Goal: Task Accomplishment & Management: Manage account settings

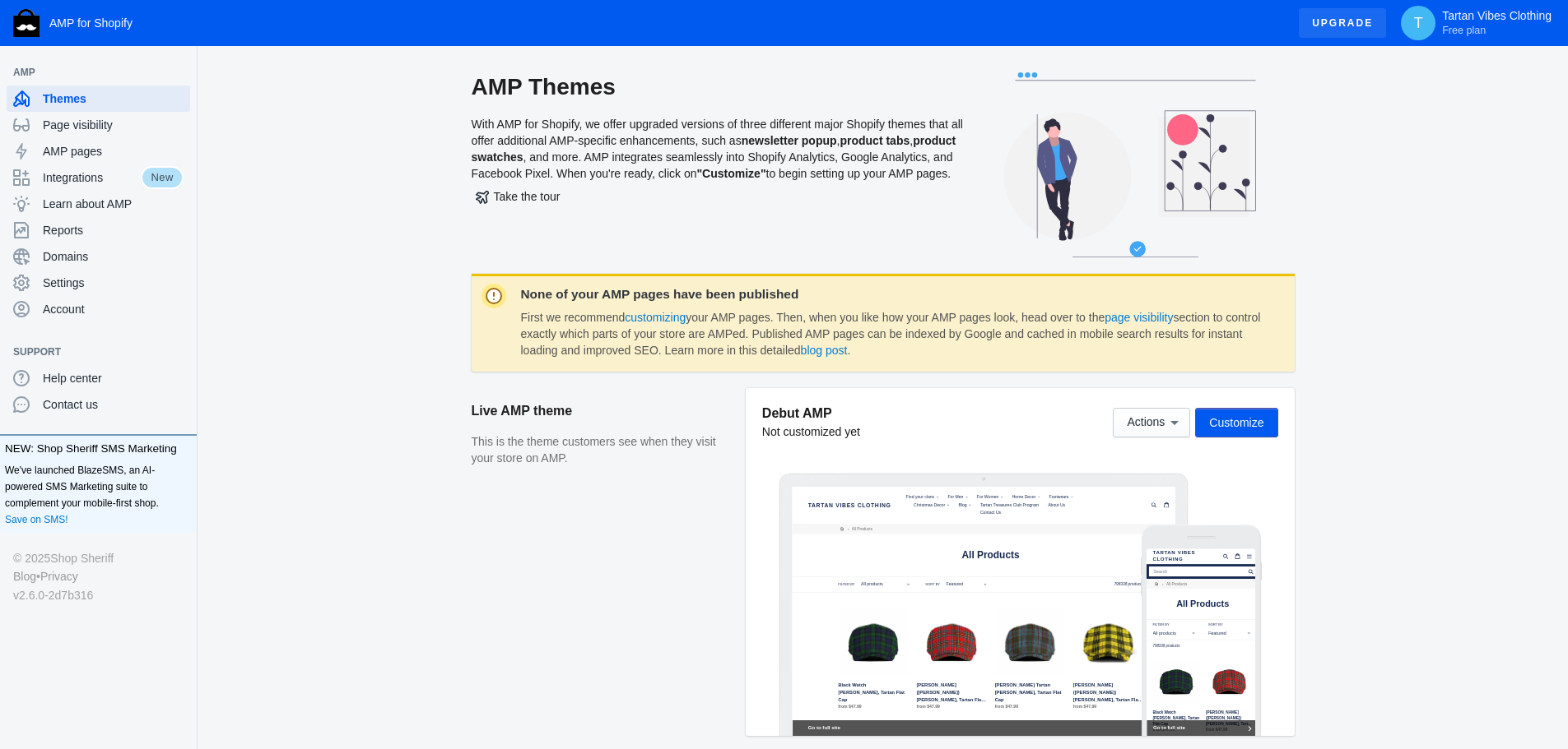
click at [1337, 26] on span "Upgrade" at bounding box center [1342, 23] width 61 height 30
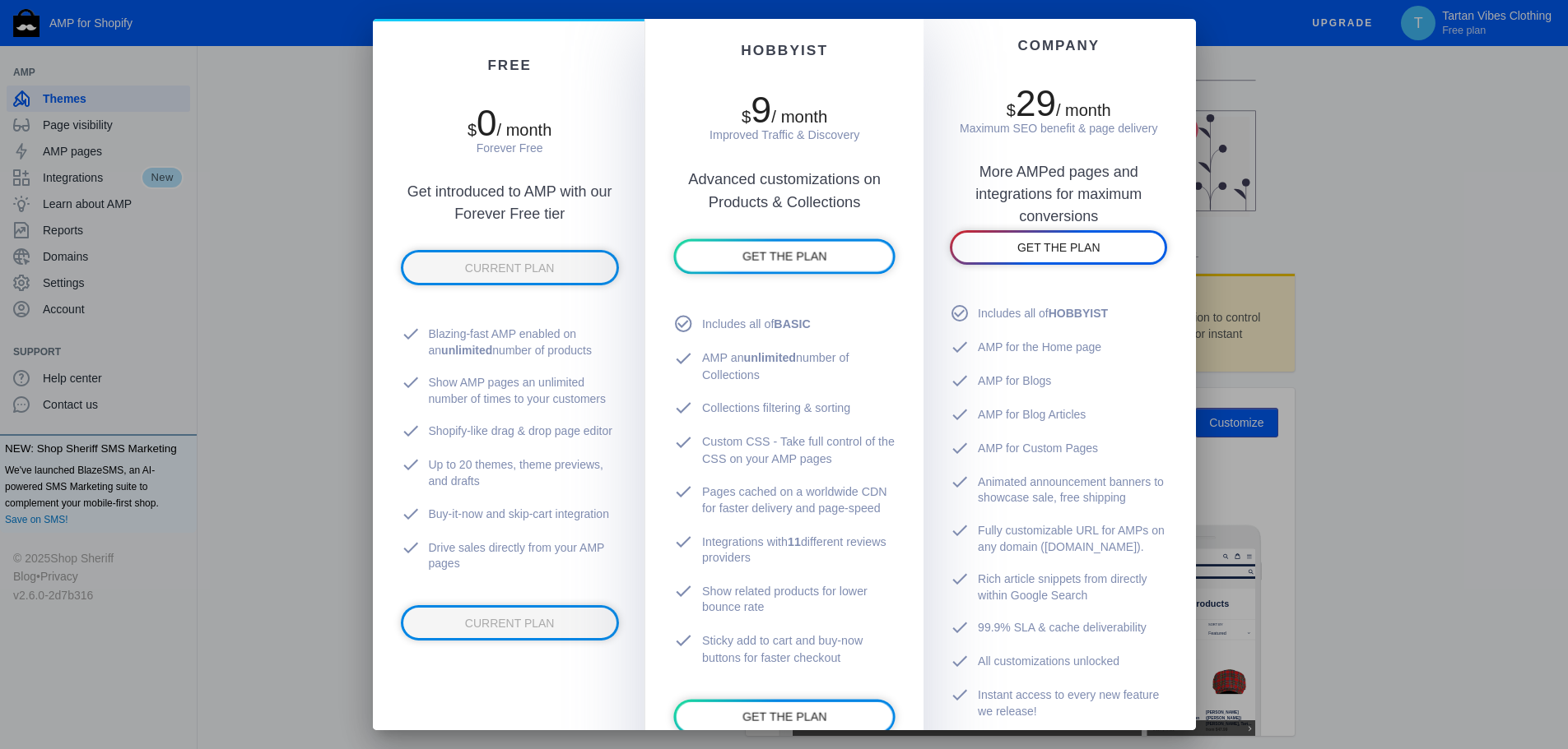
scroll to position [165, 0]
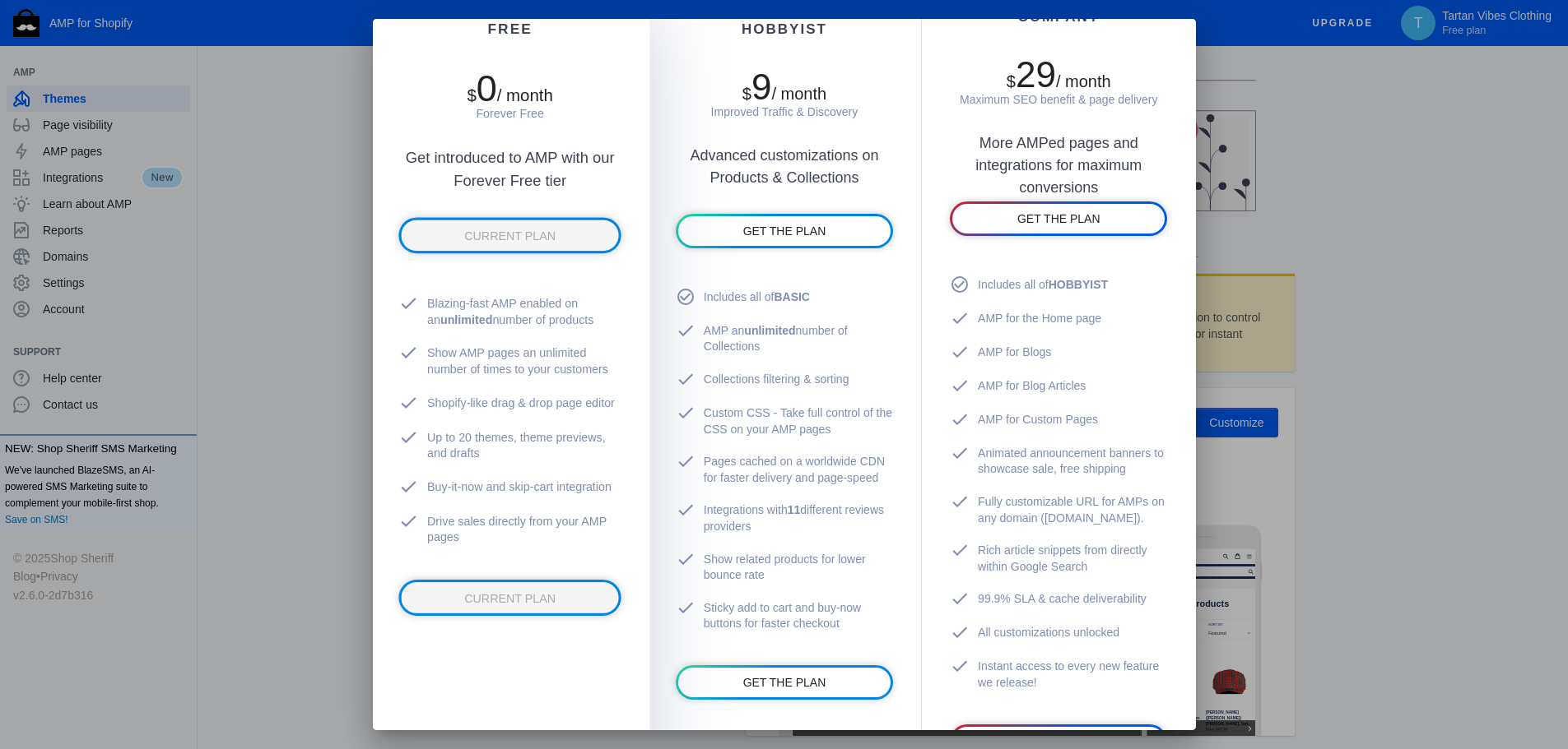
click at [563, 672] on div "FREE $ 0 / month Forever Free Get introduced to AMP with our Forever Free tier …" at bounding box center [509, 410] width 279 height 852
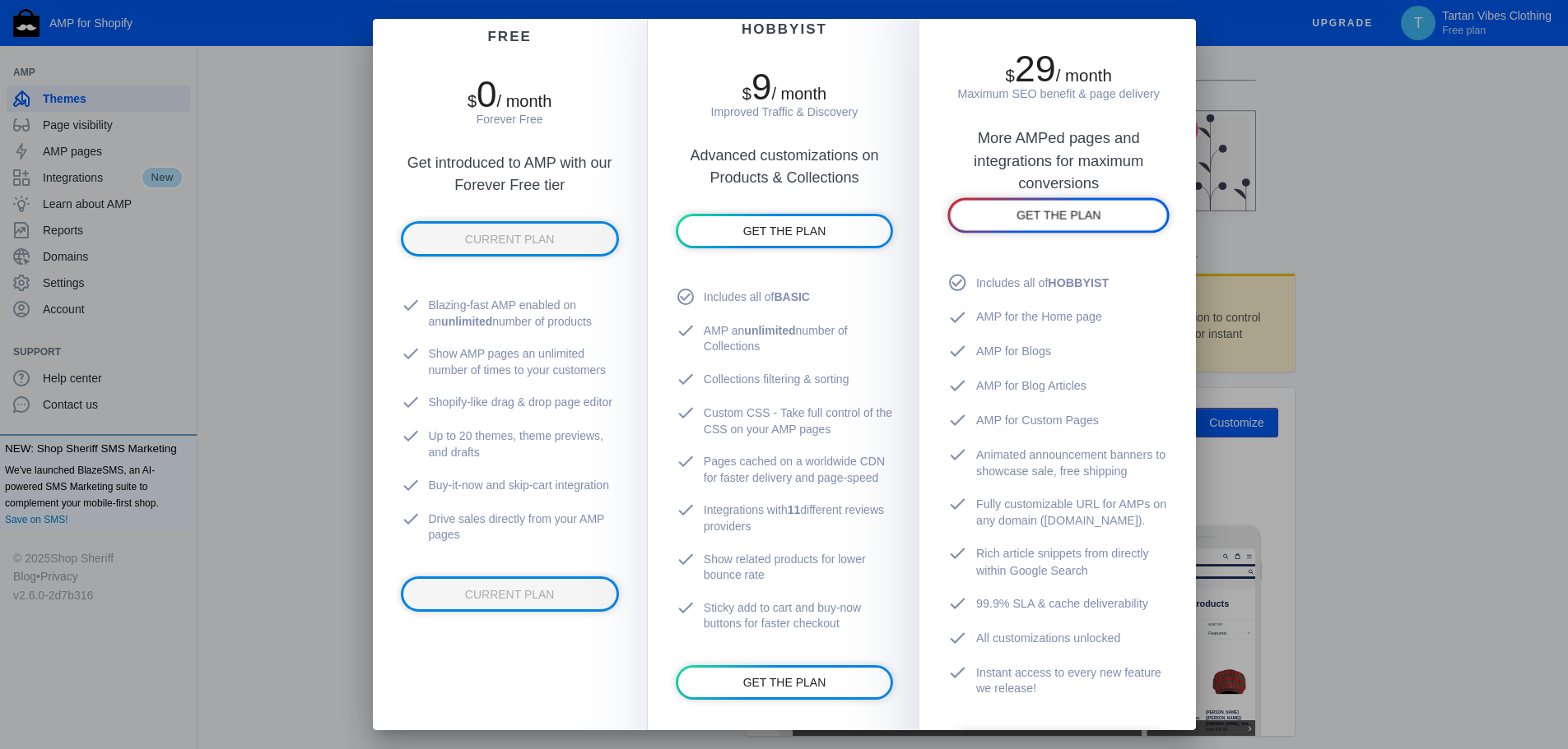
click at [1105, 119] on div "More AMPed pages and integrations for maximum conversions" at bounding box center [1058, 137] width 222 height 71
click at [1047, 222] on span "GET THE PLAN" at bounding box center [1058, 215] width 85 height 13
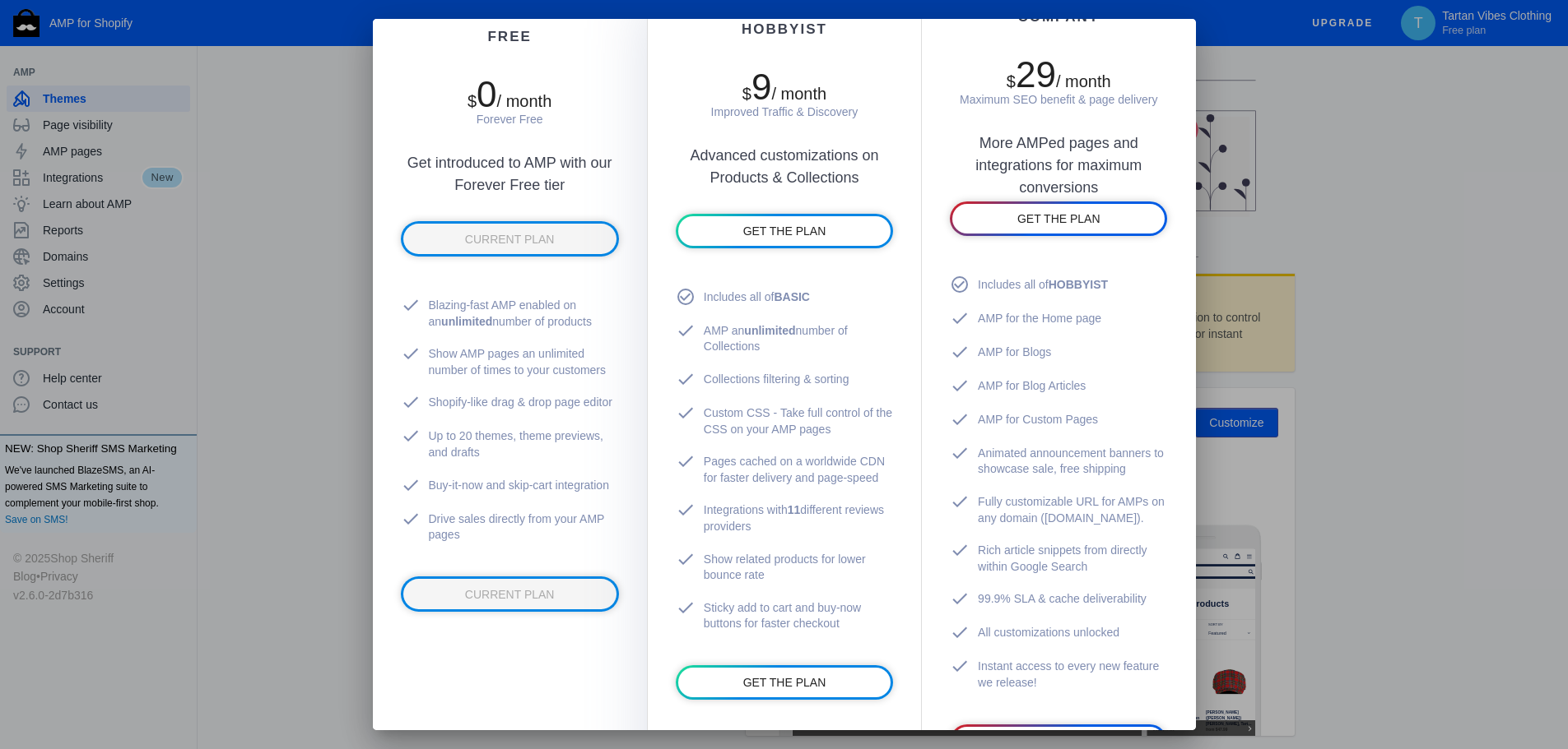
click at [277, 343] on div at bounding box center [784, 374] width 1568 height 749
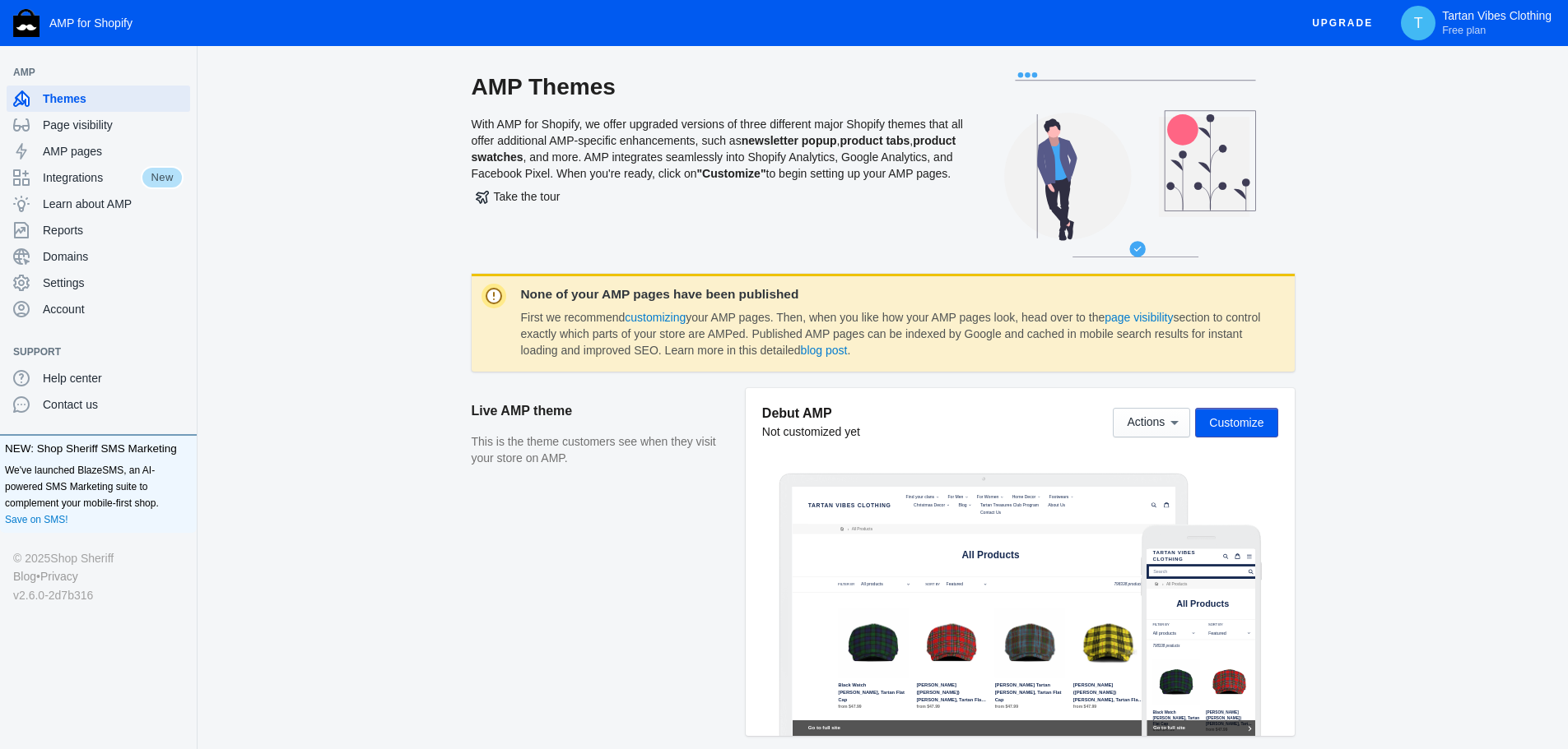
click at [627, 696] on aside "Live AMP theme This is the theme customers see when they visit your store on AM…" at bounding box center [609, 570] width 274 height 364
click at [1341, 17] on span "Upgrade" at bounding box center [1342, 23] width 61 height 30
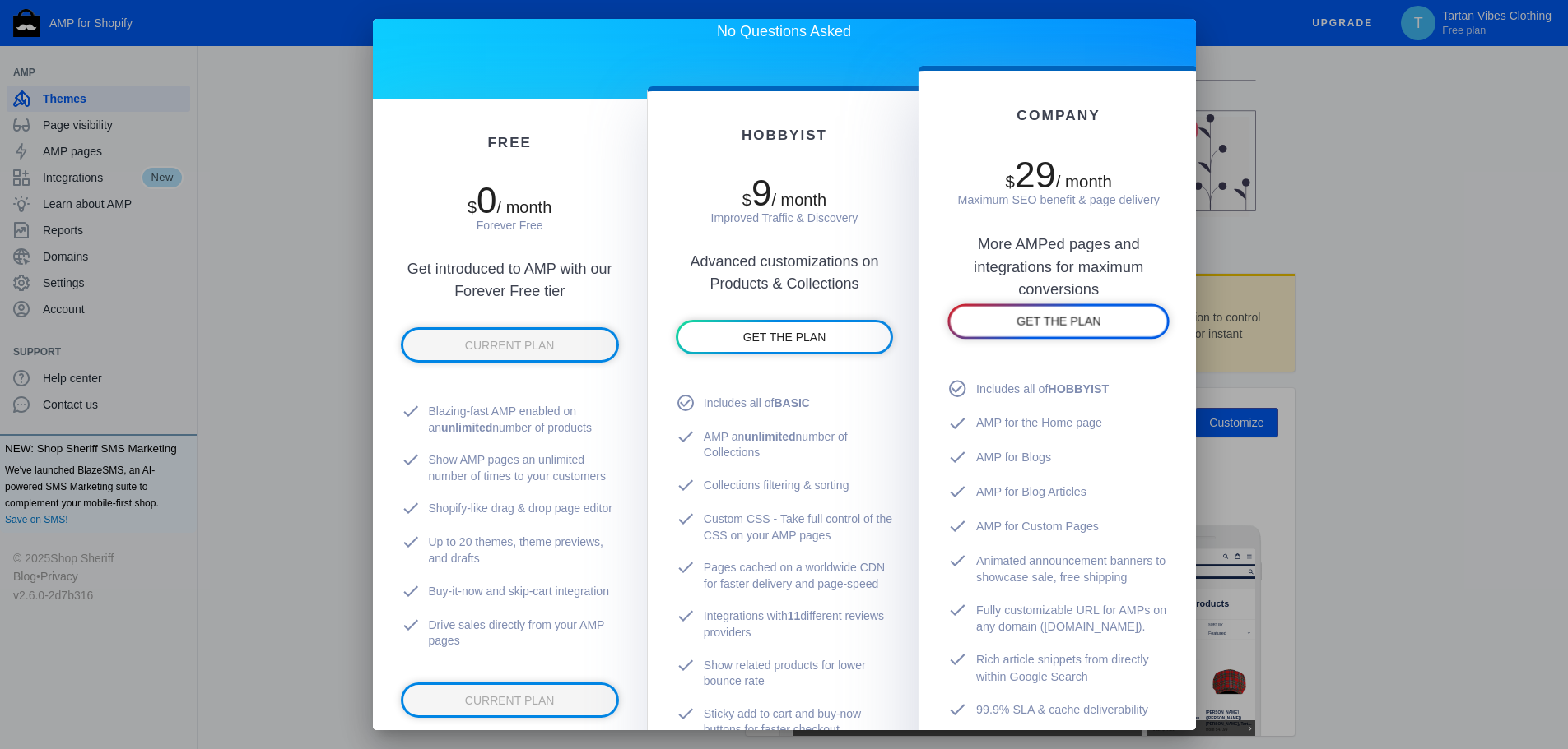
scroll to position [82, 0]
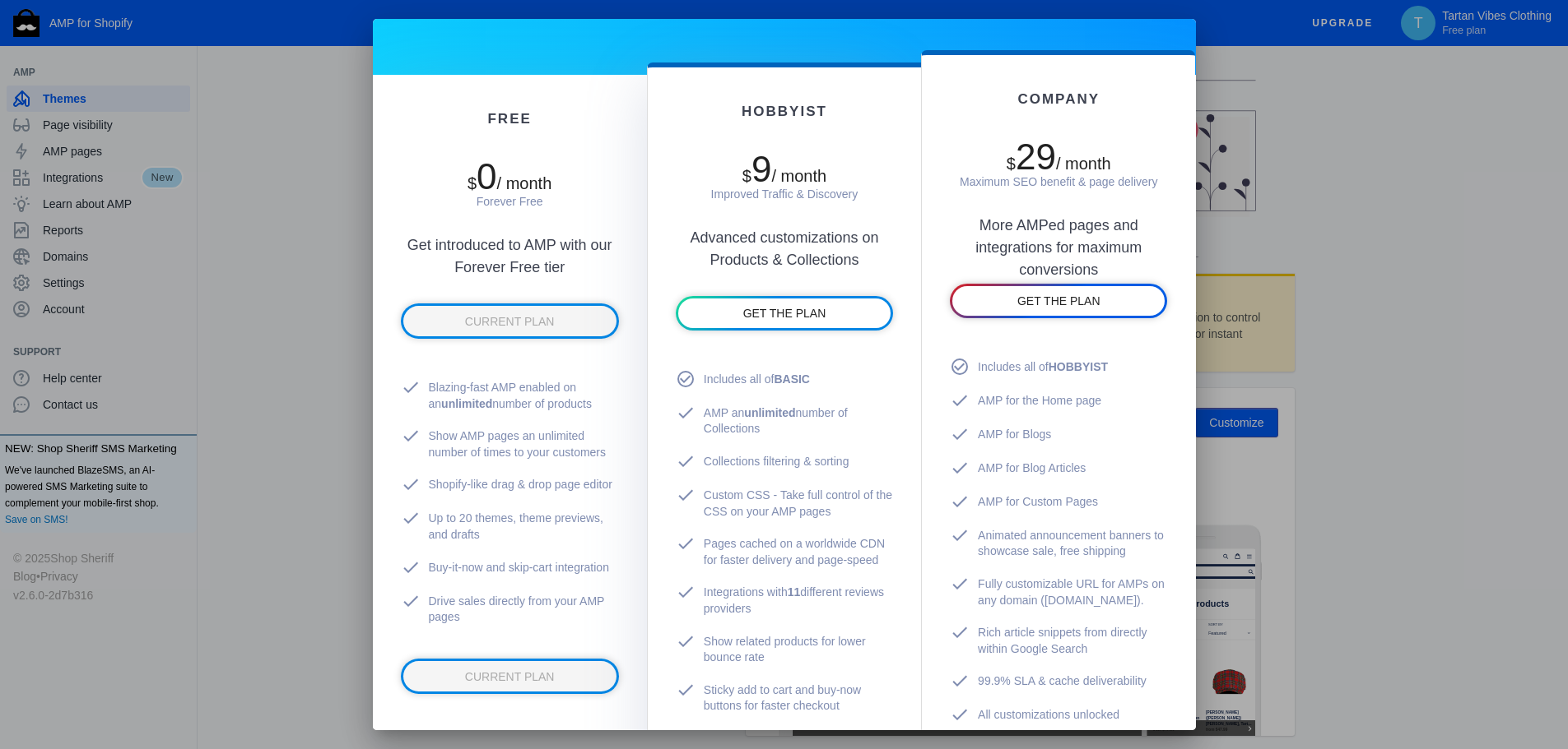
click at [75, 153] on div at bounding box center [784, 374] width 1568 height 749
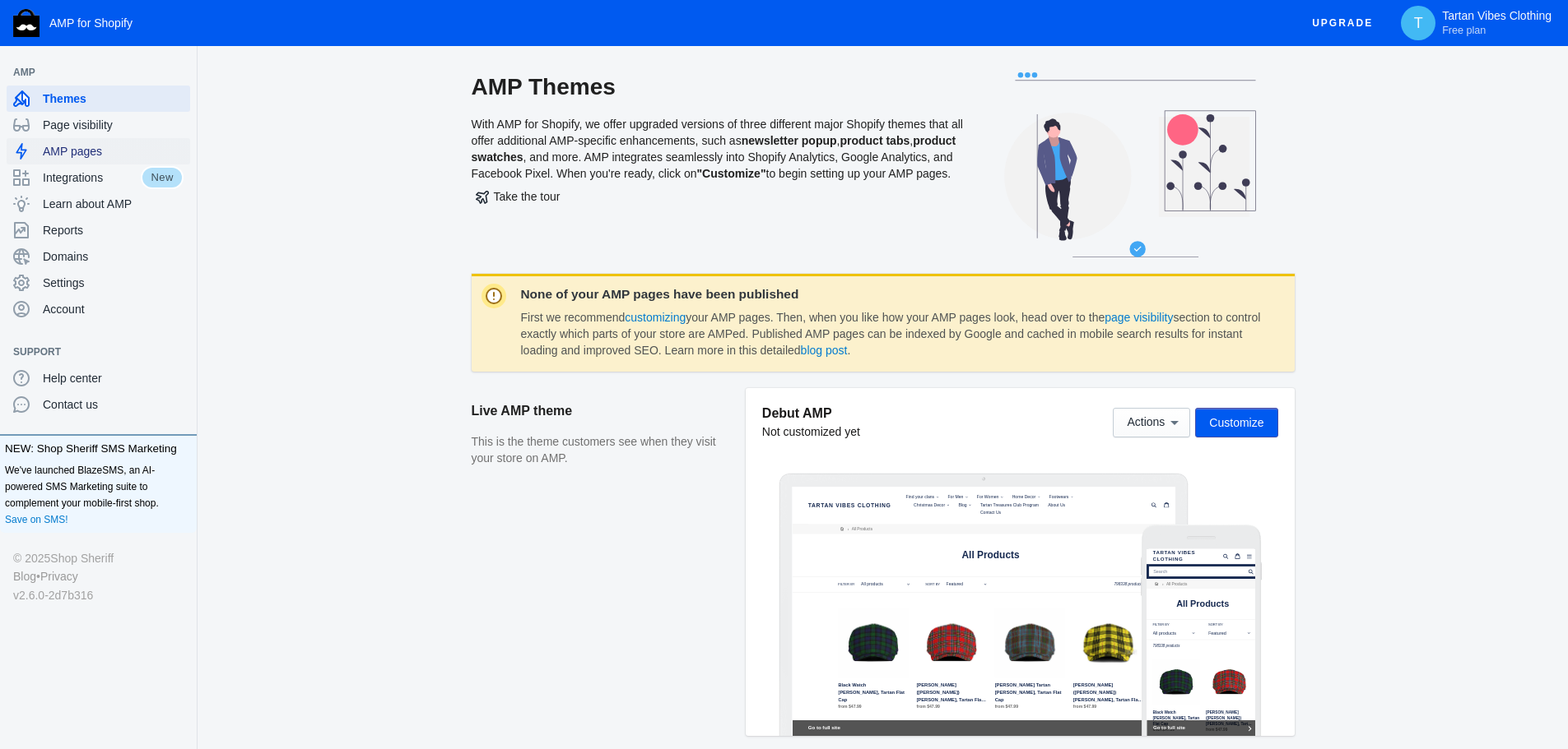
click at [75, 153] on span "AMP pages" at bounding box center [113, 151] width 141 height 16
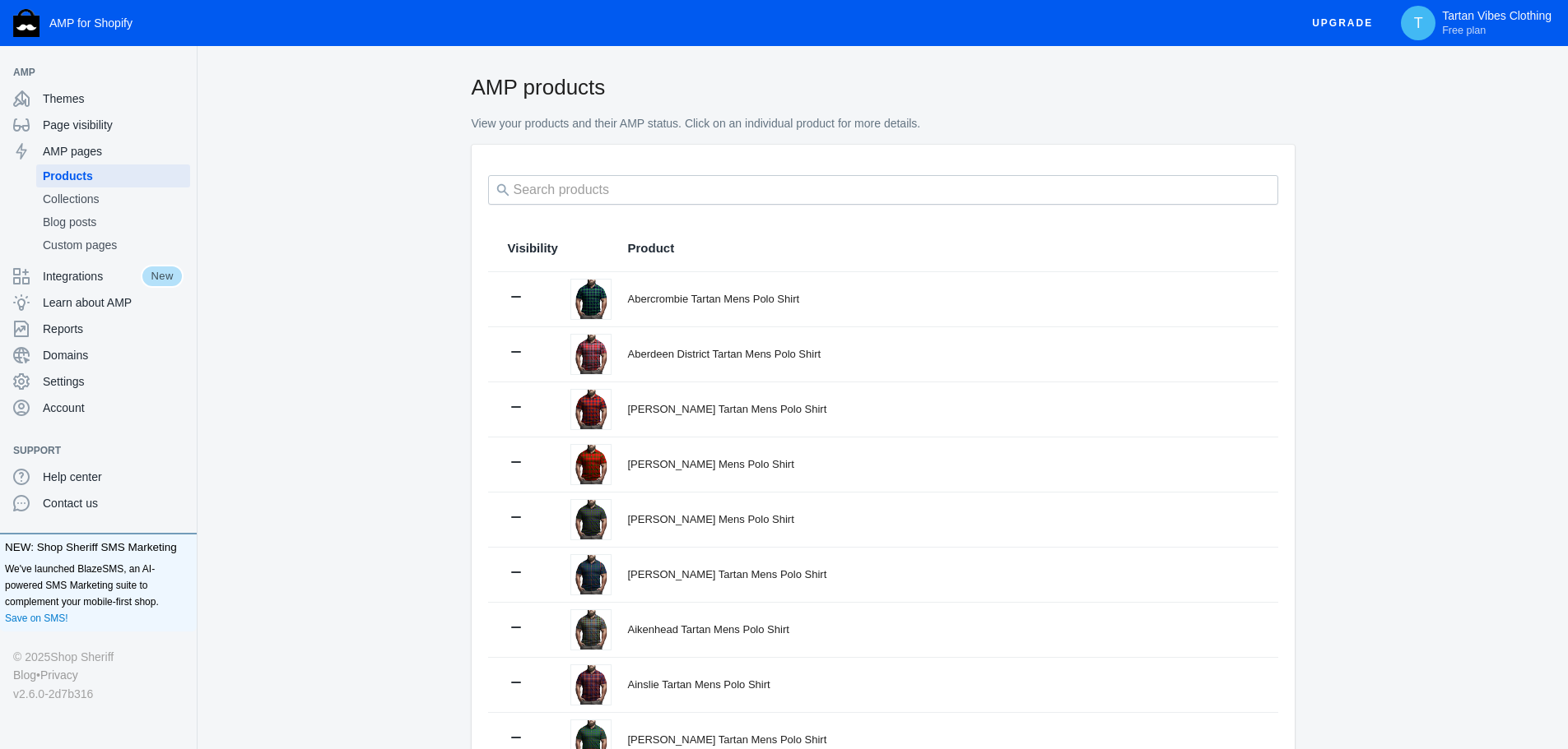
click at [1352, 26] on span "Upgrade" at bounding box center [1342, 23] width 61 height 30
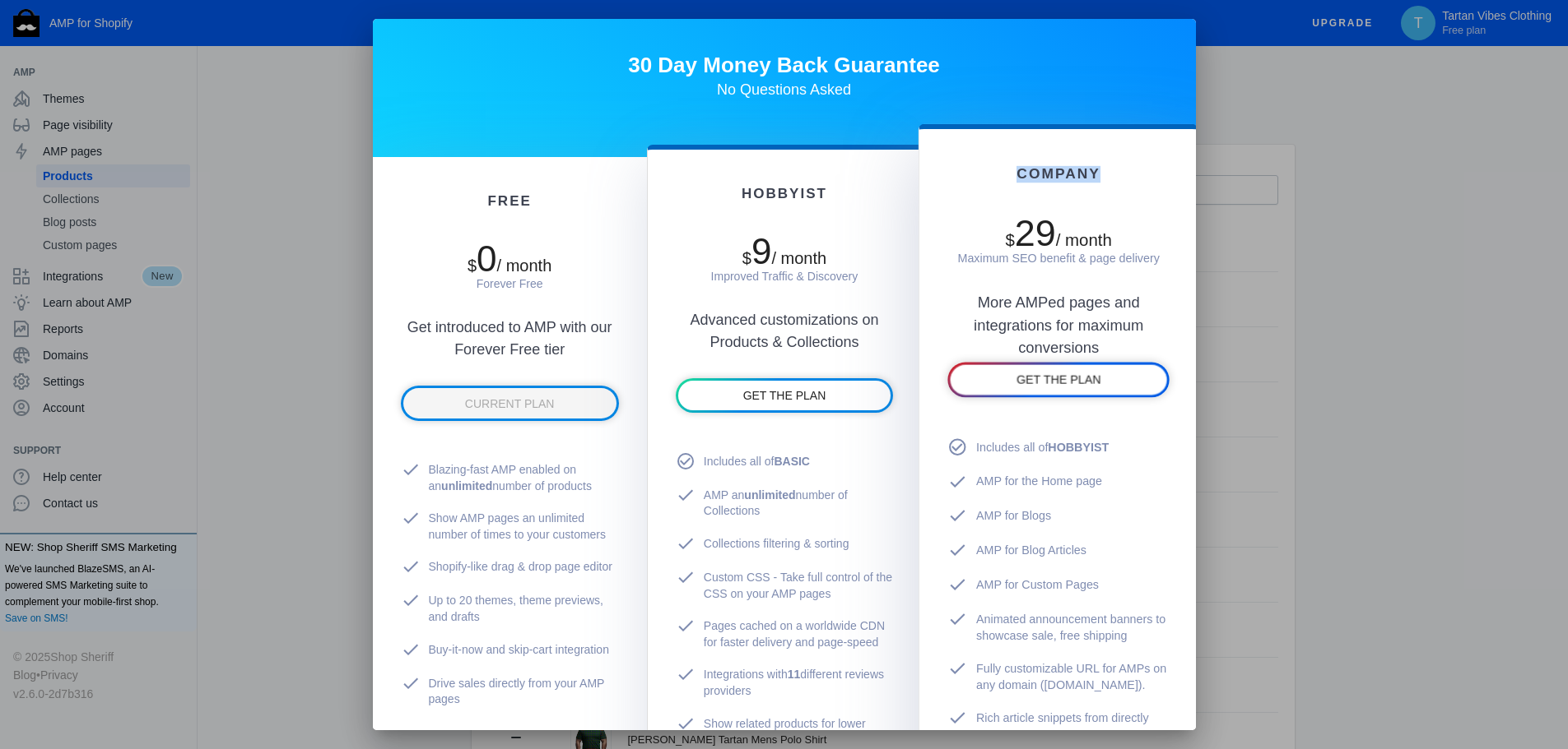
drag, startPoint x: 1093, startPoint y: 173, endPoint x: 986, endPoint y: 179, distance: 107.2
click at [986, 179] on div "COMPANY" at bounding box center [1058, 174] width 222 height 16
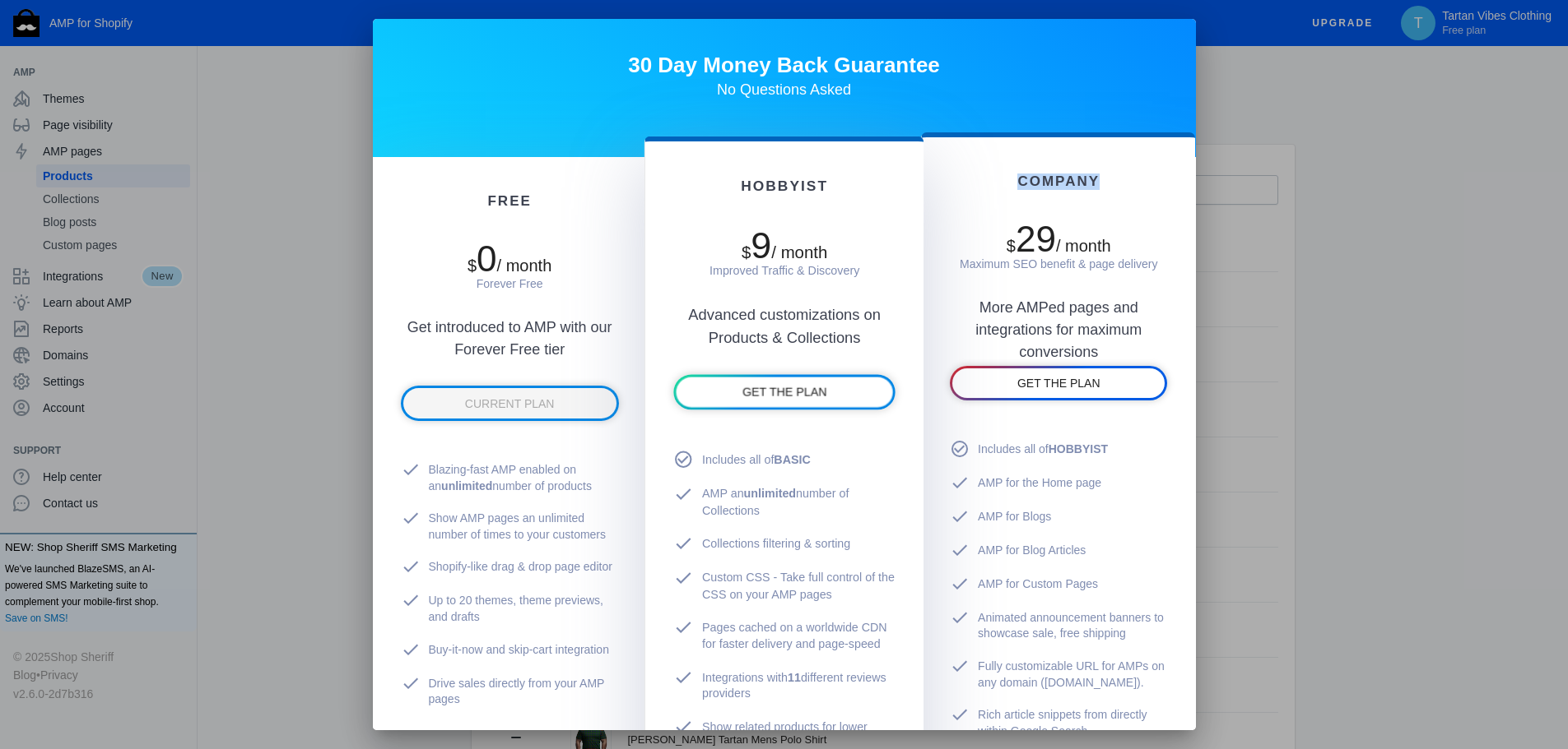
copy div "COMPANY"
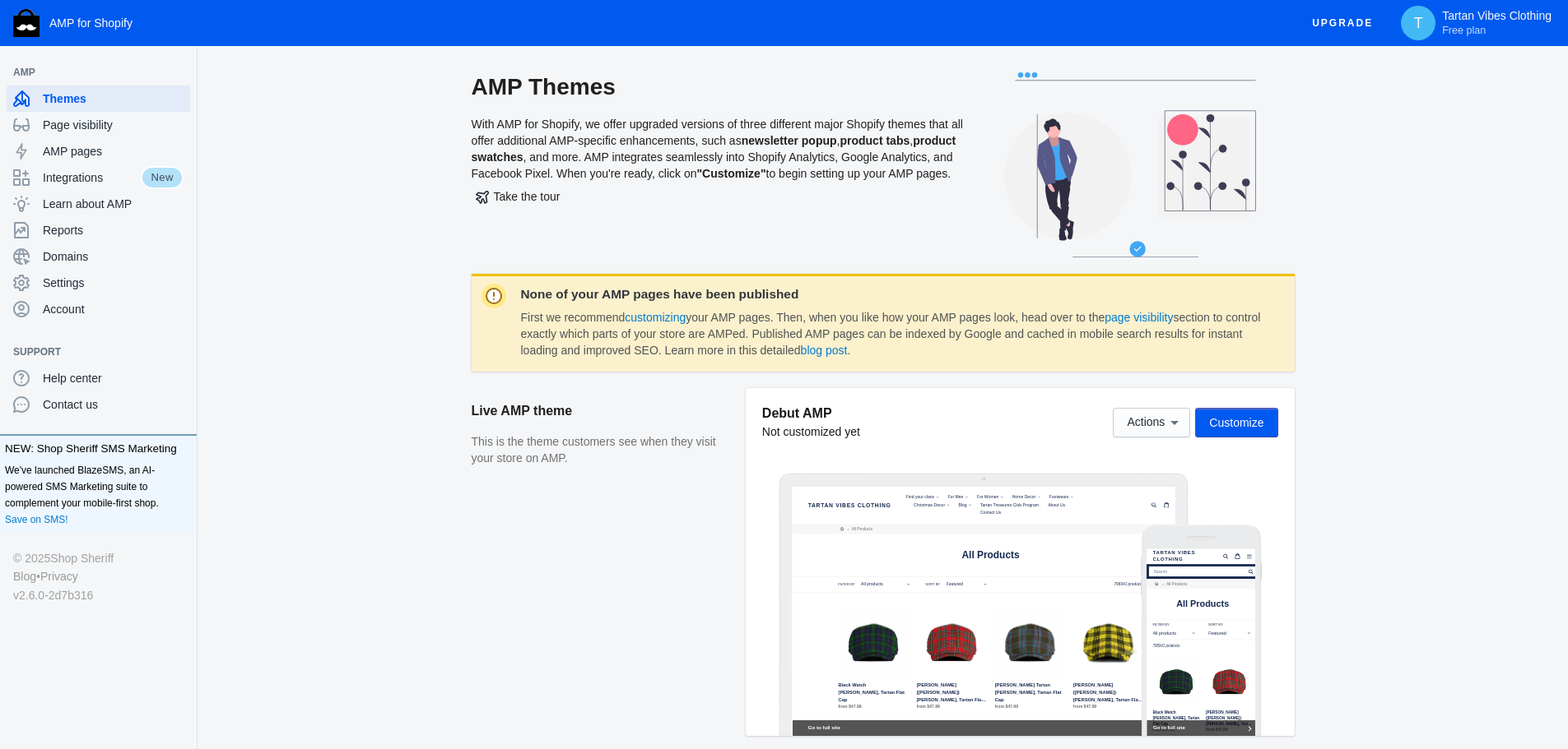
click at [479, 721] on aside "Live AMP theme This is the theme customers see when they visit your store on AM…" at bounding box center [609, 570] width 274 height 364
click at [668, 675] on aside "Live AMP theme This is the theme customers see when they visit your store on AM…" at bounding box center [609, 570] width 274 height 364
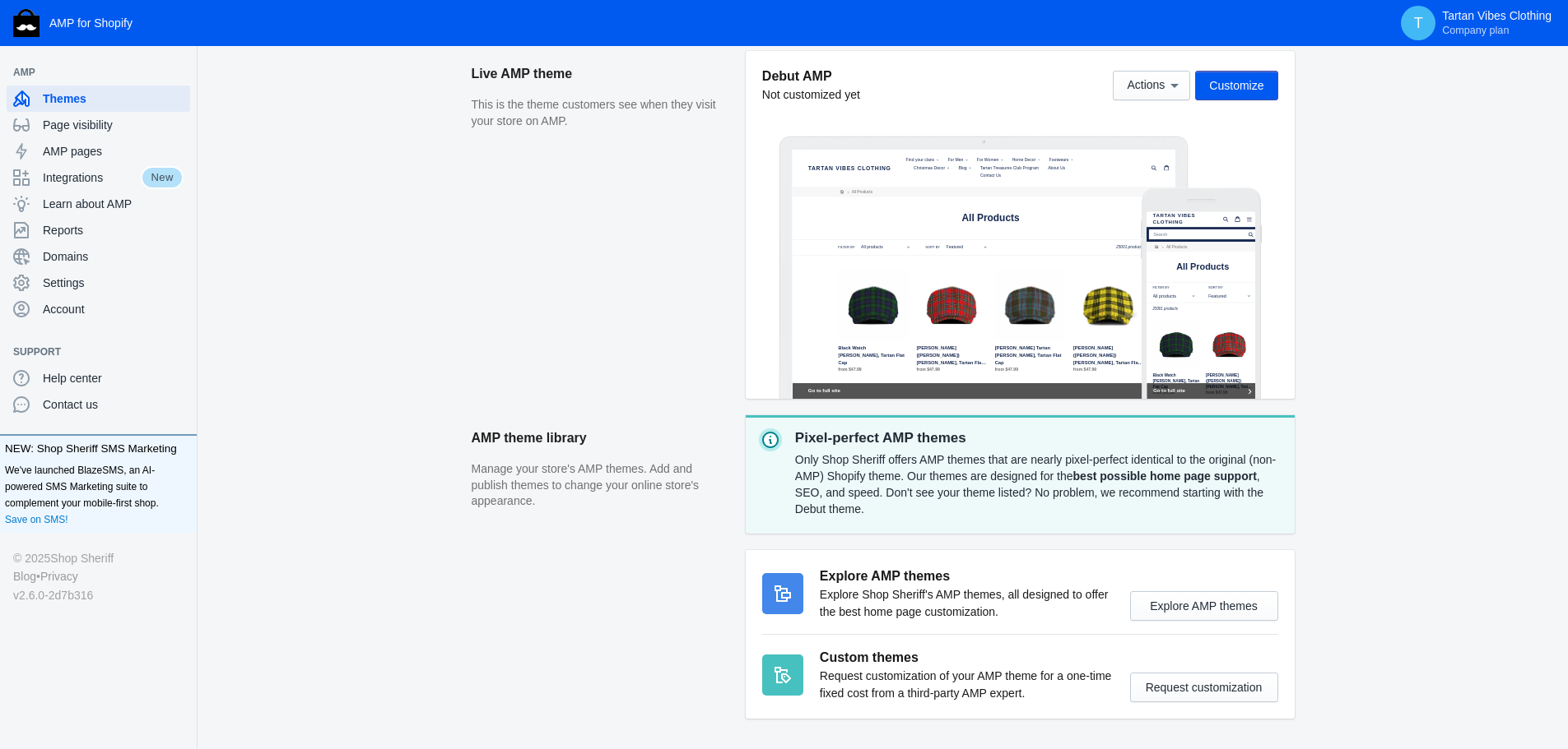
scroll to position [317, 0]
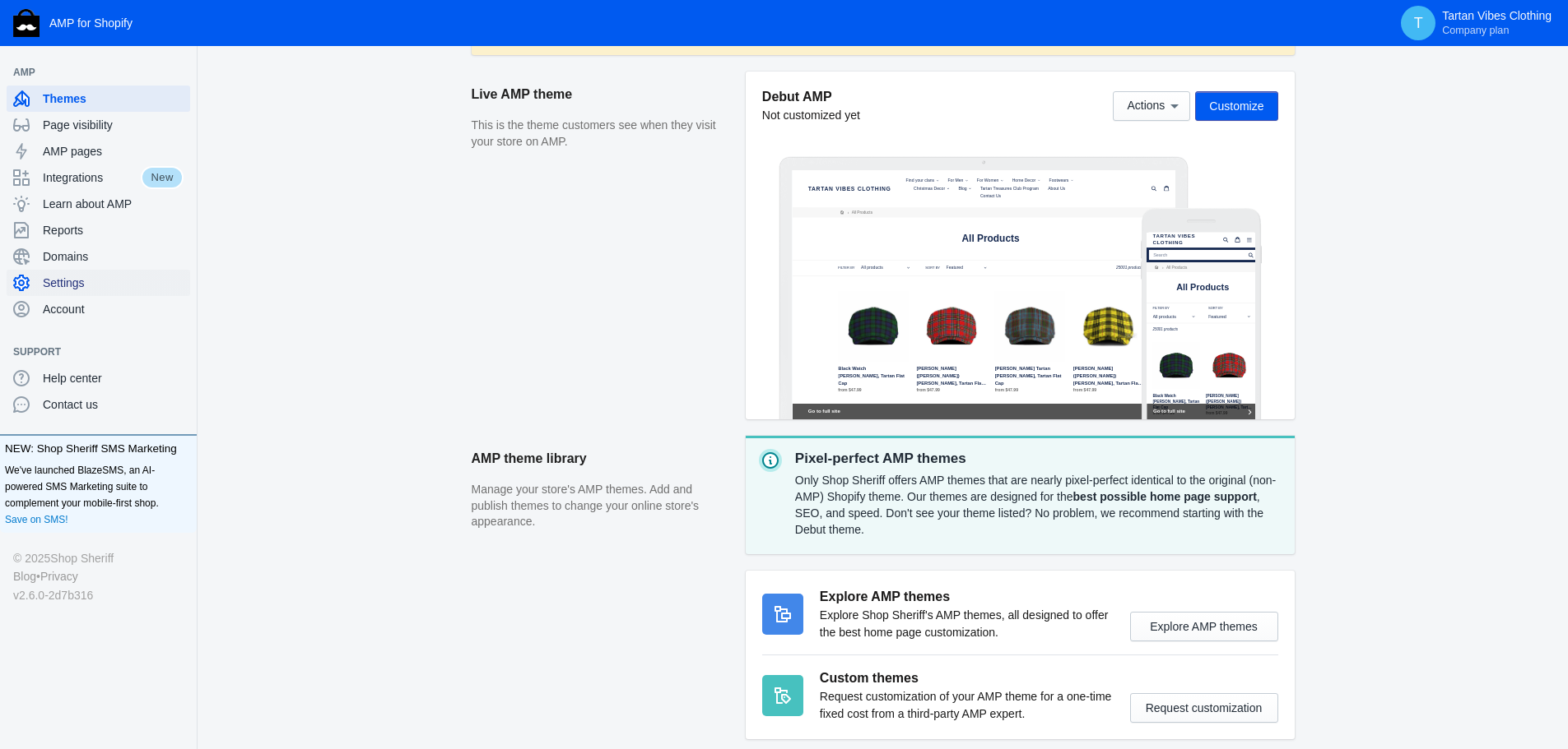
click at [75, 284] on span "Settings" at bounding box center [113, 283] width 141 height 16
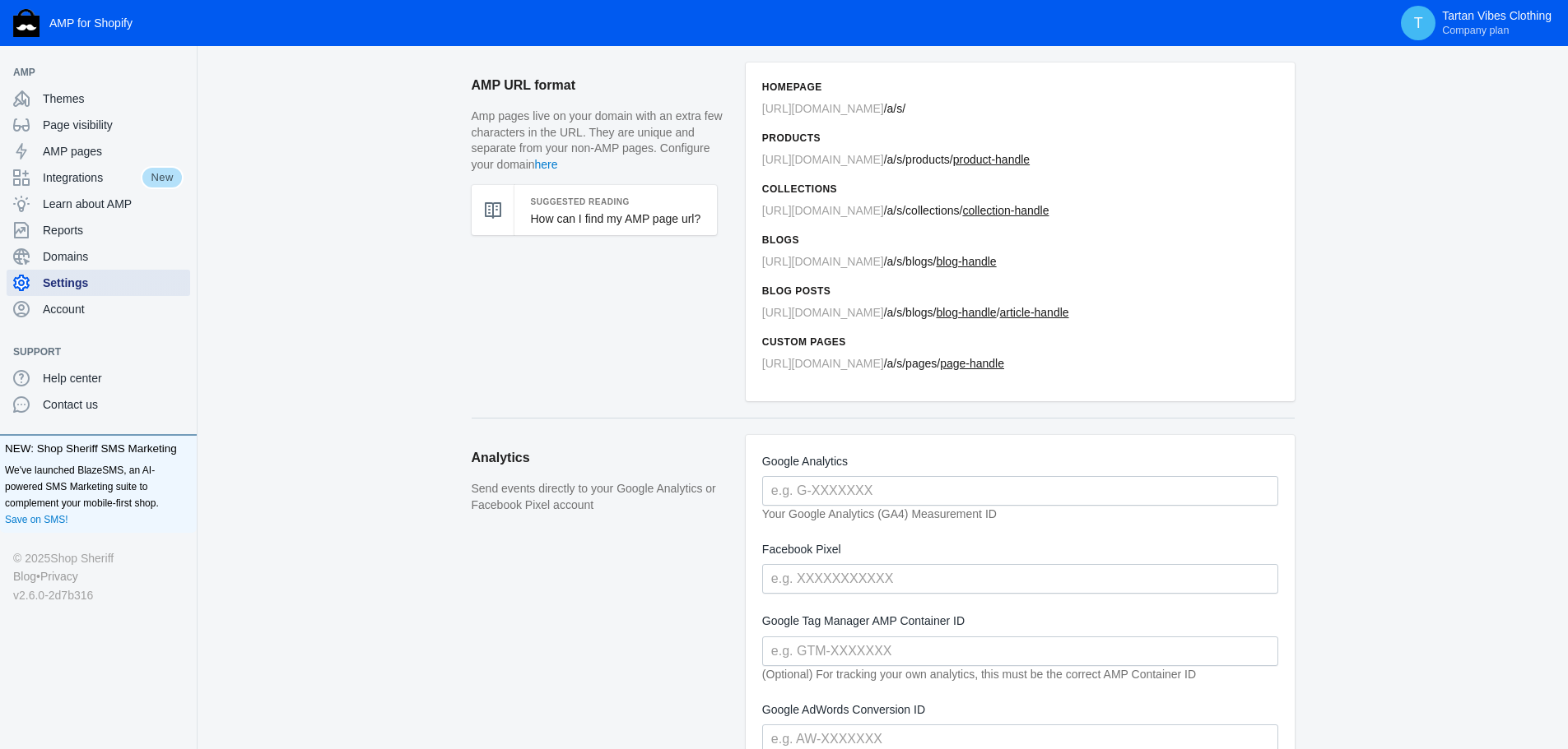
scroll to position [82, 0]
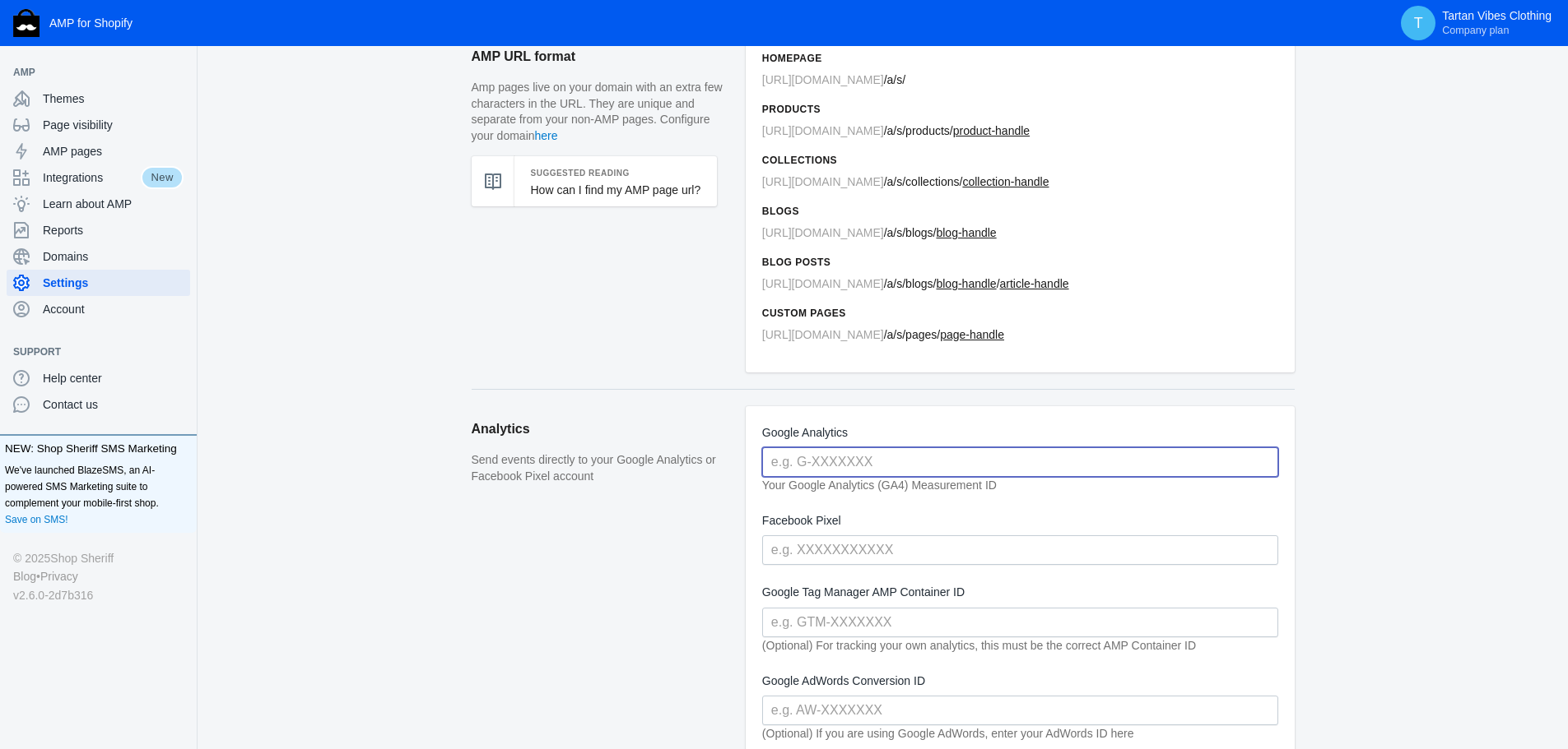
click at [820, 458] on input "text" at bounding box center [1020, 462] width 516 height 30
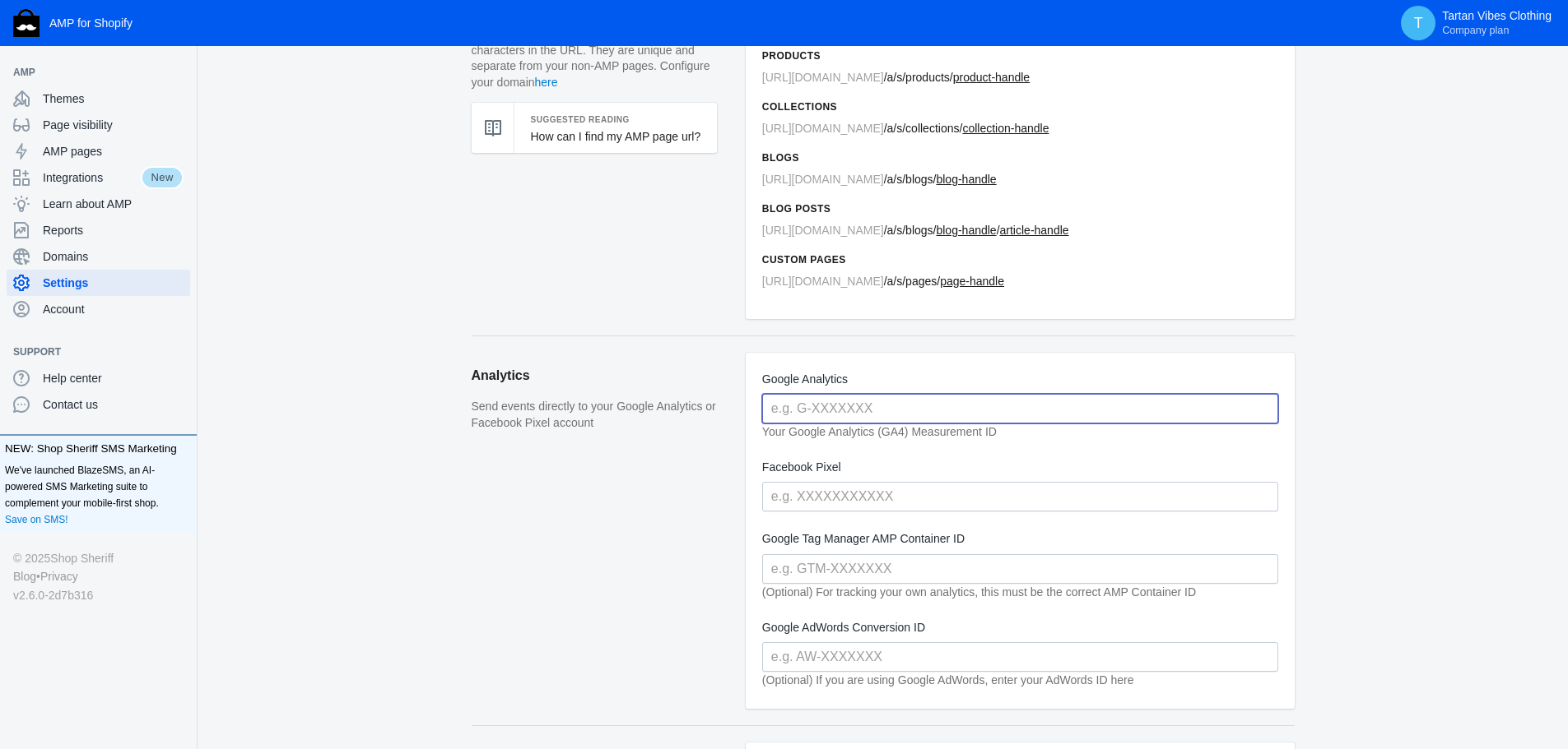
scroll to position [165, 0]
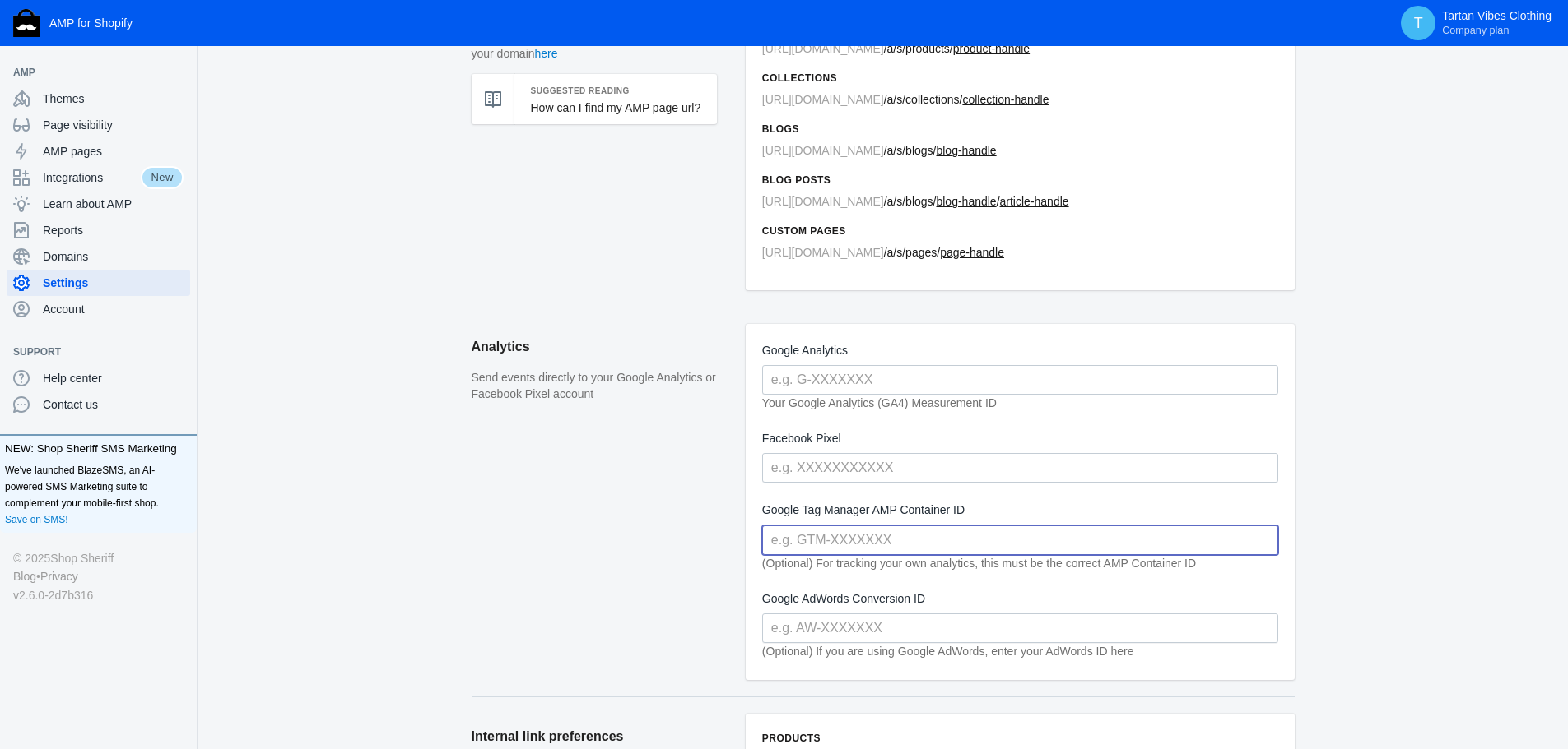
click at [878, 537] on input "text" at bounding box center [1020, 540] width 516 height 30
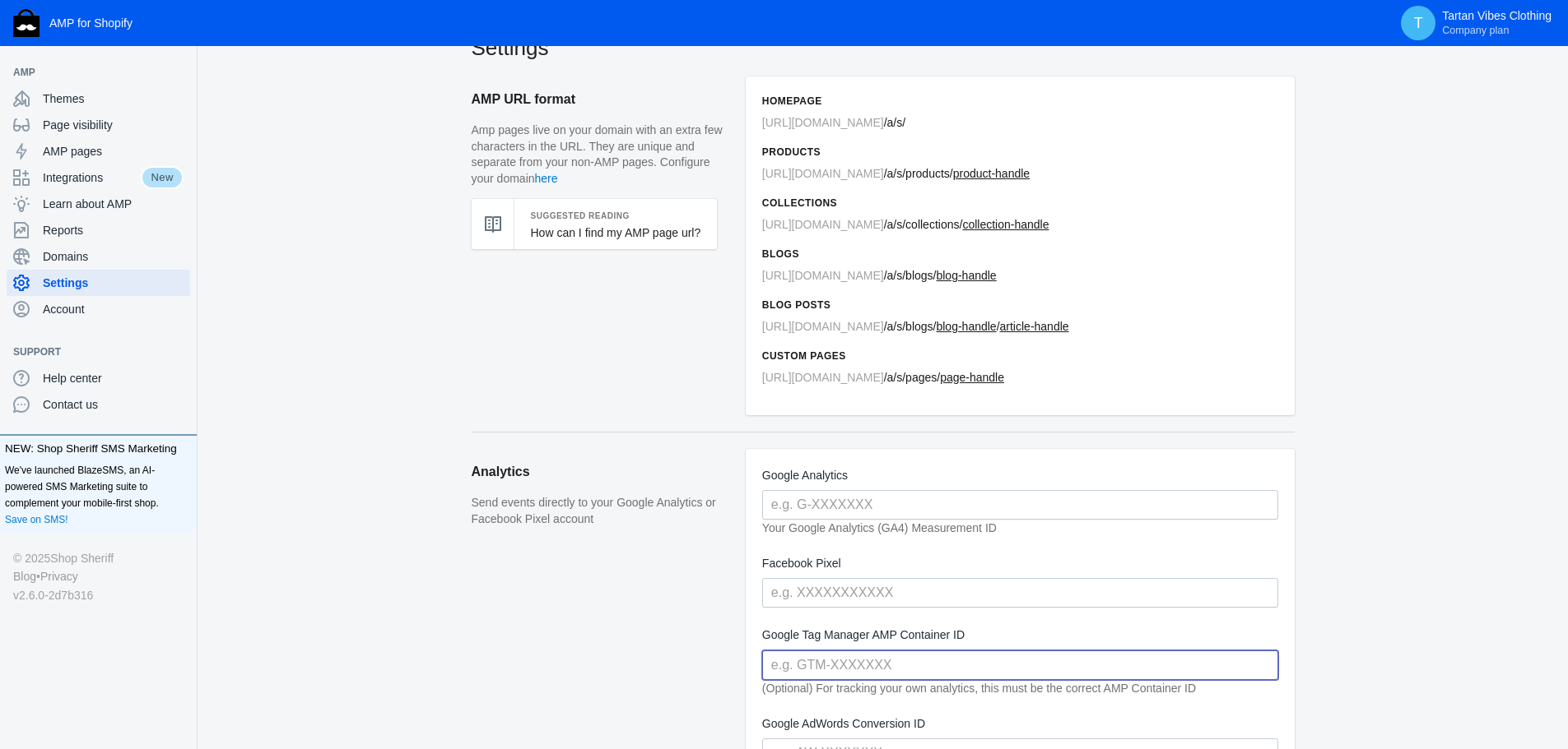
scroll to position [0, 0]
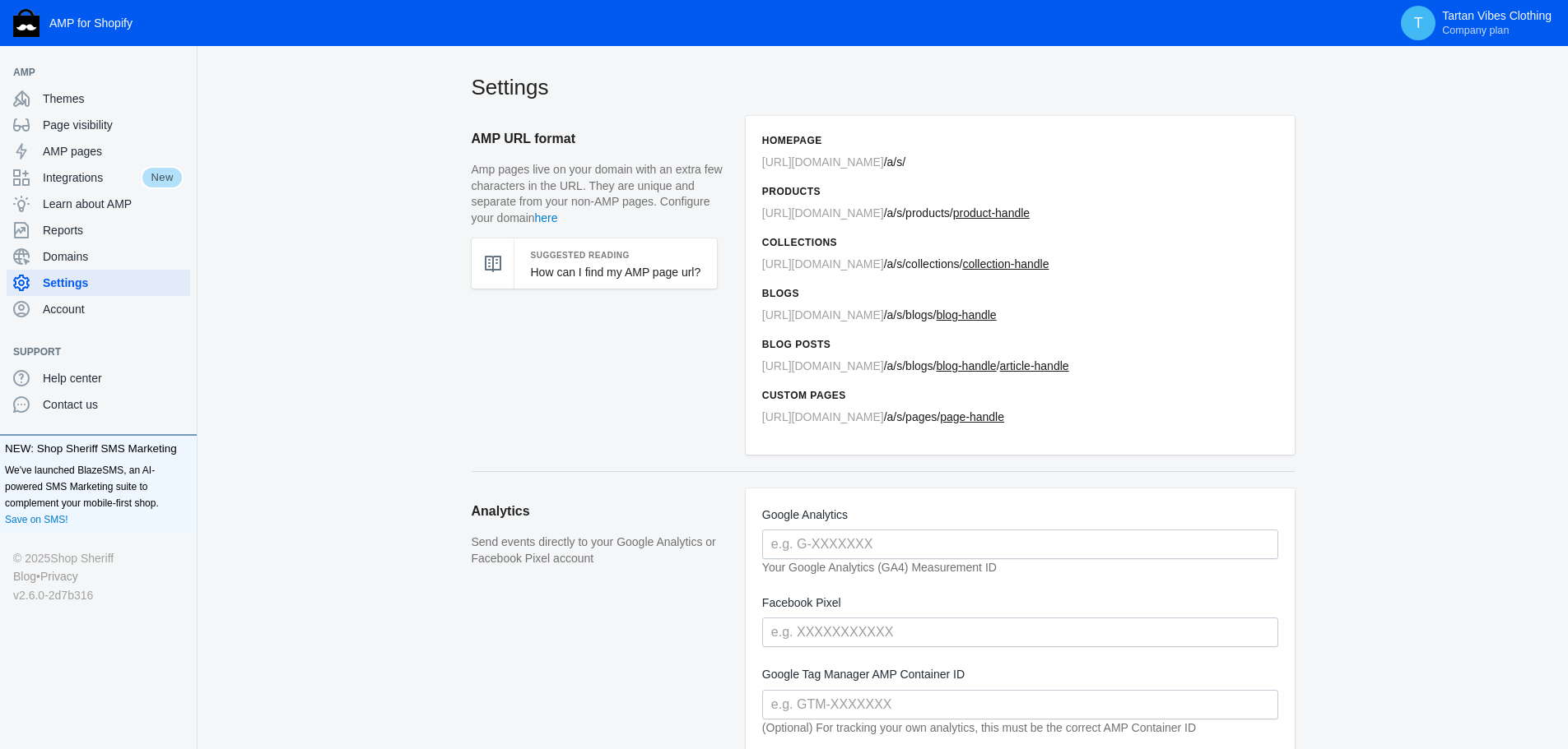
click at [884, 264] on span "https://www.tartanvibesclothing.com" at bounding box center [823, 263] width 122 height 13
drag, startPoint x: 790, startPoint y: 301, endPoint x: 649, endPoint y: 270, distance: 144.4
click at [790, 301] on h6 "Blogs" at bounding box center [1020, 293] width 516 height 16
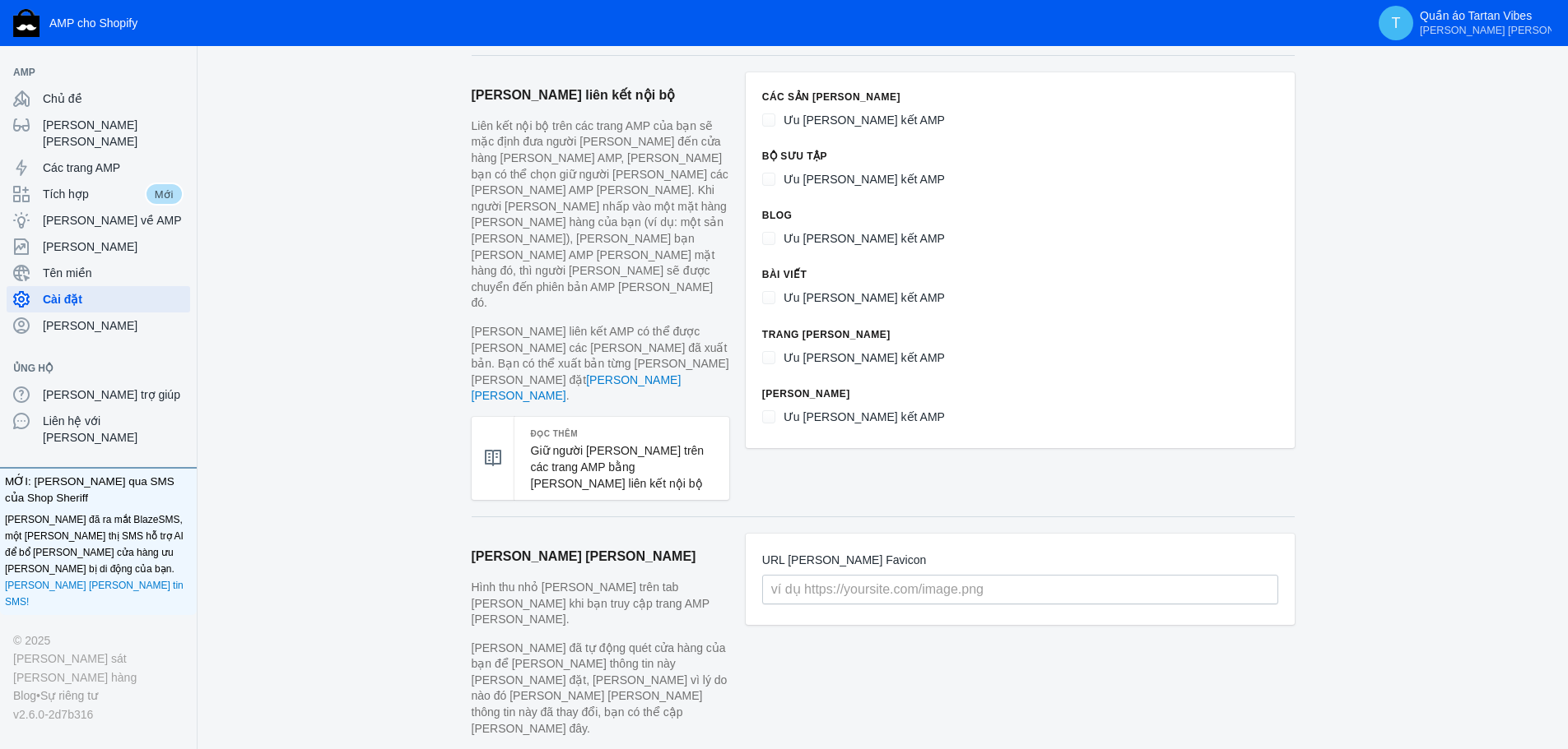
scroll to position [905, 0]
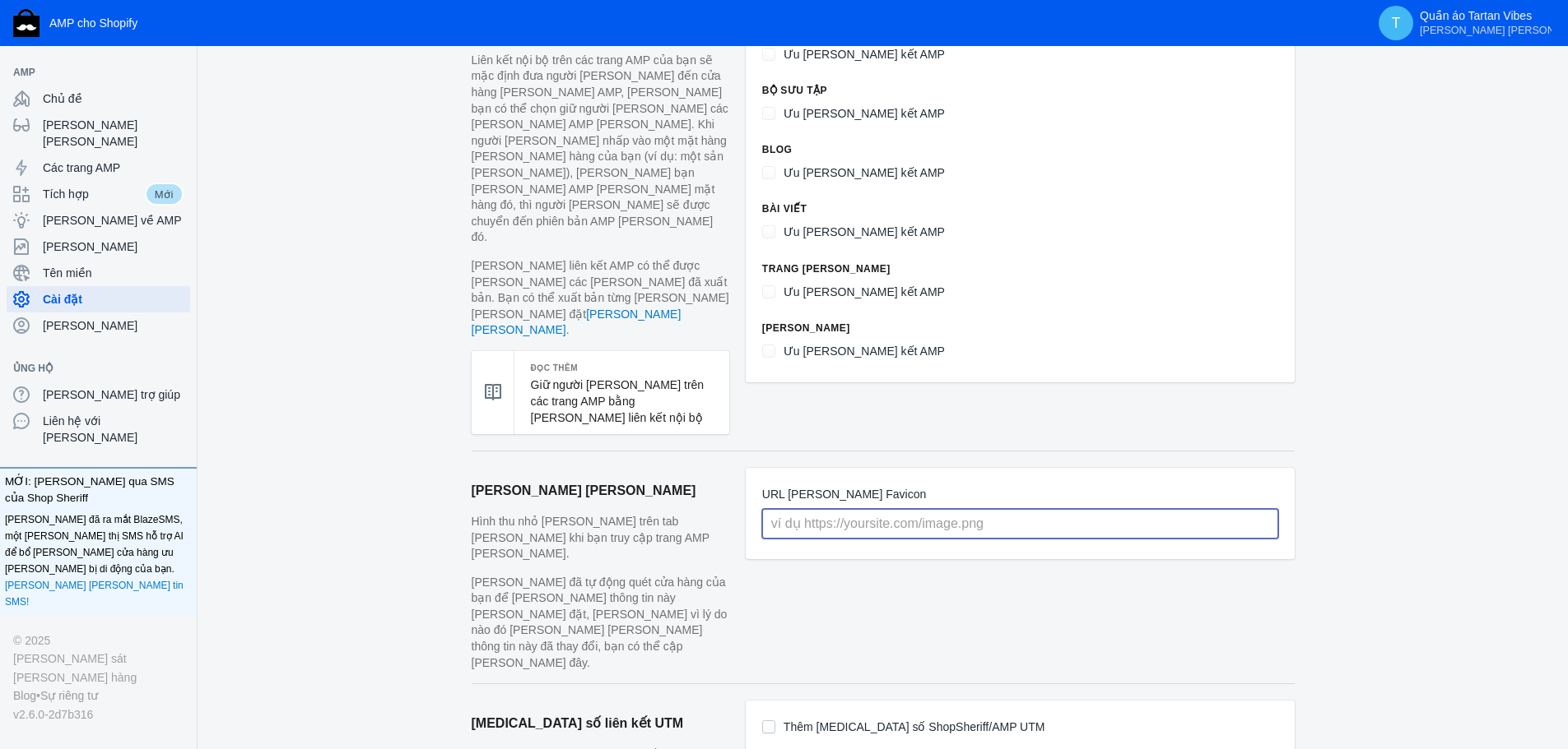
click at [782, 509] on input "text" at bounding box center [1020, 524] width 516 height 30
paste input "https://www.tartanvibesclothing.com/cdn/shop/files/logo-tartan3.png"
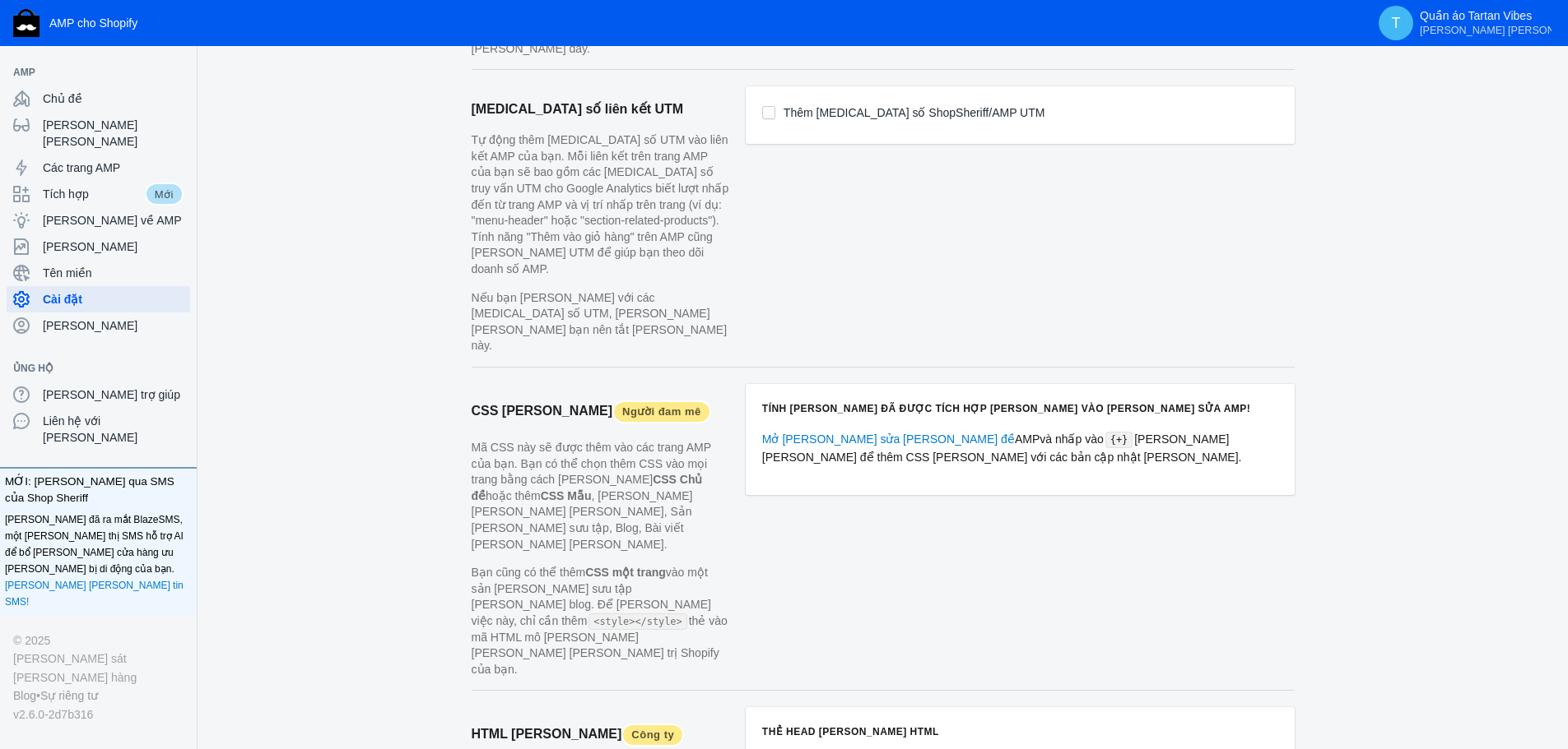
scroll to position [1525, 0]
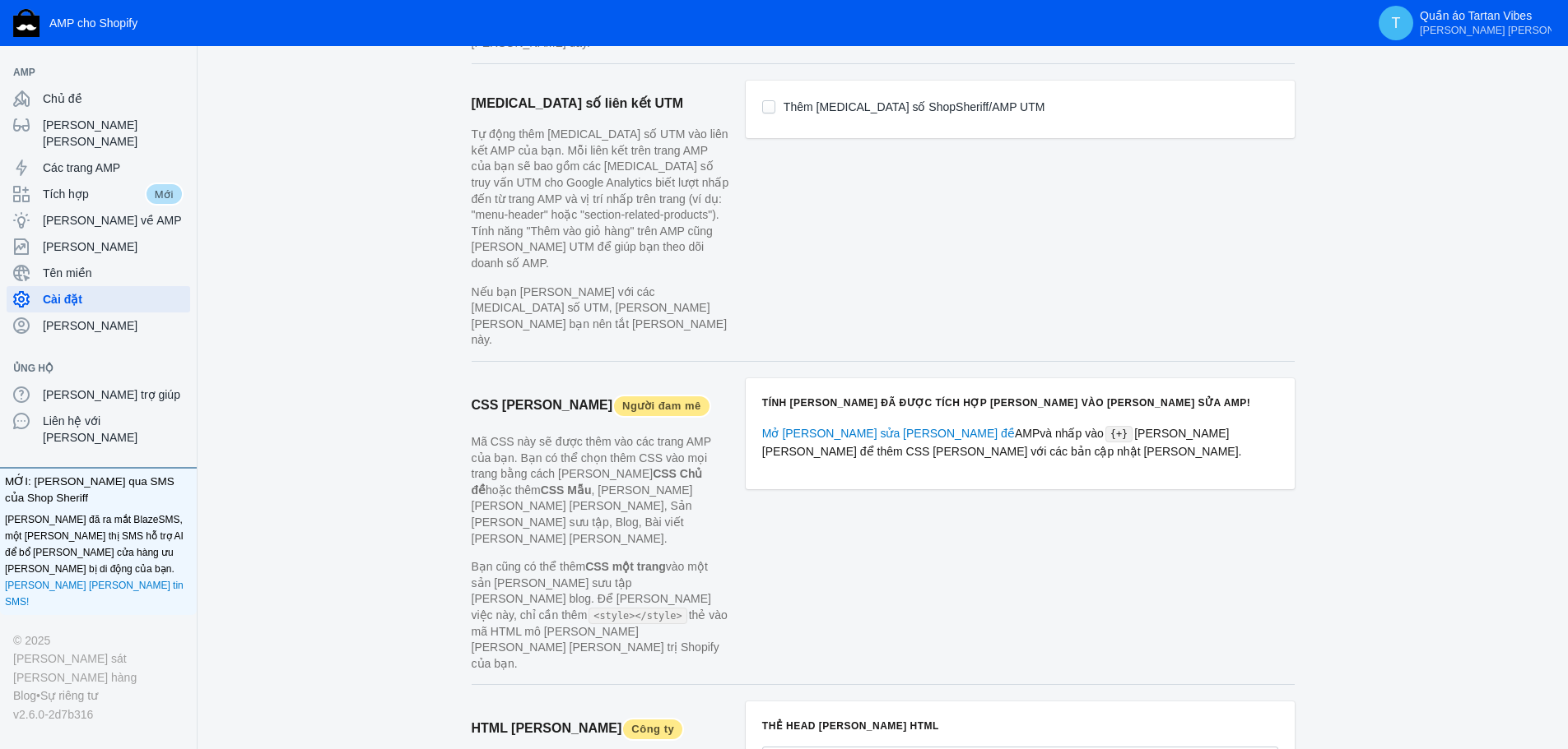
type input "https://www.tartanvibesclothing.com/cdn/shop/files/logo-tartan3.png"
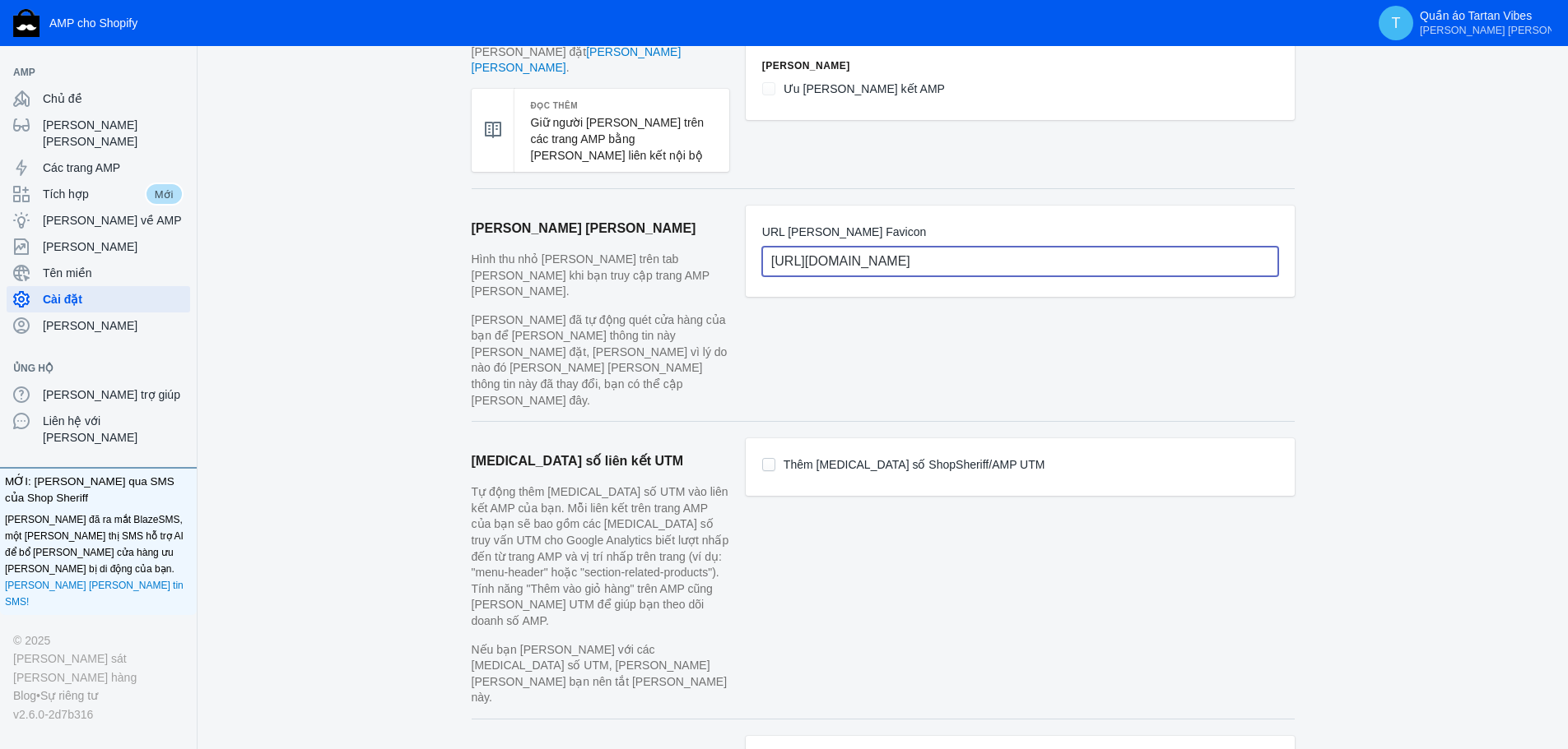
scroll to position [1196, 0]
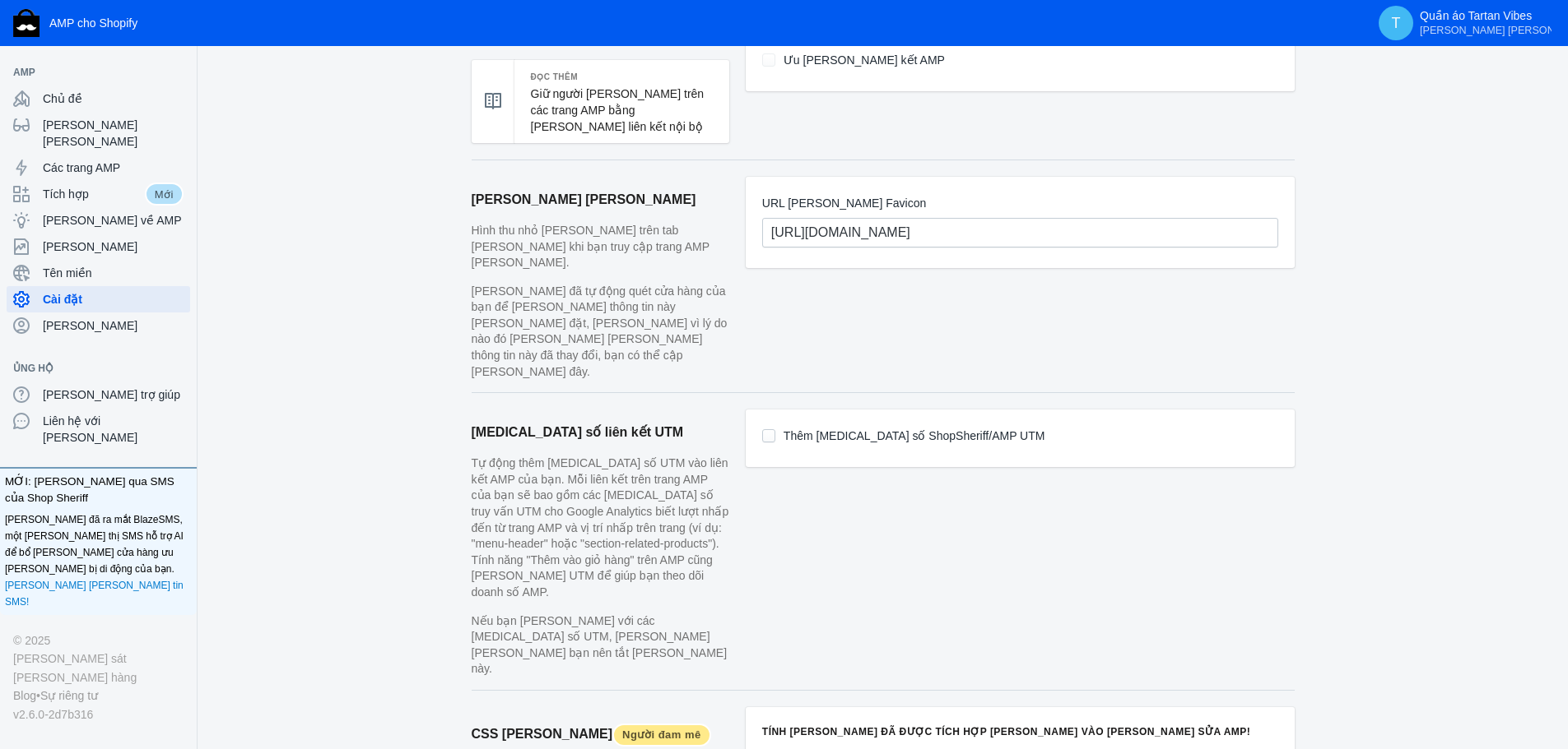
click at [308, 422] on div "Cài đặt Định dạng URL AMP Các trang AMP sẽ hoạt động trên tên miền của bạn với …" at bounding box center [882, 106] width 1370 height 2460
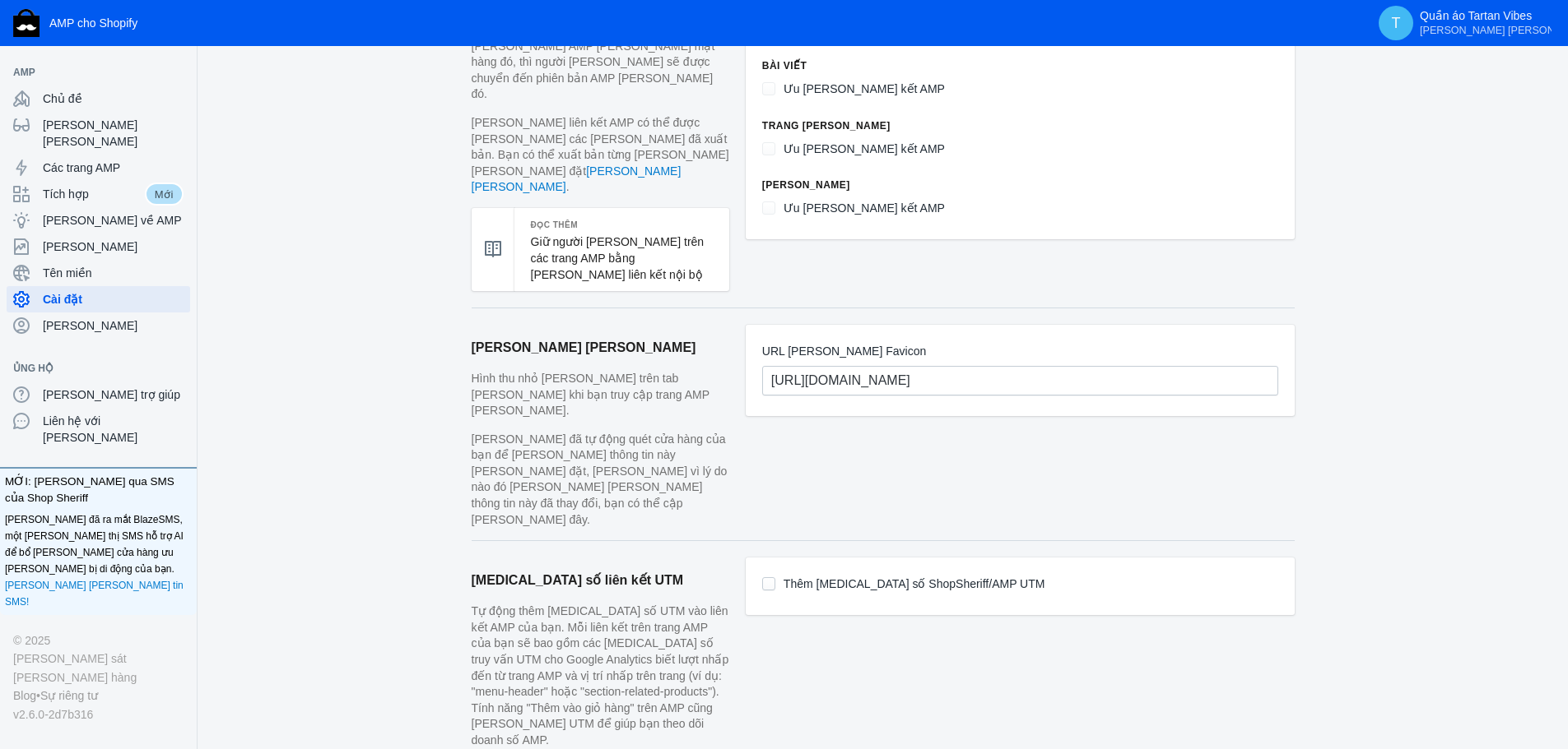
scroll to position [1032, 0]
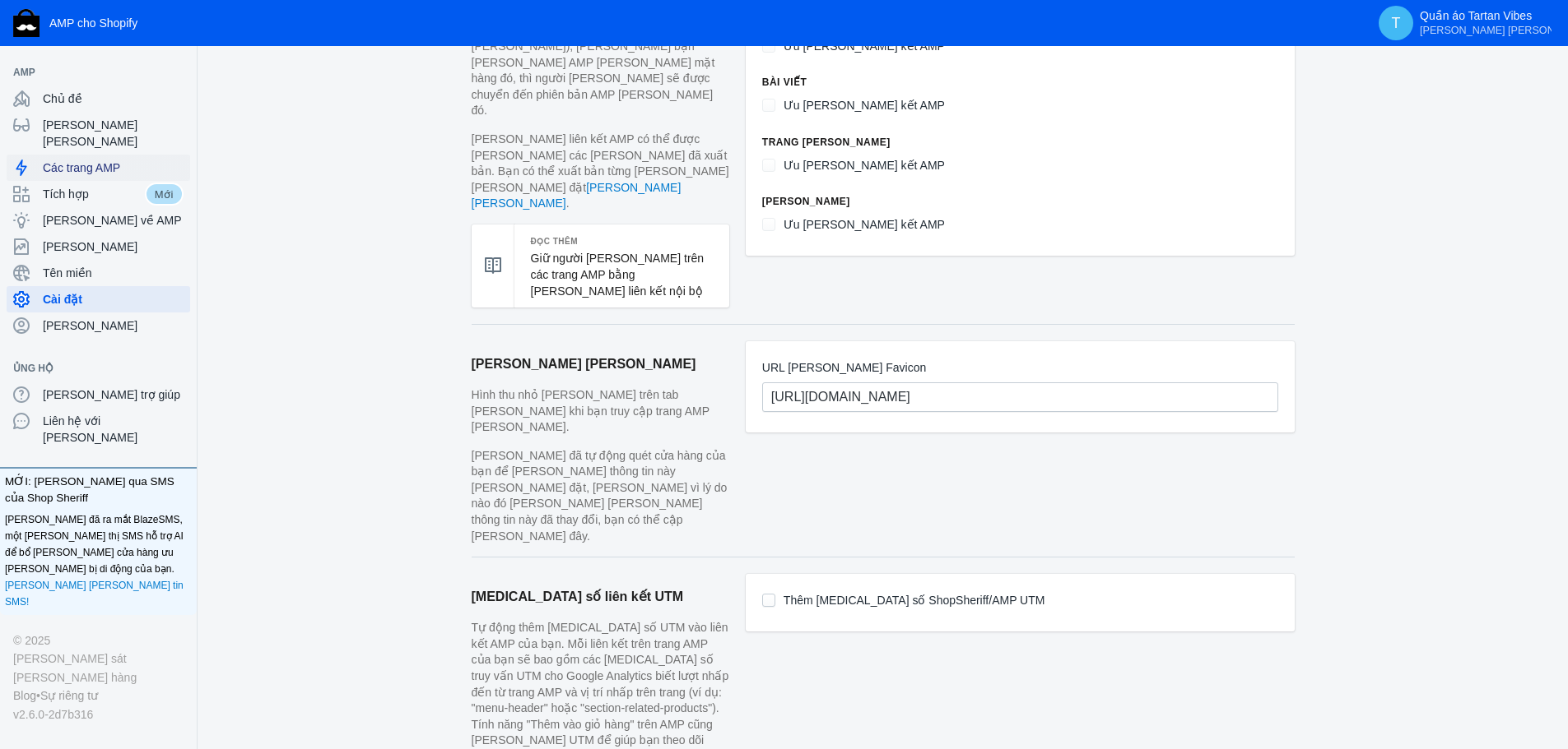
click at [103, 161] on font "Các trang AMP" at bounding box center [81, 167] width 77 height 13
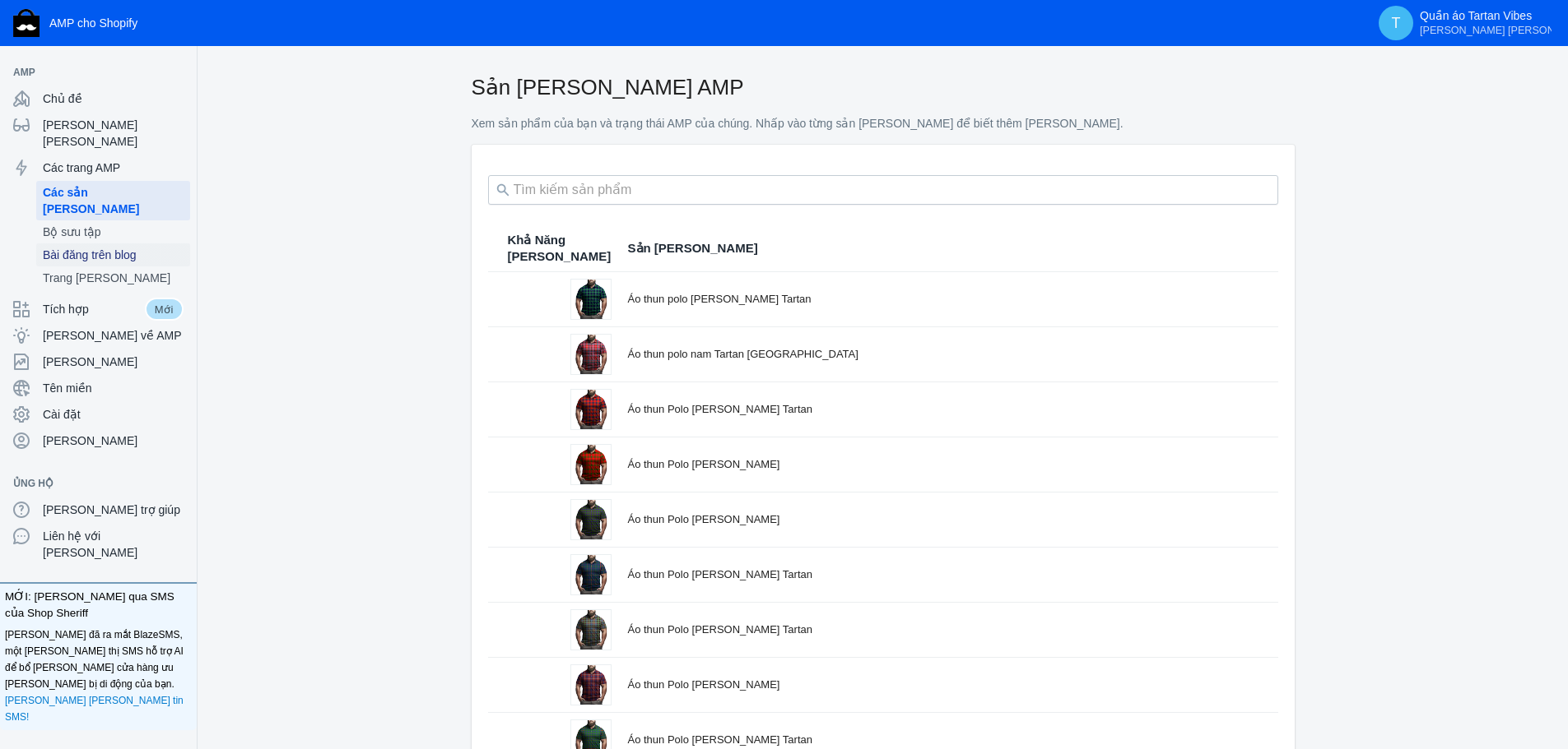
click at [107, 249] on font "Bài đăng trên blog" at bounding box center [89, 255] width 93 height 13
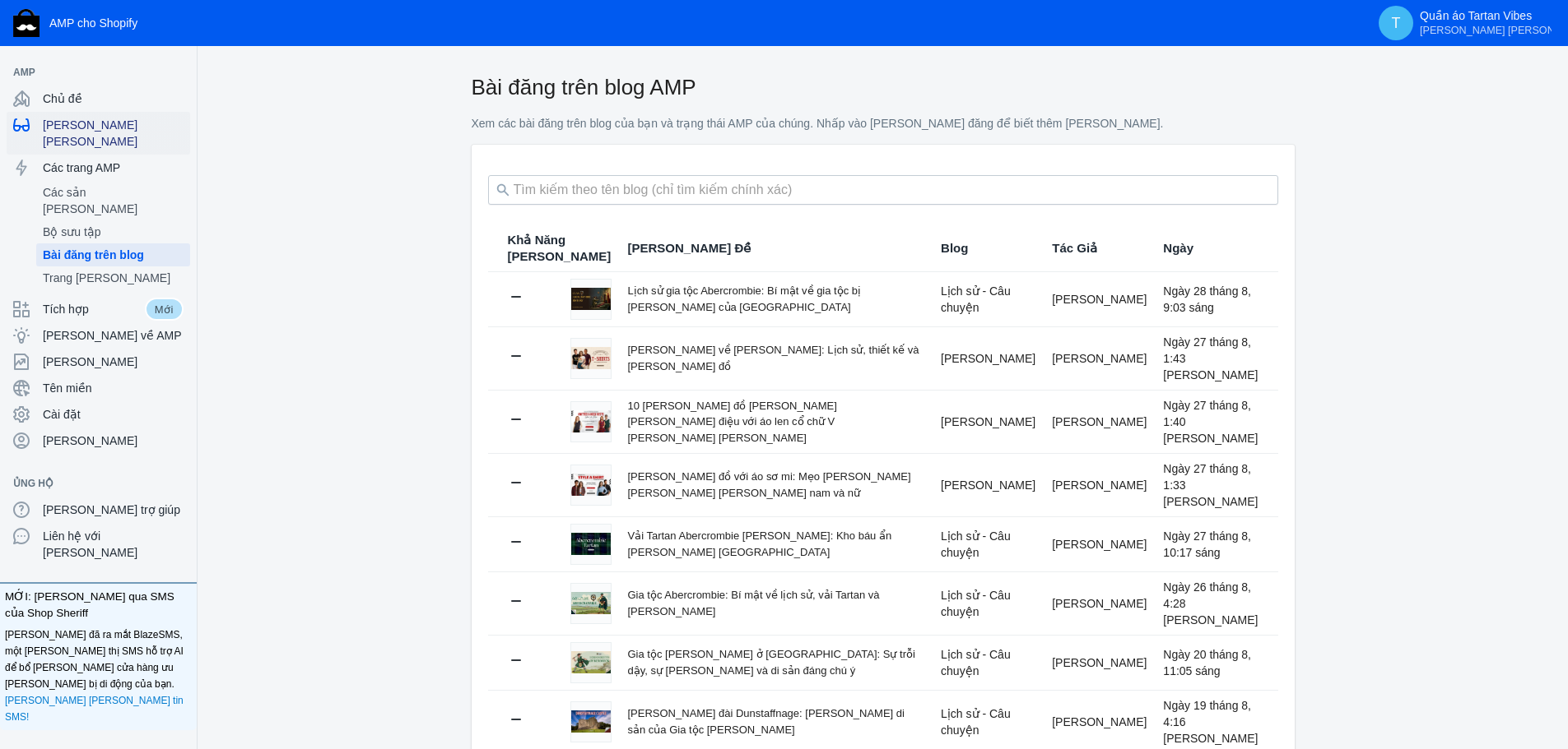
click at [99, 129] on font "Hiển thị trang" at bounding box center [90, 133] width 94 height 30
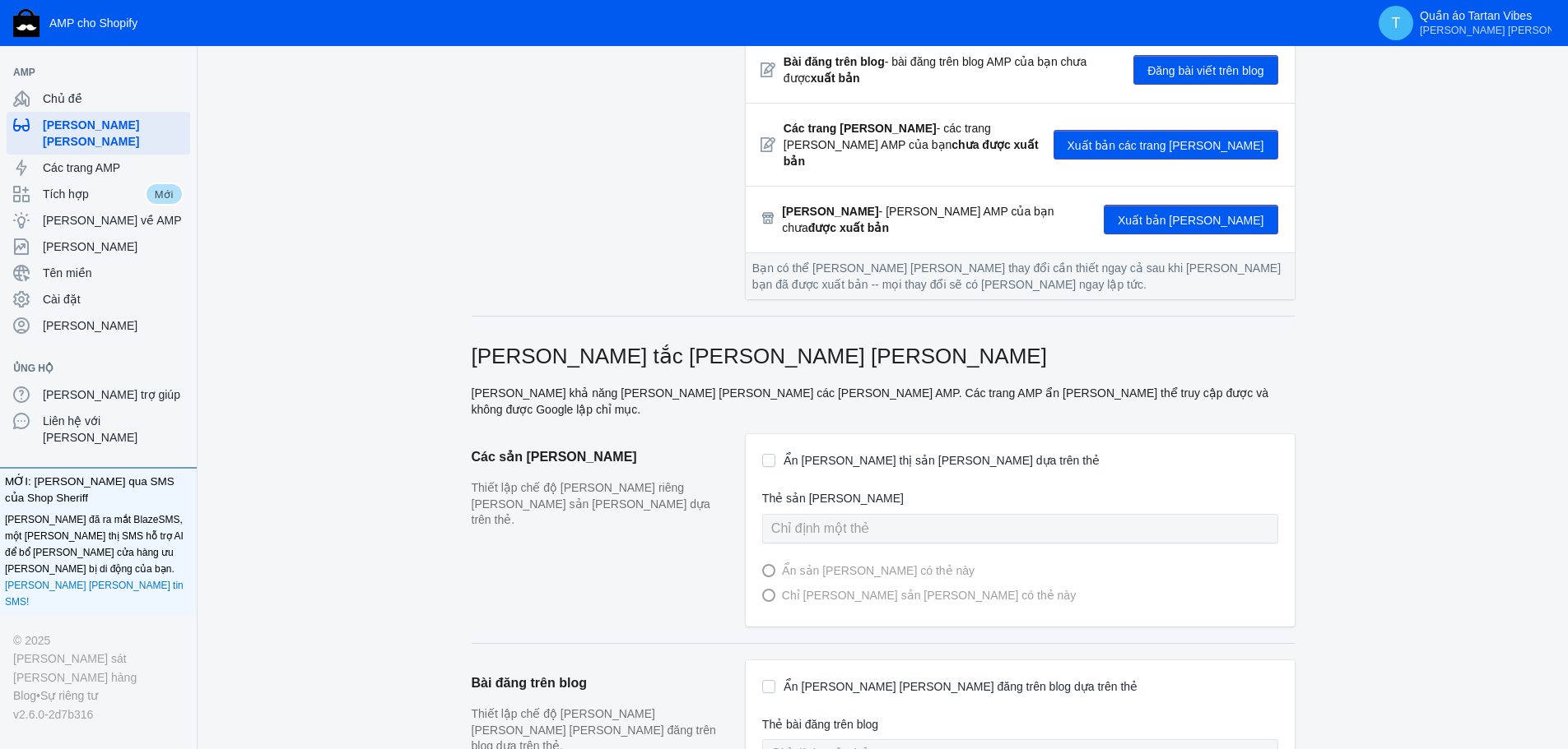
scroll to position [411, 0]
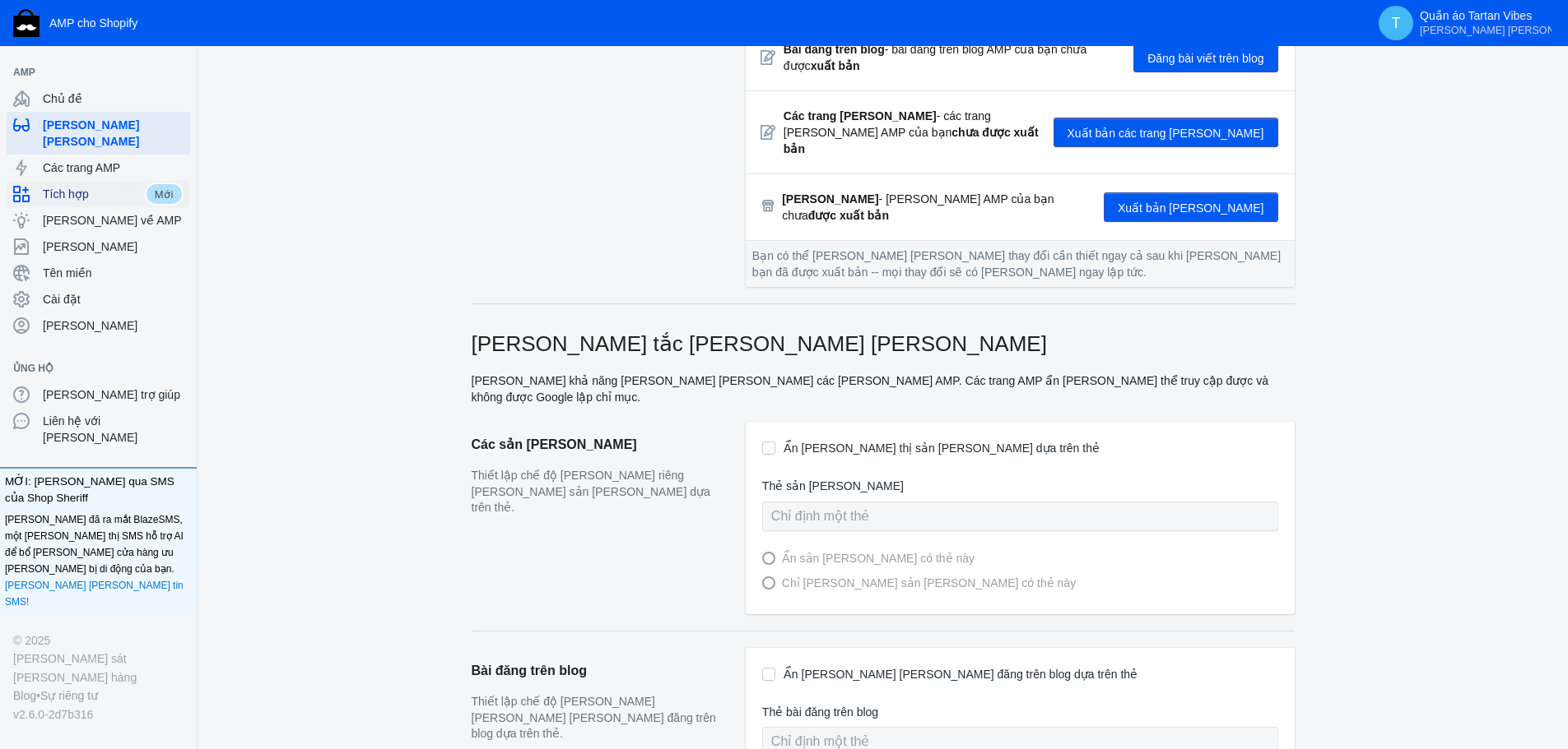
click at [103, 186] on span "Tích hợp" at bounding box center [93, 194] width 102 height 16
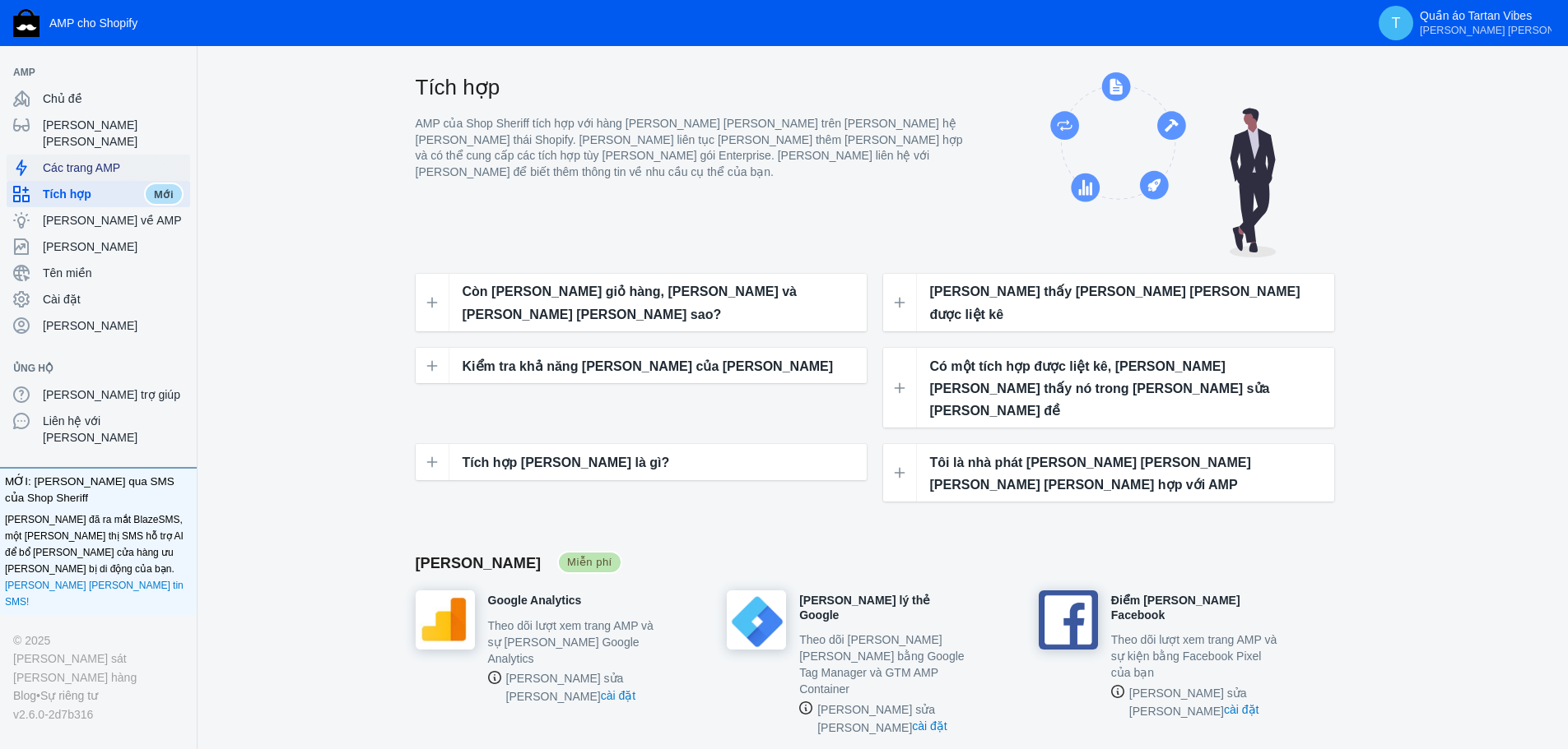
click at [105, 161] on font "Các trang AMP" at bounding box center [81, 167] width 77 height 13
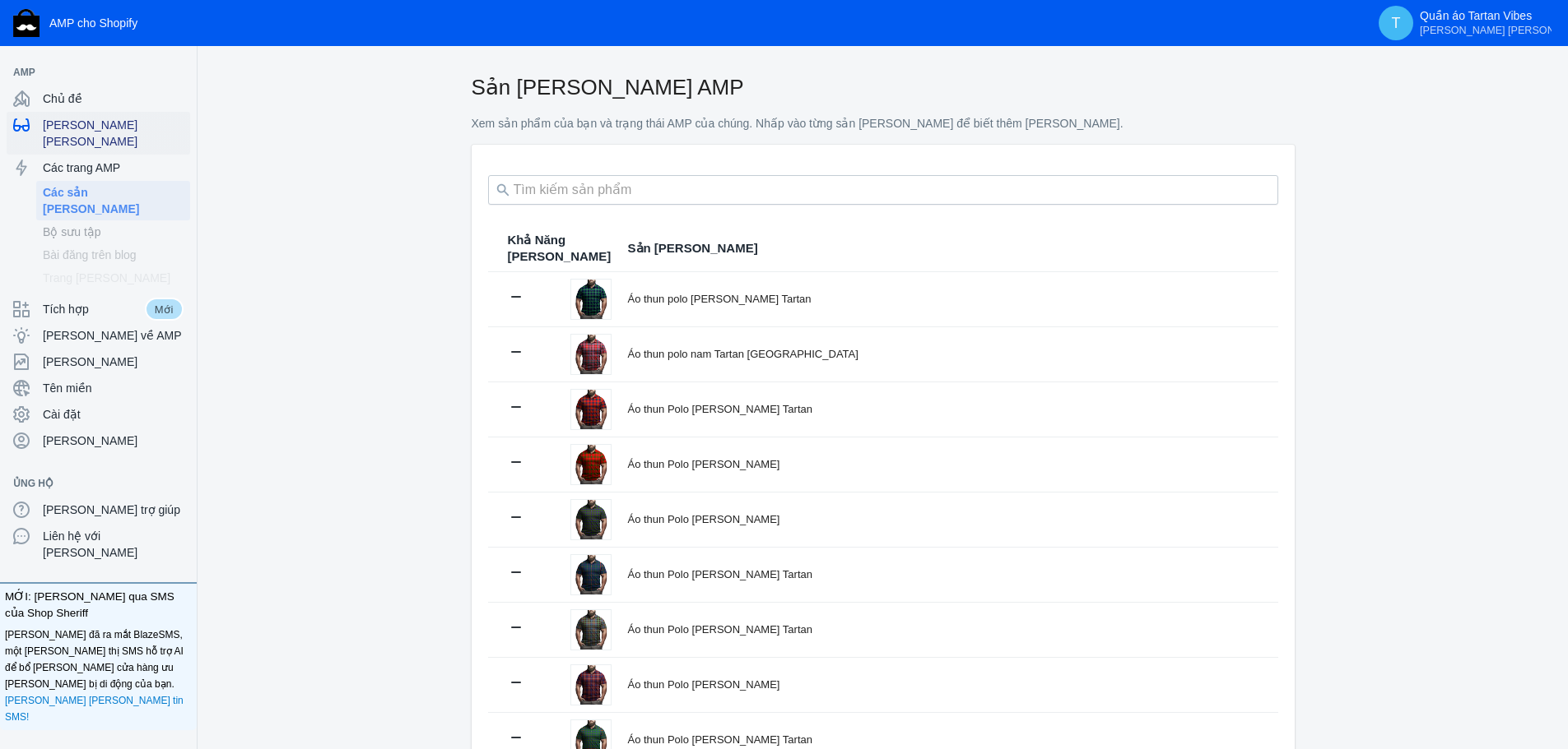
click at [119, 130] on span "Hiển thị trang" at bounding box center [113, 133] width 141 height 33
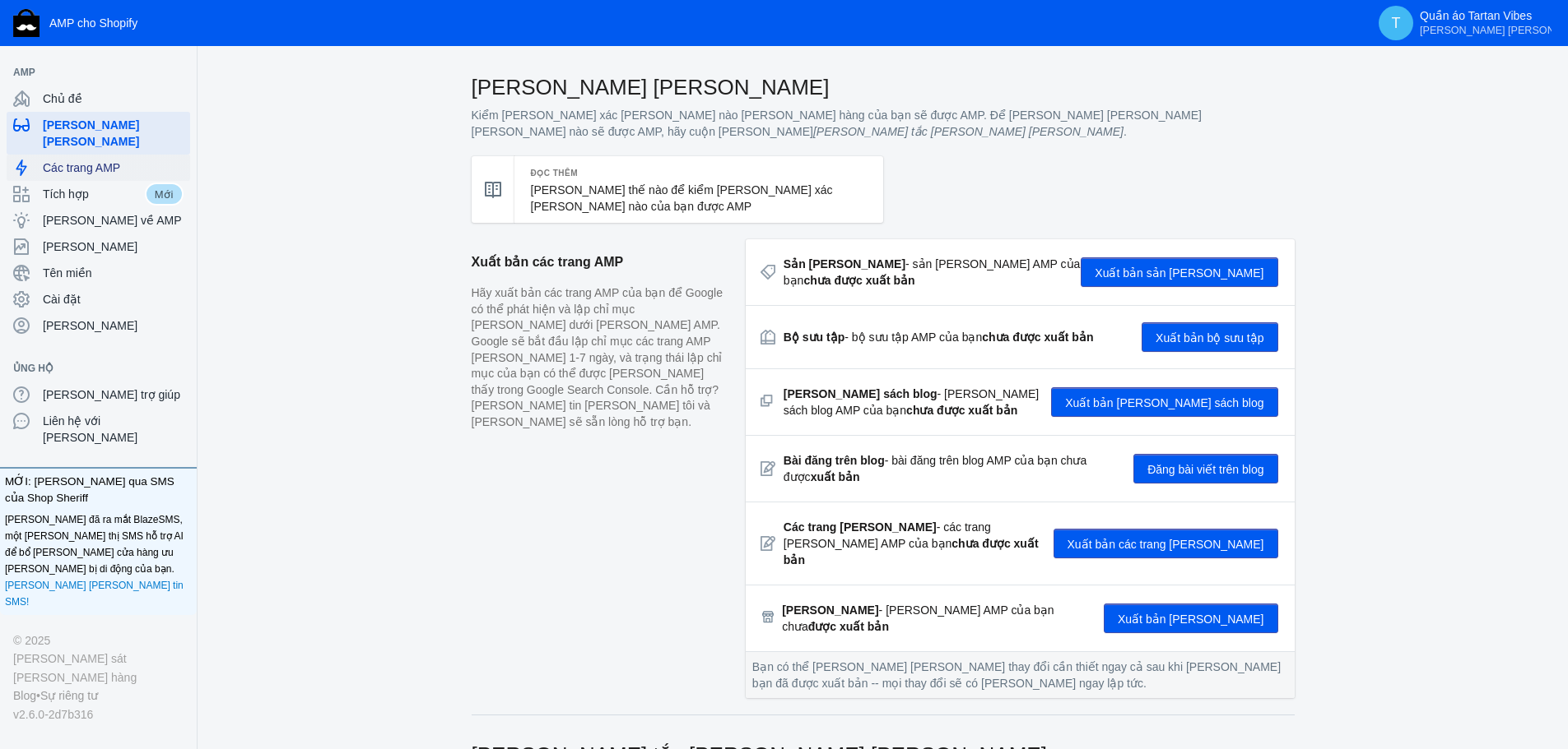
click at [69, 159] on span "Các trang AMP" at bounding box center [113, 167] width 141 height 16
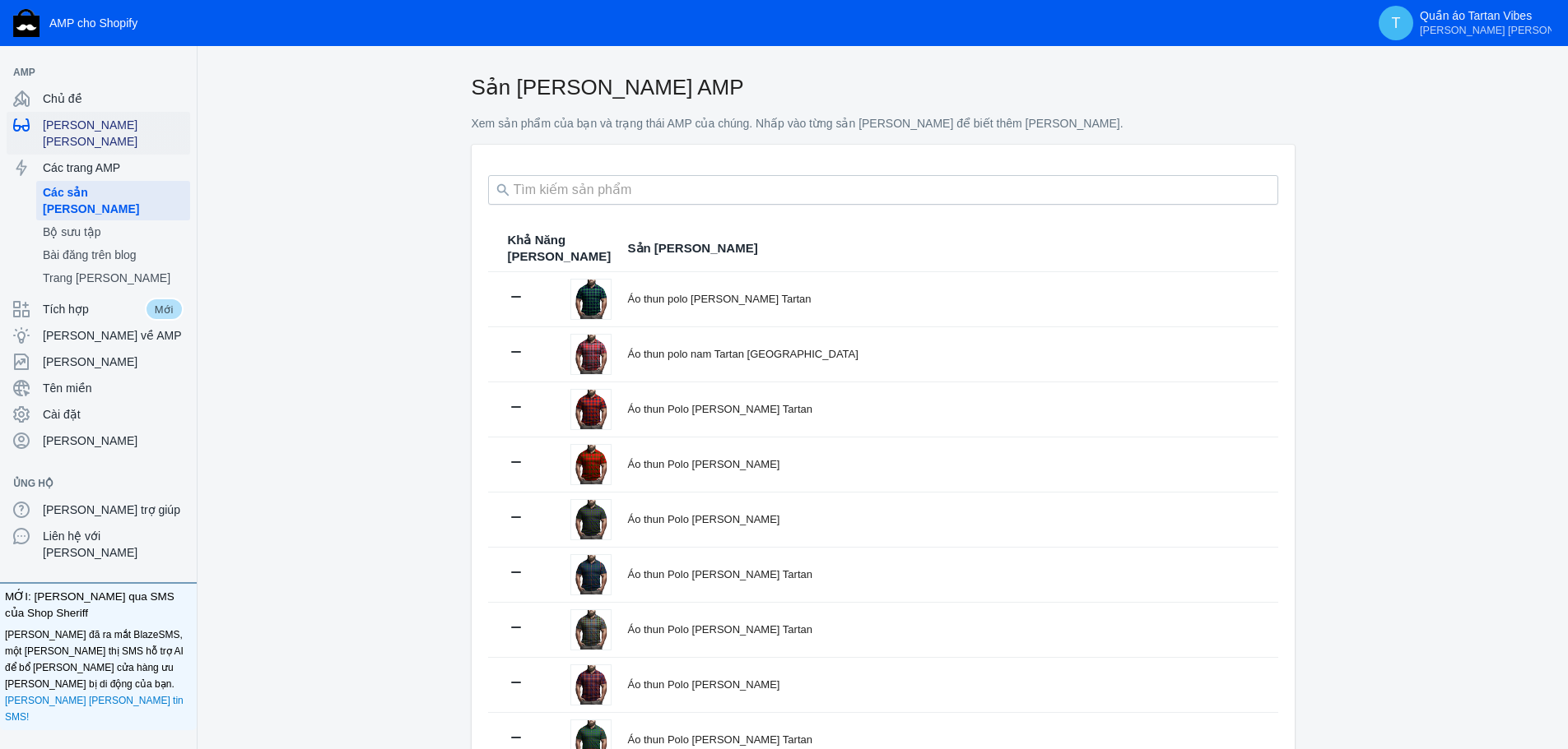
click at [110, 124] on font "Hiển thị trang" at bounding box center [90, 133] width 94 height 30
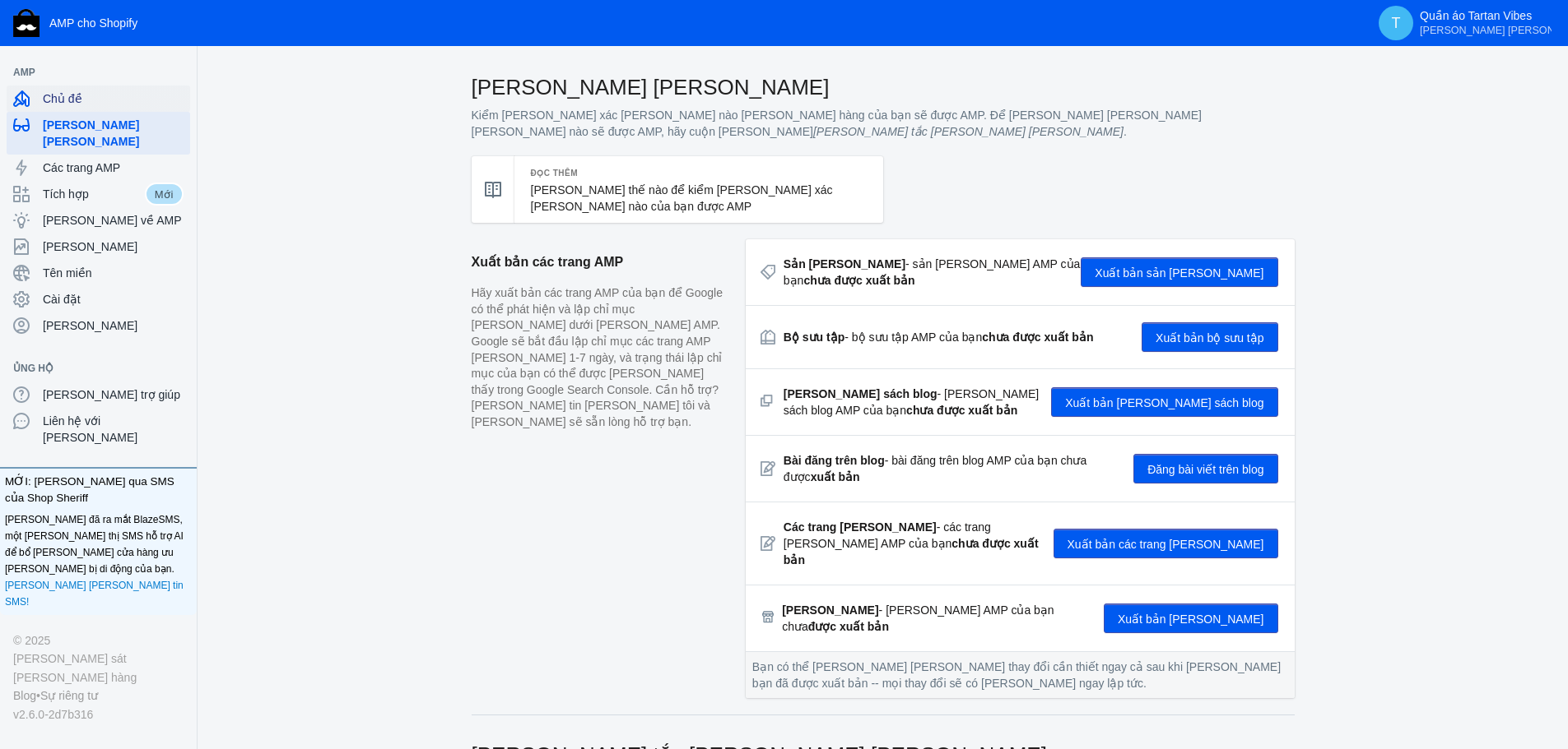
click at [103, 104] on span "Chủ đề" at bounding box center [113, 99] width 141 height 16
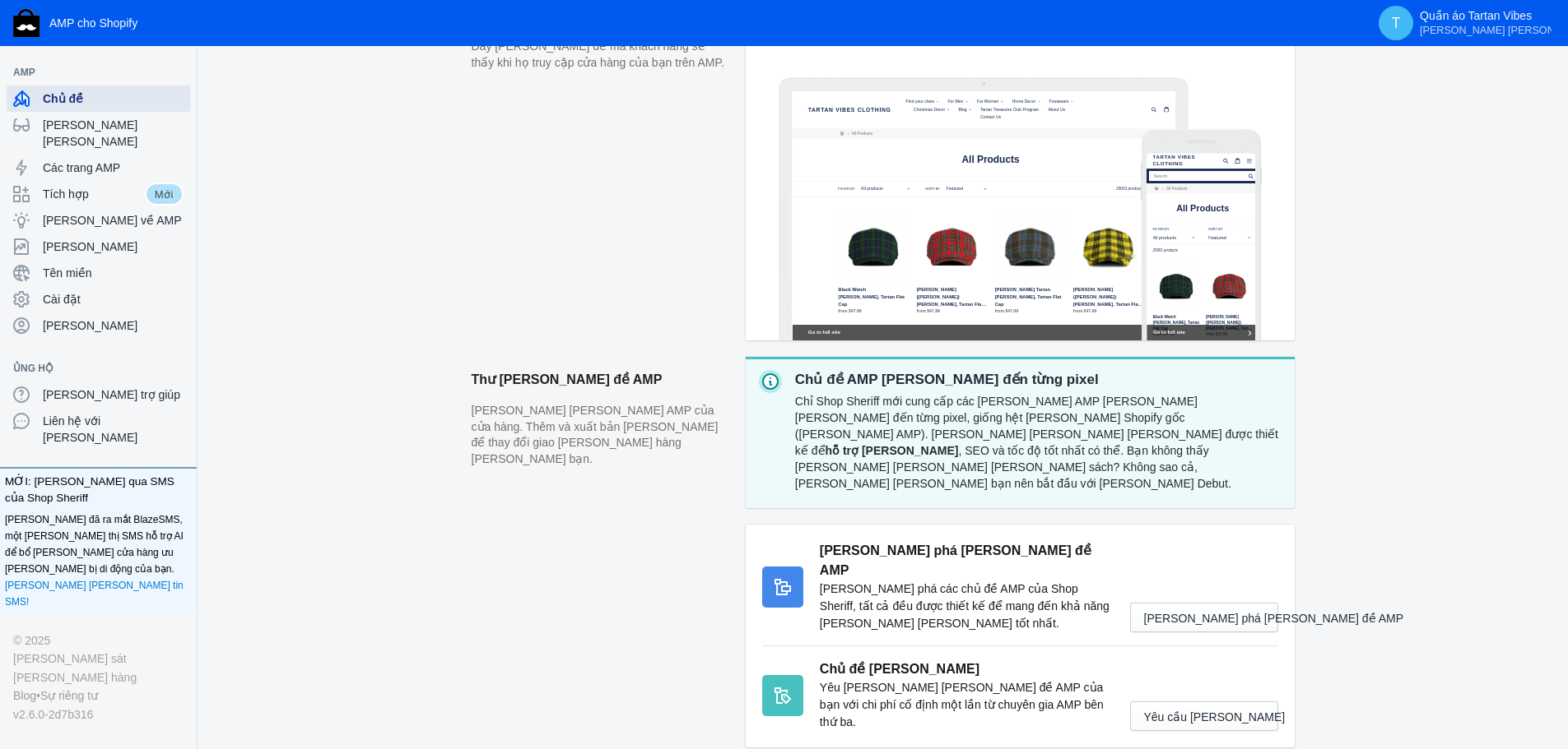
scroll to position [433, 0]
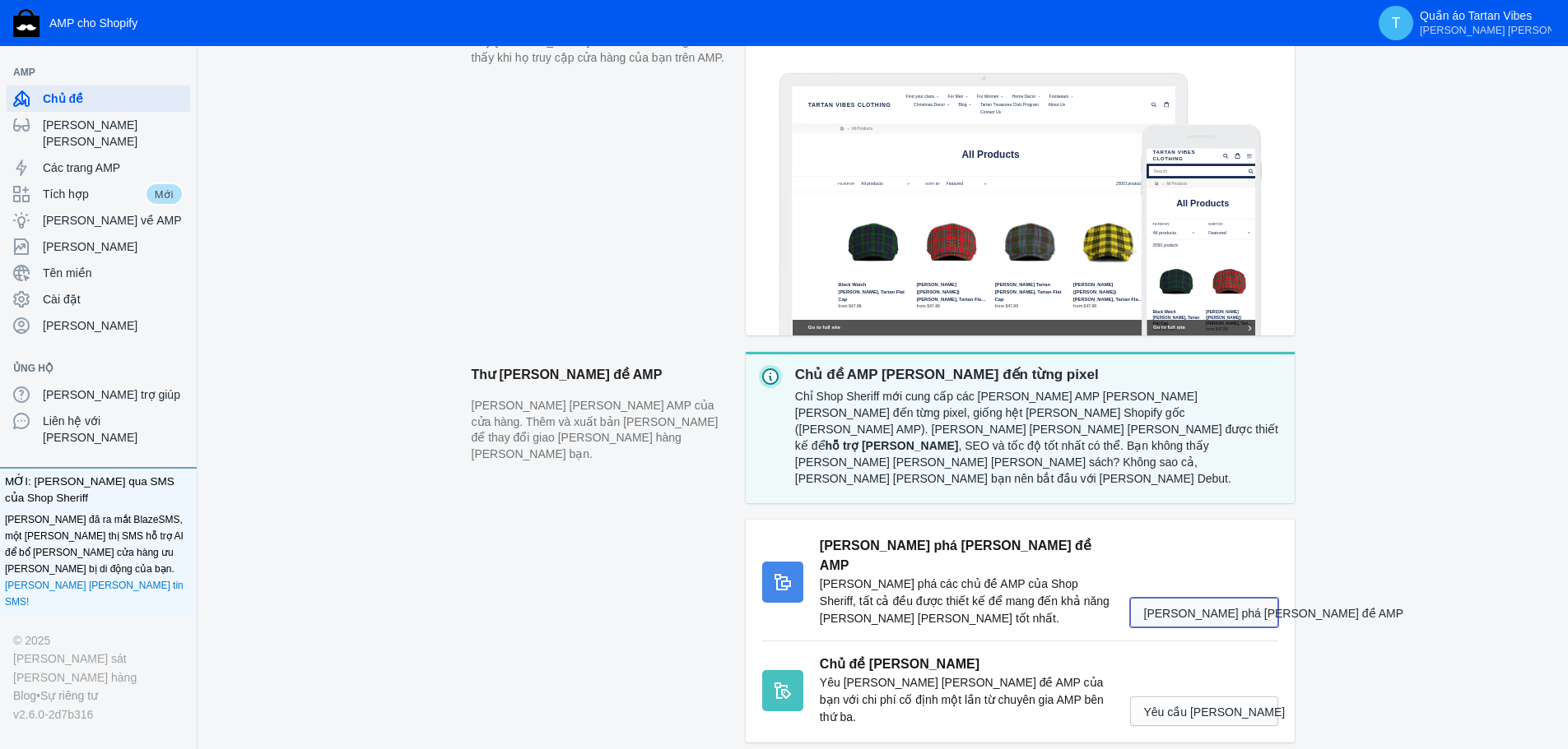
click at [1195, 607] on font "Khám phá chủ đề AMP" at bounding box center [1273, 613] width 260 height 13
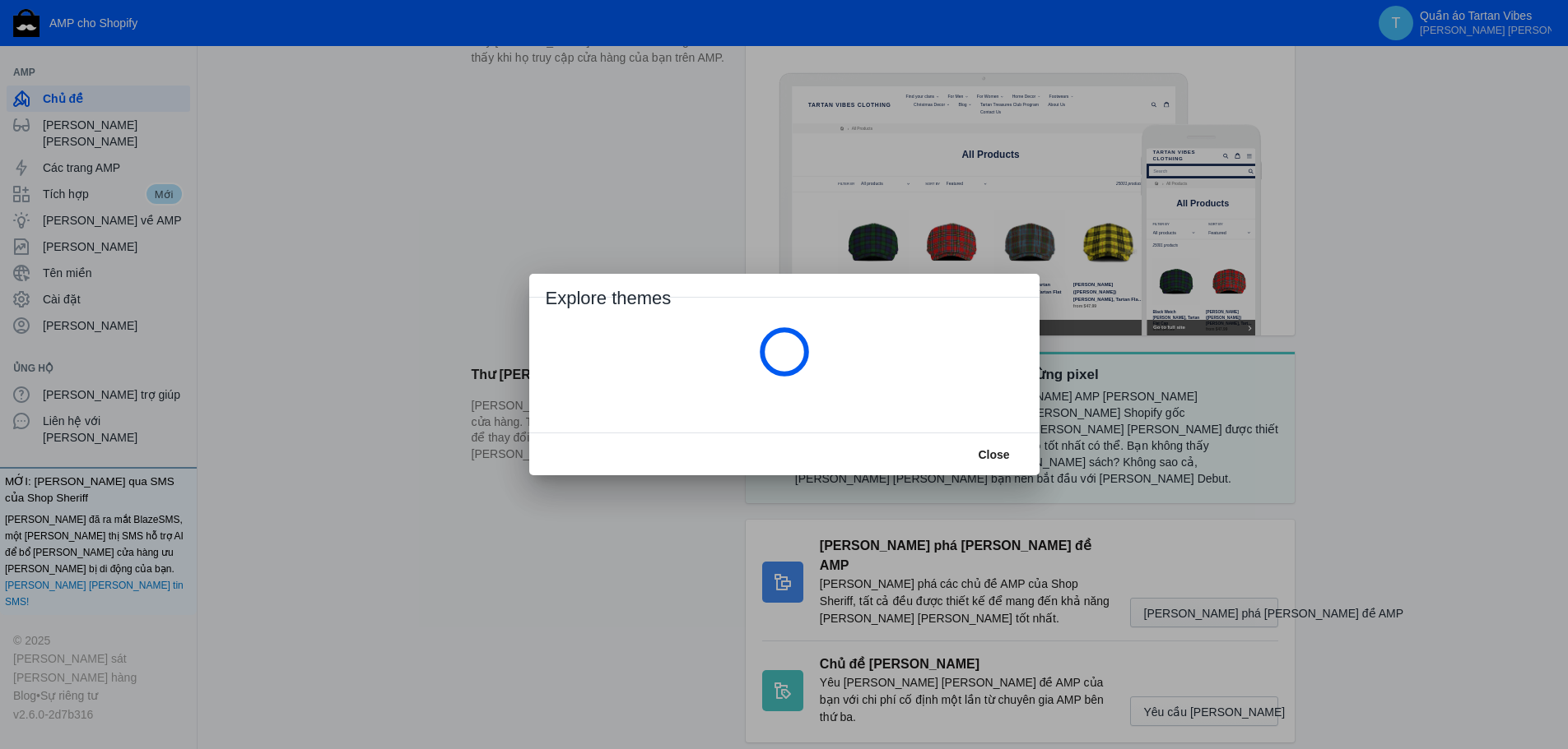
scroll to position [0, 0]
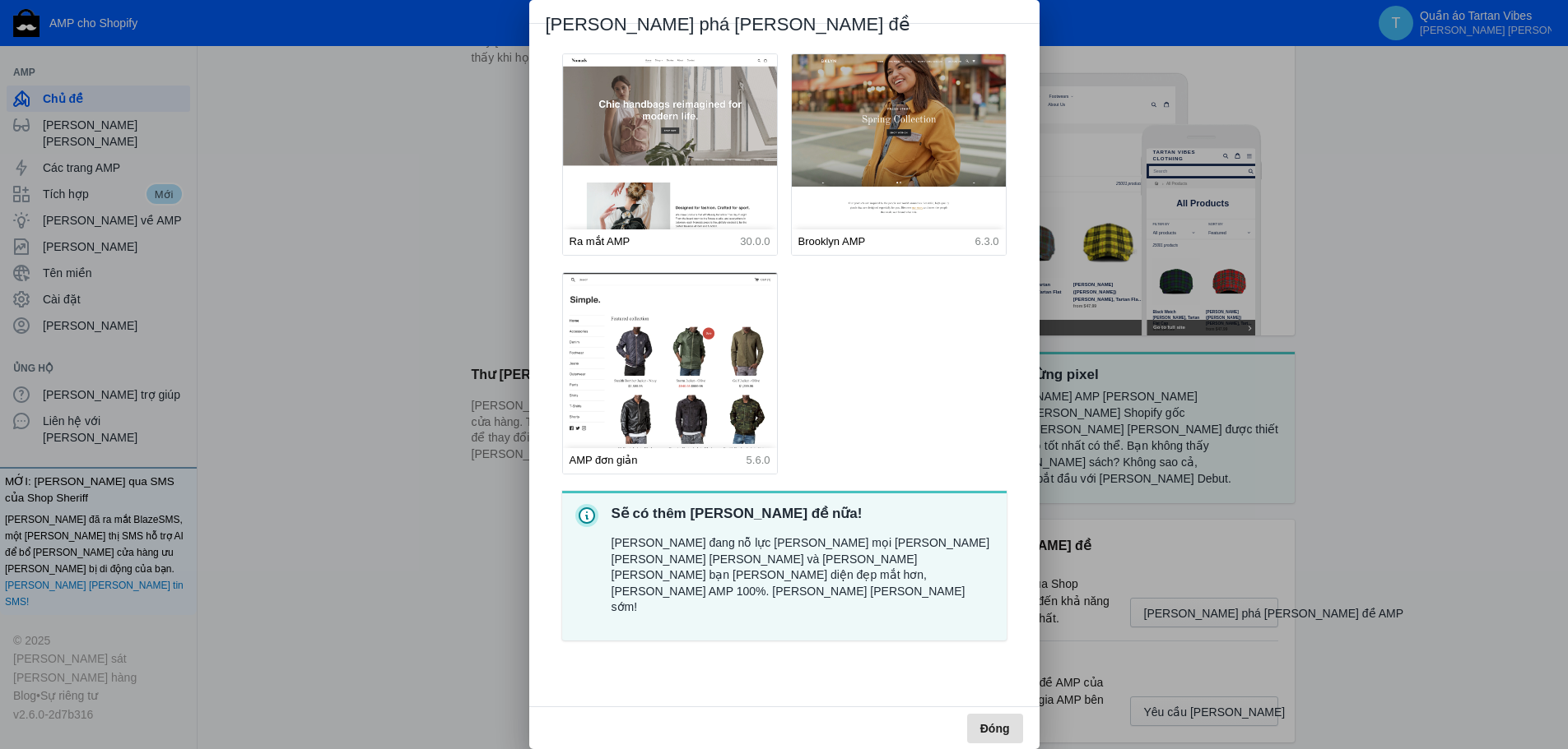
drag, startPoint x: 1424, startPoint y: 399, endPoint x: 1341, endPoint y: 460, distance: 103.0
click at [1423, 399] on div at bounding box center [784, 374] width 1568 height 749
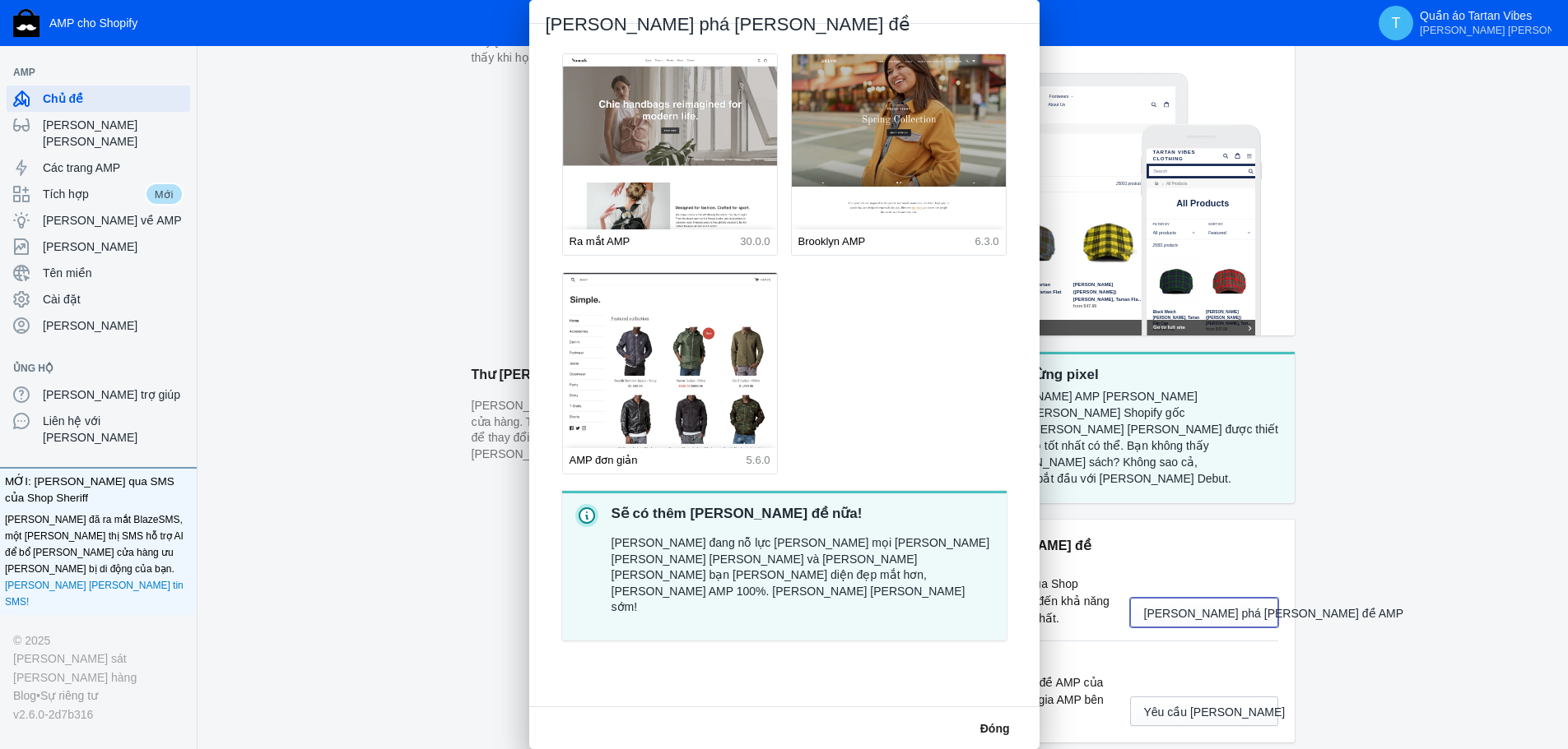
scroll to position [433, 0]
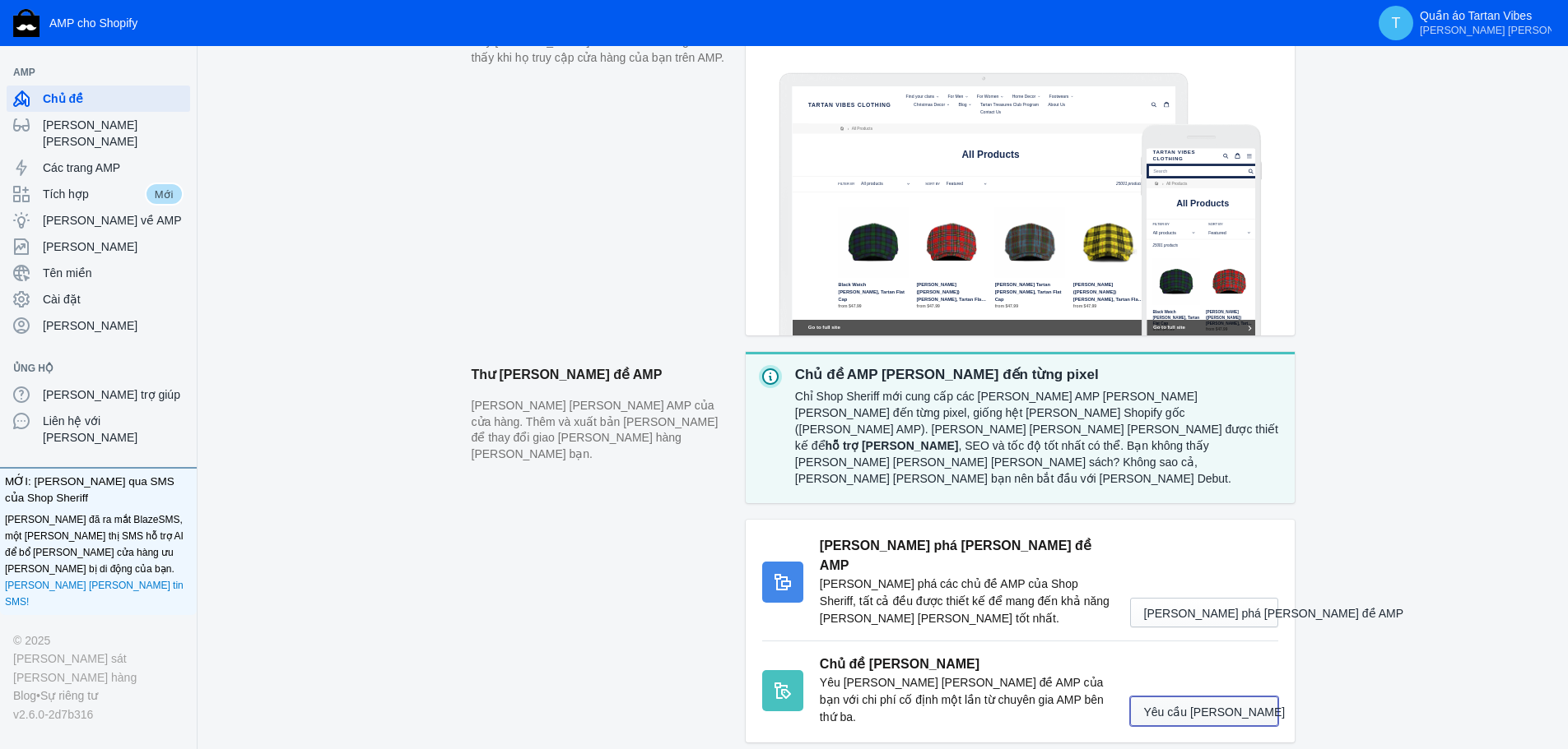
click at [1149, 697] on button "Yêu cầu tùy chỉnh" at bounding box center [1204, 711] width 148 height 30
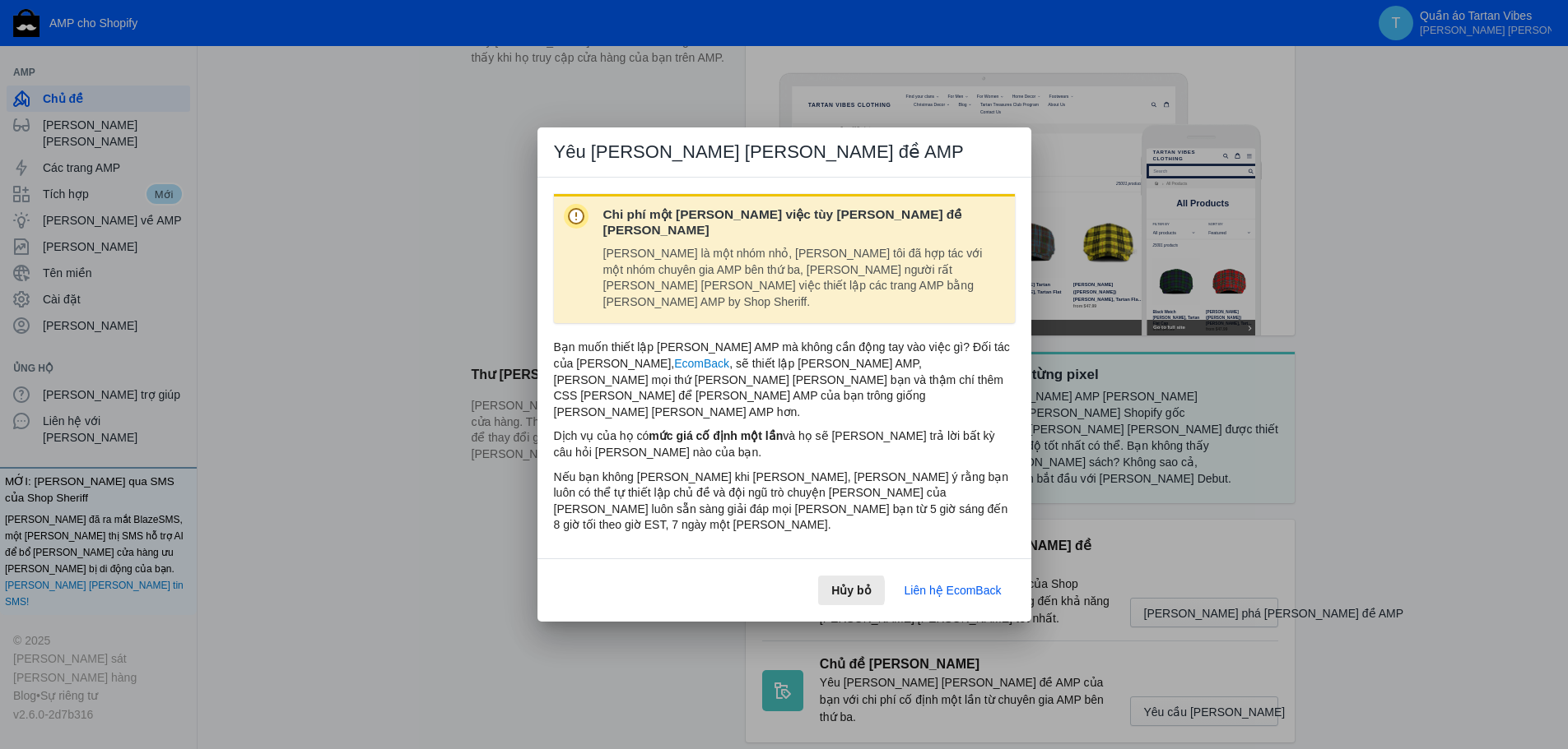
click at [834, 584] on font "Hủy bỏ" at bounding box center [850, 590] width 39 height 13
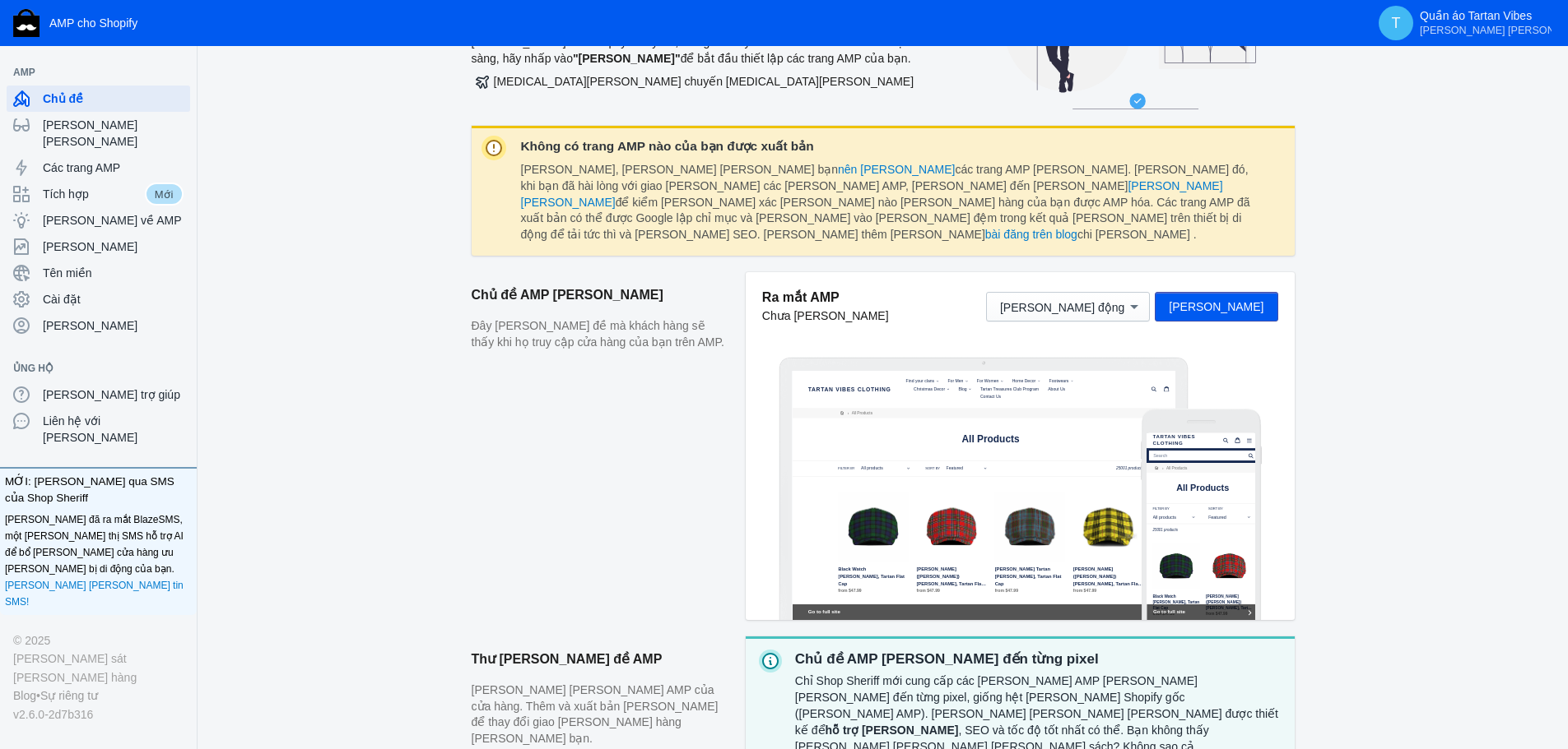
scroll to position [165, 0]
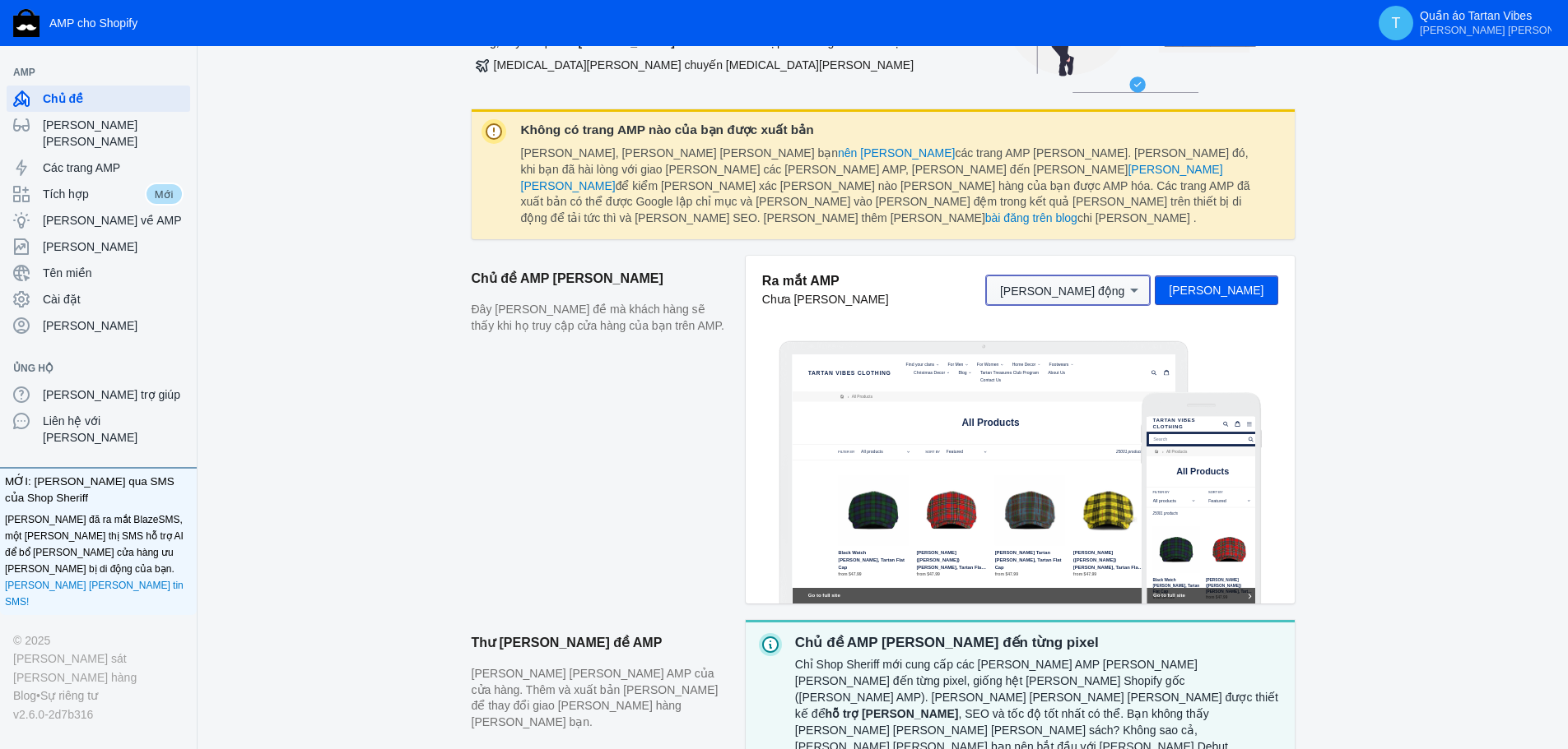
click at [1150, 285] on button "Hành động" at bounding box center [1067, 291] width 164 height 30
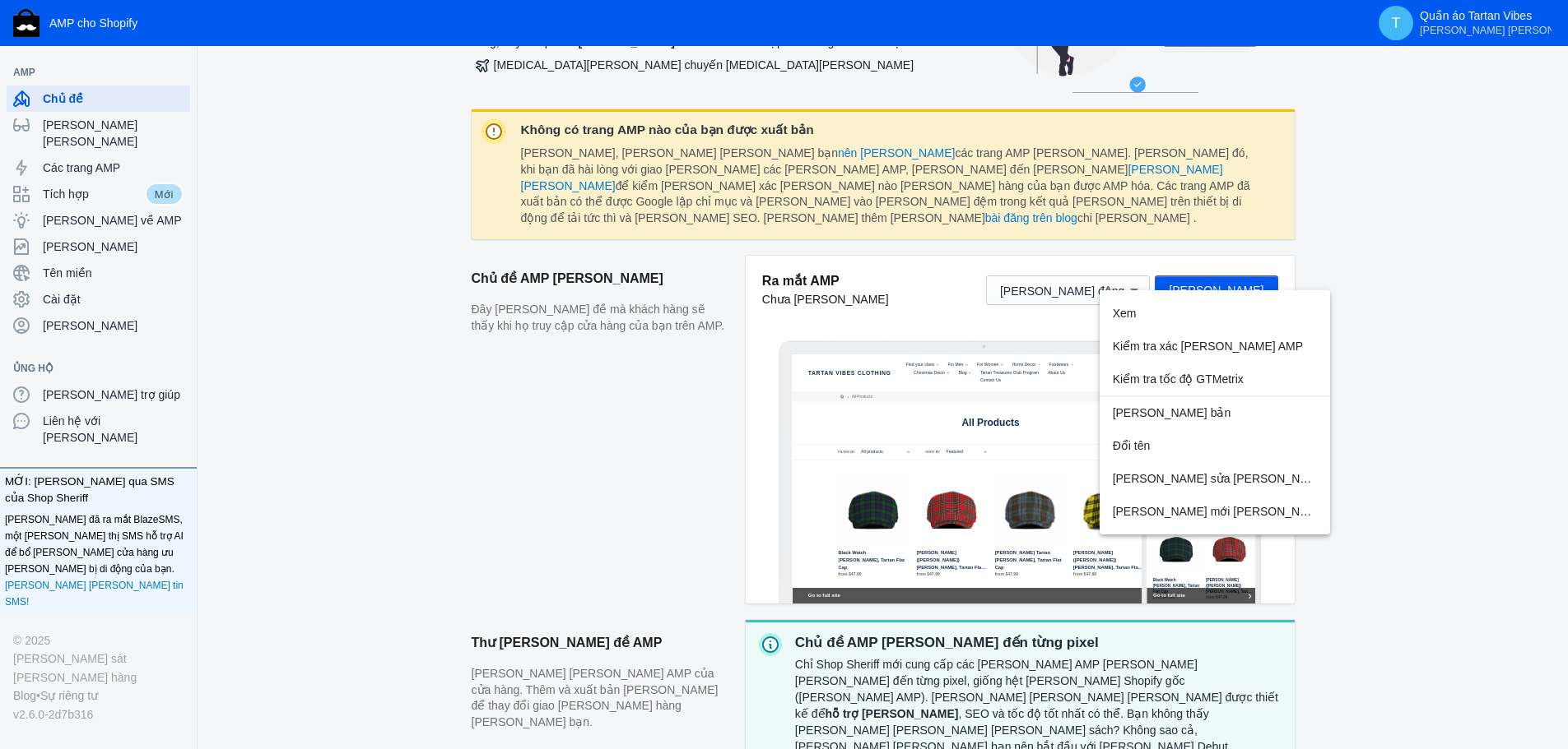
click at [1250, 275] on div at bounding box center [784, 374] width 1568 height 749
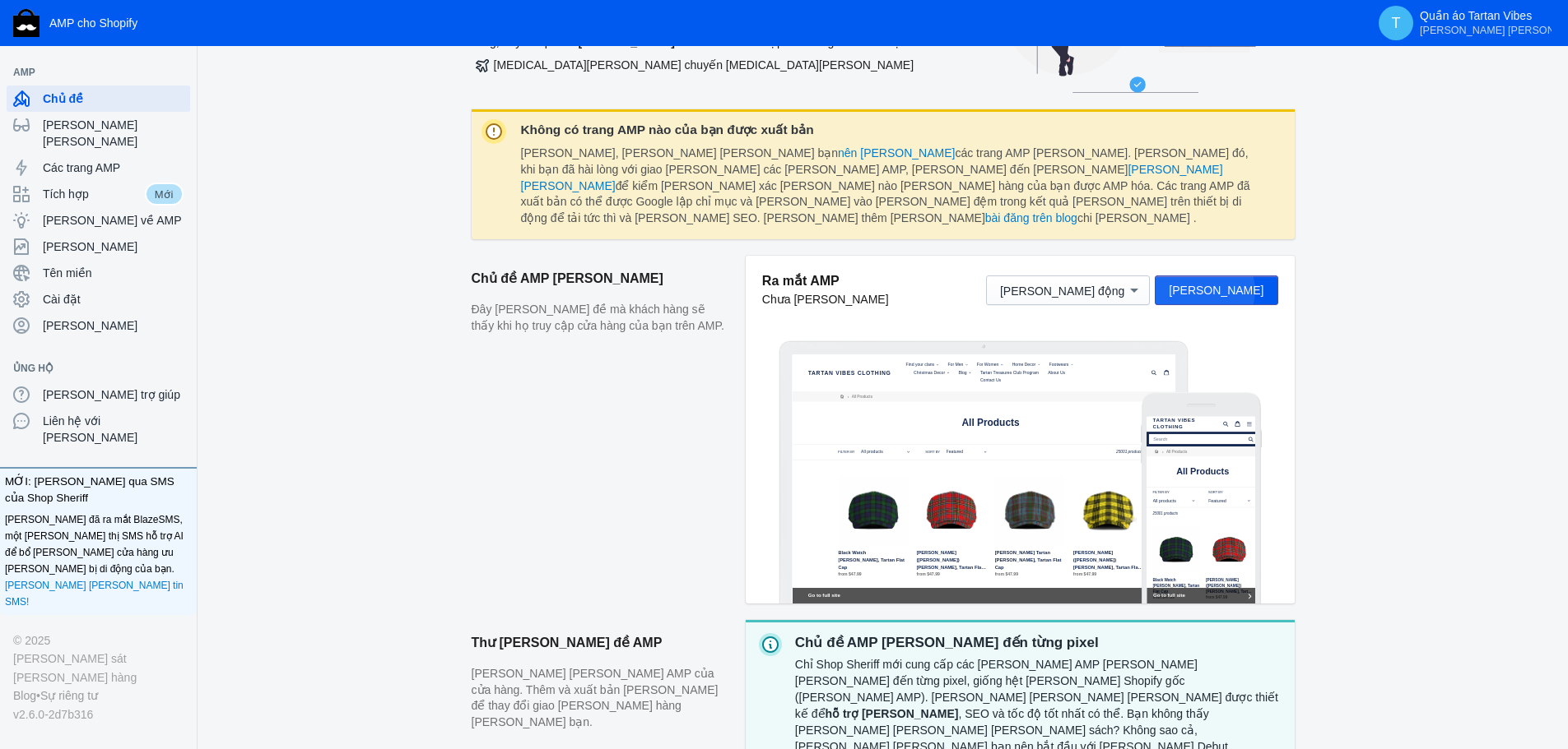
click at [1250, 284] on font "Tùy chỉnh" at bounding box center [1216, 290] width 94 height 13
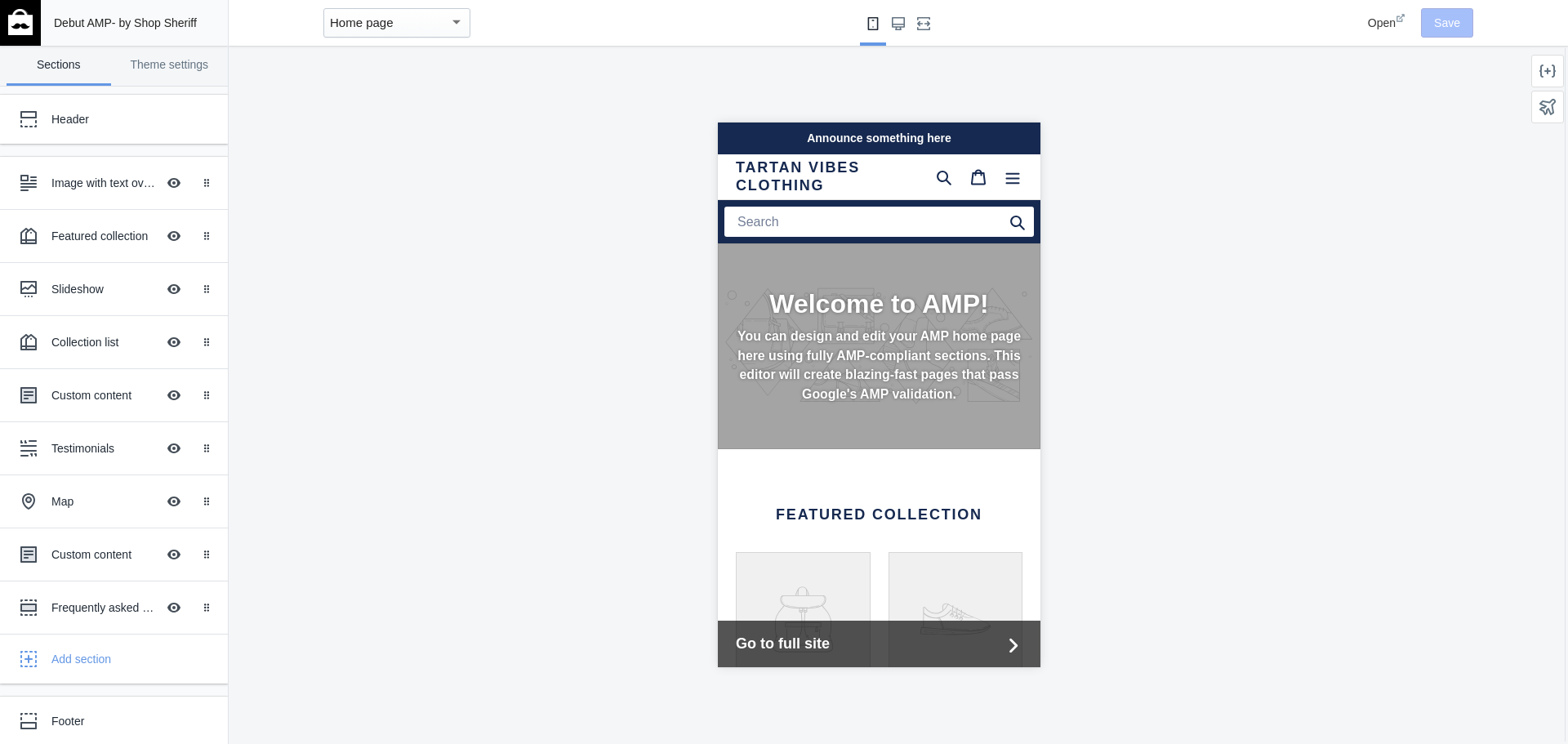
click at [436, 30] on div "Home page" at bounding box center [390, 22] width 119 height 20
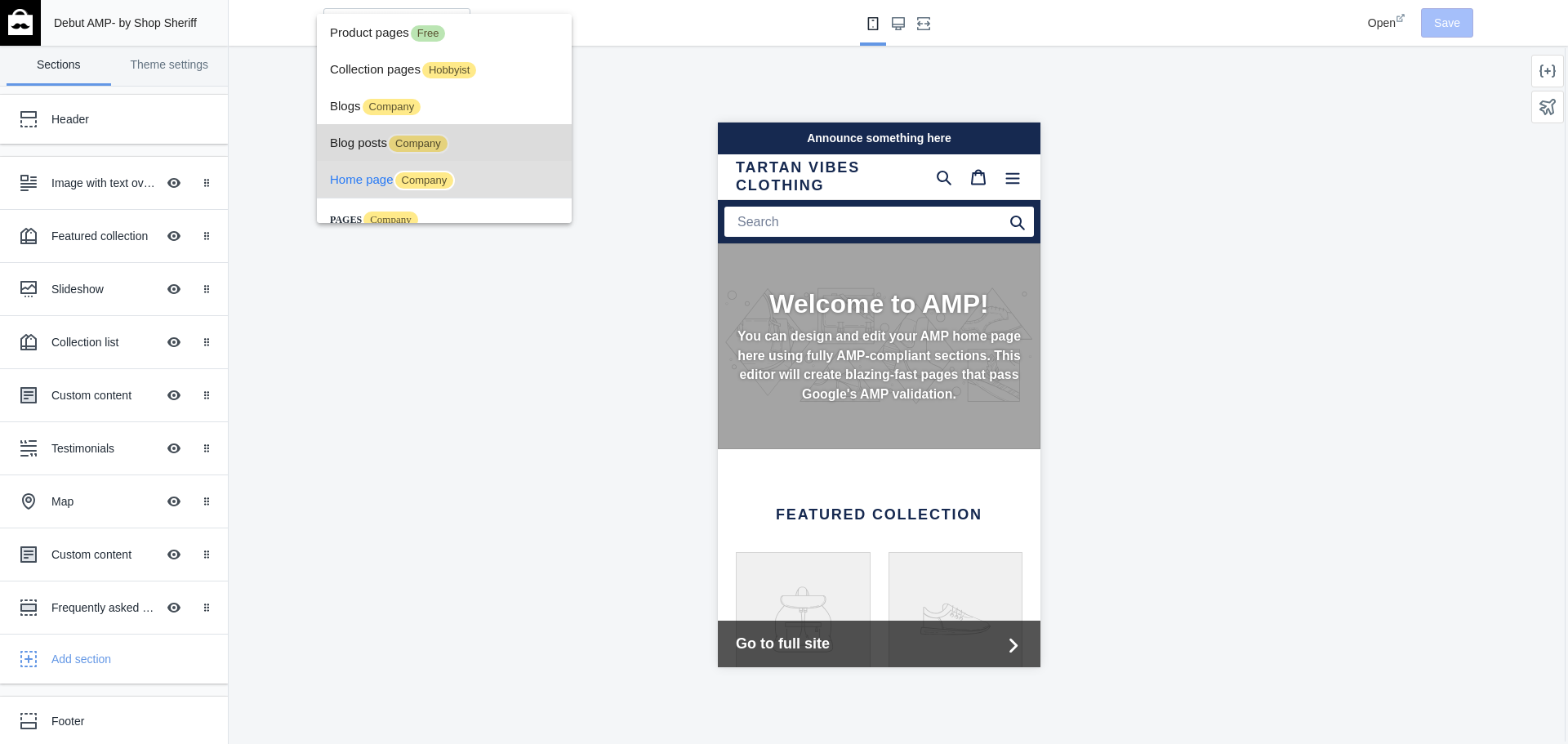
scroll to position [0, 275]
click at [492, 138] on span "Blog posts Company" at bounding box center [444, 142] width 229 height 37
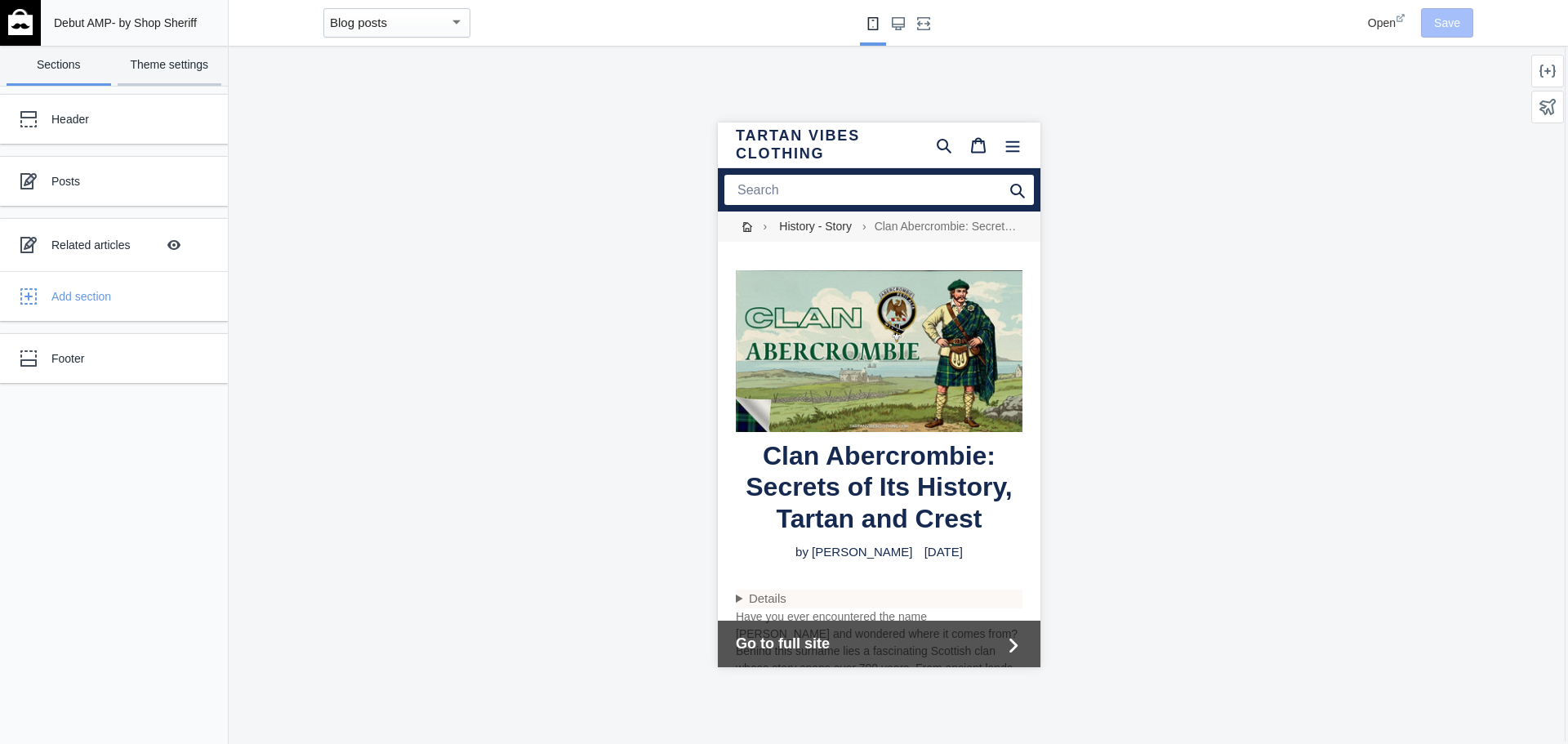
click at [157, 71] on link "Theme settings" at bounding box center [169, 66] width 105 height 40
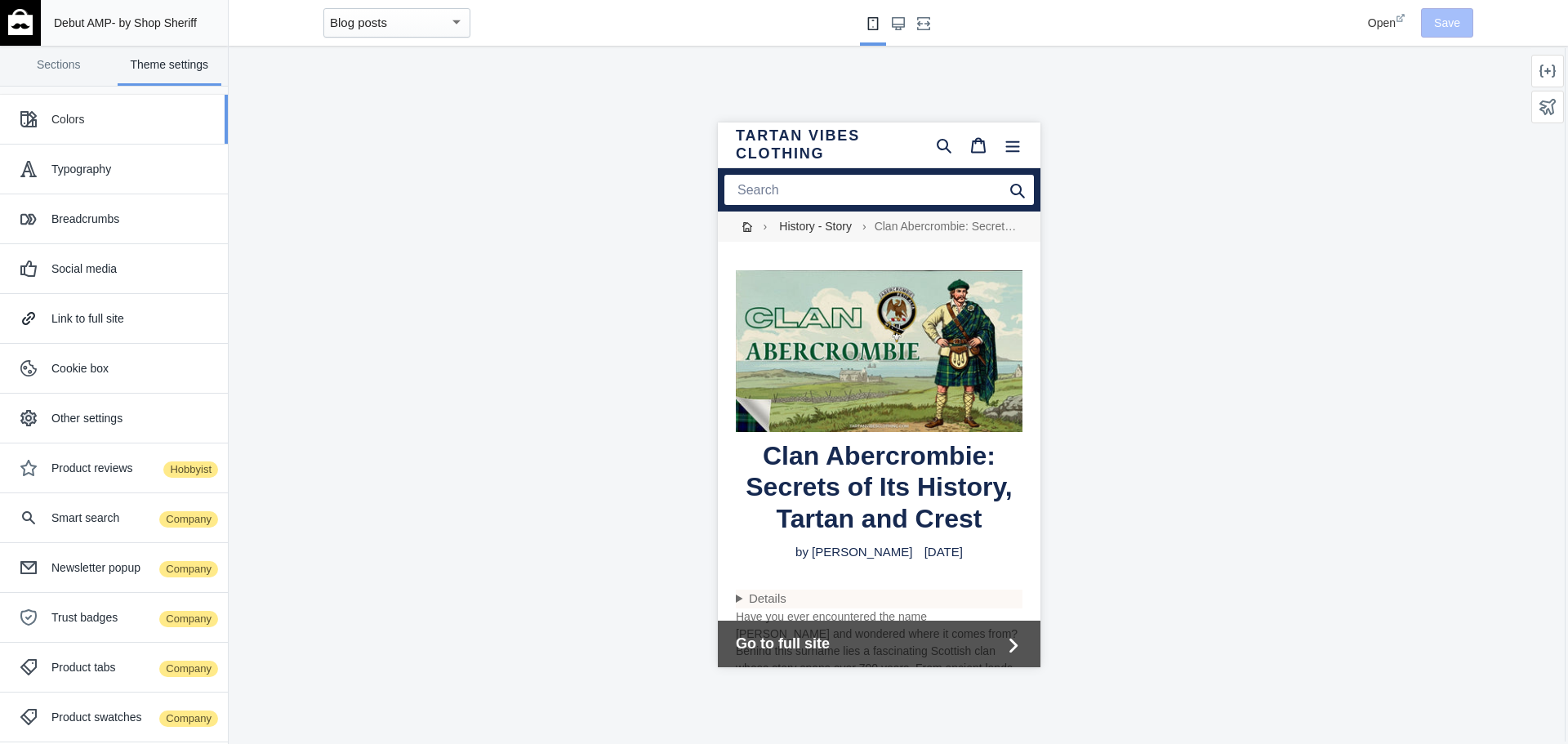
click at [144, 131] on div "Colors" at bounding box center [113, 119] width 203 height 32
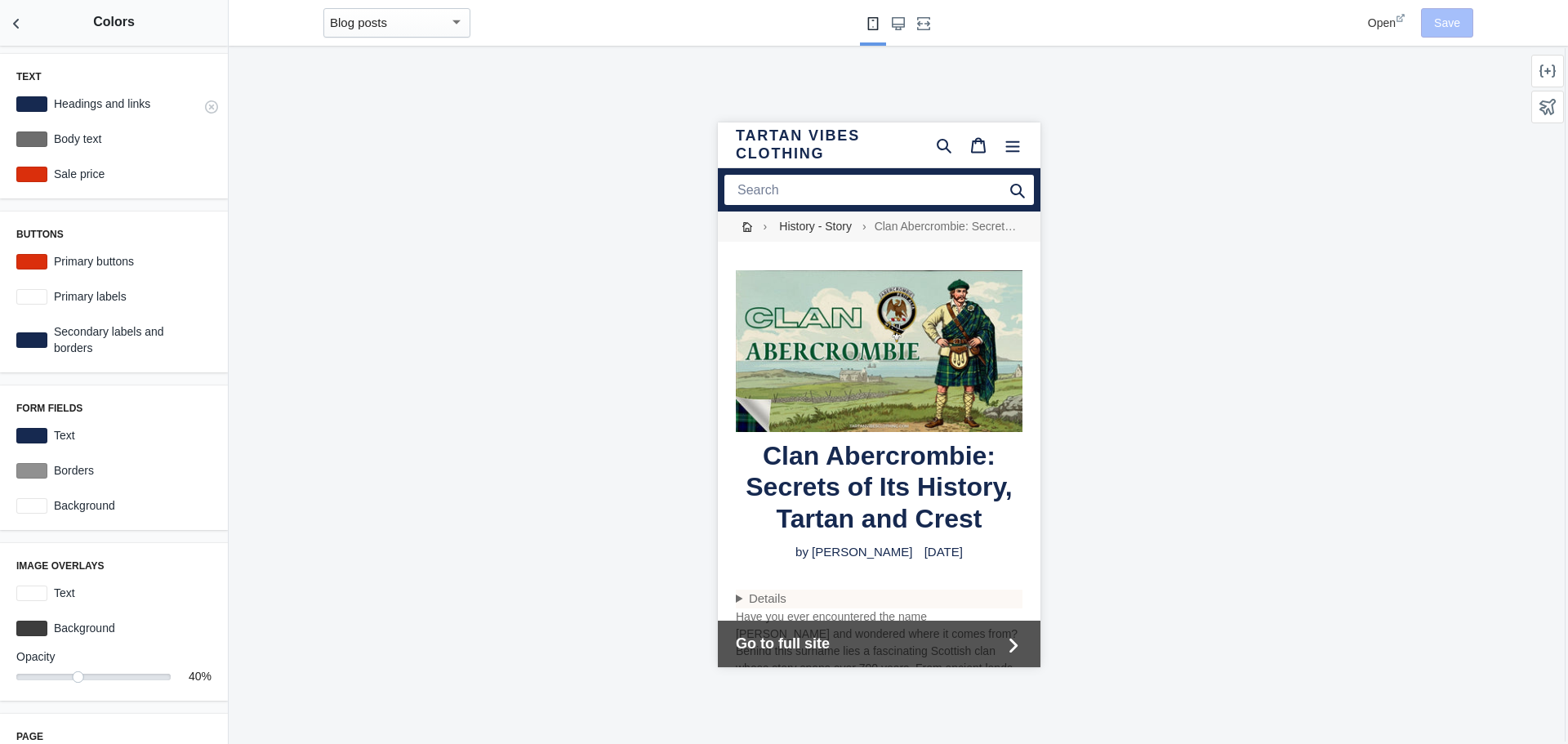
click at [46, 105] on div at bounding box center [31, 104] width 31 height 15
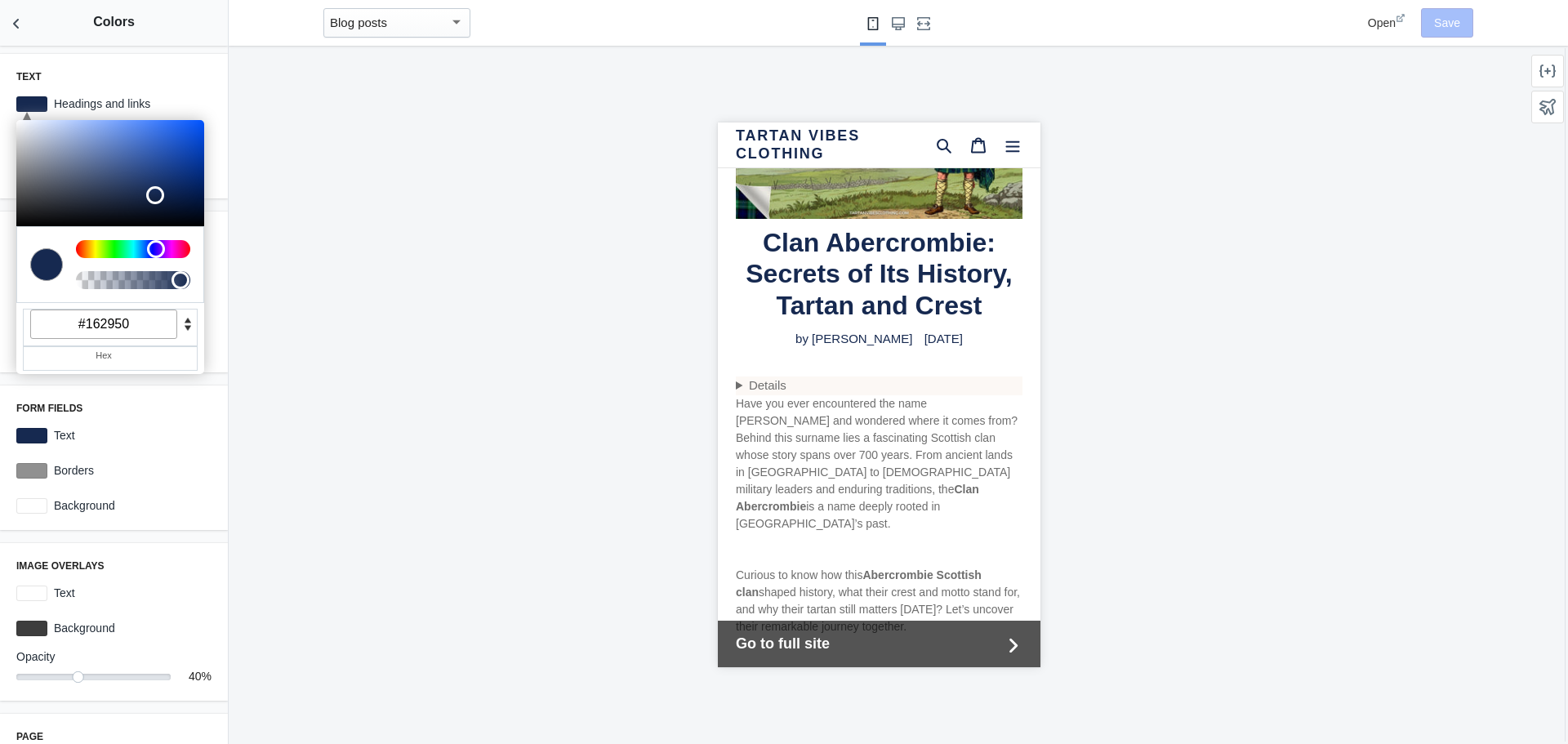
scroll to position [245, 0]
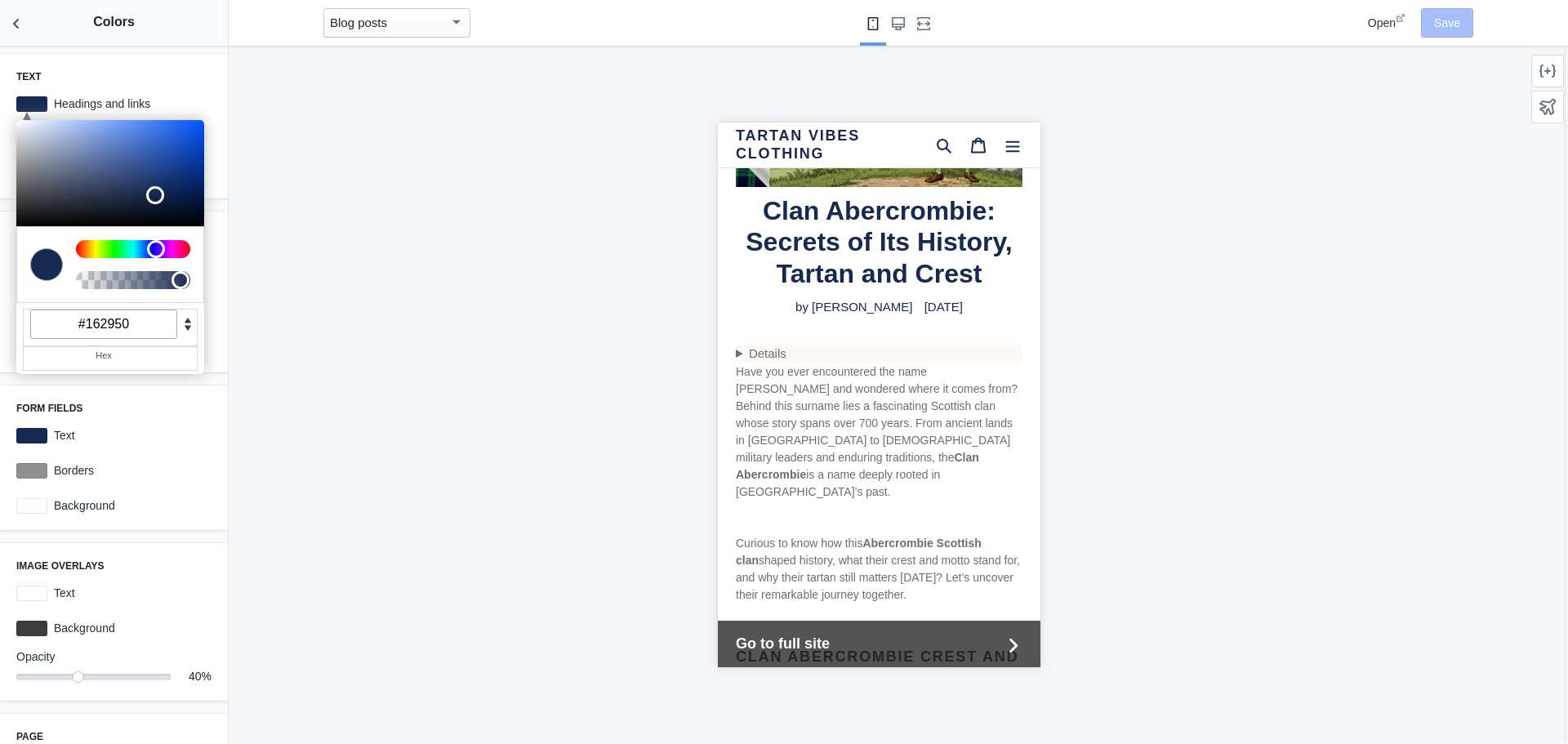
click at [978, 451] on strong "Clan Abercrombie" at bounding box center [857, 466] width 243 height 31
click at [106, 323] on input "#162950" at bounding box center [104, 324] width 147 height 30
click at [152, 360] on div "Hex" at bounding box center [104, 355] width 147 height 16
click at [139, 356] on div "Hex" at bounding box center [104, 355] width 147 height 16
click at [119, 326] on input "#162950" at bounding box center [104, 324] width 147 height 30
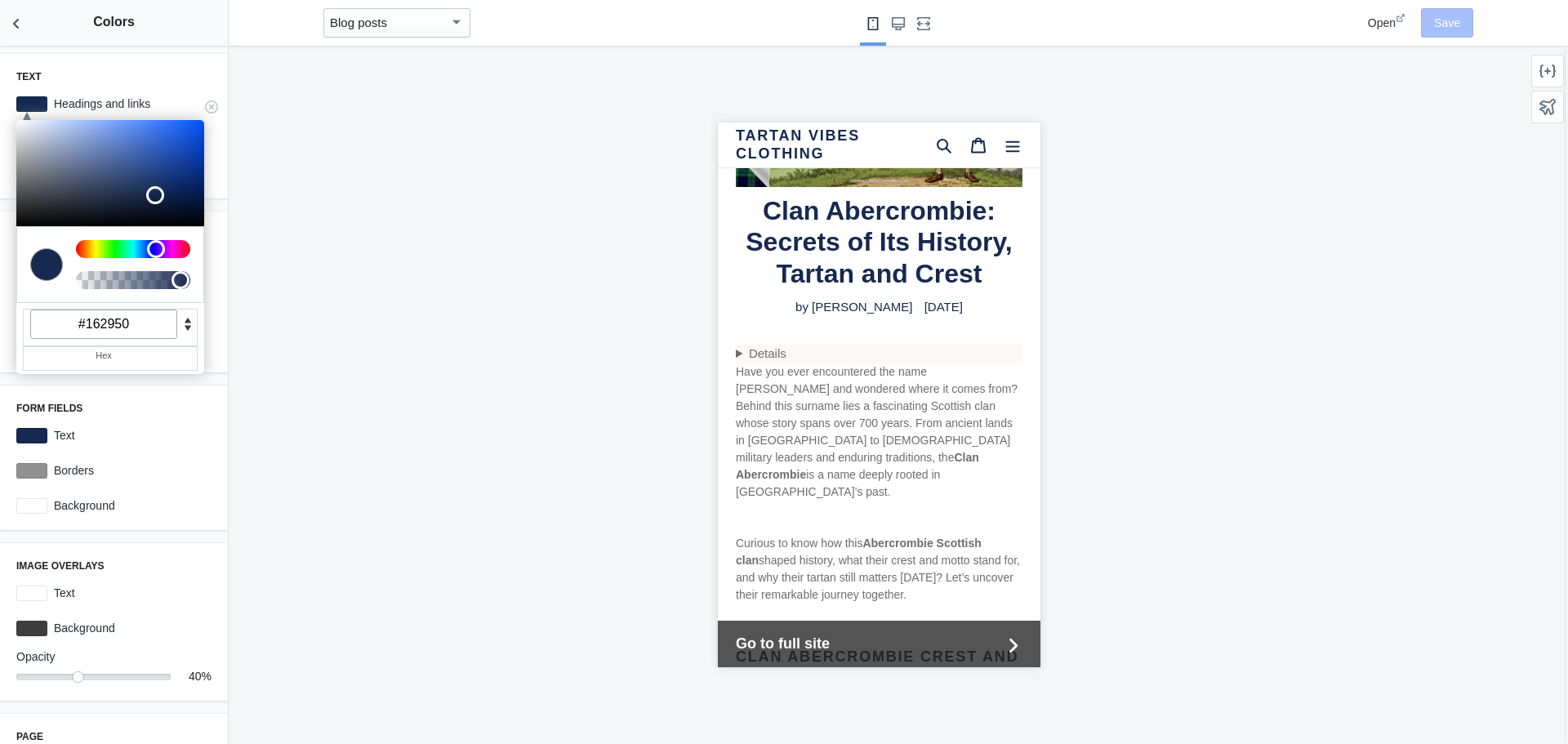
click at [114, 324] on input "#162950" at bounding box center [104, 324] width 147 height 30
paste input "11827"
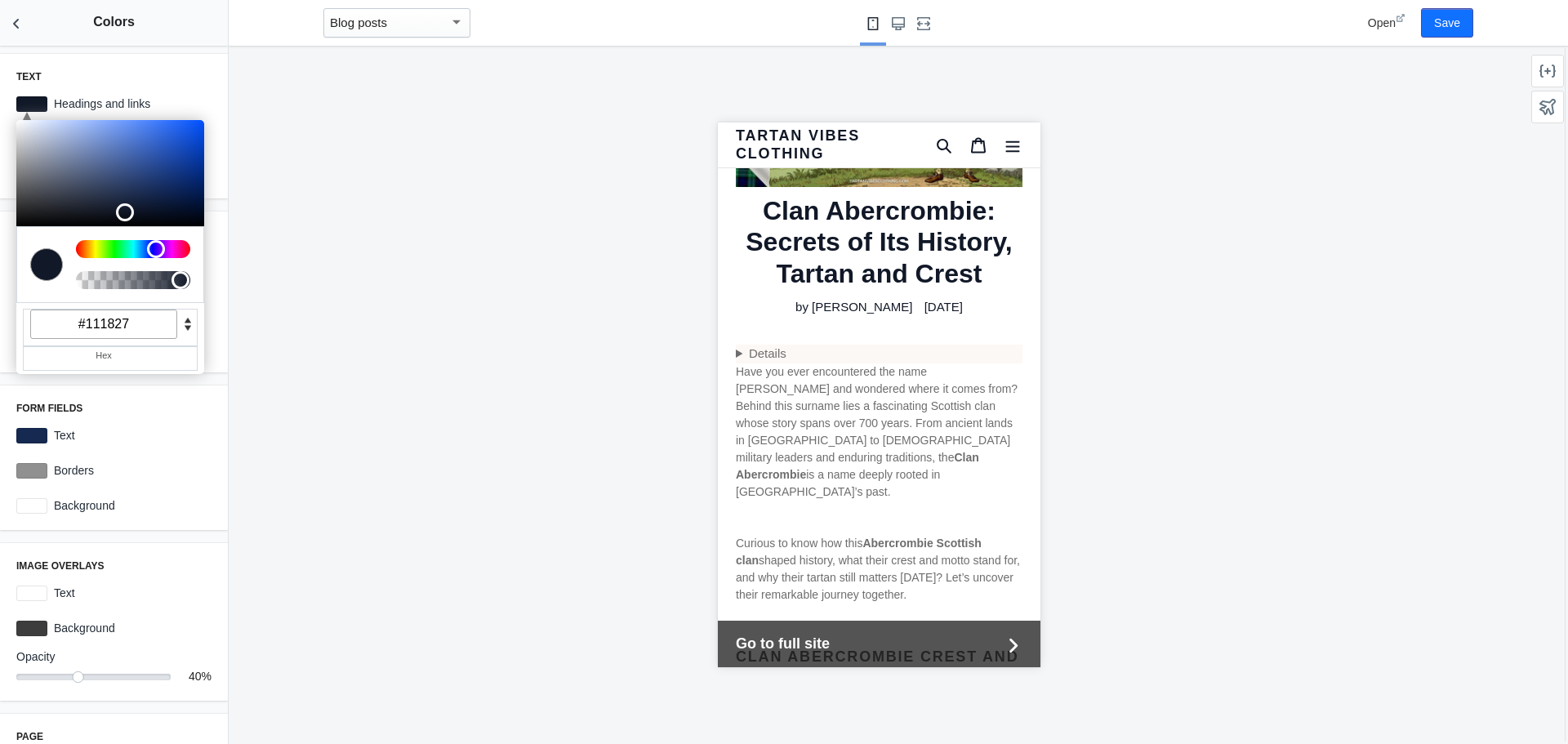
type input "#111827"
click at [452, 251] on div at bounding box center [879, 395] width 1300 height 699
click at [32, 105] on div at bounding box center [31, 104] width 31 height 15
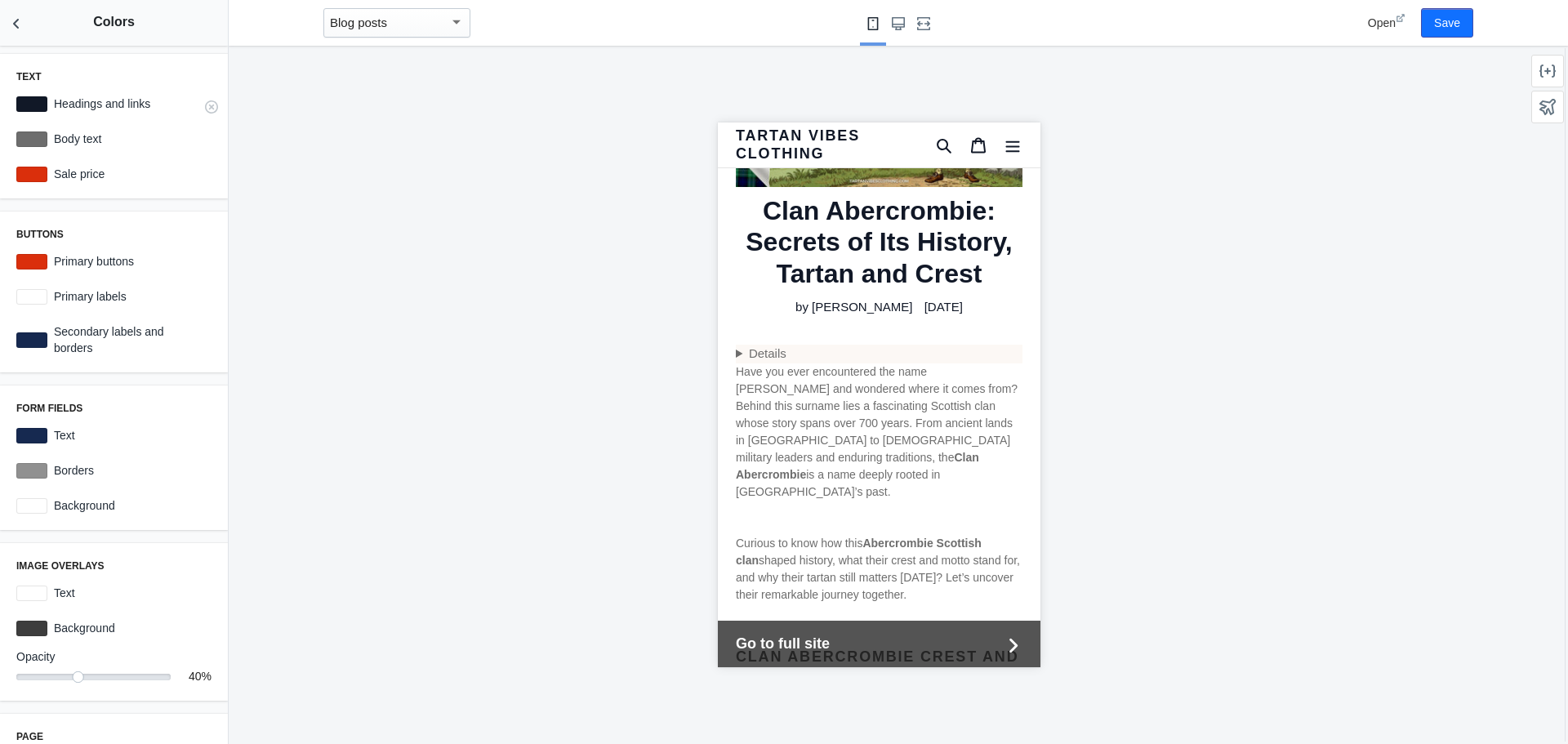
click at [32, 105] on div at bounding box center [31, 104] width 31 height 15
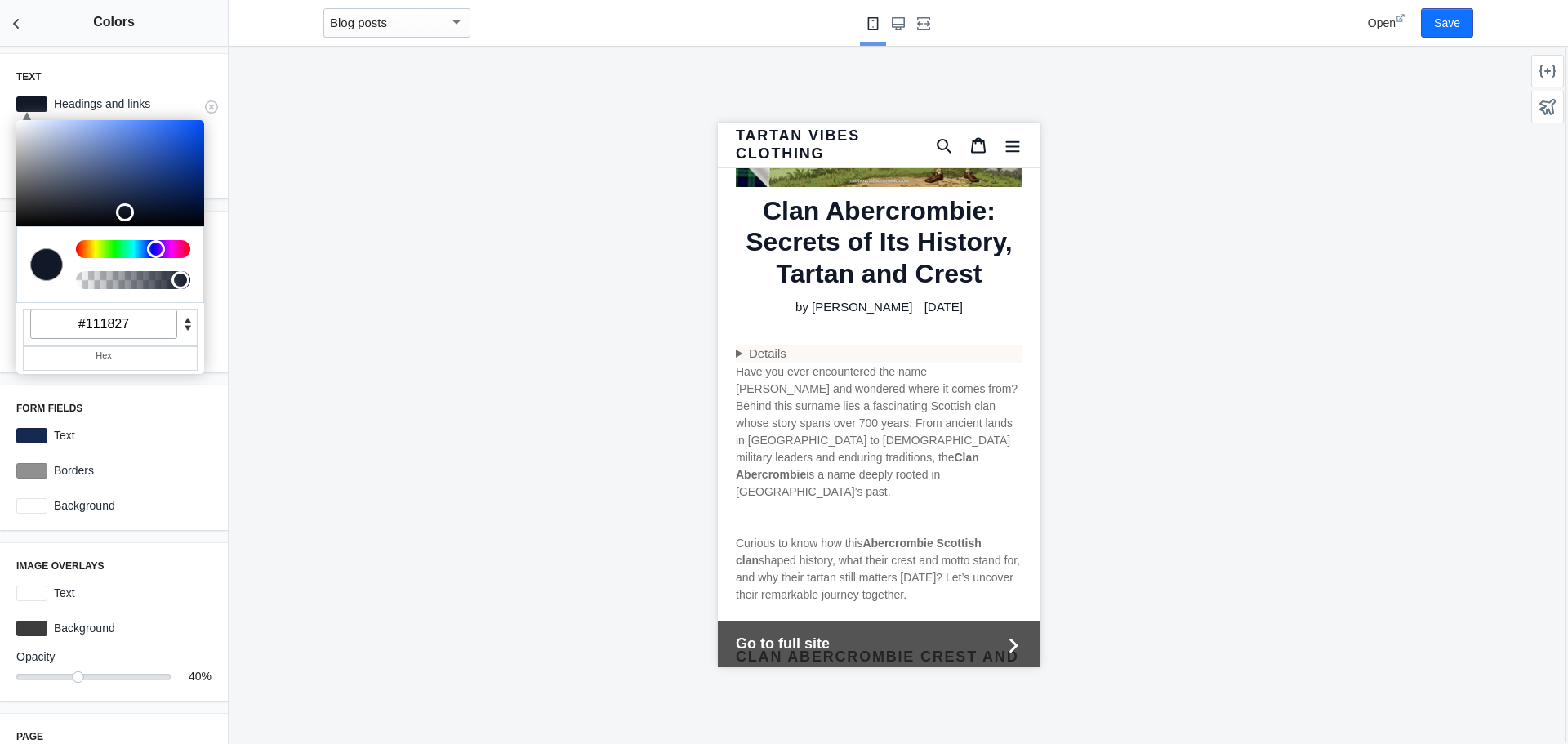
click at [32, 105] on div at bounding box center [31, 104] width 31 height 15
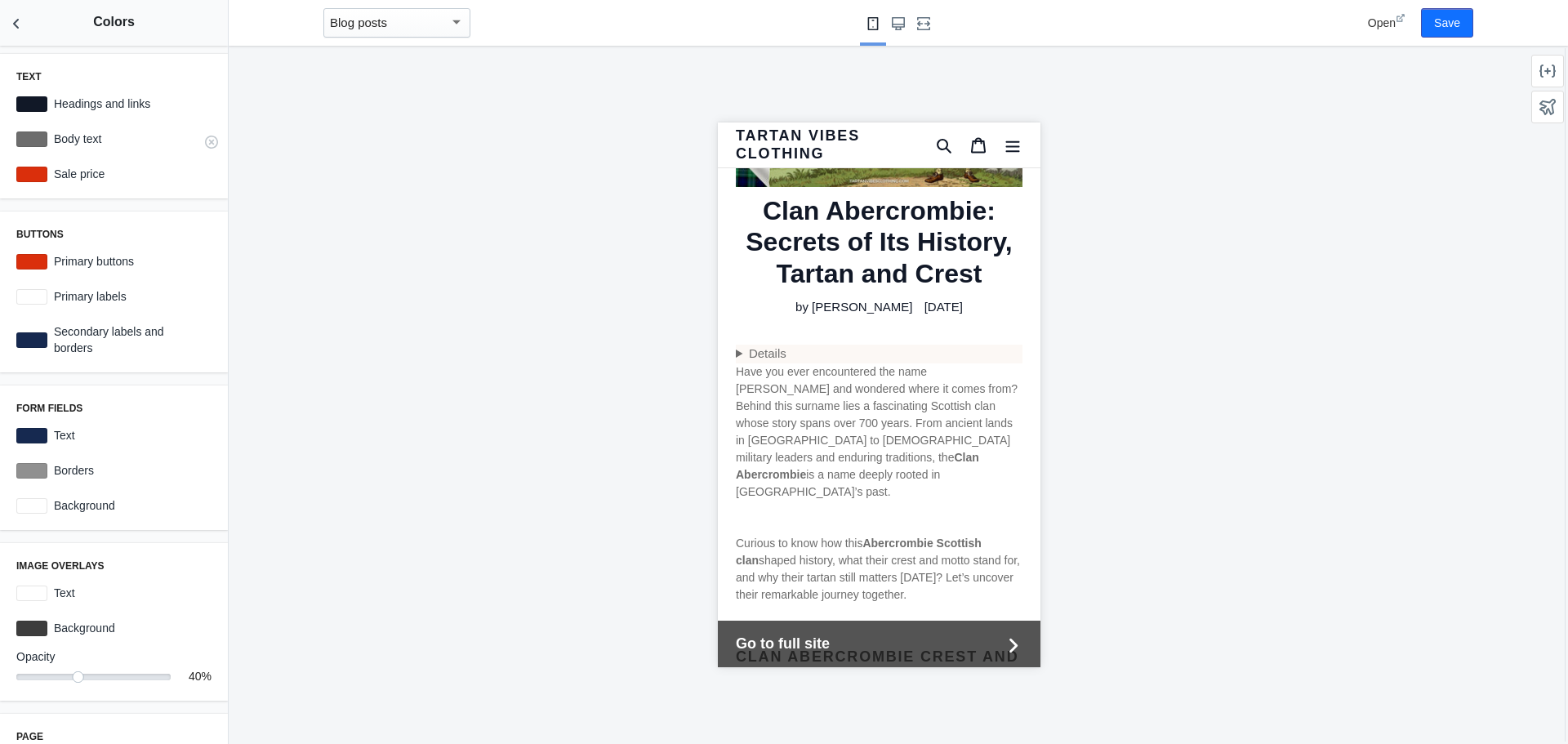
click at [107, 140] on label "Body text" at bounding box center [129, 139] width 164 height 16
click at [30, 136] on div at bounding box center [31, 140] width 31 height 15
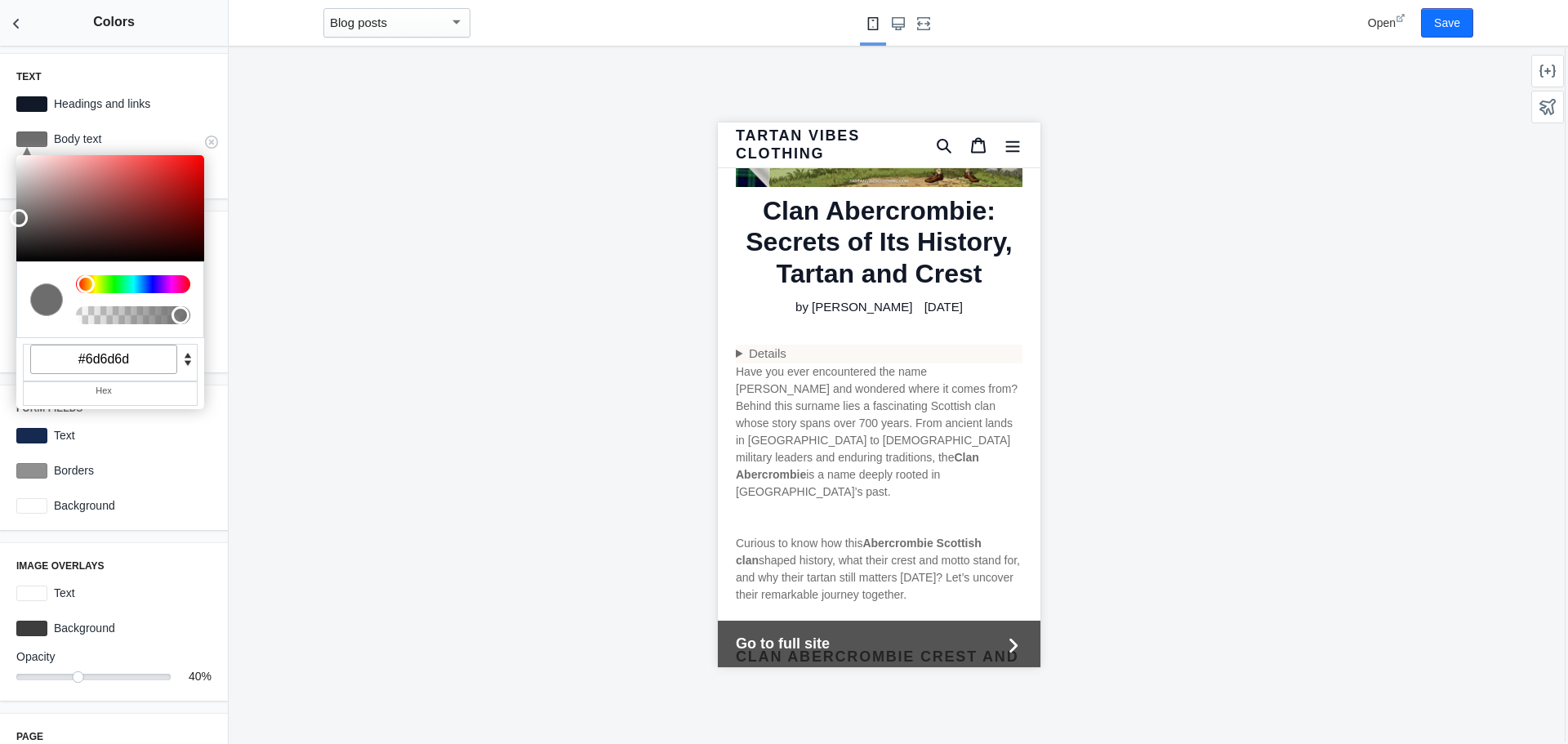
click at [134, 352] on input "#6d6d6d" at bounding box center [104, 359] width 147 height 30
paste input "000000"
type input "#000000"
click at [403, 260] on div at bounding box center [879, 395] width 1300 height 699
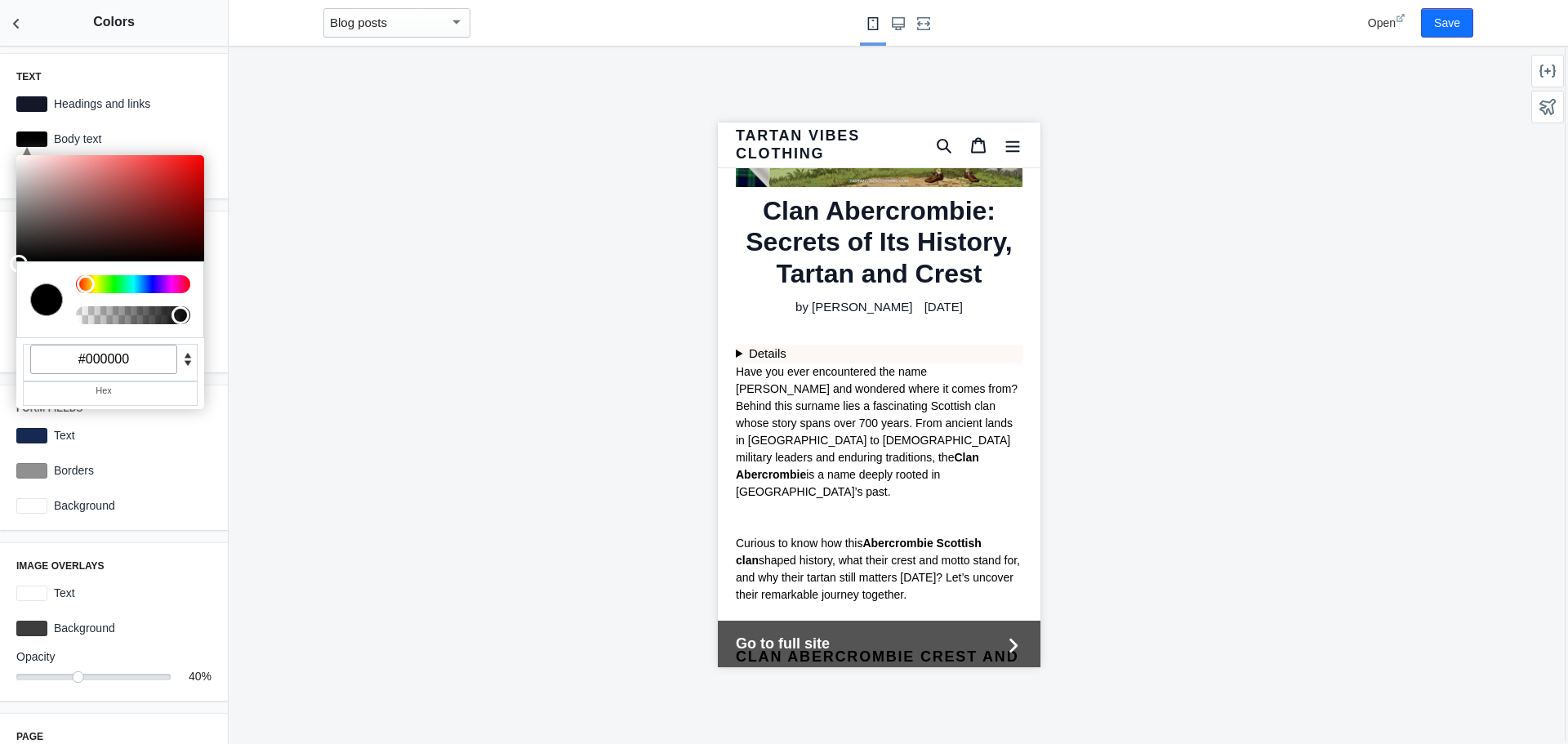
click at [475, 92] on div at bounding box center [879, 395] width 1300 height 699
click at [41, 140] on div at bounding box center [31, 140] width 31 height 15
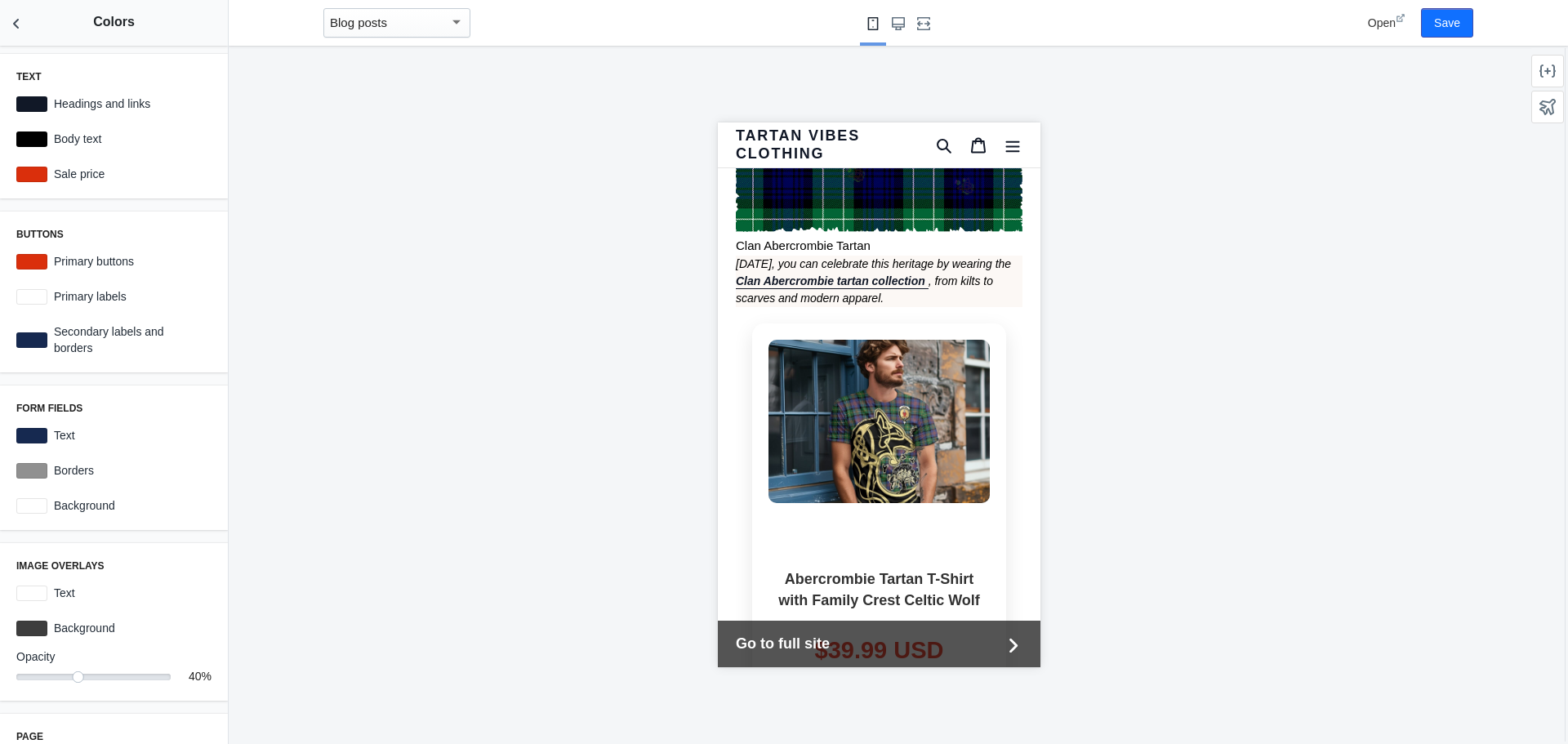
scroll to position [4821, 0]
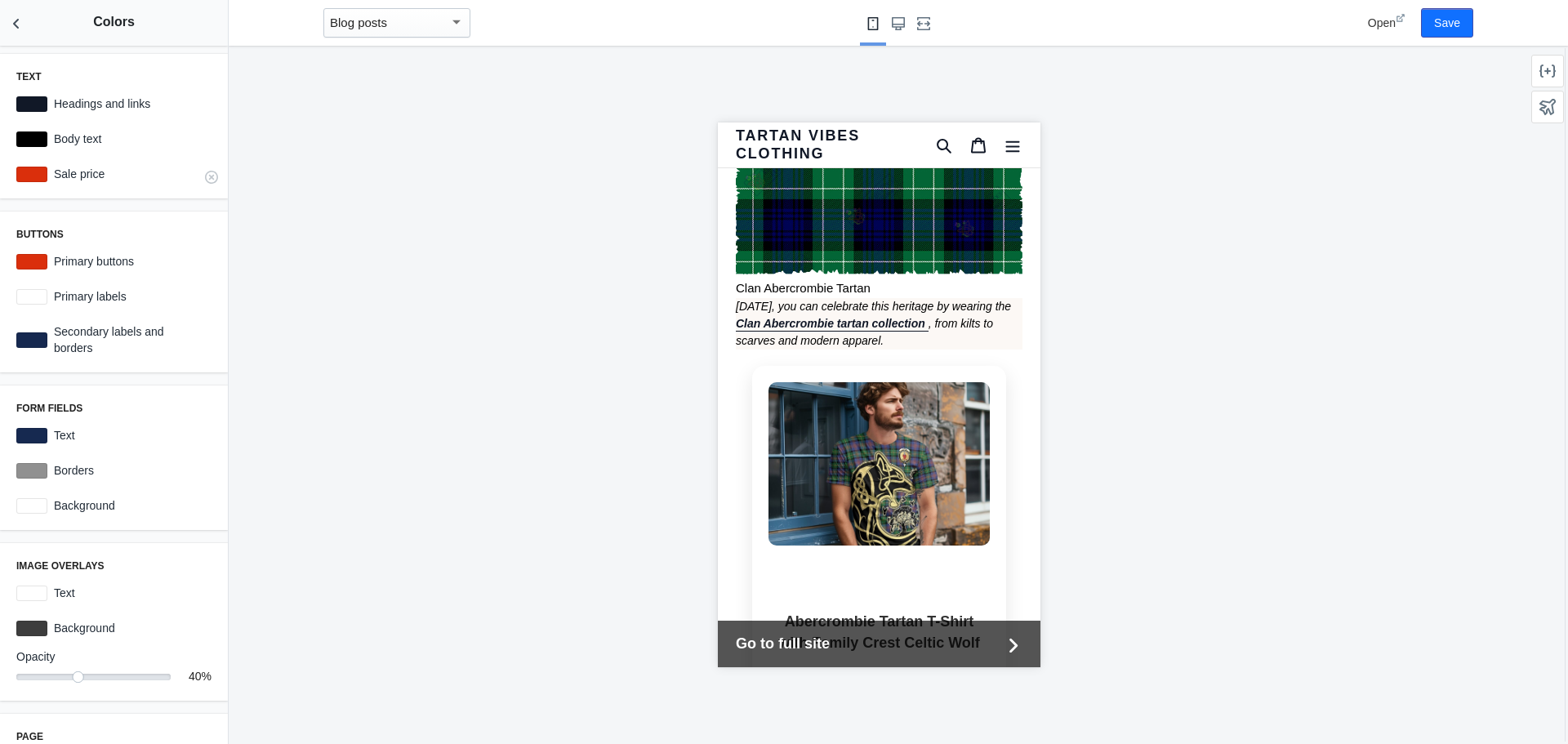
click at [90, 174] on label "Sale price" at bounding box center [129, 174] width 164 height 16
click at [43, 173] on div at bounding box center [31, 175] width 31 height 15
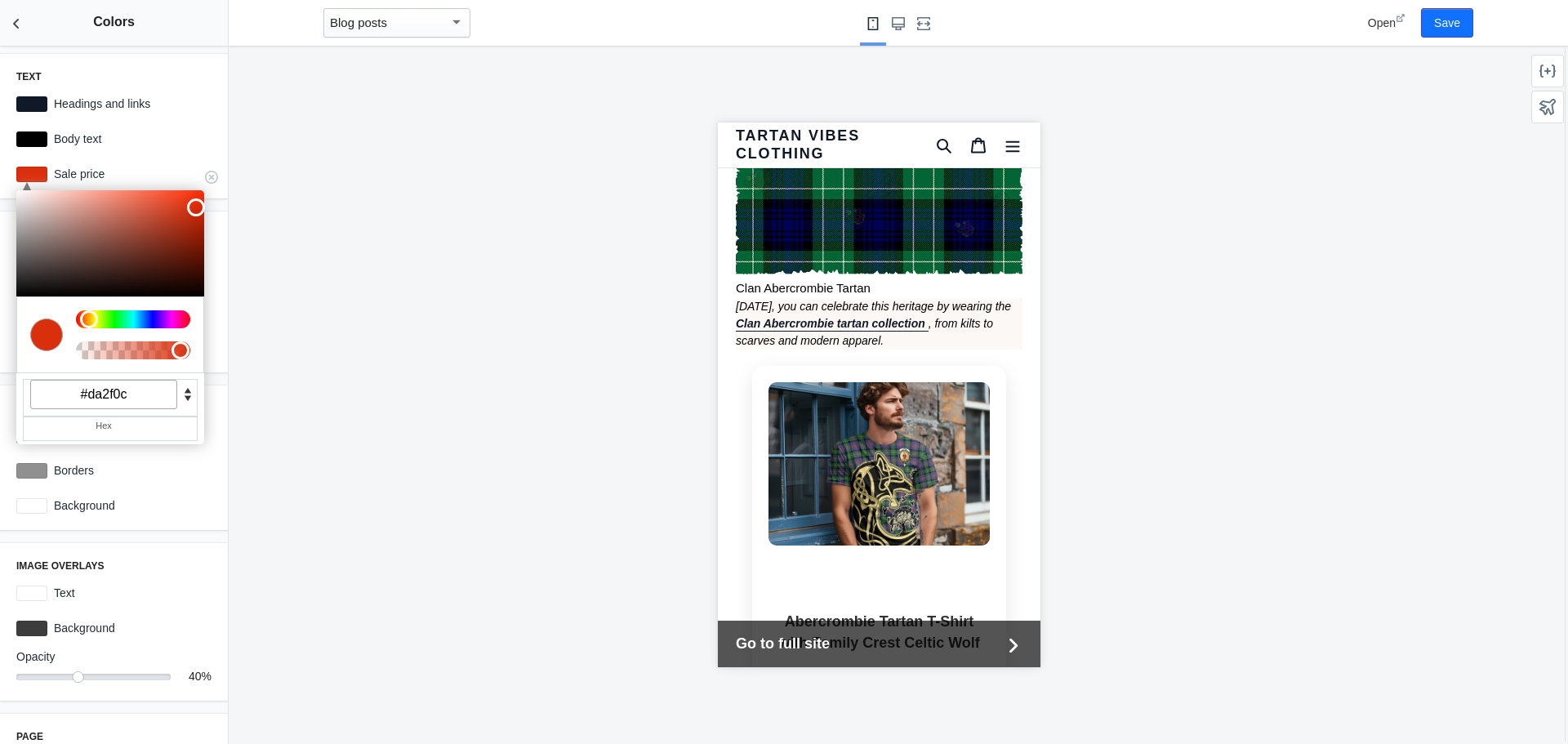
click at [105, 398] on input "#da2f0c" at bounding box center [104, 394] width 147 height 30
drag, startPoint x: 88, startPoint y: 395, endPoint x: 185, endPoint y: 398, distance: 97.0
click at [185, 398] on div "C M Y K A 10 90 45 1 H S L A 218 47 12 1 R G B A #da2f0c Hex" at bounding box center [110, 318] width 188 height 255
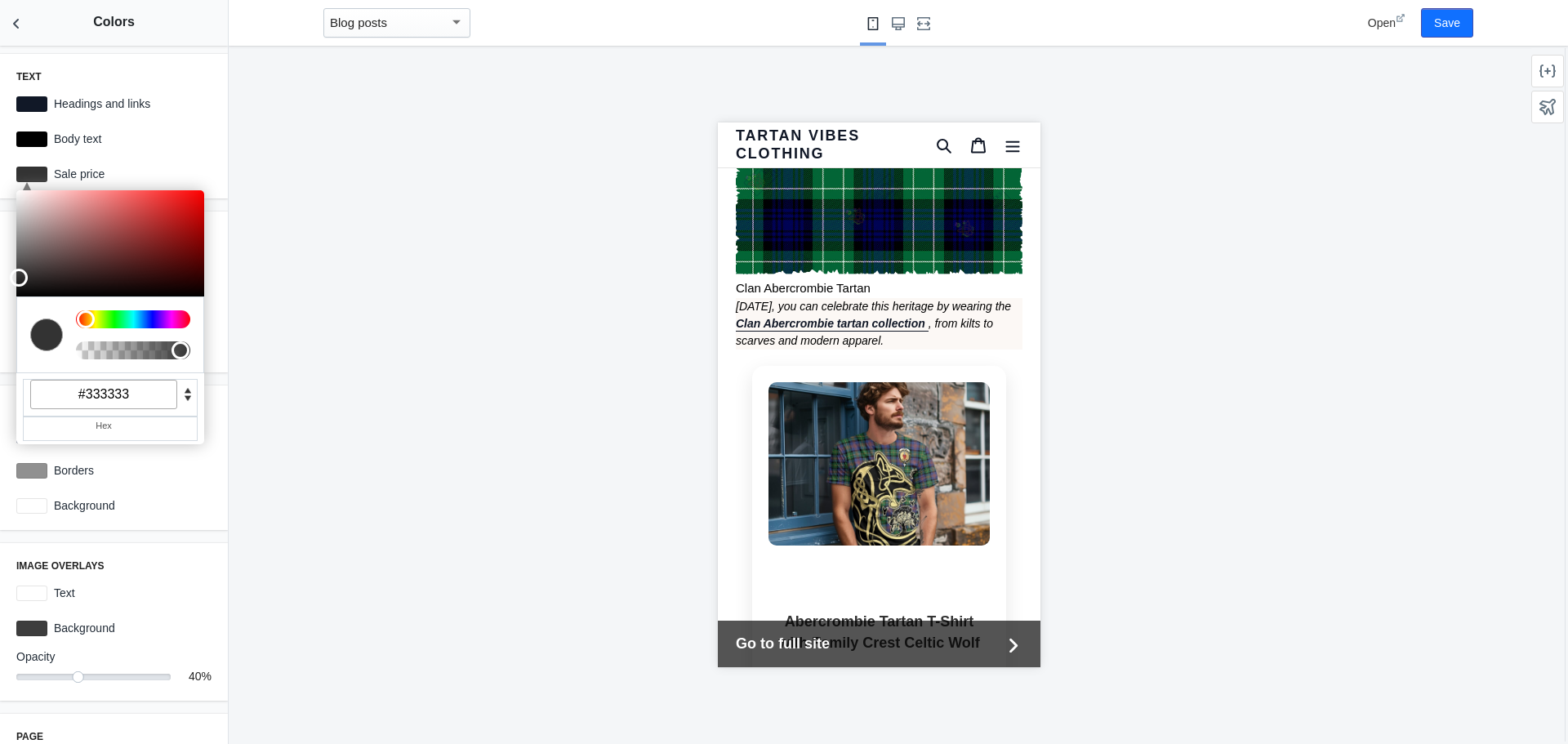
type input "#333333"
click at [373, 360] on div at bounding box center [879, 395] width 1300 height 699
click at [411, 458] on div at bounding box center [879, 395] width 1300 height 699
click at [38, 174] on div at bounding box center [31, 175] width 31 height 15
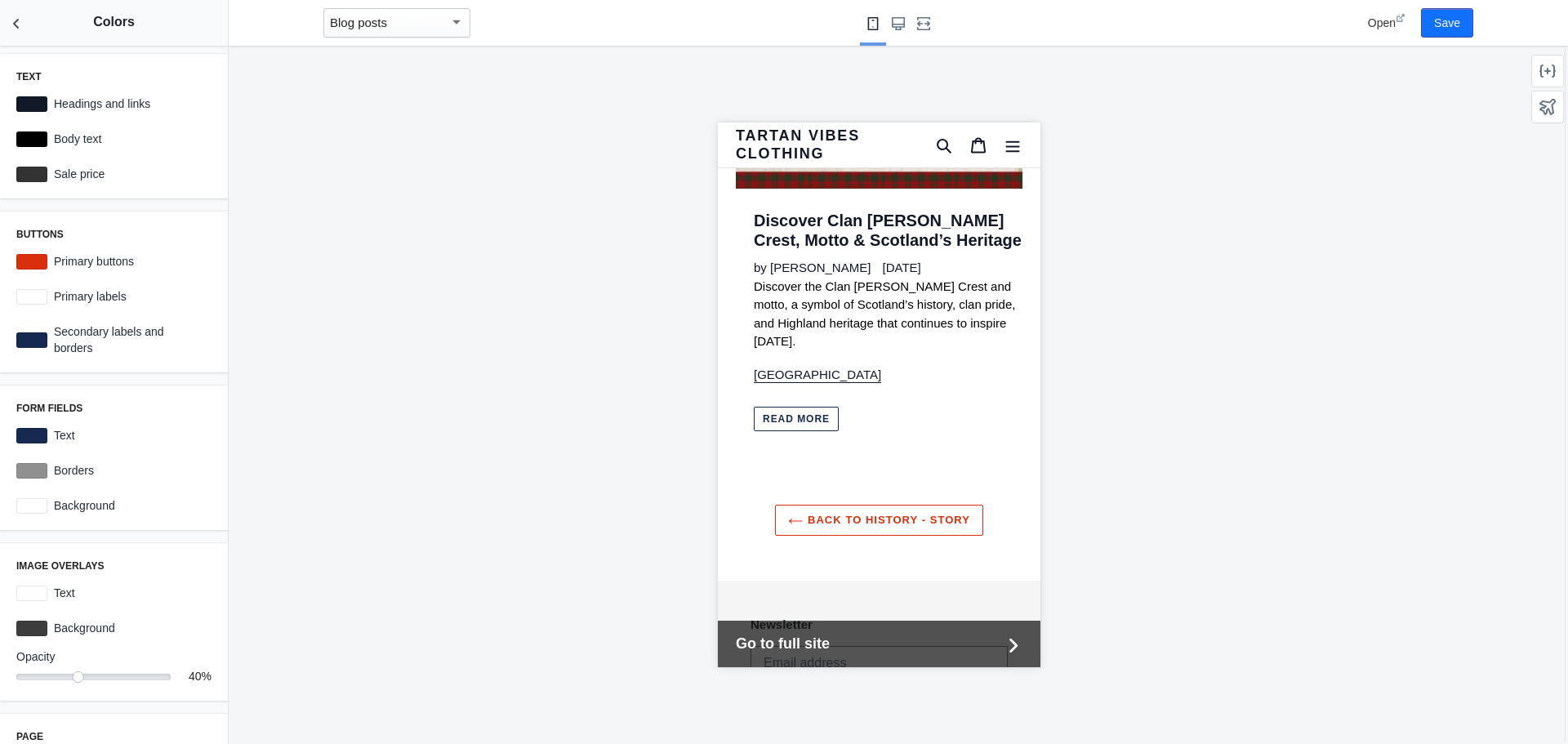
scroll to position [12961, 0]
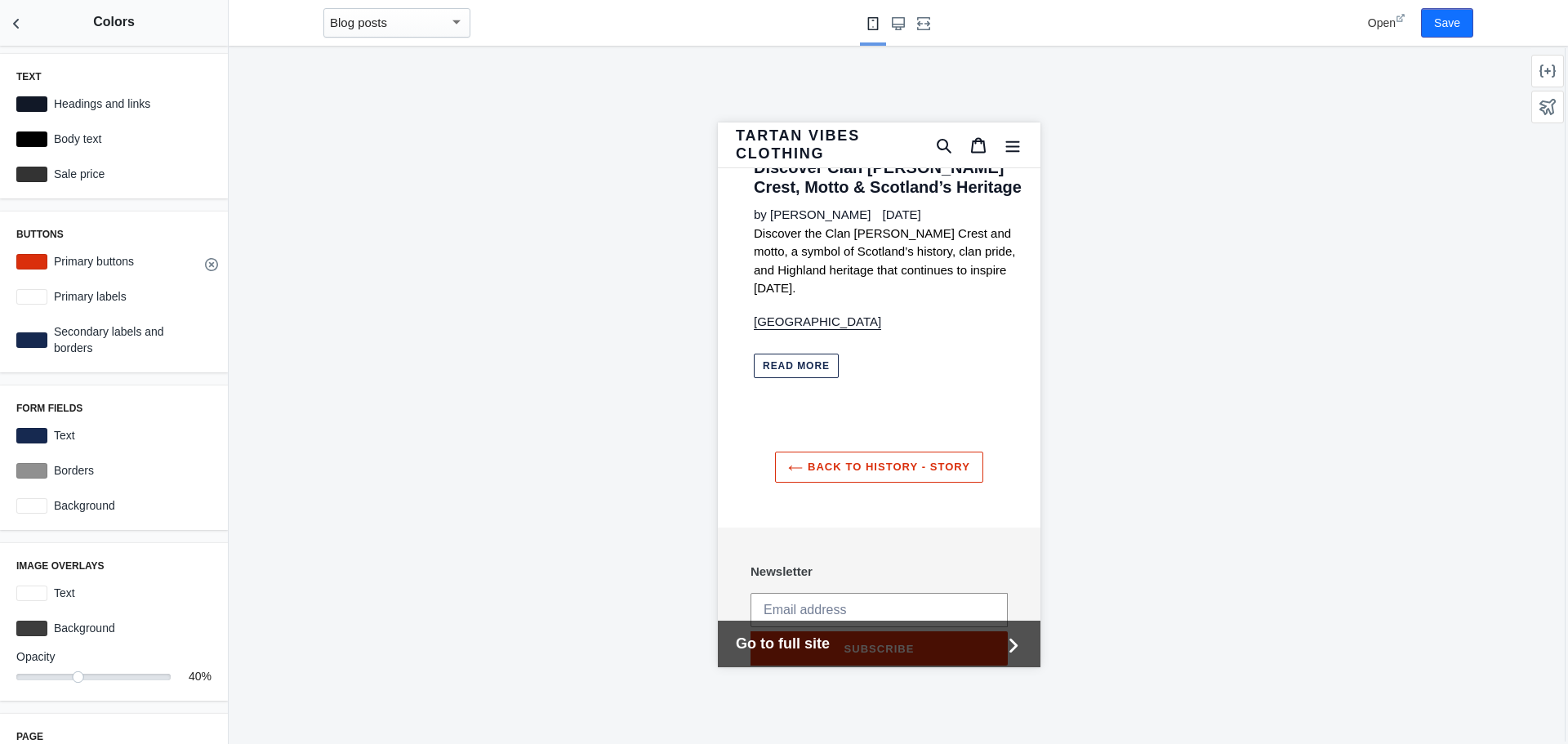
click at [205, 263] on icon at bounding box center [211, 264] width 13 height 13
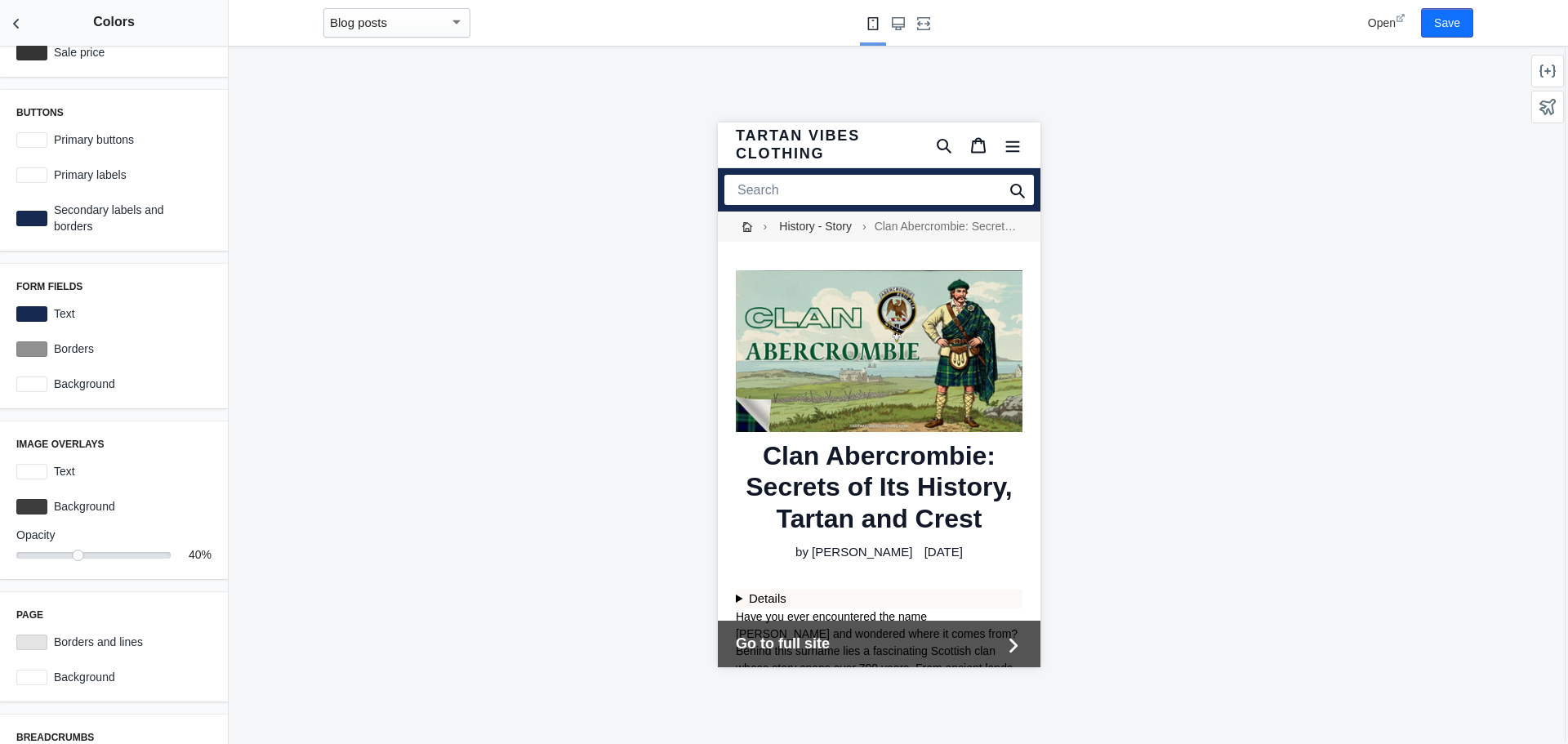
scroll to position [0, 0]
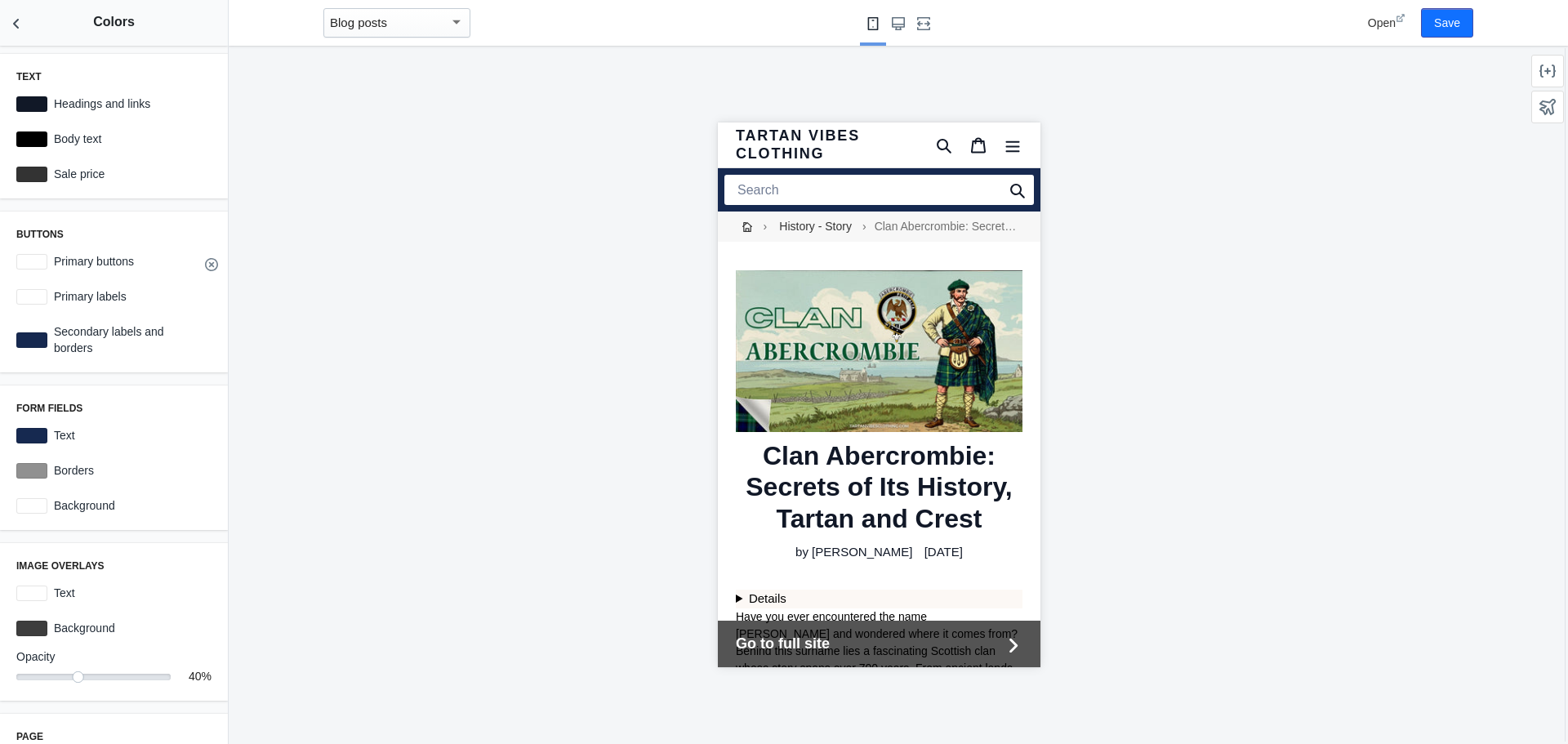
click at [205, 265] on use at bounding box center [211, 264] width 13 height 13
click at [205, 340] on icon at bounding box center [211, 342] width 13 height 13
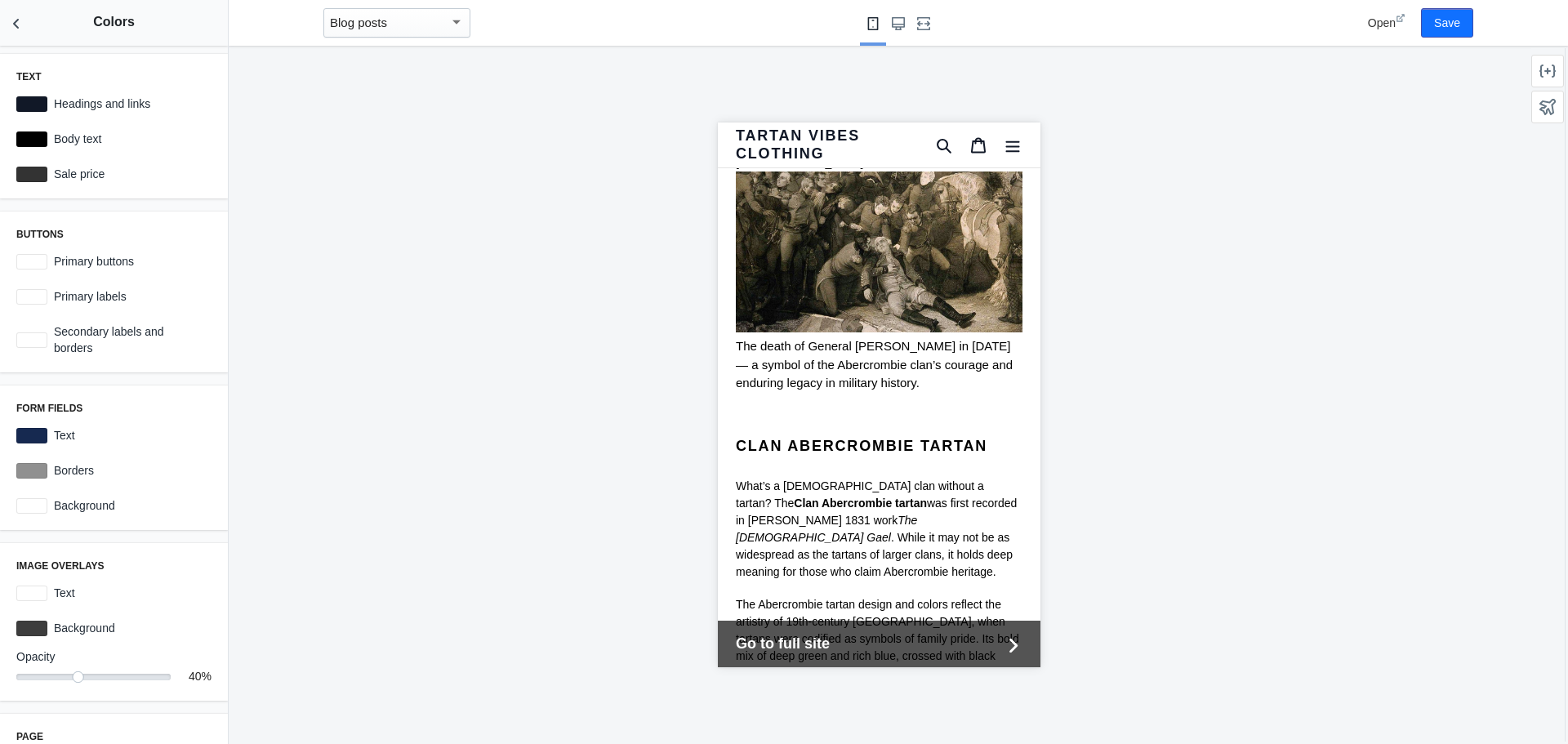
scroll to position [3677, 0]
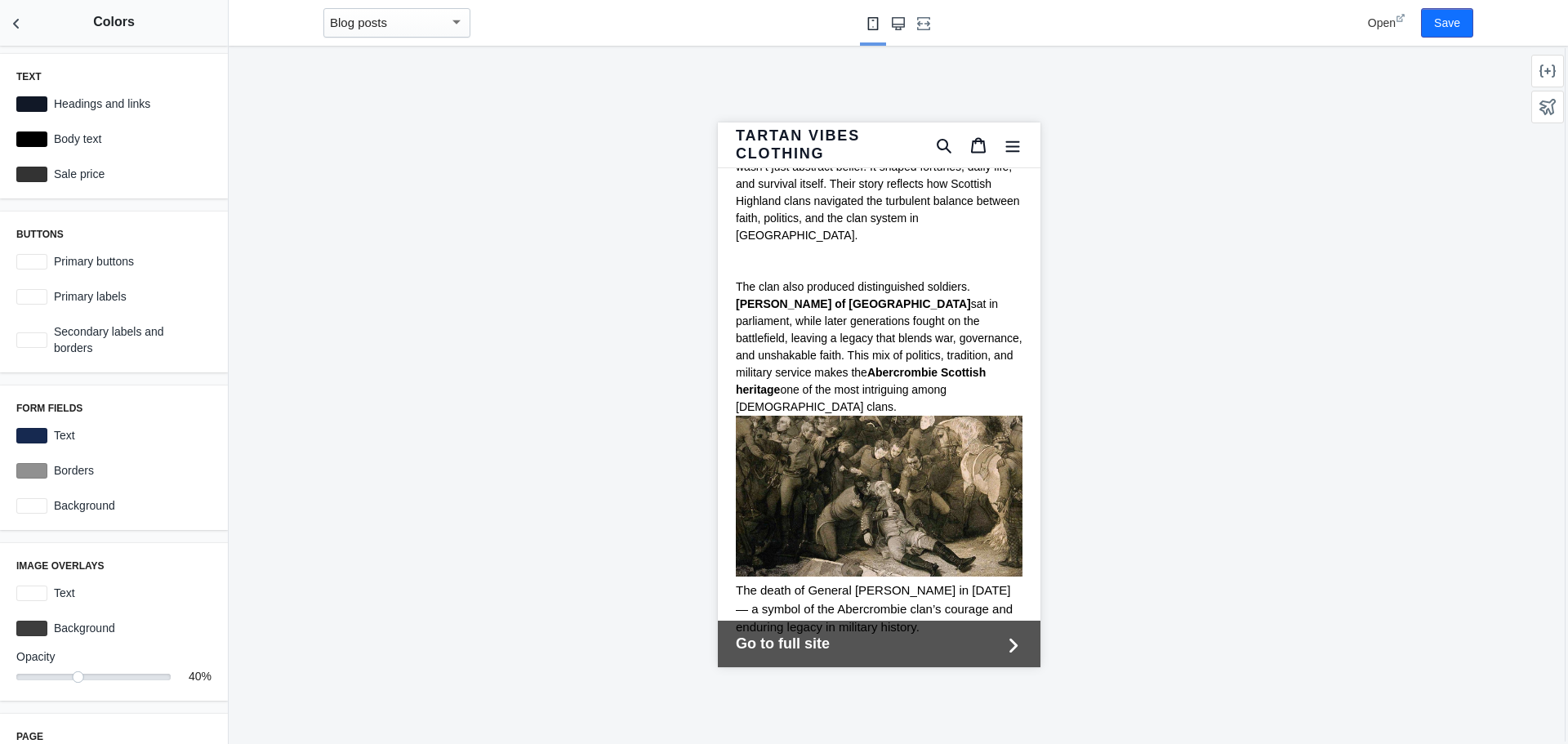
click at [903, 28] on icon "Large screen" at bounding box center [898, 23] width 13 height 13
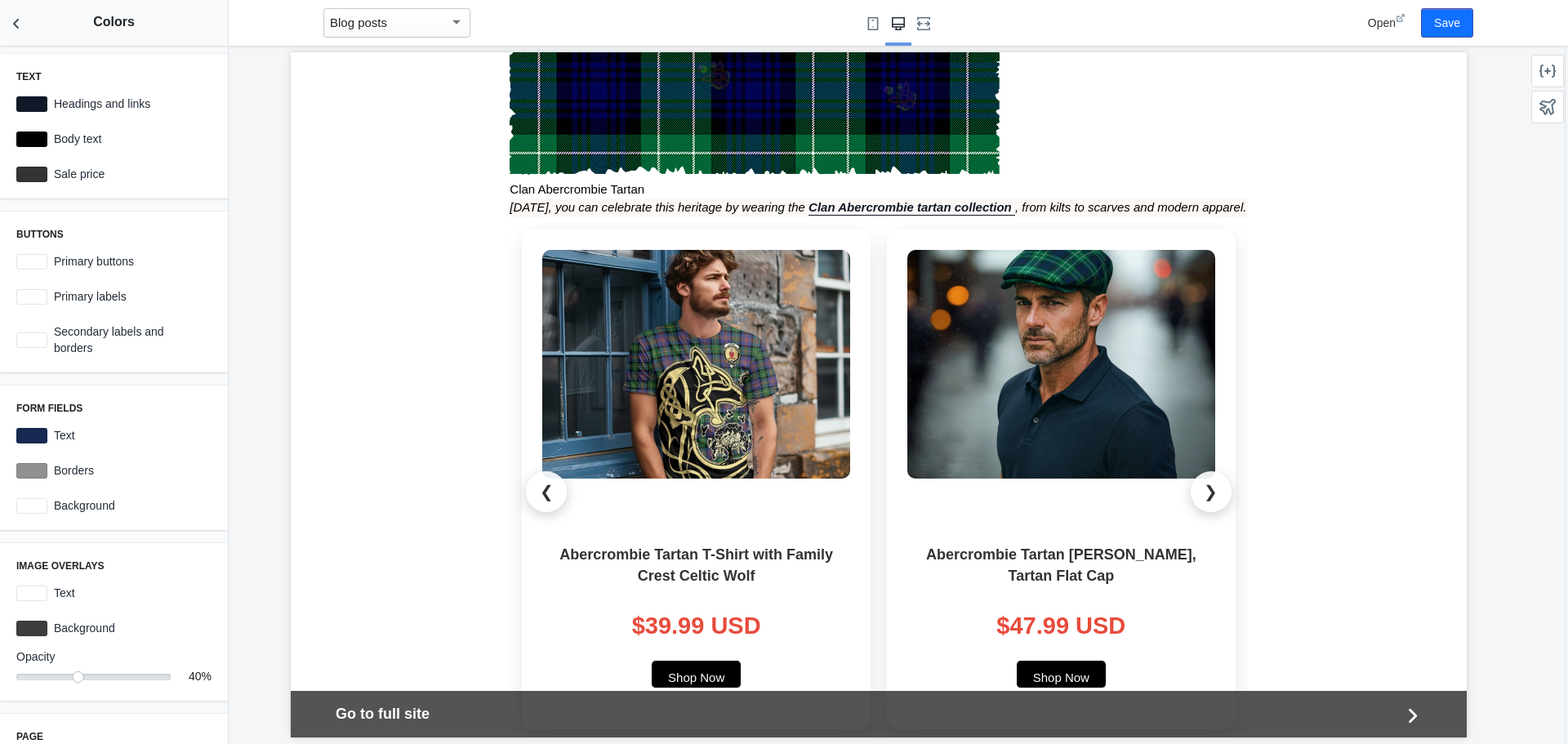
scroll to position [5434, 0]
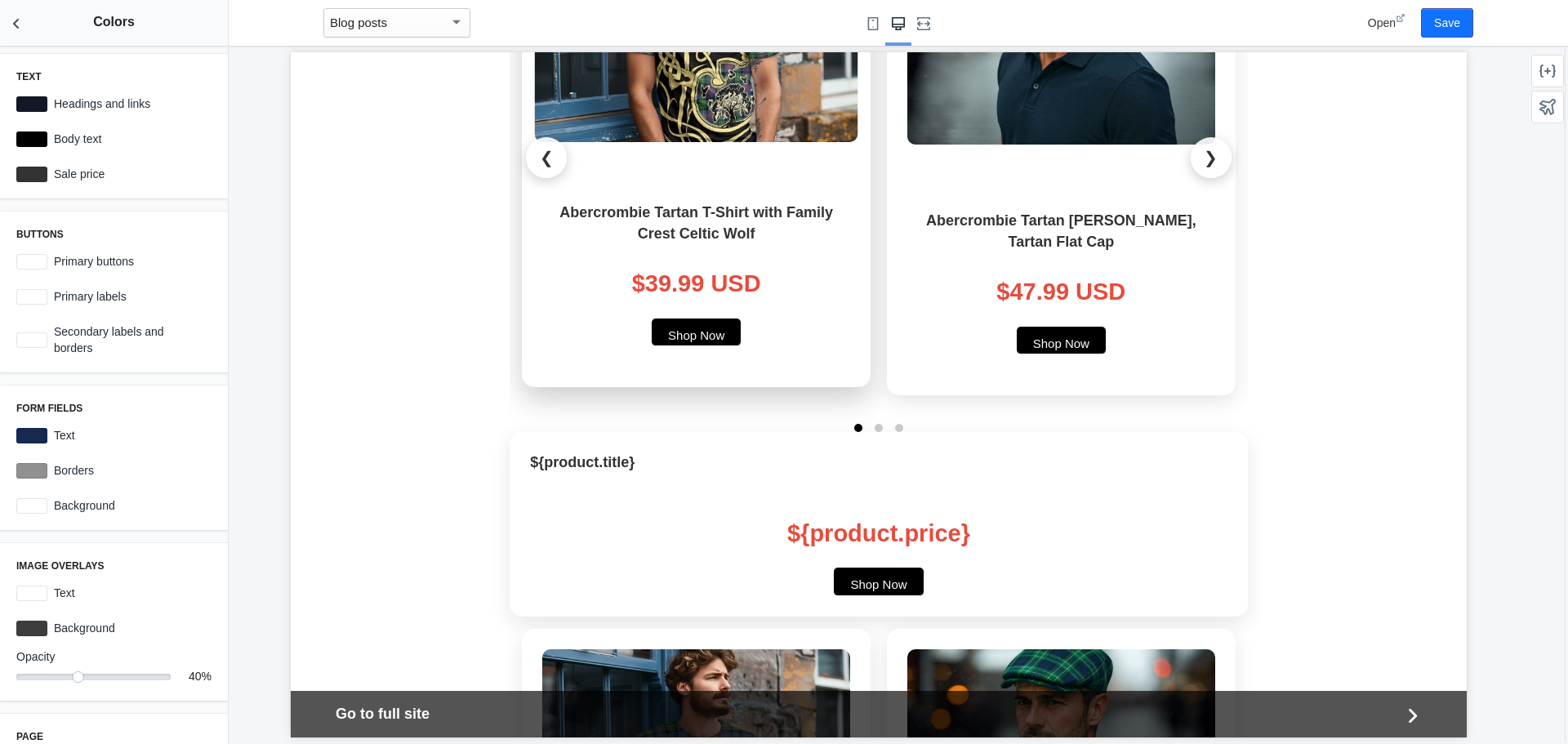
click at [664, 266] on div "$39.99 USD" at bounding box center [696, 284] width 308 height 36
drag, startPoint x: 630, startPoint y: 153, endPoint x: 722, endPoint y: 161, distance: 92.3
click at [722, 266] on div "$39.99 USD" at bounding box center [696, 284] width 308 height 36
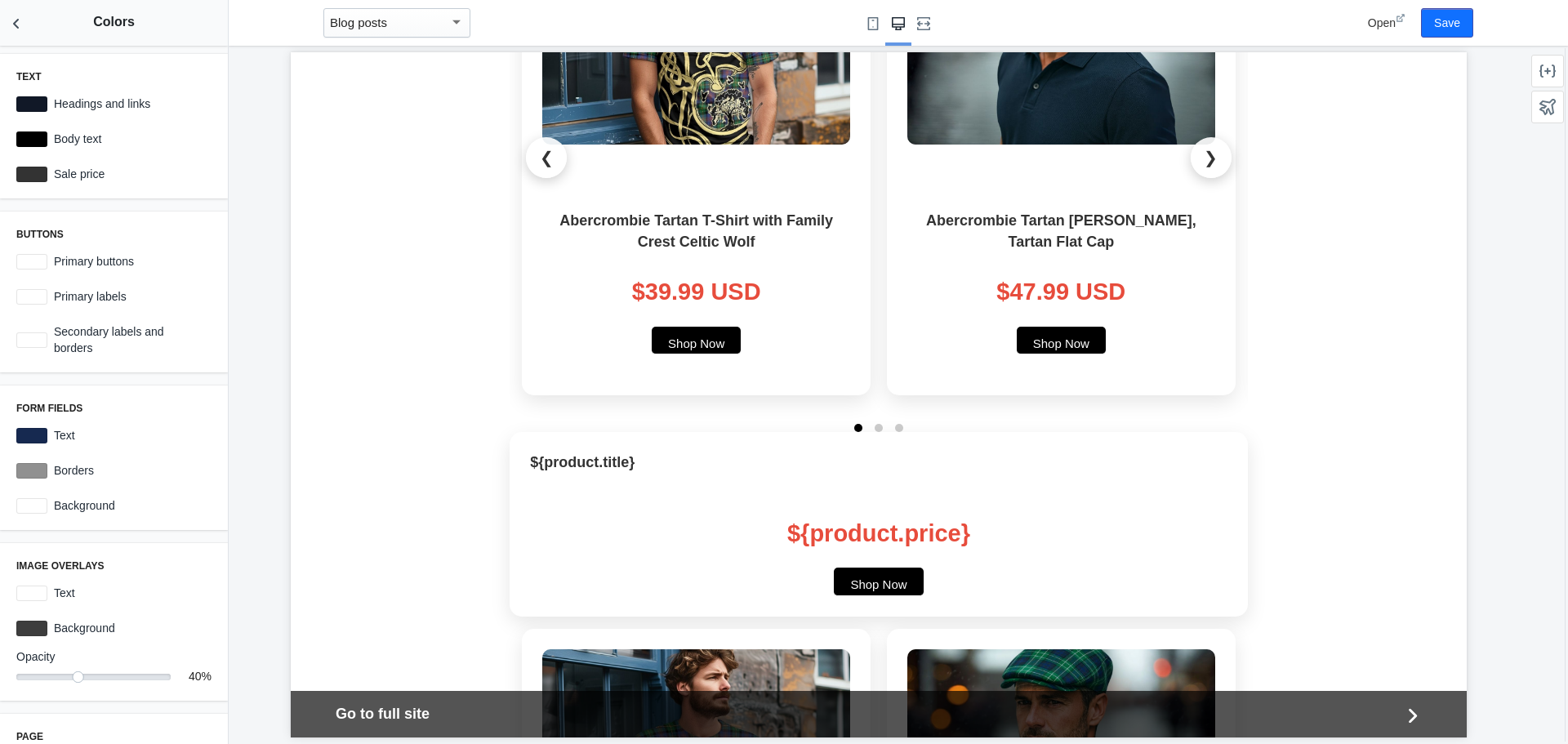
click at [451, 259] on div "Clan Abercrombie: Secrets of Its History, Tartan and Crest by Teresa Finn Augus…" at bounding box center [866, 195] width 915 height 10780
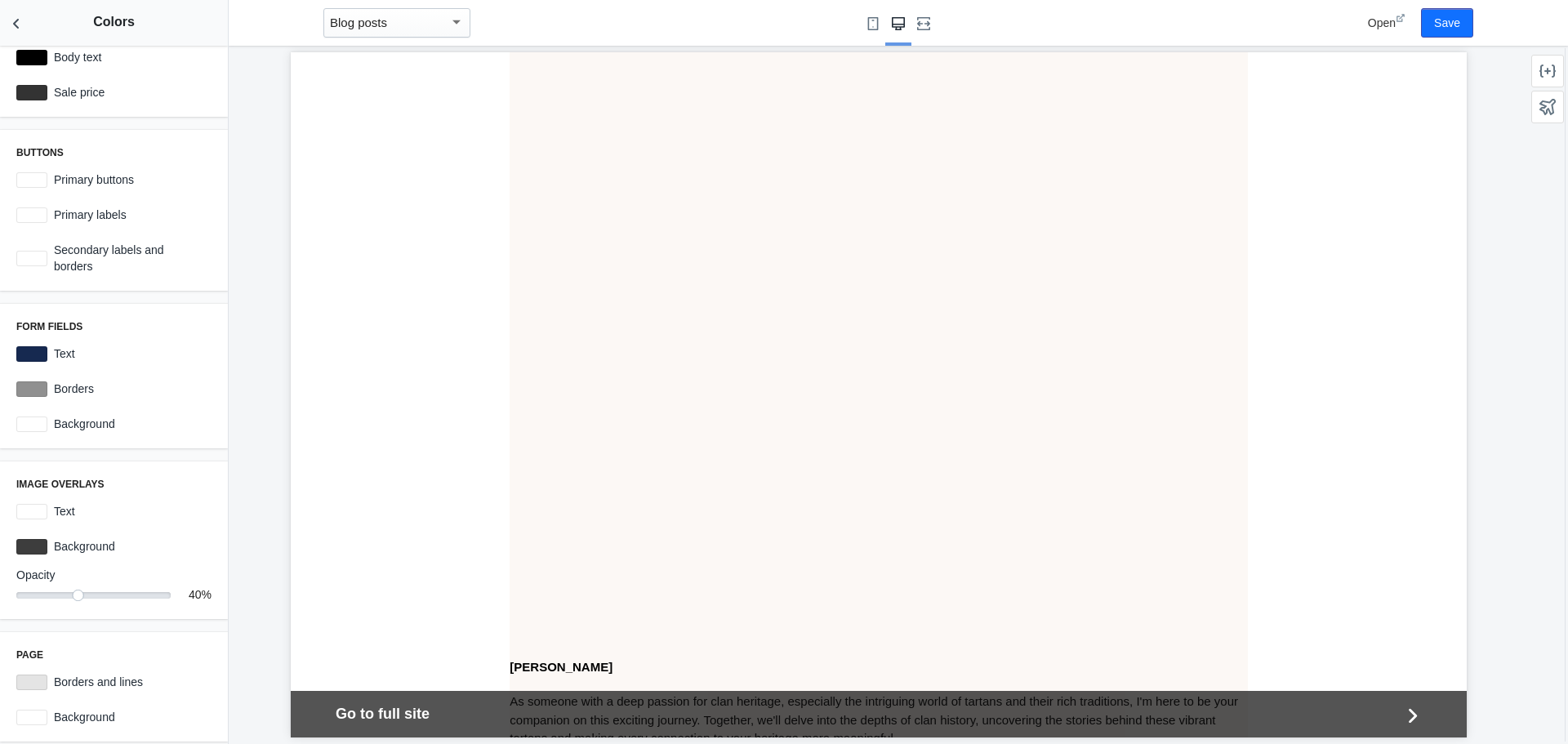
scroll to position [10211, 0]
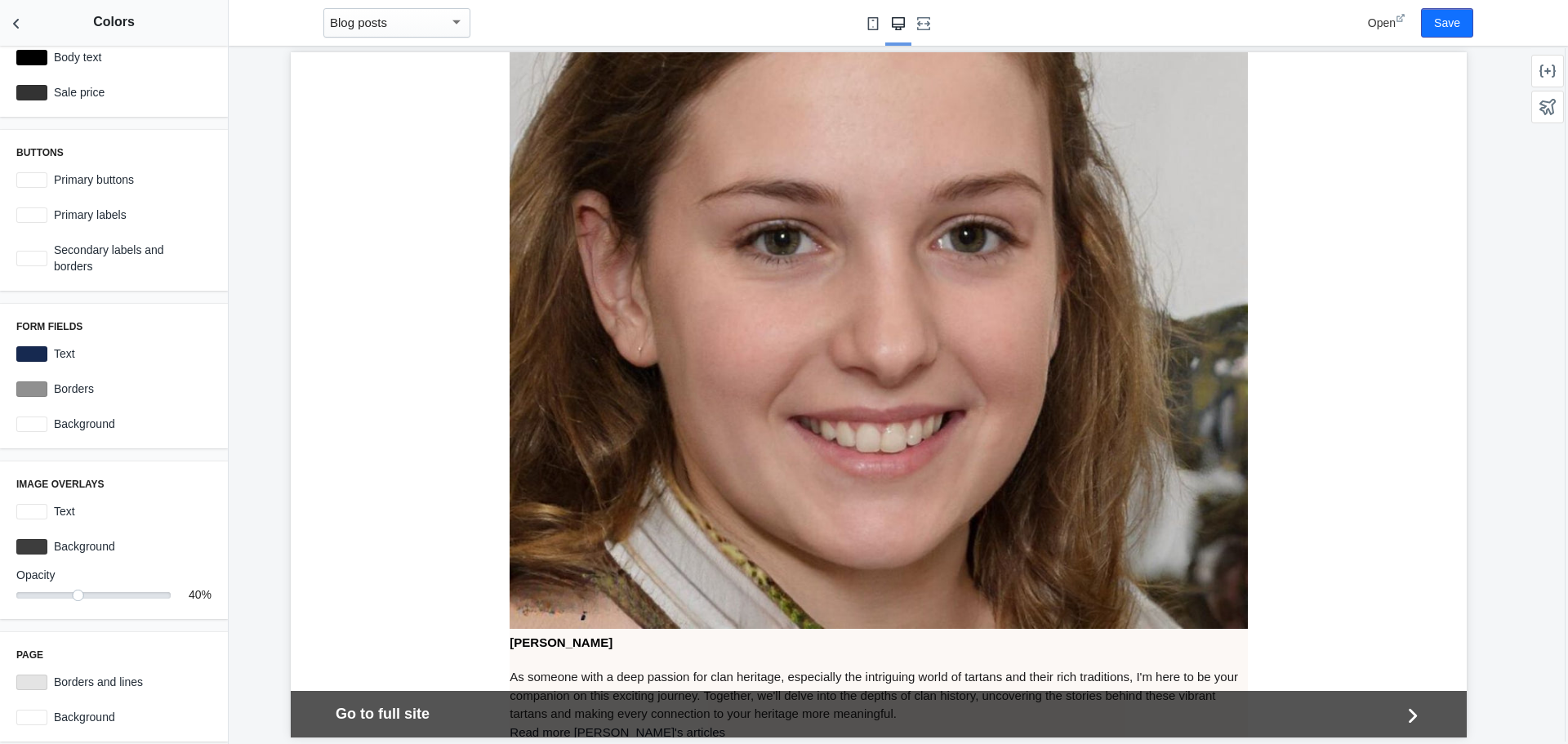
click at [875, 23] on icon "Small screen" at bounding box center [872, 23] width 13 height 13
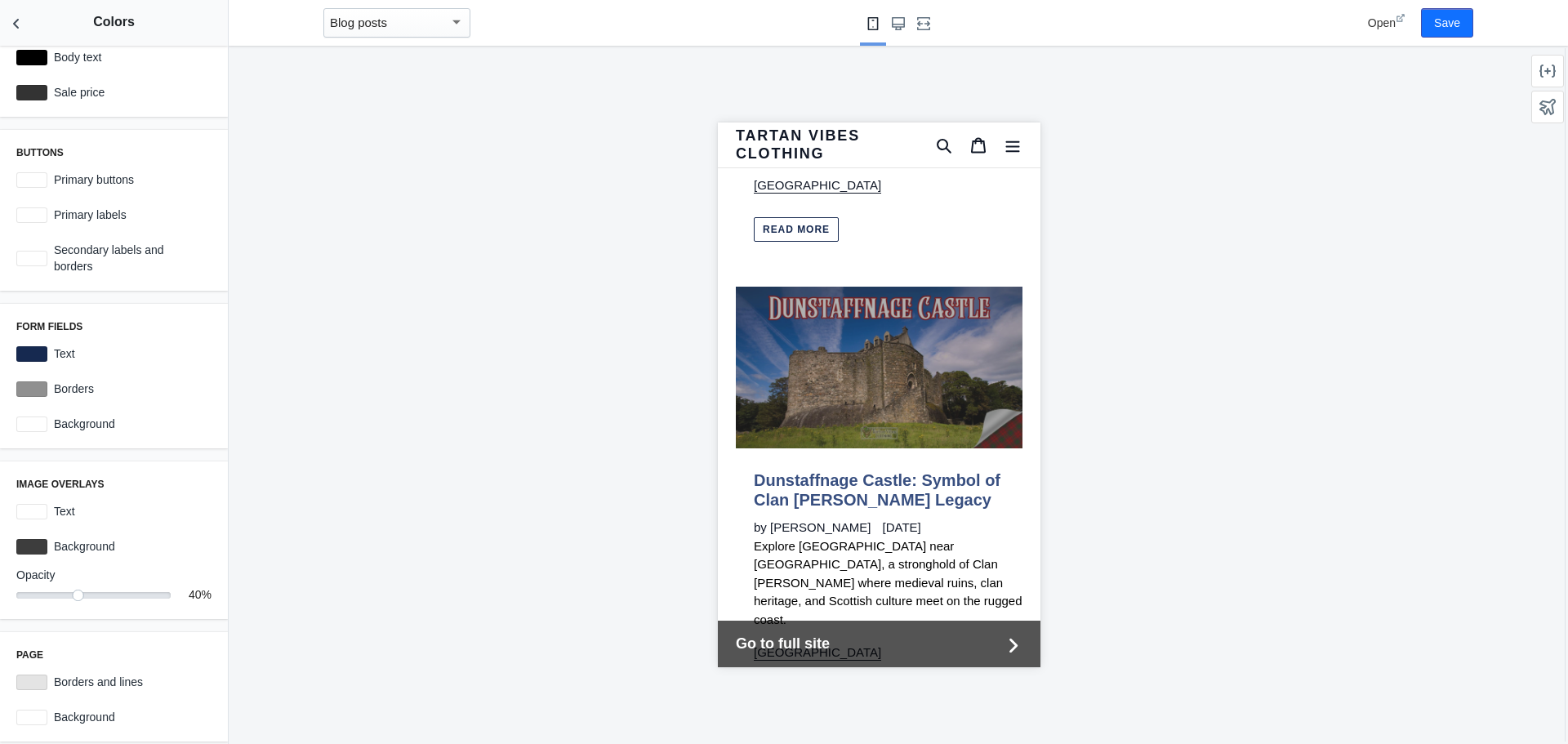
scroll to position [12671, 0]
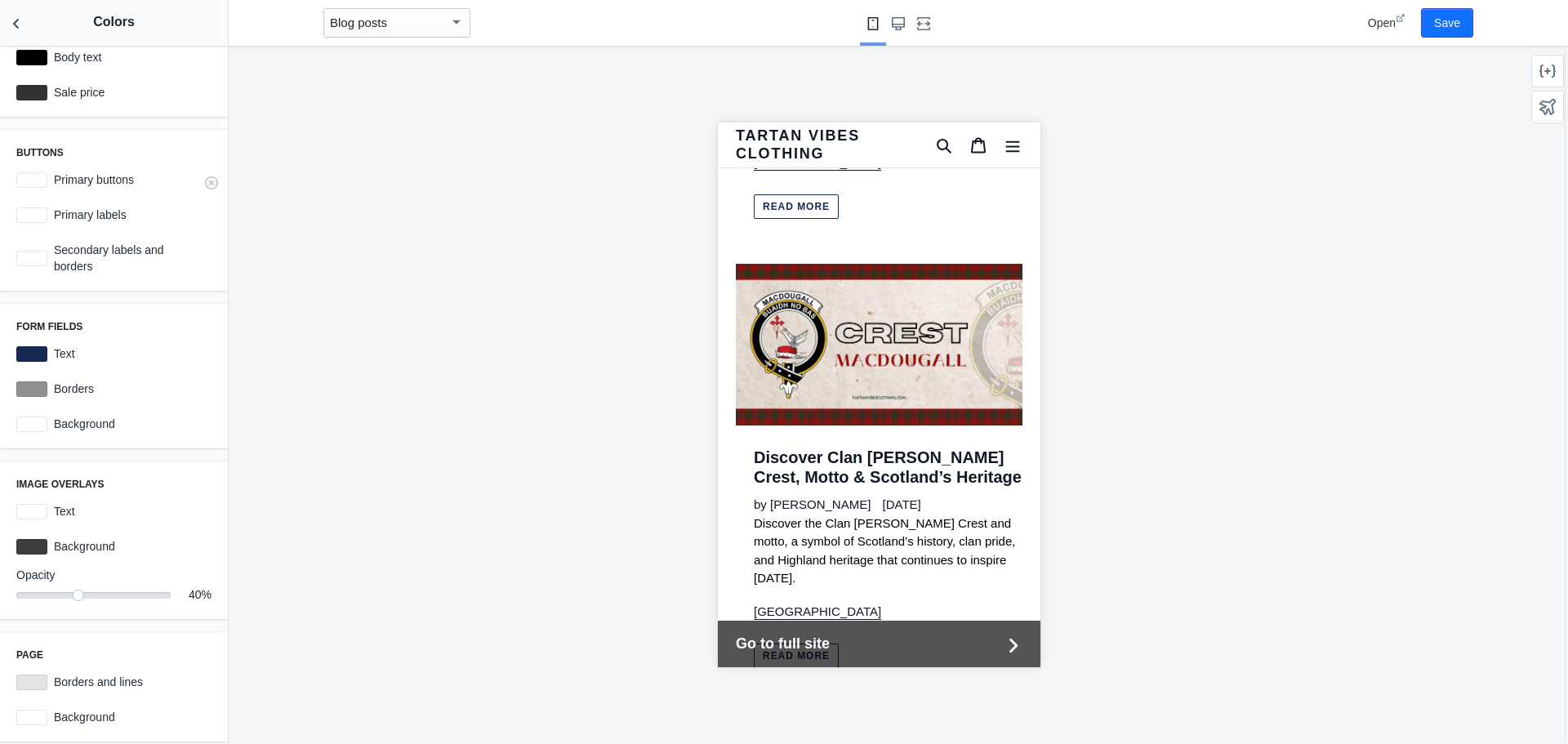
click at [31, 175] on div at bounding box center [31, 180] width 31 height 15
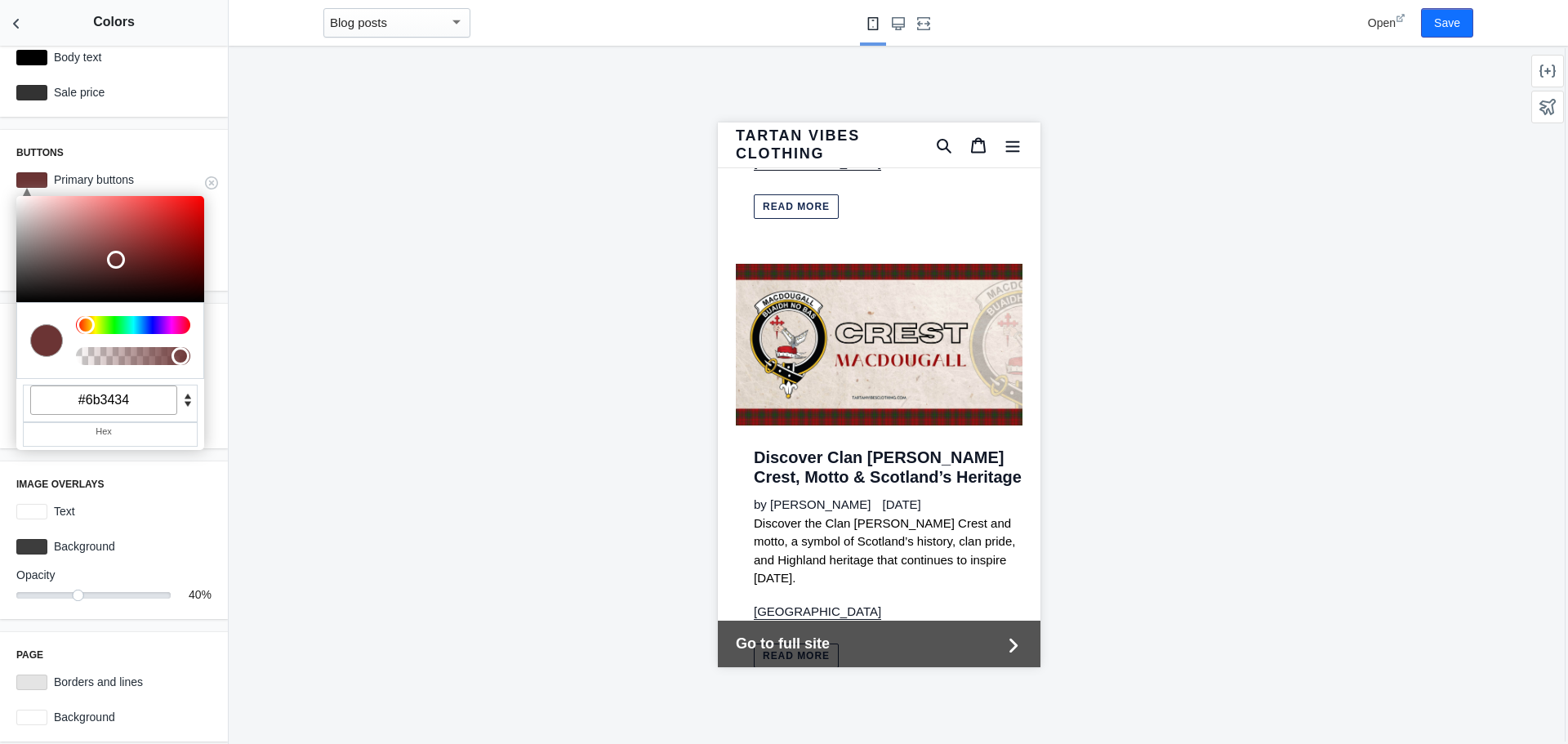
drag, startPoint x: 83, startPoint y: 255, endPoint x: 113, endPoint y: 257, distance: 30.1
click at [113, 257] on div at bounding box center [110, 249] width 188 height 106
click at [378, 334] on div at bounding box center [879, 395] width 1300 height 699
click at [299, 163] on div at bounding box center [879, 395] width 1300 height 699
click at [140, 140] on div "Buttons C M Y K A 0 35 31 1 H S L A 107 52 52 1 R G B A #6b3434 Hex Primary but…" at bounding box center [114, 210] width 228 height 161
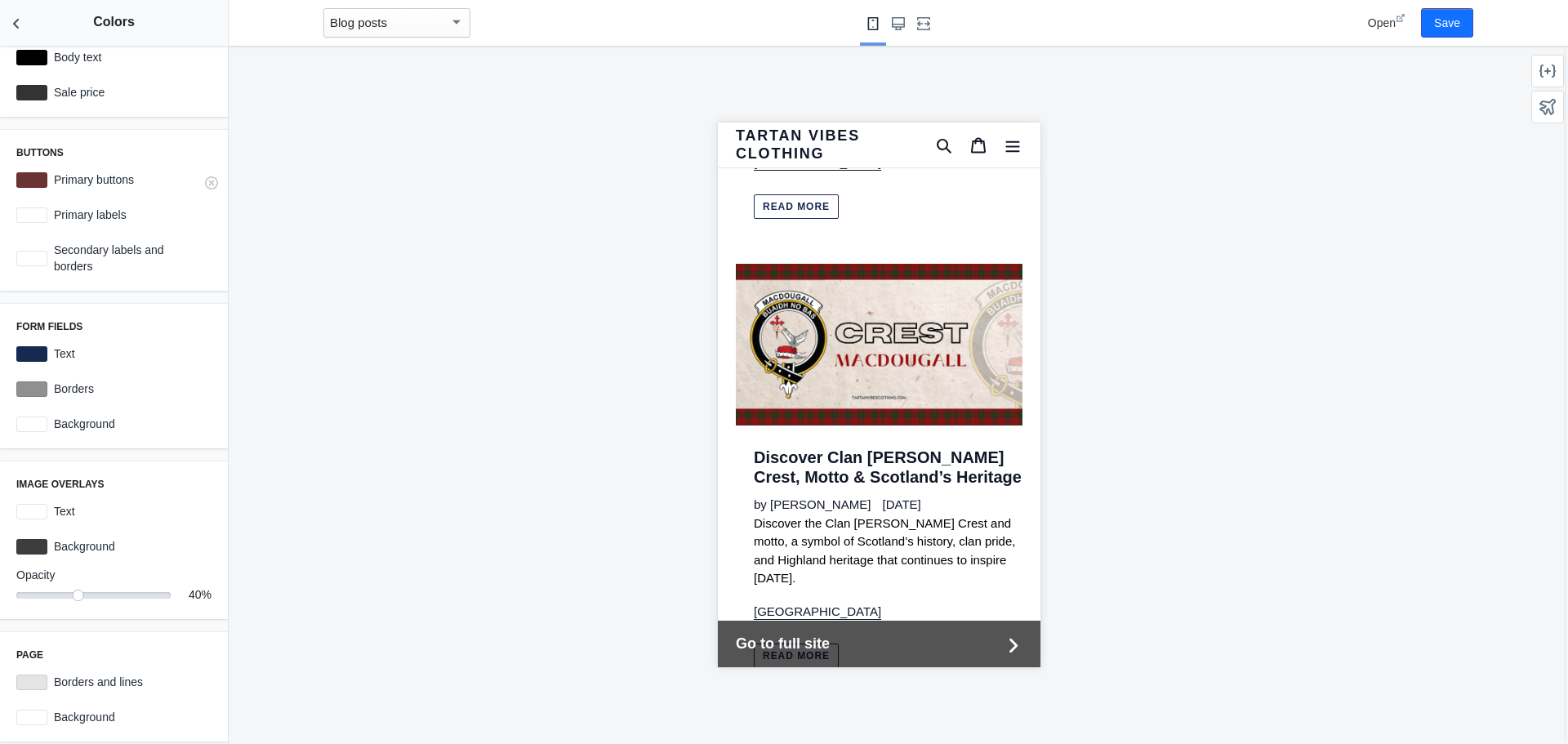
click at [33, 173] on div at bounding box center [31, 180] width 31 height 15
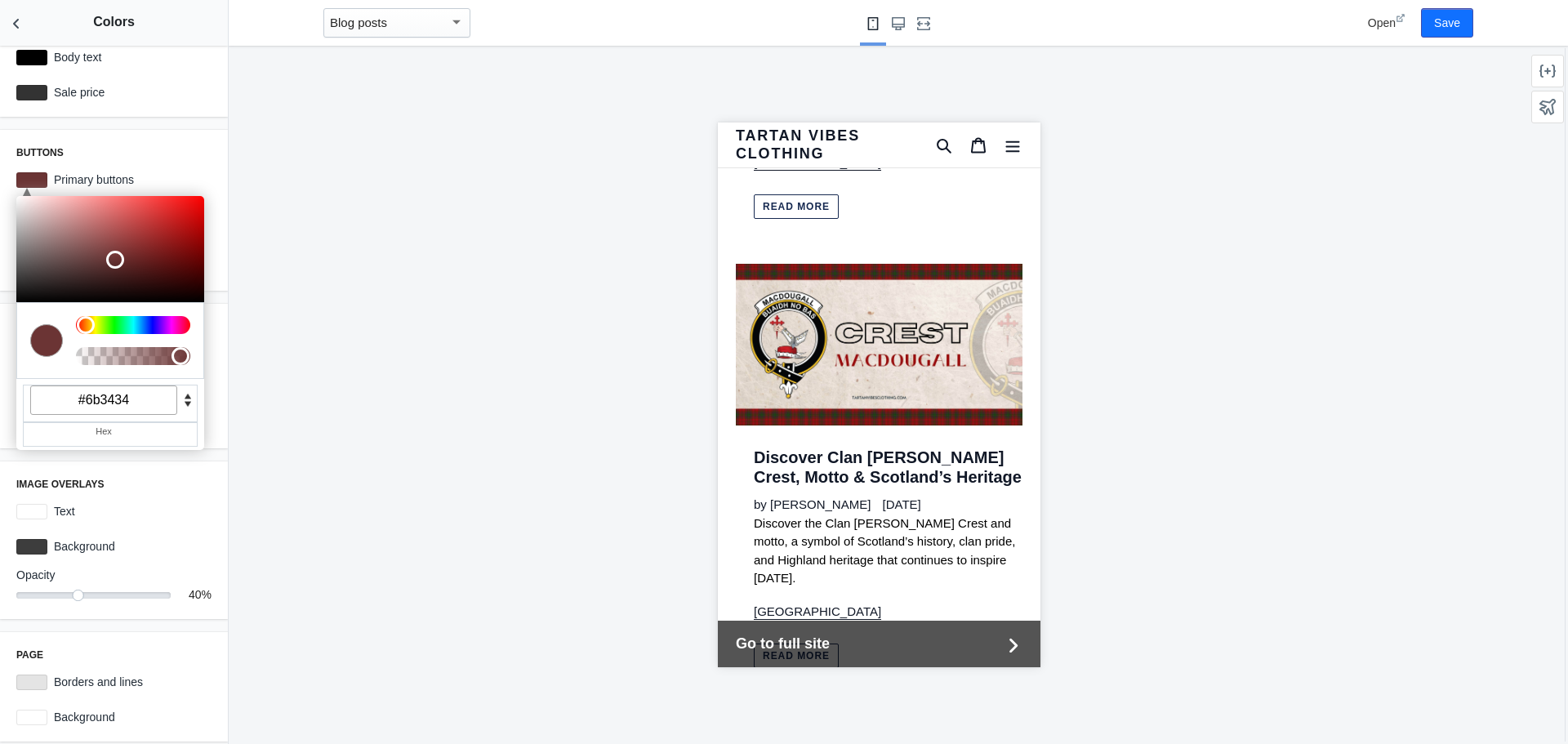
click at [533, 339] on div at bounding box center [879, 395] width 1300 height 699
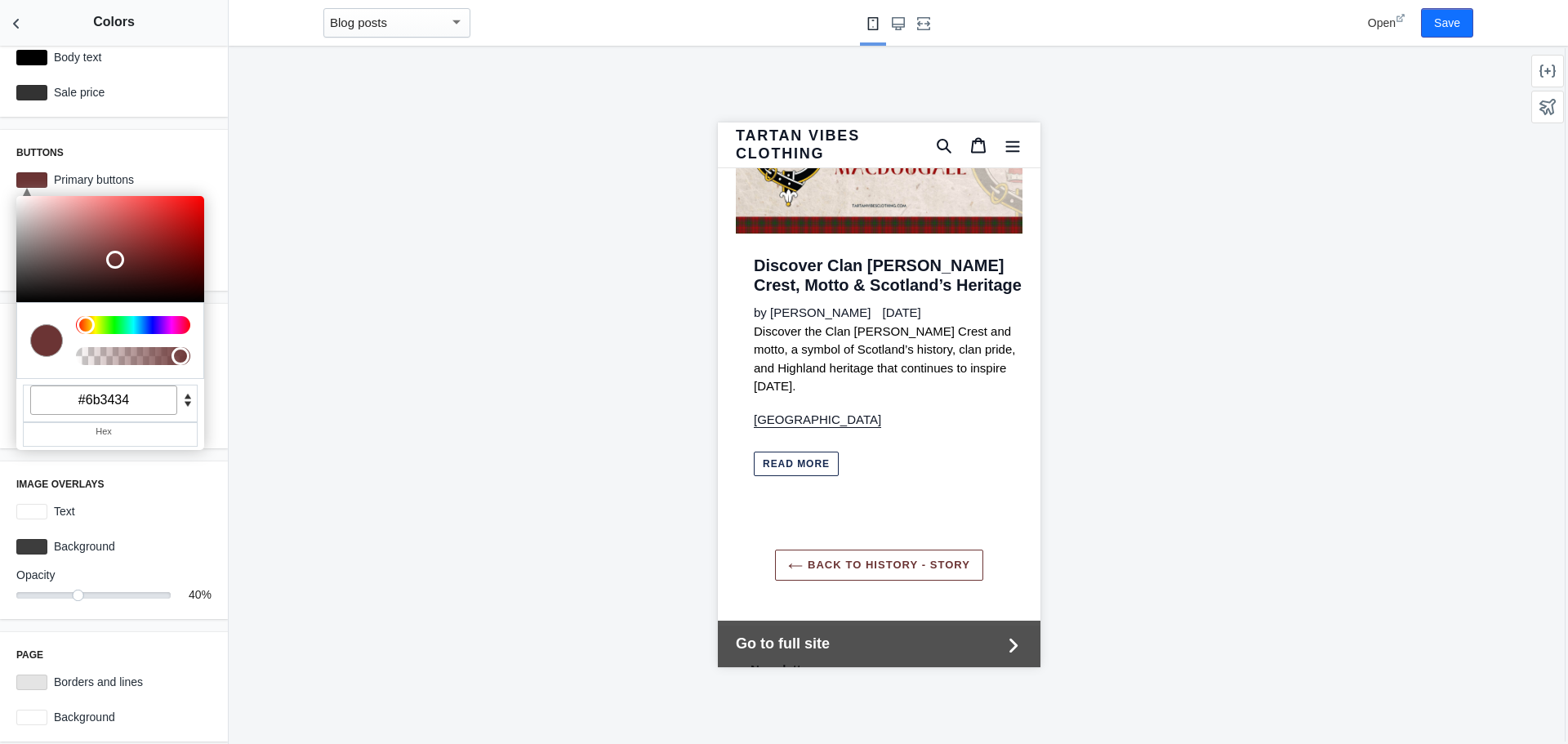
scroll to position [12916, 0]
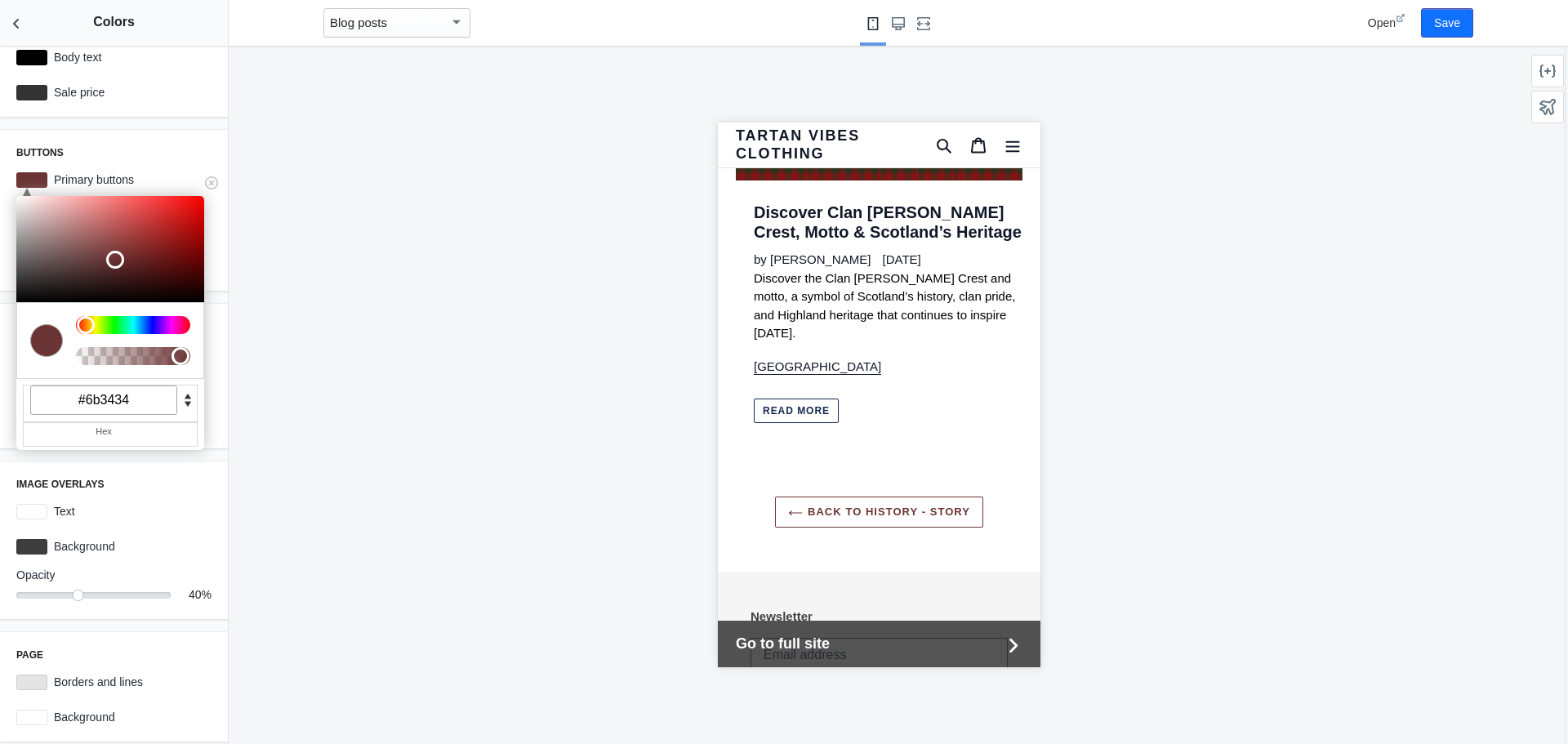
drag, startPoint x: 135, startPoint y: 400, endPoint x: 85, endPoint y: 410, distance: 51.0
click at [85, 410] on input "#6b3434" at bounding box center [104, 400] width 147 height 30
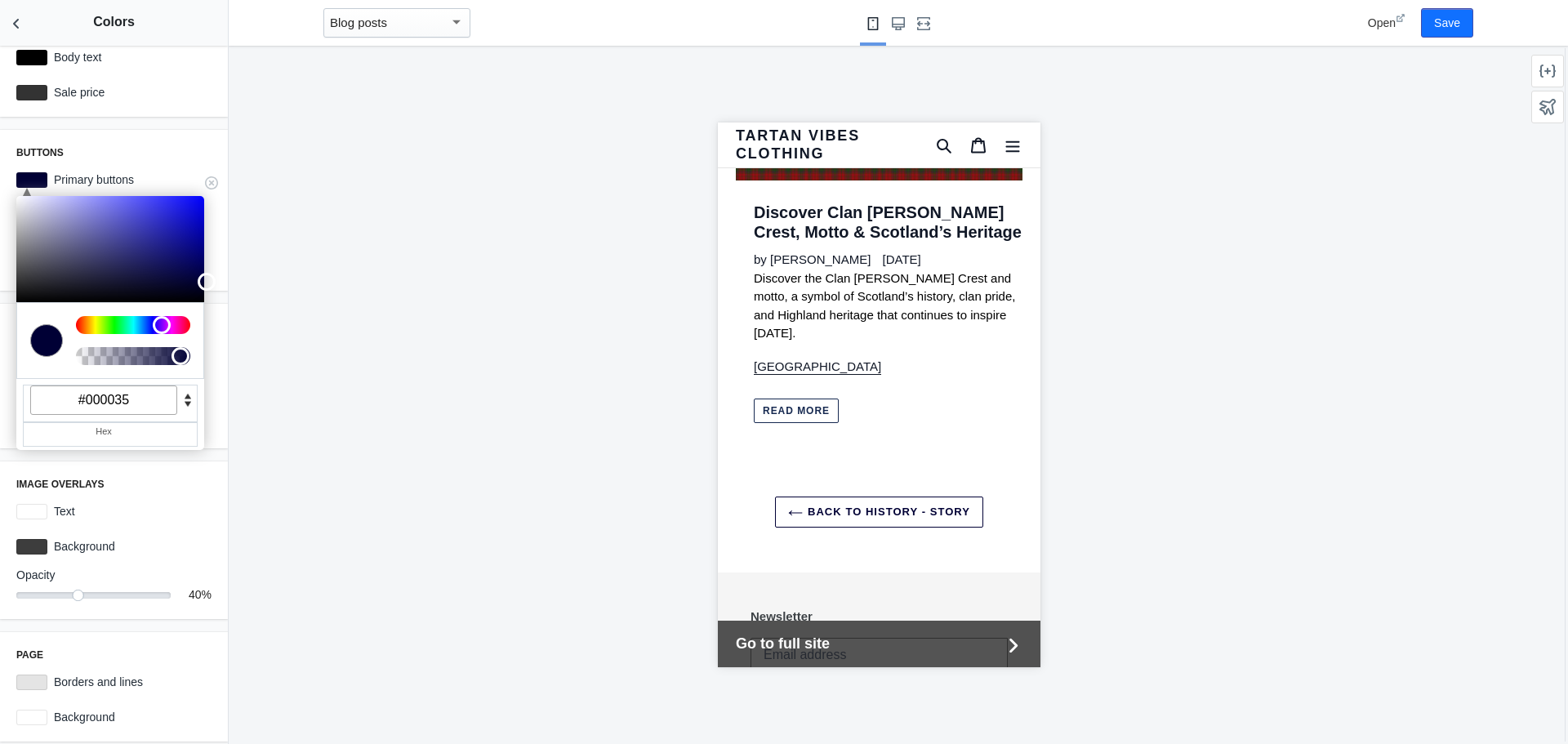
type input "#000035"
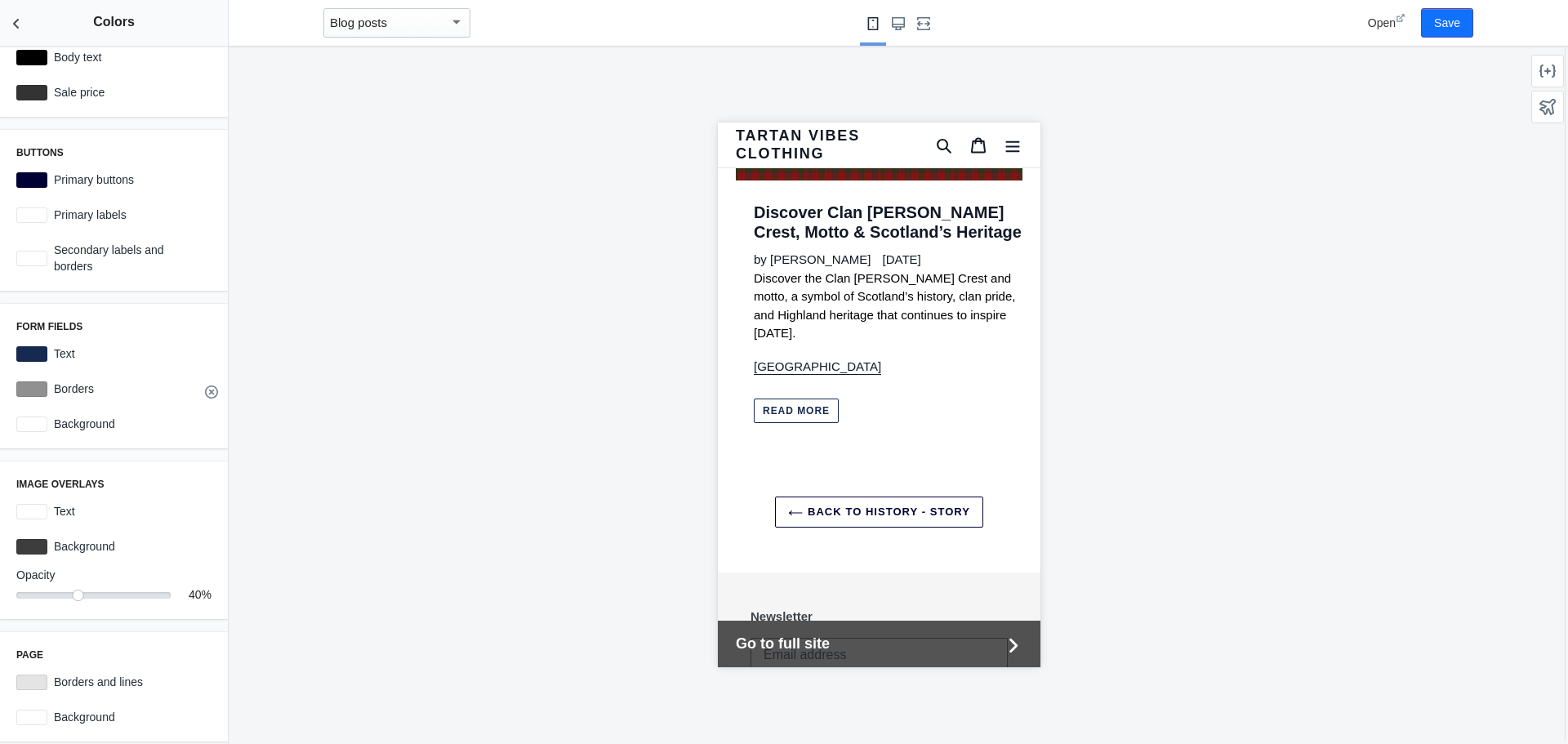
click at [205, 391] on use at bounding box center [211, 392] width 13 height 13
click at [83, 179] on label "Primary buttons" at bounding box center [129, 180] width 164 height 16
click at [16, 182] on div at bounding box center [31, 180] width 31 height 15
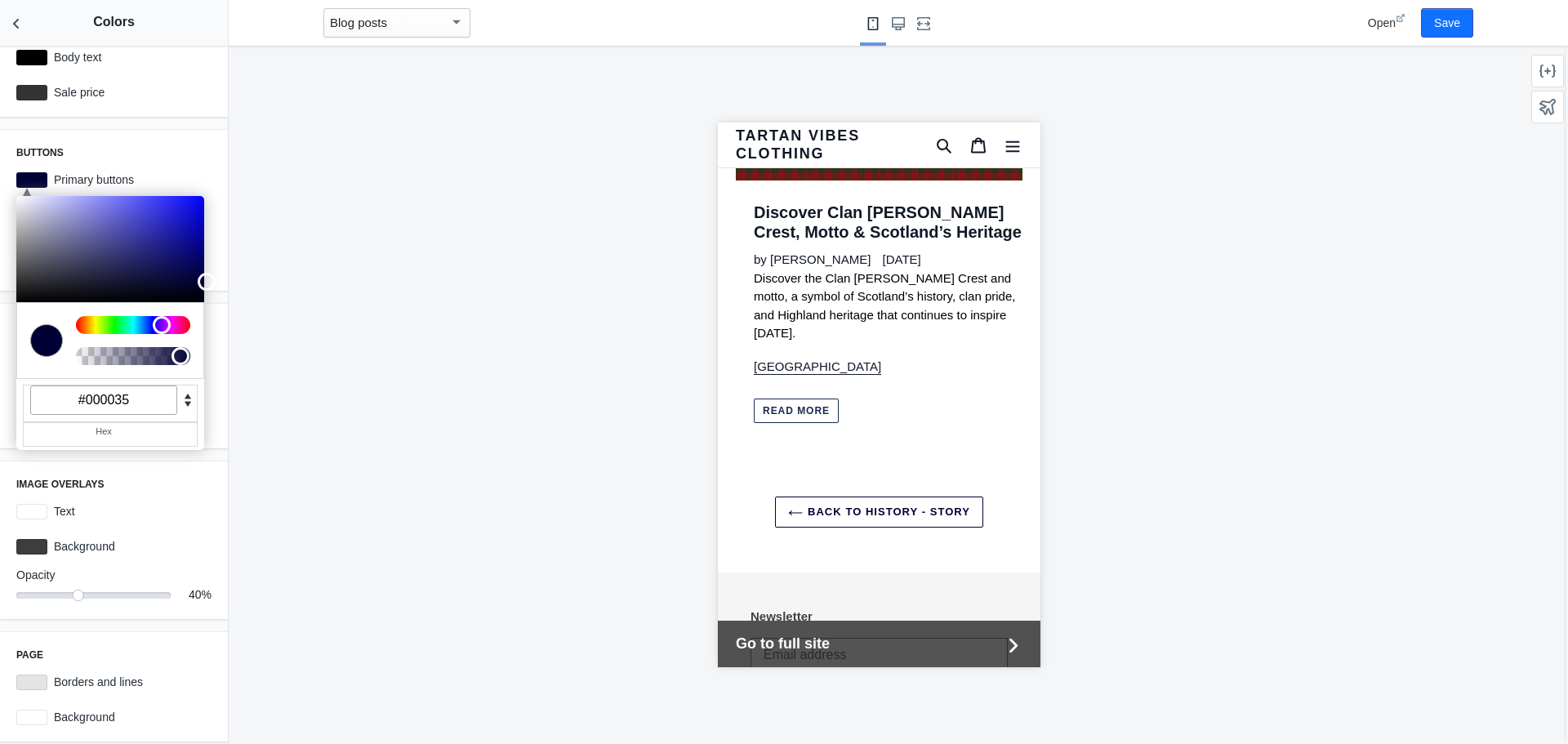
click at [335, 304] on div at bounding box center [879, 395] width 1300 height 699
click at [305, 175] on div at bounding box center [879, 395] width 1300 height 699
click at [144, 146] on div "Buttons C M Y K A 240 100 10 1 H S L A 0 0 53 1 R G B A #000035 Hex Primary but…" at bounding box center [114, 210] width 228 height 161
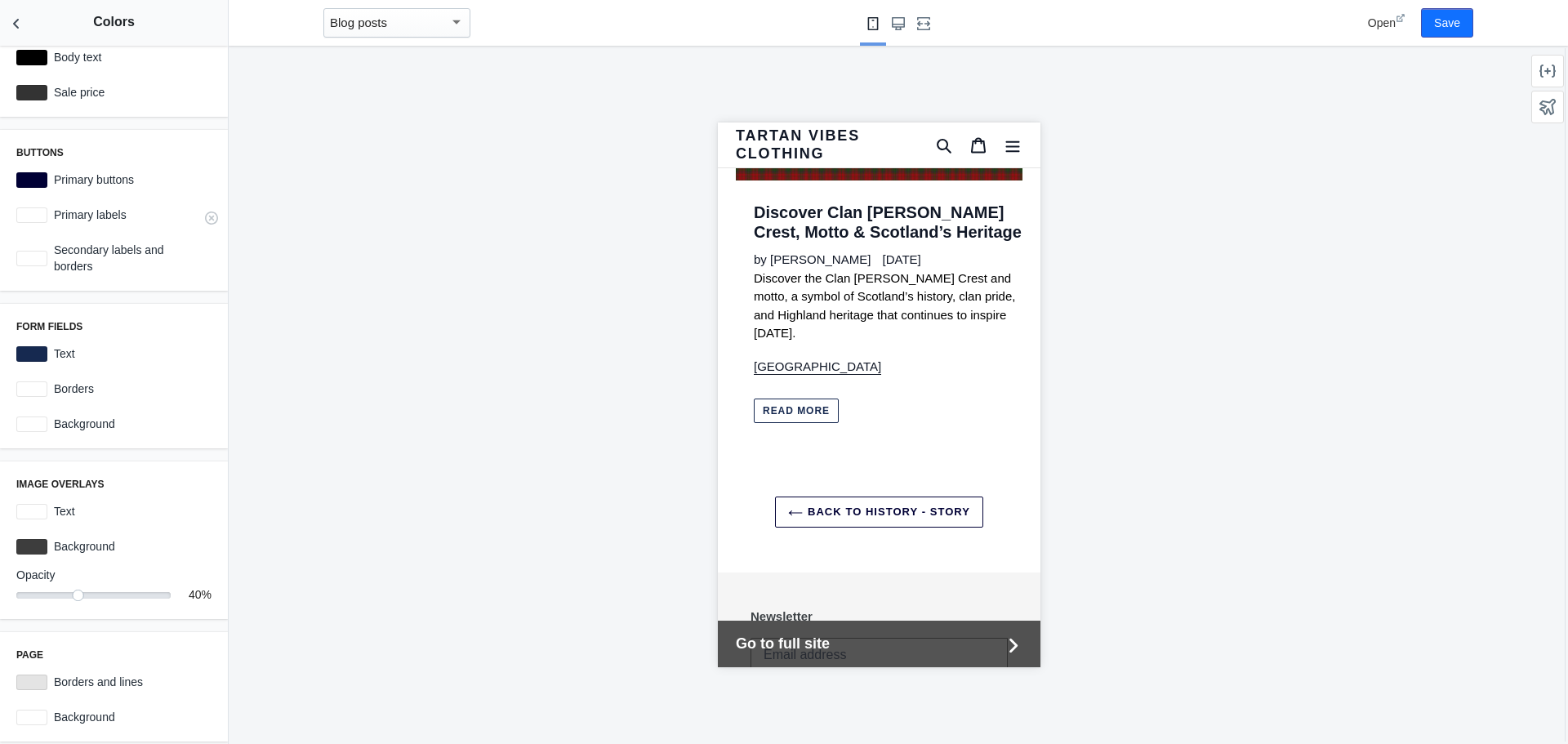
click at [83, 215] on label "Primary labels" at bounding box center [129, 215] width 164 height 16
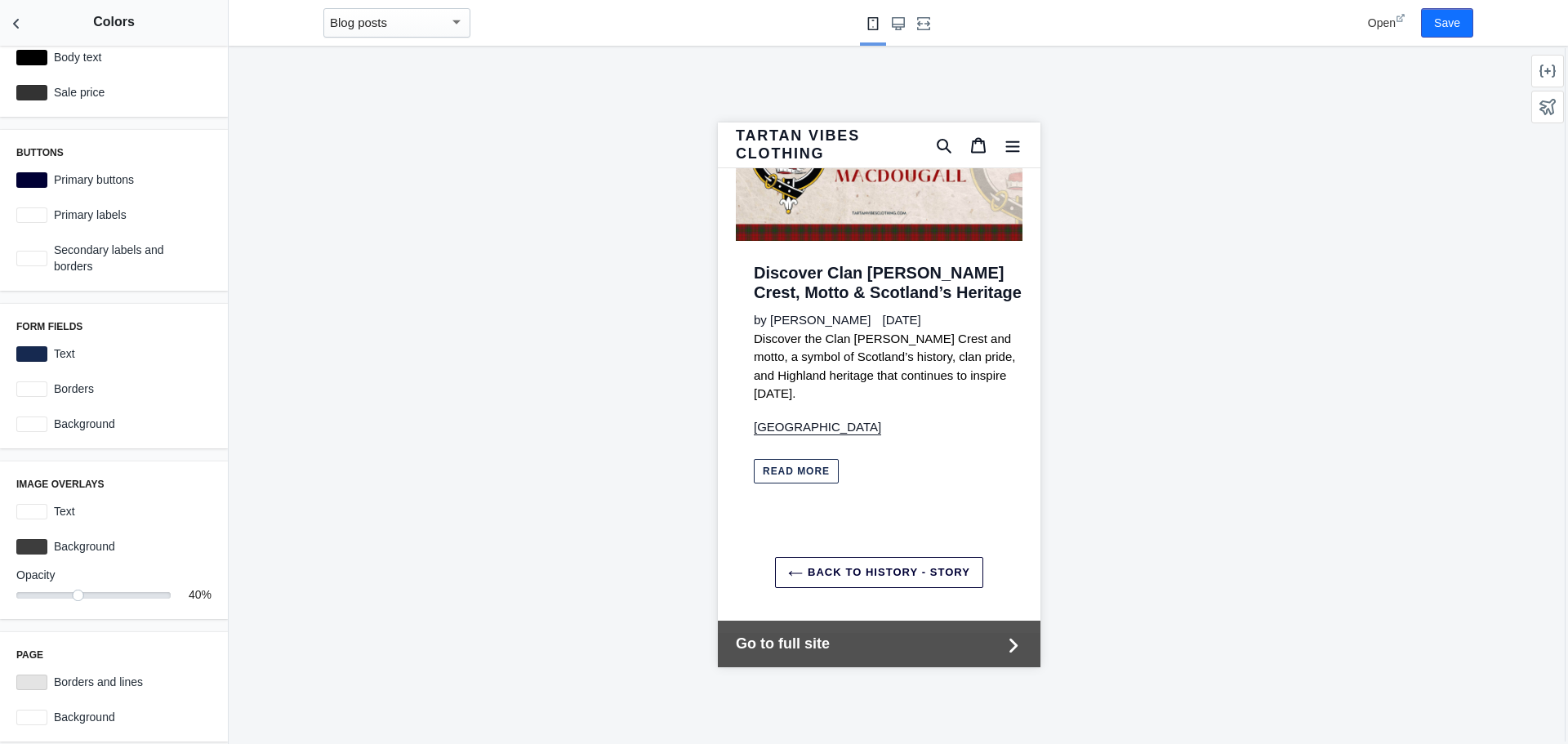
scroll to position [12753, 0]
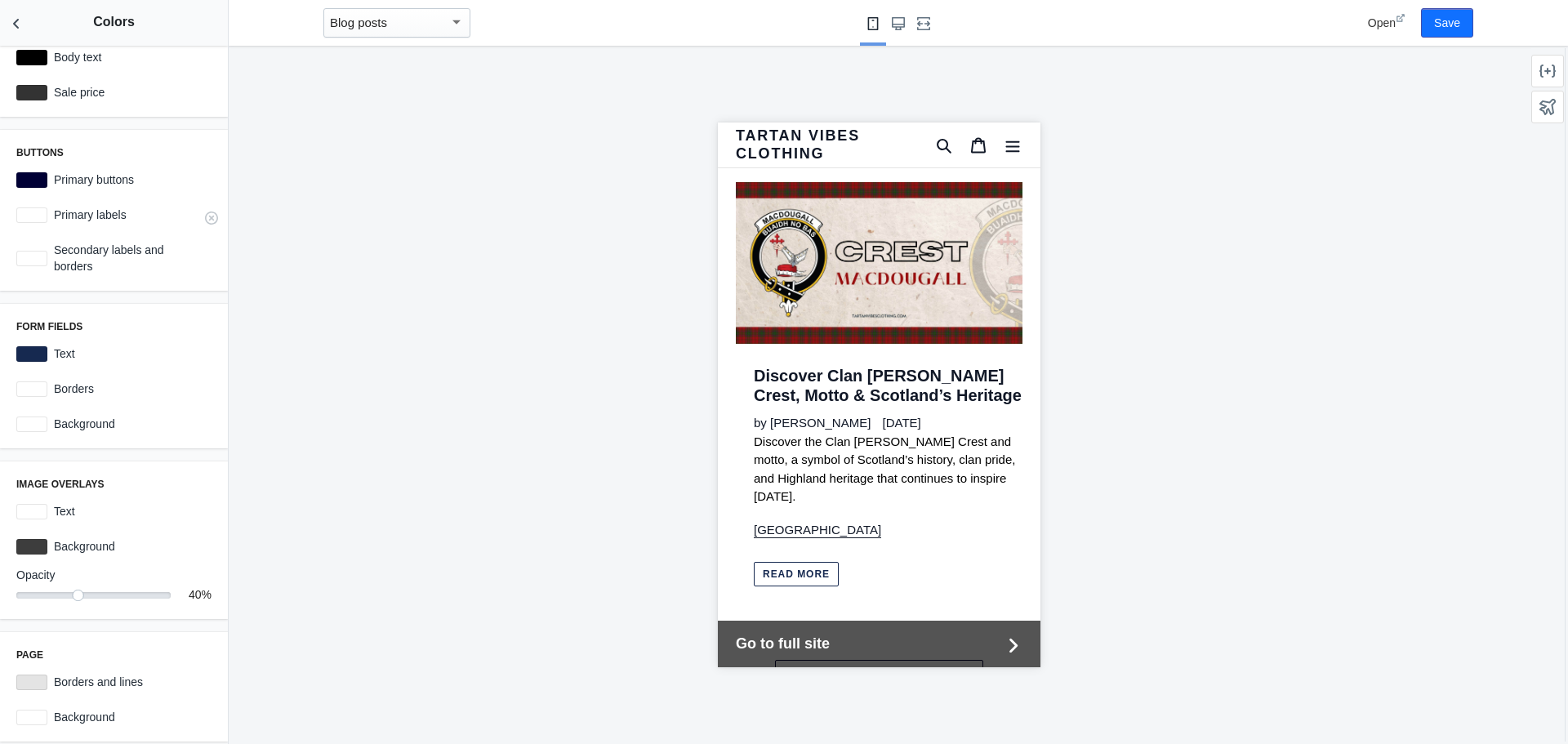
click at [35, 216] on div at bounding box center [31, 215] width 31 height 15
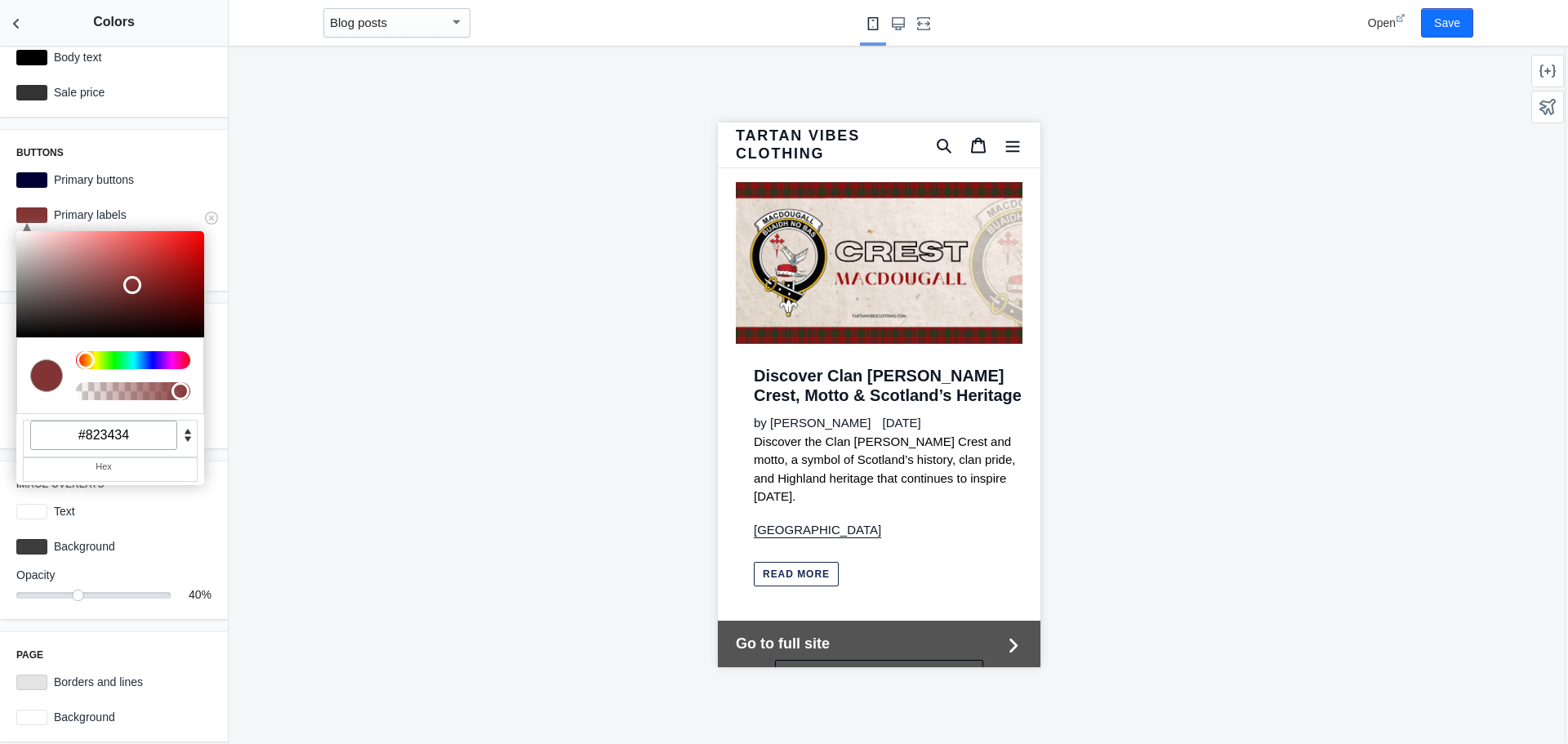
click at [130, 283] on div at bounding box center [110, 284] width 188 height 106
drag, startPoint x: 139, startPoint y: 431, endPoint x: 90, endPoint y: 442, distance: 50.2
click at [90, 442] on input "#823434" at bounding box center [104, 435] width 147 height 30
type input "#FFFFFF"
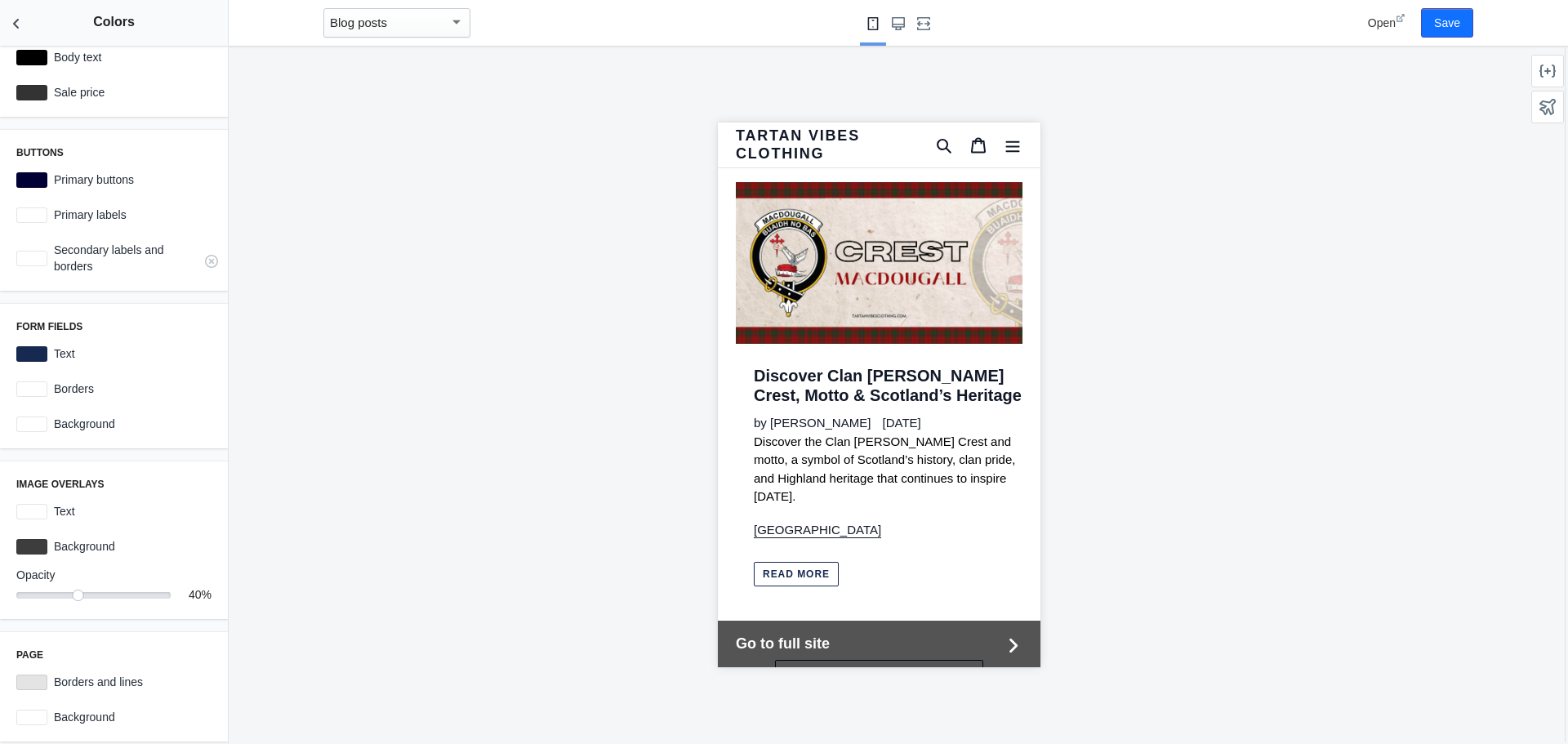
click at [119, 260] on label "Secondary labels and borders" at bounding box center [129, 258] width 164 height 32
click at [34, 261] on div at bounding box center [31, 259] width 31 height 15
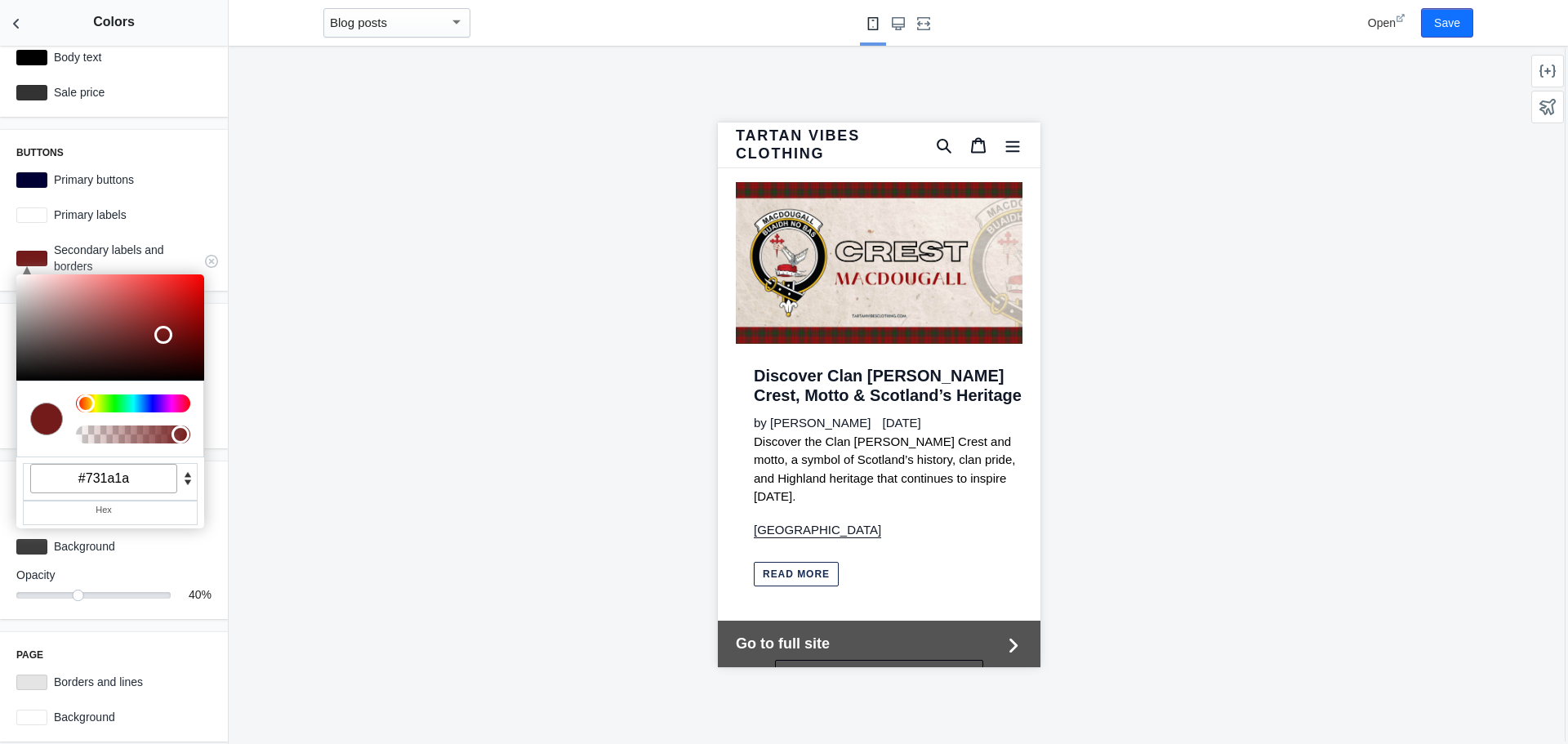
click at [161, 333] on div at bounding box center [110, 328] width 188 height 106
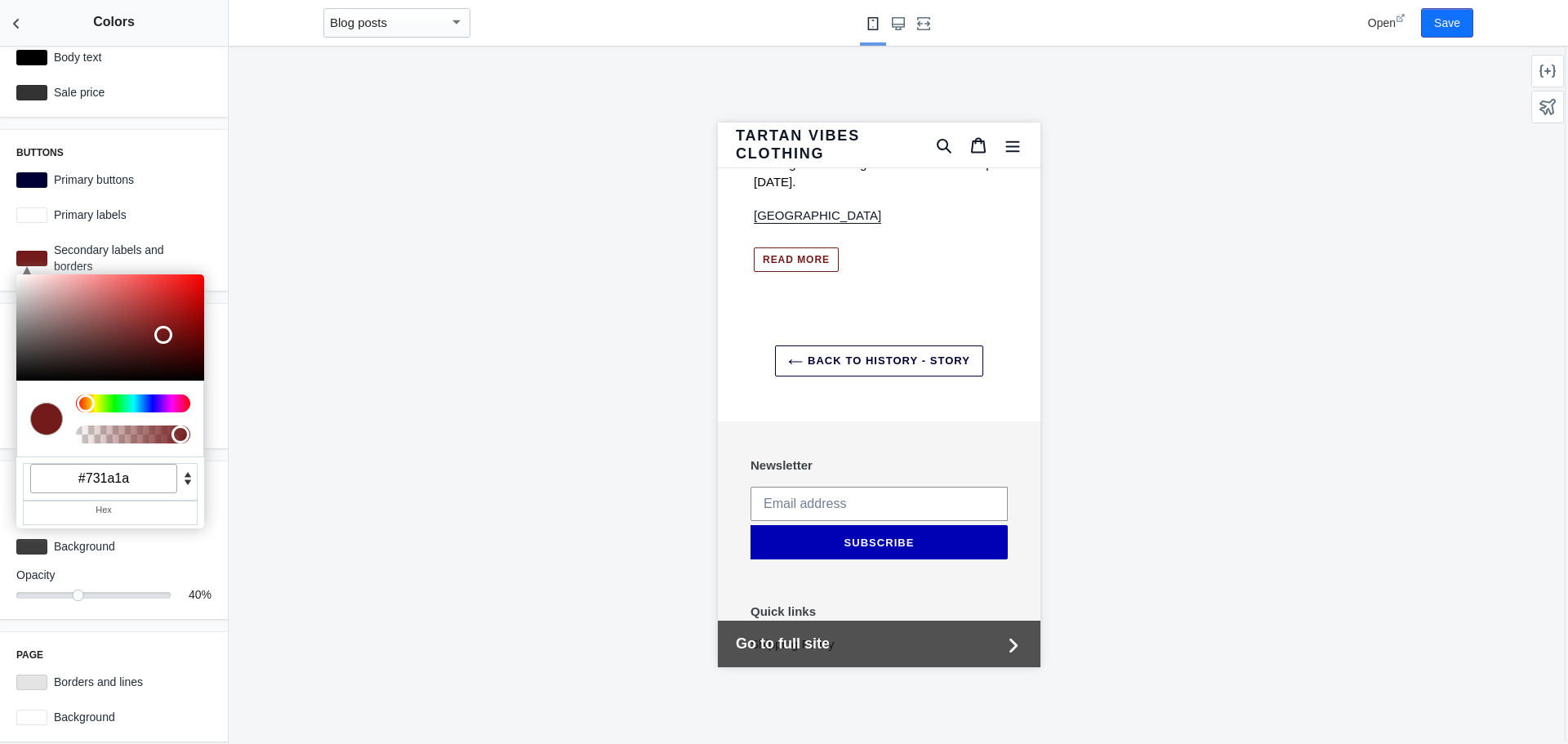
scroll to position [13206, 0]
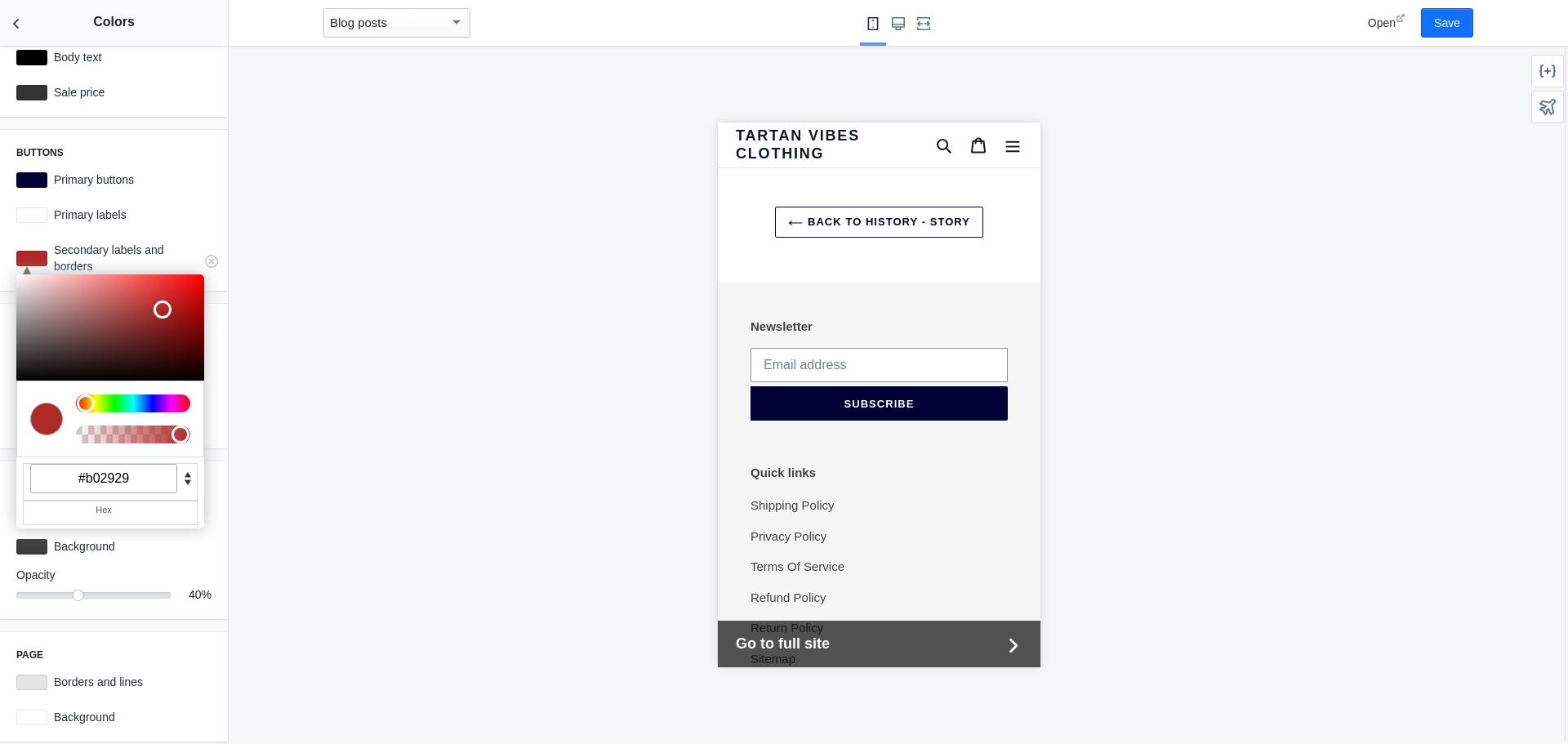
drag, startPoint x: 148, startPoint y: 316, endPoint x: 160, endPoint y: 307, distance: 15.0
click at [160, 307] on div at bounding box center [110, 328] width 188 height 106
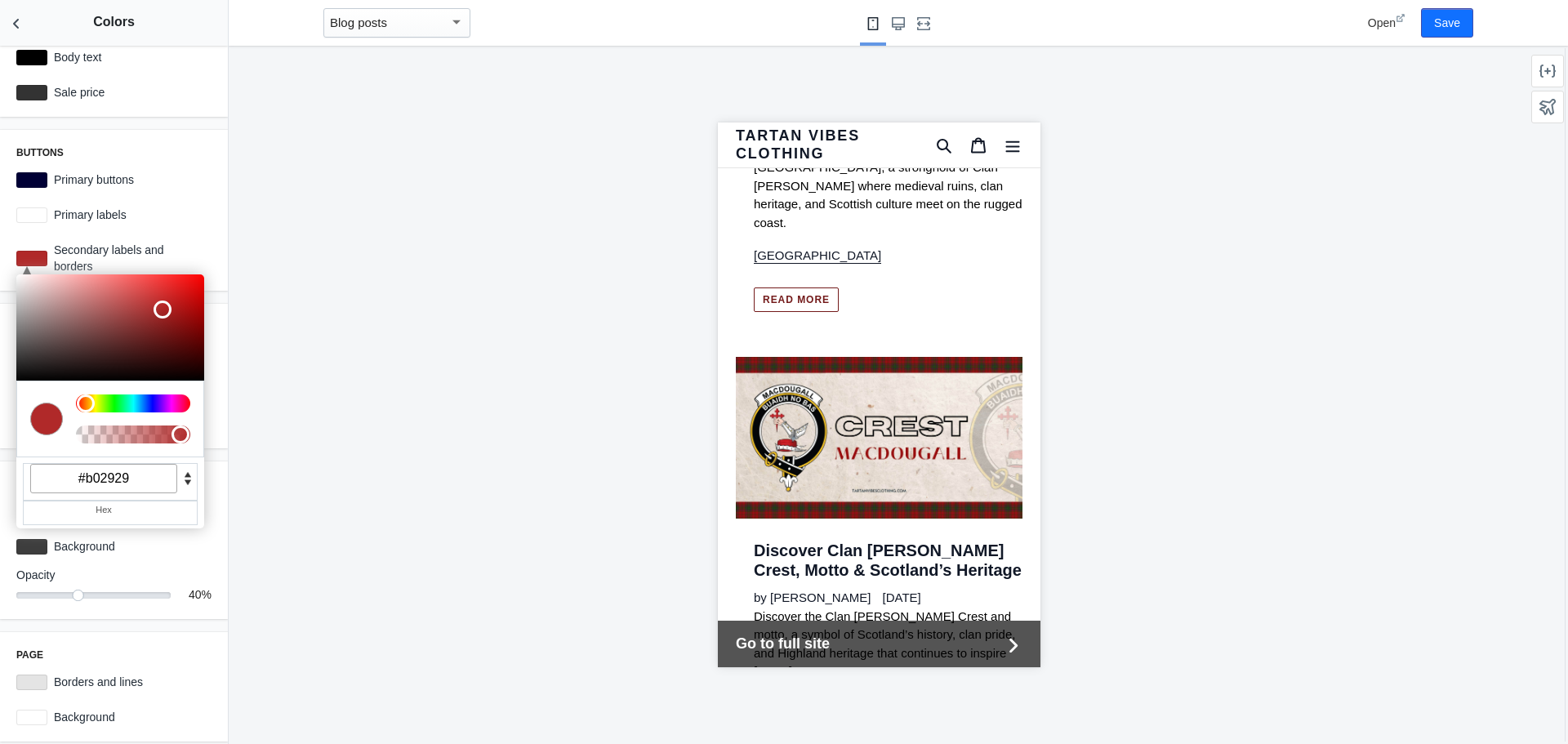
scroll to position [12553, 0]
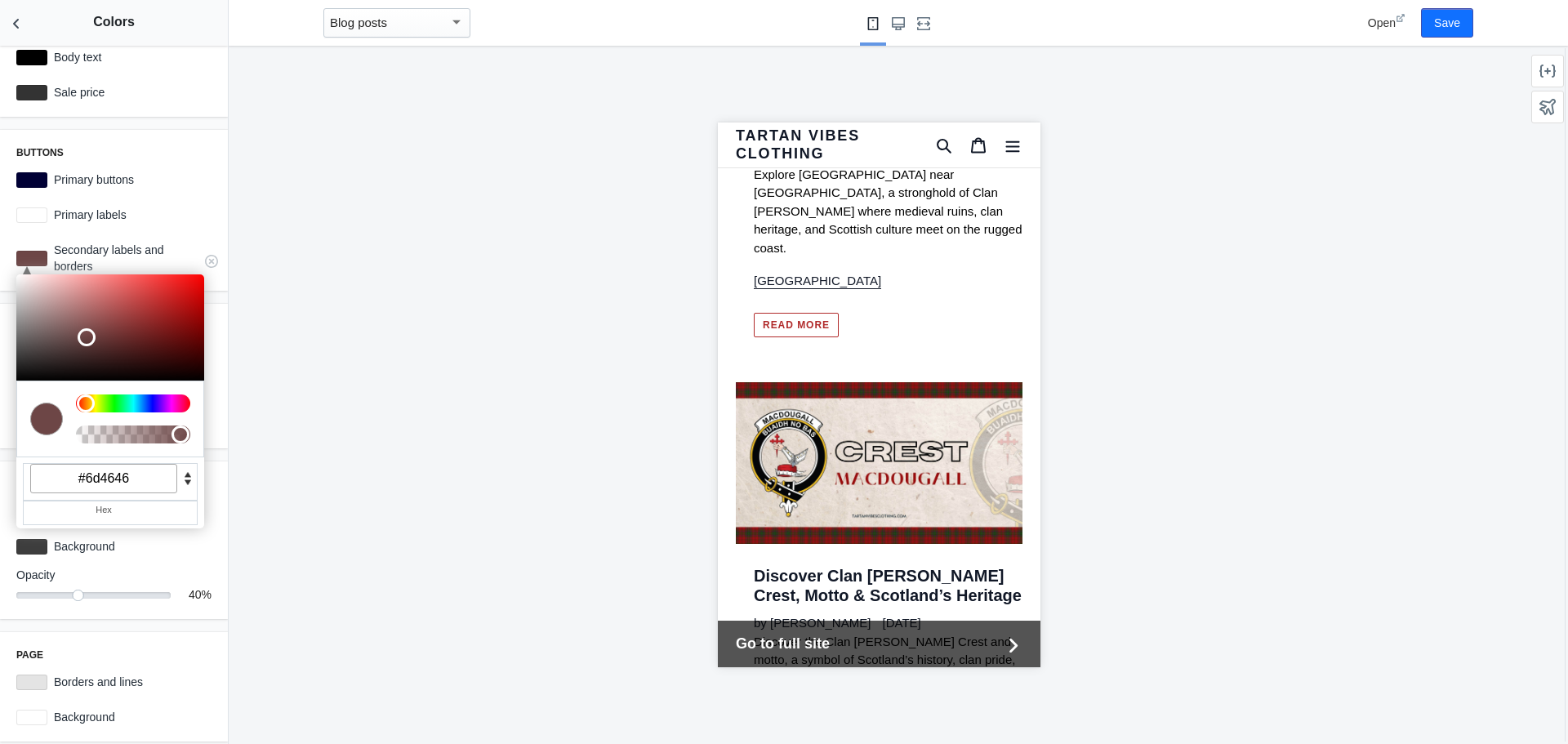
drag, startPoint x: 137, startPoint y: 321, endPoint x: 84, endPoint y: 335, distance: 54.8
click at [84, 335] on div at bounding box center [110, 328] width 188 height 106
drag, startPoint x: 126, startPoint y: 342, endPoint x: 140, endPoint y: 356, distance: 19.8
click at [140, 356] on div at bounding box center [110, 328] width 188 height 106
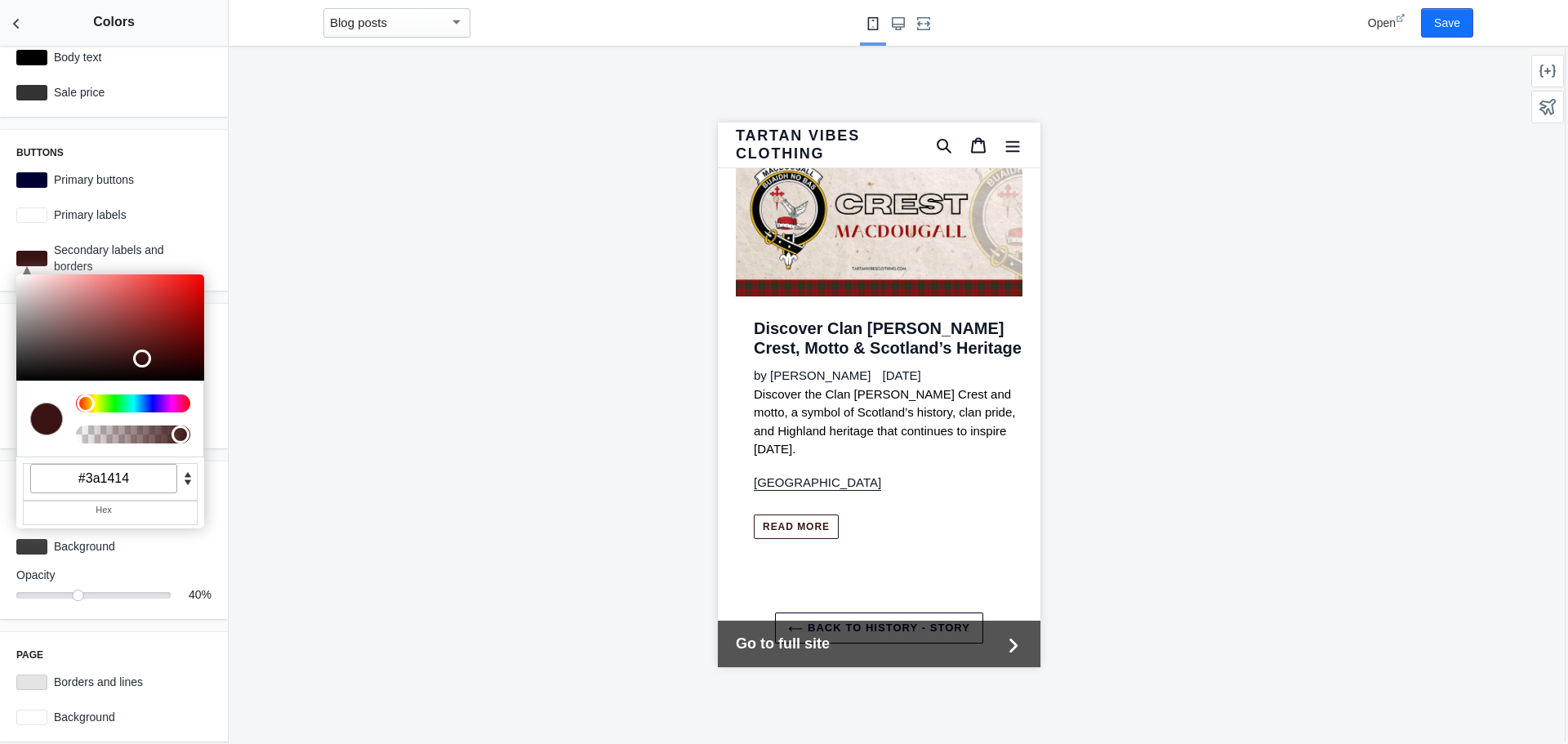
scroll to position [12634, 0]
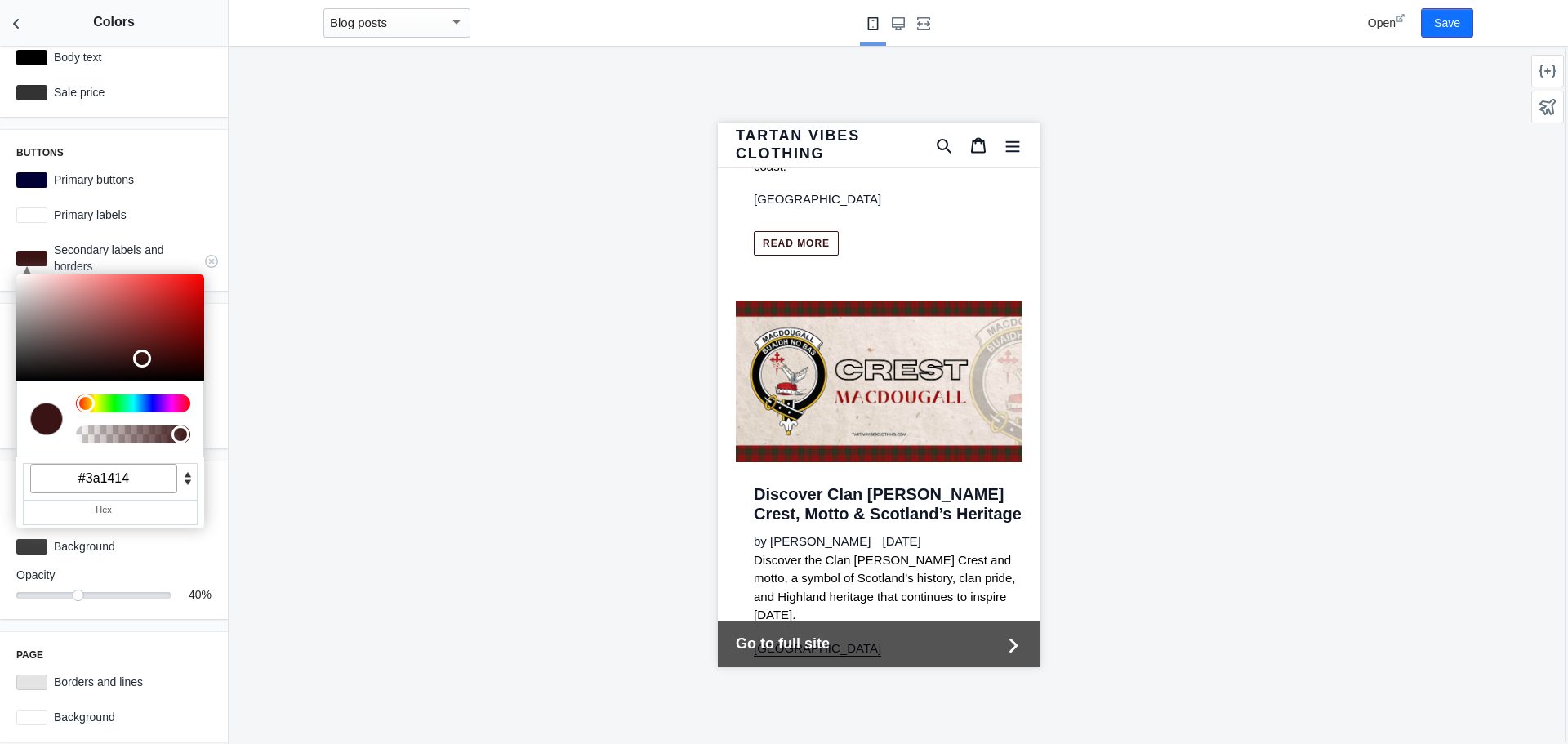
drag, startPoint x: 147, startPoint y: 484, endPoint x: 95, endPoint y: 484, distance: 52.0
click at [95, 484] on input "#3a1414" at bounding box center [104, 478] width 147 height 30
type input "#333333"
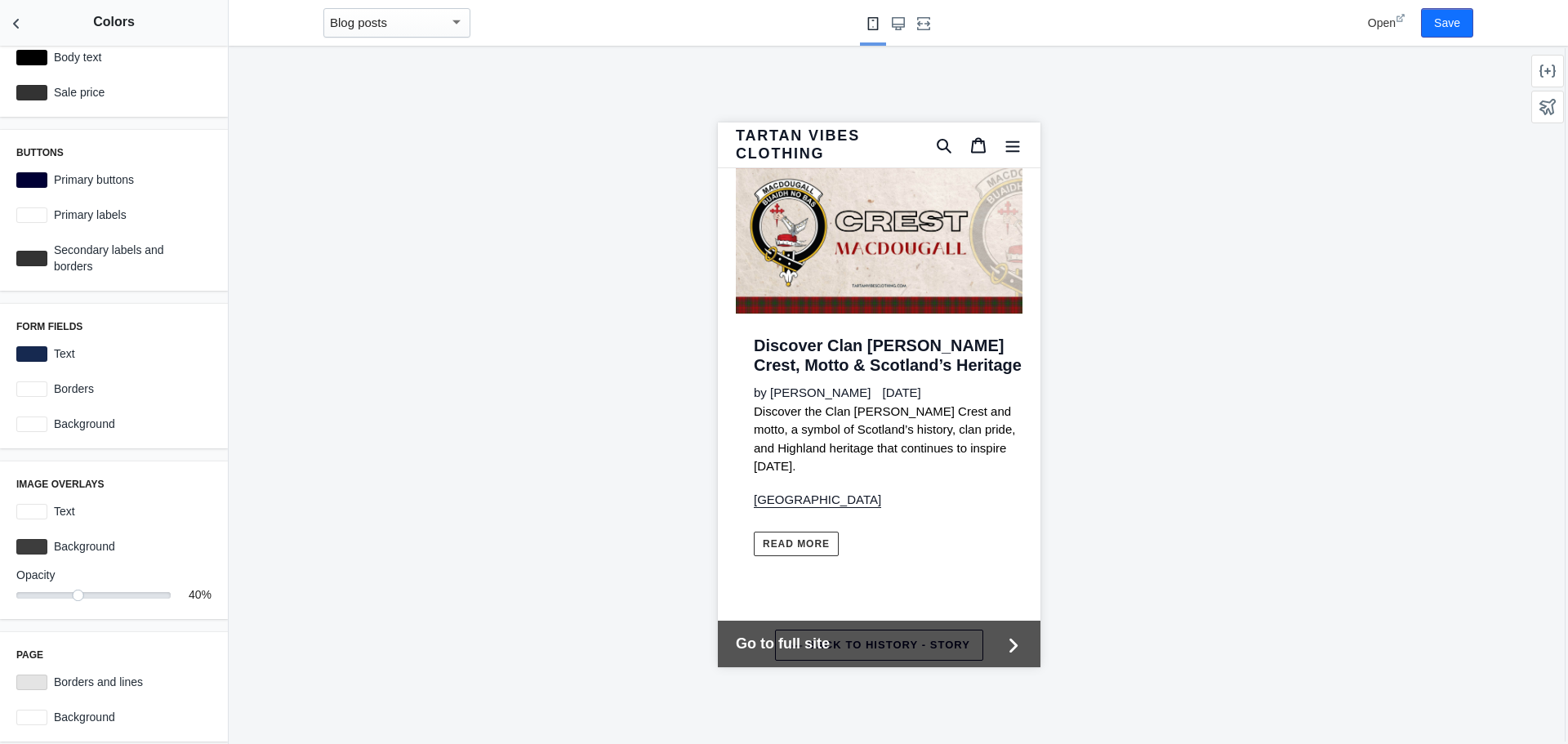
scroll to position [12798, 0]
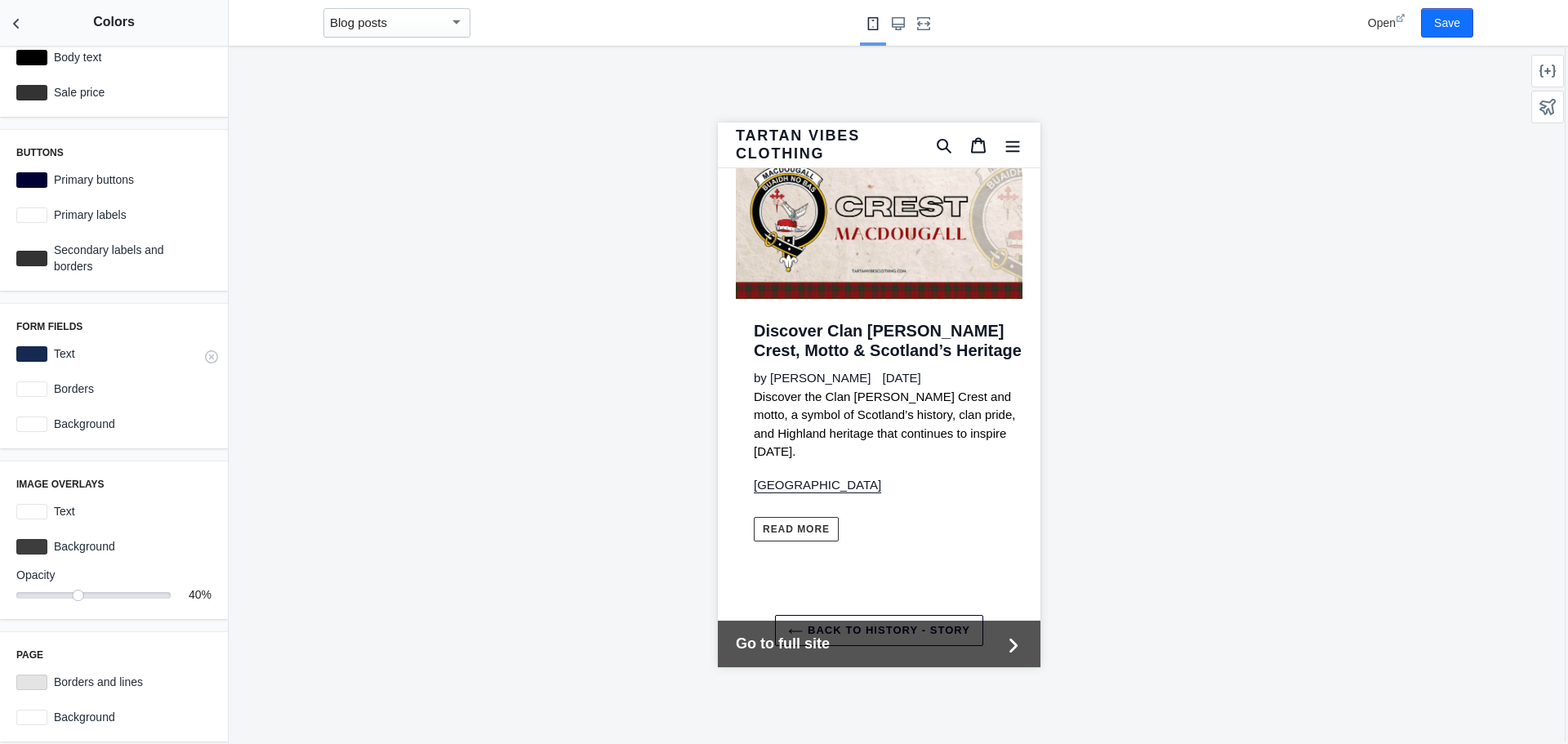
click at [28, 352] on div at bounding box center [31, 354] width 31 height 15
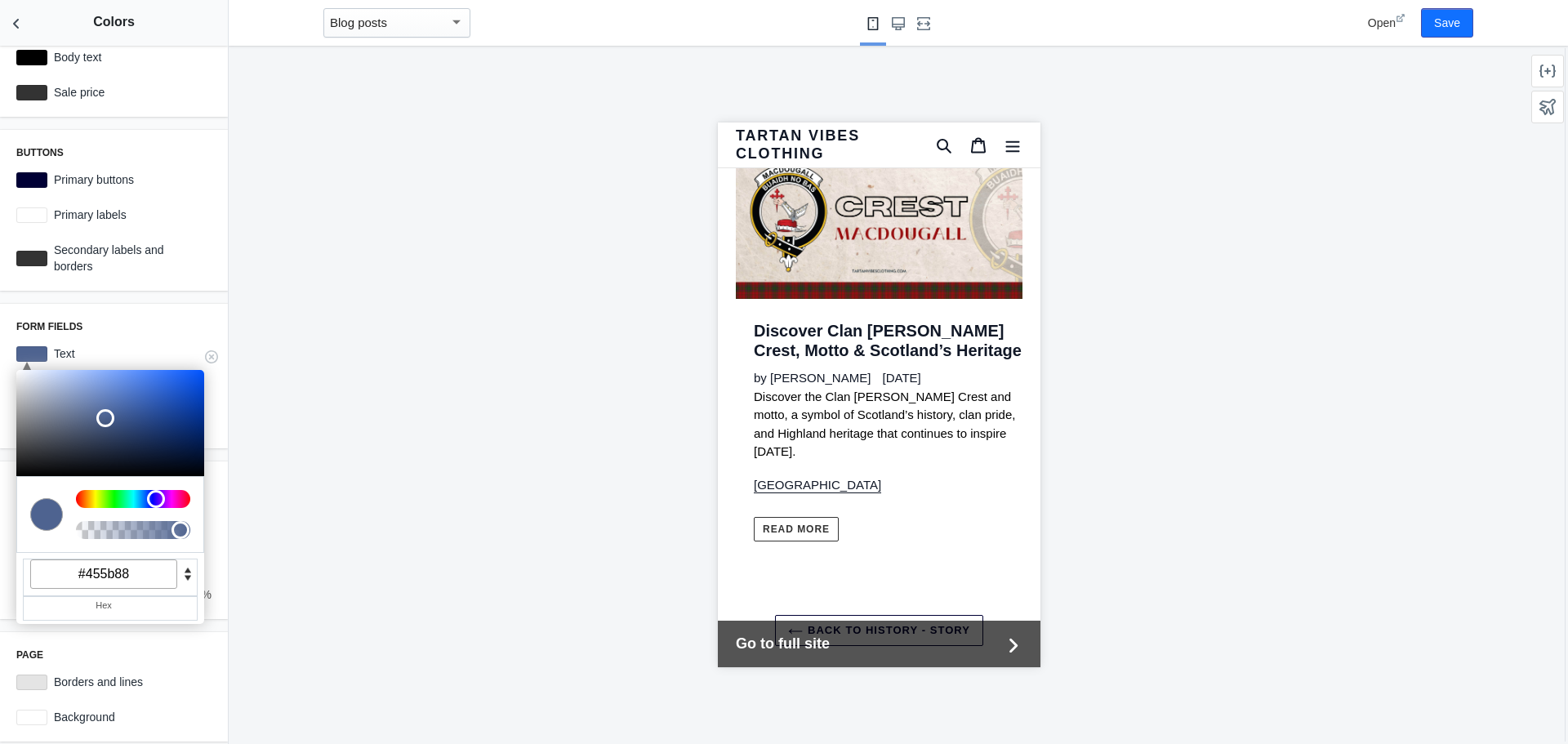
drag, startPoint x: 85, startPoint y: 419, endPoint x: 110, endPoint y: 420, distance: 25.0
click at [110, 419] on div at bounding box center [110, 423] width 188 height 106
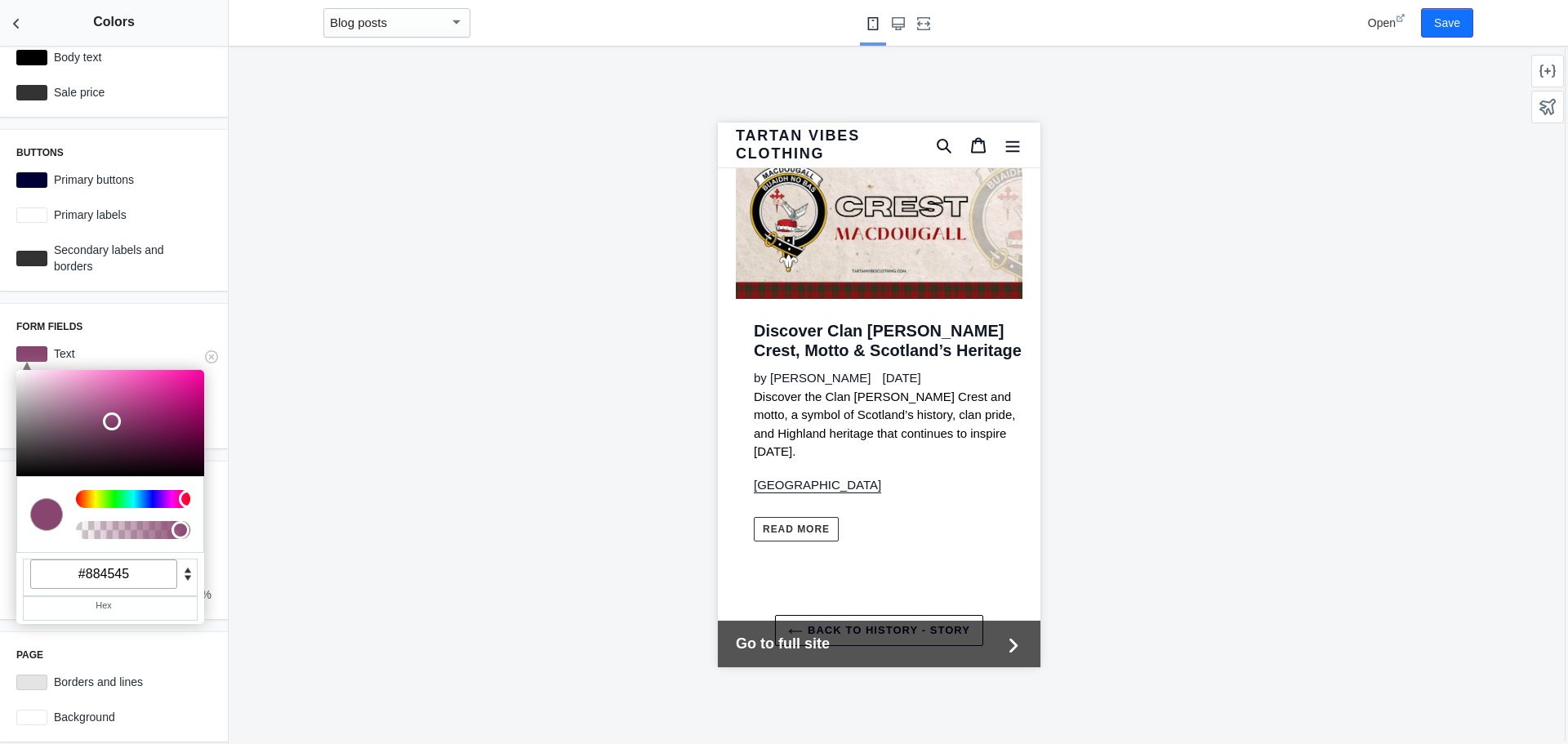
drag, startPoint x: 178, startPoint y: 501, endPoint x: 191, endPoint y: 488, distance: 18.4
click at [191, 499] on div at bounding box center [134, 514] width 128 height 69
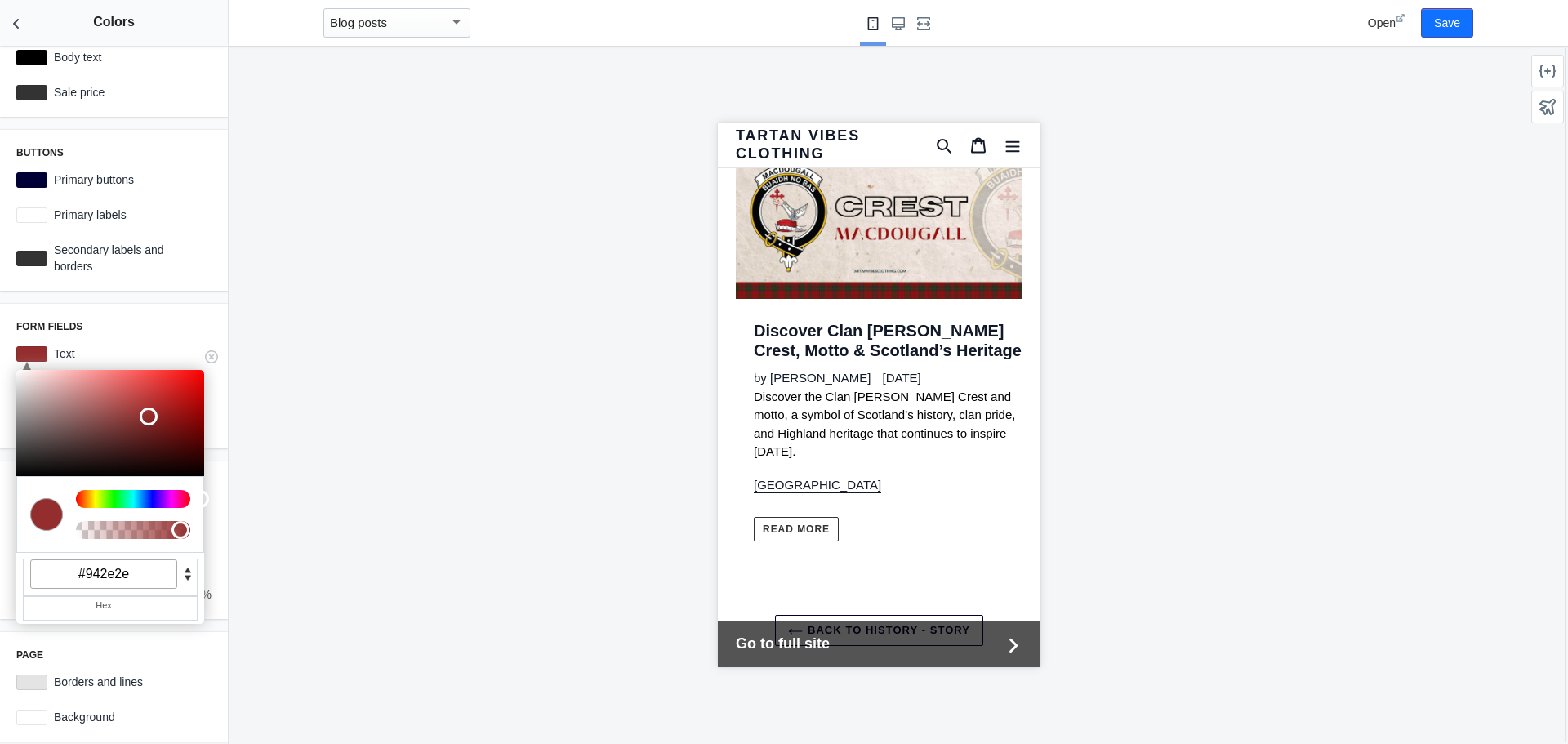
click at [146, 415] on div at bounding box center [110, 423] width 188 height 106
click at [152, 386] on div at bounding box center [110, 423] width 188 height 106
click at [150, 412] on div at bounding box center [110, 423] width 188 height 106
drag, startPoint x: 136, startPoint y: 575, endPoint x: 86, endPoint y: 581, distance: 50.4
click at [86, 581] on input "#9a2d2d" at bounding box center [104, 575] width 147 height 30
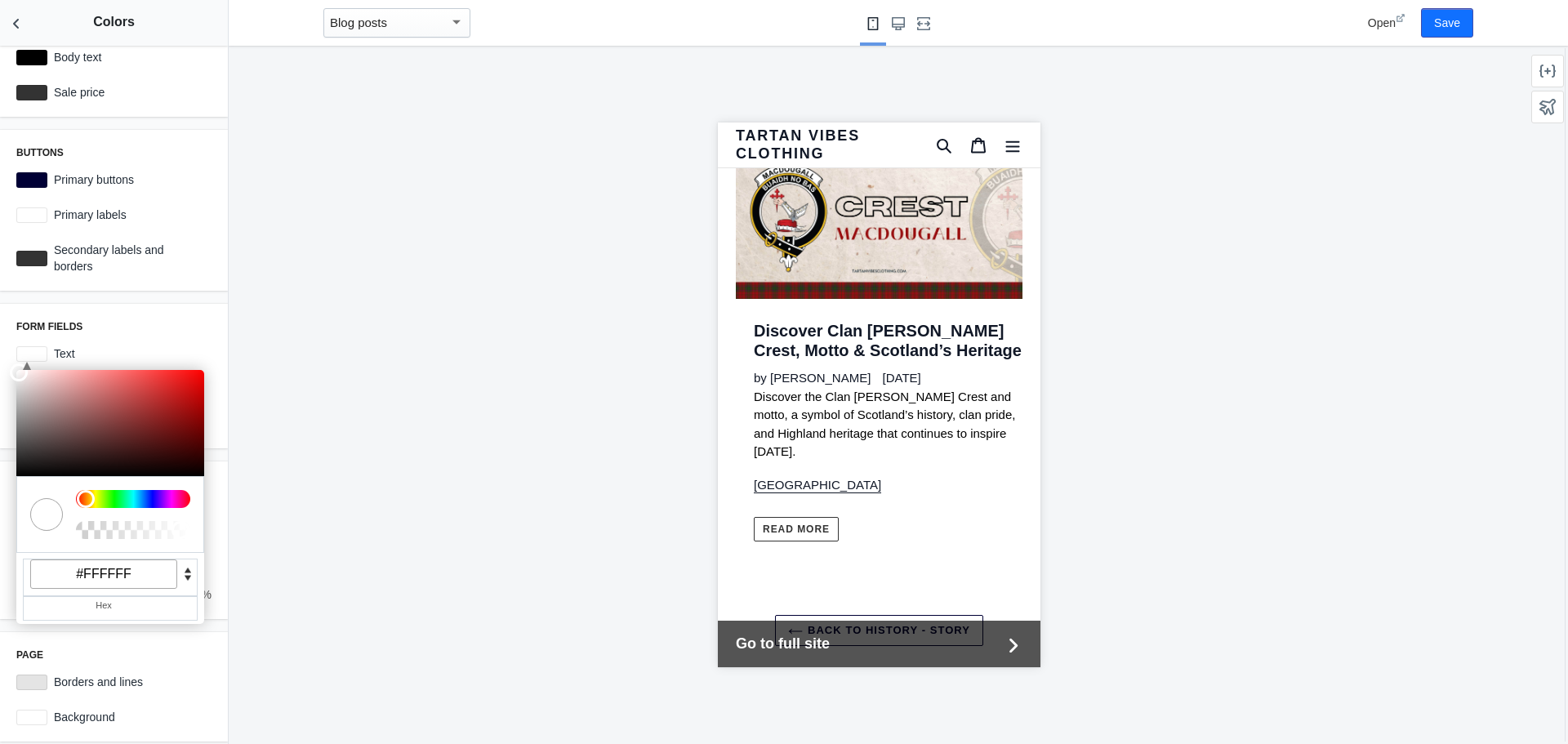
type input "#ffffff"
click at [519, 327] on div at bounding box center [879, 395] width 1300 height 699
click at [454, 336] on div at bounding box center [879, 395] width 1300 height 699
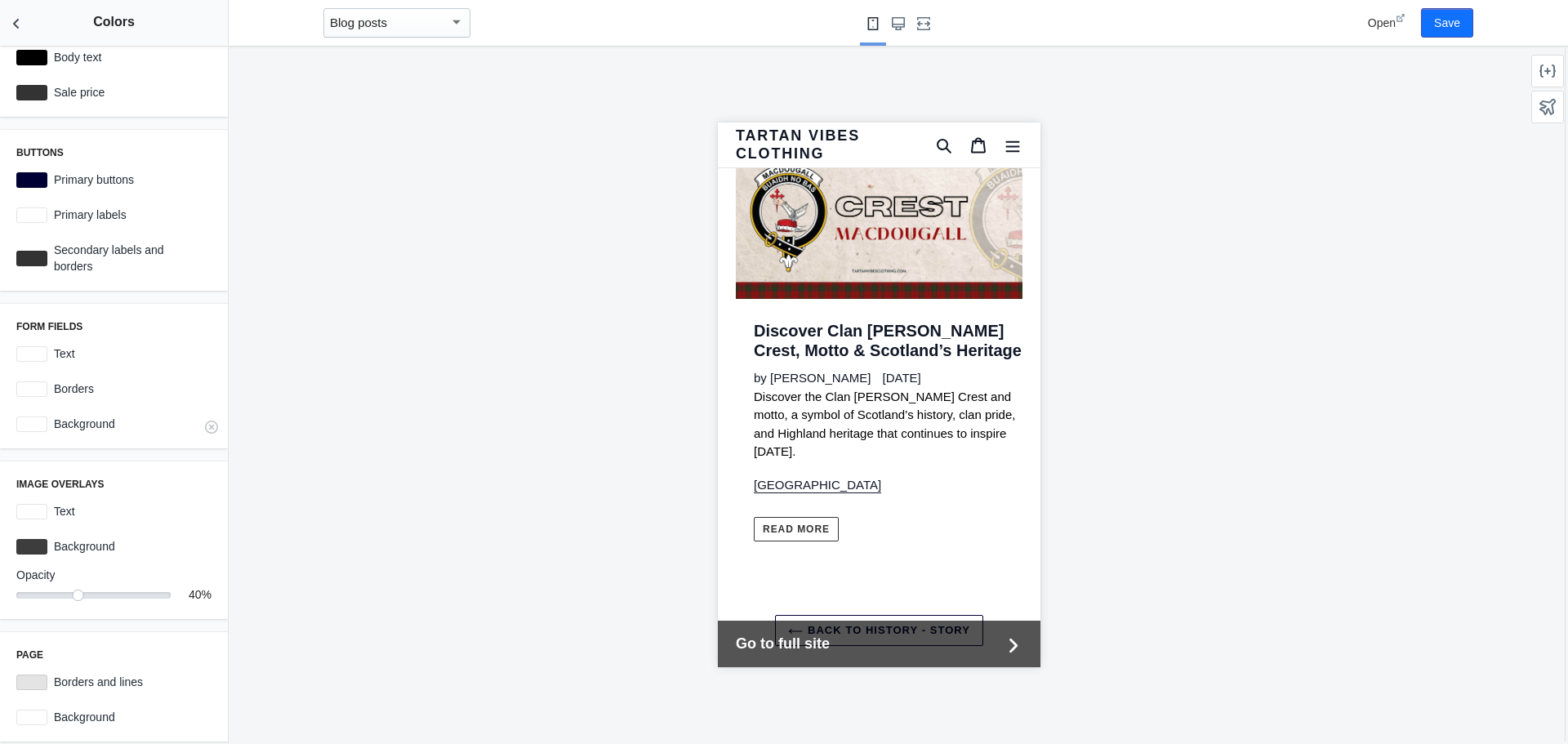
click at [84, 425] on label "Background" at bounding box center [129, 424] width 164 height 16
click at [38, 421] on div at bounding box center [31, 425] width 31 height 15
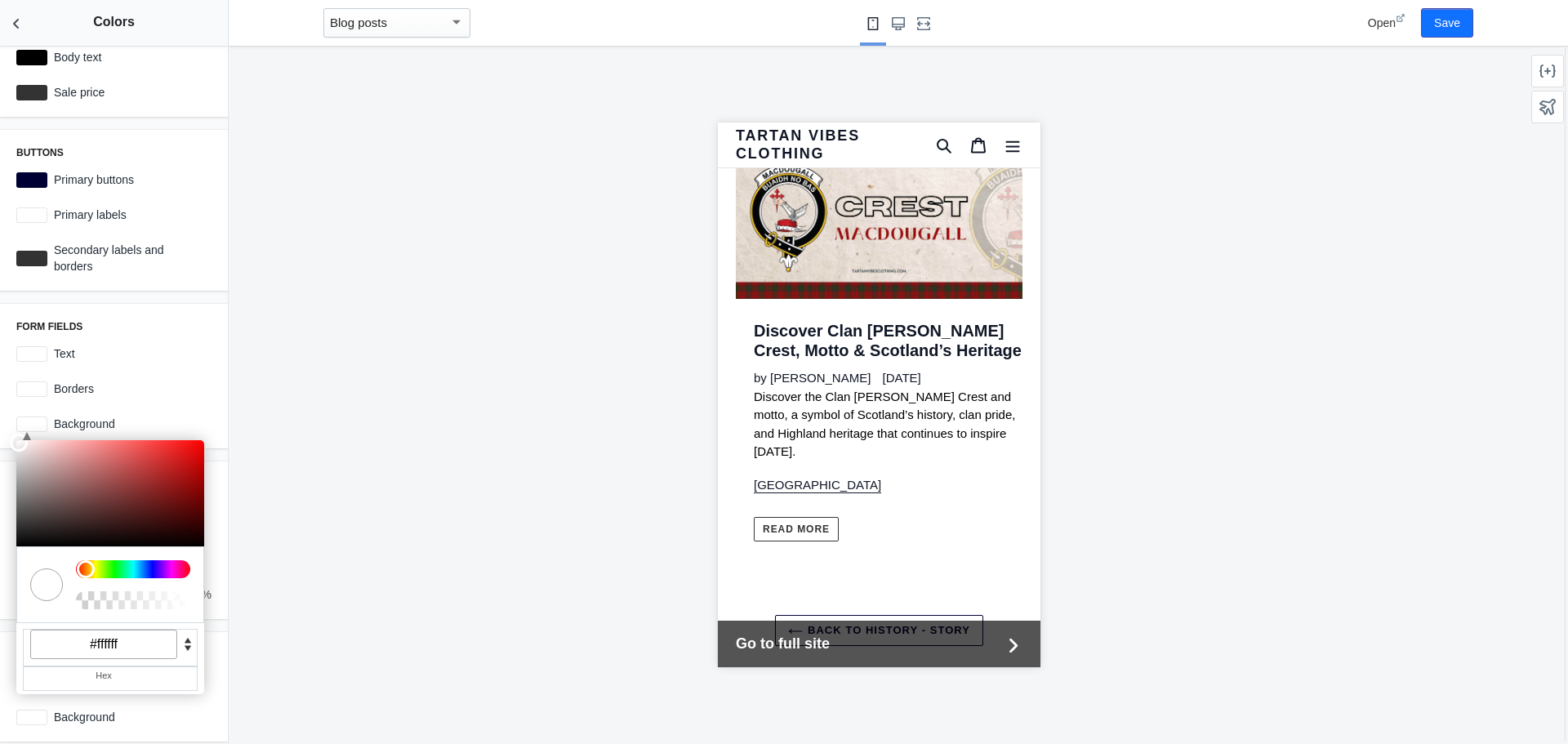
click at [397, 538] on div at bounding box center [879, 395] width 1300 height 699
drag, startPoint x: 128, startPoint y: 643, endPoint x: 96, endPoint y: 652, distance: 33.2
click at [96, 652] on input "#ffffff" at bounding box center [104, 644] width 147 height 30
type input "#eeeeee"
click at [452, 468] on div at bounding box center [879, 395] width 1300 height 699
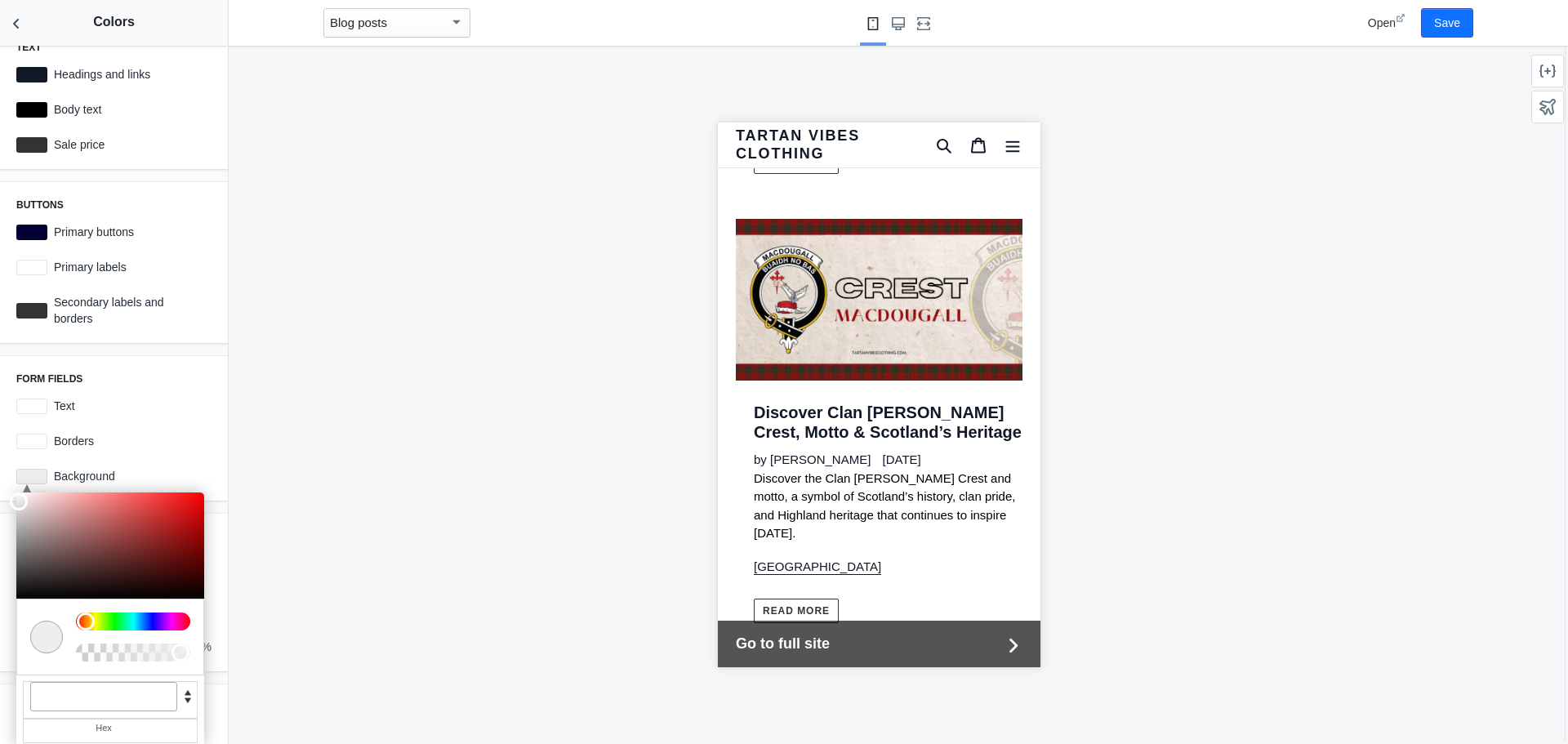
scroll to position [0, 0]
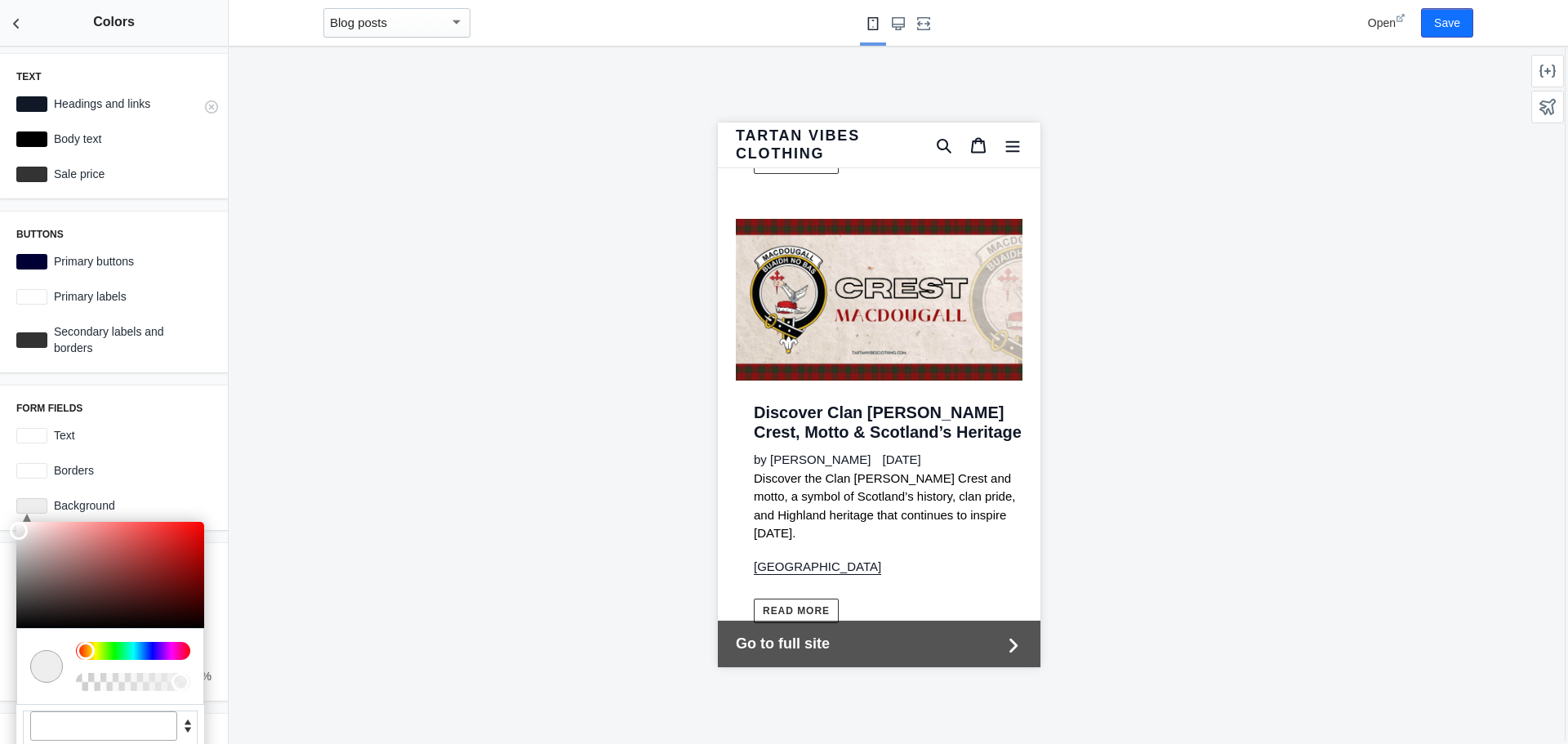
click at [26, 108] on div at bounding box center [31, 104] width 31 height 15
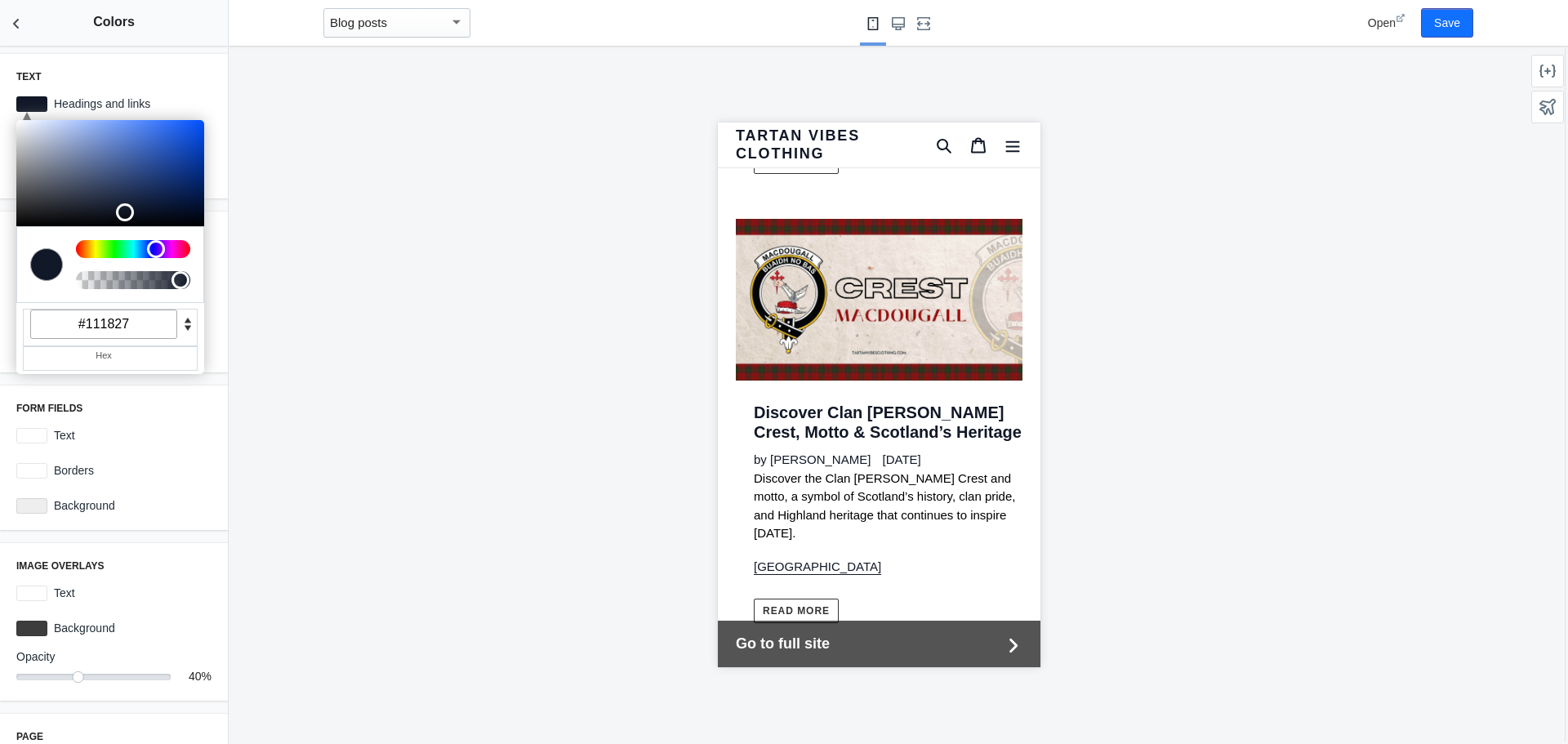
click at [510, 137] on div at bounding box center [879, 395] width 1300 height 699
click at [364, 83] on div at bounding box center [879, 395] width 1300 height 699
click at [519, 301] on div at bounding box center [879, 395] width 1300 height 699
click at [26, 106] on div at bounding box center [27, 112] width 9 height 16
click at [40, 106] on div at bounding box center [31, 104] width 31 height 15
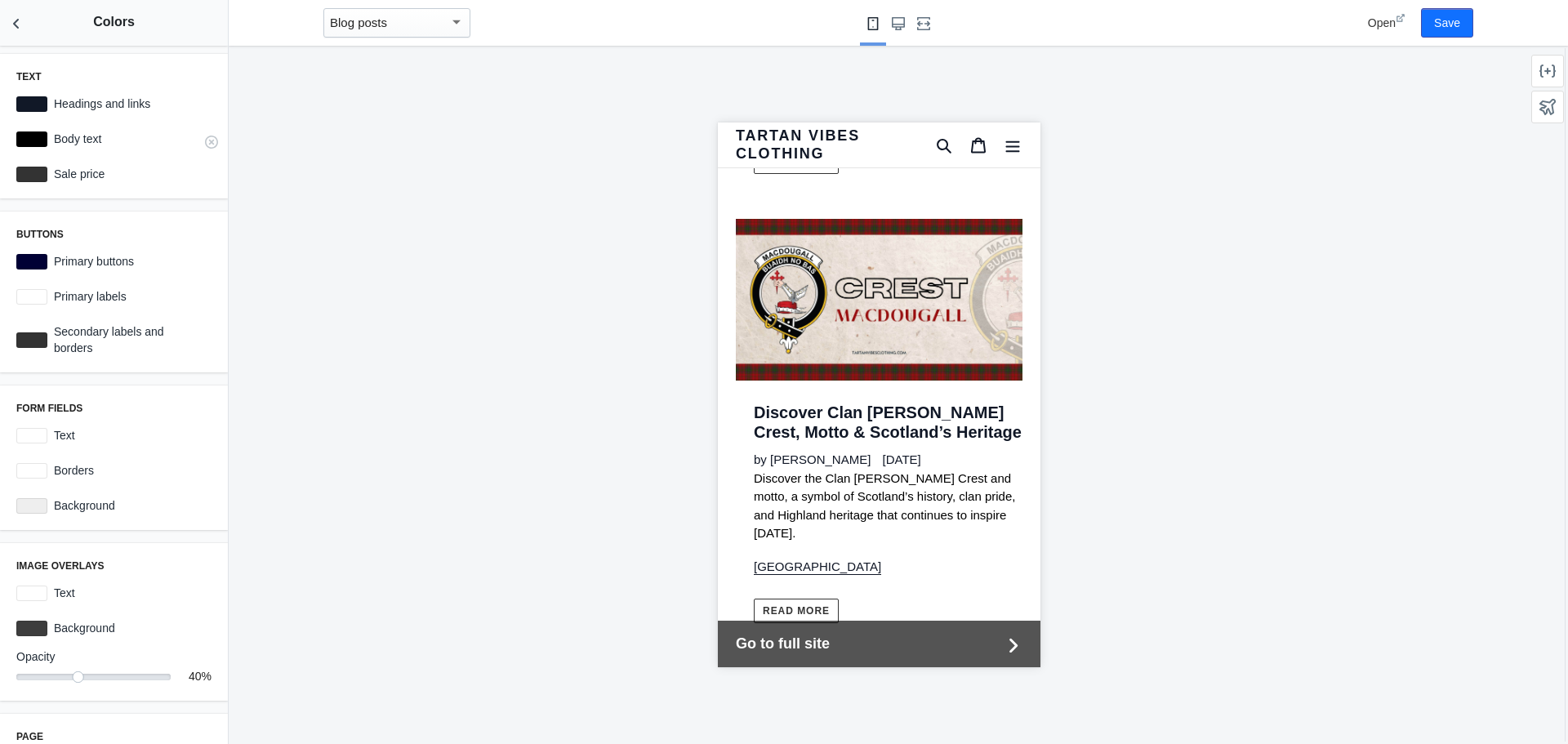
click at [31, 140] on div at bounding box center [31, 140] width 31 height 15
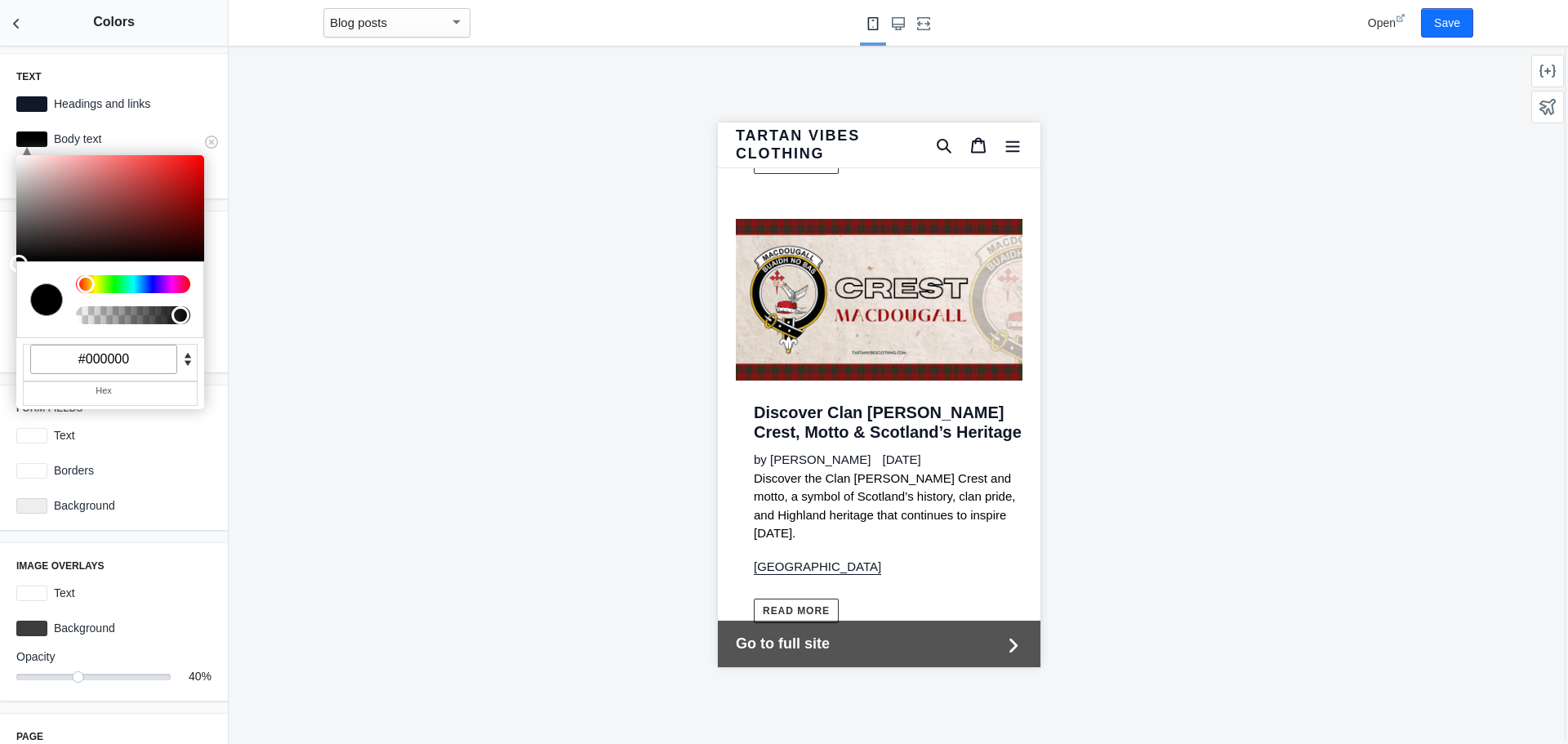
drag, startPoint x: 140, startPoint y: 363, endPoint x: 77, endPoint y: 354, distance: 63.6
click at [77, 354] on input "#000000" at bounding box center [104, 359] width 147 height 30
click at [458, 480] on div at bounding box center [879, 395] width 1300 height 699
click at [305, 589] on div at bounding box center [879, 395] width 1300 height 699
click at [31, 134] on div at bounding box center [31, 140] width 31 height 15
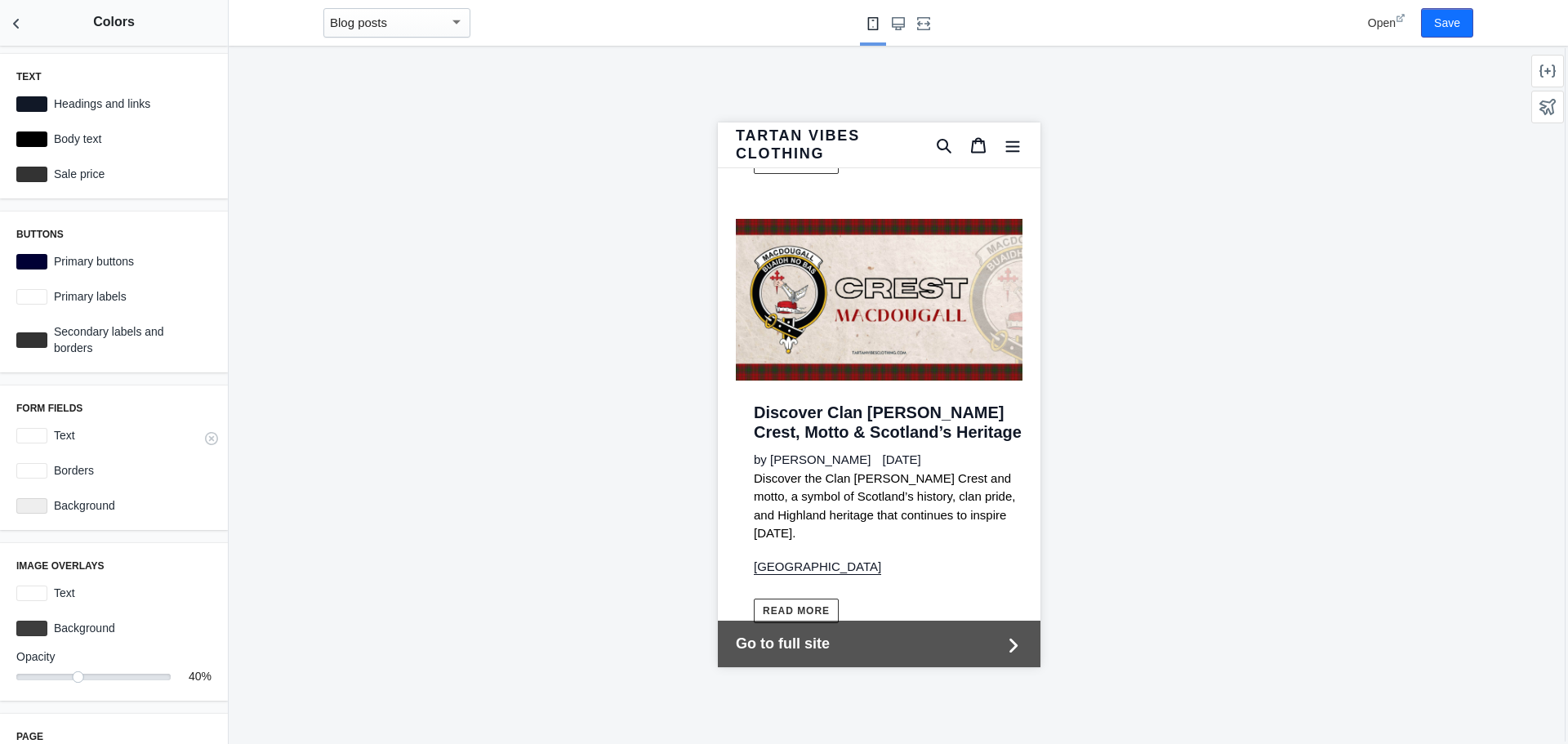
click at [25, 438] on div at bounding box center [31, 436] width 31 height 15
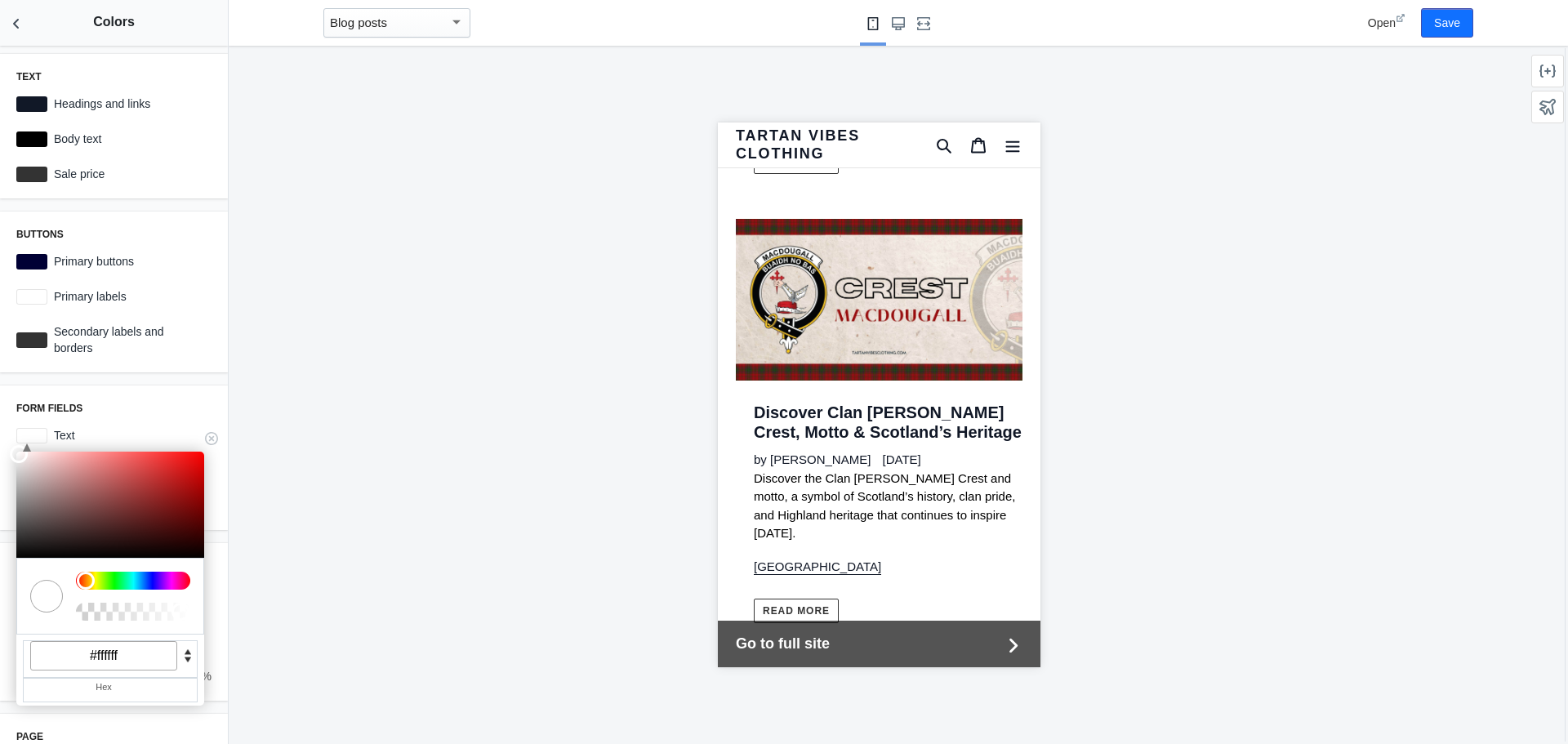
click at [136, 662] on input "#ffffff" at bounding box center [104, 655] width 147 height 30
paste input "000000"
type input "#000000"
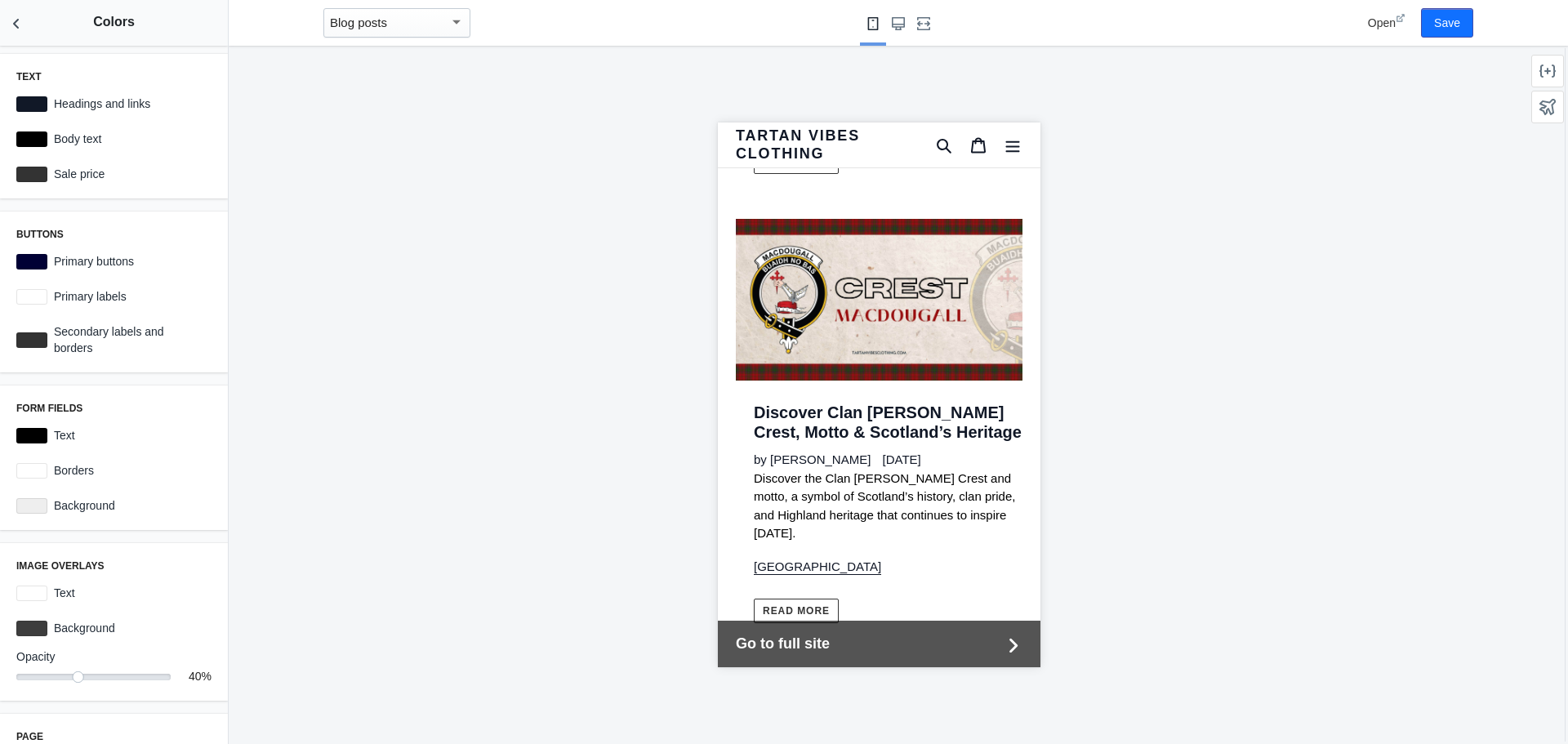
click at [435, 558] on div at bounding box center [879, 395] width 1300 height 699
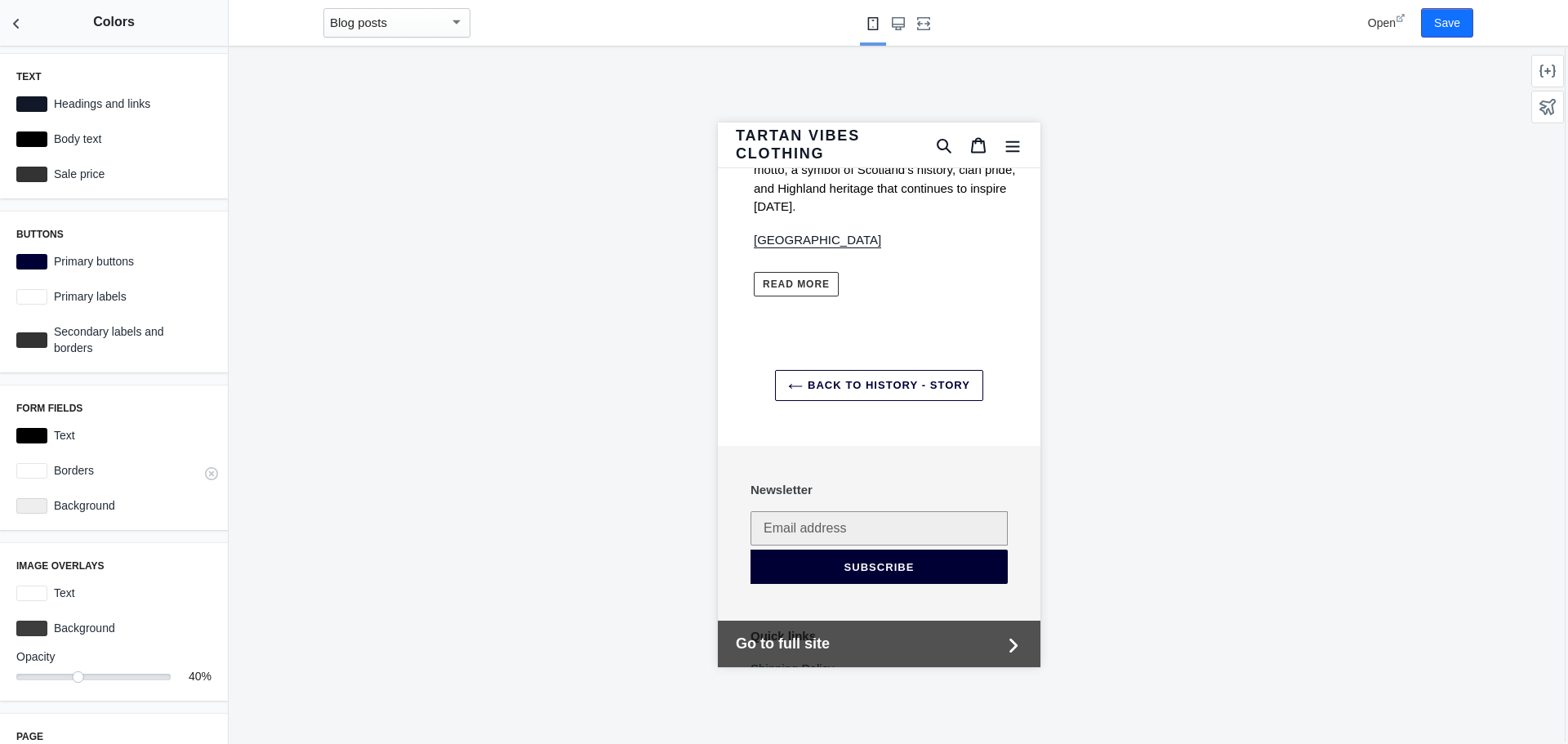
scroll to position [82, 0]
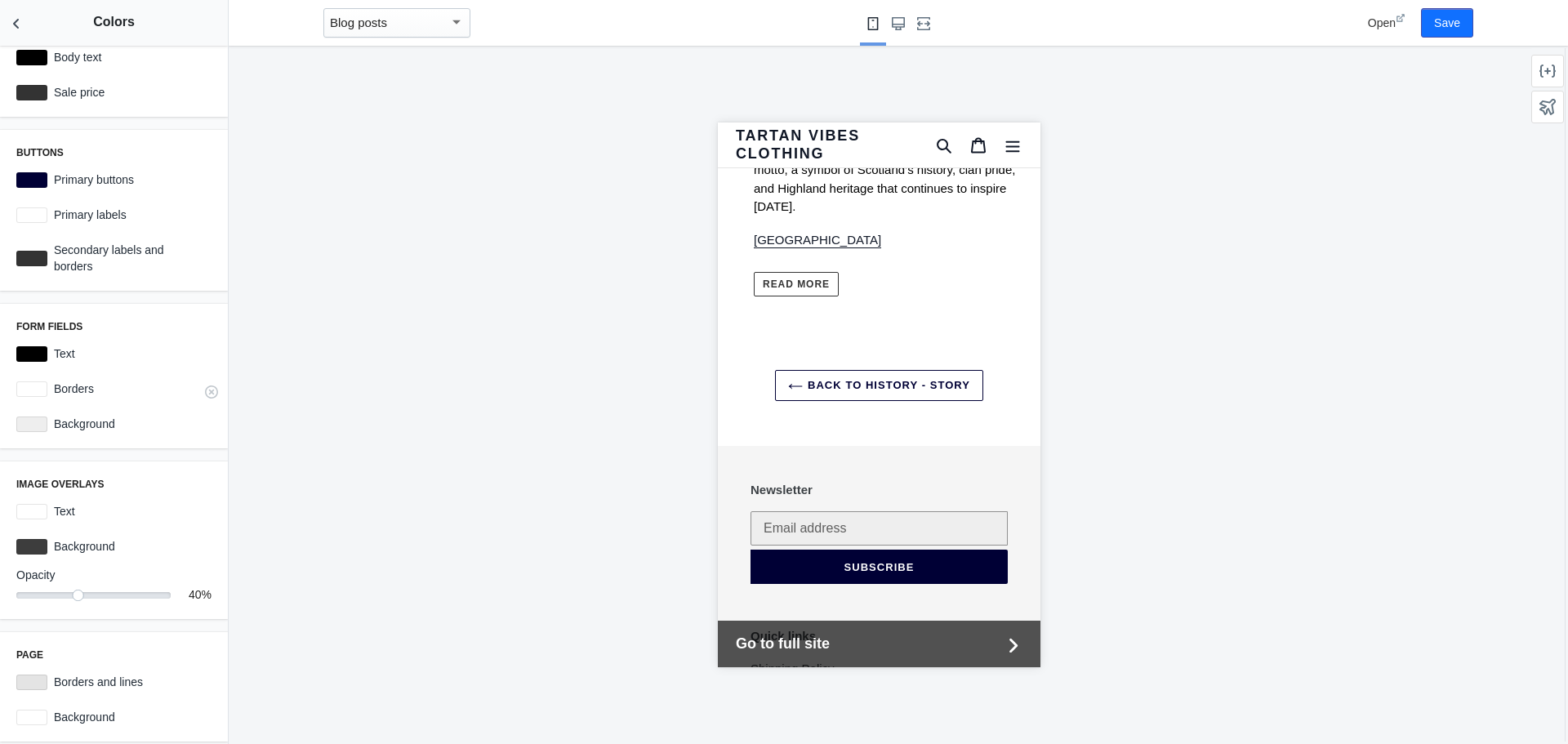
click at [33, 392] on div at bounding box center [31, 389] width 31 height 15
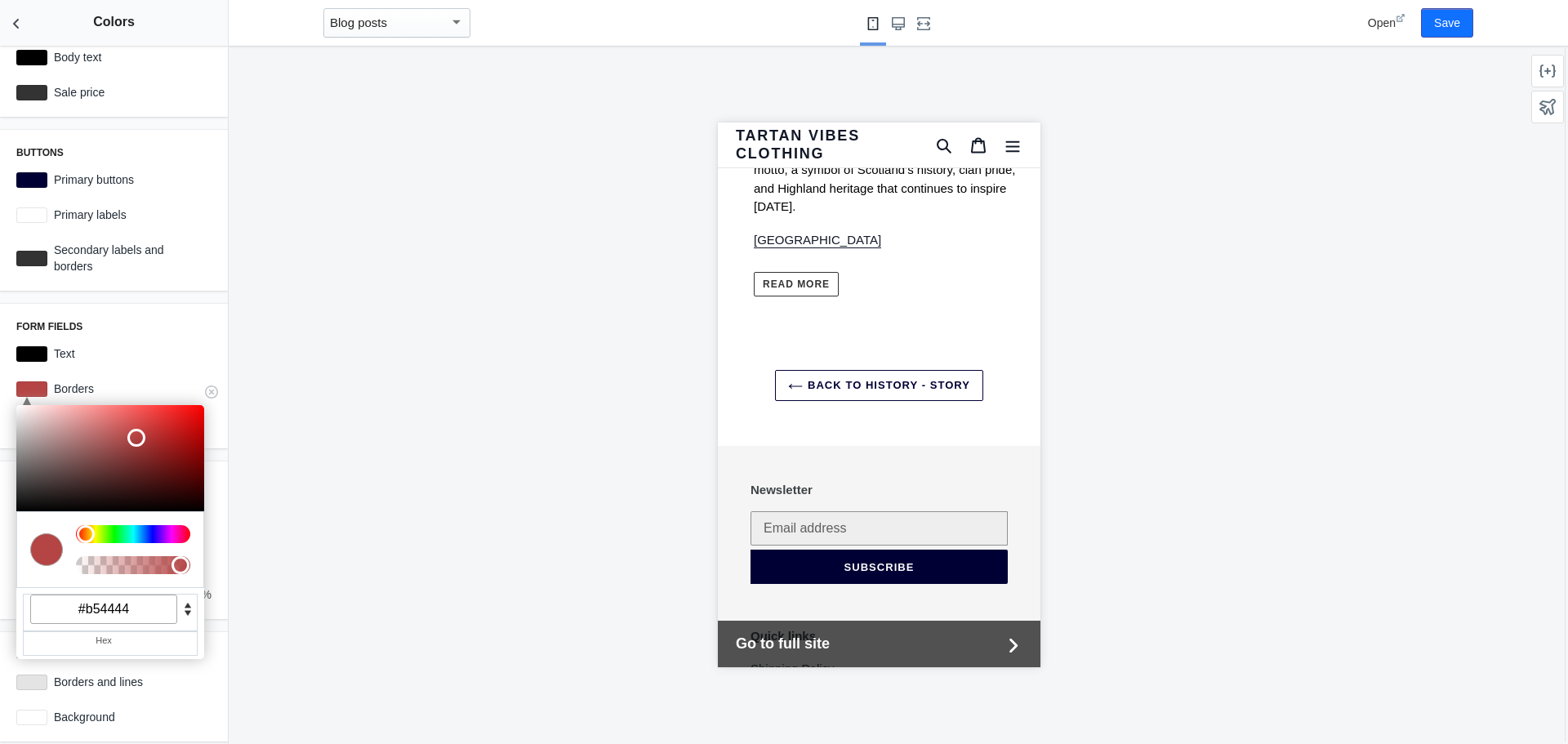
drag, startPoint x: 129, startPoint y: 443, endPoint x: 134, endPoint y: 436, distance: 8.6
click at [134, 436] on div at bounding box center [110, 458] width 188 height 106
drag, startPoint x: 134, startPoint y: 436, endPoint x: 161, endPoint y: 409, distance: 38.2
click at [161, 409] on div at bounding box center [163, 410] width 18 height 18
type input "#940000"
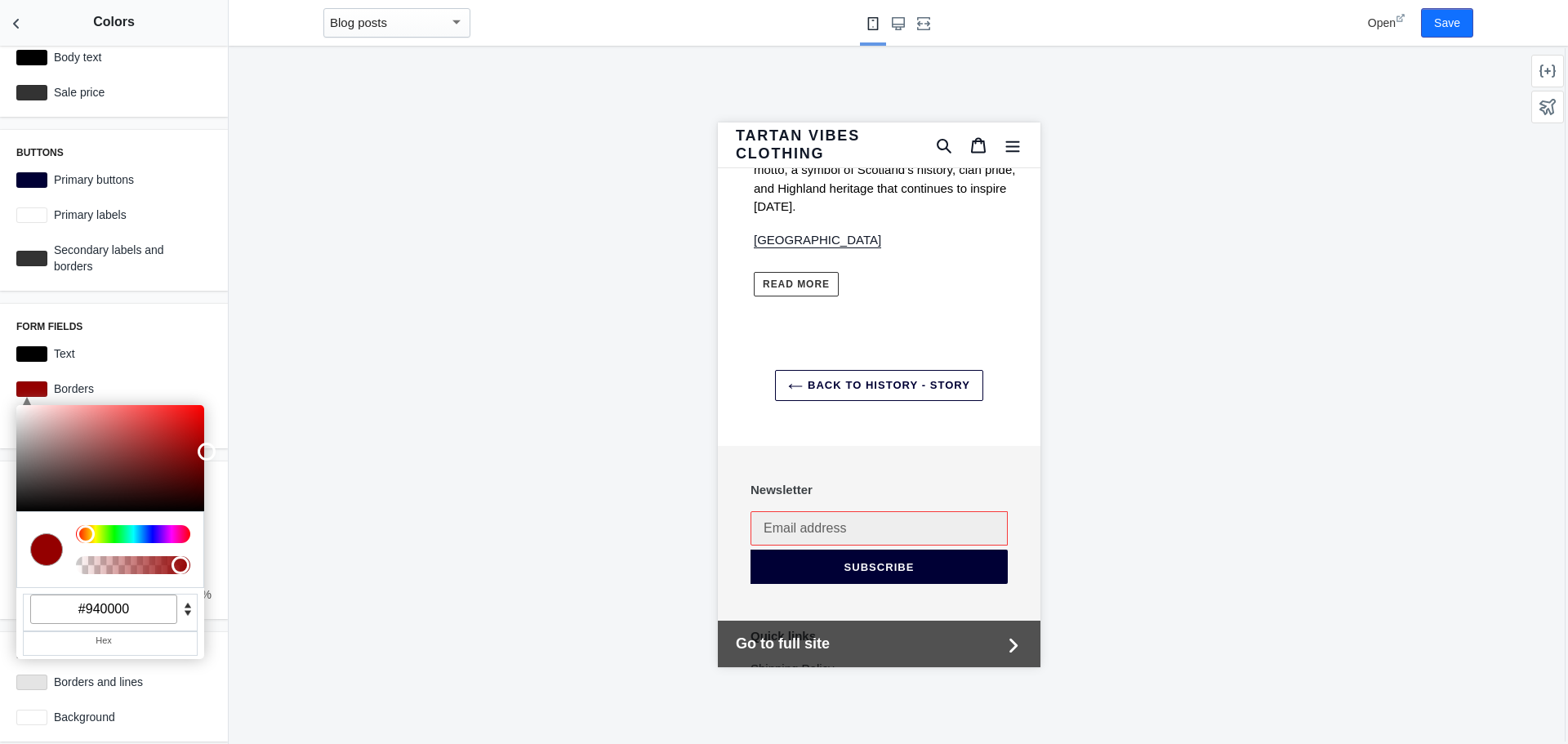
drag, startPoint x: 164, startPoint y: 413, endPoint x: 220, endPoint y: 449, distance: 66.6
click at [220, 449] on div "Text C M Y K A 221 39 11 1 H S L A 17 24 39 1 R G B A #111827 Hex Headings and …" at bounding box center [114, 395] width 228 height 699
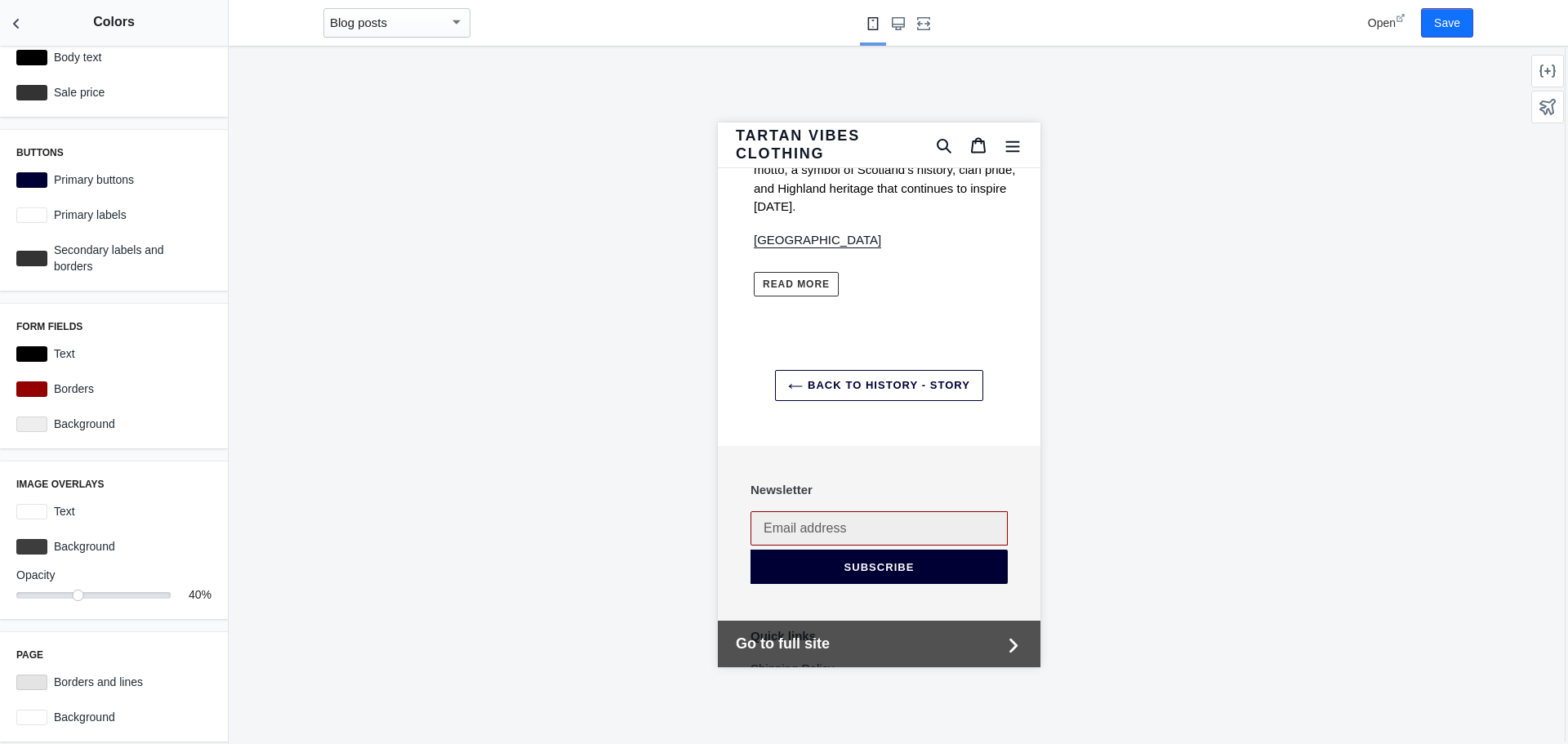
drag, startPoint x: 343, startPoint y: 418, endPoint x: 291, endPoint y: 441, distance: 56.9
click at [340, 422] on div at bounding box center [879, 395] width 1300 height 699
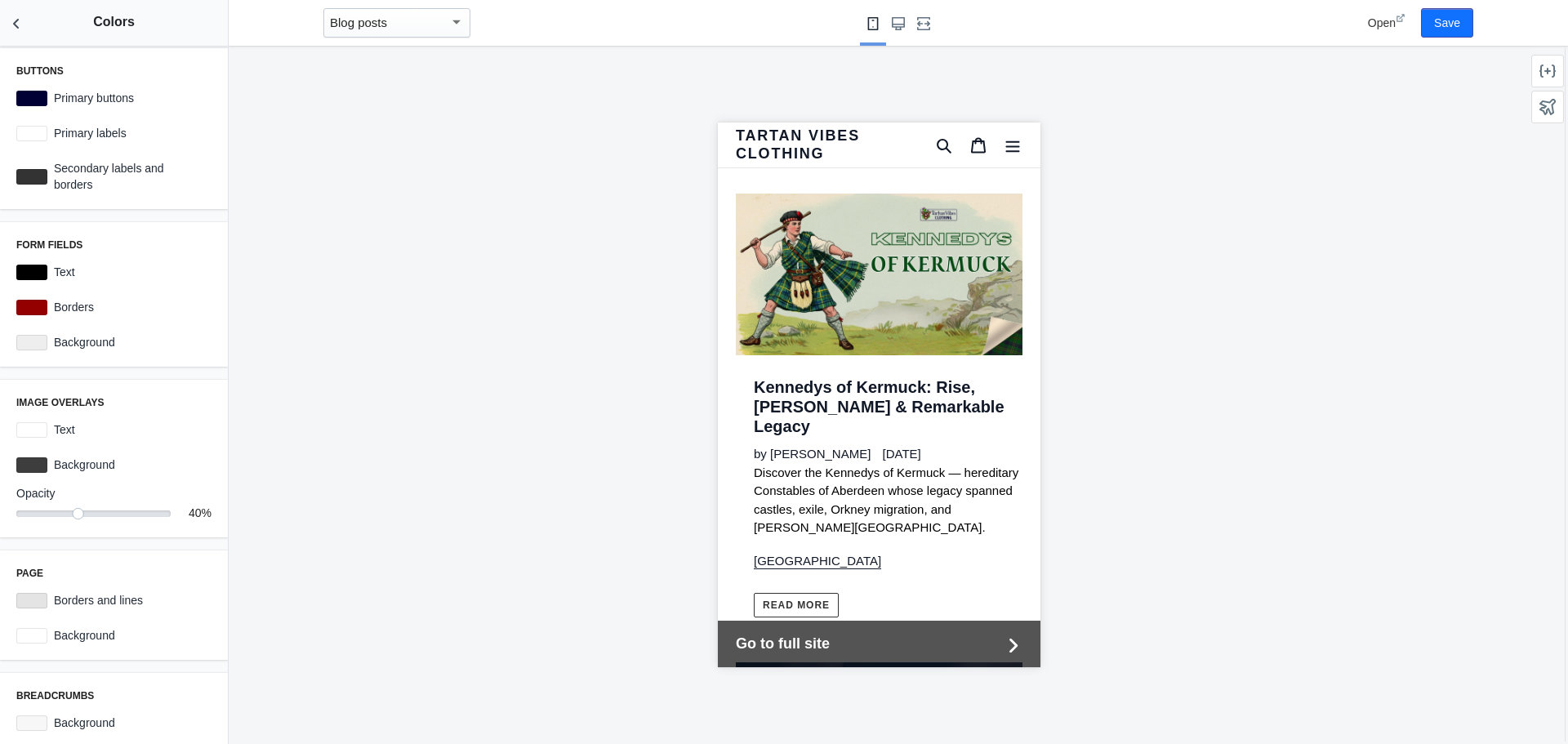
scroll to position [11981, 0]
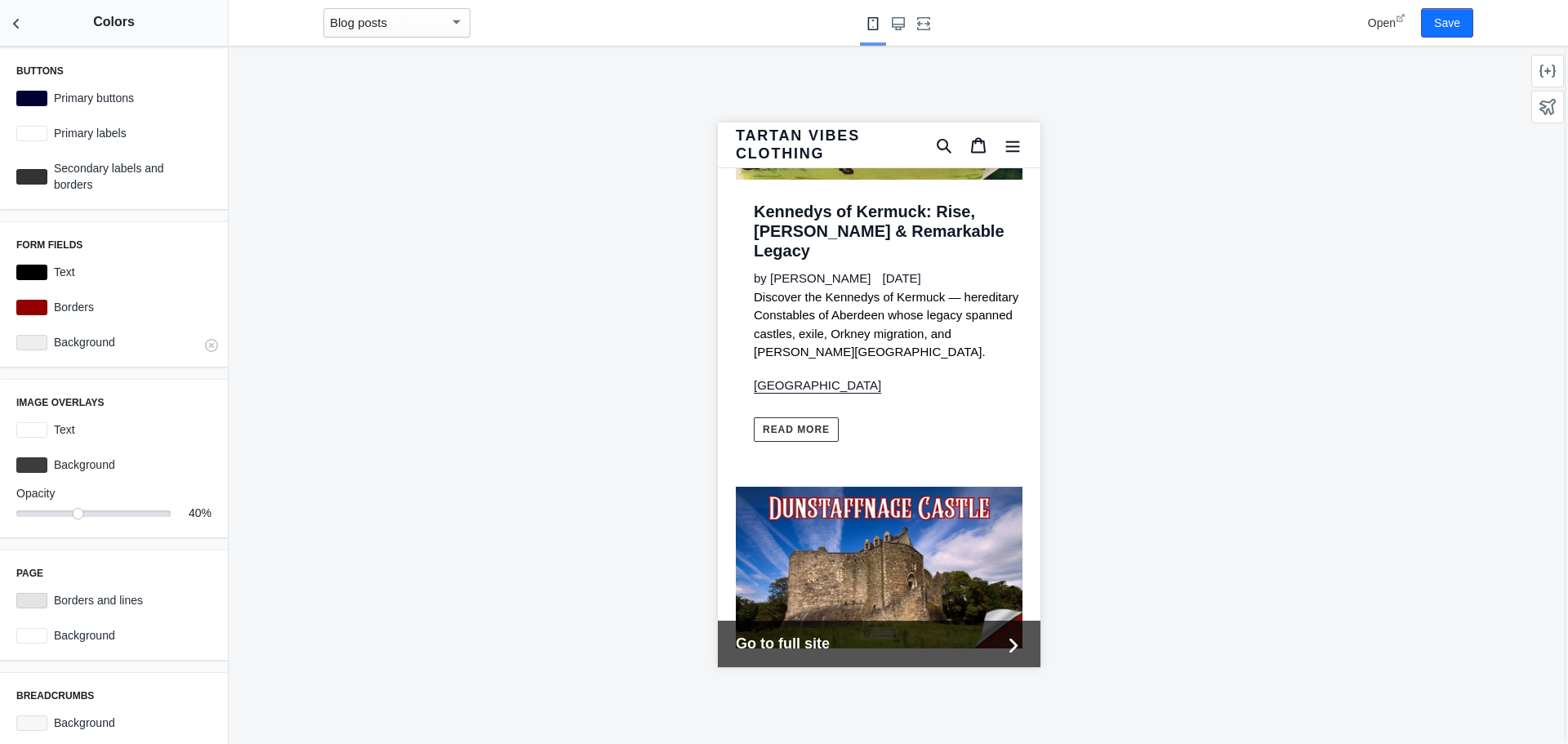
drag, startPoint x: 118, startPoint y: 400, endPoint x: 75, endPoint y: 356, distance: 61.5
click at [0, 404] on div "Image overlays Text #ffffff Background #3d3d3d Opacity 40 40 %" at bounding box center [114, 458] width 228 height 157
copy h3 "Image overlays"
click at [602, 425] on div at bounding box center [879, 395] width 1300 height 699
click at [38, 464] on div at bounding box center [31, 466] width 31 height 15
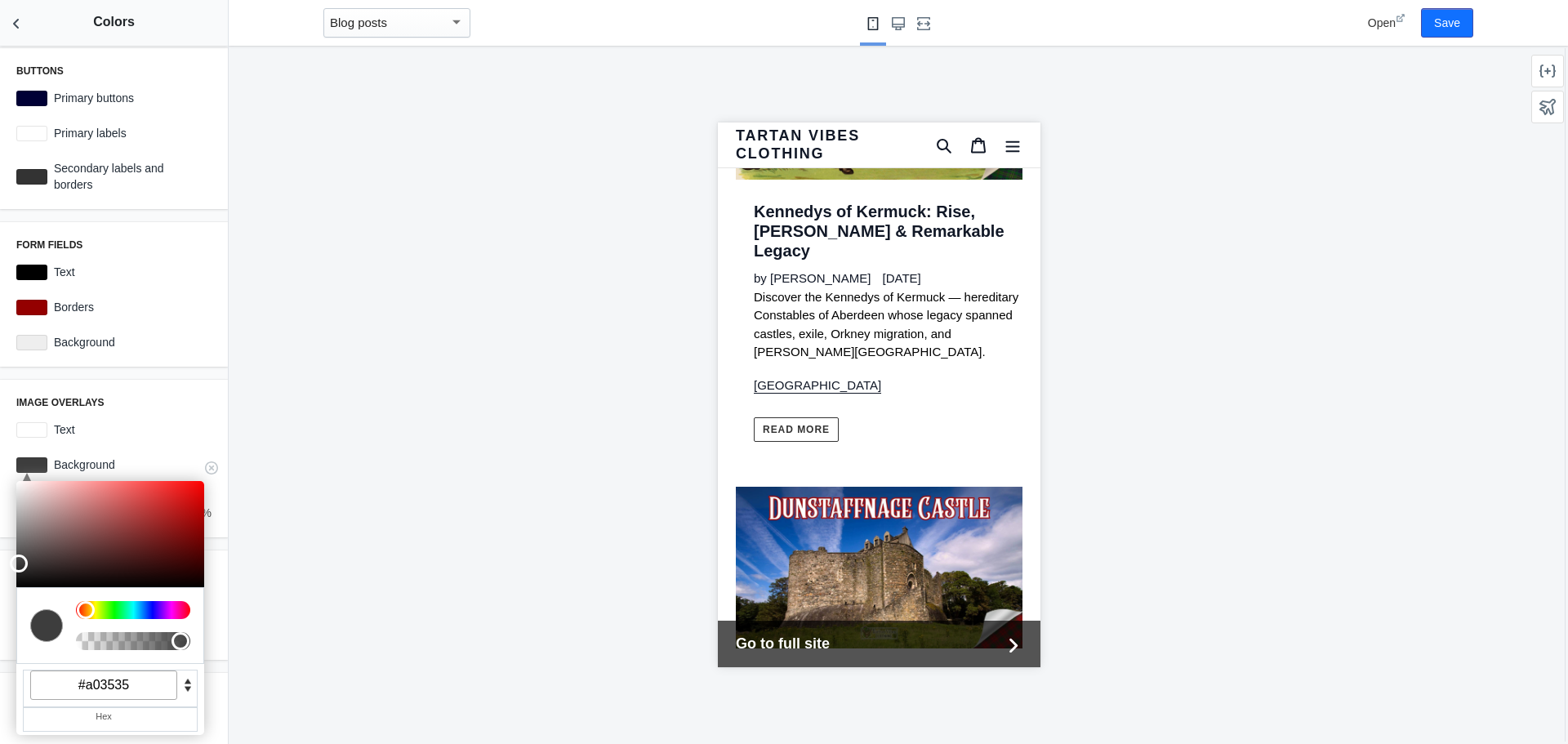
click at [142, 520] on div at bounding box center [110, 534] width 188 height 106
click at [613, 374] on div at bounding box center [879, 395] width 1300 height 699
click at [458, 425] on div at bounding box center [879, 395] width 1300 height 699
drag, startPoint x: 143, startPoint y: 524, endPoint x: 43, endPoint y: 535, distance: 100.6
click at [43, 535] on div at bounding box center [110, 534] width 188 height 106
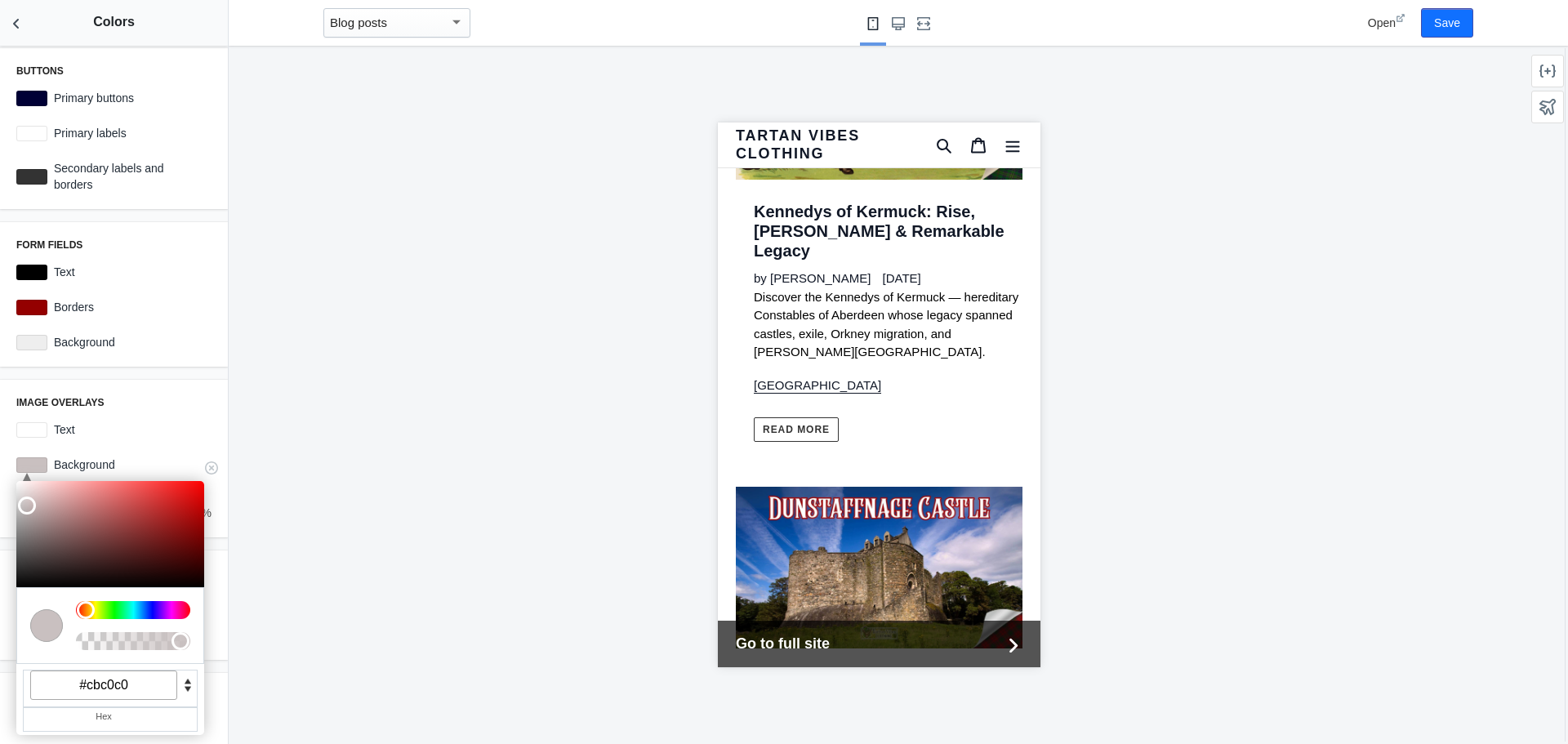
drag, startPoint x: 31, startPoint y: 525, endPoint x: 178, endPoint y: 463, distance: 159.5
click at [27, 501] on div at bounding box center [110, 534] width 188 height 106
type input "#d9d9d9"
drag, startPoint x: 25, startPoint y: 501, endPoint x: 0, endPoint y: 497, distance: 25.3
click at [0, 497] on div "Image overlays Text #ffffff C M Y K A 0 0 85 1 H S L A 217 217 217 1 R G B A #d…" at bounding box center [114, 458] width 228 height 157
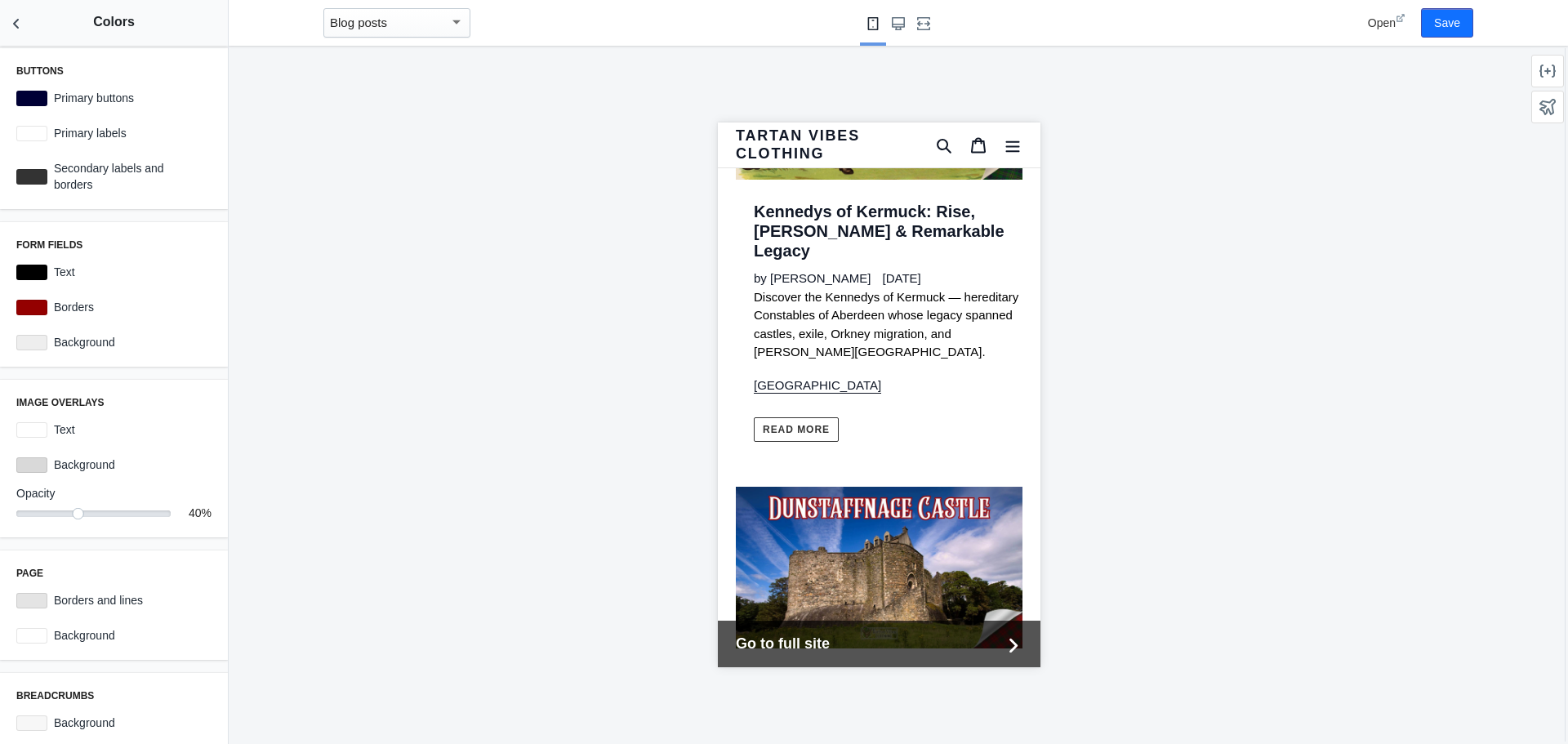
click at [465, 369] on div at bounding box center [879, 395] width 1300 height 699
click at [205, 468] on icon at bounding box center [211, 467] width 13 height 13
click at [436, 430] on div at bounding box center [879, 395] width 1300 height 699
drag, startPoint x: 516, startPoint y: 457, endPoint x: 305, endPoint y: 493, distance: 214.0
click at [516, 457] on div at bounding box center [879, 395] width 1300 height 699
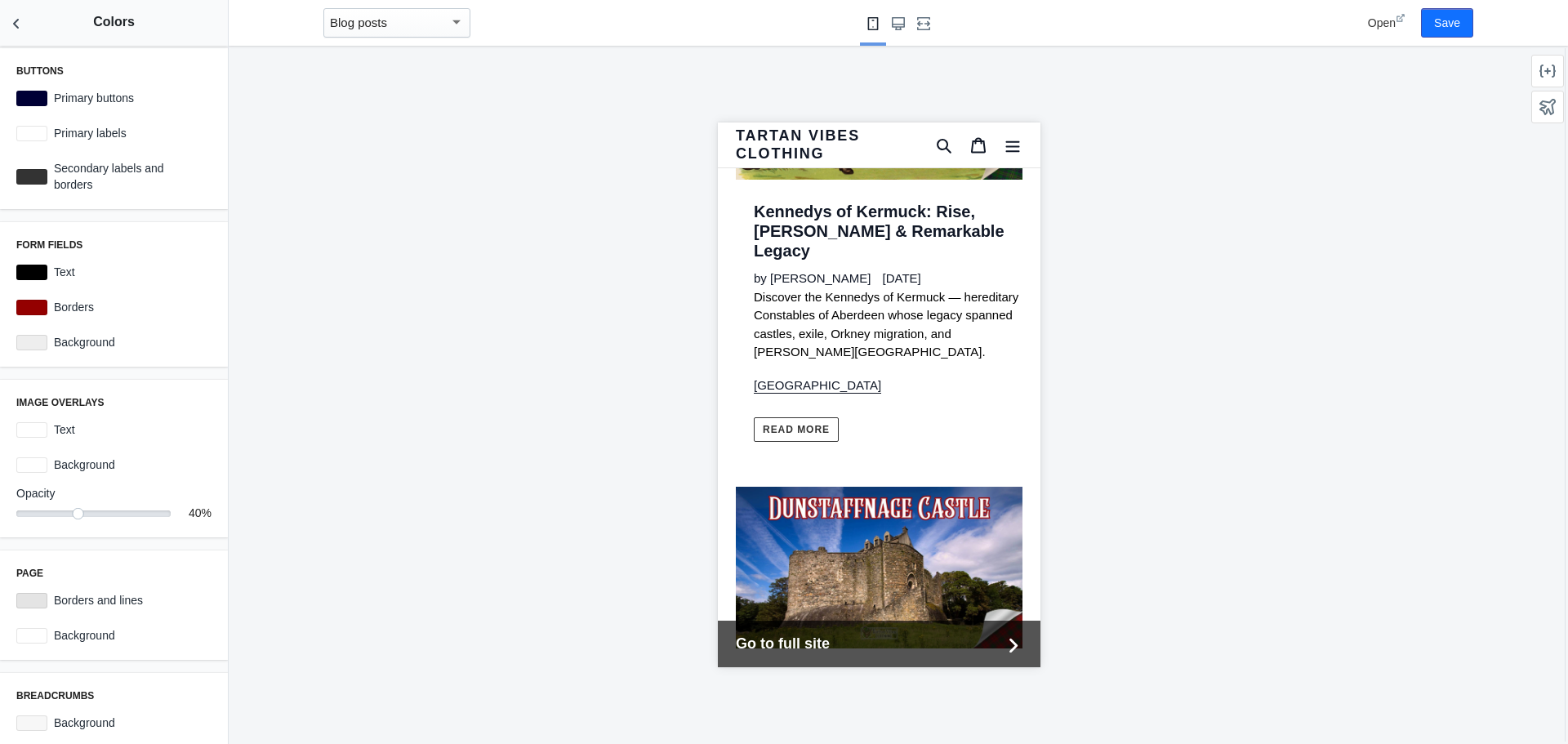
click at [51, 515] on div at bounding box center [93, 514] width 154 height 7
click at [465, 470] on div at bounding box center [879, 395] width 1300 height 699
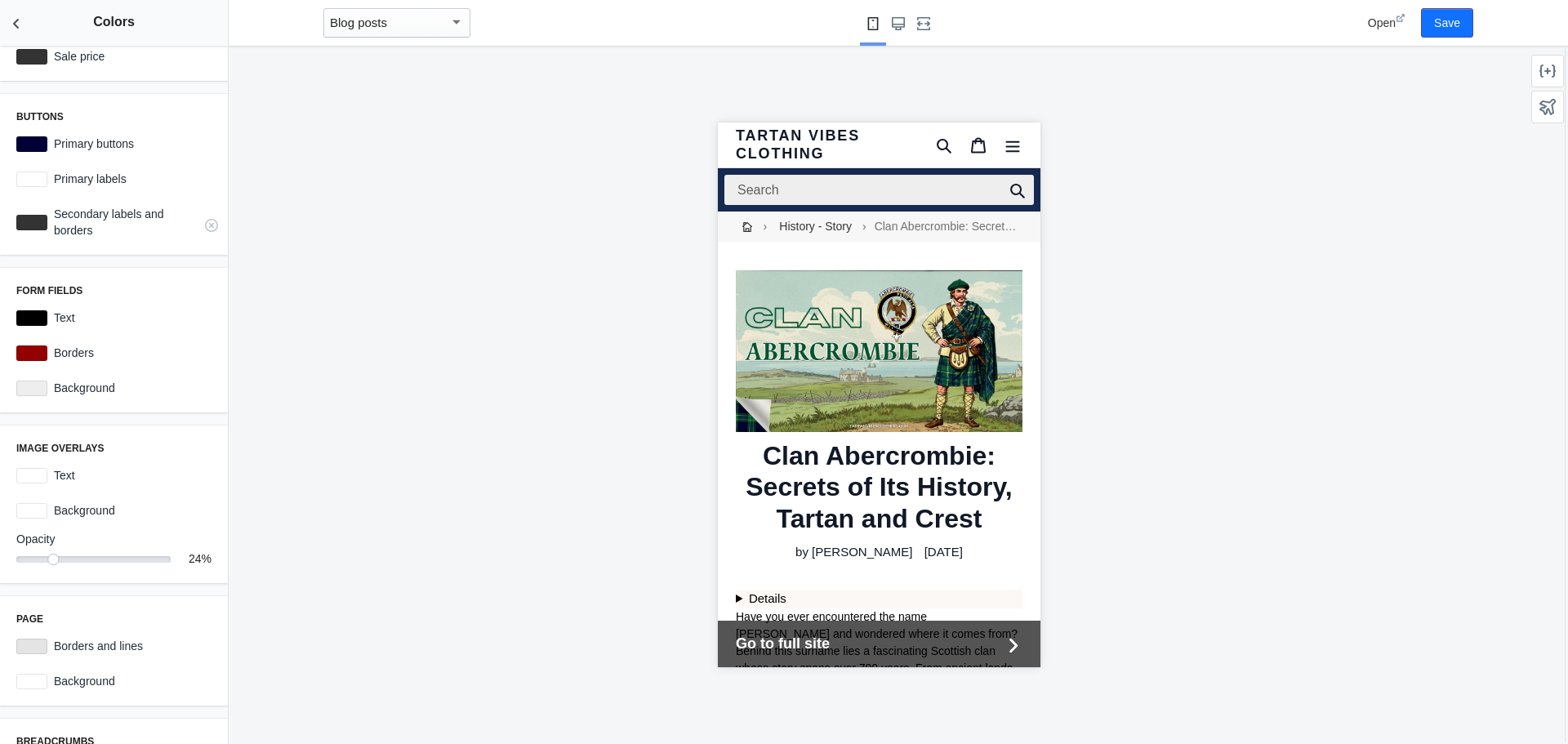
scroll to position [0, 0]
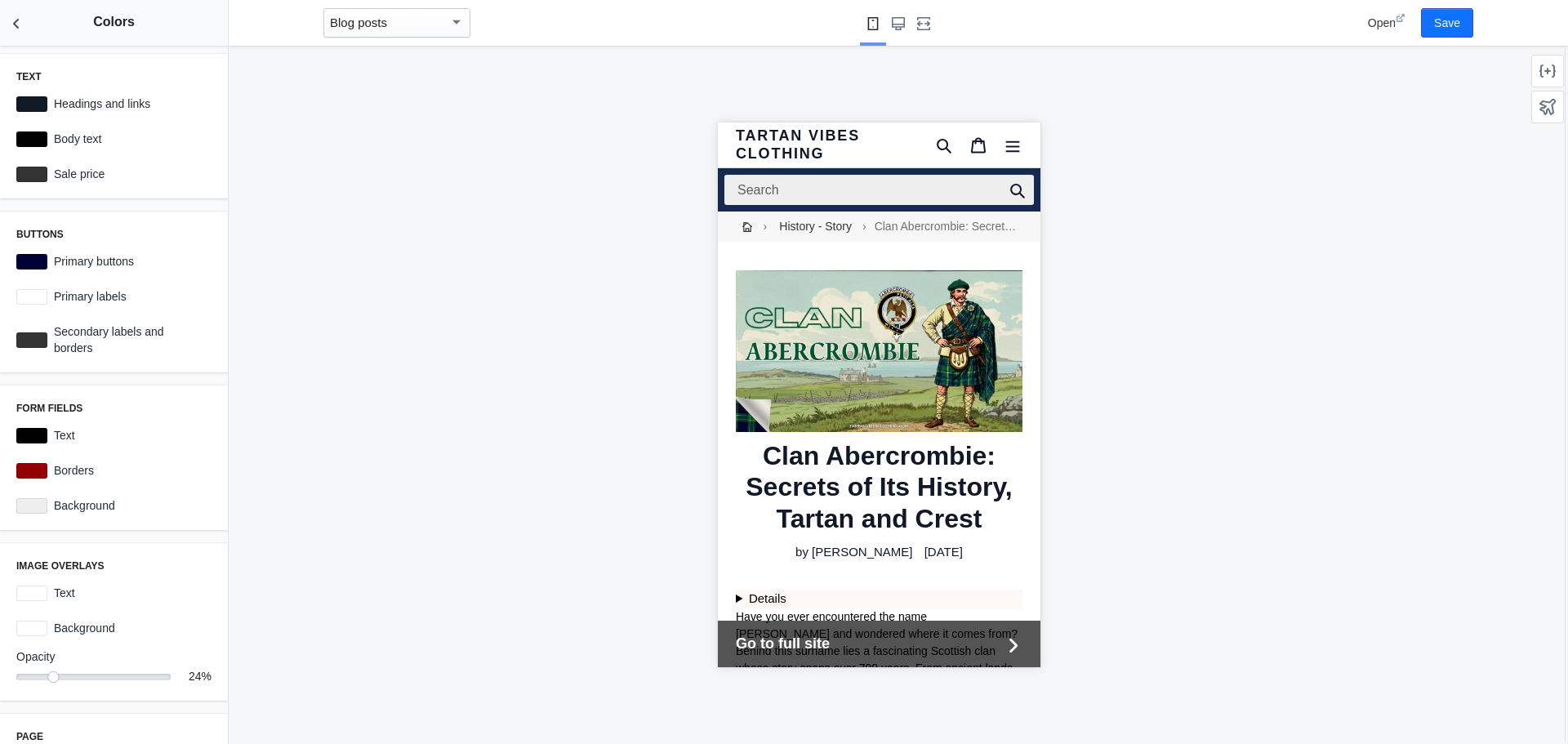
click at [394, 31] on div "Blog posts" at bounding box center [390, 22] width 119 height 20
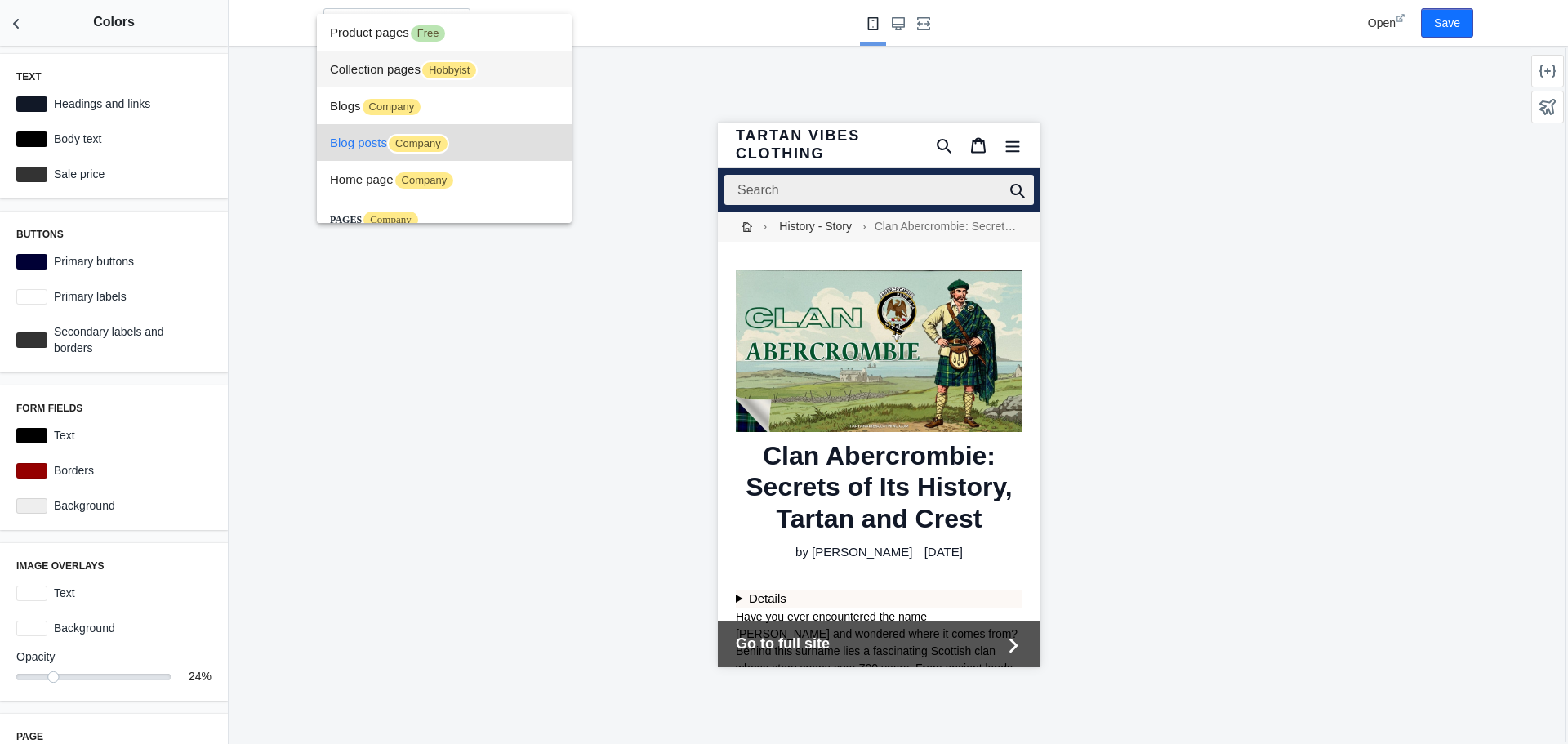
scroll to position [25, 0]
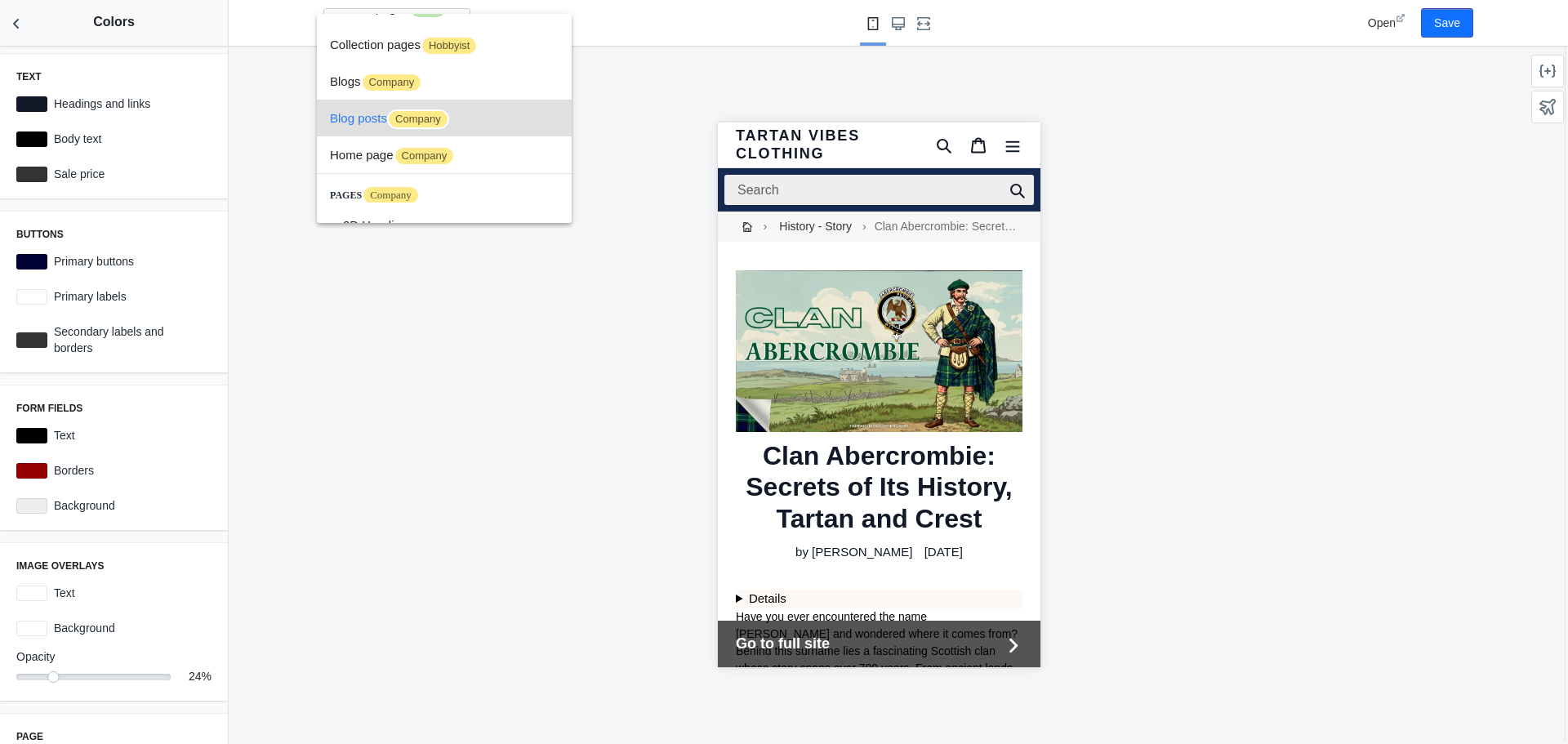
click at [687, 104] on div at bounding box center [784, 372] width 1568 height 744
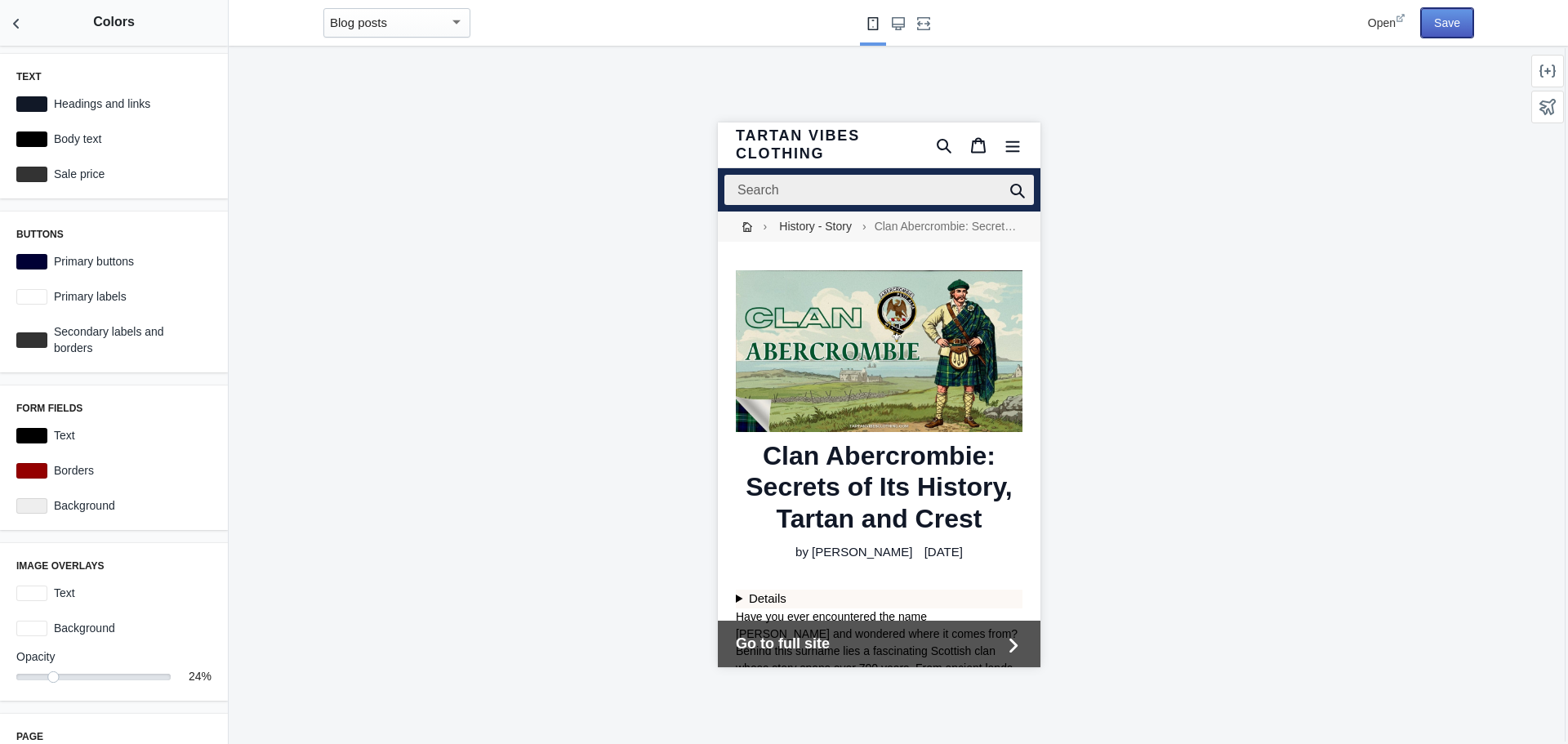
click at [1454, 16] on button "Save" at bounding box center [1446, 23] width 52 height 30
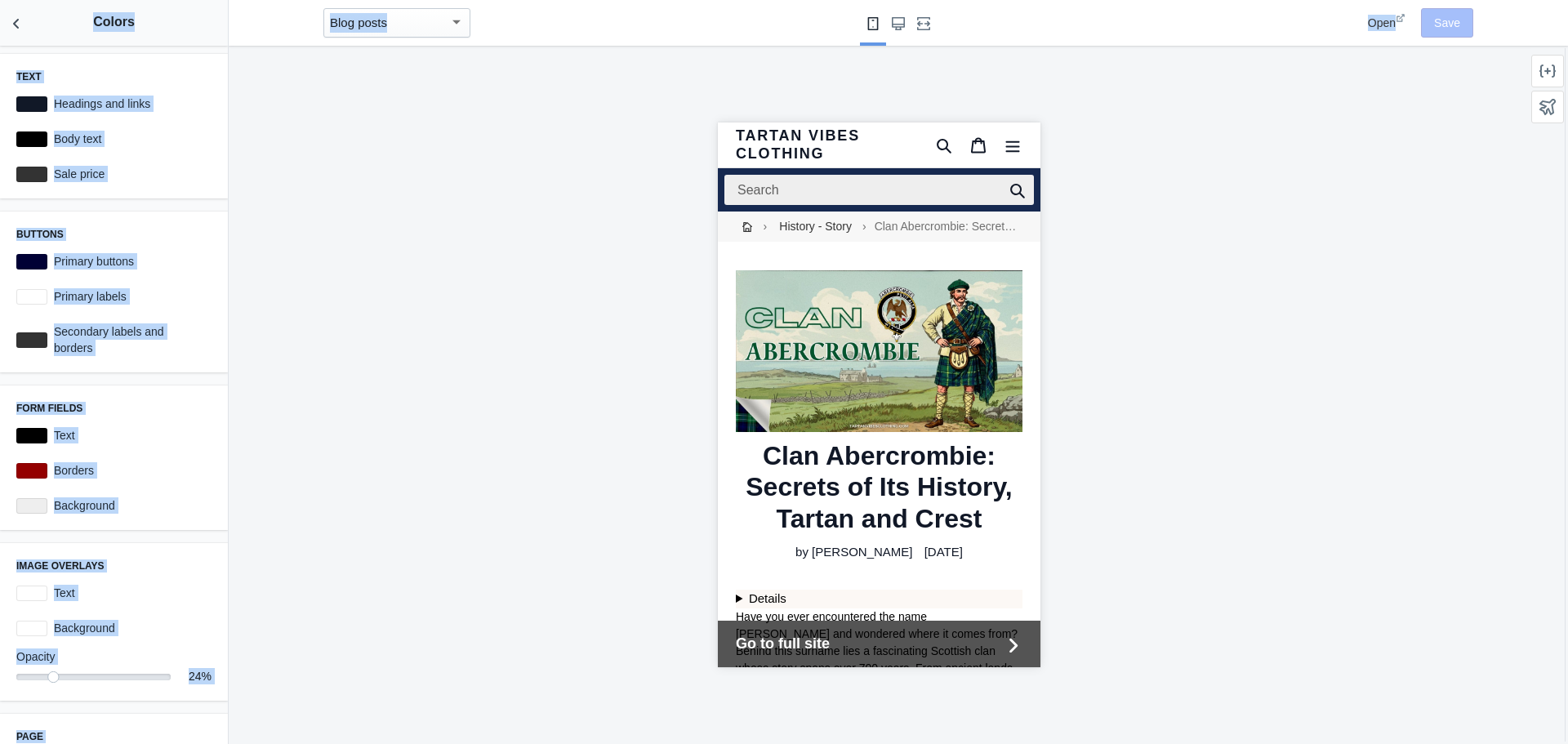
click at [831, 743] on html "Loading your AMP theme This editor generates fully AMP-compliant Shopify pages …" at bounding box center [784, 372] width 1568 height 744
click at [458, 371] on div at bounding box center [879, 395] width 1300 height 699
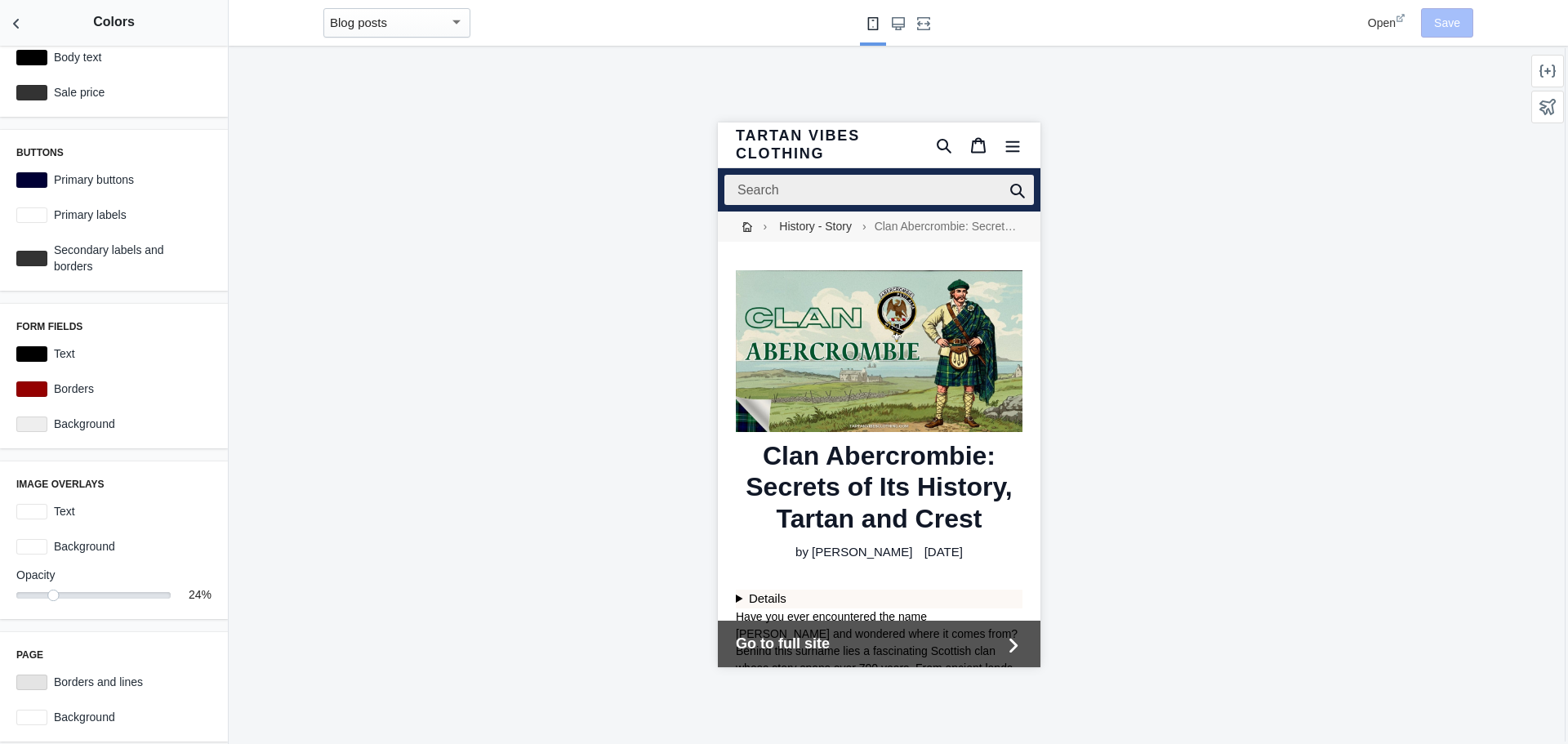
scroll to position [280, 0]
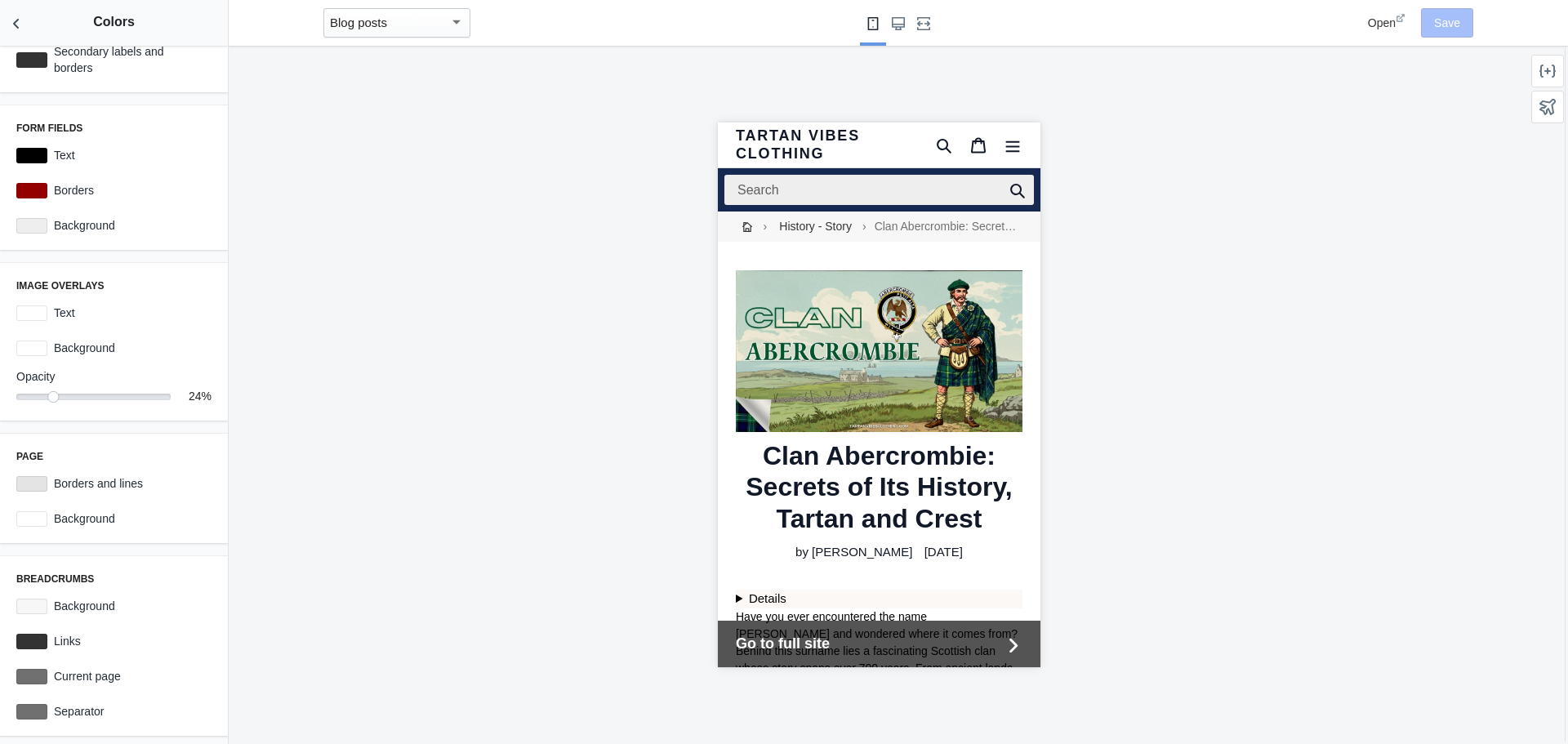
click at [364, 24] on mat-select-trigger "Blog posts" at bounding box center [358, 22] width 57 height 14
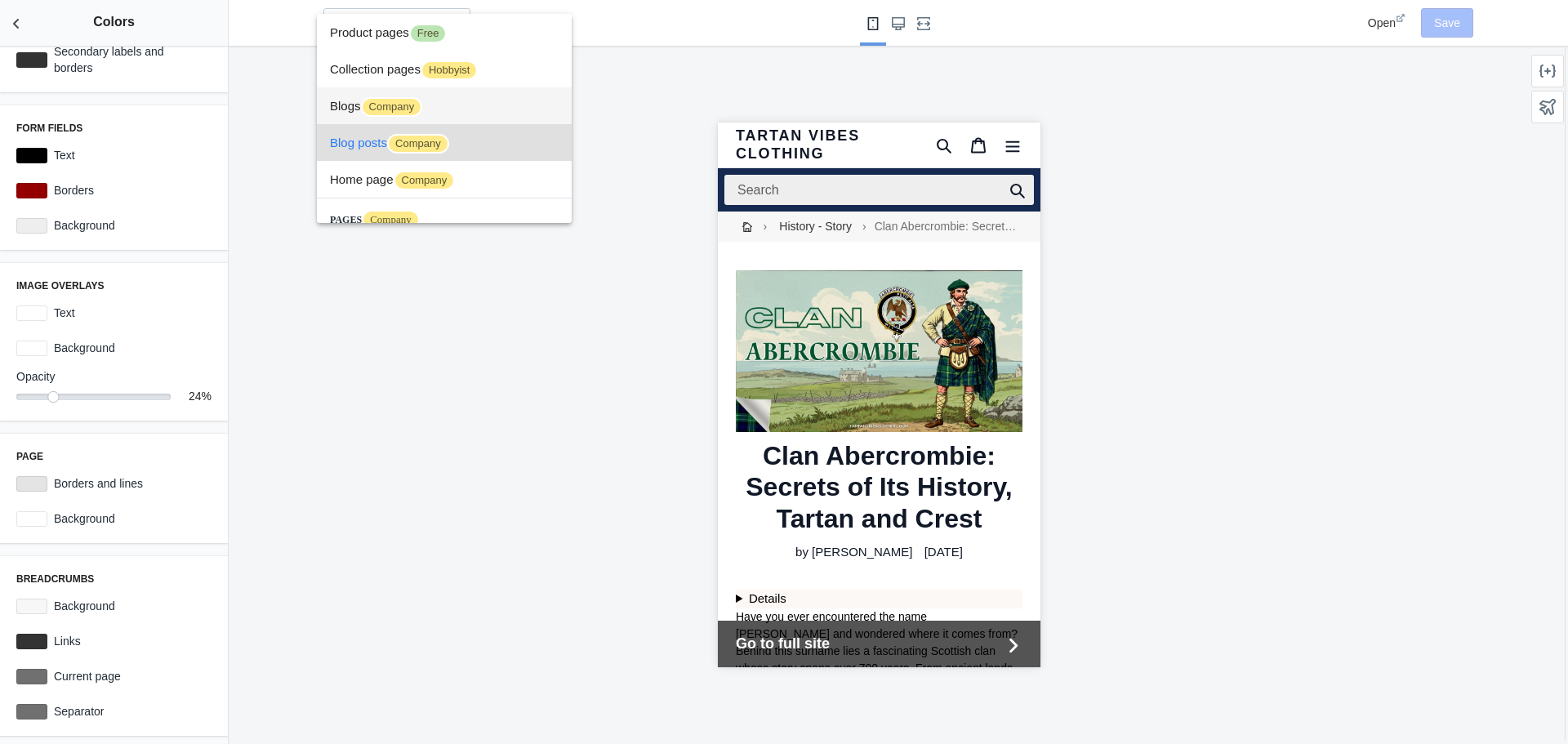
scroll to position [25, 0]
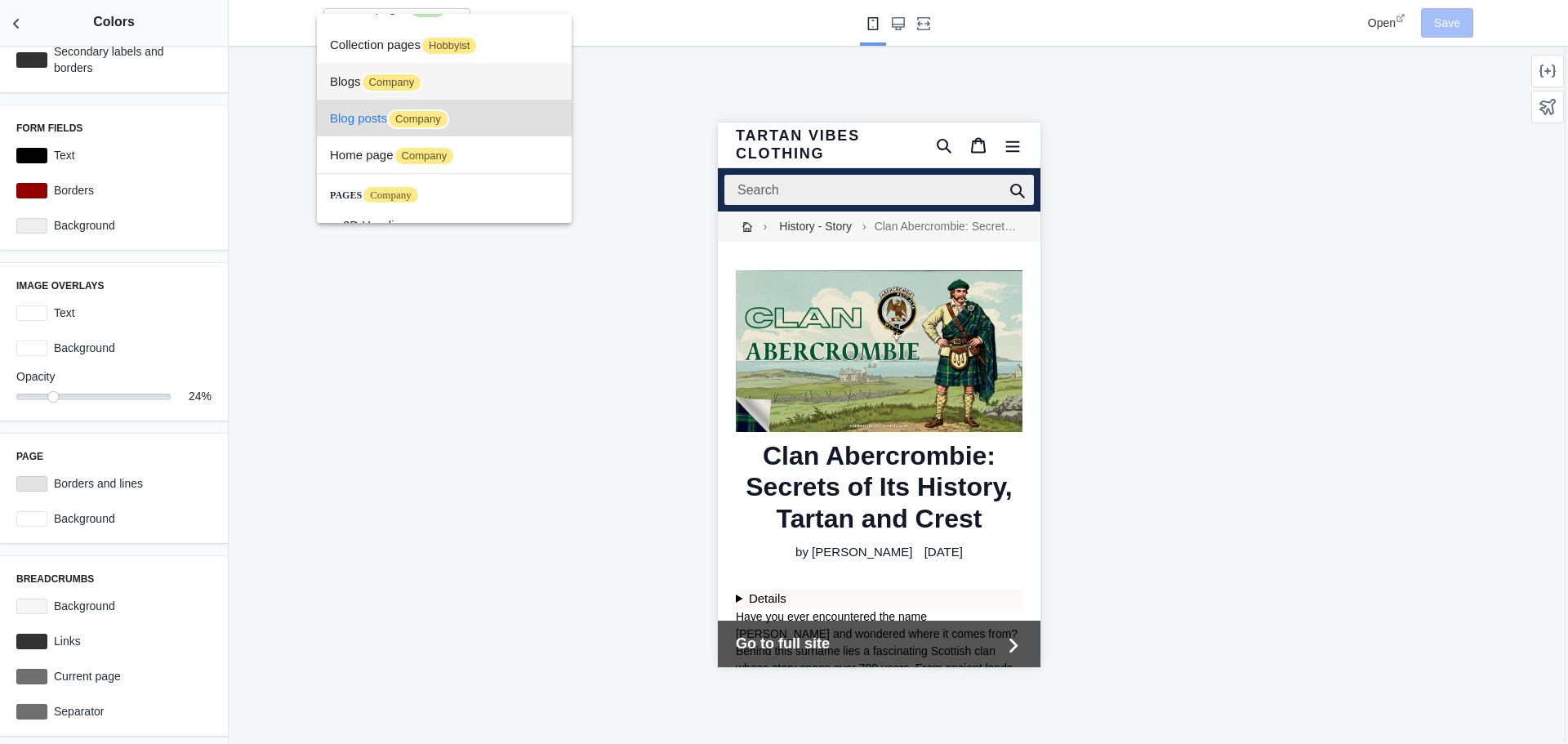
click at [385, 86] on span "Company" at bounding box center [391, 82] width 62 height 20
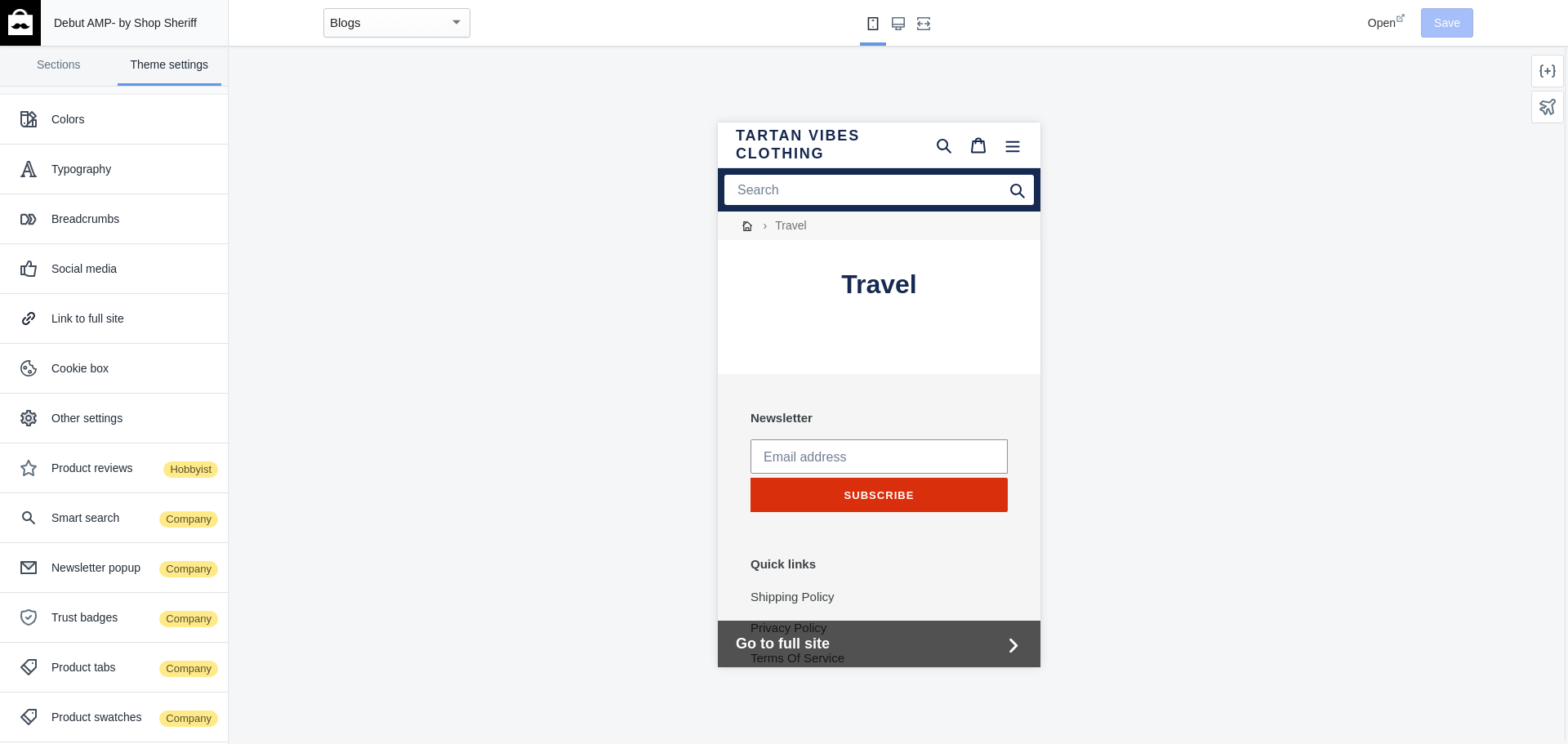
click at [355, 27] on mat-select-trigger "Blogs" at bounding box center [345, 22] width 31 height 14
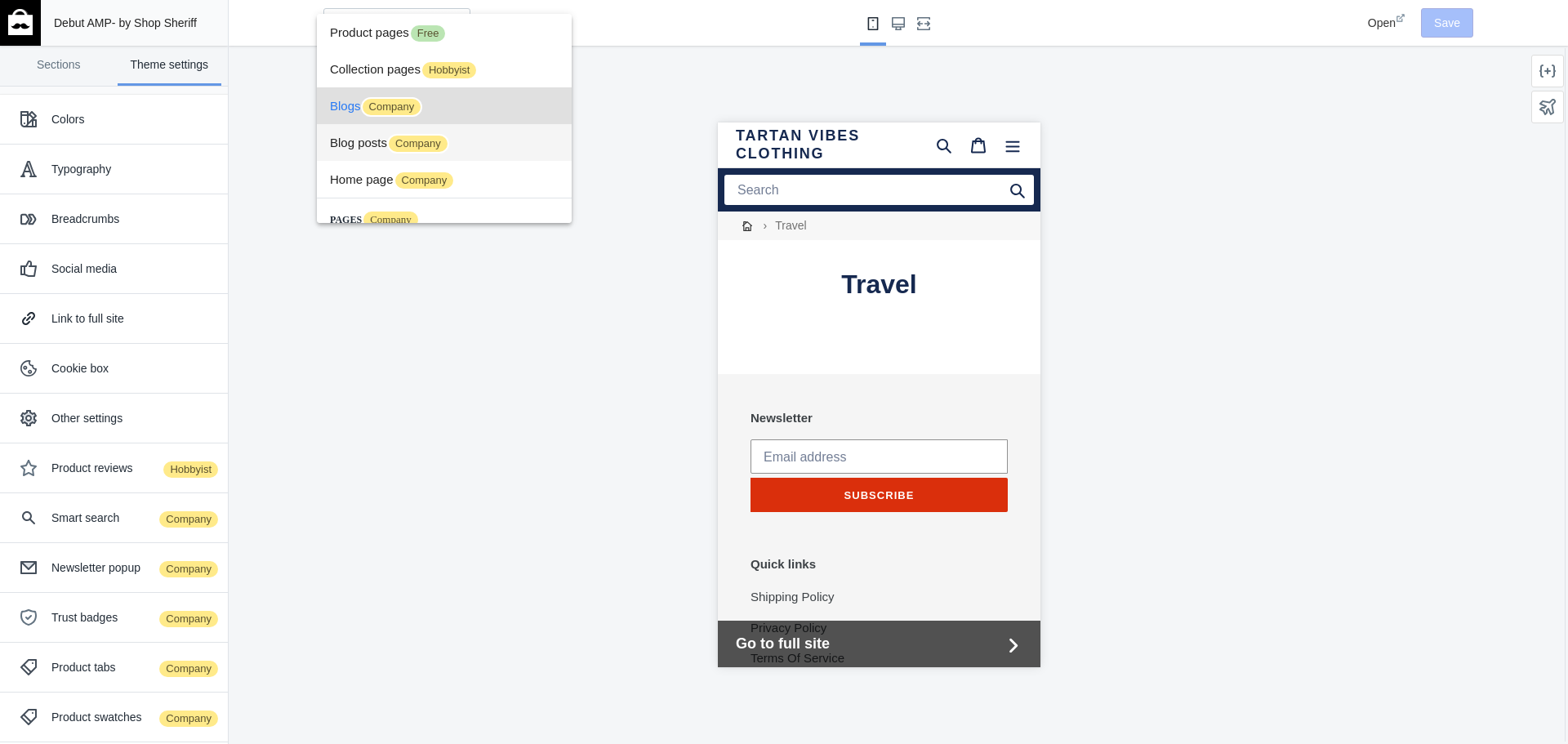
click at [356, 149] on span "Blog posts Company" at bounding box center [444, 142] width 229 height 37
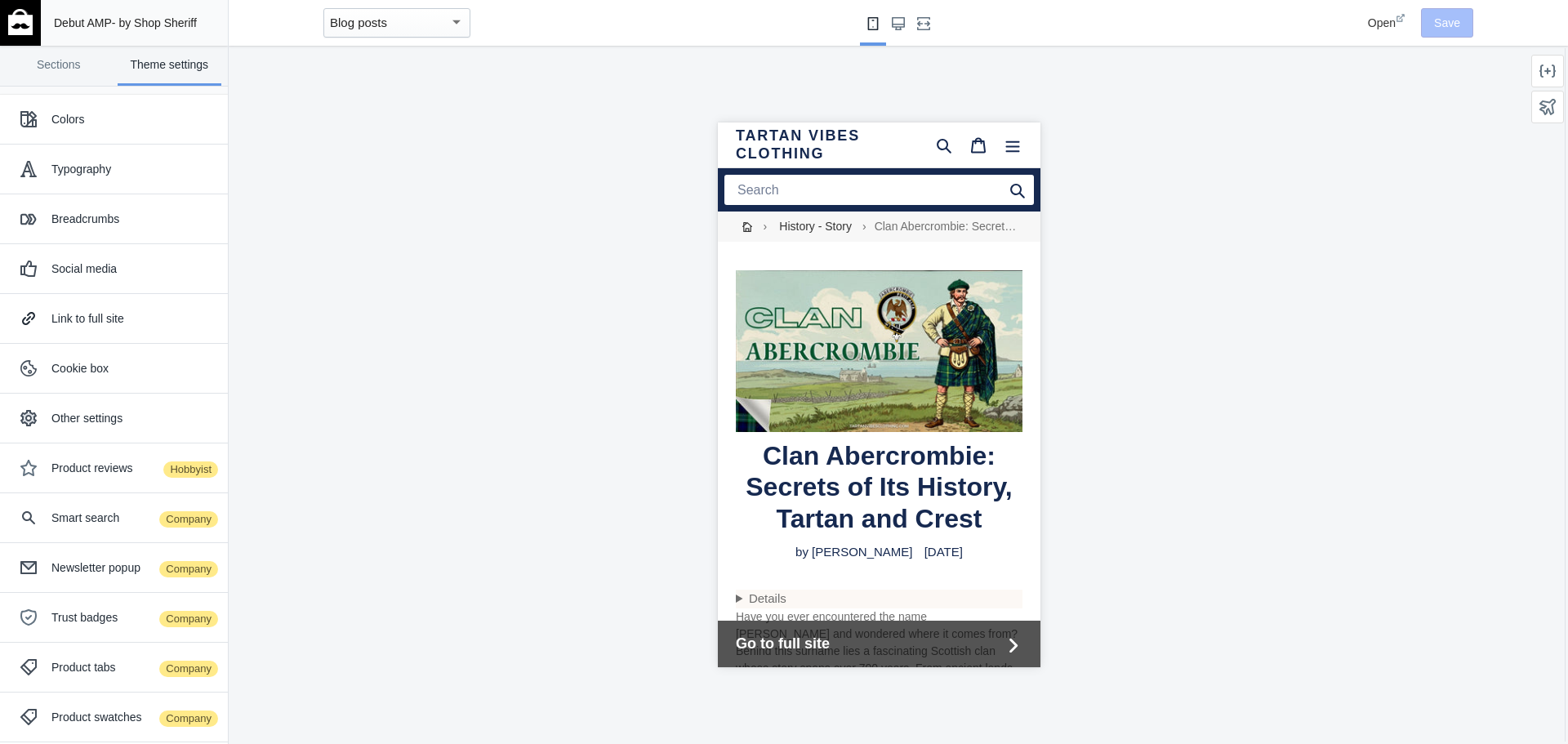
click at [1383, 25] on span "Open" at bounding box center [1382, 22] width 28 height 13
drag, startPoint x: 1200, startPoint y: 376, endPoint x: 150, endPoint y: 181, distance: 1068.0
click at [1200, 376] on div at bounding box center [879, 395] width 1300 height 699
click at [102, 126] on div "Colors" at bounding box center [133, 119] width 164 height 16
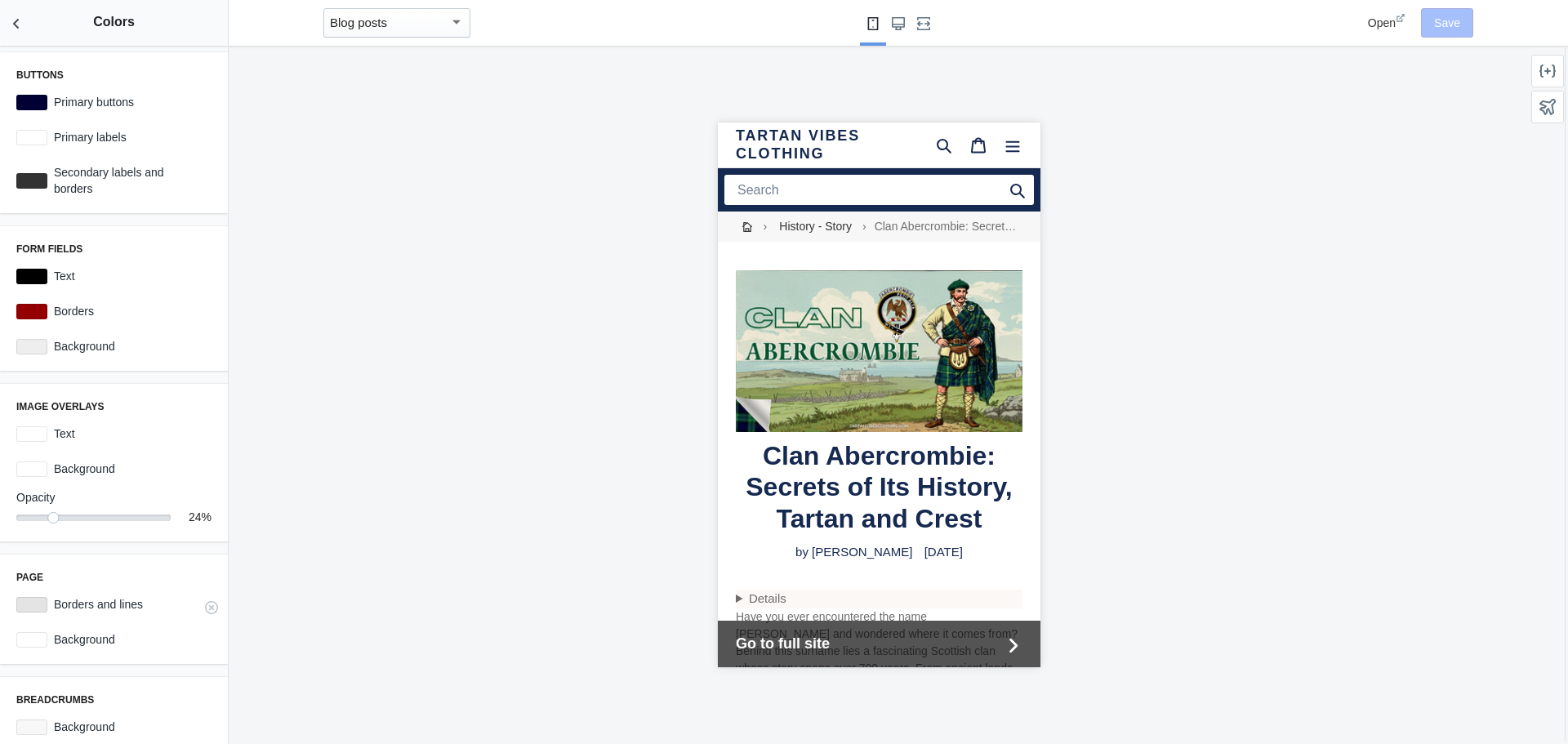
scroll to position [280, 0]
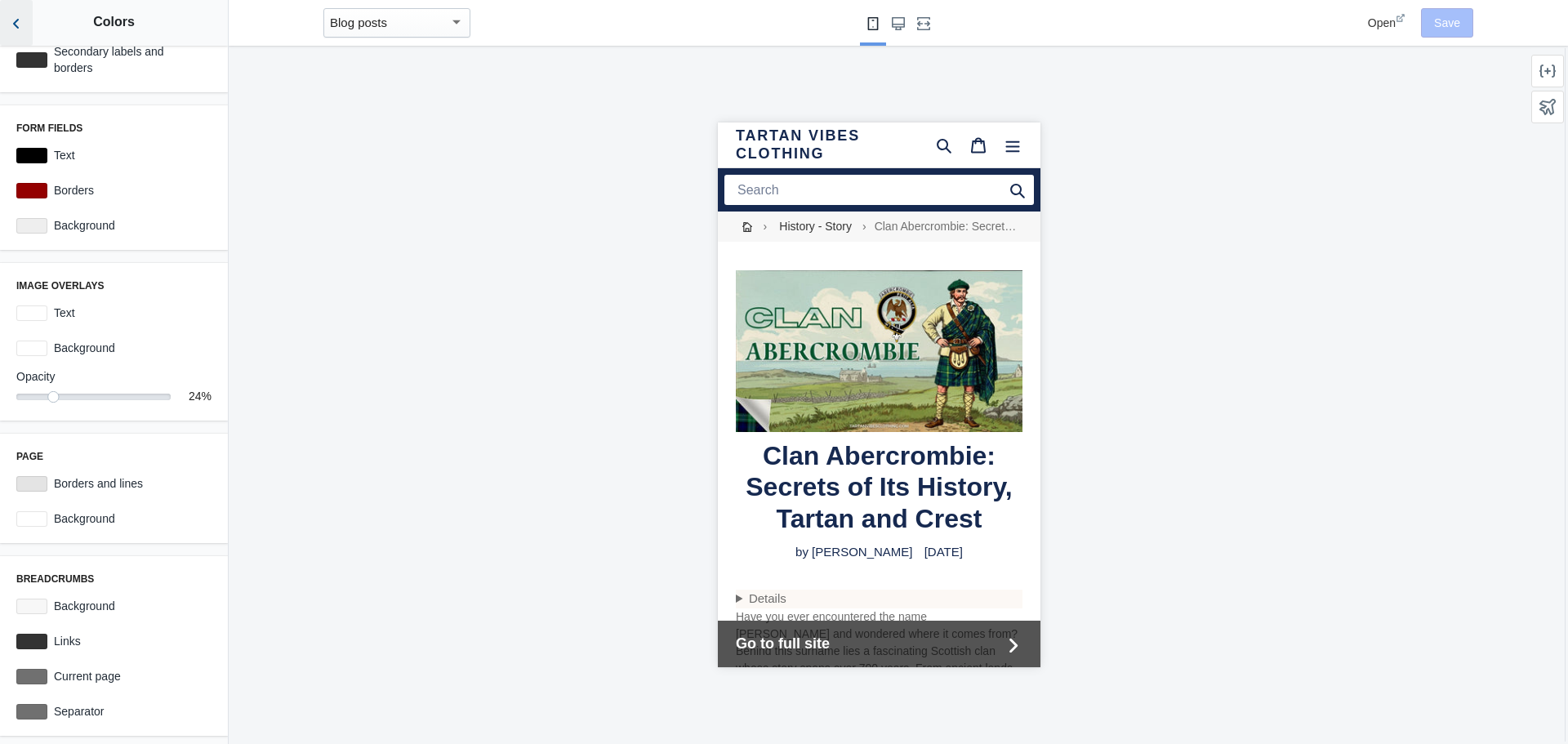
click at [20, 20] on icon "Back to sections" at bounding box center [16, 23] width 16 height 16
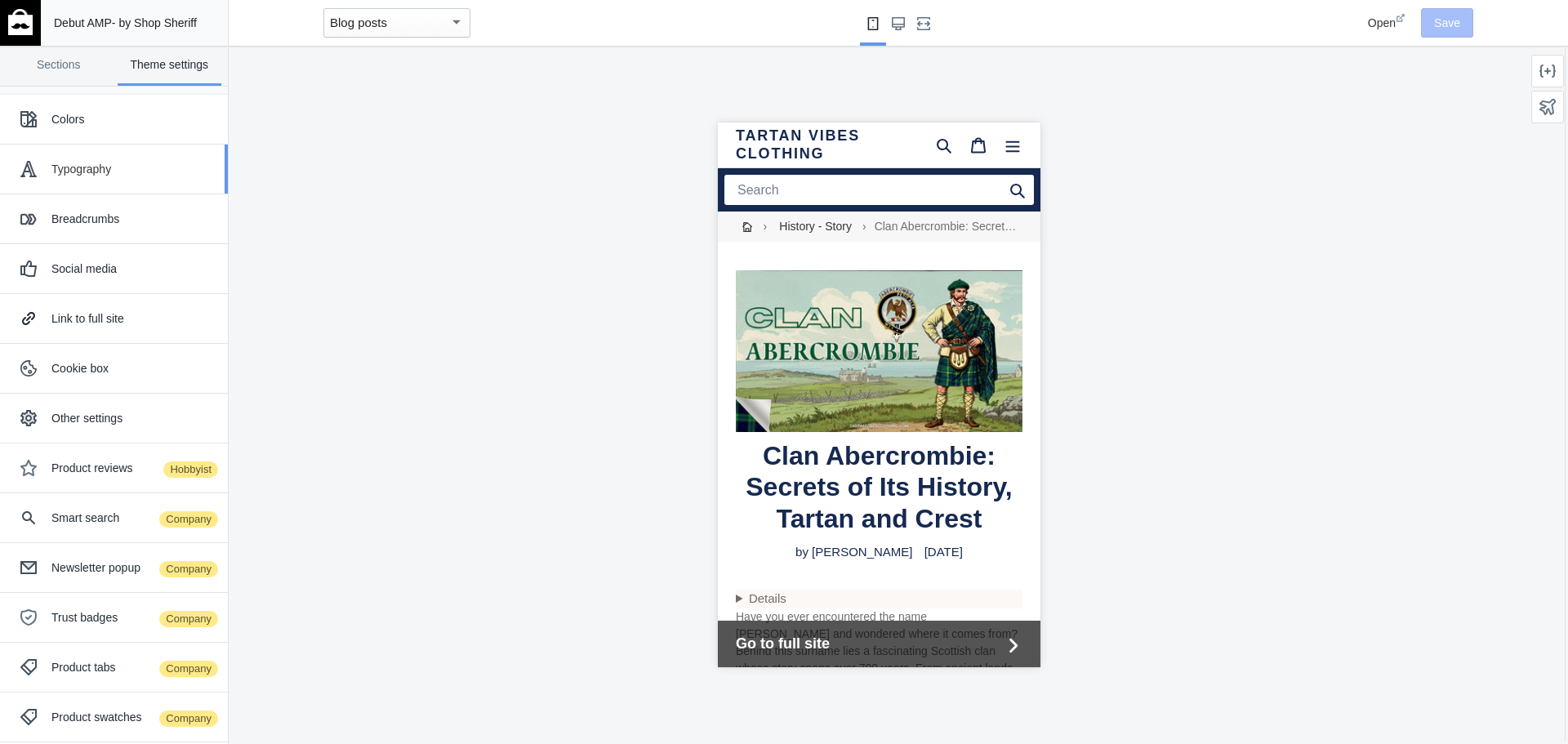
click at [71, 173] on div "Typography" at bounding box center [133, 169] width 164 height 16
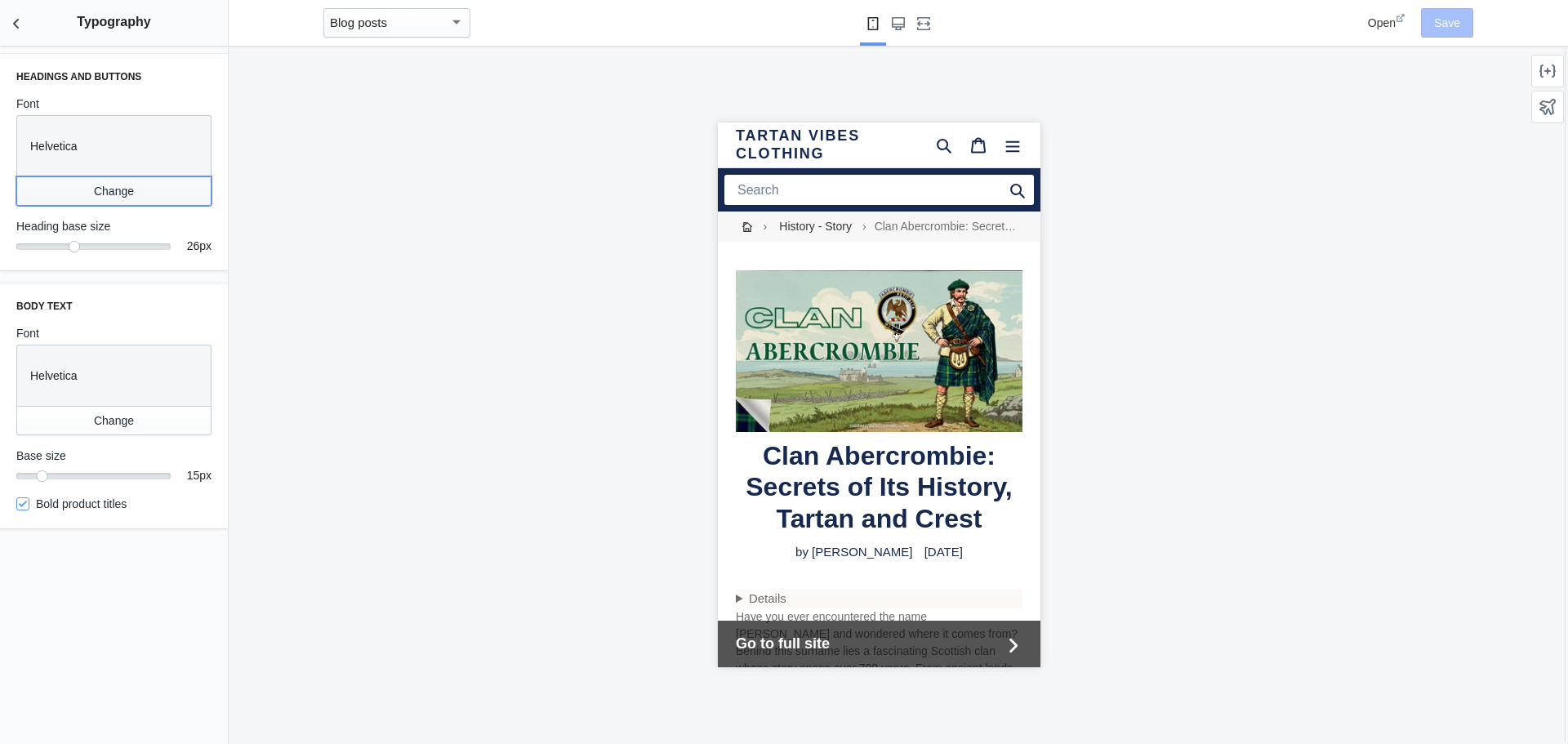
click at [111, 192] on button "Change" at bounding box center [113, 191] width 195 height 30
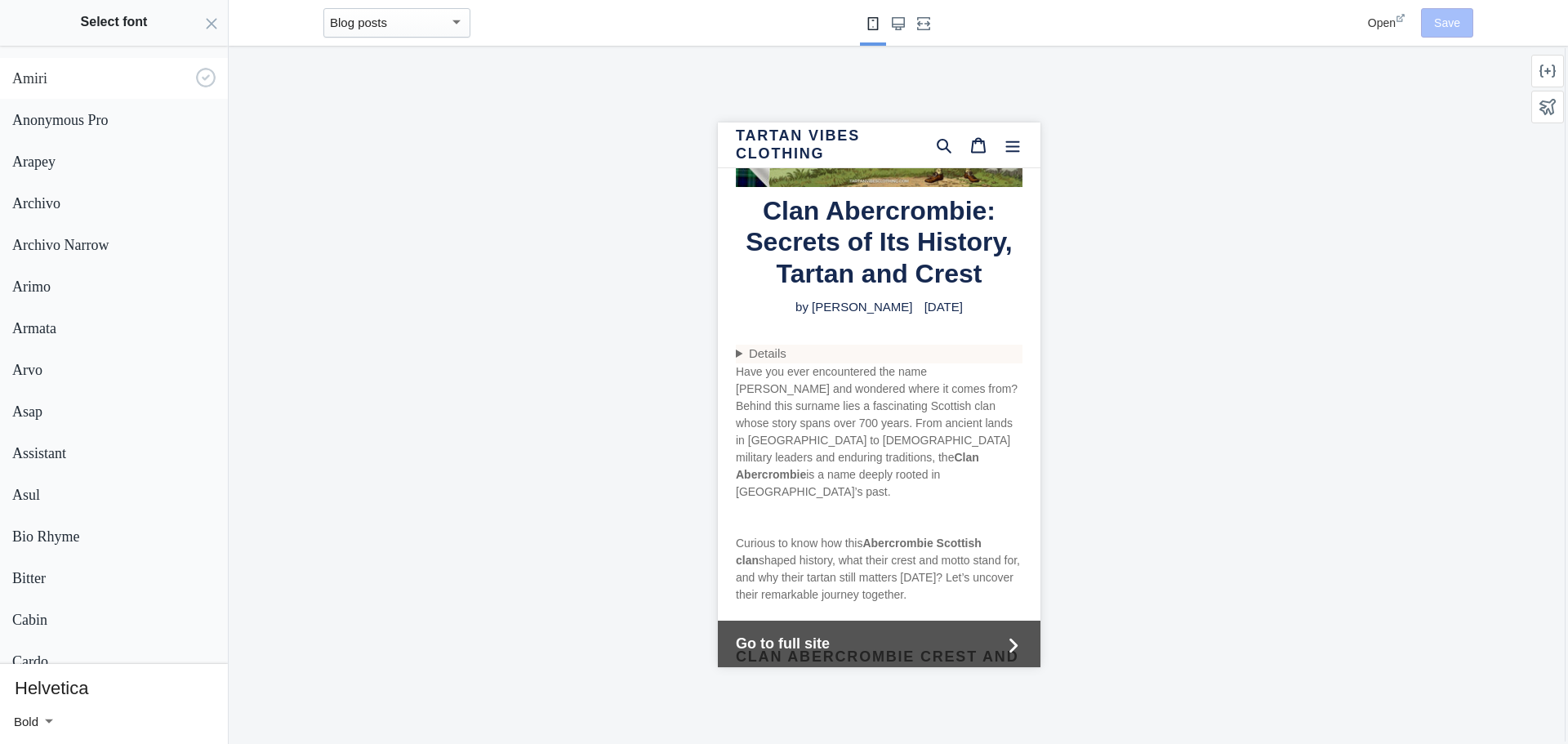
scroll to position [0, 0]
click at [111, 126] on div "Abril Fatface" at bounding box center [111, 113] width 210 height 26
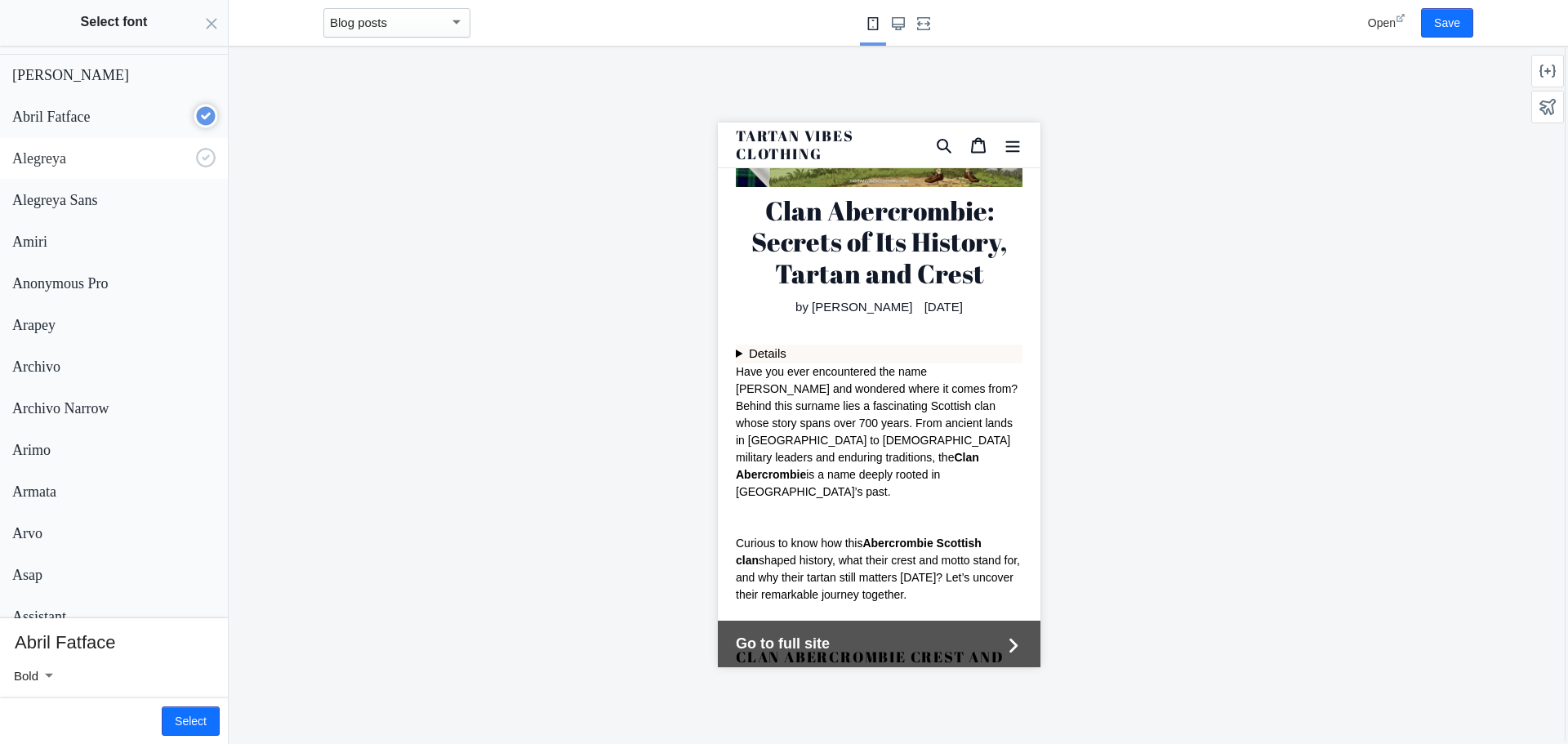
click at [105, 166] on p "Alegreya" at bounding box center [100, 159] width 177 height 17
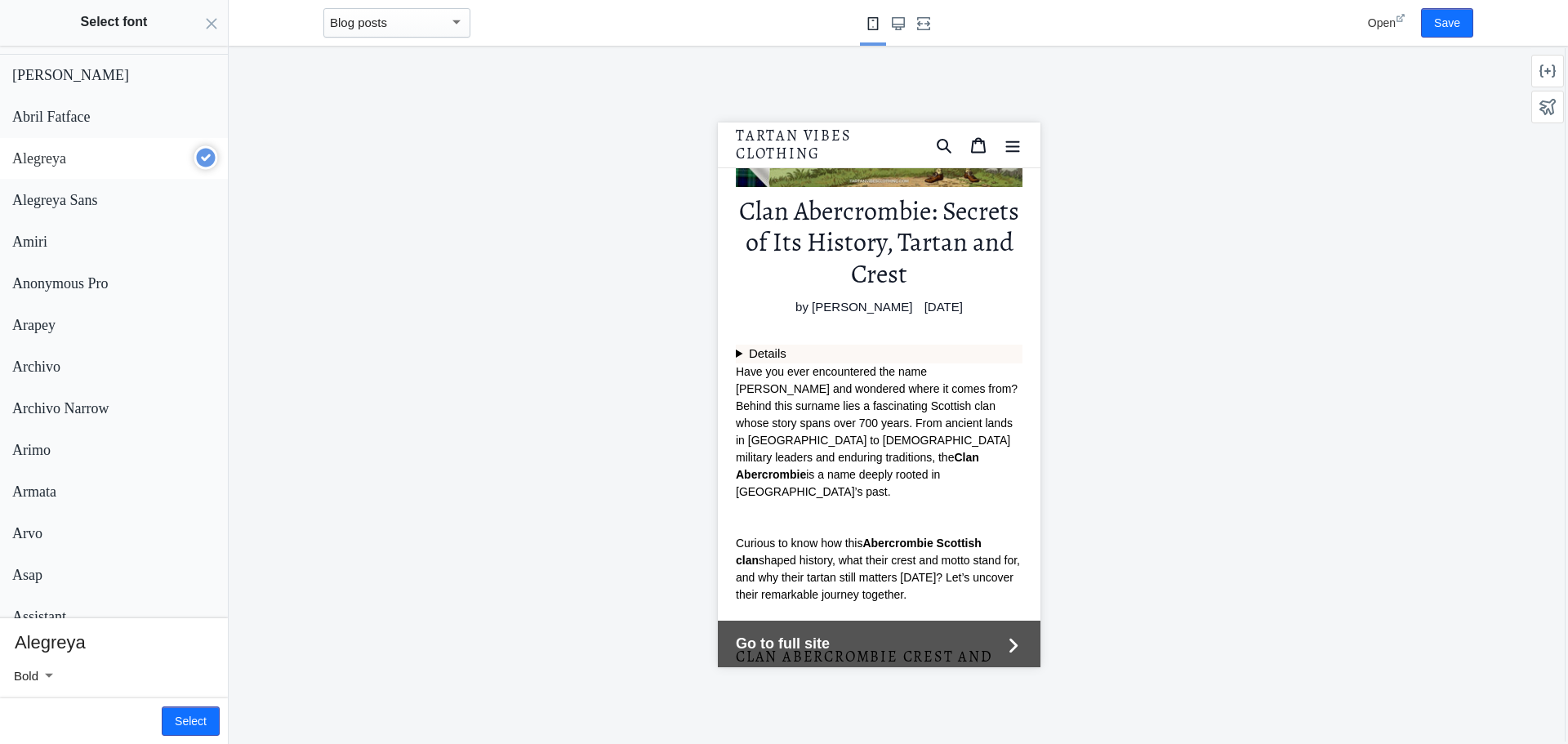
click at [105, 157] on p "Alegreya" at bounding box center [100, 159] width 177 height 17
click at [97, 392] on div "Archivo Narrow" at bounding box center [111, 405] width 210 height 26
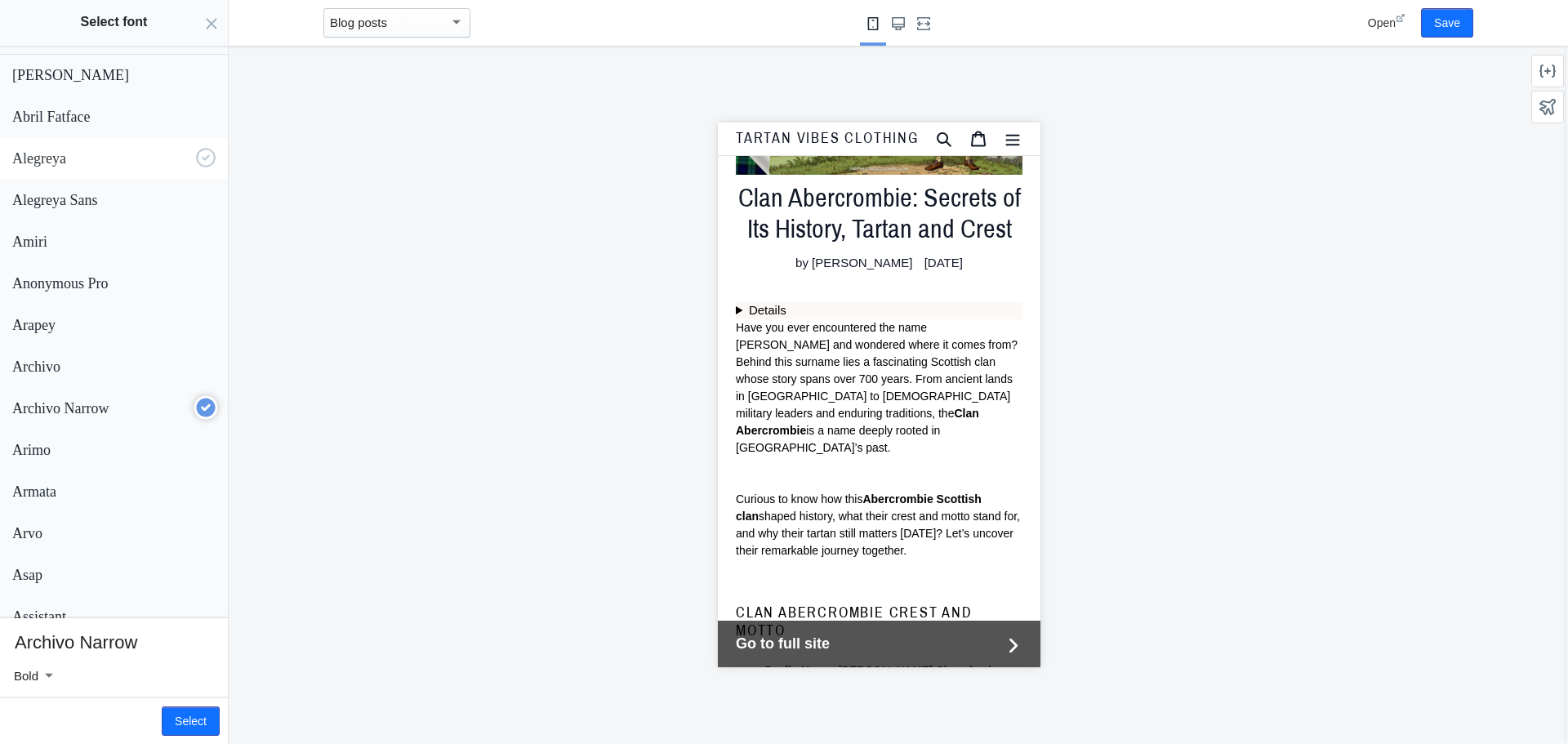
click at [126, 165] on p "Alegreya" at bounding box center [100, 159] width 177 height 17
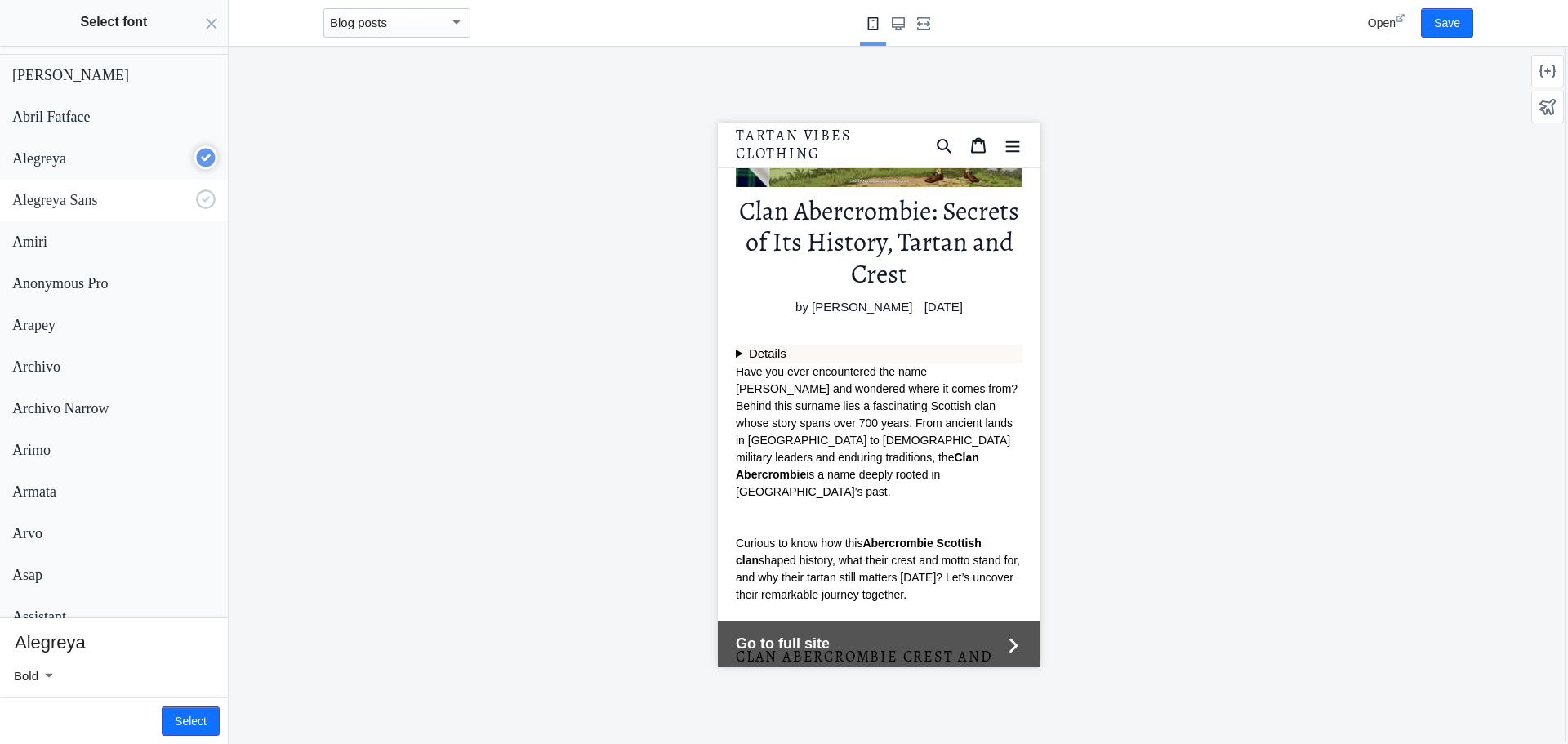
click at [130, 203] on p "Alegreya Sans" at bounding box center [100, 201] width 177 height 17
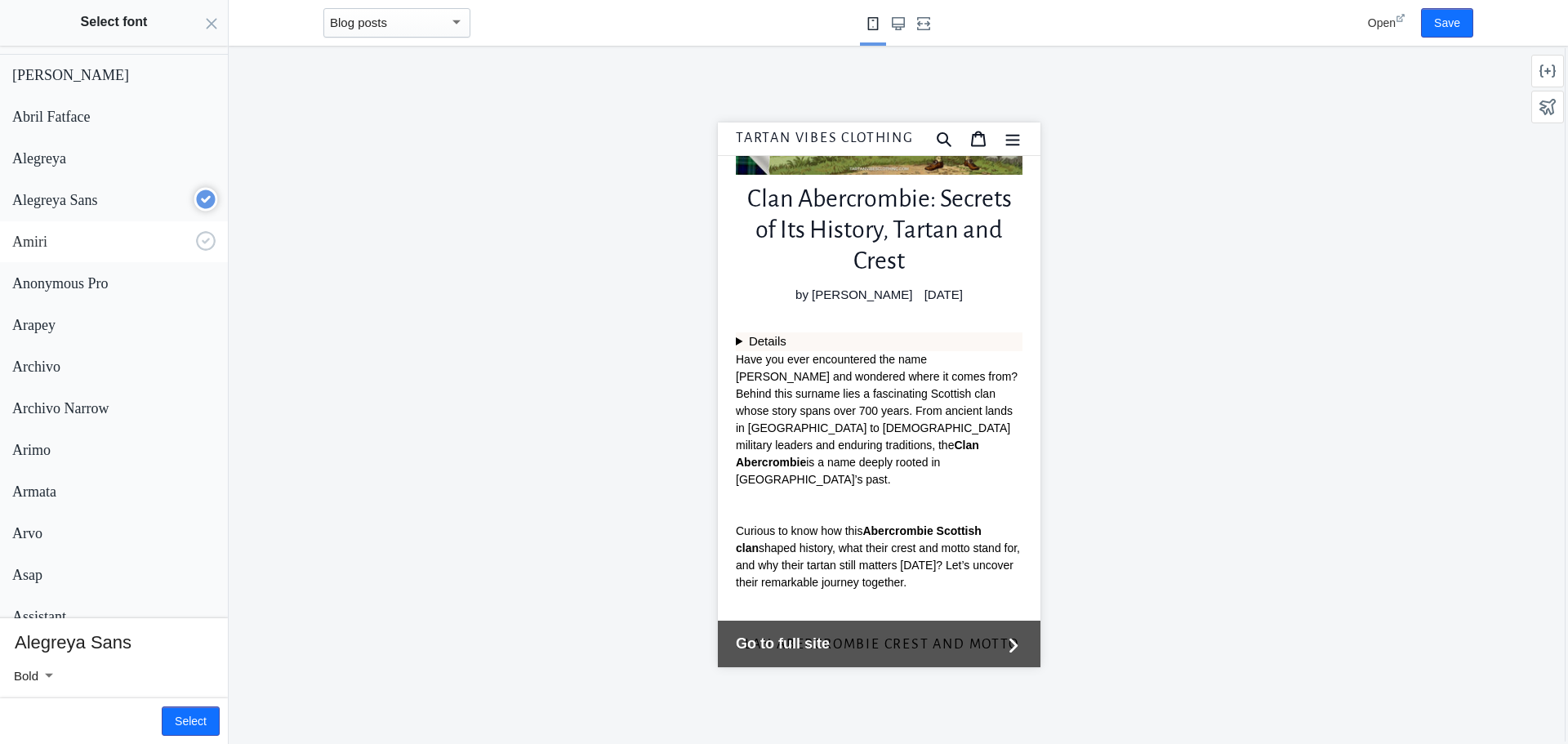
click at [131, 236] on p "Amiri" at bounding box center [100, 243] width 177 height 17
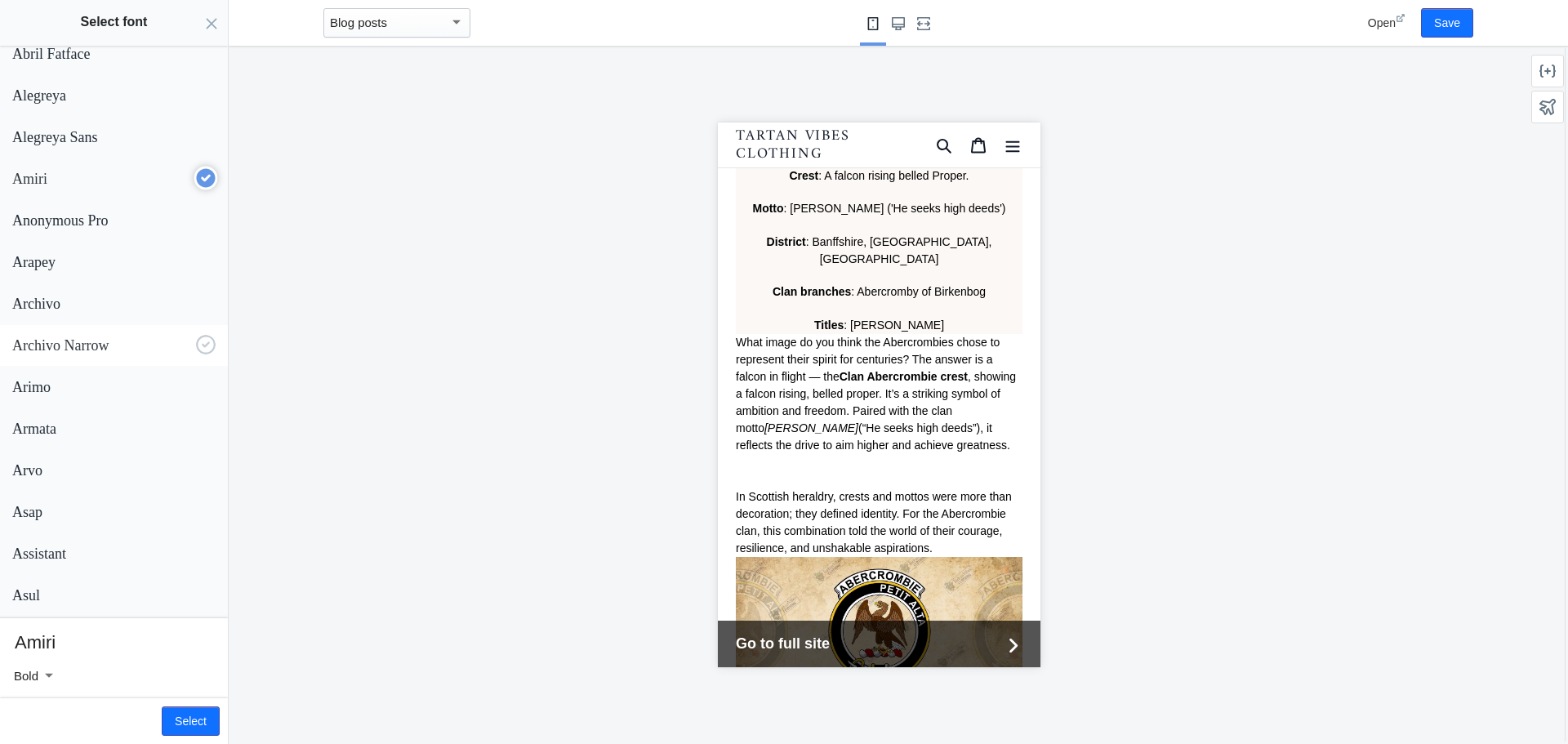
scroll to position [82, 0]
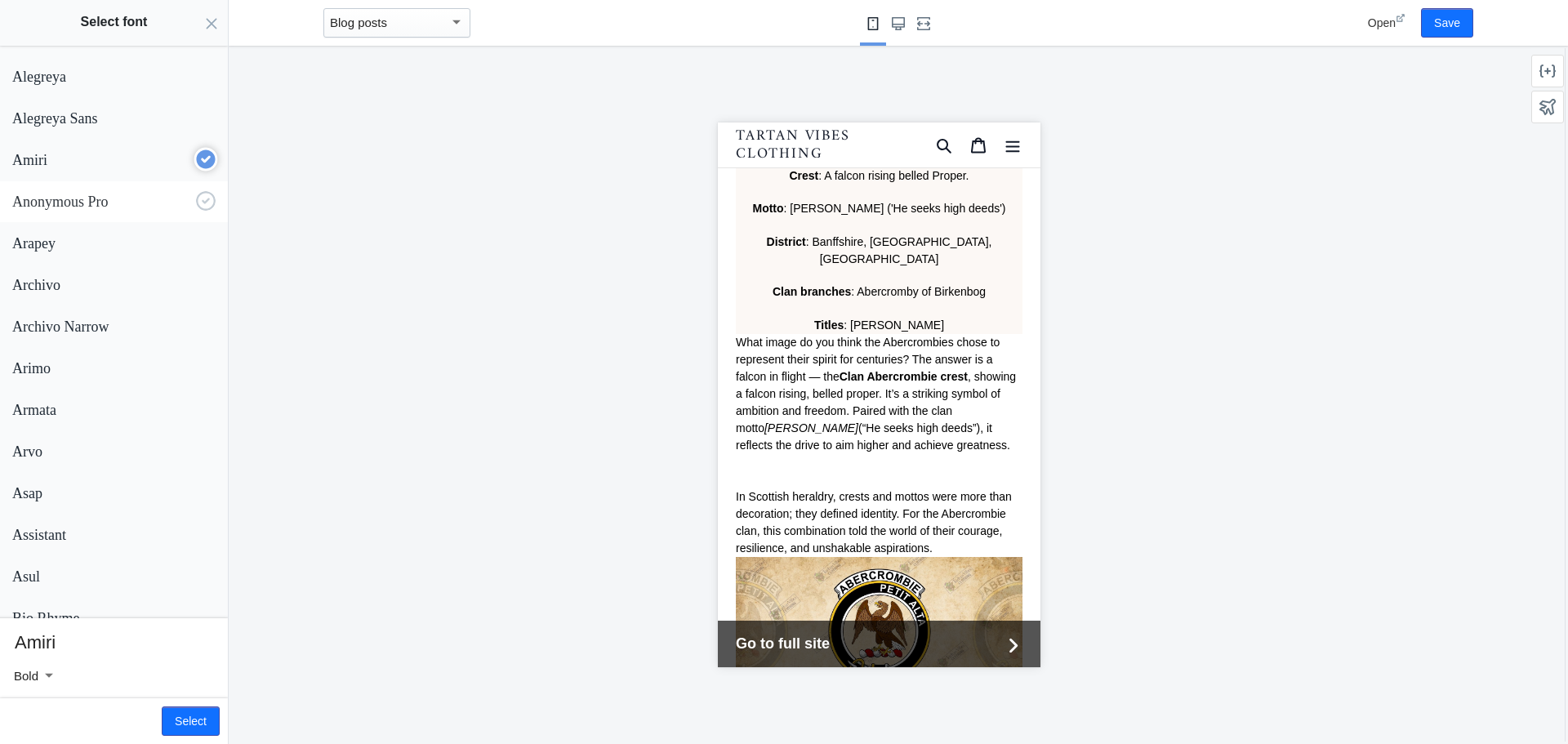
click at [101, 212] on button "Anonymous Pro" at bounding box center [114, 202] width 228 height 41
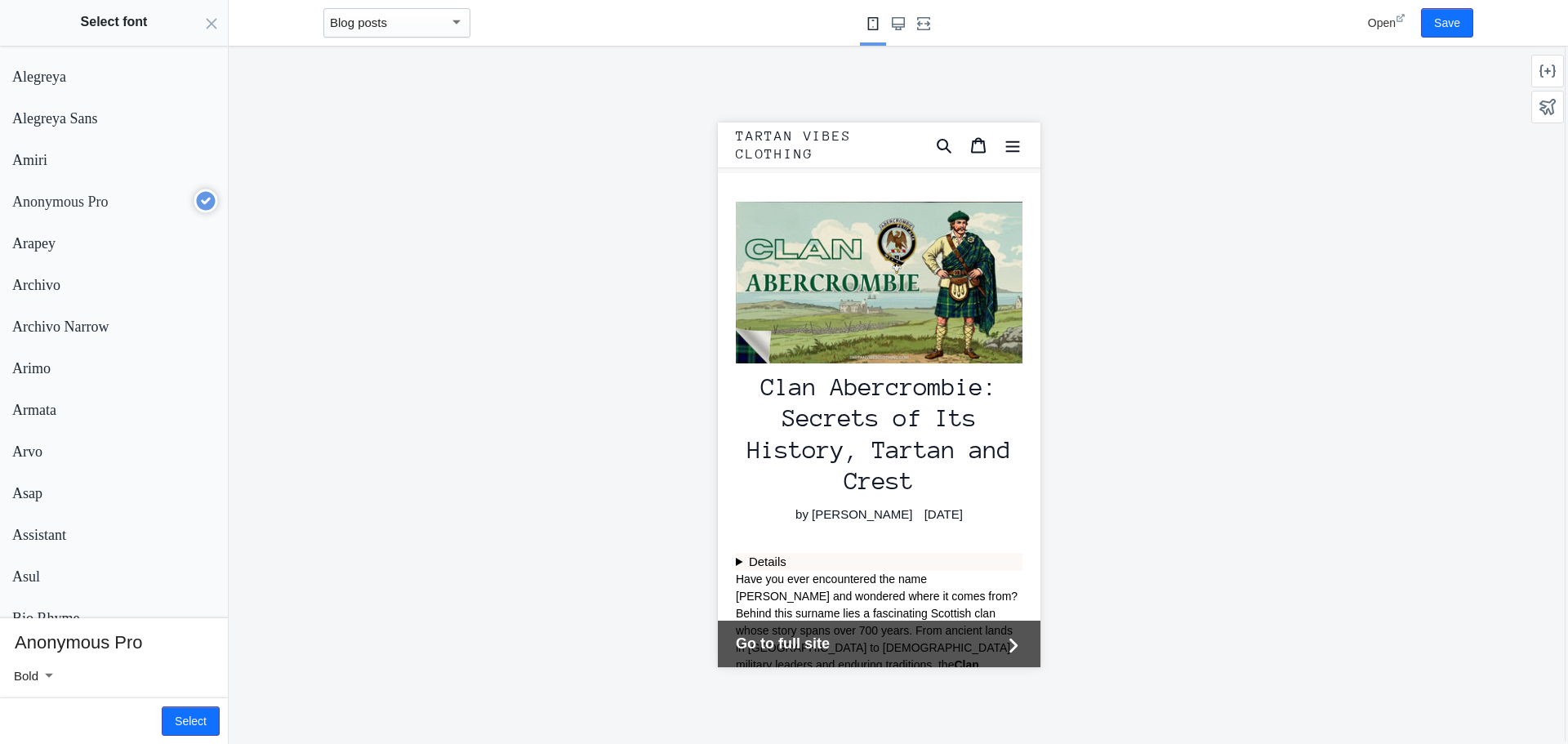
scroll to position [245, 0]
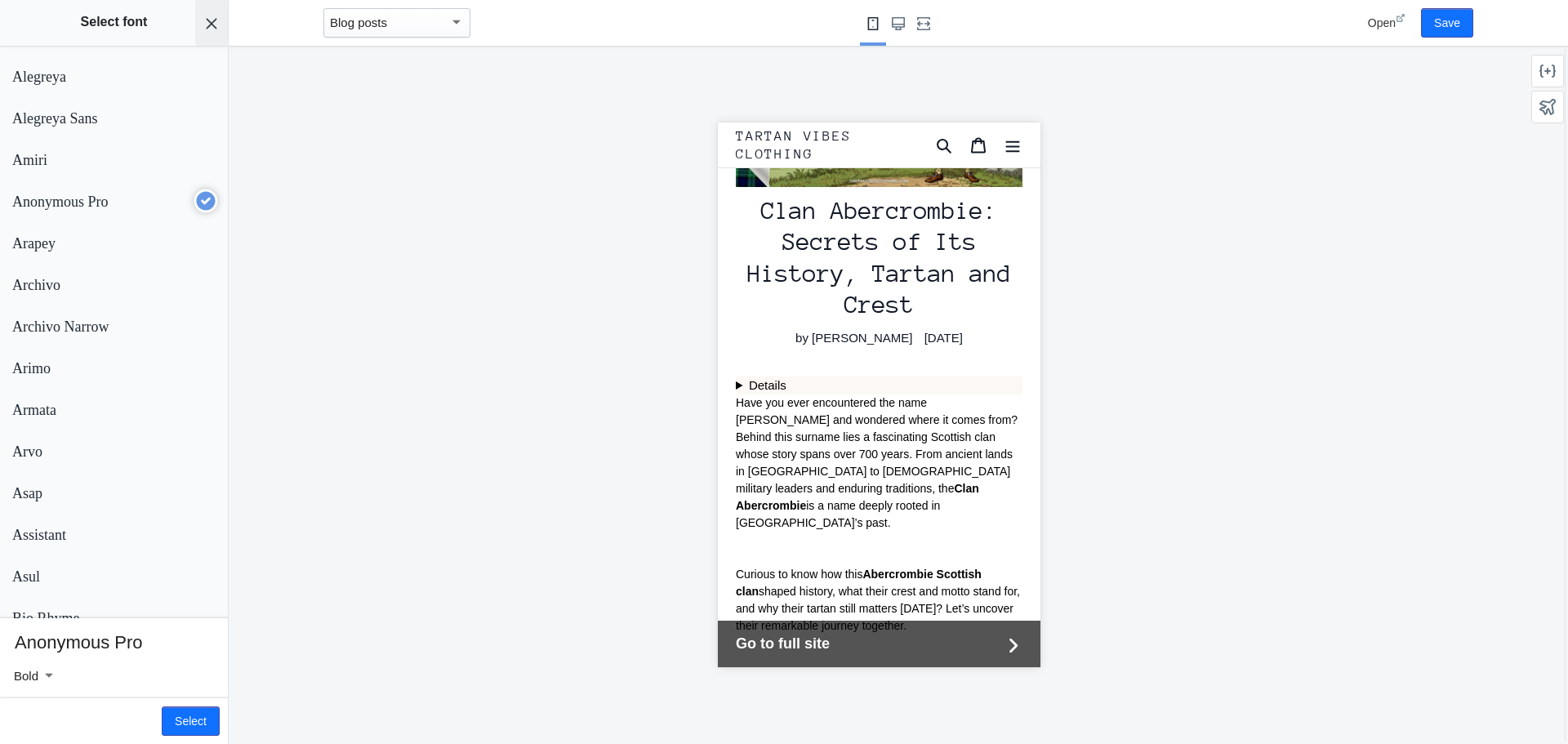
click at [214, 31] on button "Cancel adding section" at bounding box center [211, 23] width 32 height 46
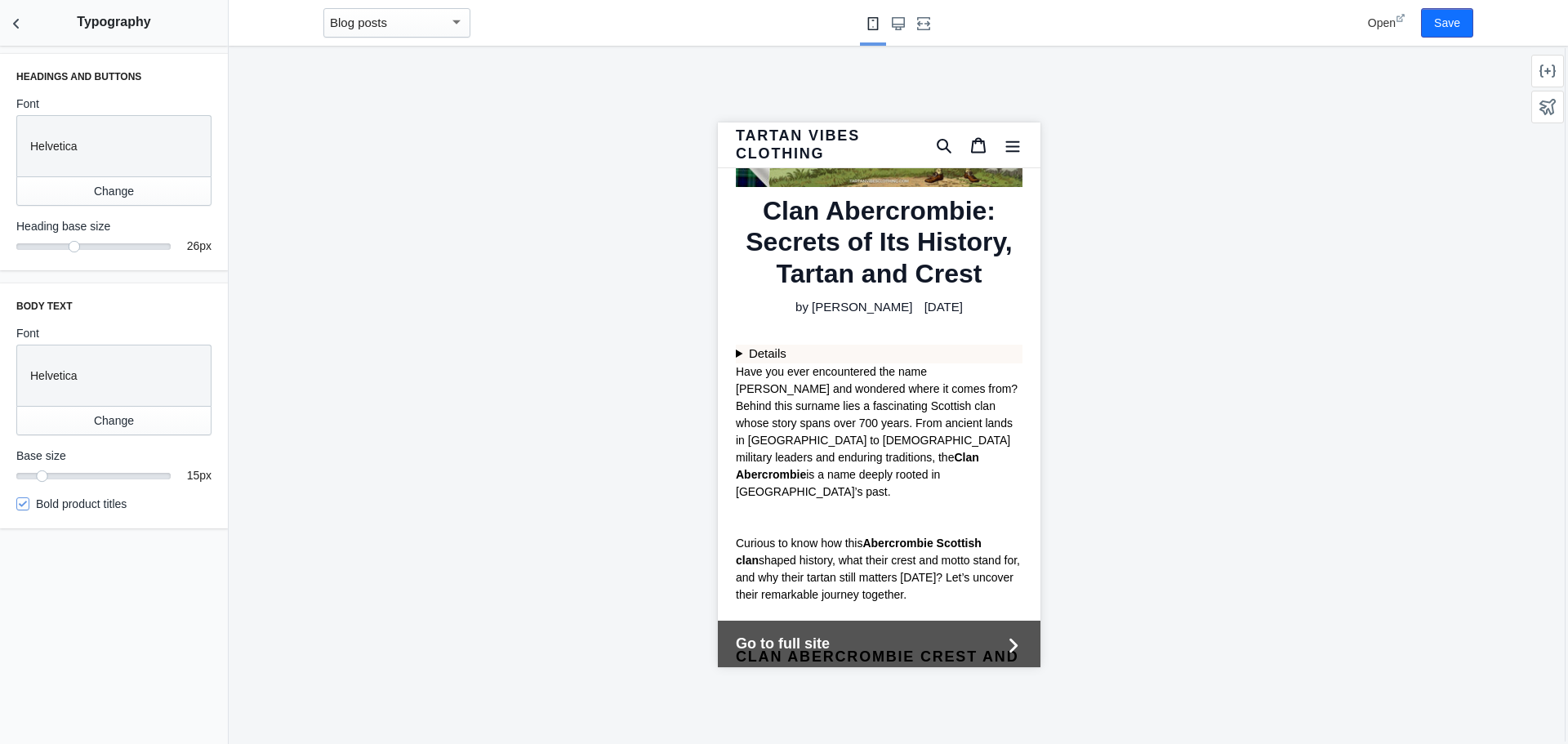
click at [158, 160] on div "Helvetica" at bounding box center [111, 143] width 174 height 41
click at [94, 193] on button "Change" at bounding box center [113, 191] width 195 height 30
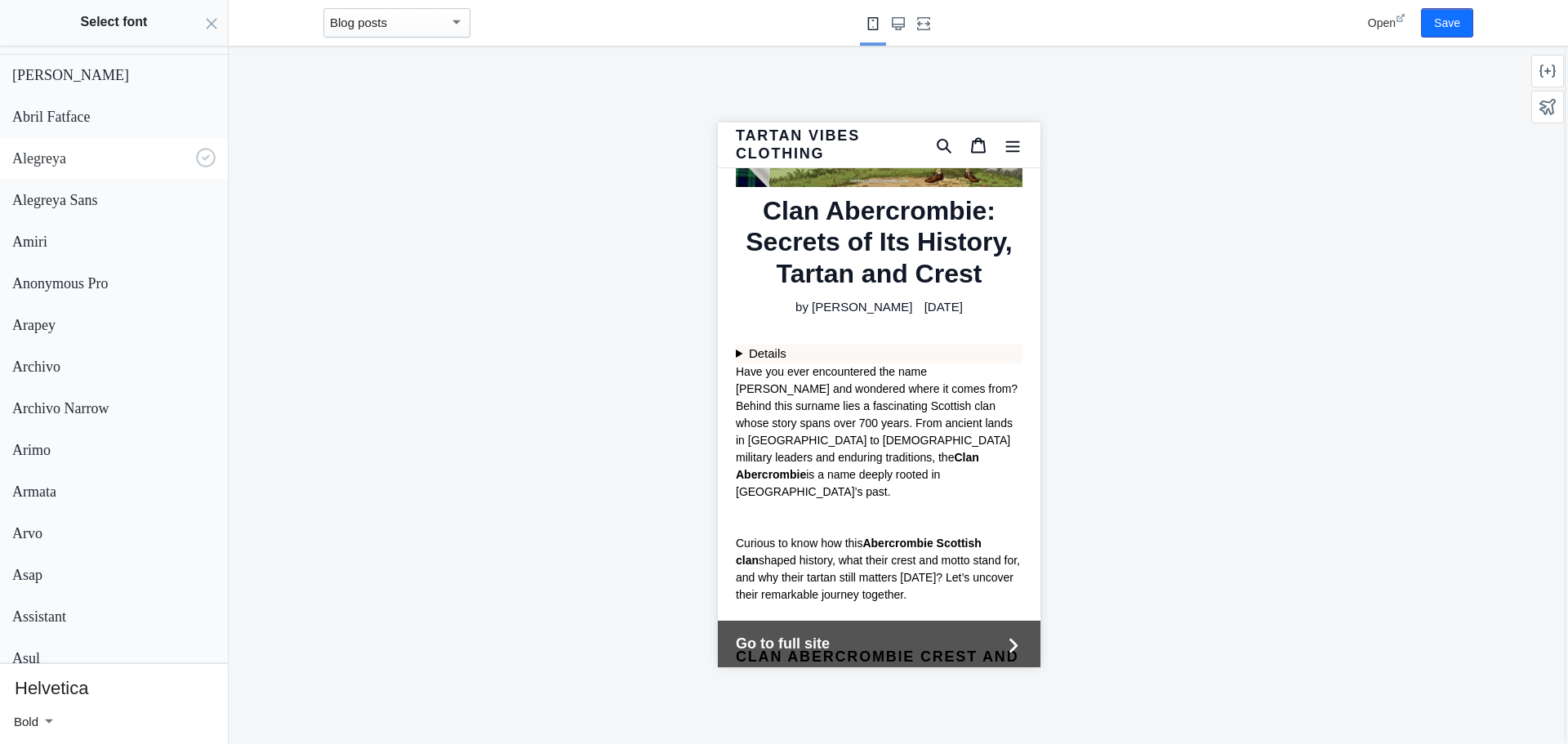
click at [117, 152] on p "Alegreya" at bounding box center [100, 159] width 177 height 17
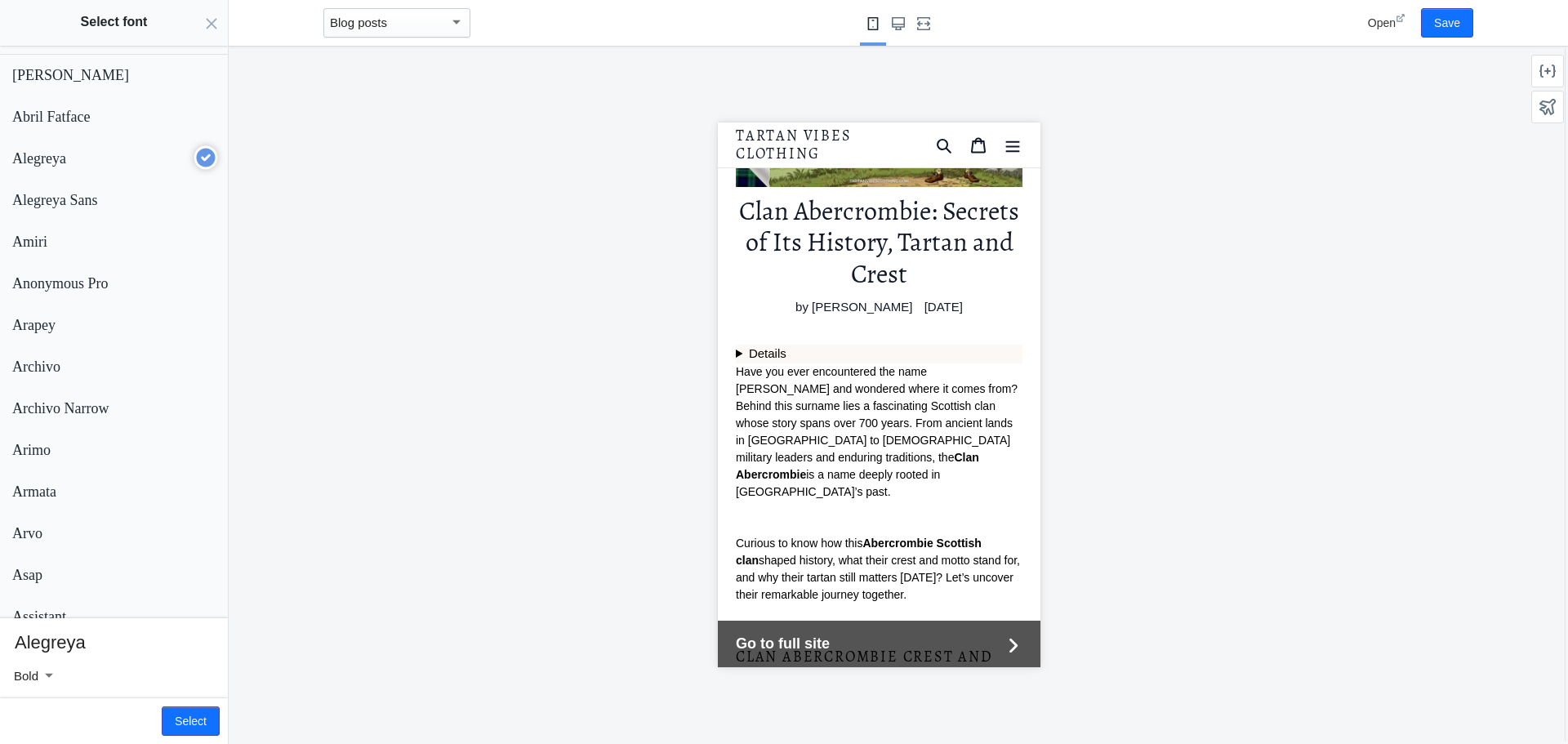
click at [49, 679] on div at bounding box center [47, 675] width 18 height 20
click at [105, 637] on span "Bold" at bounding box center [69, 642] width 111 height 37
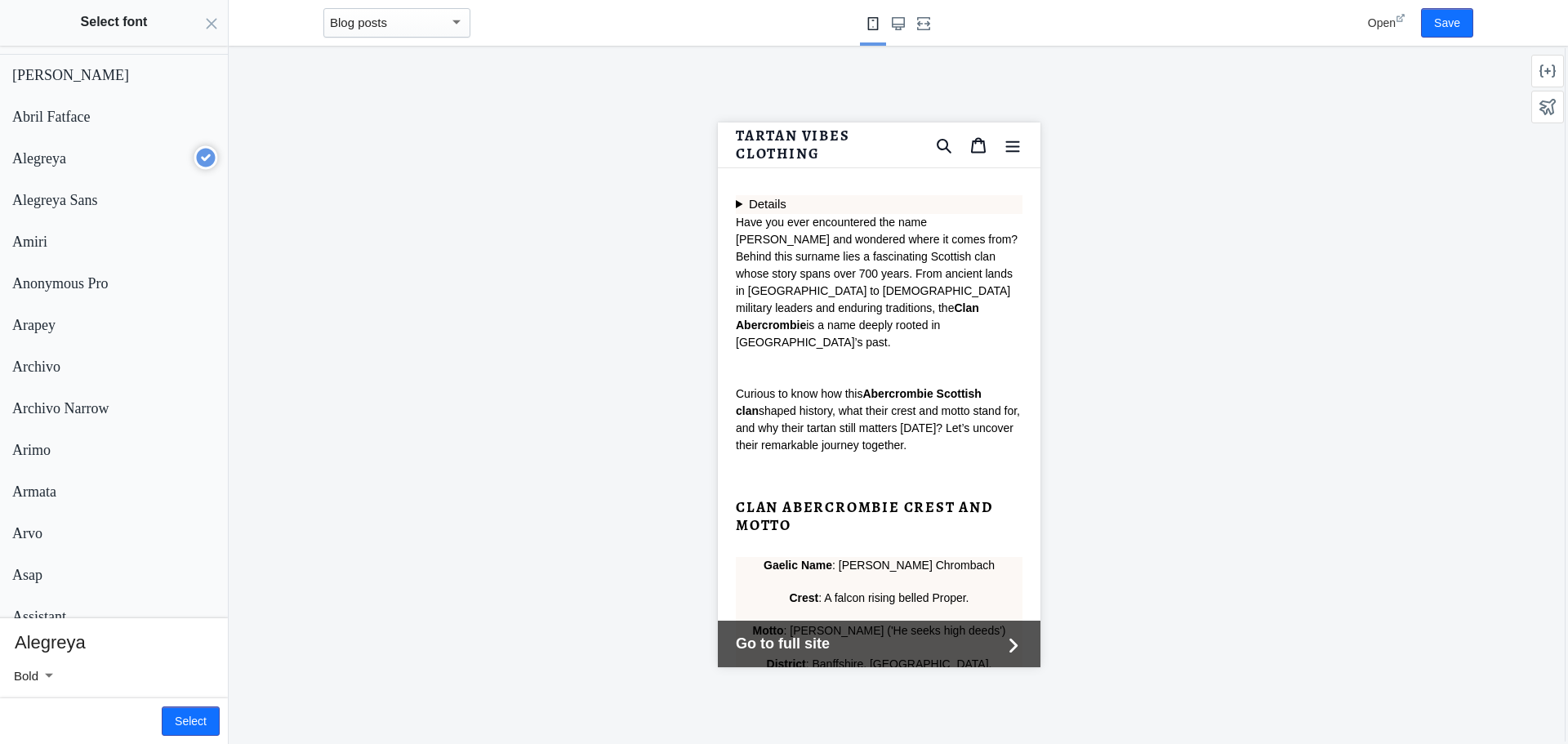
scroll to position [409, 0]
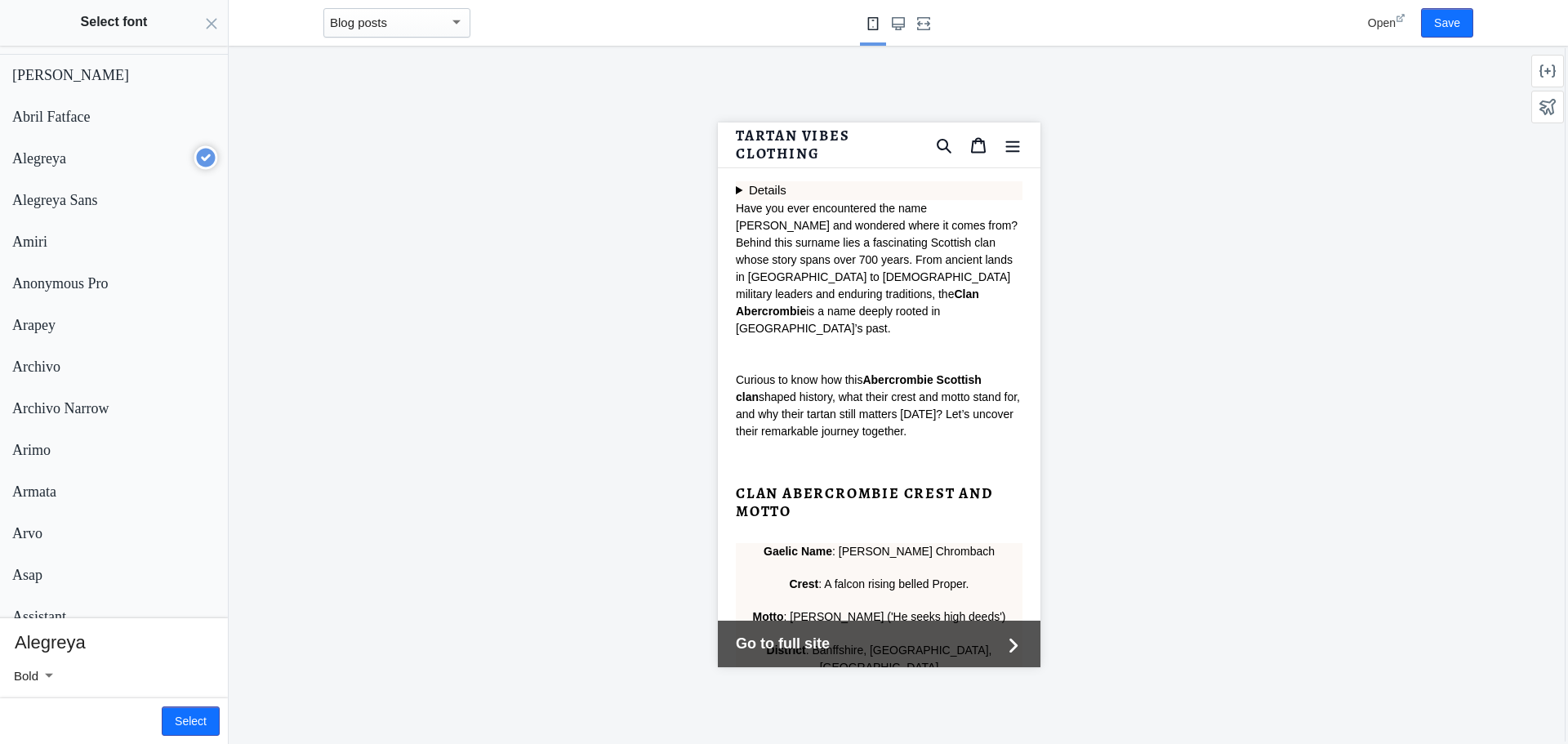
click at [738, 181] on details "Table of Content Clan Abercrombie Crest and Motto Origins of Clan Abercrombie T…" at bounding box center [878, 191] width 287 height 19
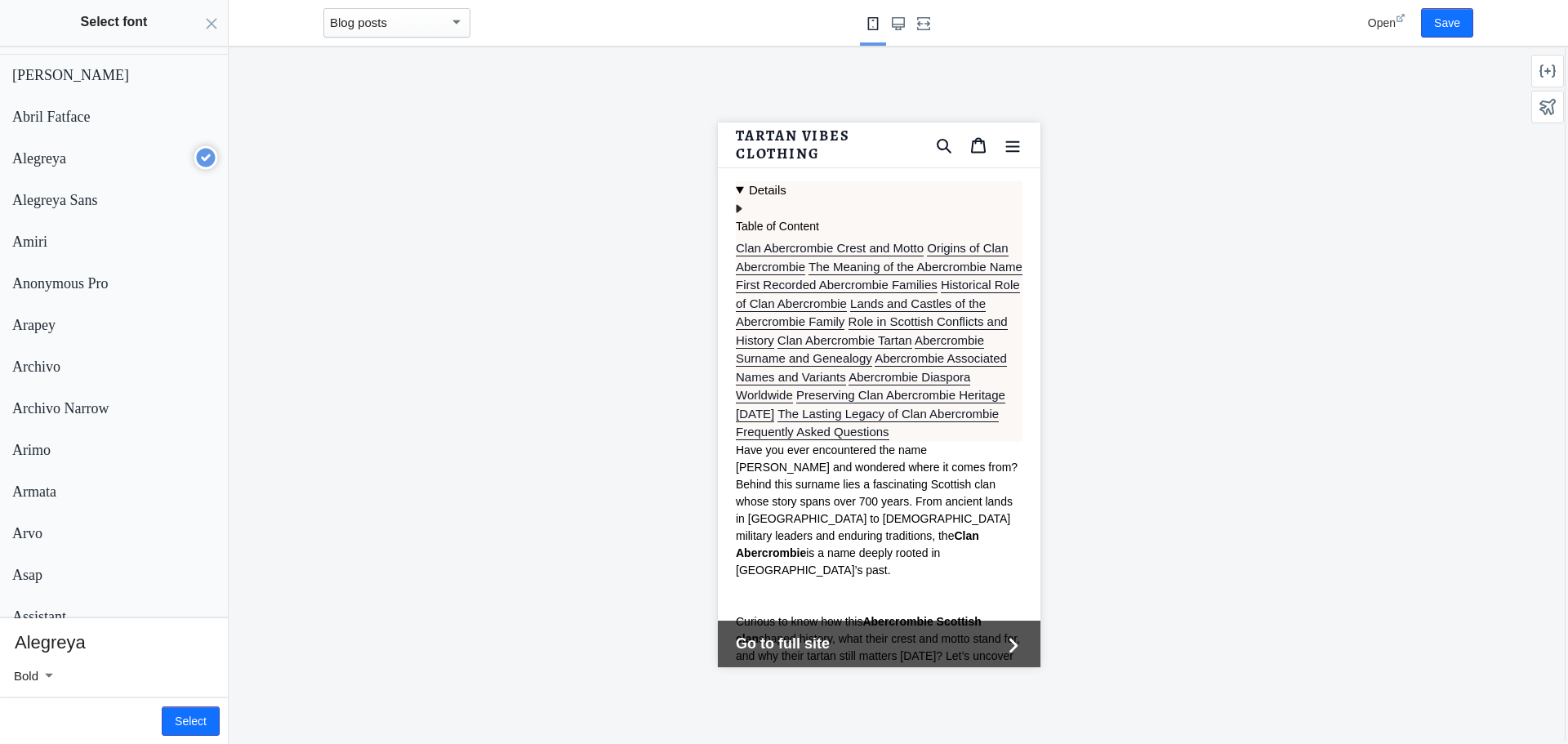
click at [1385, 20] on span "Open" at bounding box center [1382, 22] width 28 height 13
click at [173, 720] on button "Select" at bounding box center [191, 721] width 58 height 30
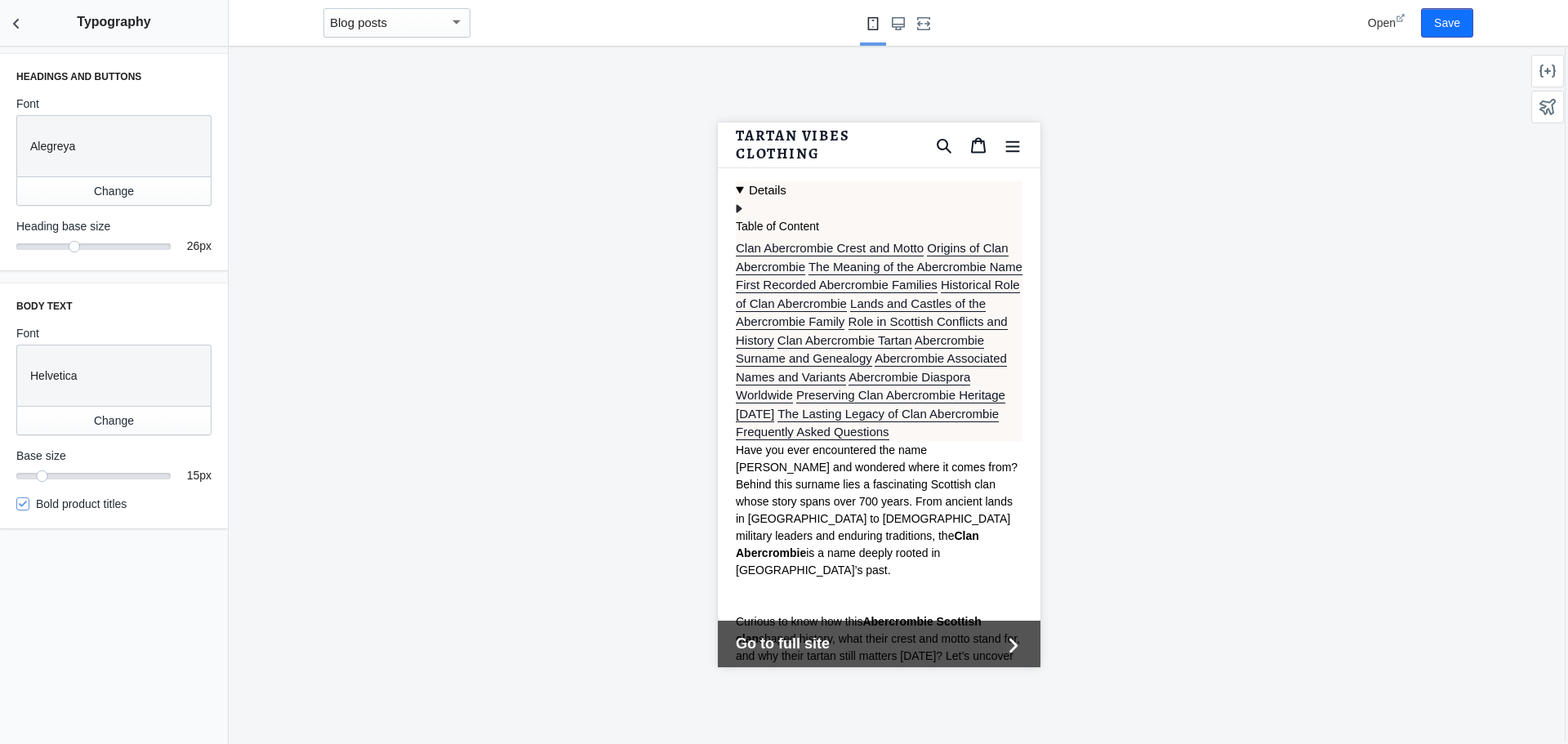
click at [125, 385] on div "Helvetica" at bounding box center [111, 373] width 174 height 41
click at [117, 422] on button "Change" at bounding box center [113, 421] width 195 height 30
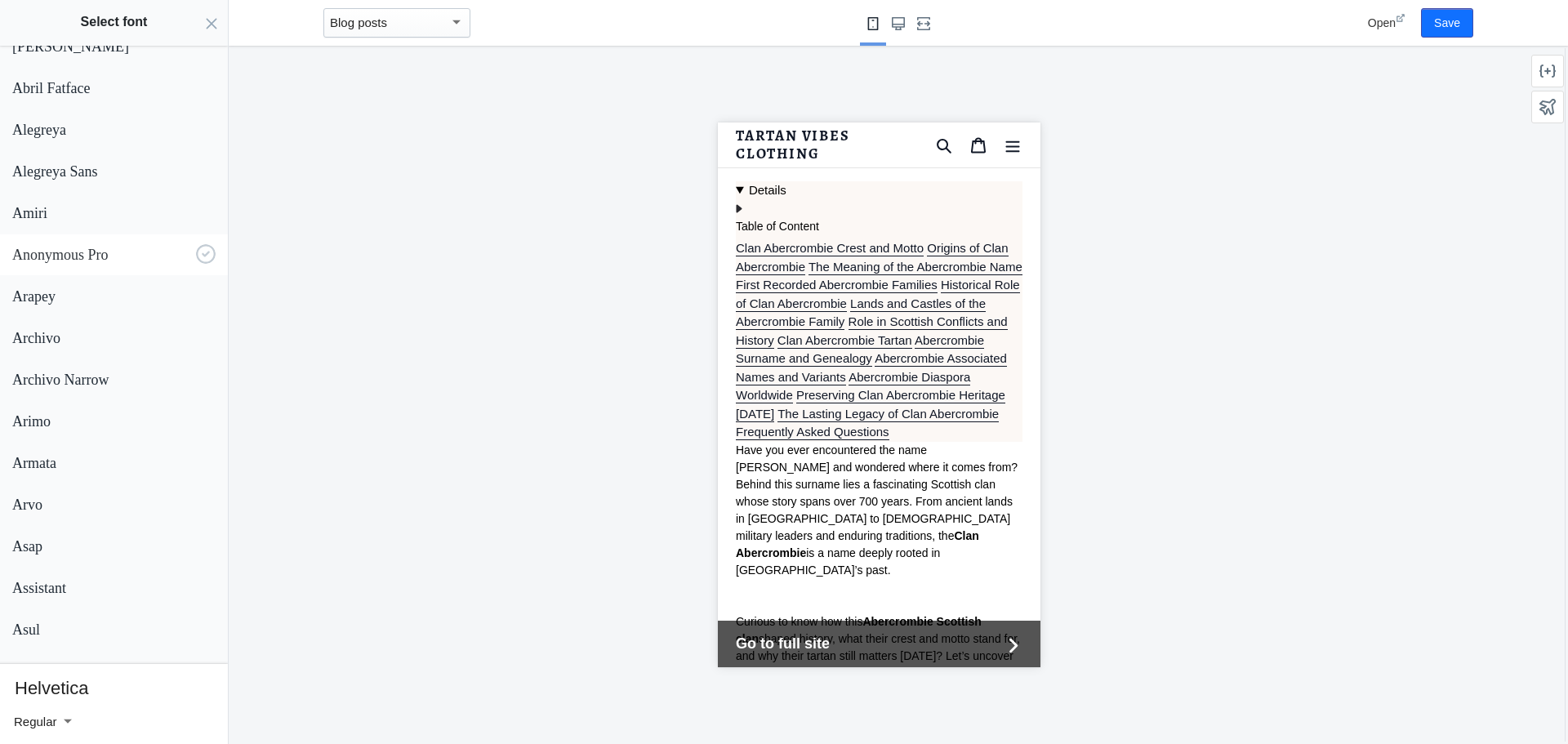
scroll to position [0, 0]
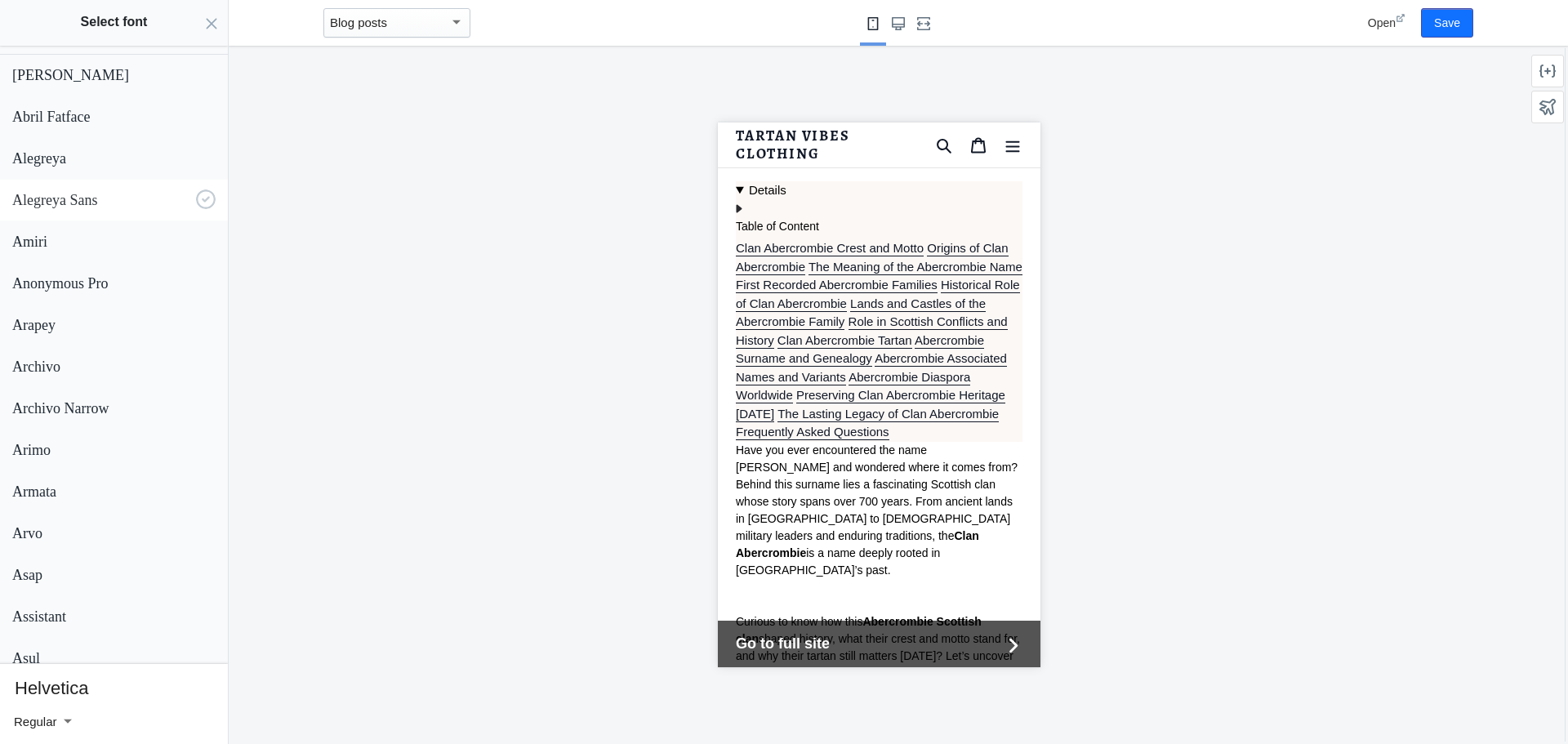
click at [93, 198] on p "Alegreya Sans" at bounding box center [100, 201] width 177 height 17
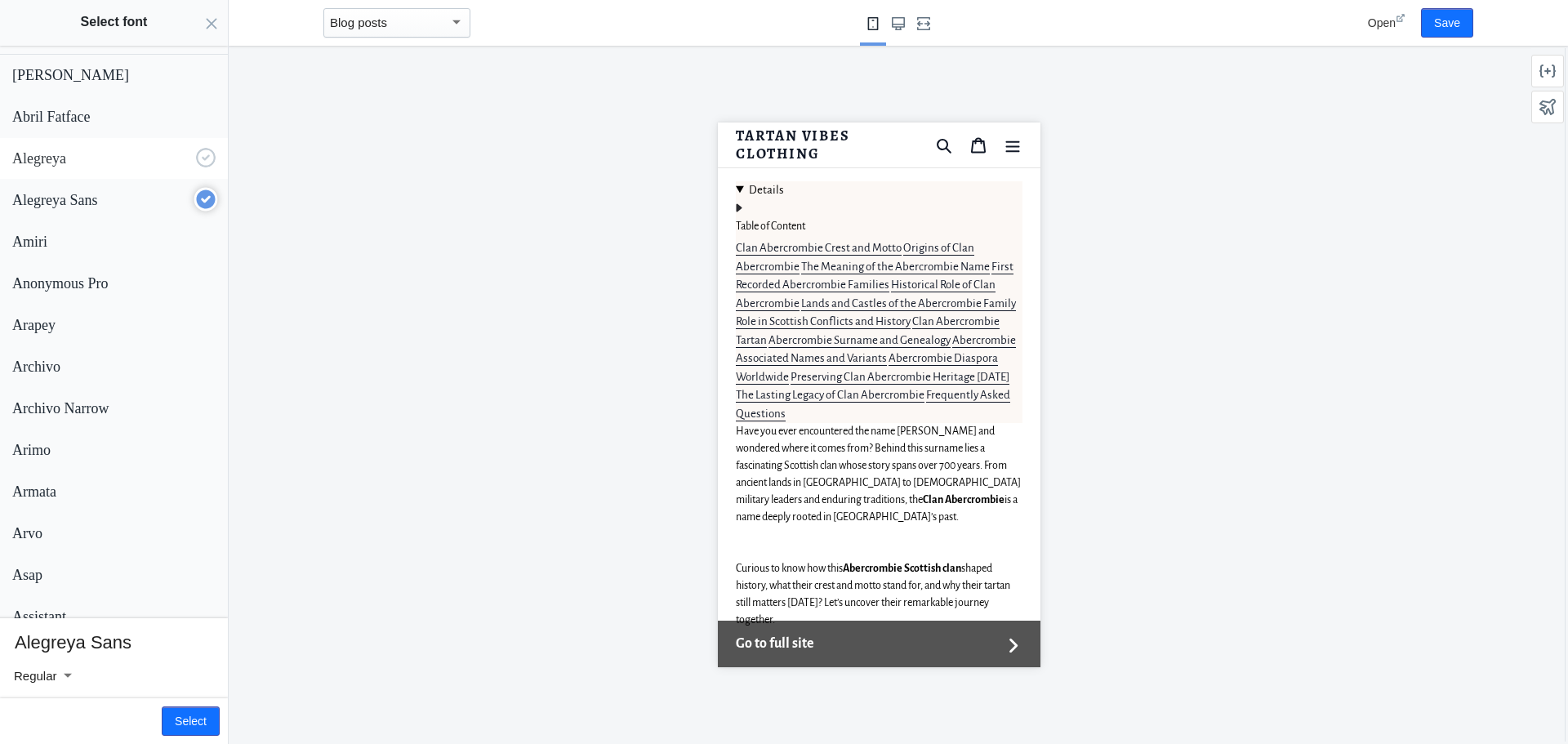
click at [128, 143] on div "Alegreya" at bounding box center [111, 155] width 210 height 26
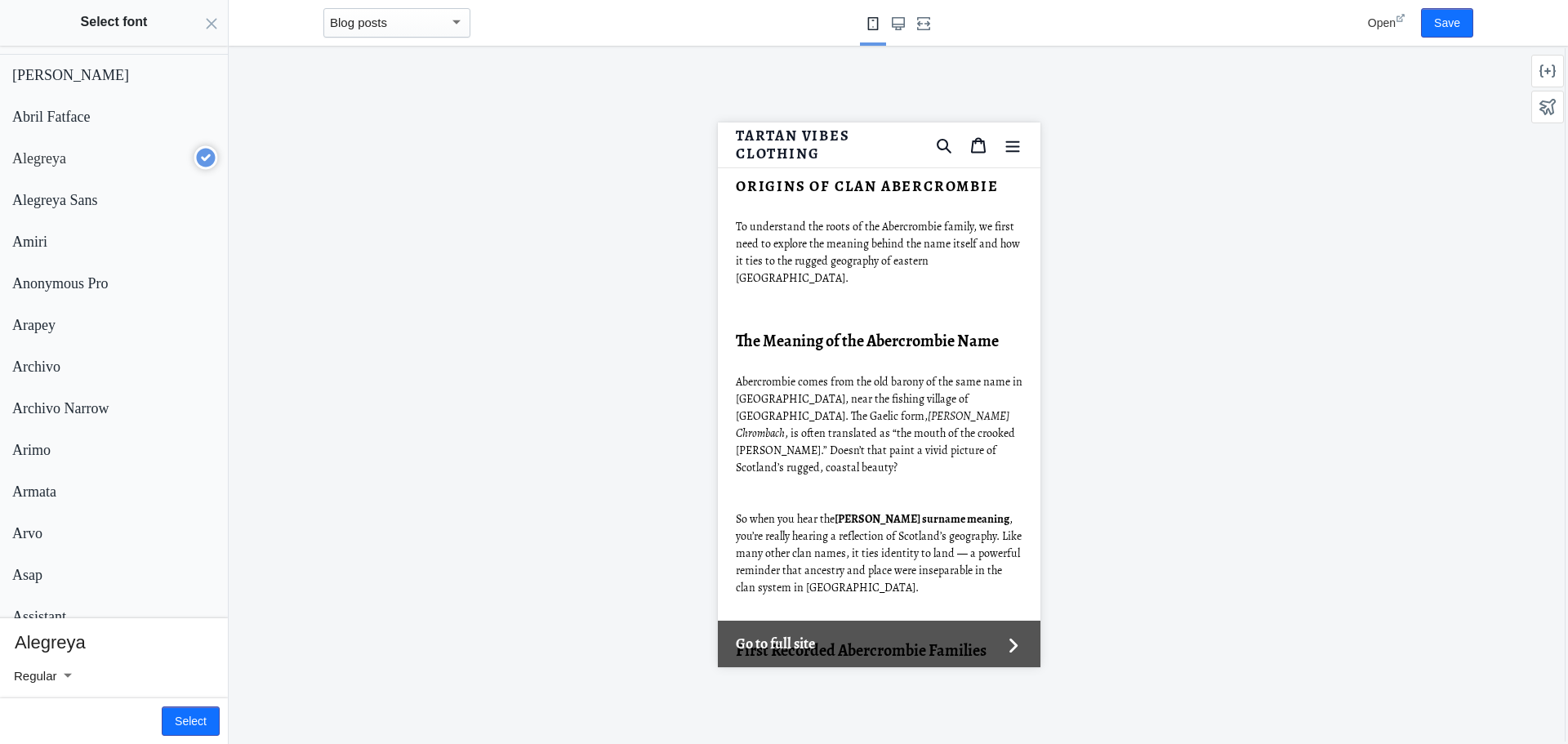
scroll to position [1634, 0]
click at [198, 718] on button "Select" at bounding box center [191, 721] width 58 height 30
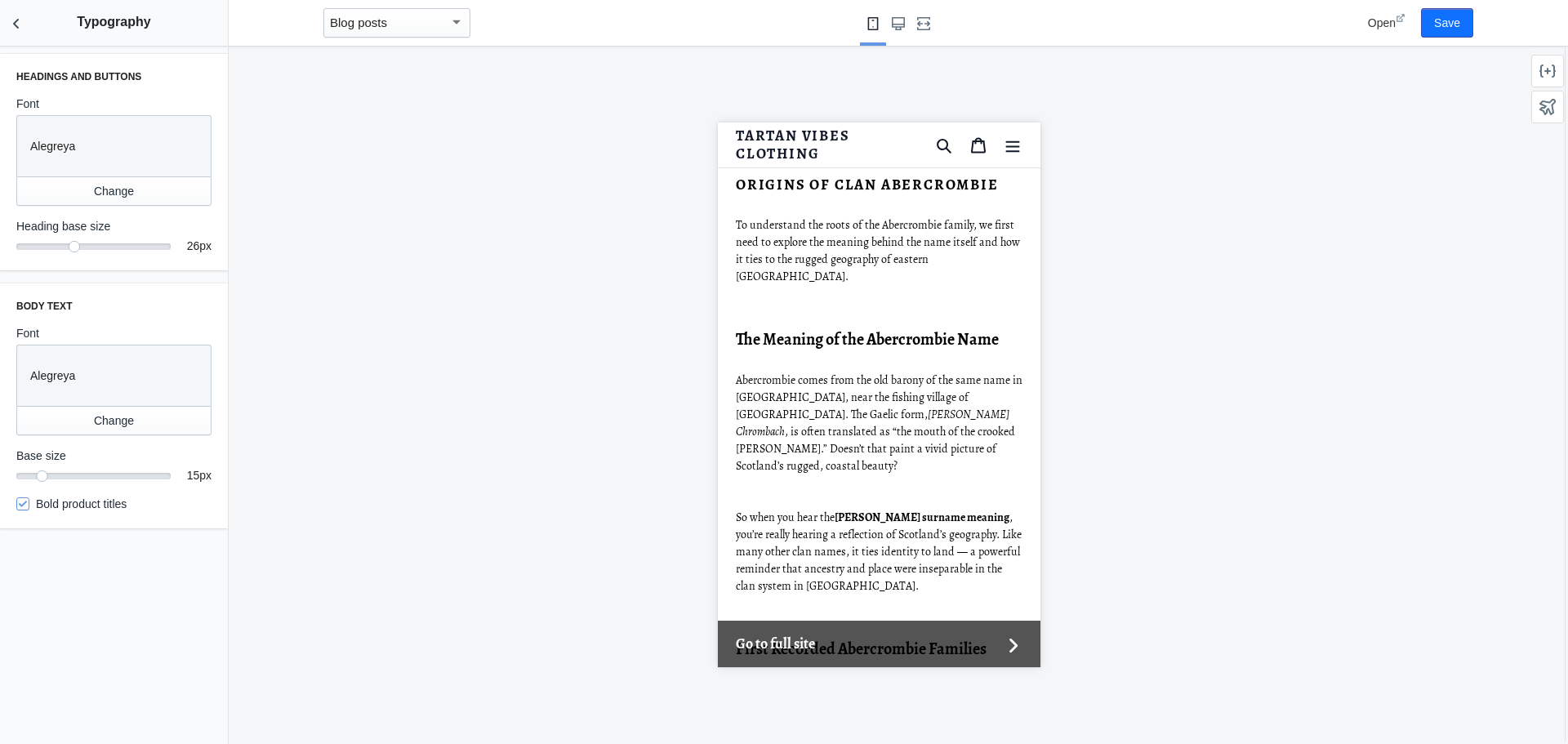
click at [192, 473] on span "15" at bounding box center [193, 475] width 13 height 13
drag, startPoint x: 45, startPoint y: 478, endPoint x: 63, endPoint y: 474, distance: 18.4
click at [63, 474] on div at bounding box center [67, 476] width 16 height 16
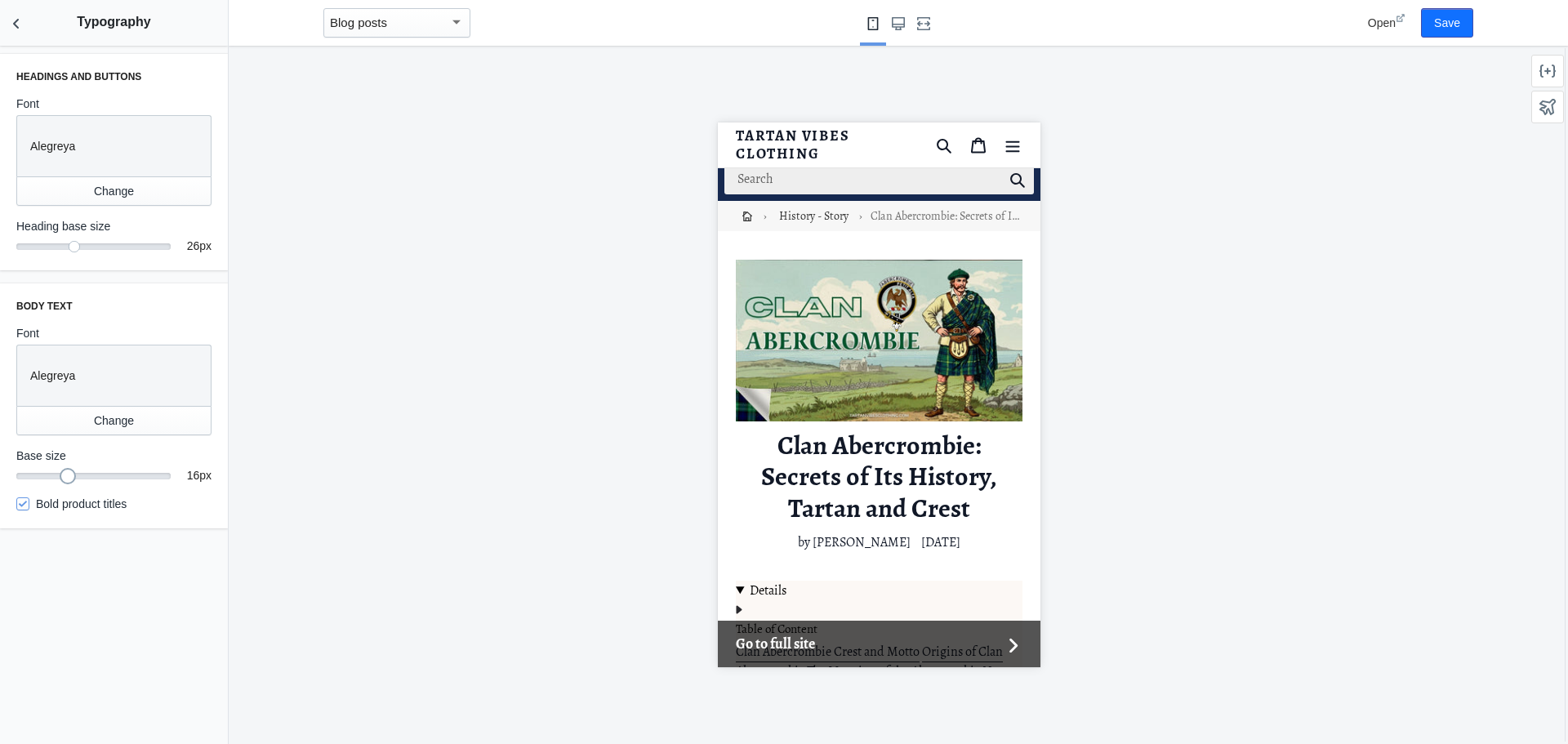
scroll to position [82, 0]
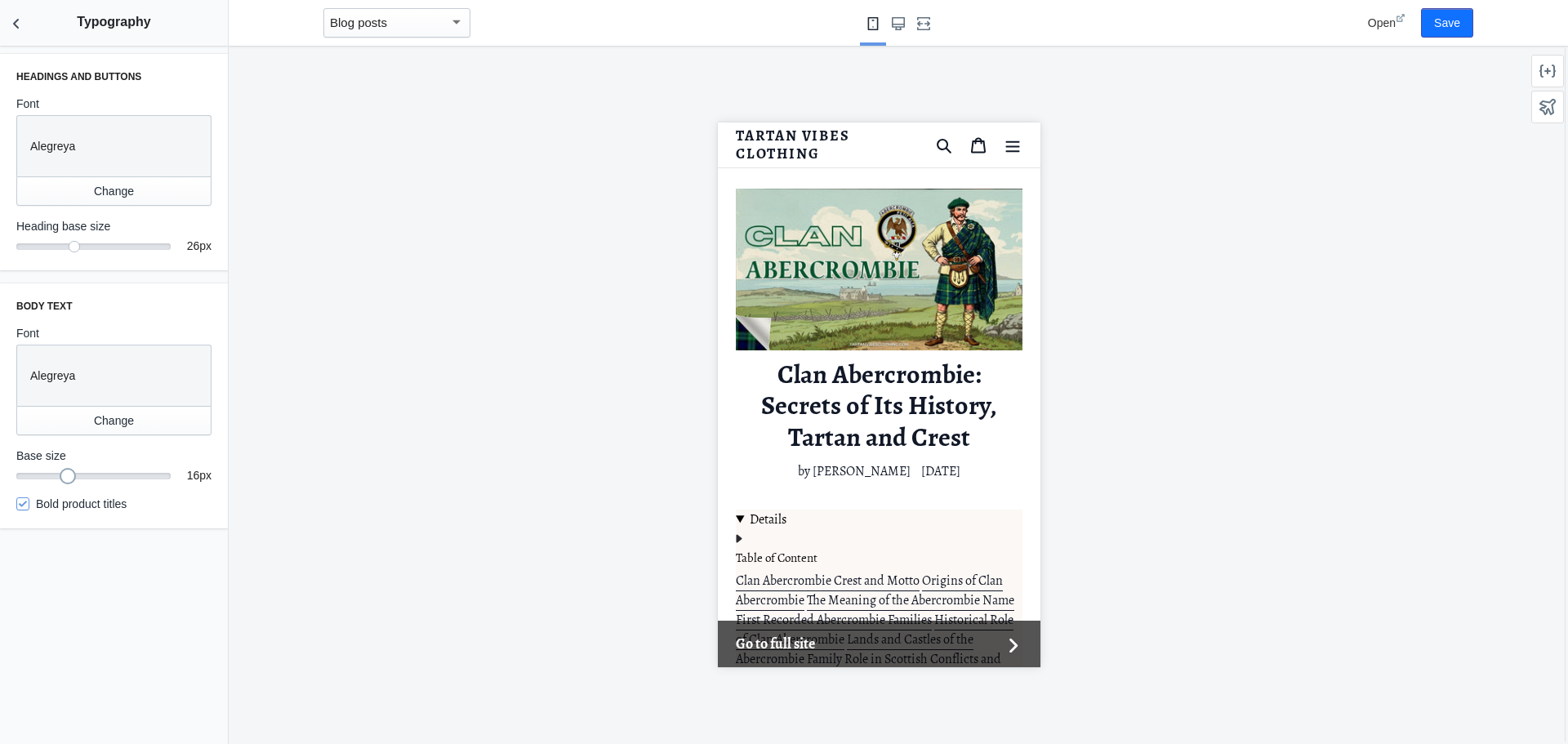
click at [481, 398] on div at bounding box center [879, 395] width 1300 height 699
click at [16, 26] on use "Back to sections" at bounding box center [15, 24] width 6 height 10
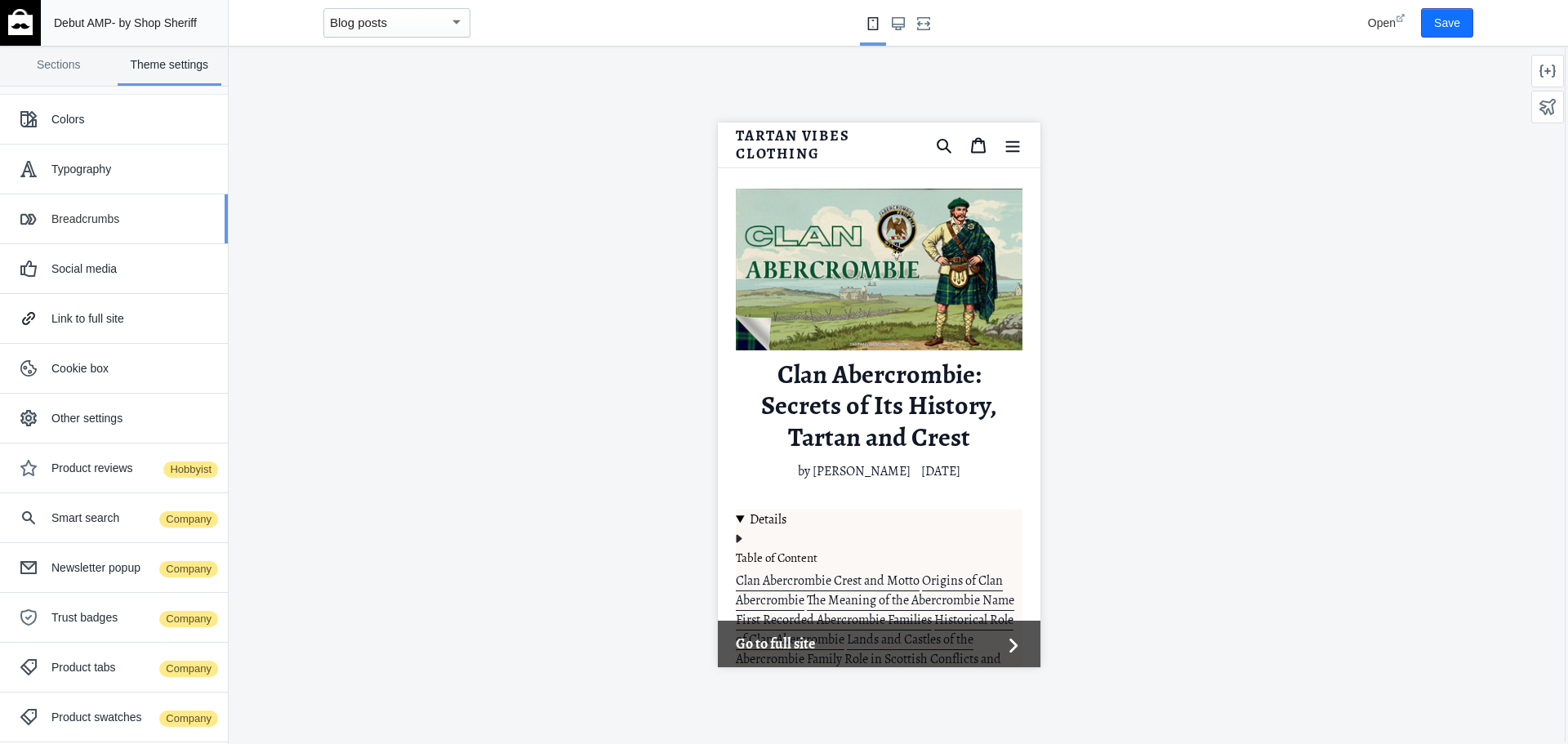
click at [123, 220] on div "Breadcrumbs" at bounding box center [133, 219] width 164 height 16
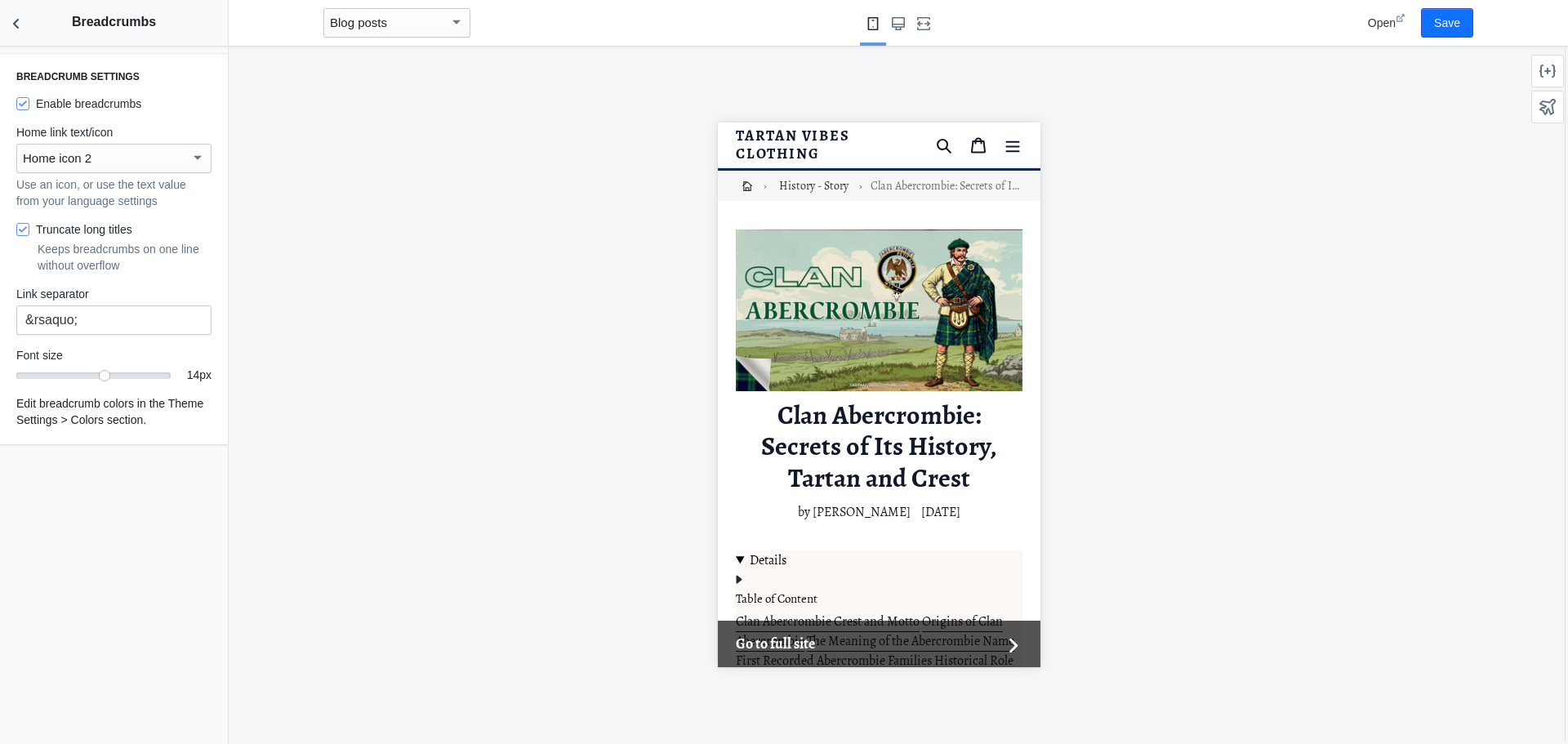
scroll to position [0, 0]
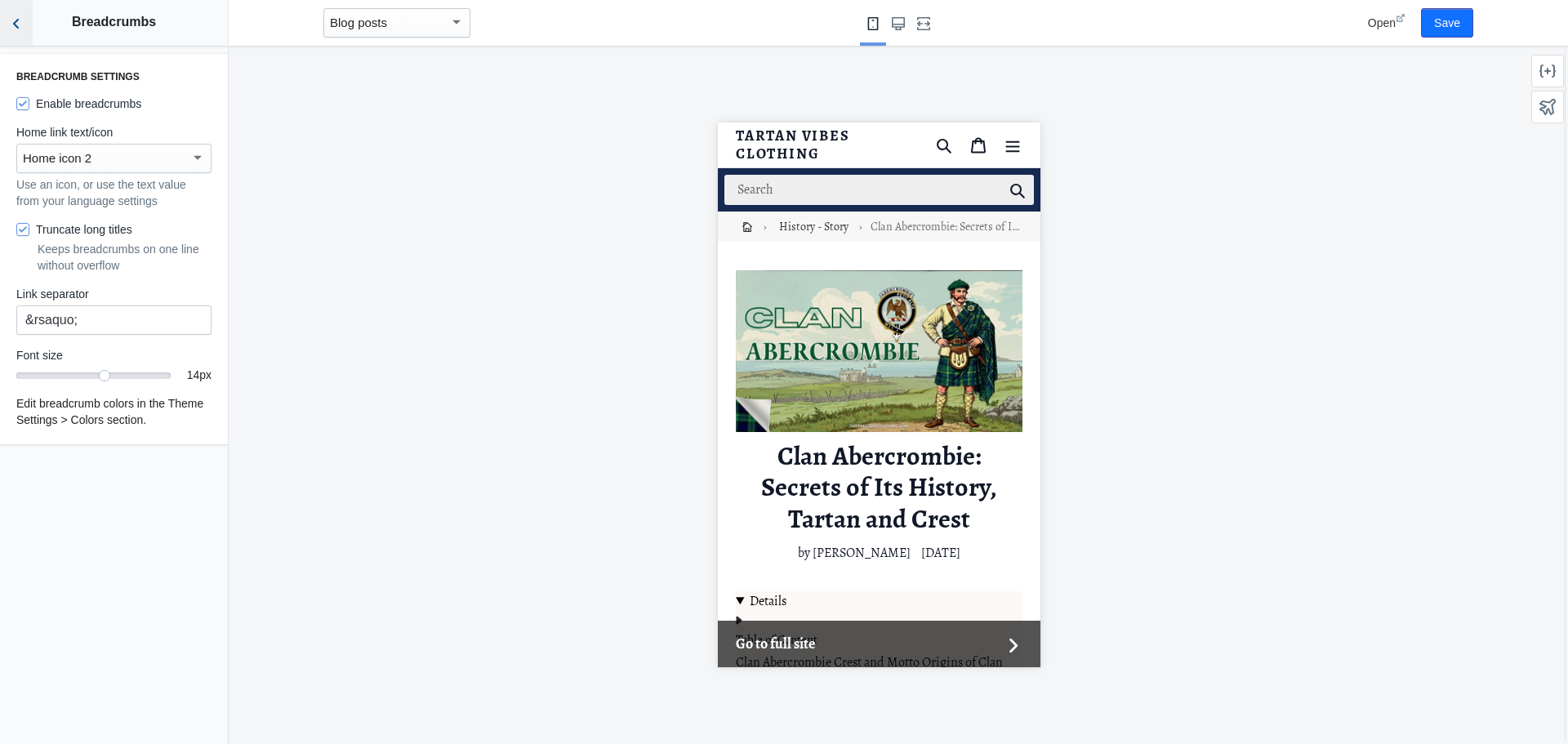
click at [14, 25] on use "Back to sections" at bounding box center [15, 24] width 6 height 10
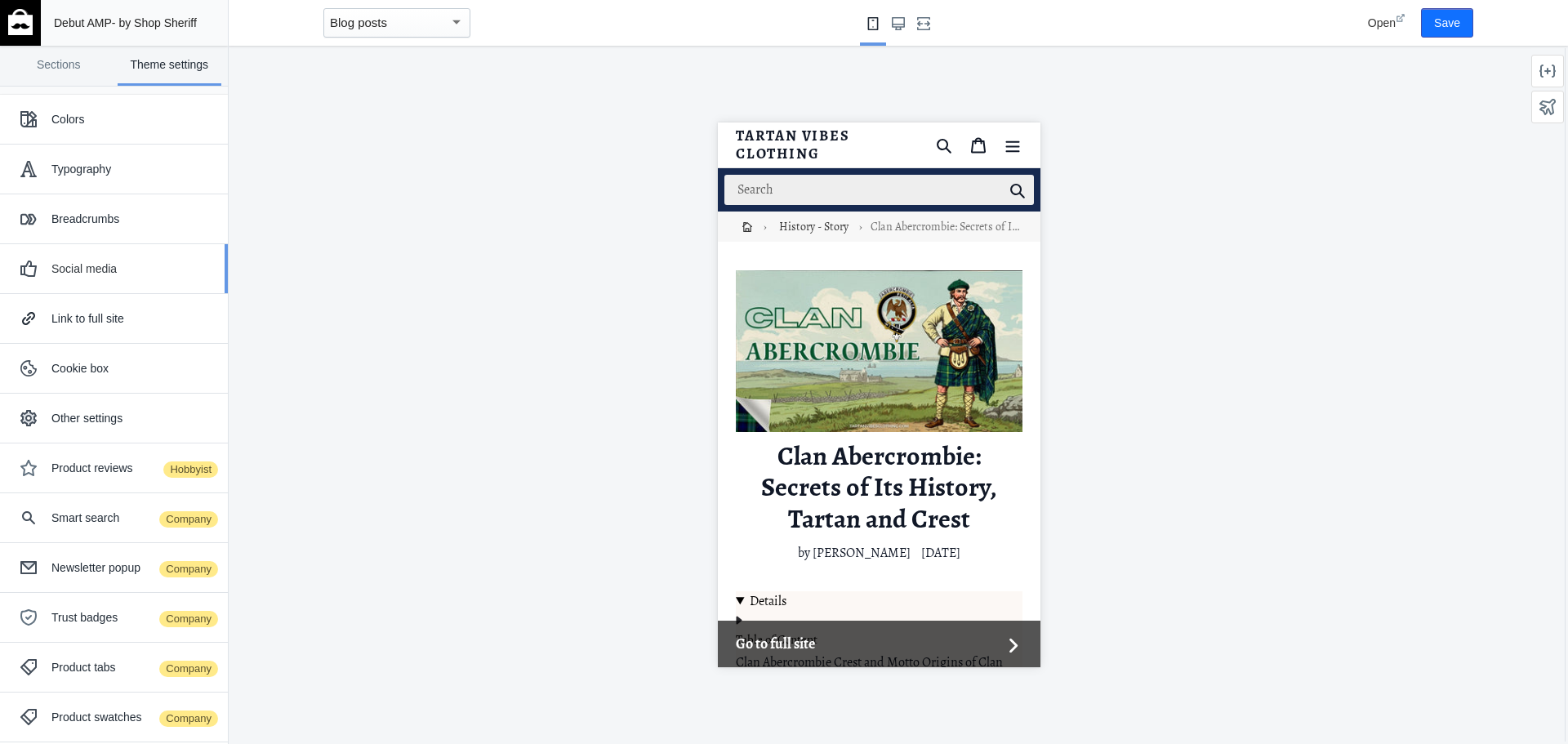
click at [130, 274] on div "Social media" at bounding box center [133, 268] width 164 height 16
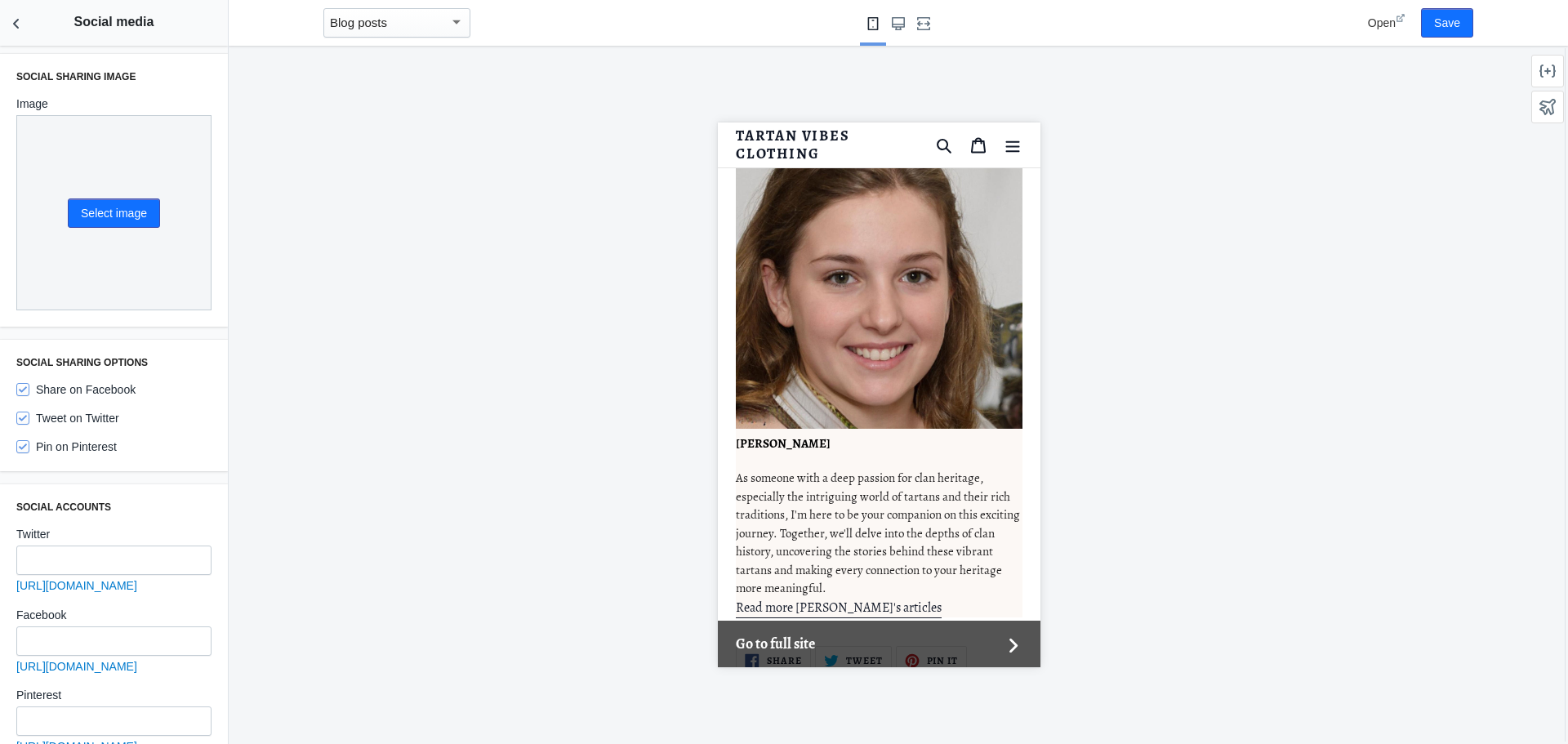
click at [60, 381] on label "Share on Facebook" at bounding box center [76, 389] width 119 height 16
click at [30, 383] on input "Share on Facebook" at bounding box center [22, 389] width 13 height 13
checkbox input "false"
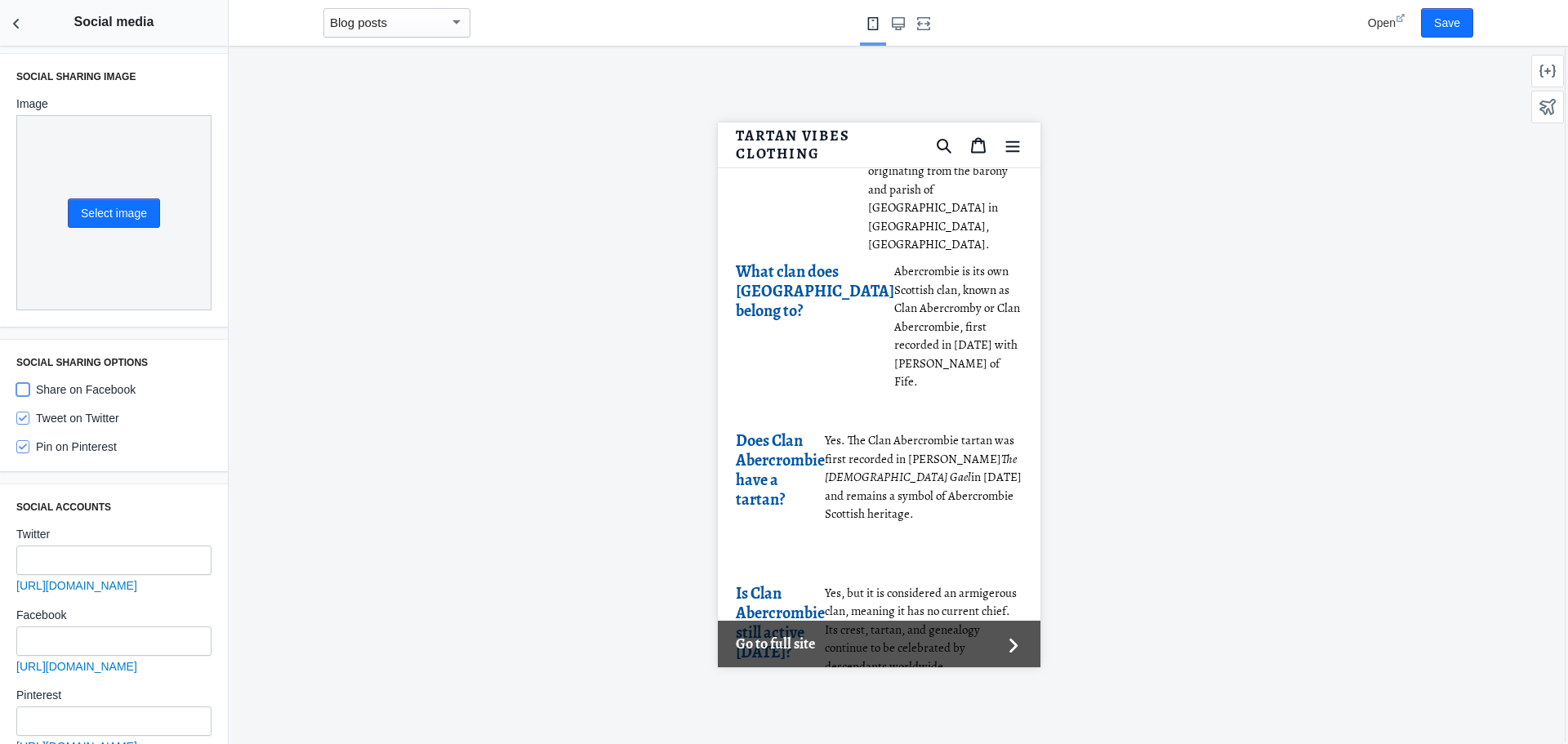
scroll to position [11140, 0]
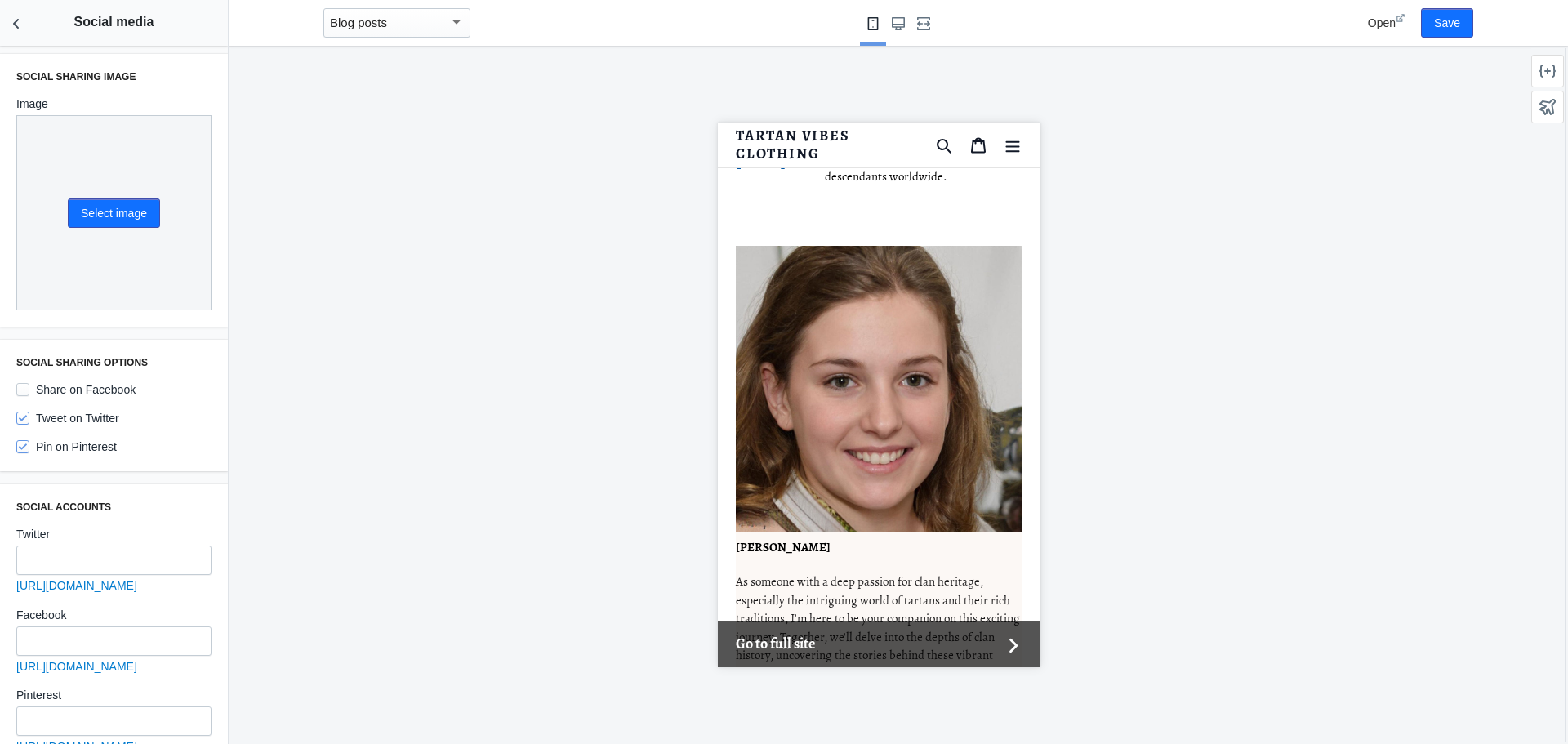
click at [79, 410] on label "Tweet on Twitter" at bounding box center [67, 418] width 103 height 16
click at [30, 412] on input "Tweet on Twitter" at bounding box center [22, 418] width 13 height 13
checkbox input "false"
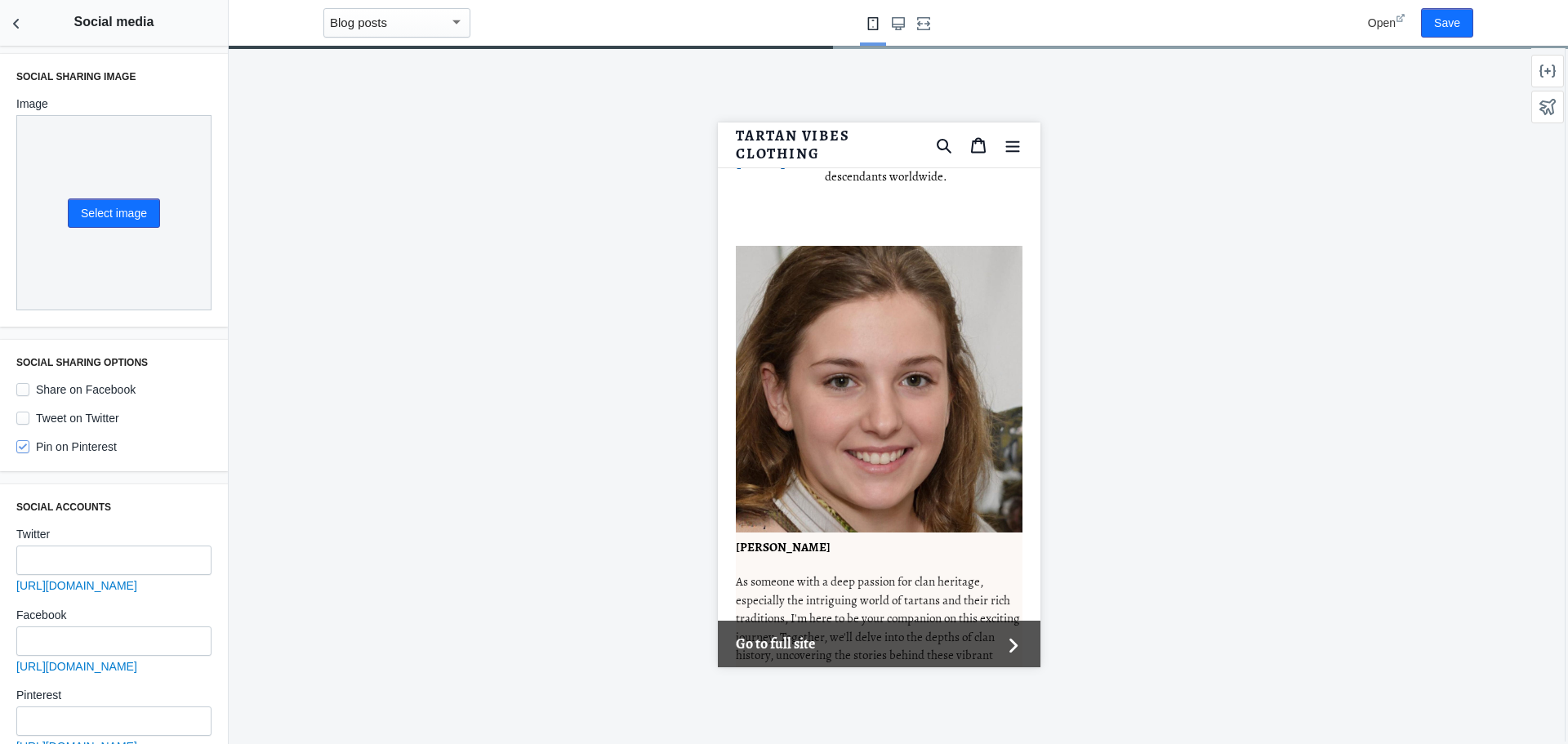
click at [79, 438] on label "Pin on Pinterest" at bounding box center [66, 446] width 100 height 16
click at [30, 440] on input "Pin on Pinterest" at bounding box center [22, 446] width 13 height 13
checkbox input "false"
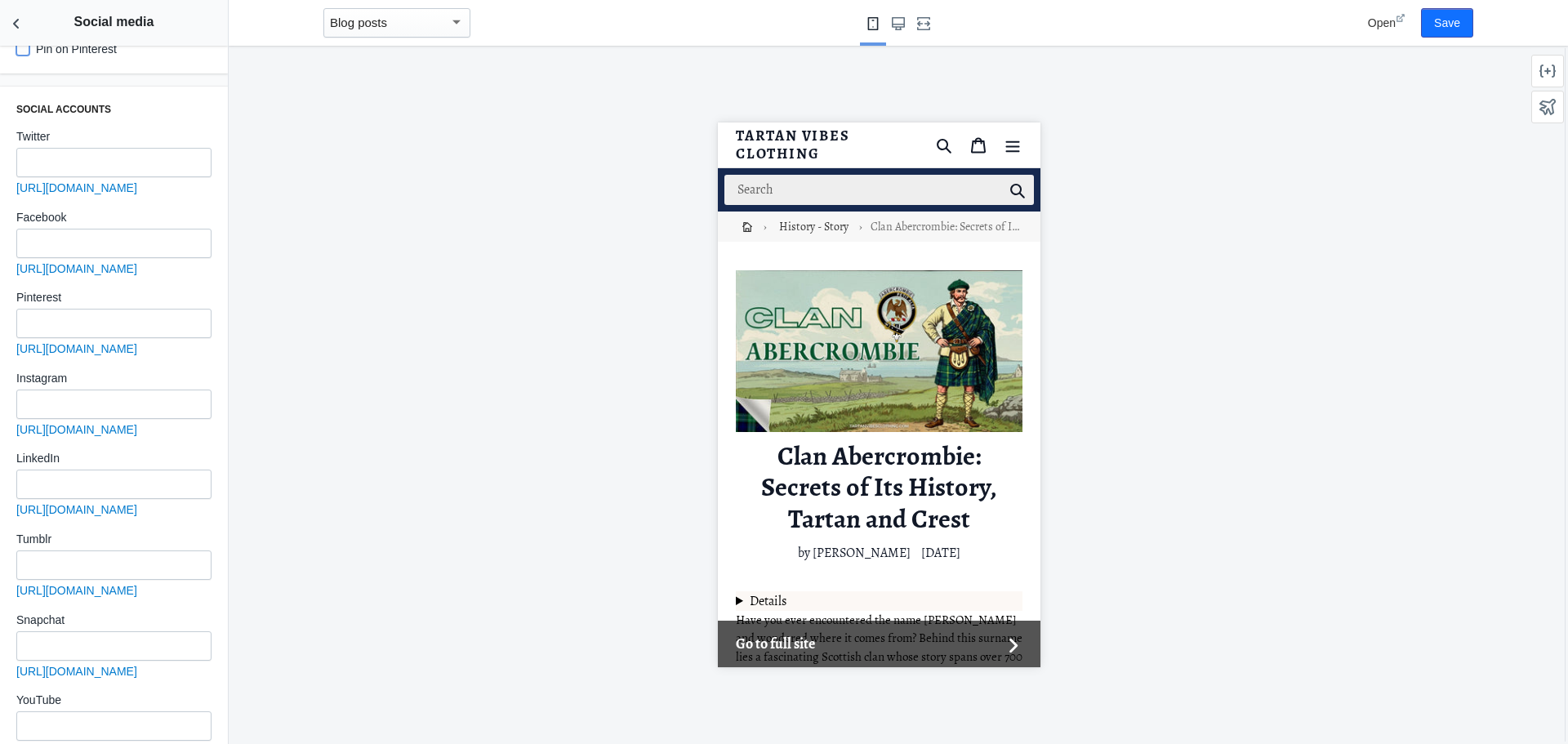
scroll to position [386, 0]
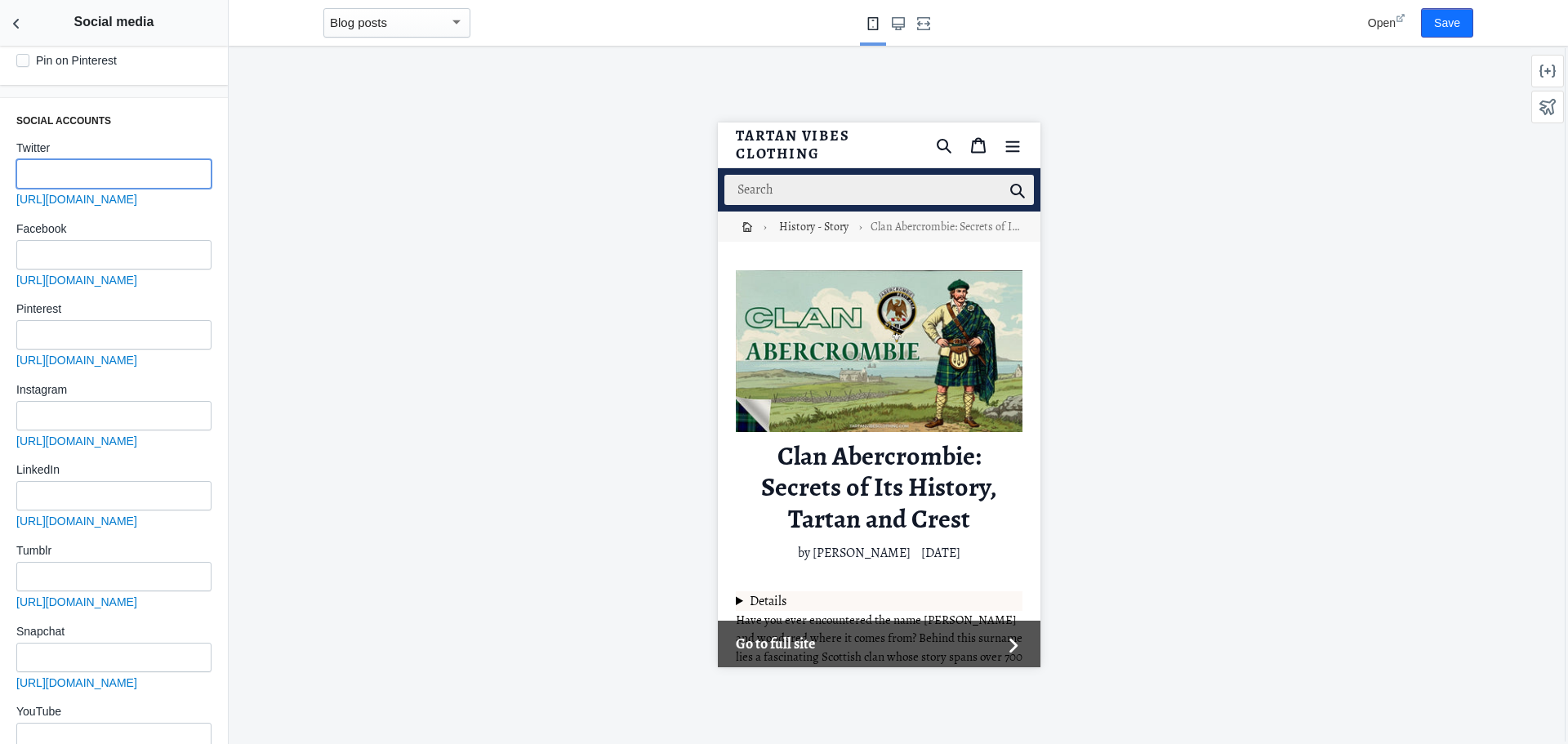
click at [111, 170] on input "text" at bounding box center [113, 174] width 195 height 30
paste input "https://x.com/tartanclothing"
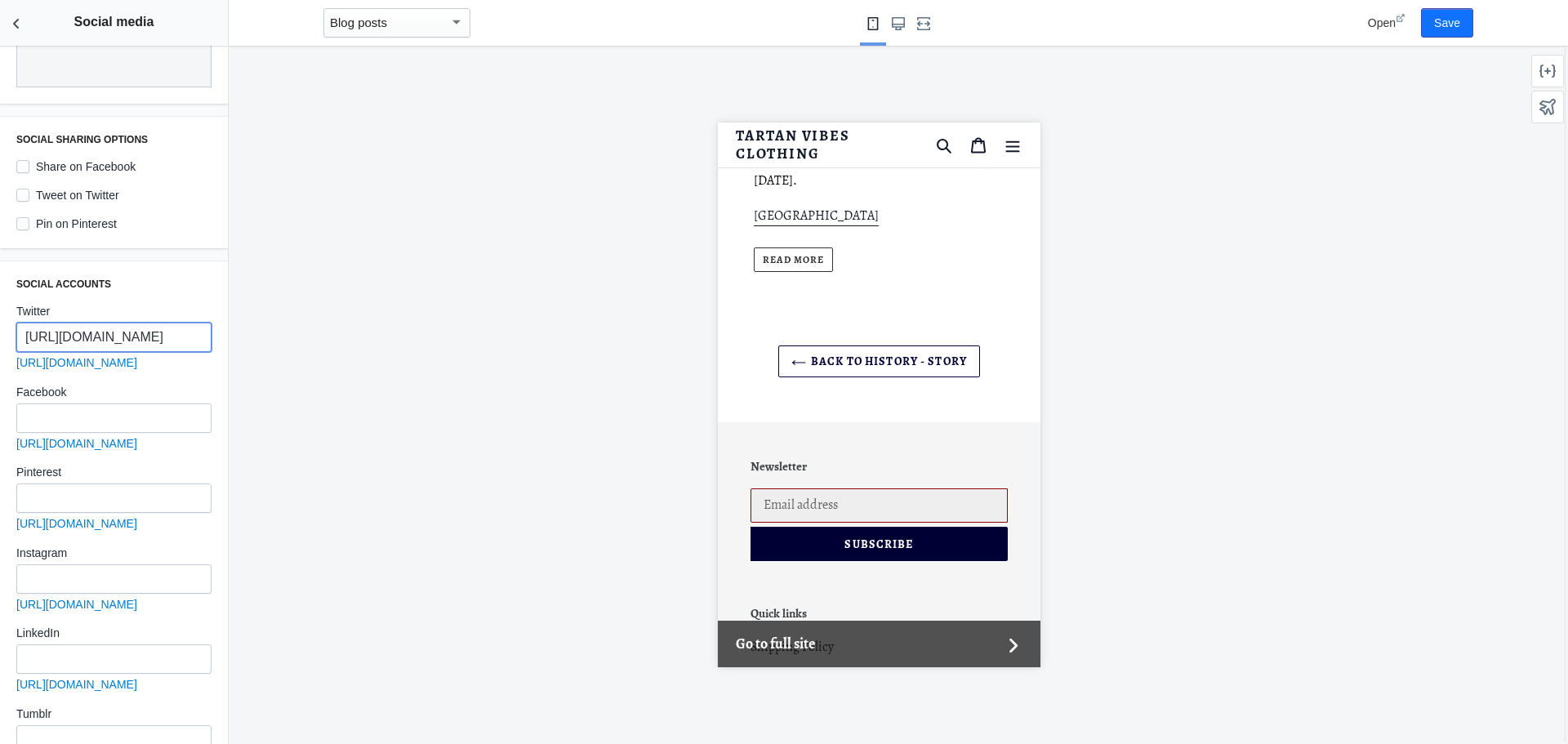
scroll to position [13074, 0]
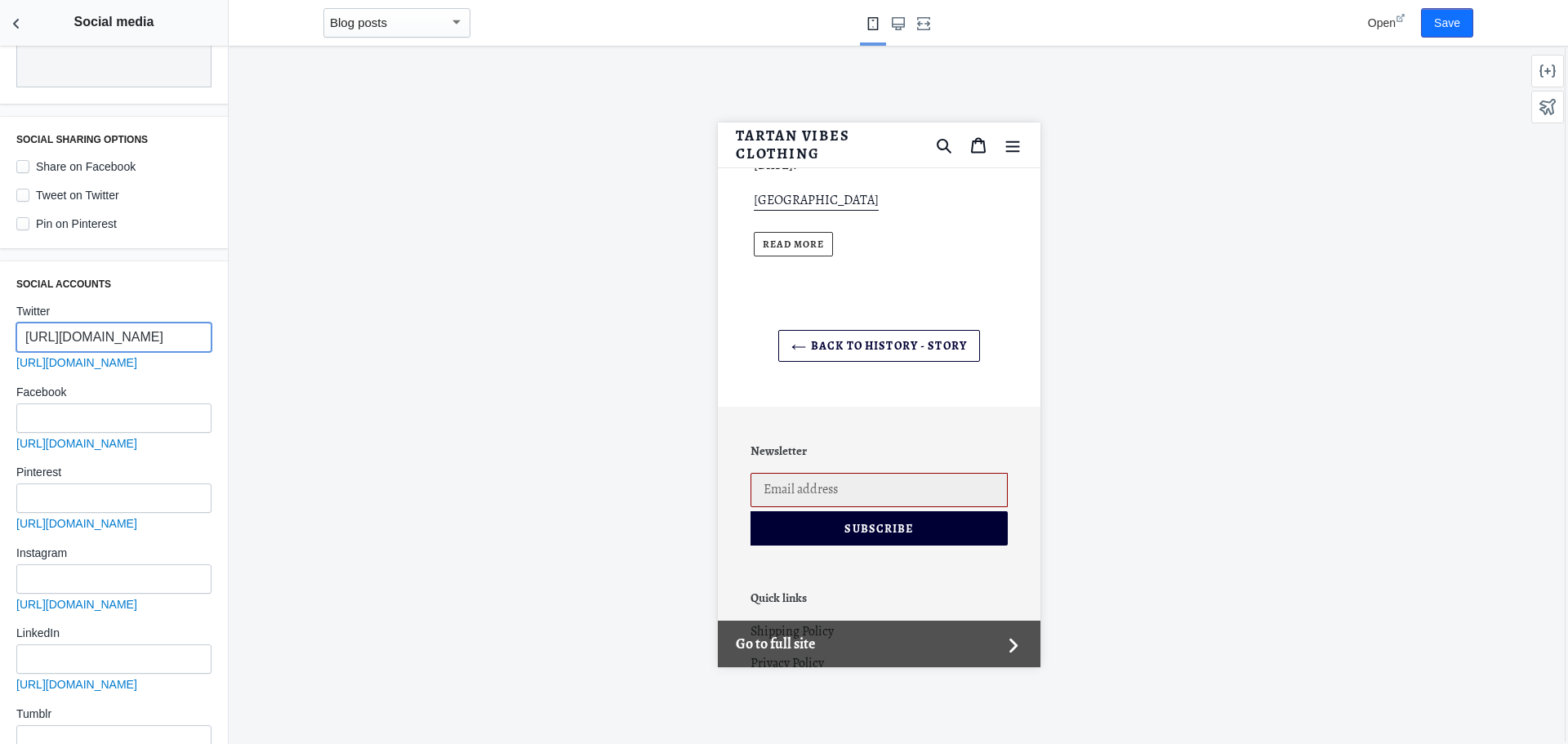
type input "https://x.com/tartanclothing"
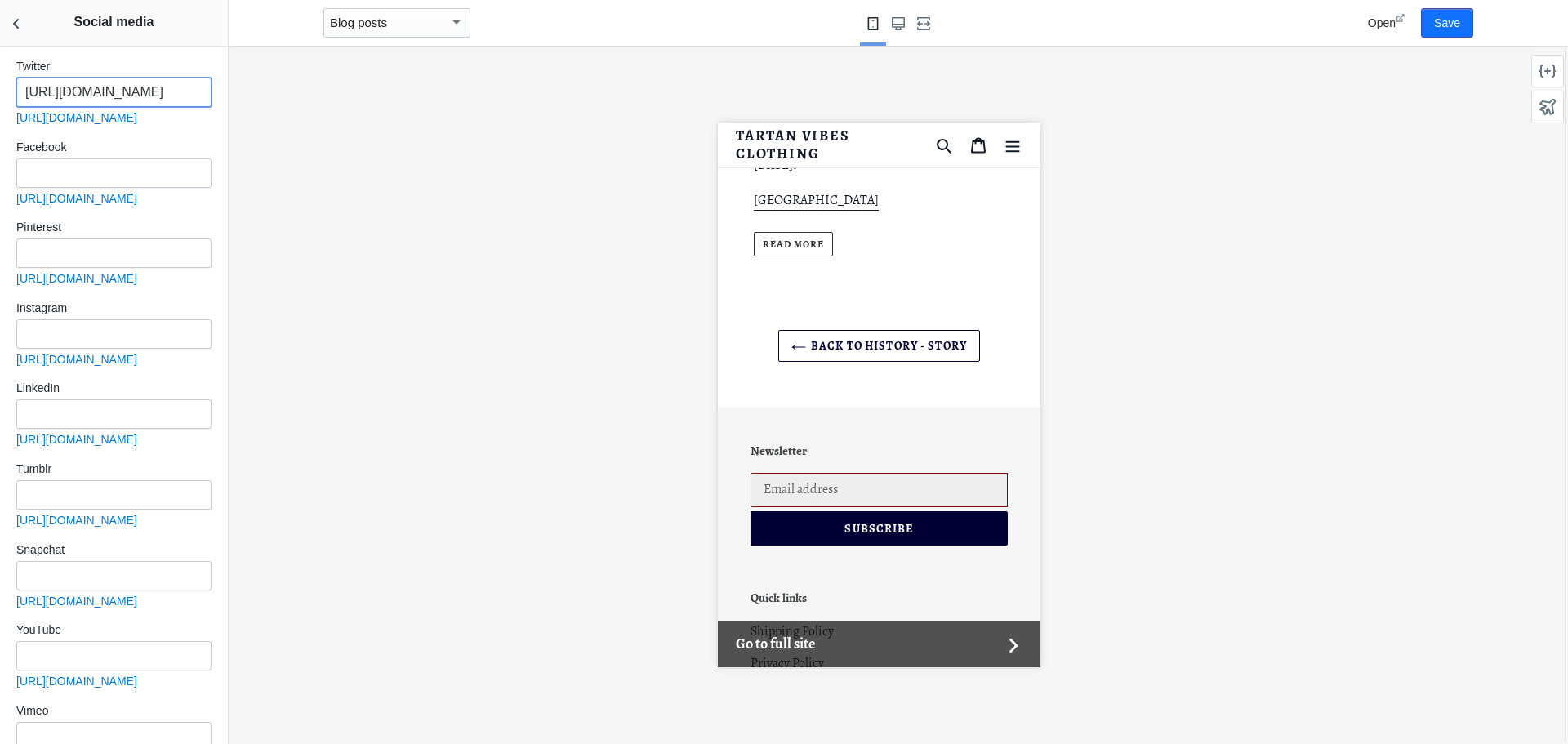
scroll to position [550, 0]
click at [136, 80] on input "text" at bounding box center [113, 91] width 195 height 30
paste input "https://www.facebook.com/tartanvibes"
type input "https://www.facebook.com/tartanvibes"
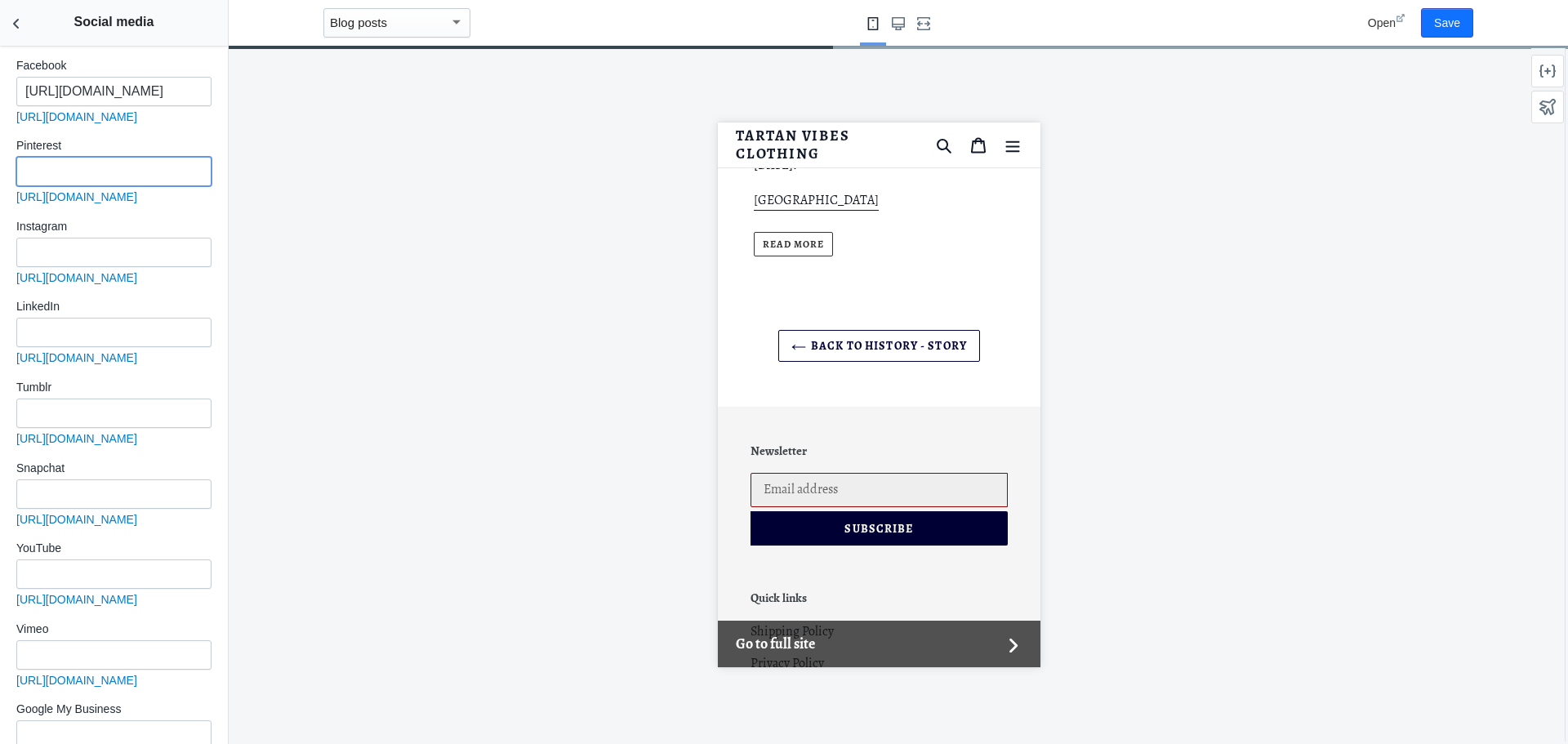
scroll to position [0, 0]
click at [92, 173] on input "text" at bounding box center [113, 171] width 195 height 30
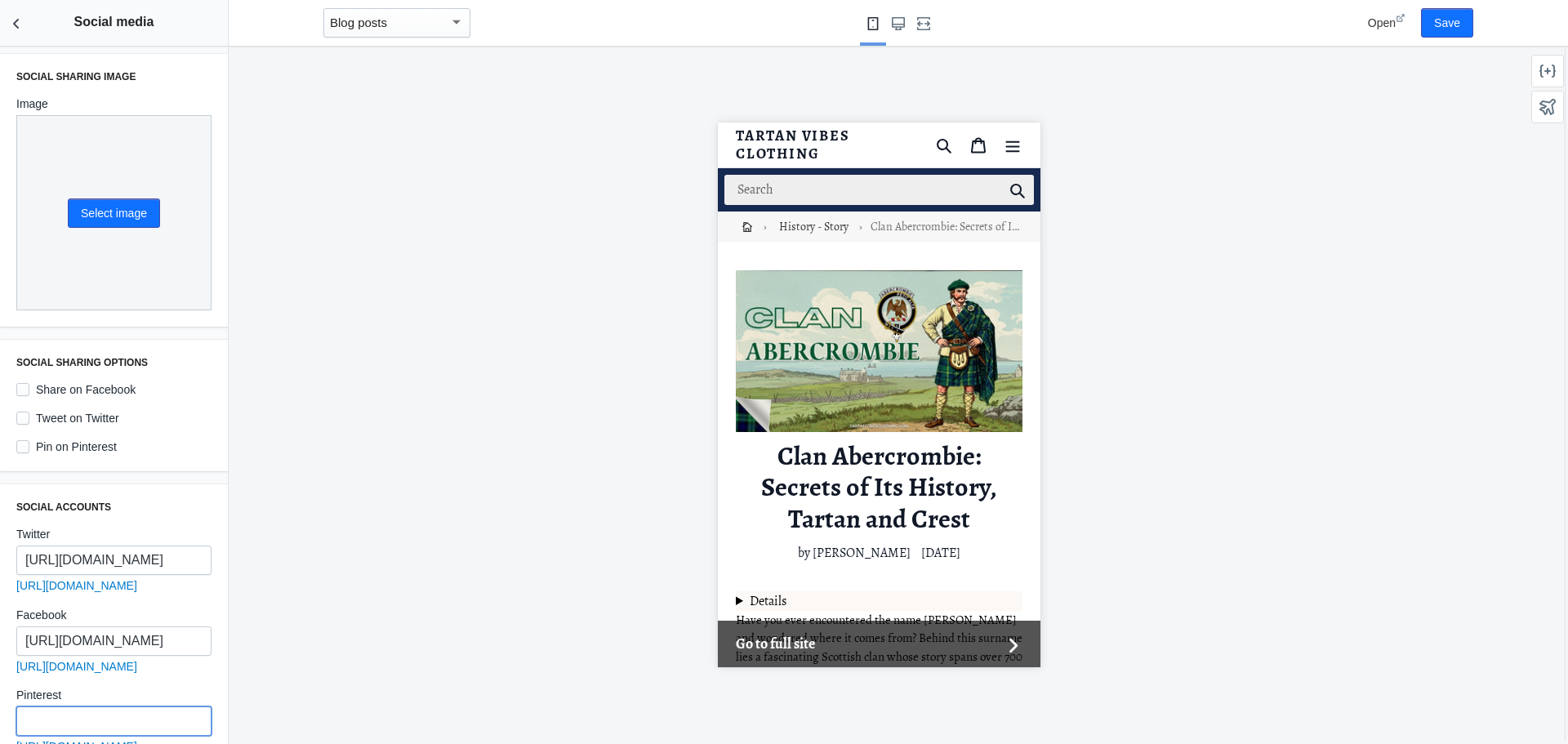
scroll to position [550, 0]
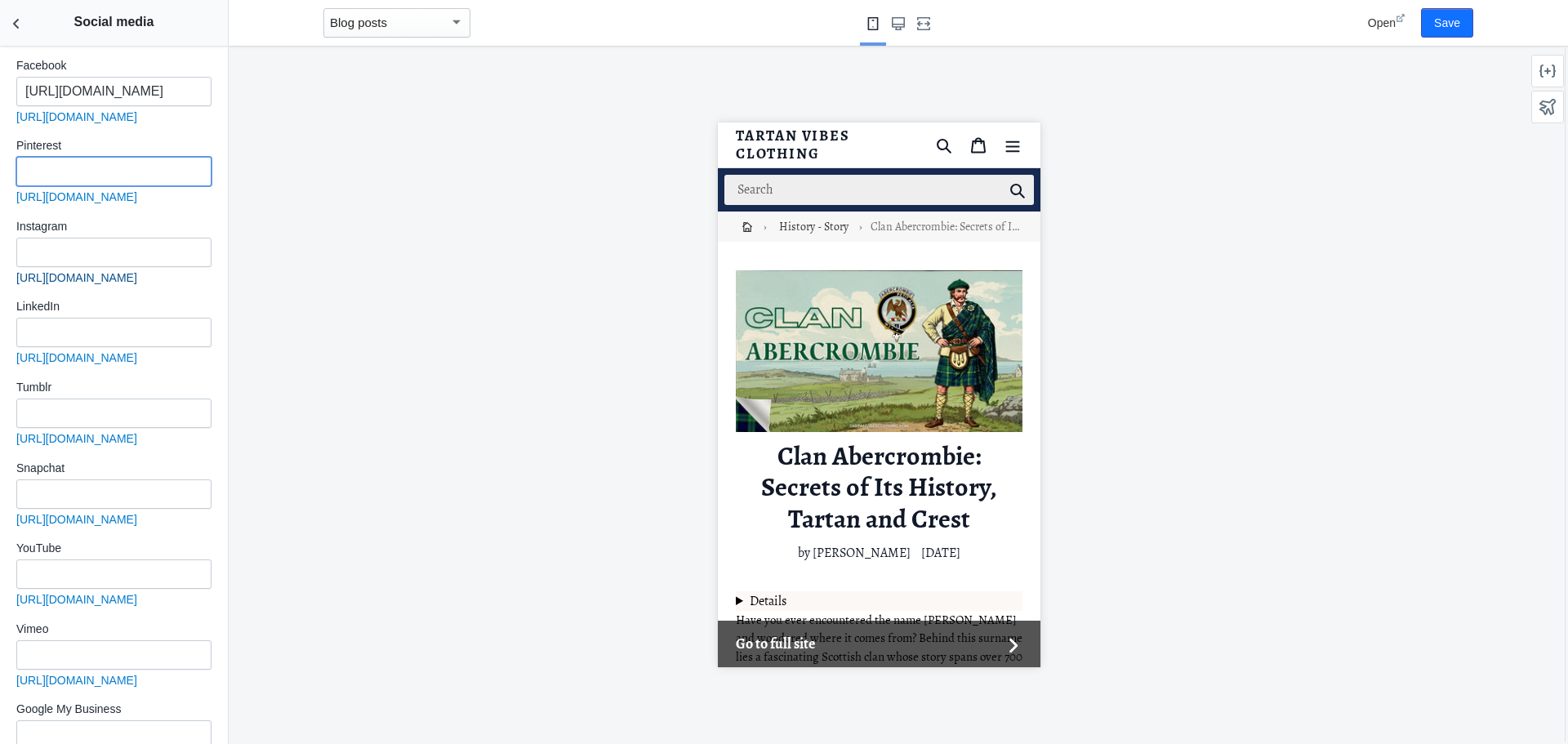
paste input "[URL][DOMAIN_NAME]"
type input "[URL][DOMAIN_NAME]"
click at [132, 238] on input "text" at bounding box center [113, 252] width 195 height 30
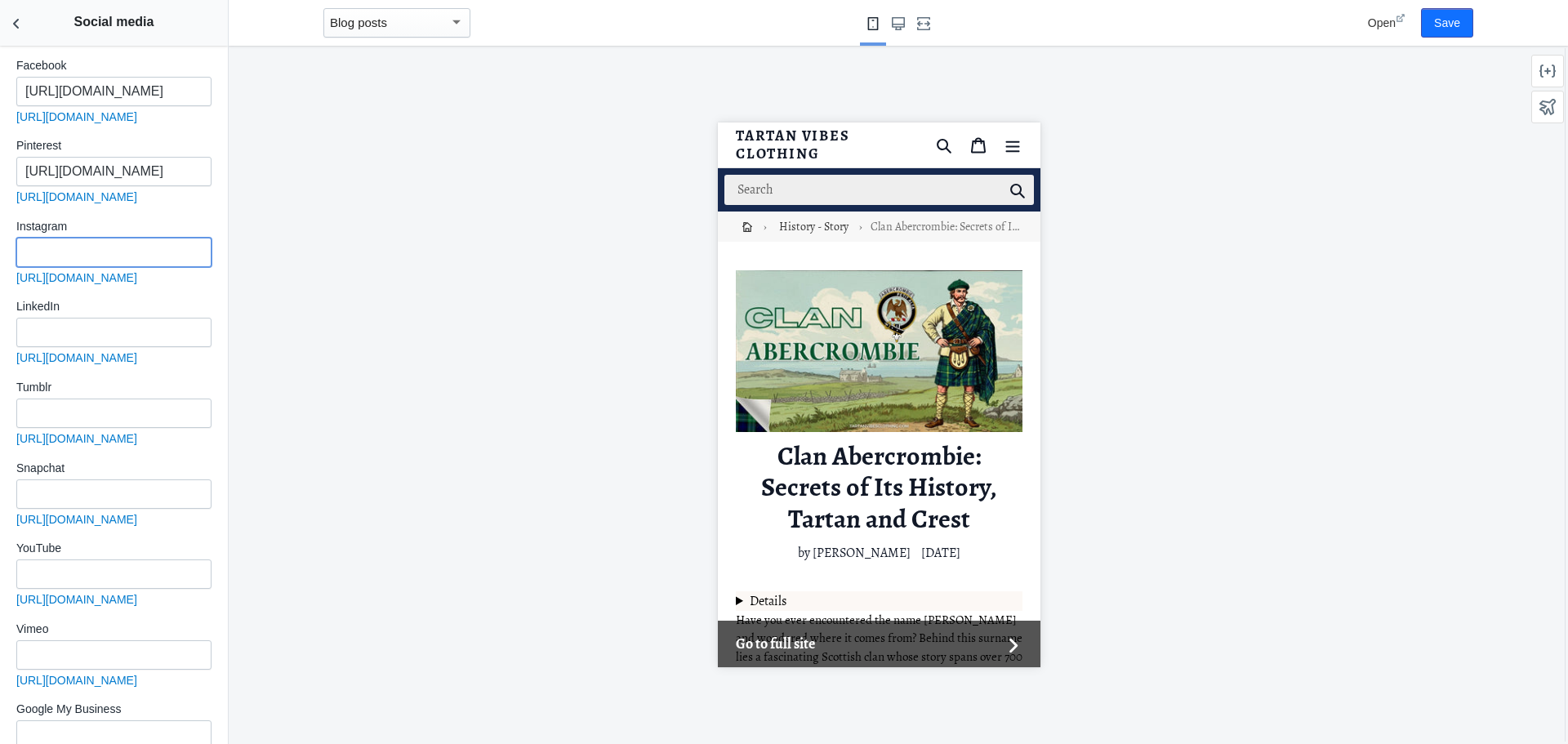
paste input "https://www.instagram.com/tartanvibesclothing/"
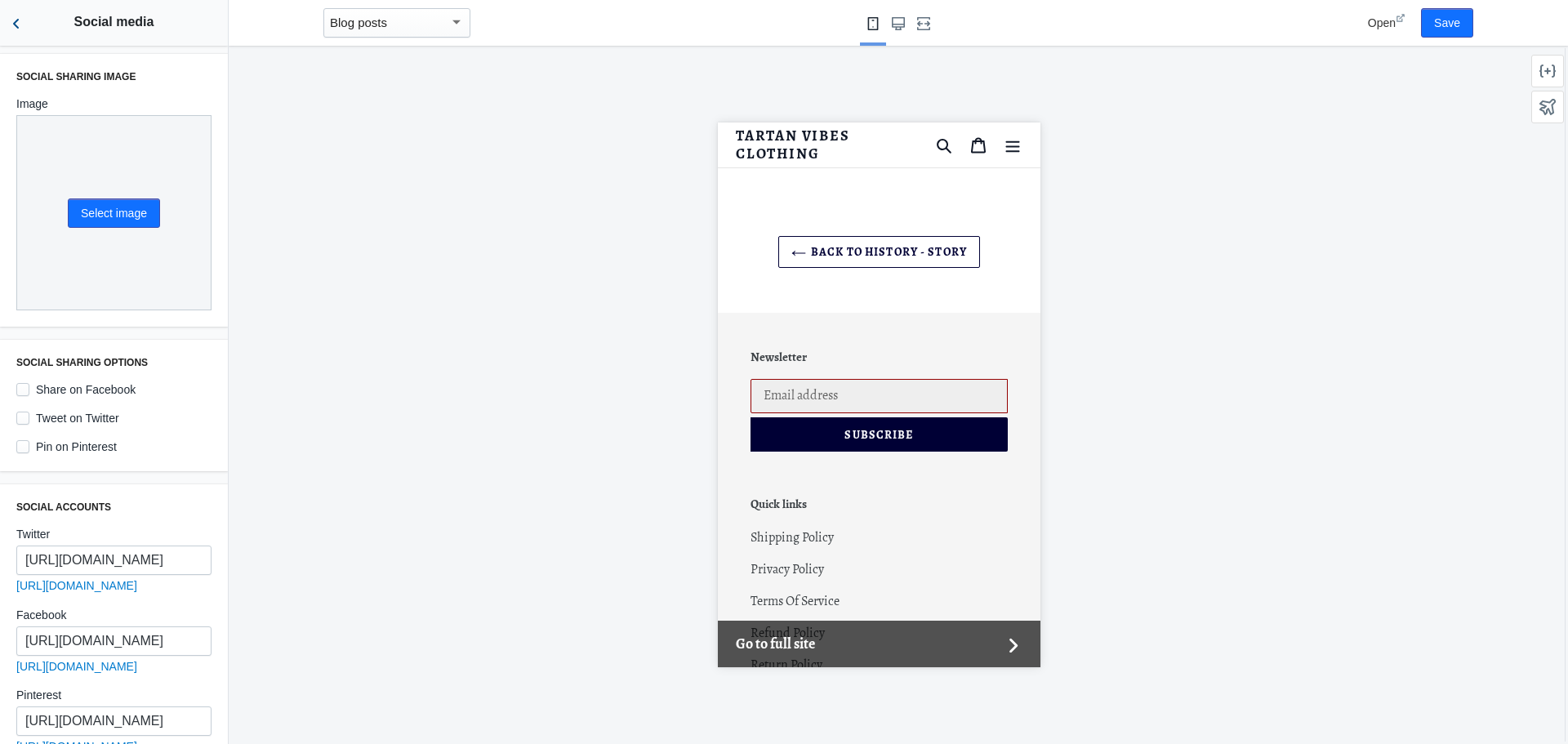
type input "https://www.instagram.com/tartanvibesclothing/"
click at [19, 26] on icon "Back to sections" at bounding box center [16, 23] width 16 height 16
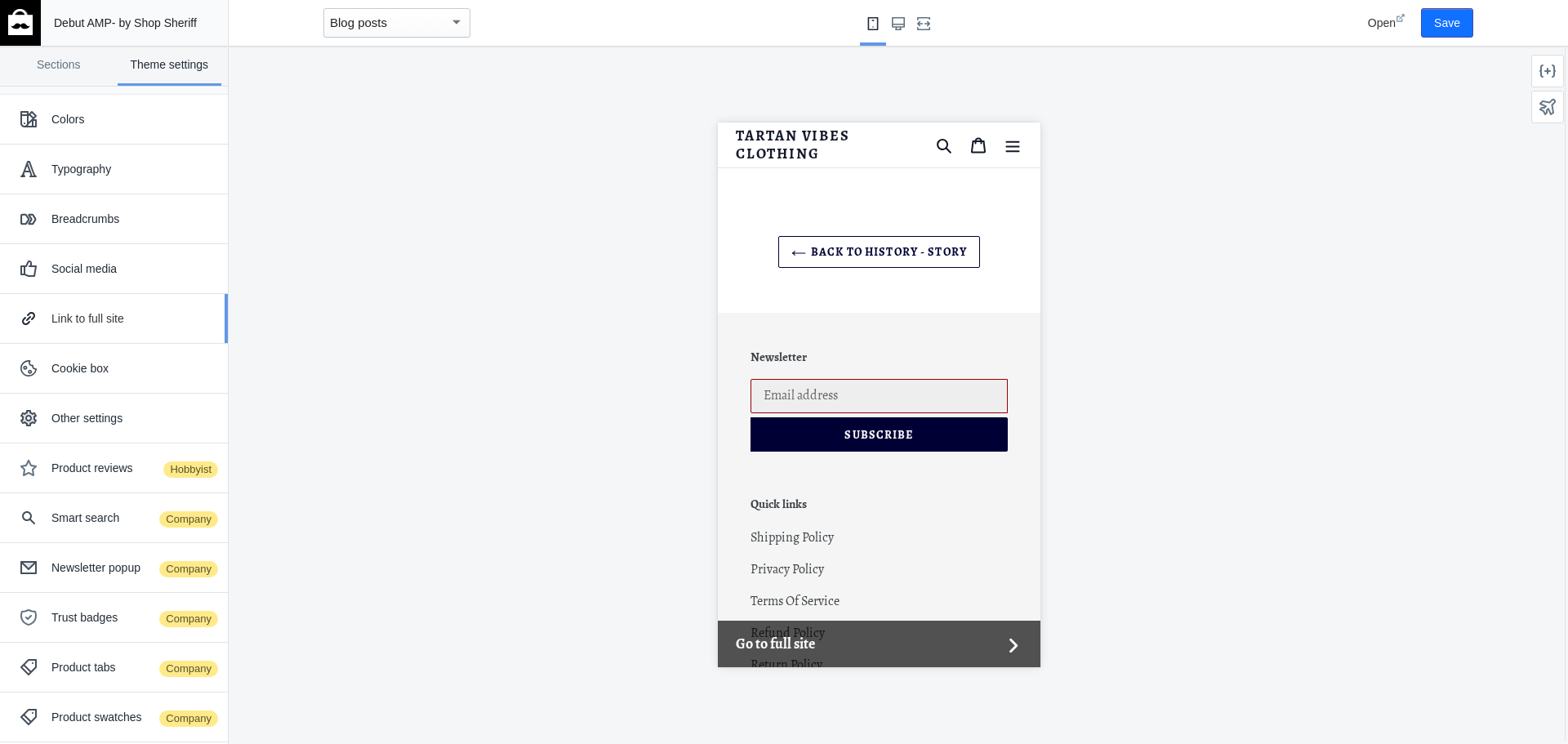
click at [142, 326] on div "Link to full site" at bounding box center [133, 318] width 164 height 16
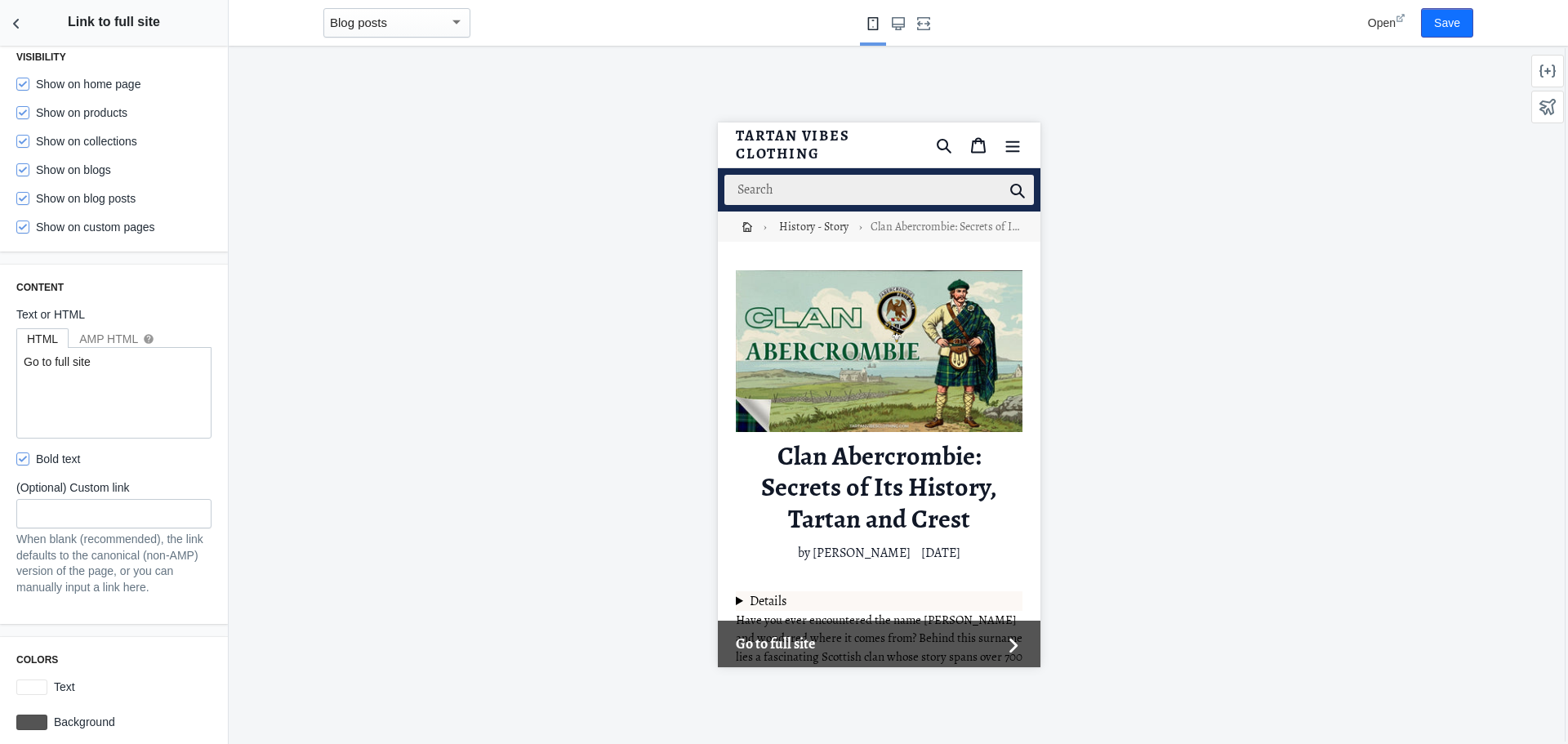
scroll to position [31, 0]
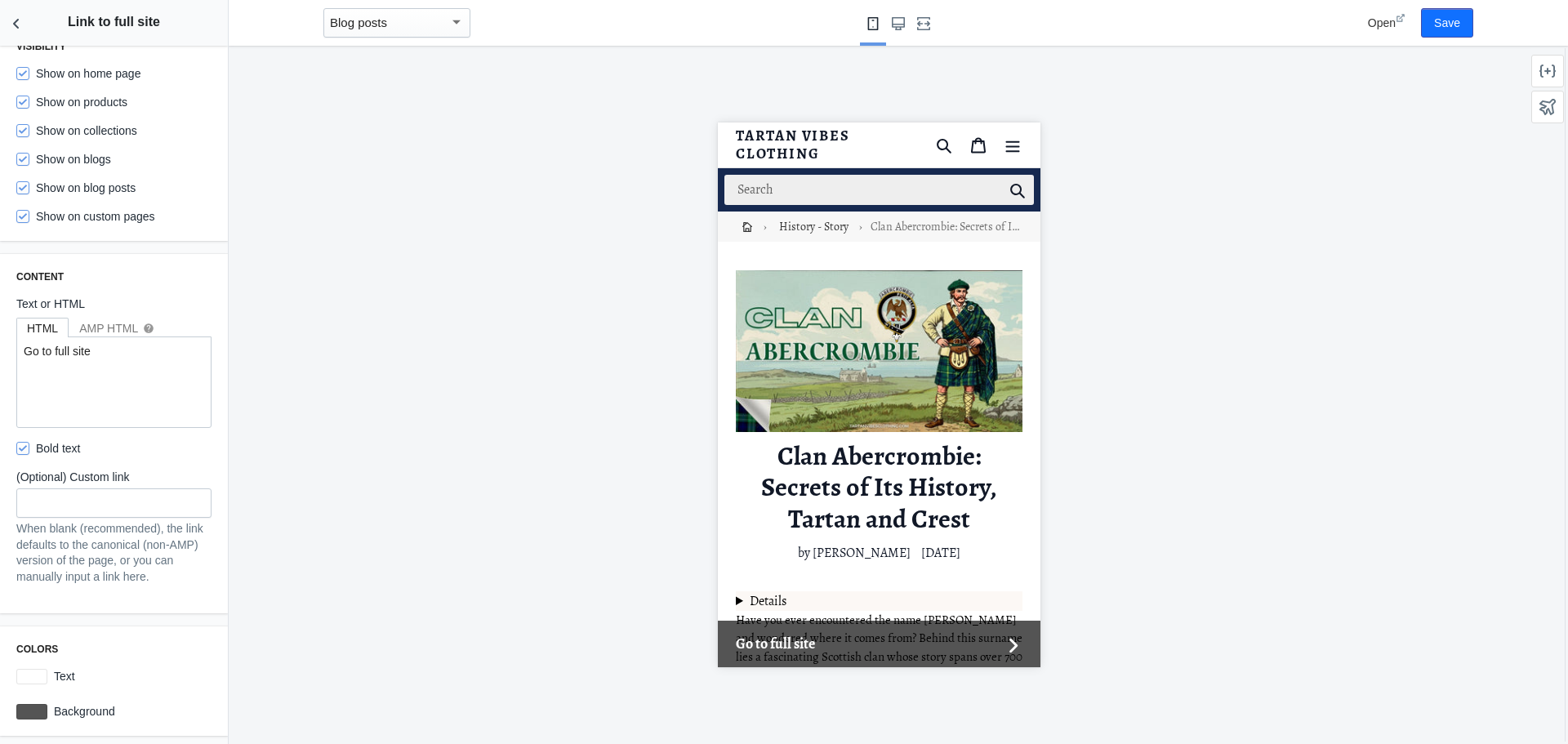
drag, startPoint x: 178, startPoint y: 24, endPoint x: 81, endPoint y: 11, distance: 97.9
click at [30, 31] on header "Link to full site" at bounding box center [114, 23] width 228 height 46
copy h2 "Link to full site"
click at [523, 411] on div at bounding box center [879, 395] width 1300 height 699
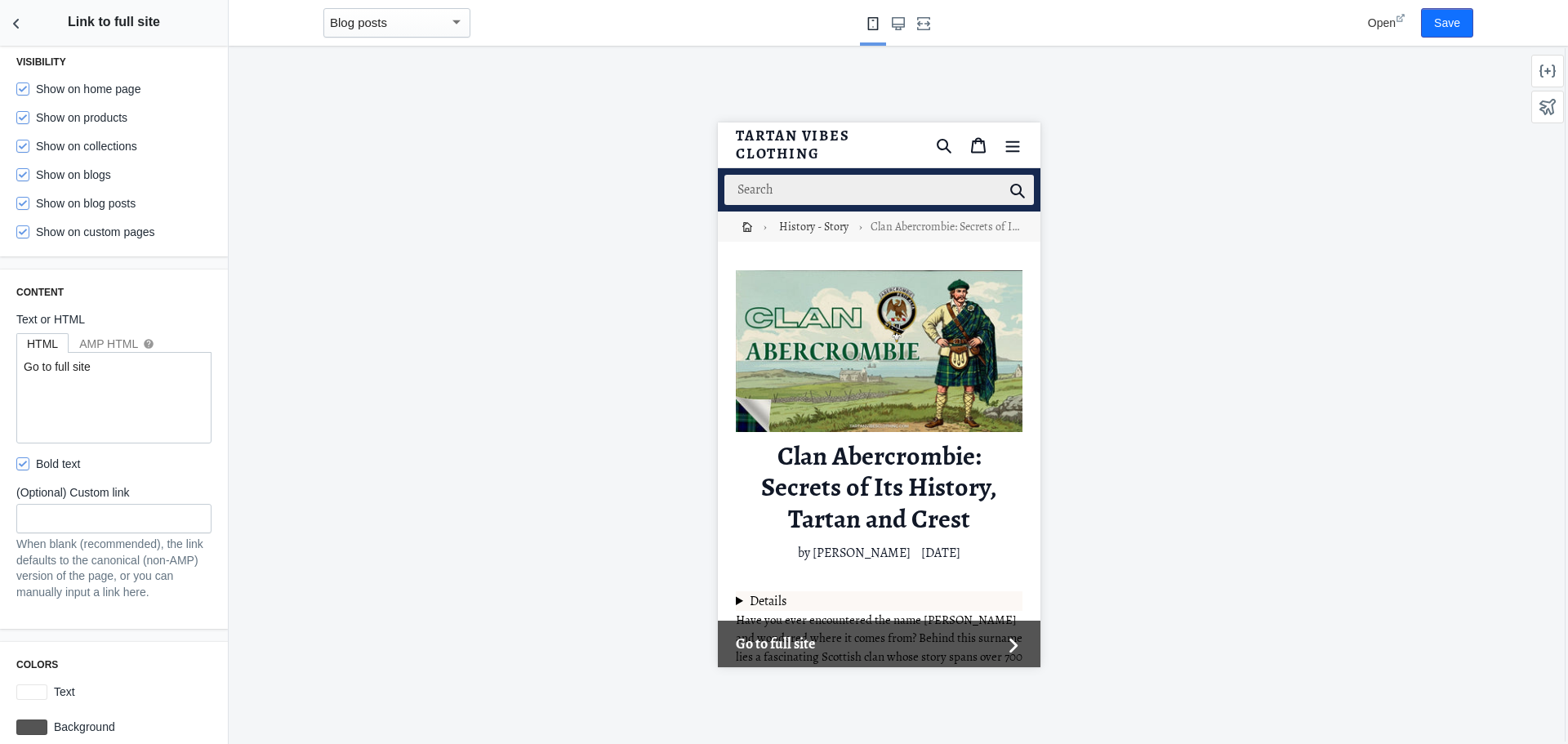
scroll to position [0, 0]
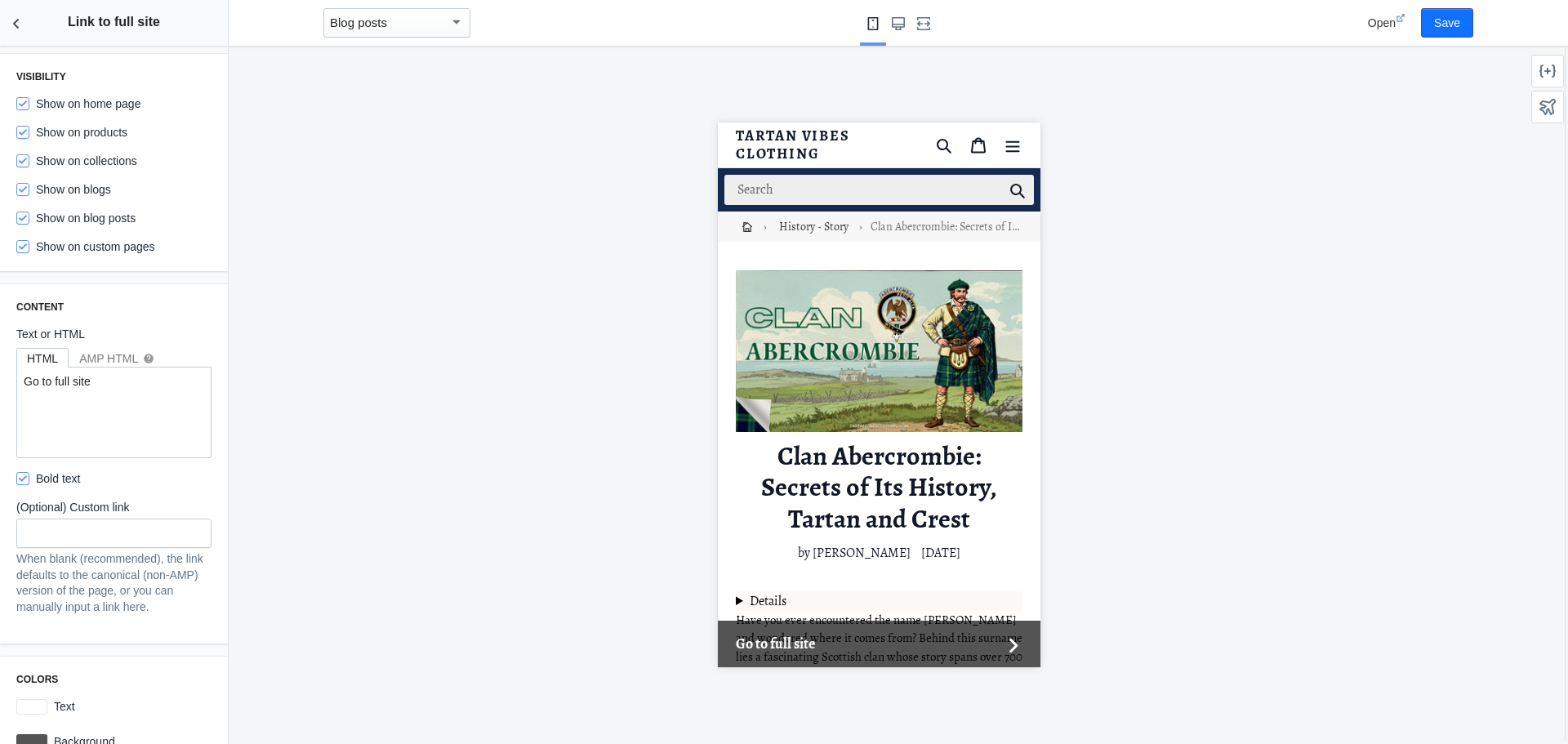
click at [380, 159] on div at bounding box center [879, 395] width 1300 height 699
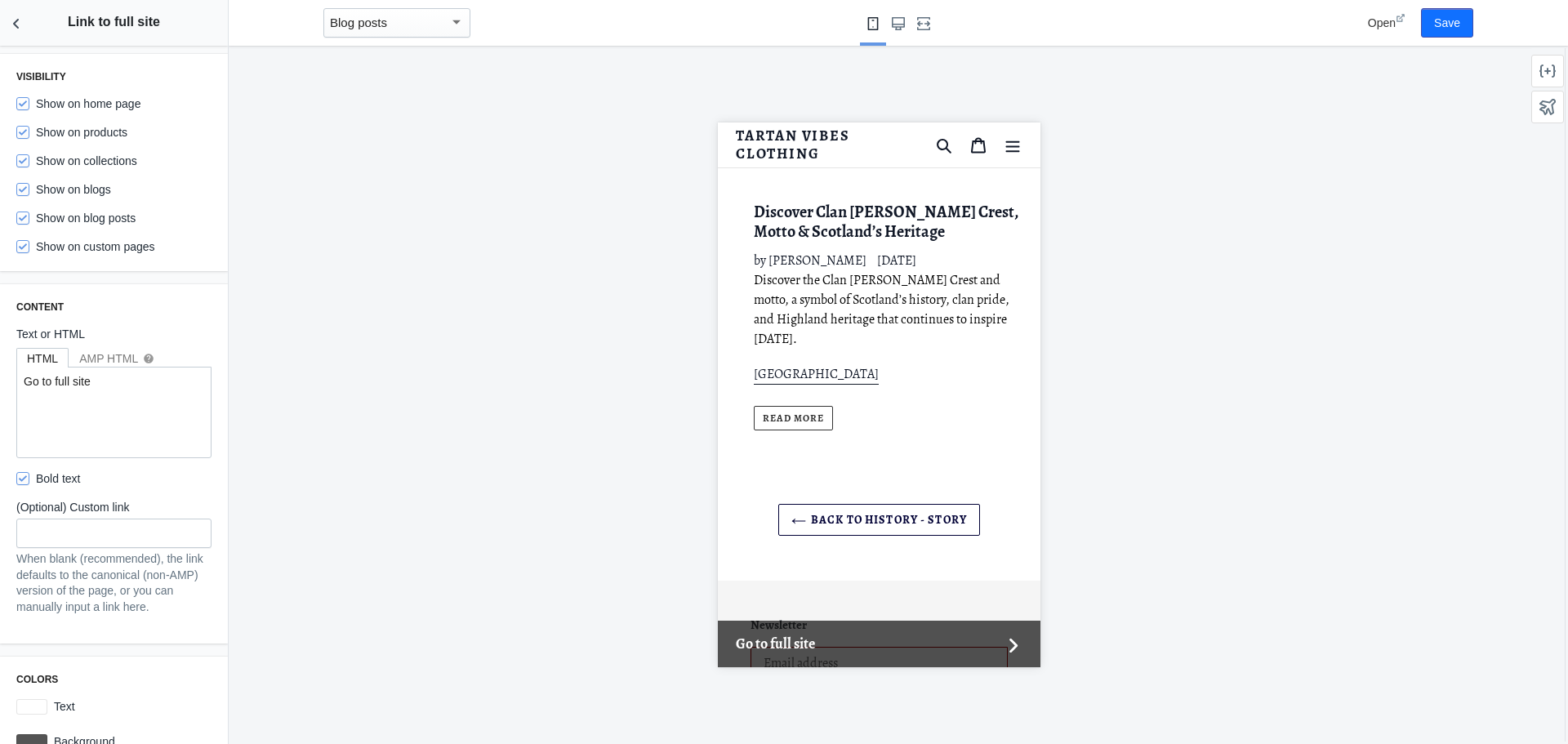
scroll to position [12992, 0]
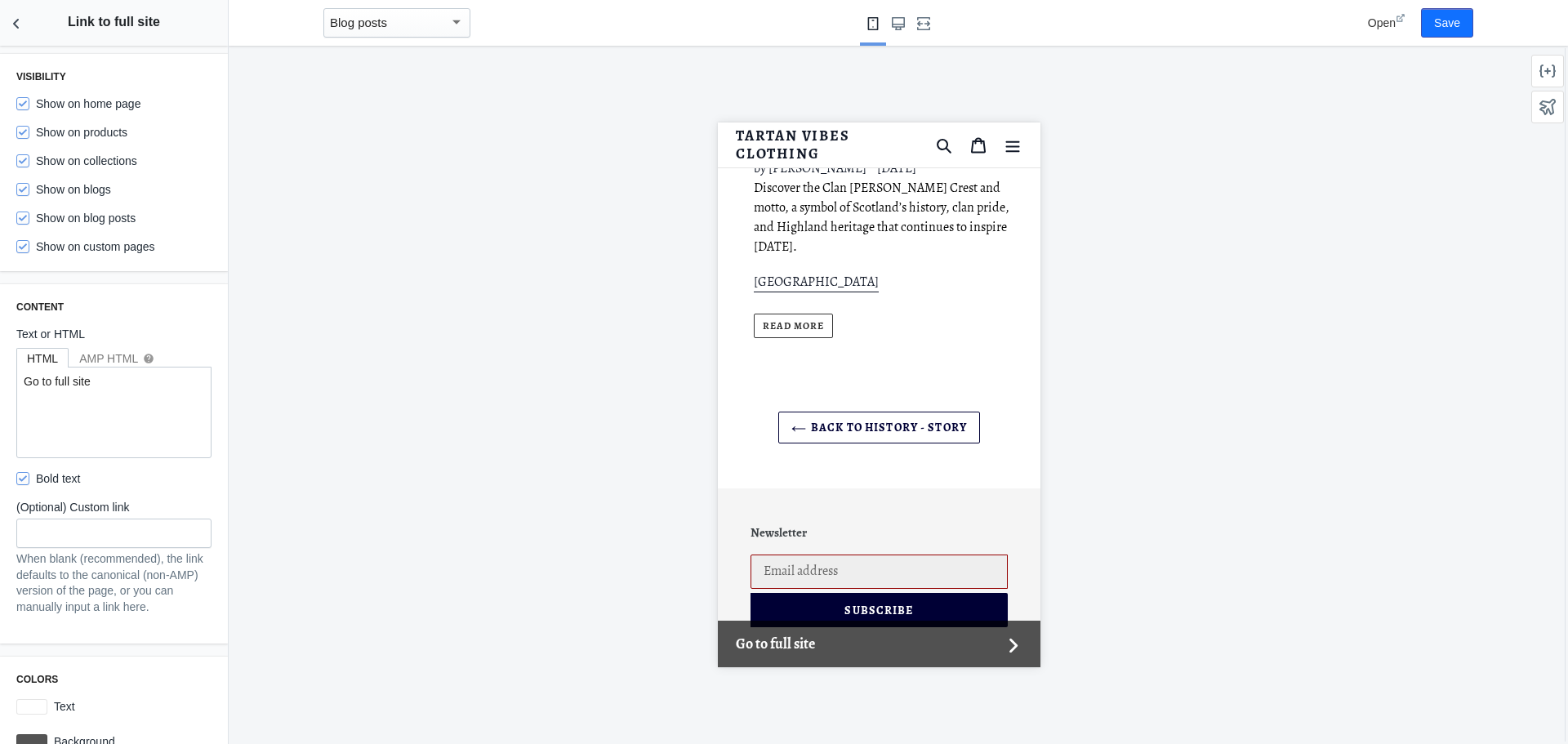
click at [117, 100] on label "Show on home page" at bounding box center [78, 103] width 124 height 16
click at [30, 100] on input "Show on home page" at bounding box center [22, 103] width 13 height 13
checkbox input "false"
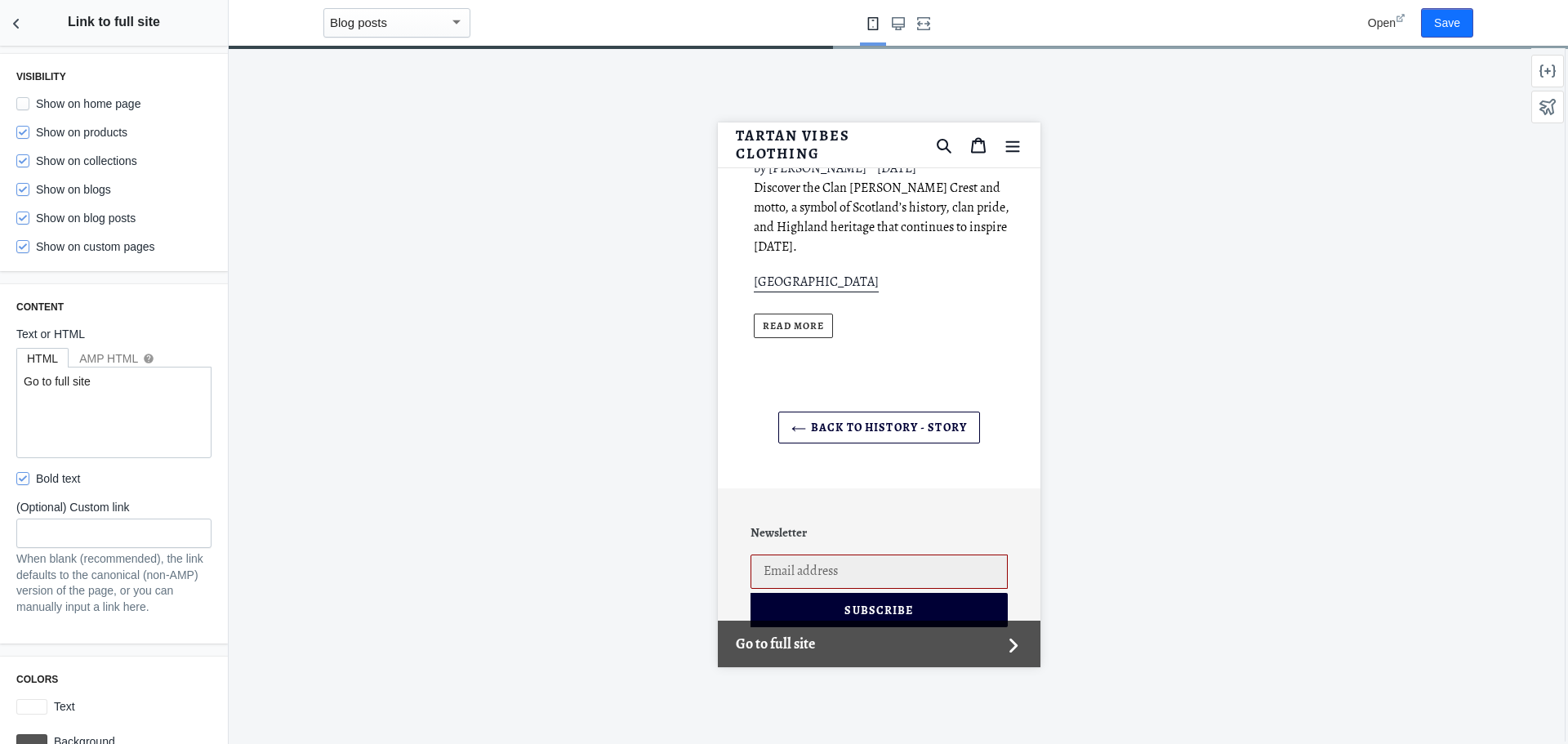
click at [97, 137] on label "Show on products" at bounding box center [71, 132] width 111 height 16
click at [30, 137] on input "Show on products" at bounding box center [22, 132] width 13 height 13
checkbox input "false"
click at [94, 157] on label "Show on collections" at bounding box center [77, 160] width 121 height 16
click at [30, 157] on input "Show on collections" at bounding box center [22, 160] width 13 height 13
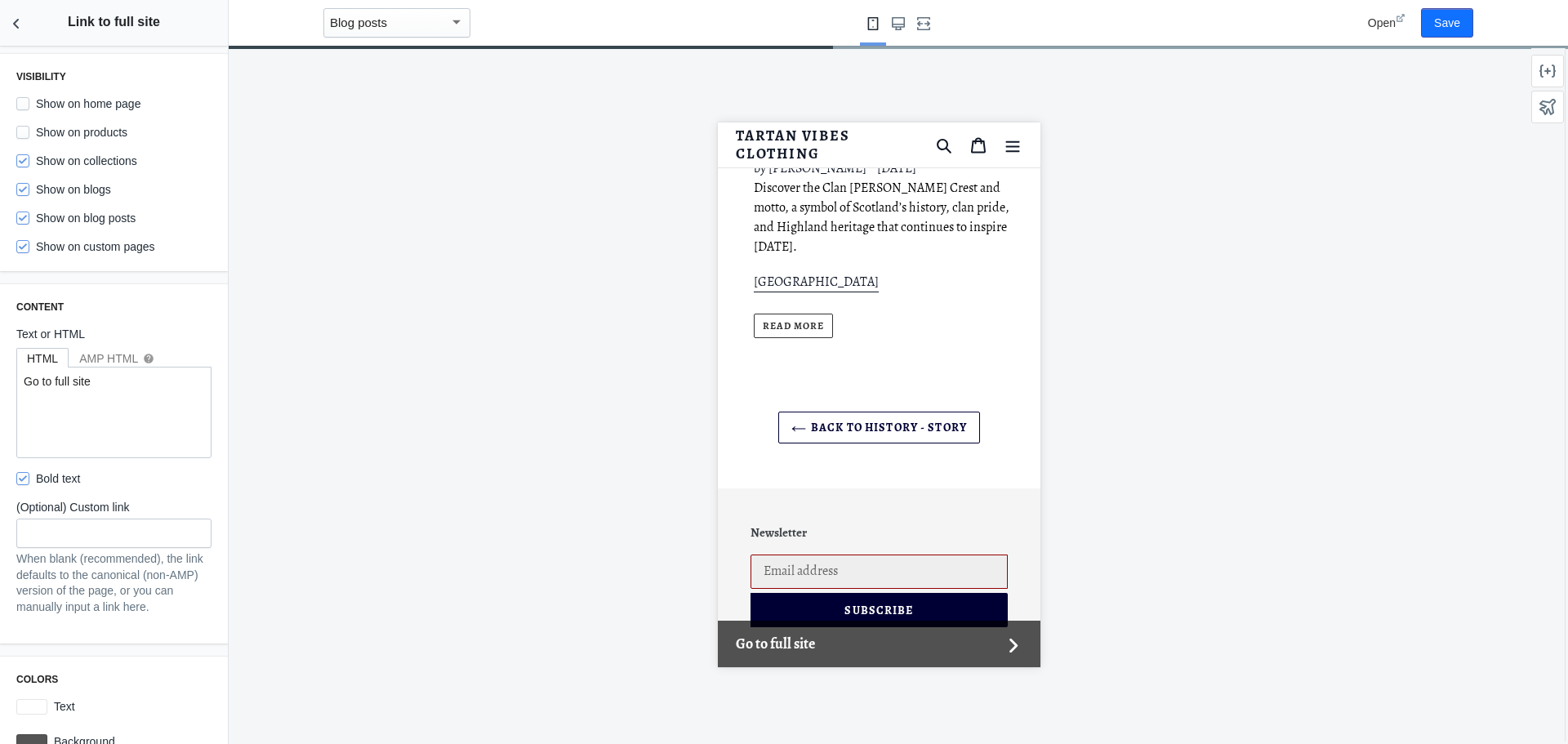
checkbox input "false"
click at [97, 193] on label "Show on blogs" at bounding box center [63, 189] width 94 height 16
click at [30, 193] on input "Show on blogs" at bounding box center [22, 189] width 13 height 13
click at [90, 193] on label "Show on blogs" at bounding box center [63, 189] width 94 height 16
click at [30, 193] on input "Show on blogs" at bounding box center [22, 189] width 13 height 13
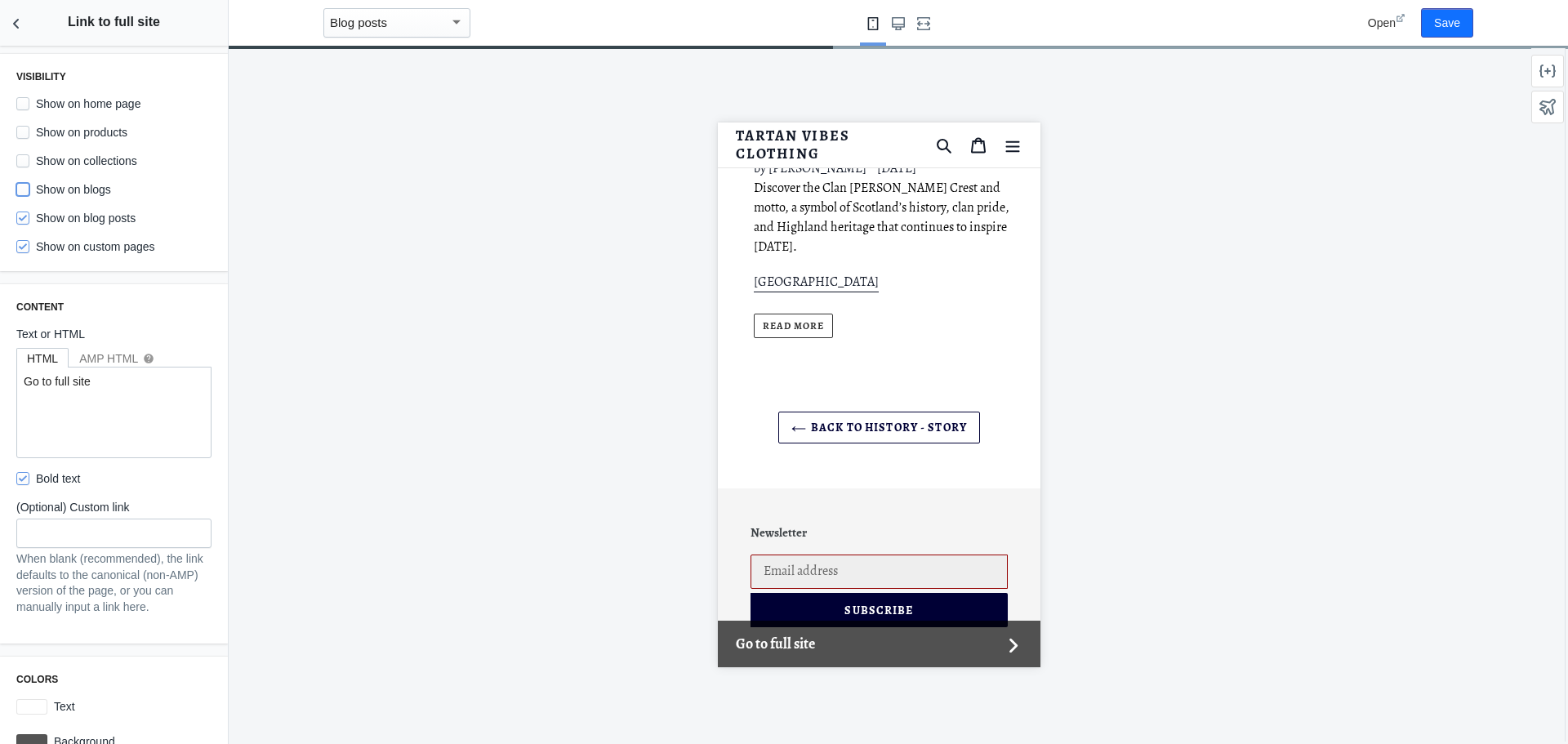
checkbox input "true"
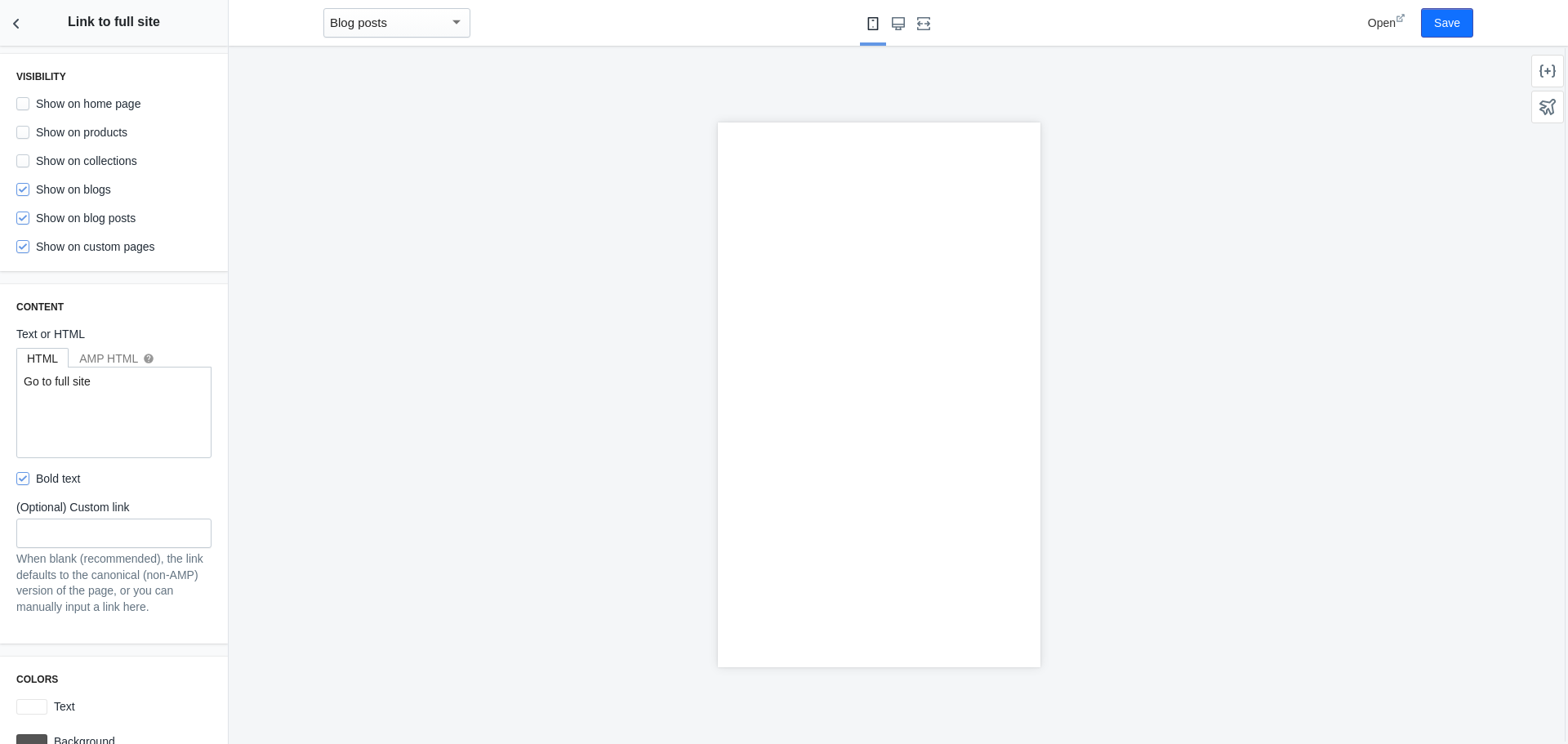
click at [84, 251] on label "Show on custom pages" at bounding box center [85, 246] width 139 height 16
click at [30, 251] on input "Show on custom pages" at bounding box center [22, 246] width 13 height 13
checkbox input "false"
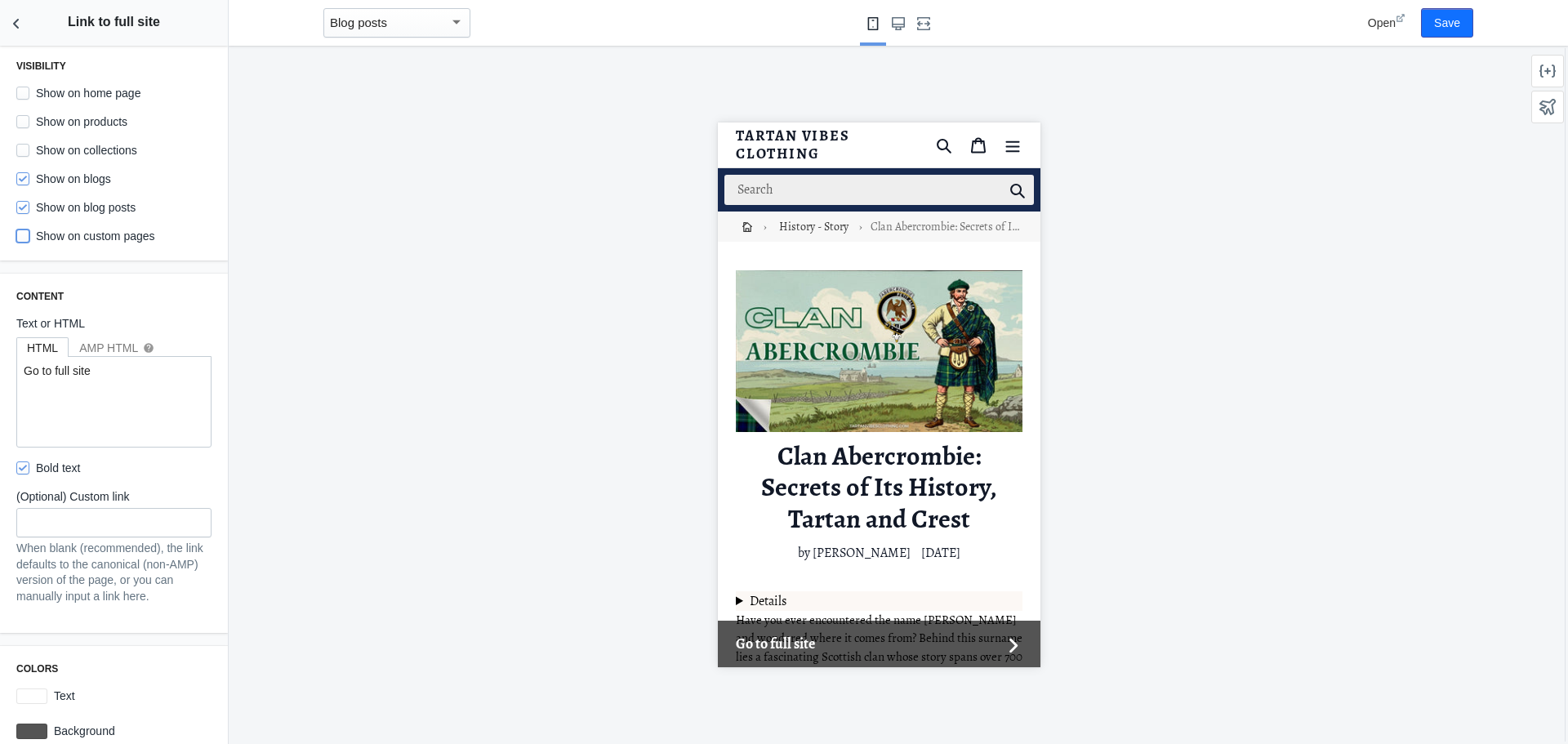
scroll to position [31, 0]
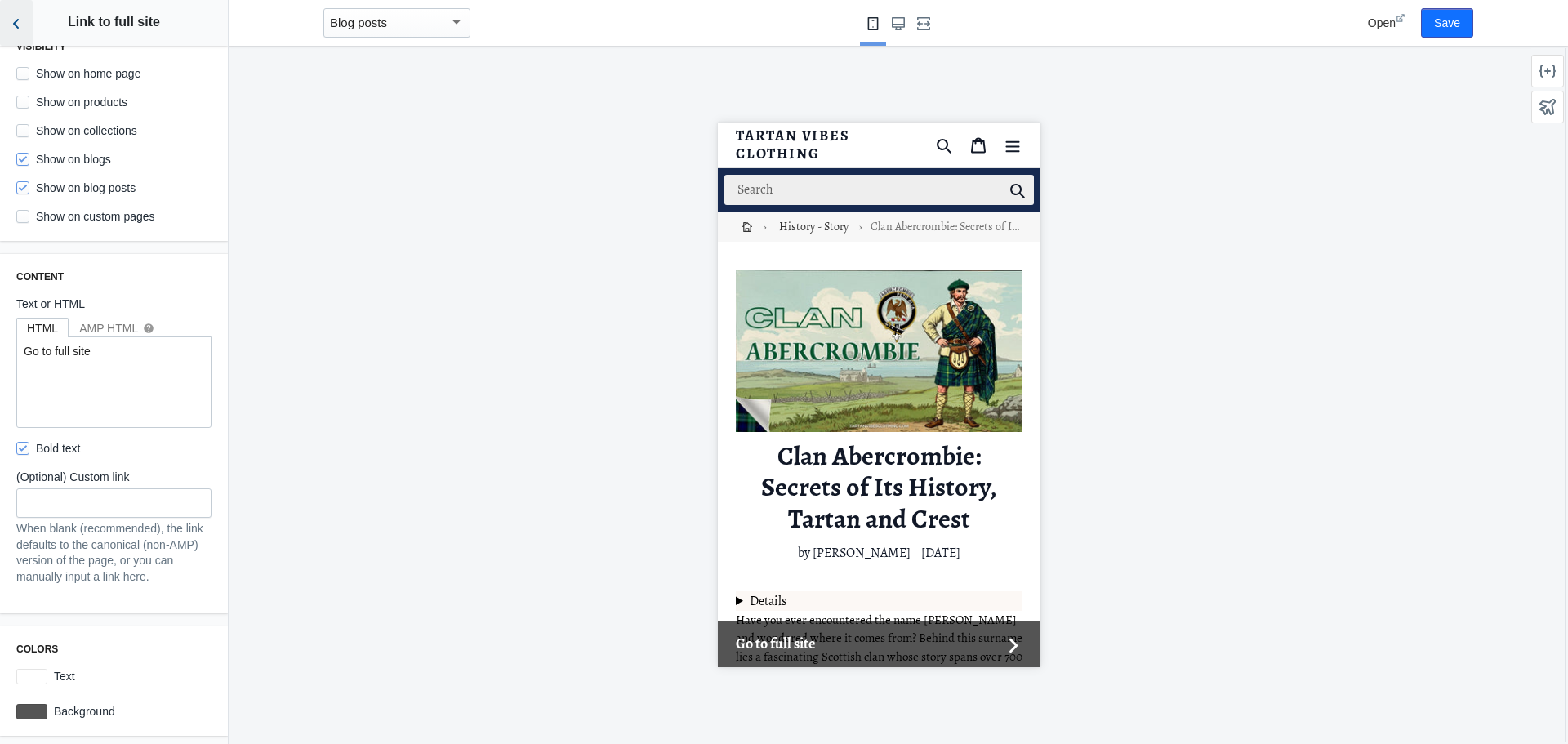
click at [12, 19] on icon "Back to sections" at bounding box center [16, 23] width 16 height 16
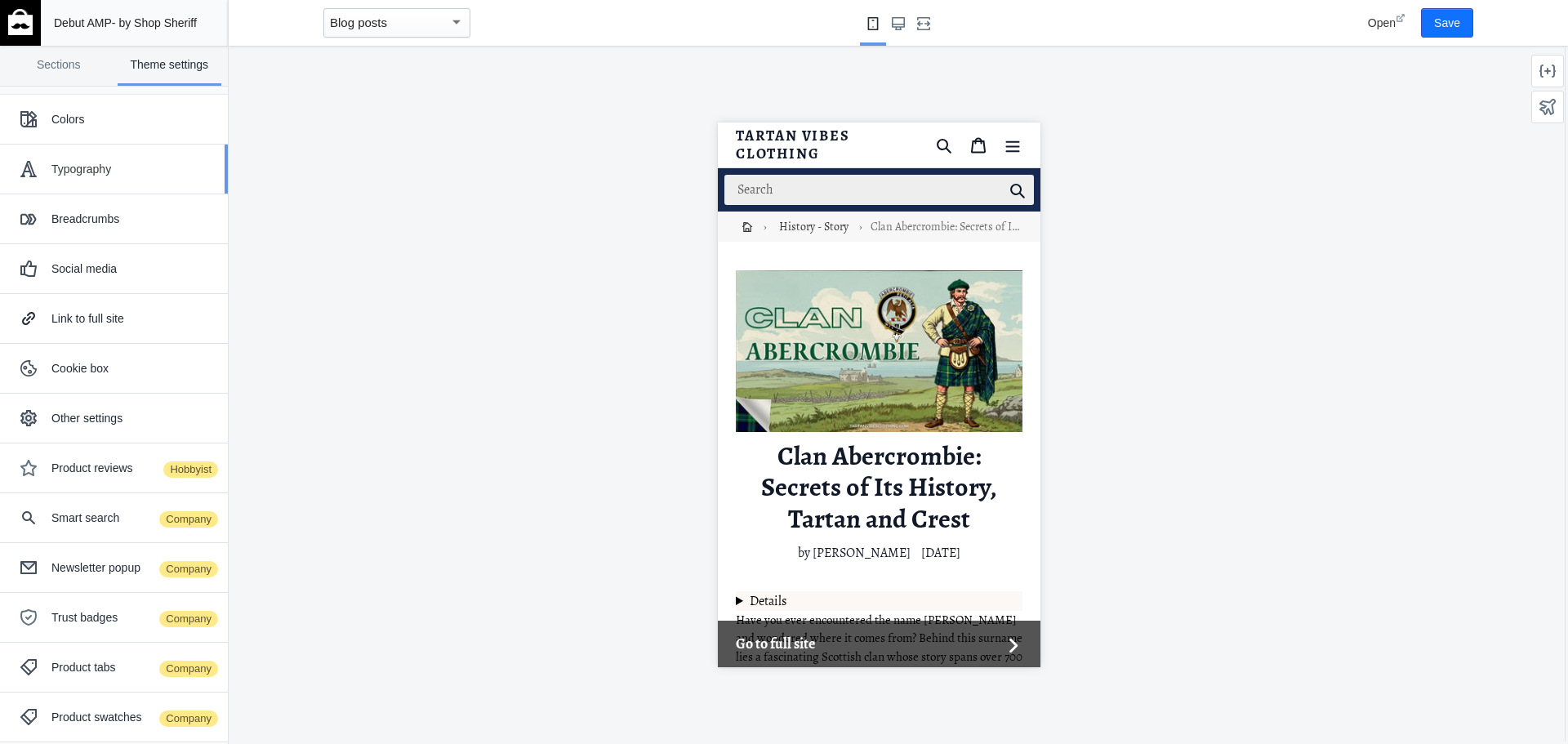
scroll to position [0, 0]
click at [100, 166] on div "Typography" at bounding box center [133, 169] width 164 height 16
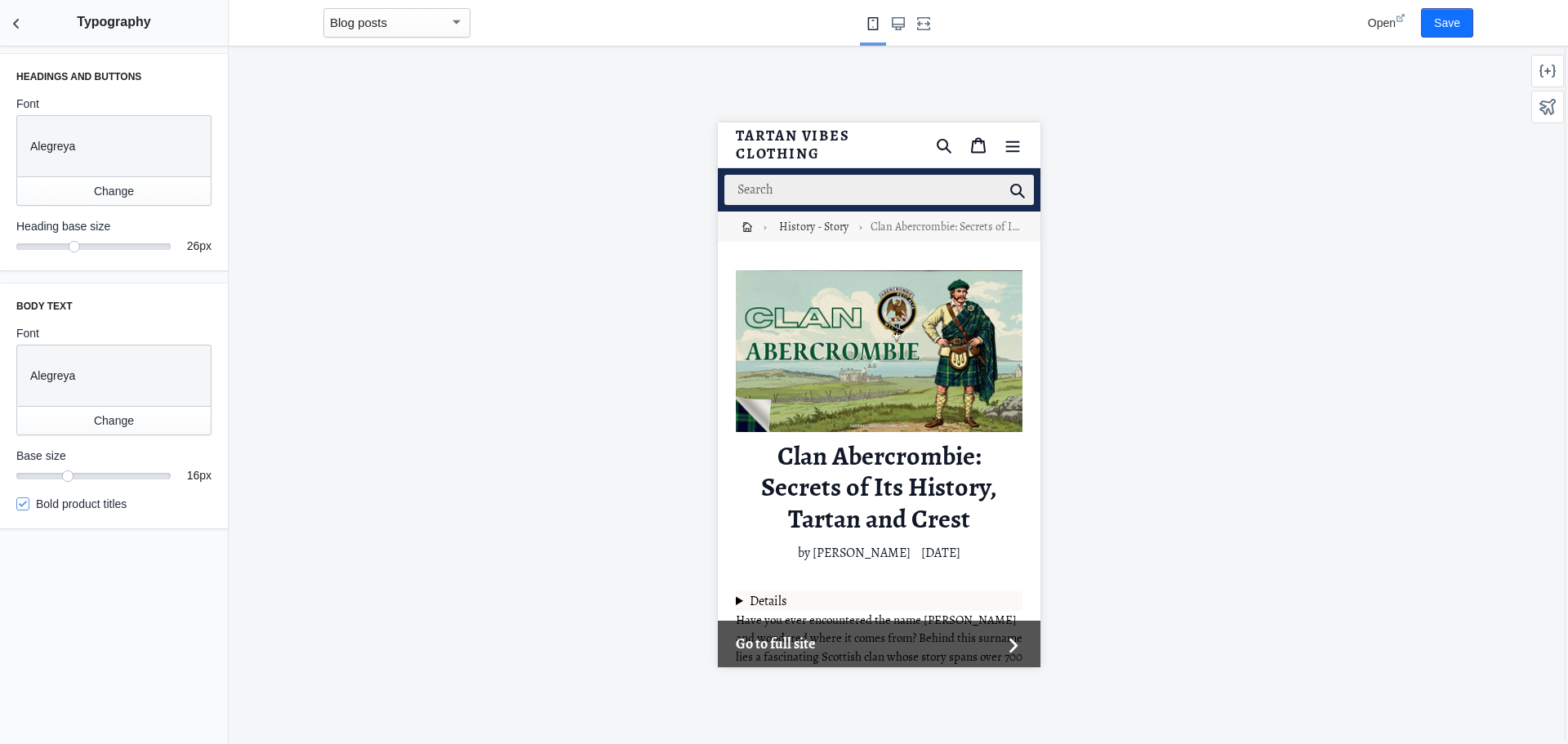
drag, startPoint x: 92, startPoint y: 377, endPoint x: 26, endPoint y: 377, distance: 66.0
click at [26, 377] on div "Alegreya" at bounding box center [111, 373] width 174 height 41
copy p "Alegreya"
click at [21, 31] on icon "Back to sections" at bounding box center [16, 23] width 16 height 16
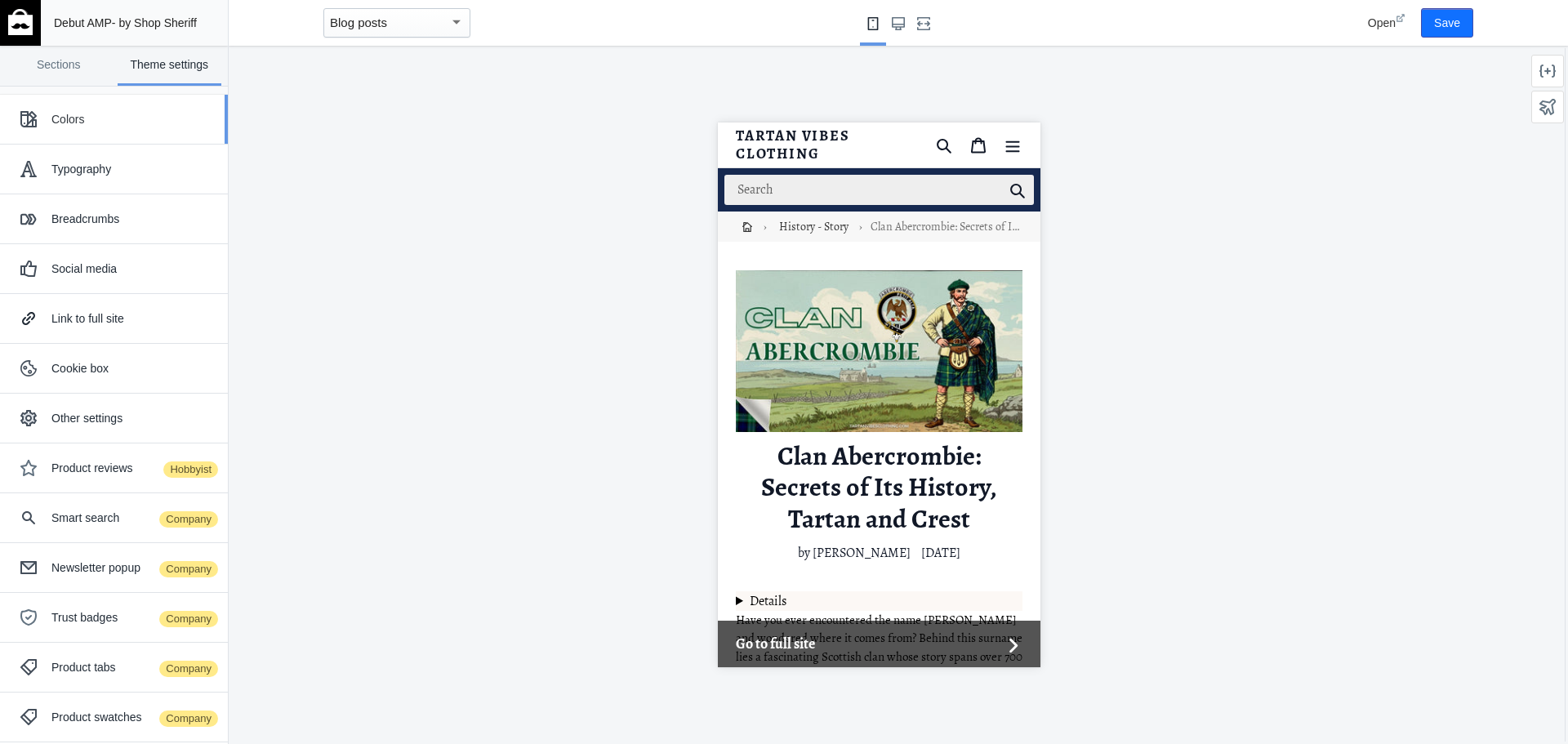
click at [84, 133] on div "Colors" at bounding box center [113, 119] width 203 height 32
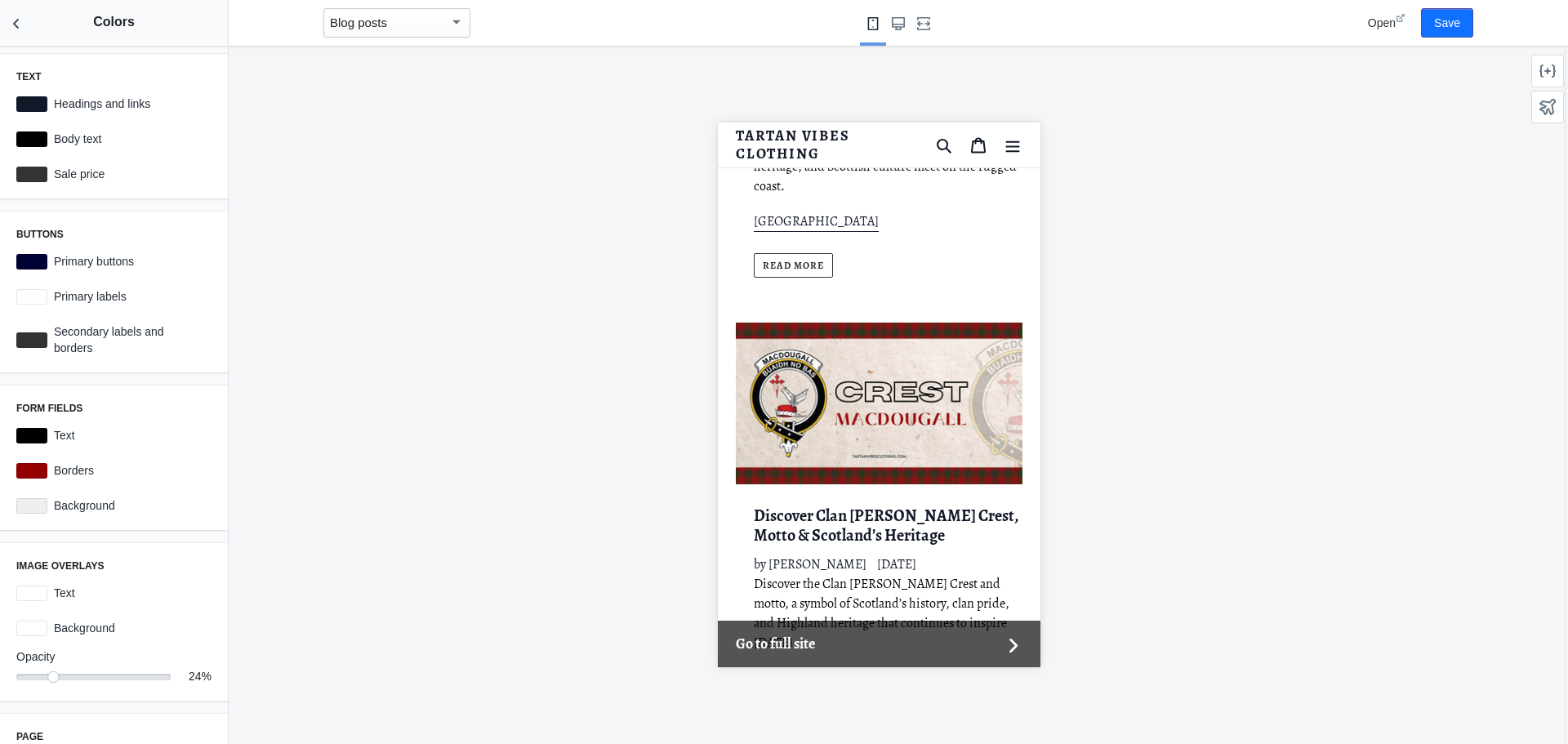
scroll to position [12759, 0]
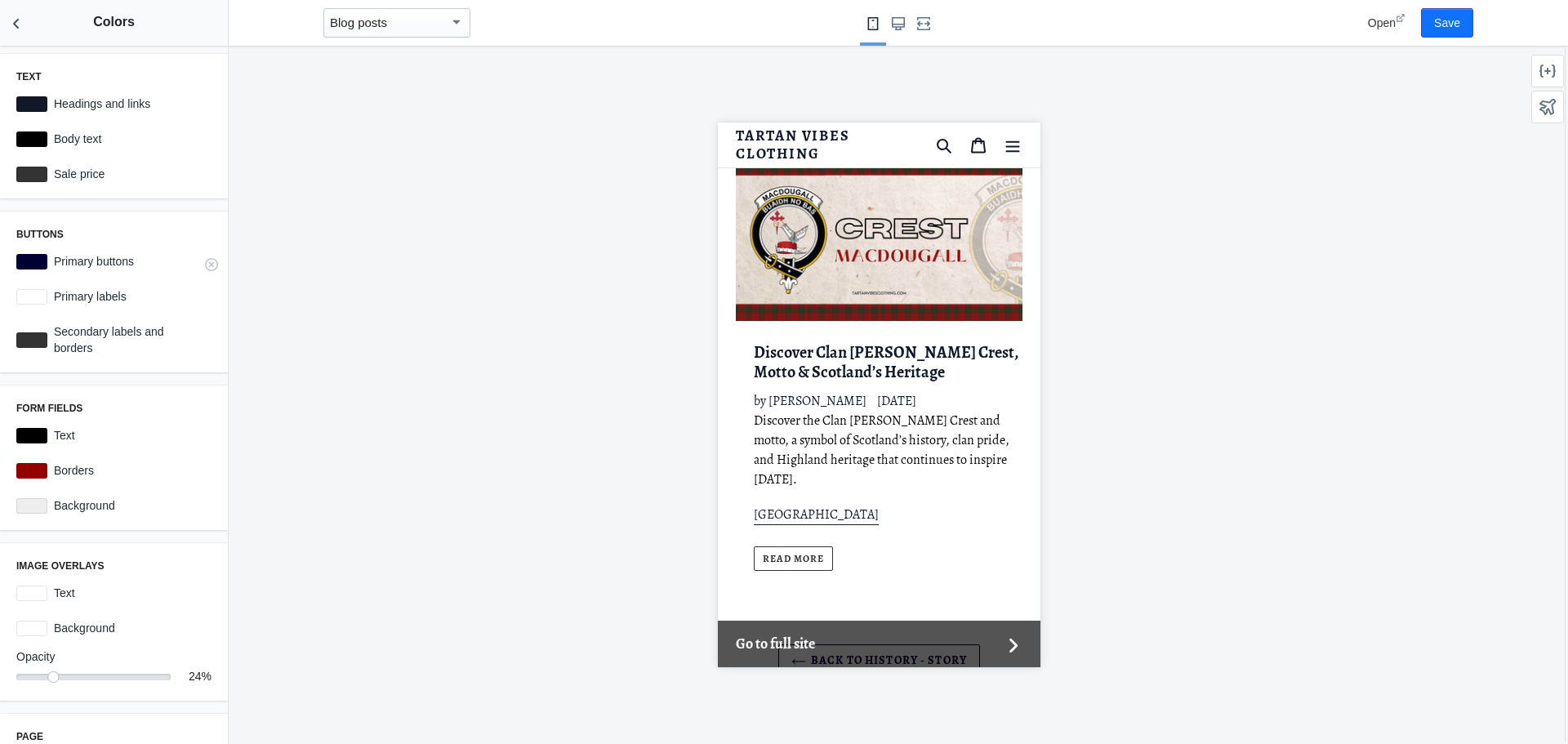
click at [30, 264] on div at bounding box center [31, 262] width 31 height 15
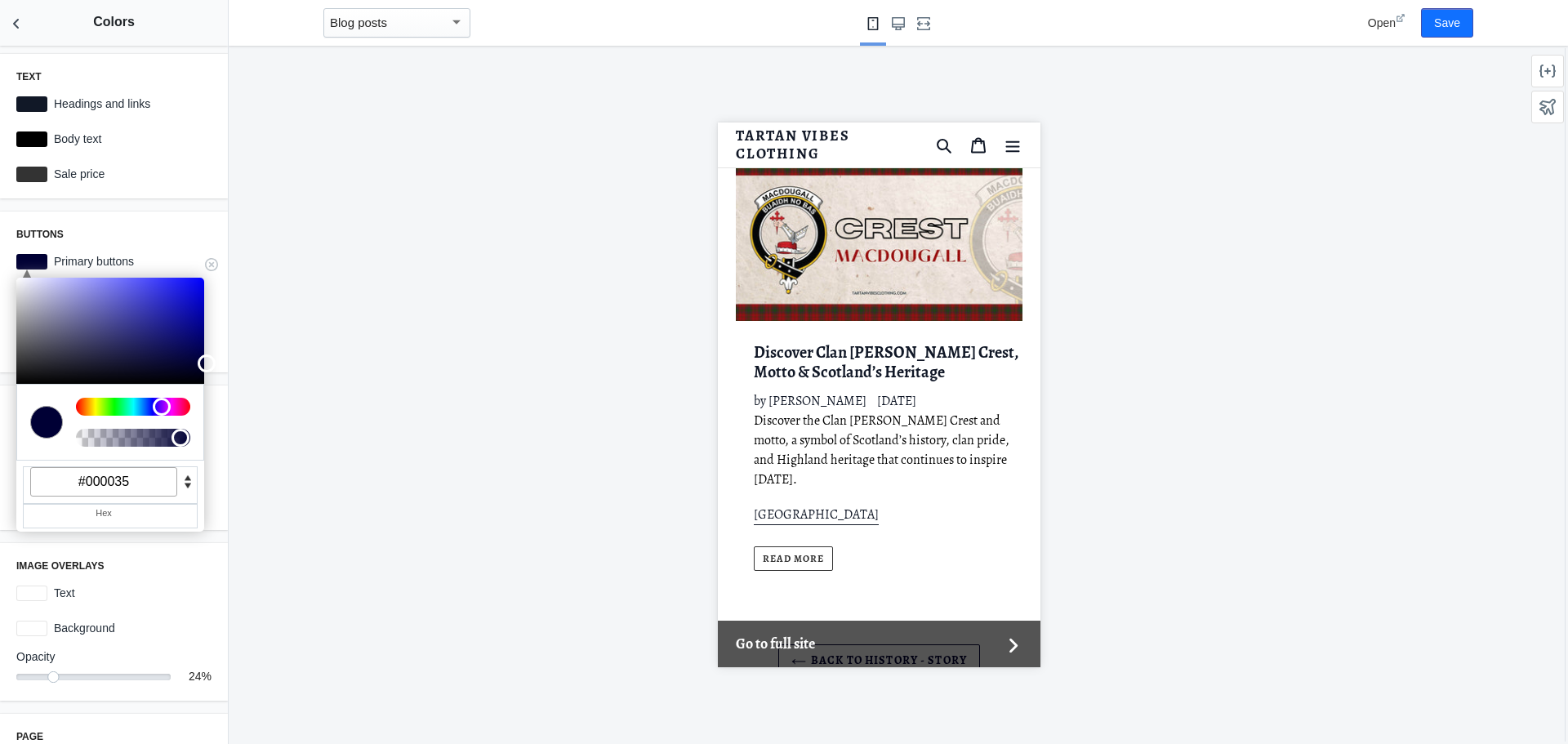
click at [141, 482] on input "#000035" at bounding box center [104, 482] width 147 height 30
drag, startPoint x: 14, startPoint y: 23, endPoint x: 60, endPoint y: 111, distance: 99.3
click at [14, 23] on use "Back to sections" at bounding box center [15, 24] width 6 height 10
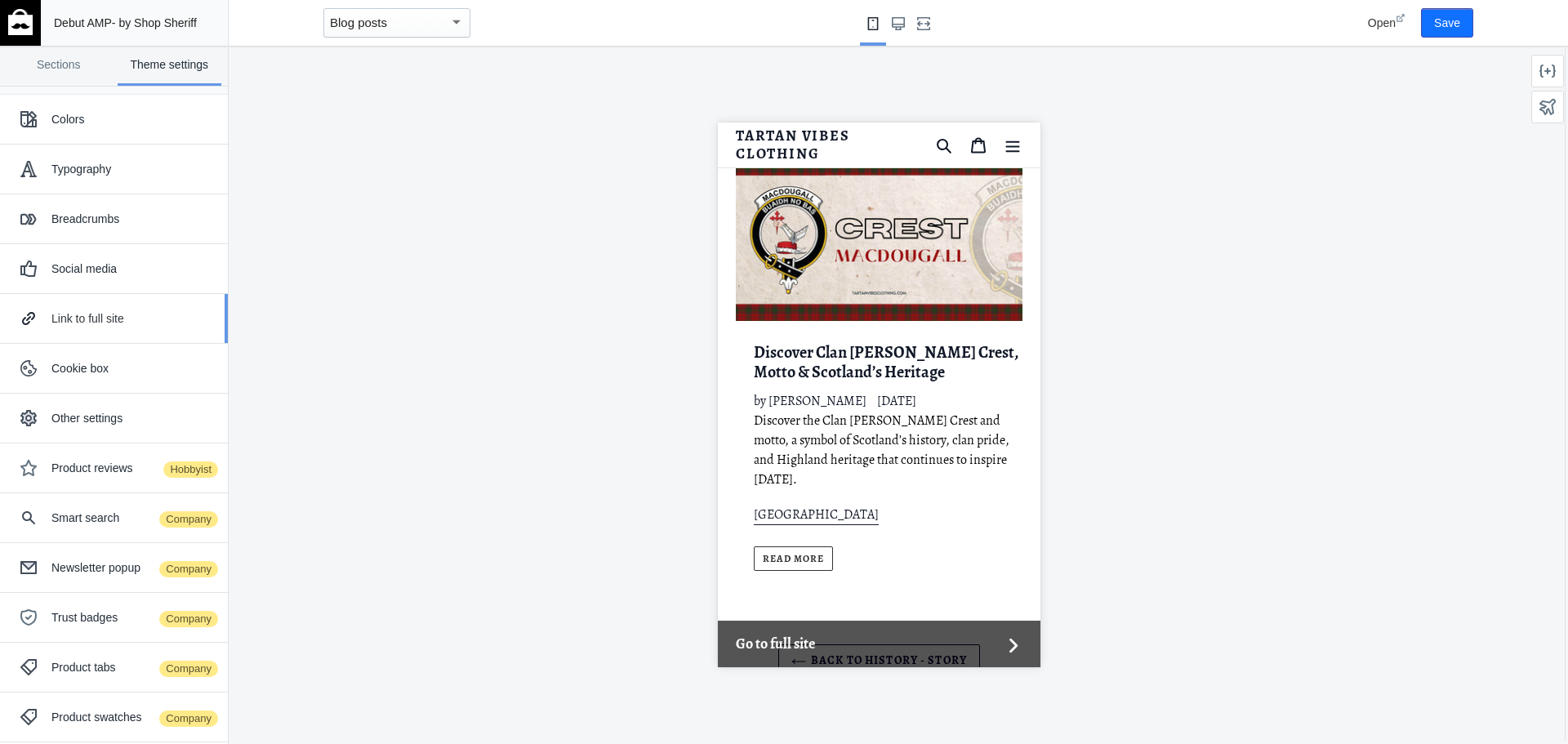
click at [92, 319] on div "Link to full site" at bounding box center [133, 318] width 164 height 16
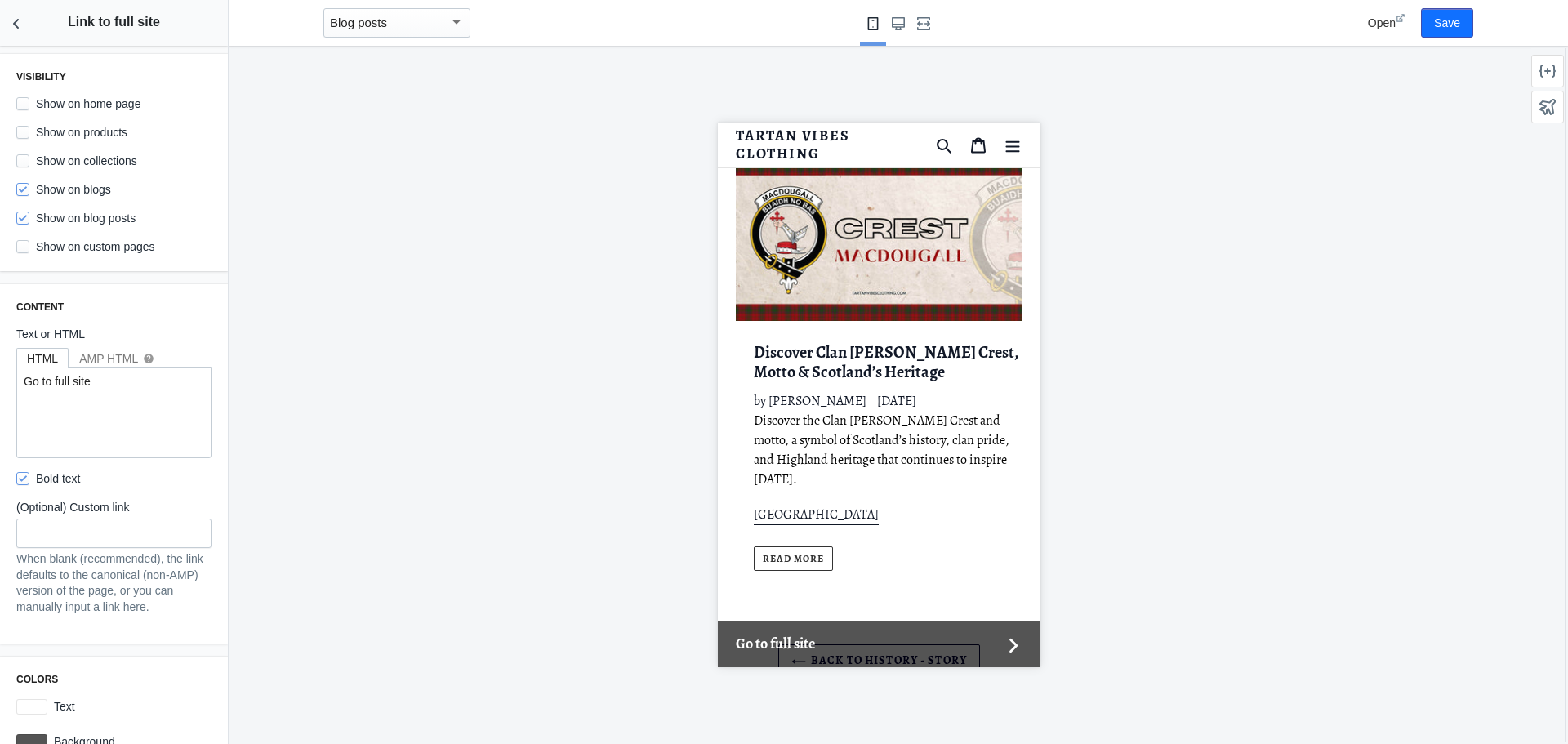
scroll to position [31, 0]
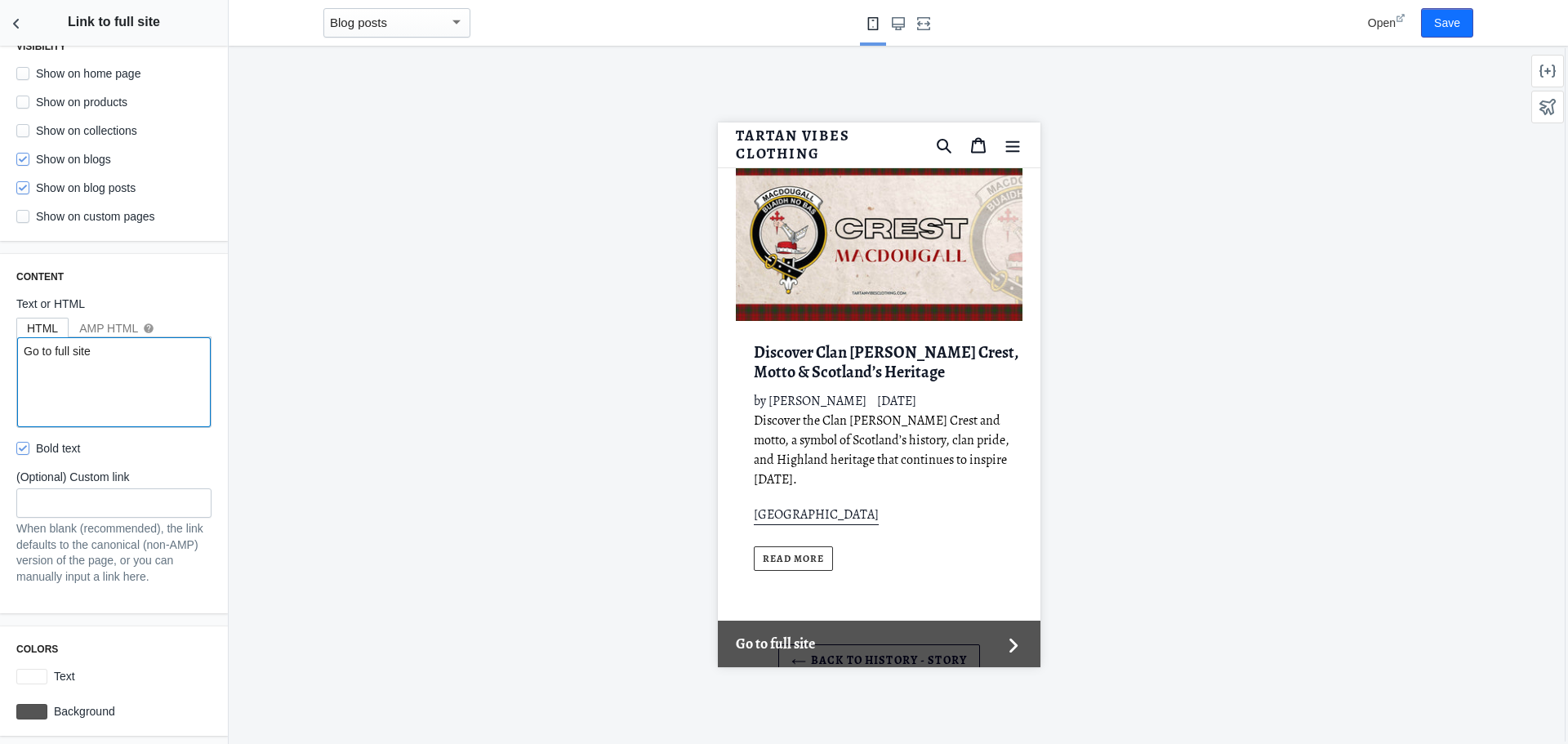
click at [97, 387] on textarea "Go to full site" at bounding box center [113, 382] width 193 height 90
click at [109, 328] on div "AMP HTML help" at bounding box center [117, 328] width 75 height 16
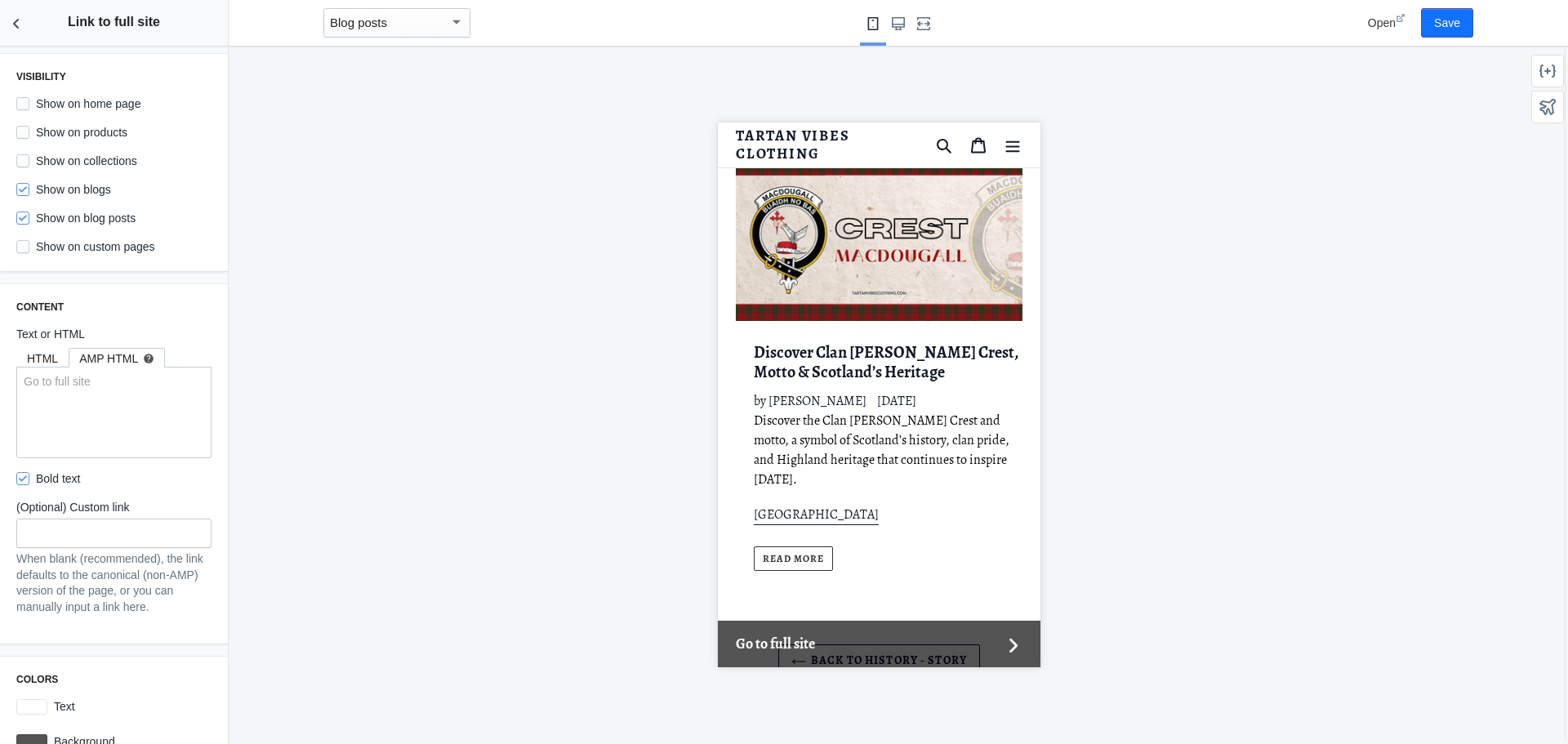
click at [56, 358] on div "HTML" at bounding box center [43, 358] width 31 height 16
click at [127, 362] on div "AMP HTML help" at bounding box center [117, 358] width 75 height 16
click at [44, 359] on div "HTML" at bounding box center [43, 358] width 31 height 16
click at [98, 410] on textarea "Go to full site" at bounding box center [113, 413] width 193 height 90
paste textarea "<style> /* Lưu ý: Để font 'Alegreya' hoạt động, bạn cần import nó. Hãy thêm dòn…"
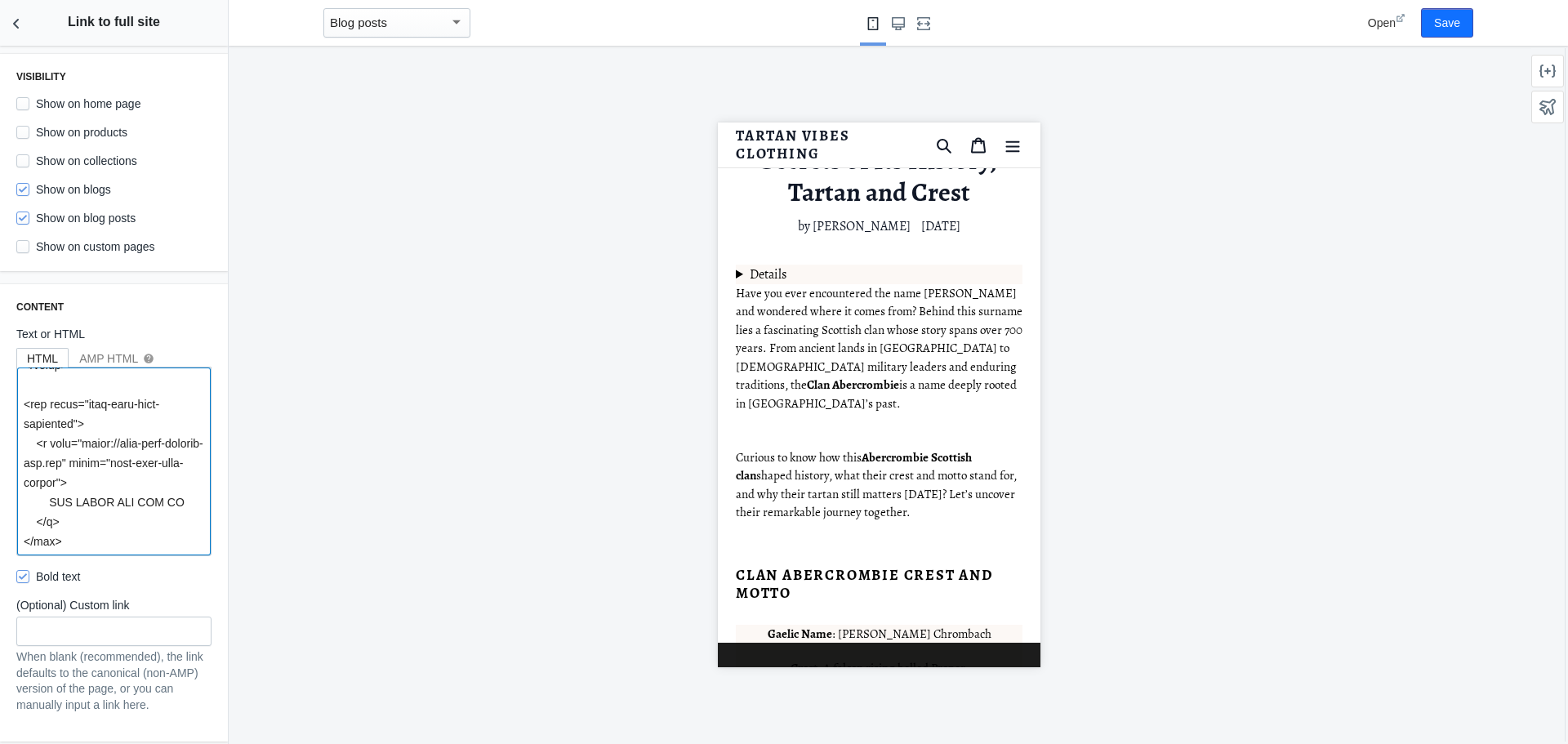
scroll to position [801, 0]
click at [891, 654] on link at bounding box center [878, 655] width 322 height 25
click at [963, 654] on link at bounding box center [878, 655] width 322 height 25
click at [149, 468] on textarea at bounding box center [113, 461] width 193 height 188
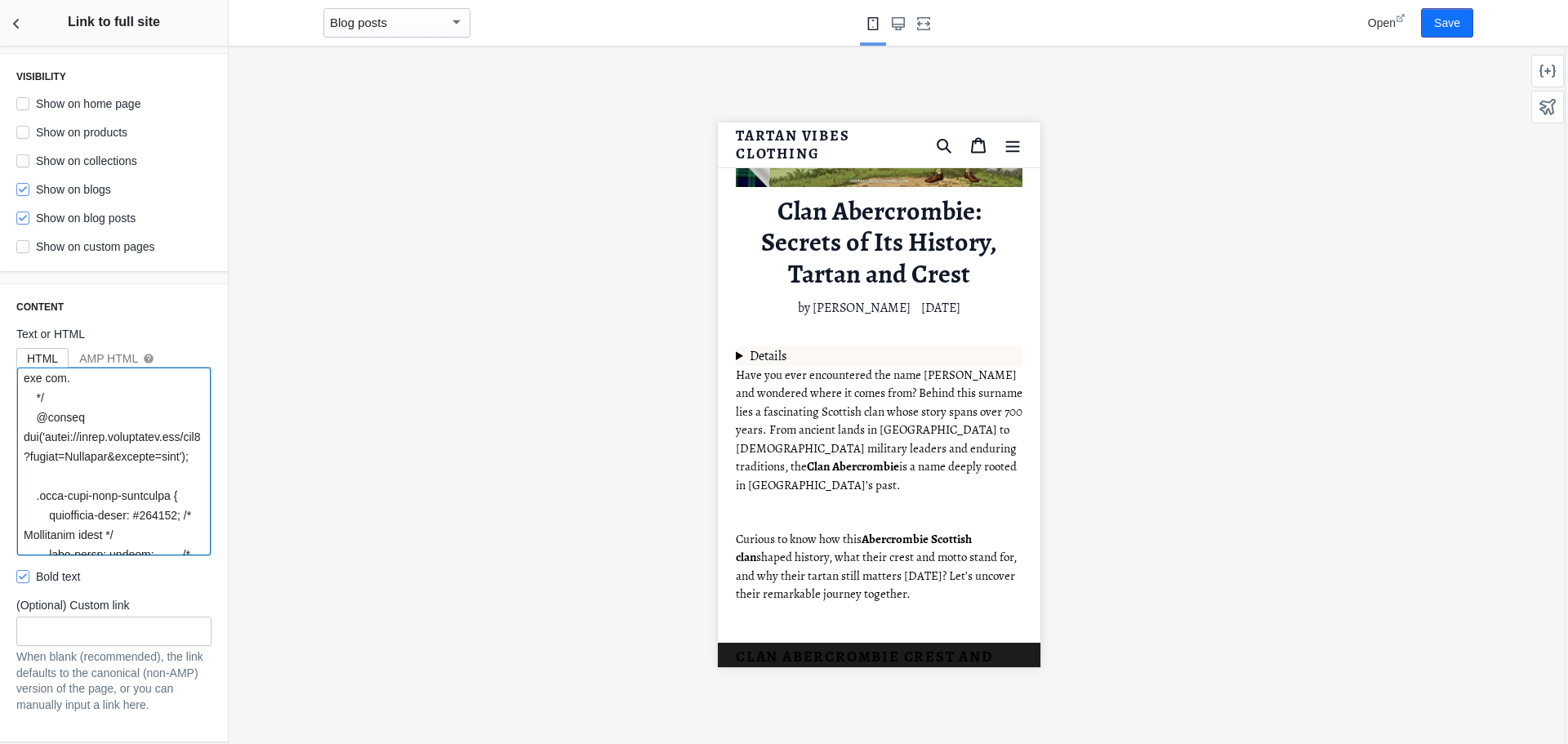
scroll to position [0, 0]
drag, startPoint x: 33, startPoint y: 403, endPoint x: 191, endPoint y: 610, distance: 260.4
click at [191, 610] on div "Content Text or HTML HTML AMP HTML help Bold text (Optional) Custom link When b…" at bounding box center [114, 513] width 228 height 458
paste textarea
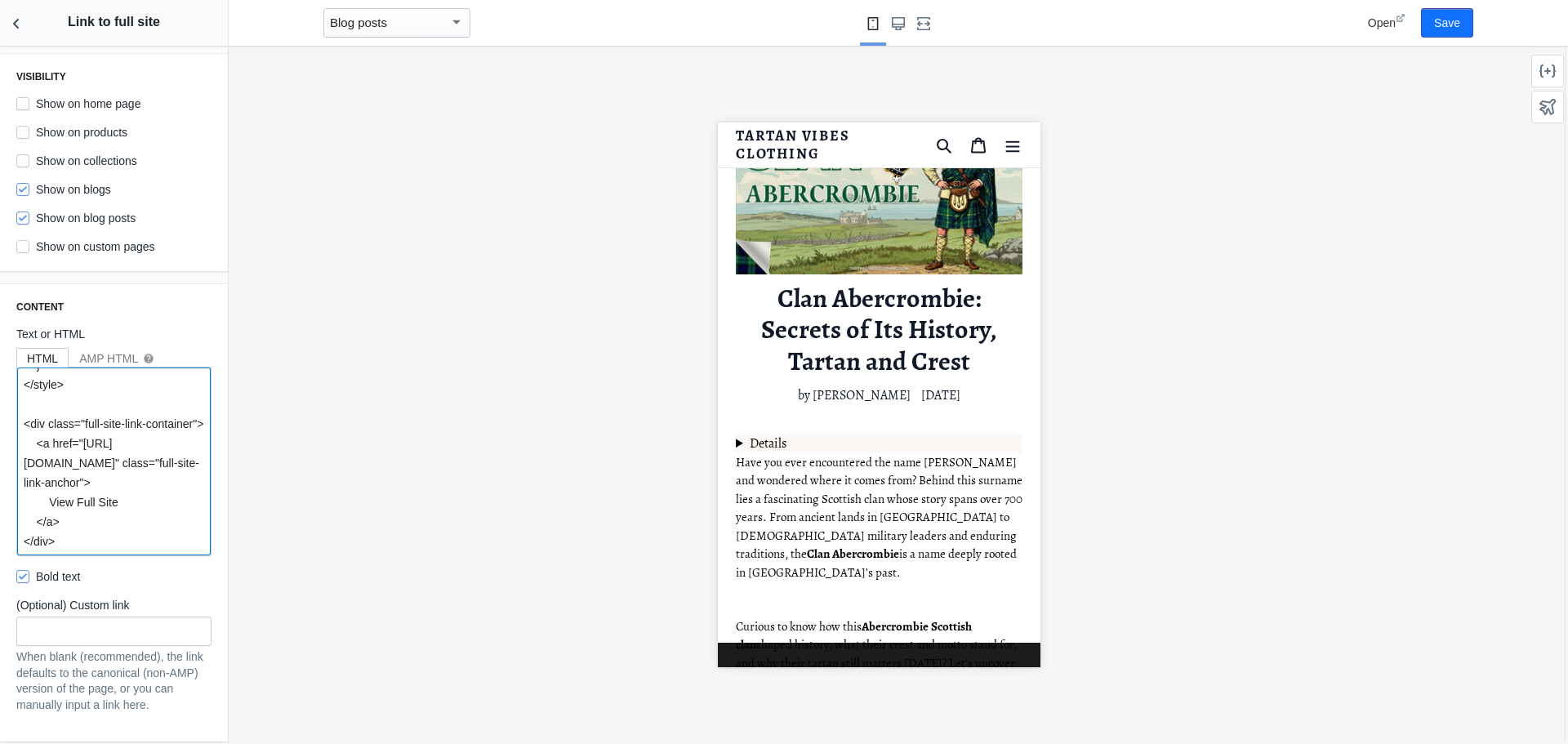
scroll to position [163, 0]
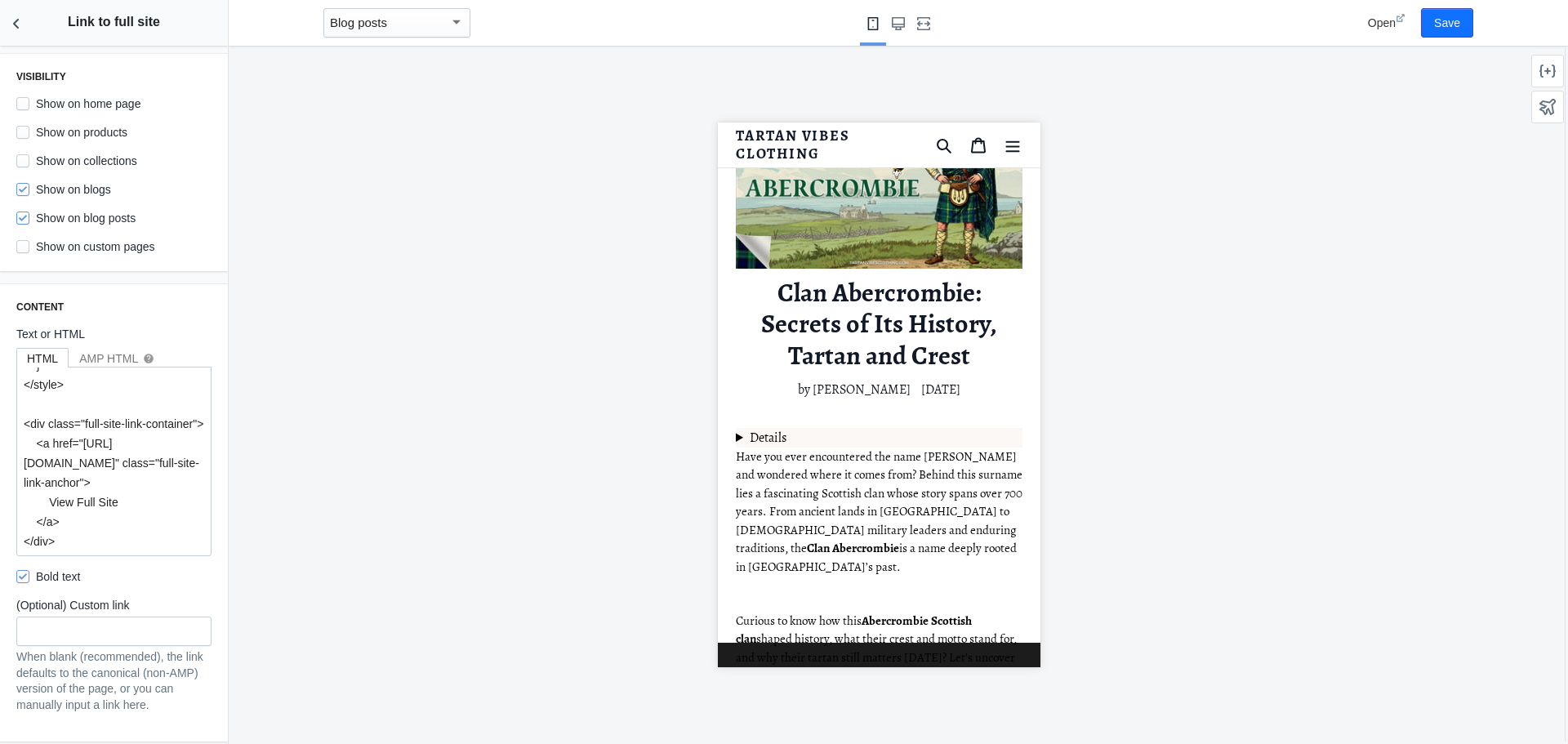
click at [738, 434] on details "Table of Content Clan Abercrombie Crest and Motto Origins of Clan Abercrombie T…" at bounding box center [878, 438] width 287 height 20
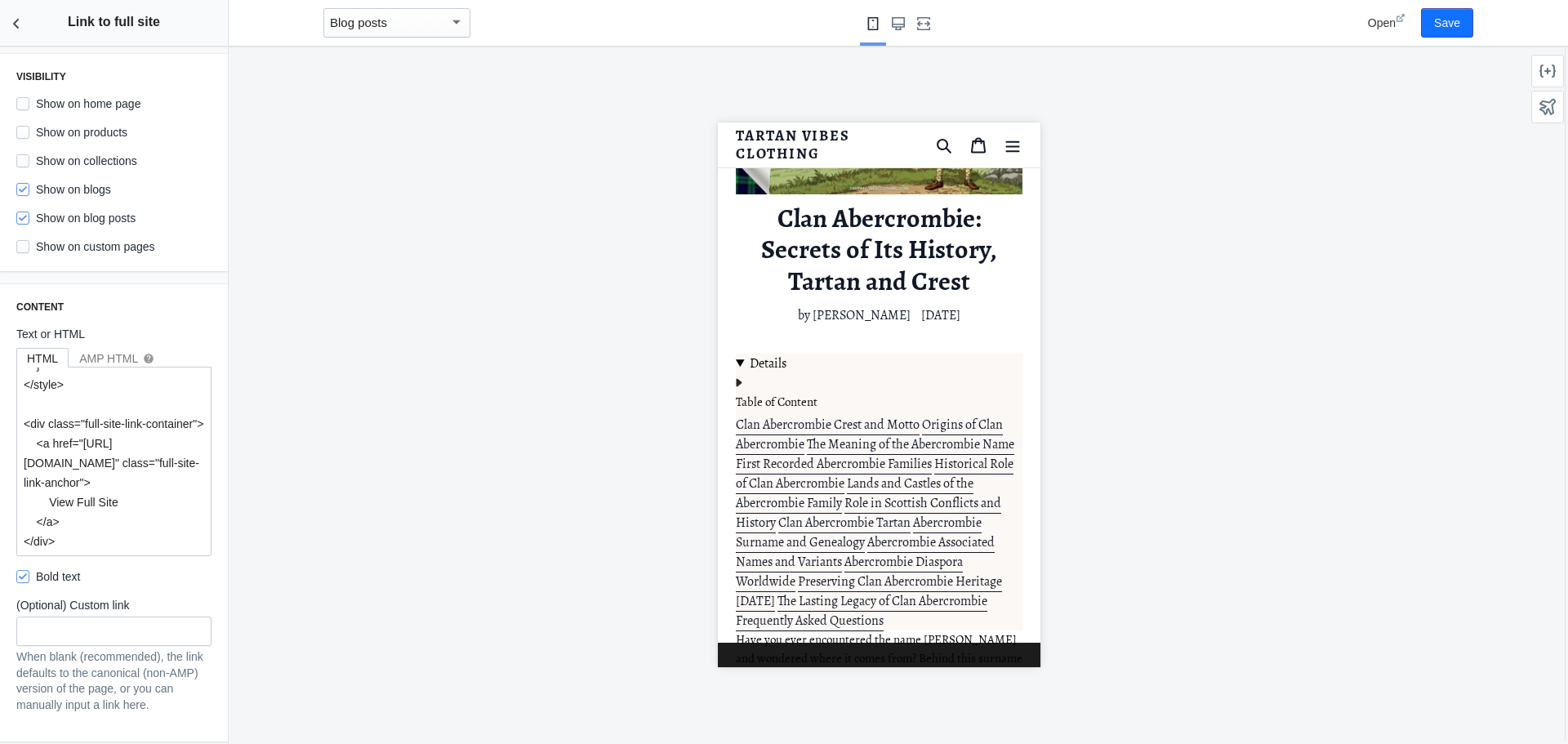
scroll to position [327, 0]
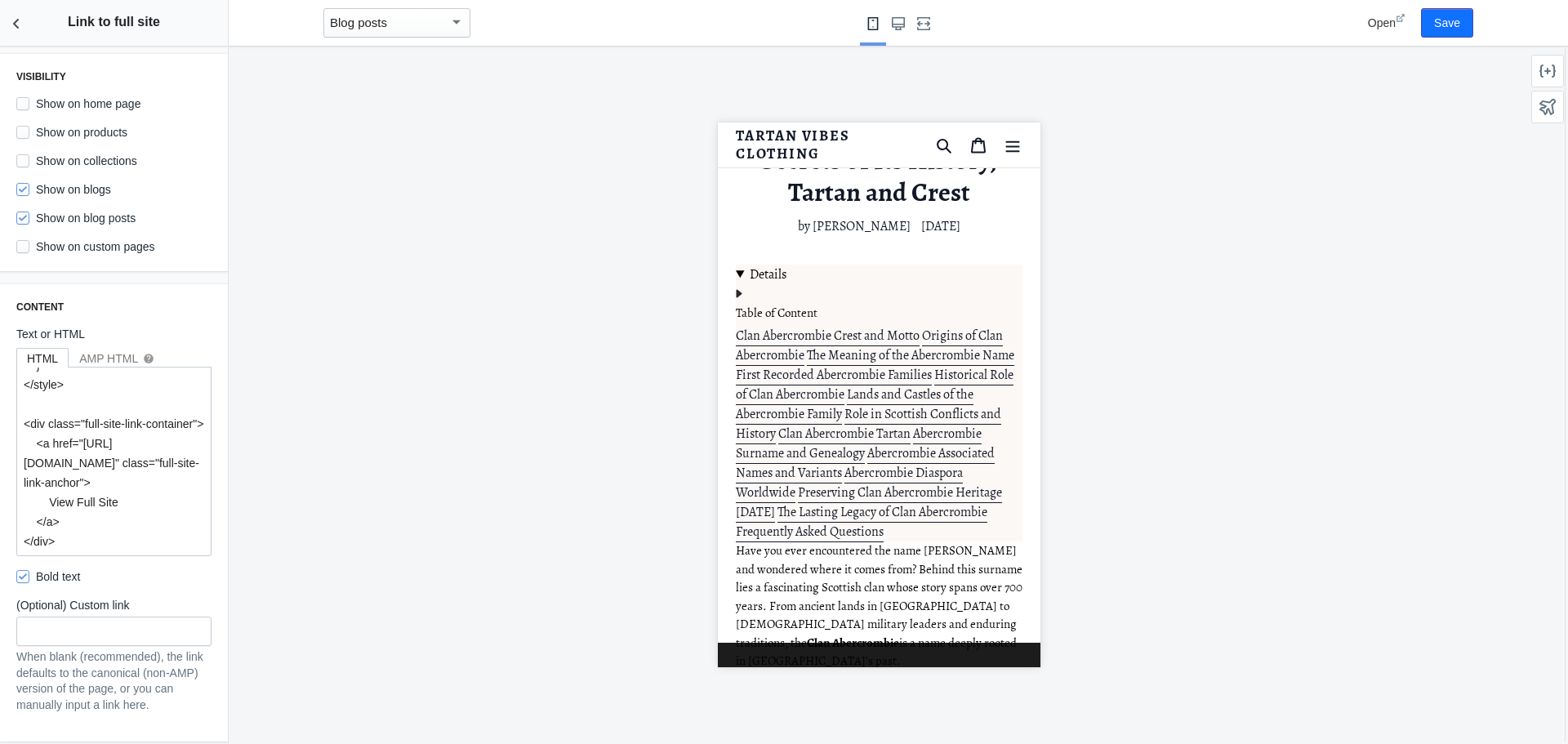
click at [66, 508] on textarea "<style> .full-site-link-container { background-color: #000035; /* Background co…" at bounding box center [113, 461] width 193 height 188
click at [65, 508] on textarea "<style> .full-site-link-container { background-color: #000035; /* Background co…" at bounding box center [113, 461] width 193 height 188
click at [108, 509] on textarea "<style> .full-site-link-container { background-color: #000035; /* Background co…" at bounding box center [113, 461] width 193 height 188
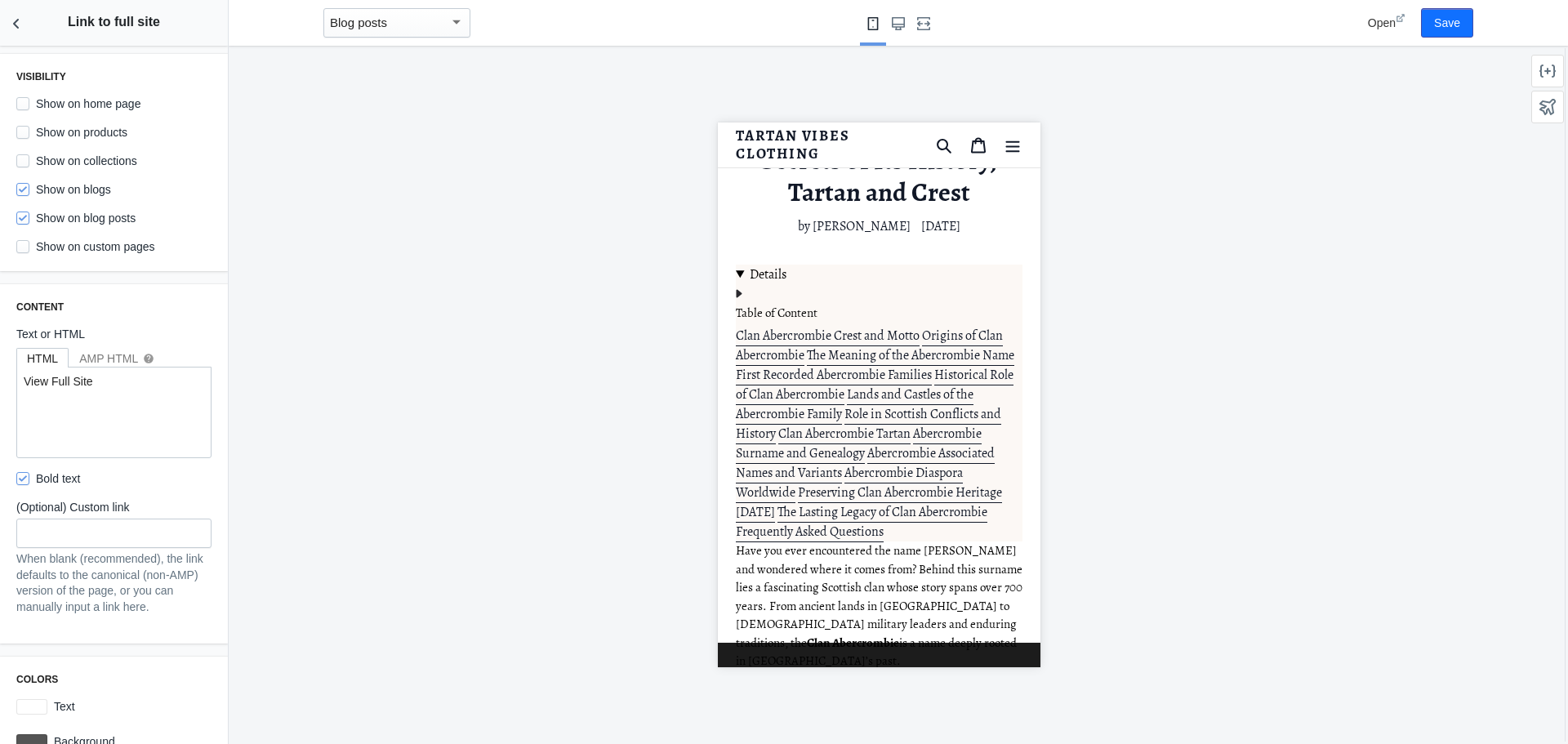
scroll to position [0, 0]
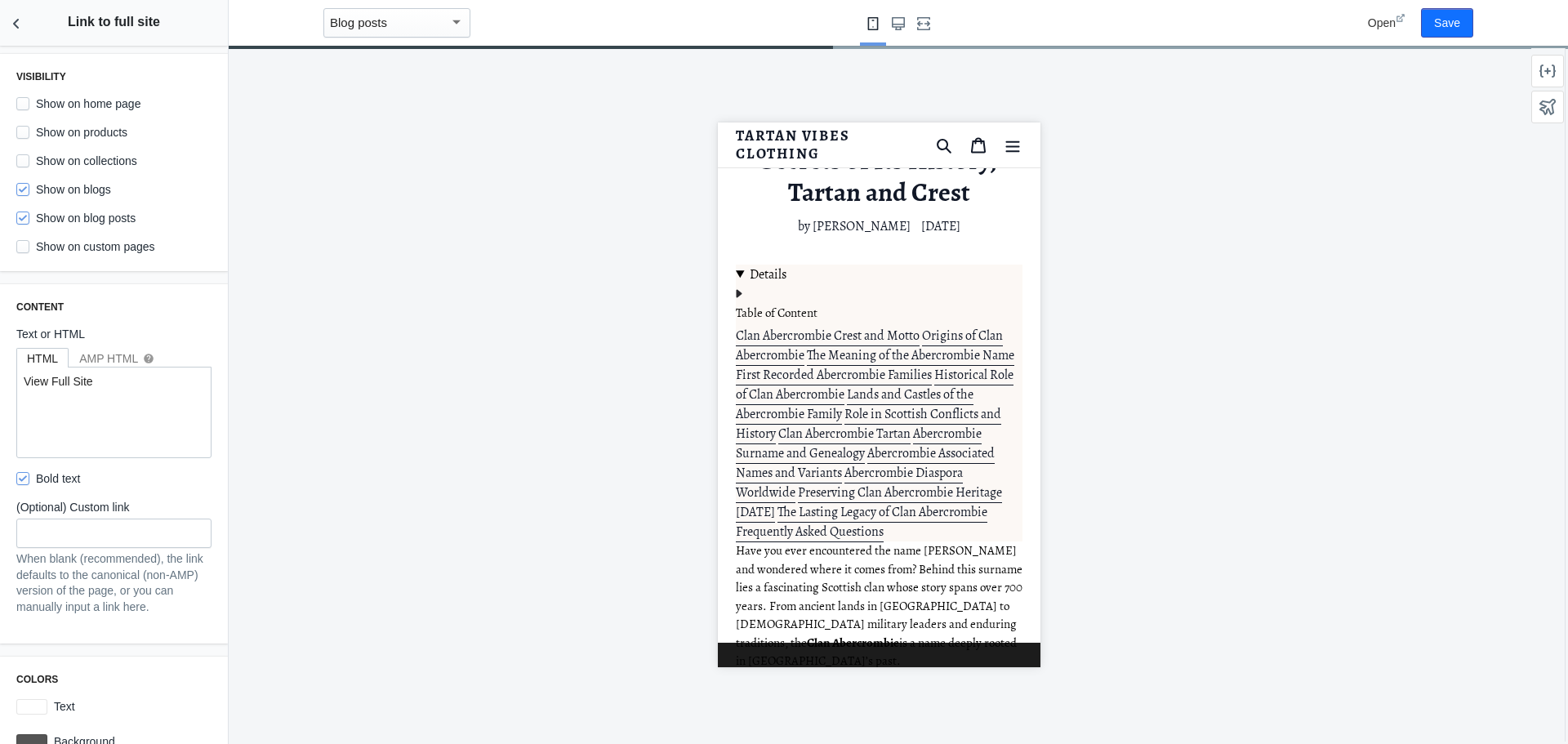
click at [467, 401] on div at bounding box center [879, 395] width 1300 height 699
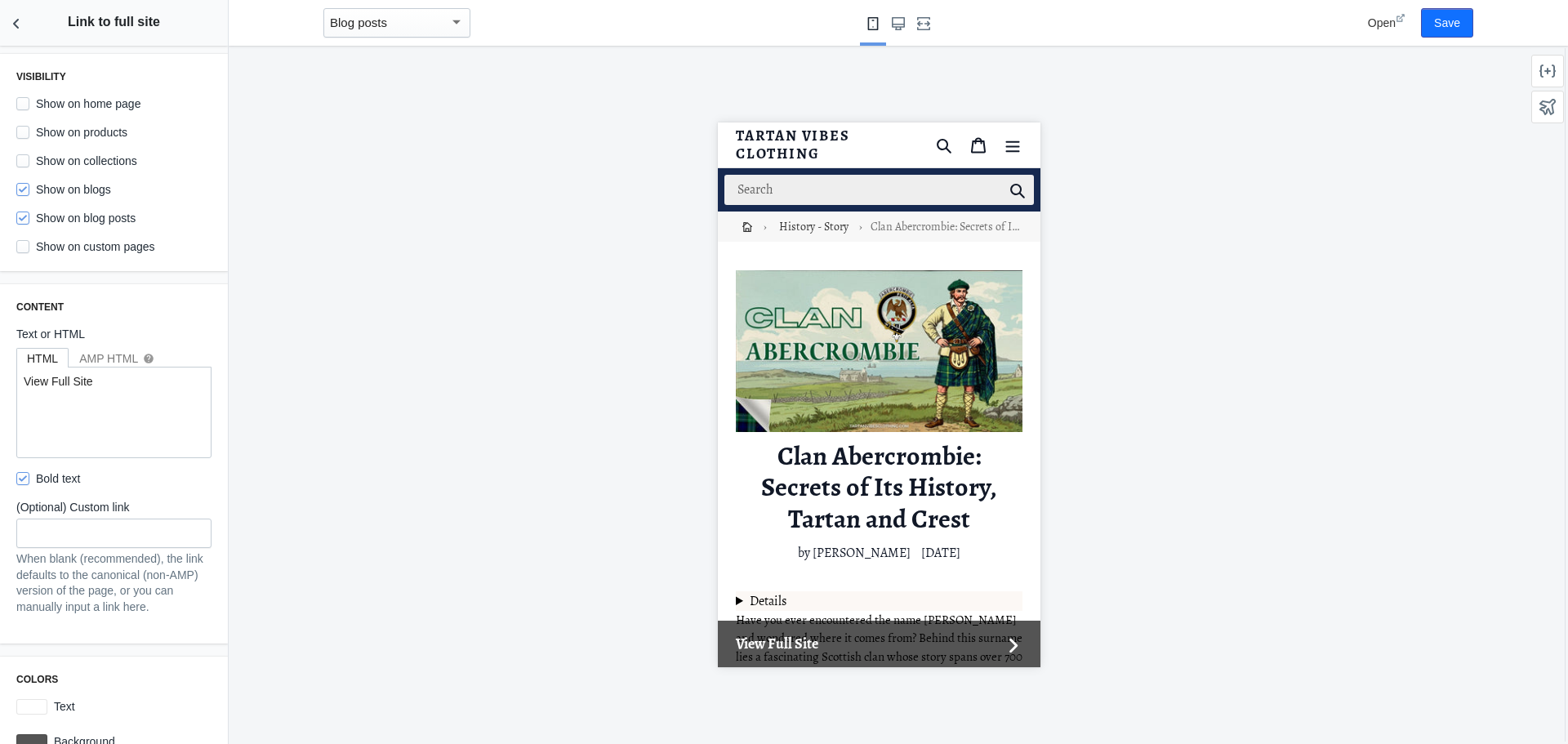
scroll to position [82, 0]
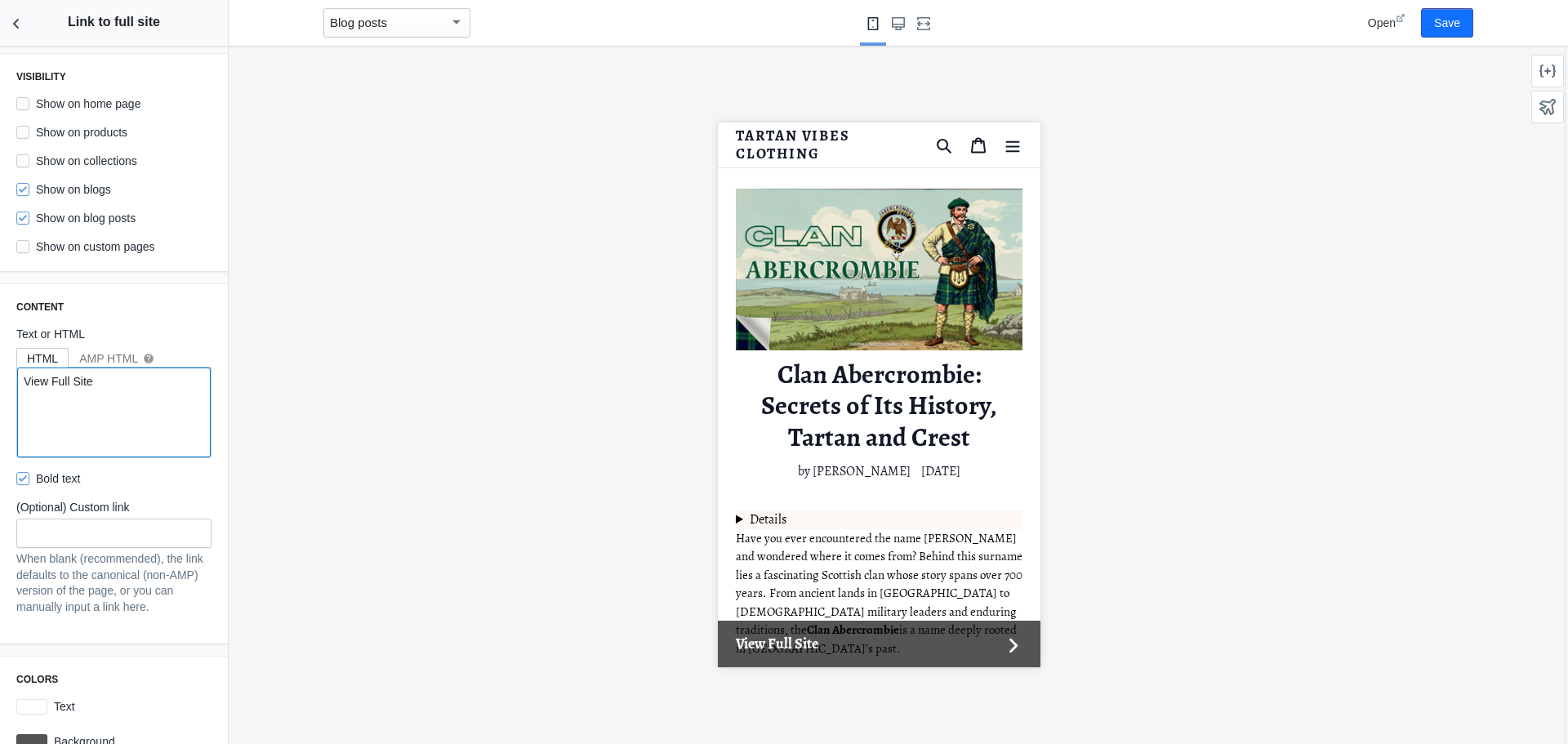
click at [133, 411] on textarea "View Full Site" at bounding box center [113, 413] width 193 height 90
paste textarea "<style> .full-site-link-container { background-color: #000035 !important; /* Mà…"
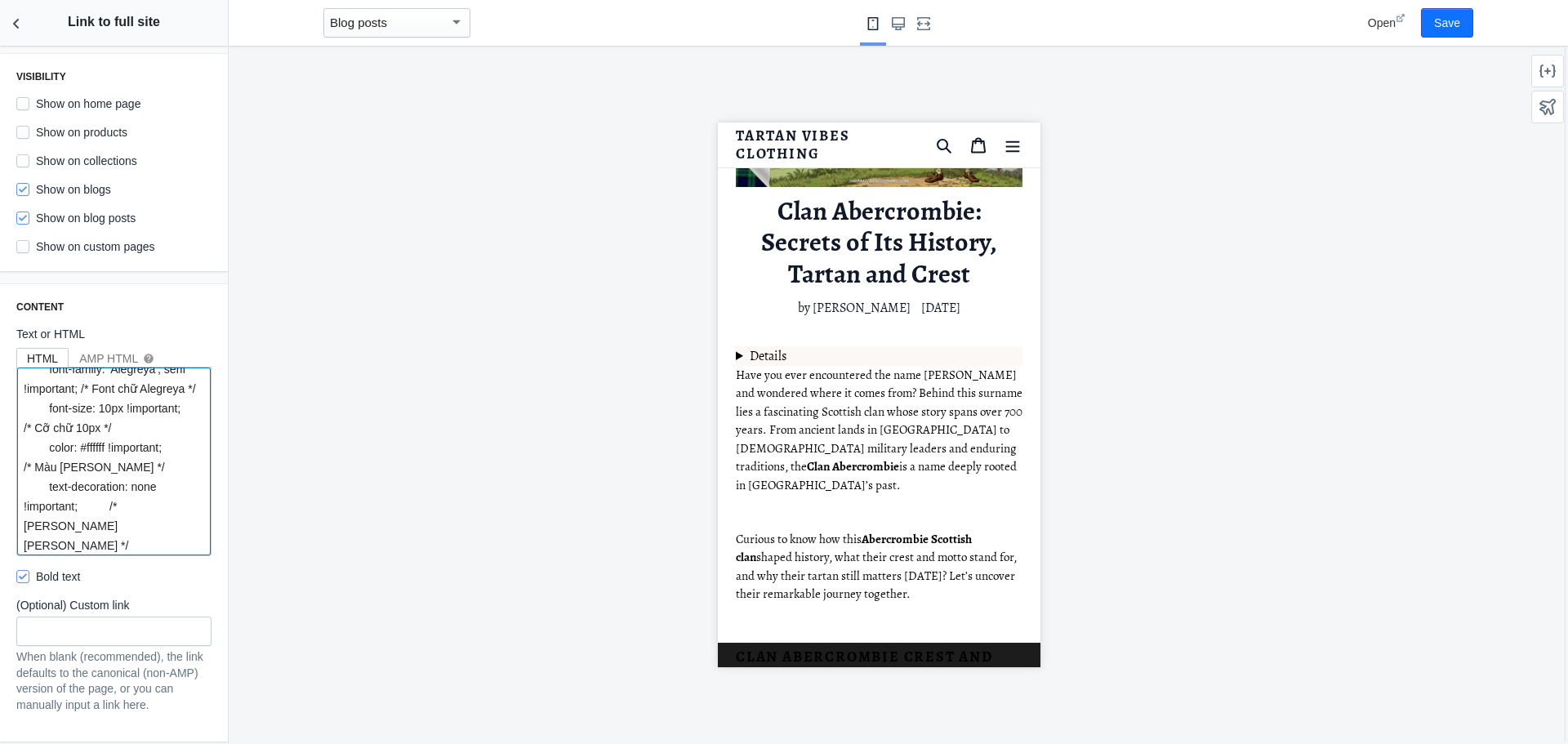
scroll to position [166, 0]
click at [143, 495] on textarea "<style> .full-site-link-container { background-color: #000035 !important; /* Mà…" at bounding box center [113, 461] width 193 height 188
paste textarea
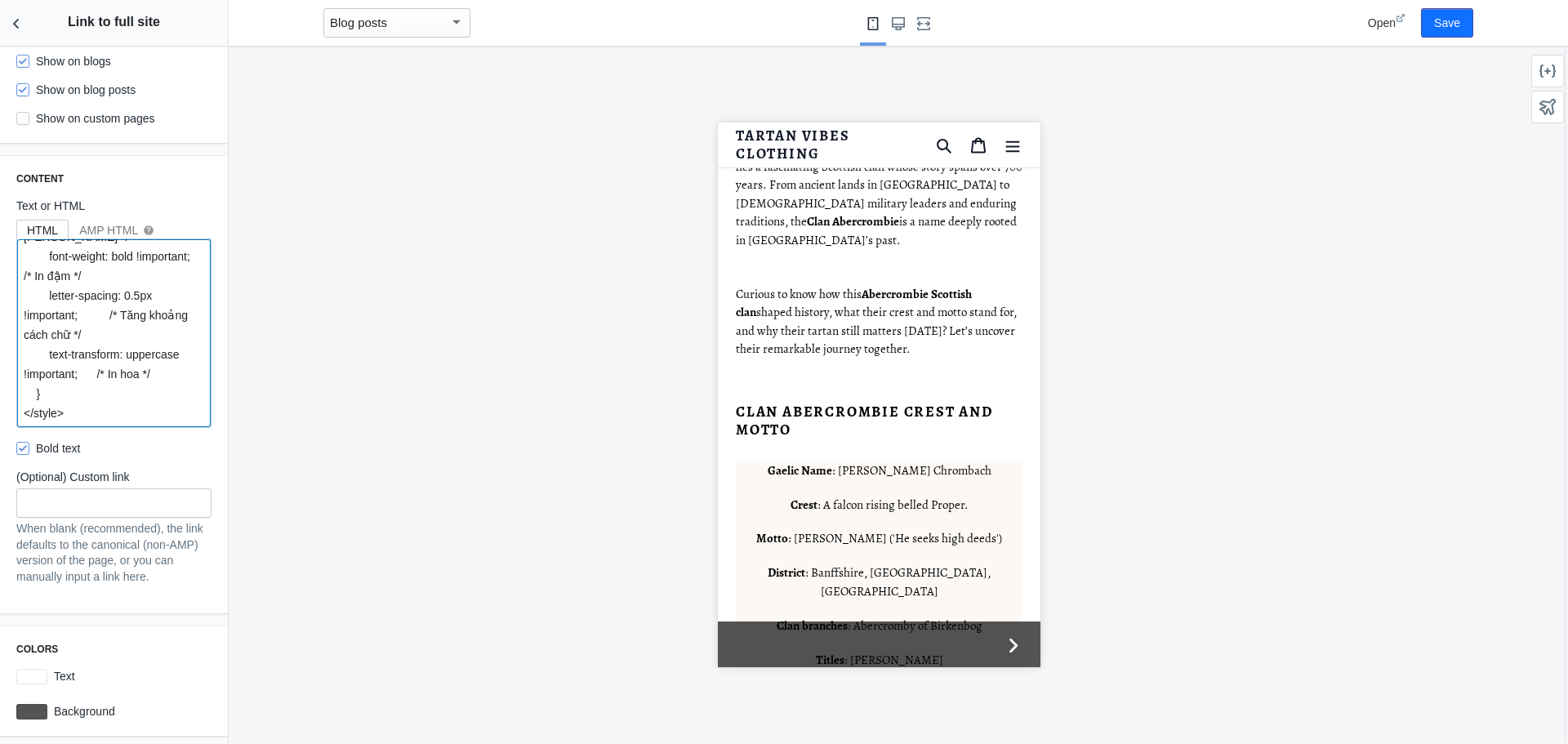
scroll to position [405, 0]
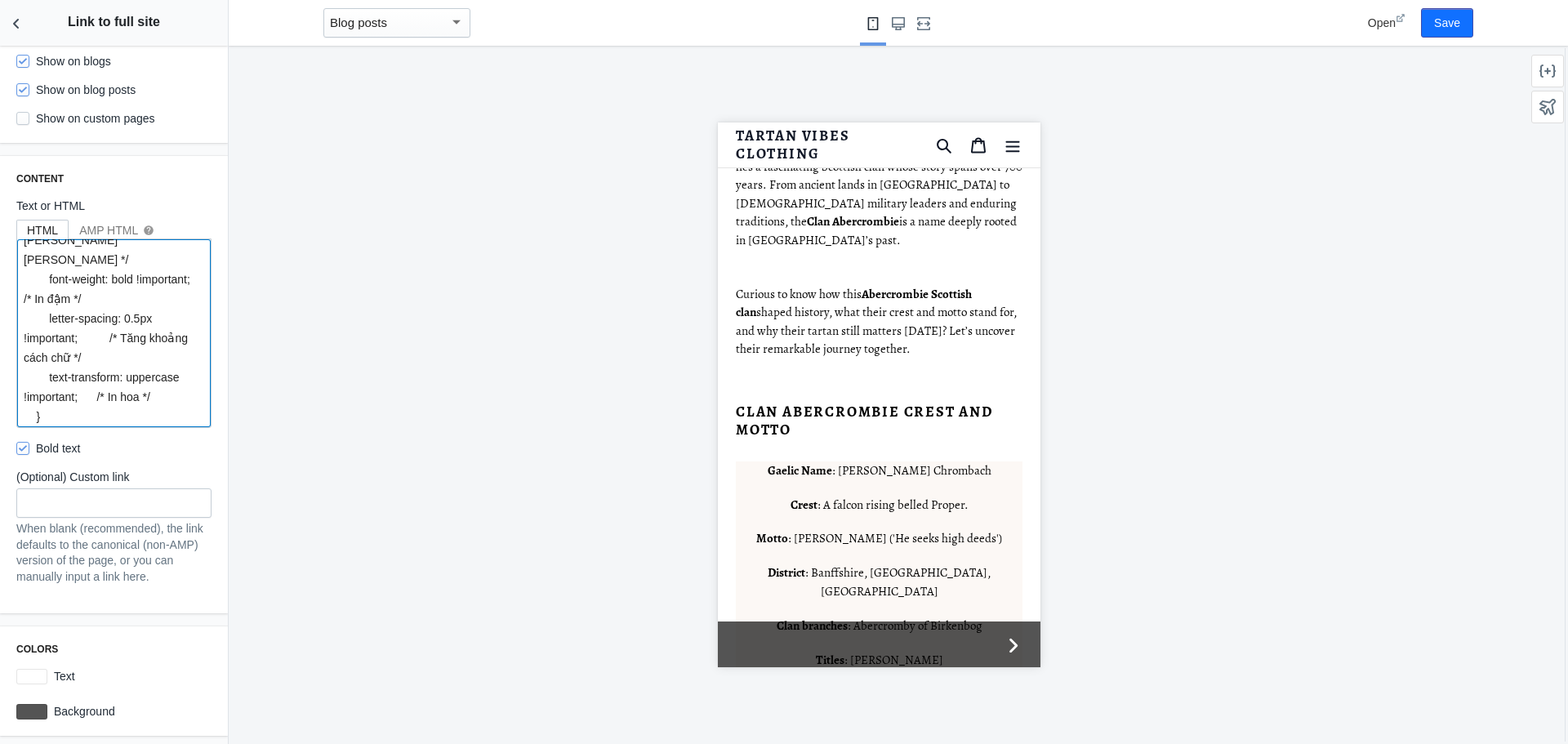
click at [145, 331] on textarea "<style> .full-site-link-container { background-color: #000035 !important; /* Mà…" at bounding box center [113, 333] width 193 height 188
paste textarea "/* BẠN CHỈ CẦN SAO CHÉP VÀ DÁN ĐOẠN CODE DƯỚI ĐÂY */ /* Dán vào ô Custom CSS tr…"
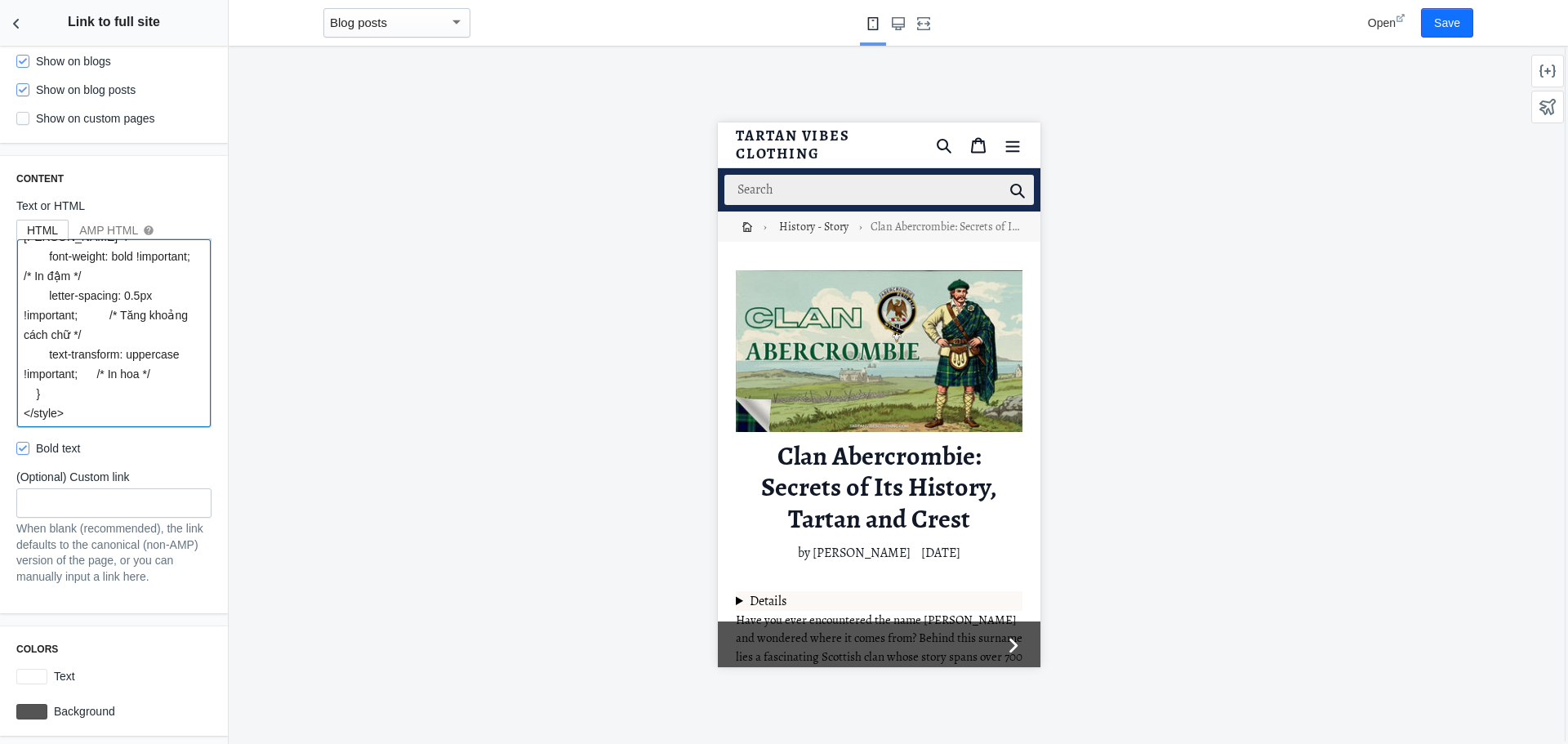
scroll to position [487, 0]
click at [48, 394] on textarea "<style> .full-site-link-container { background-color: #000035 !important; /* Mà…" at bounding box center [113, 333] width 193 height 188
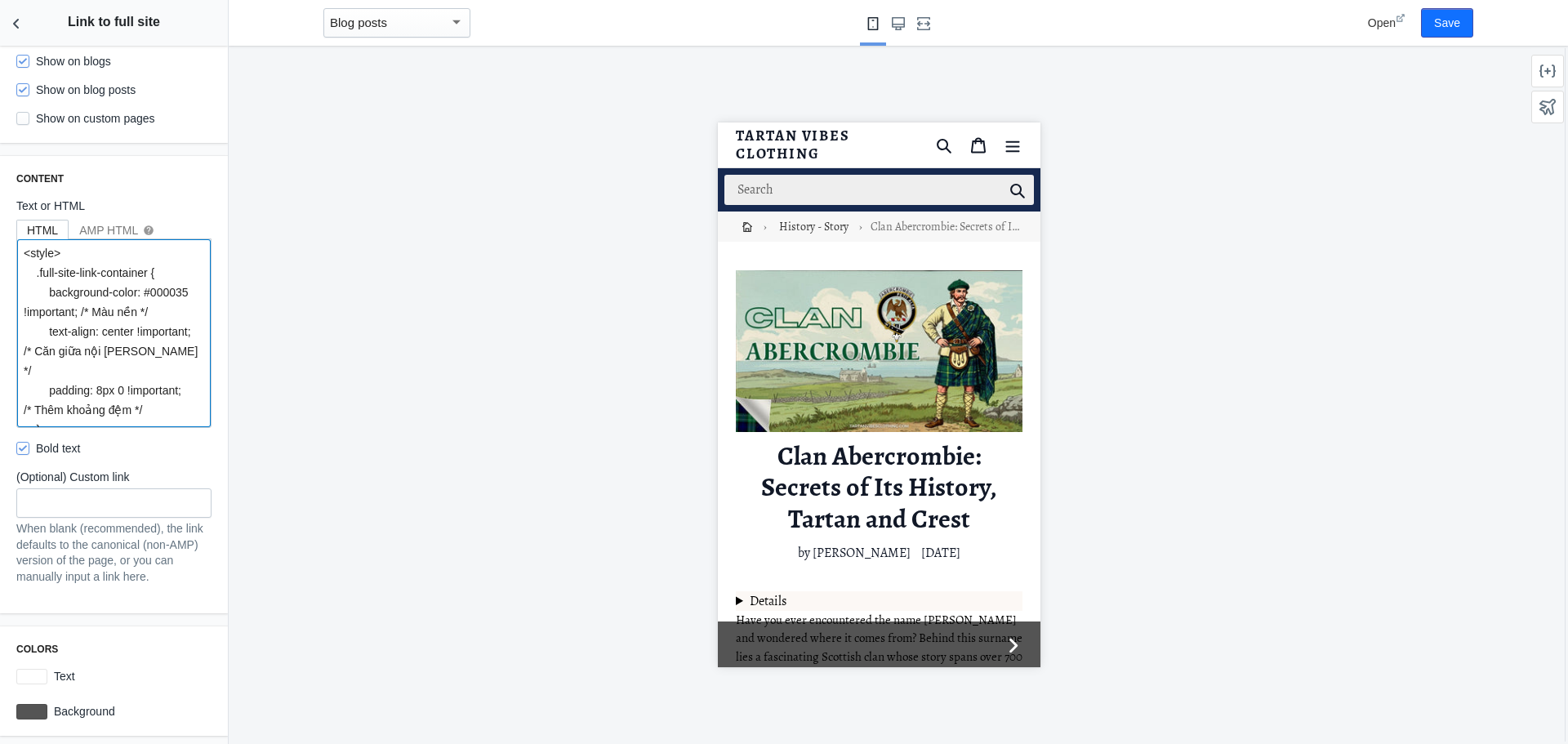
click at [32, 275] on textarea "<style> .full-site-link-container { background-color: #000035 !important; /* Mà…" at bounding box center [113, 333] width 193 height 188
paste textarea ".TEN-CLASS-BAN-TIM-DUOC { /* --- Thiết lập cho KHUNG NỀN --- */ background-colo…"
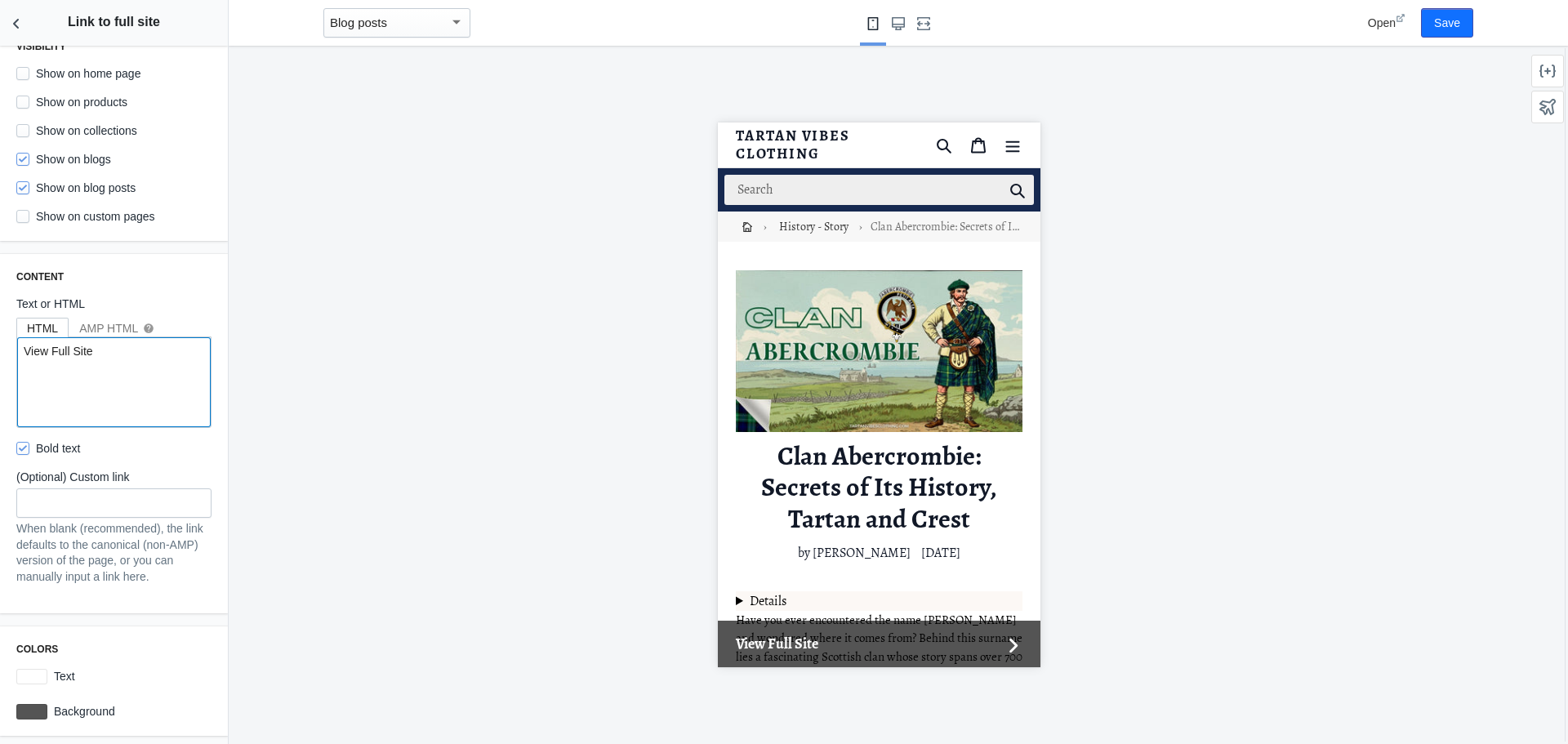
type textarea "View Full Site"
click at [108, 335] on div "AMP HTML help" at bounding box center [117, 328] width 75 height 16
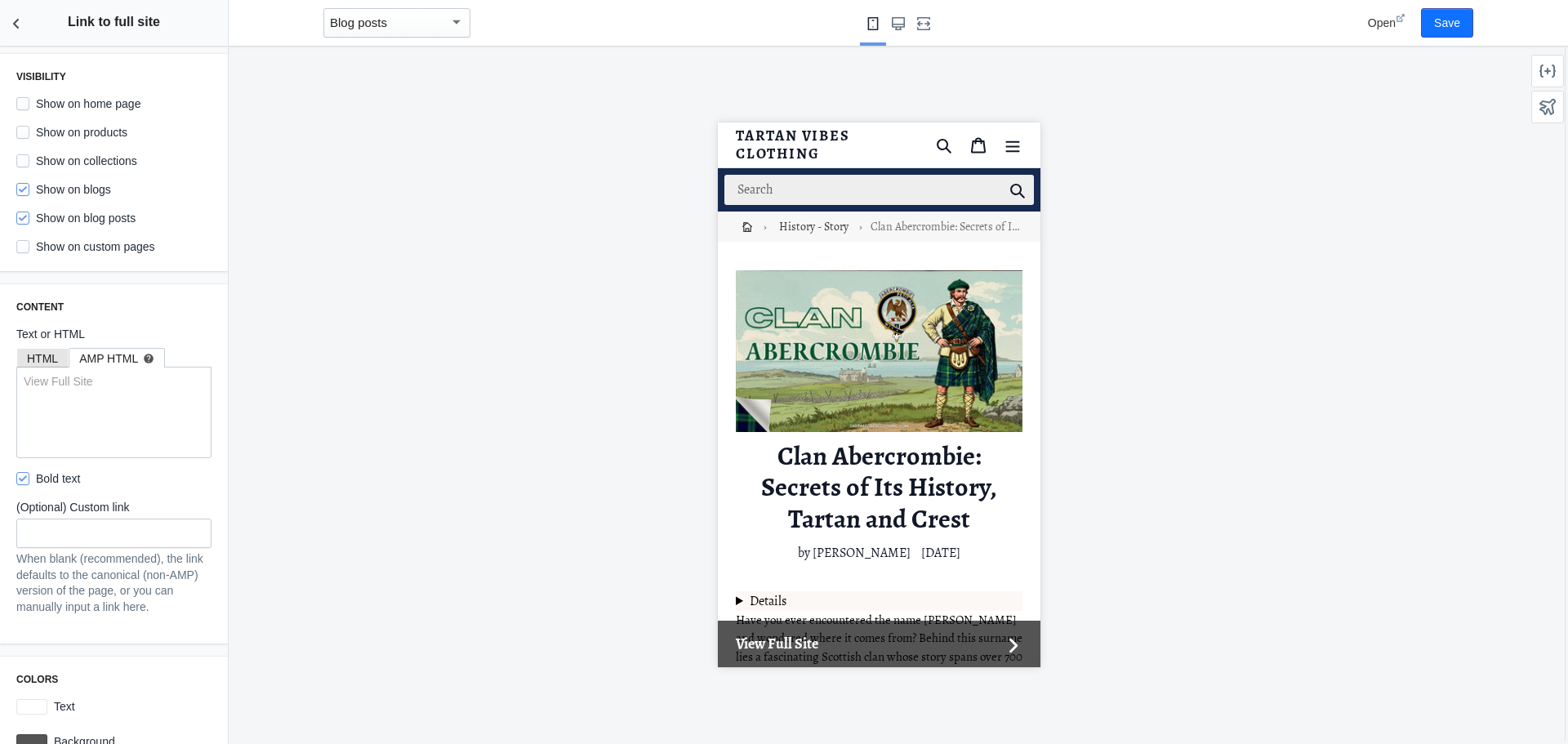
click at [44, 358] on div "HTML" at bounding box center [43, 358] width 31 height 16
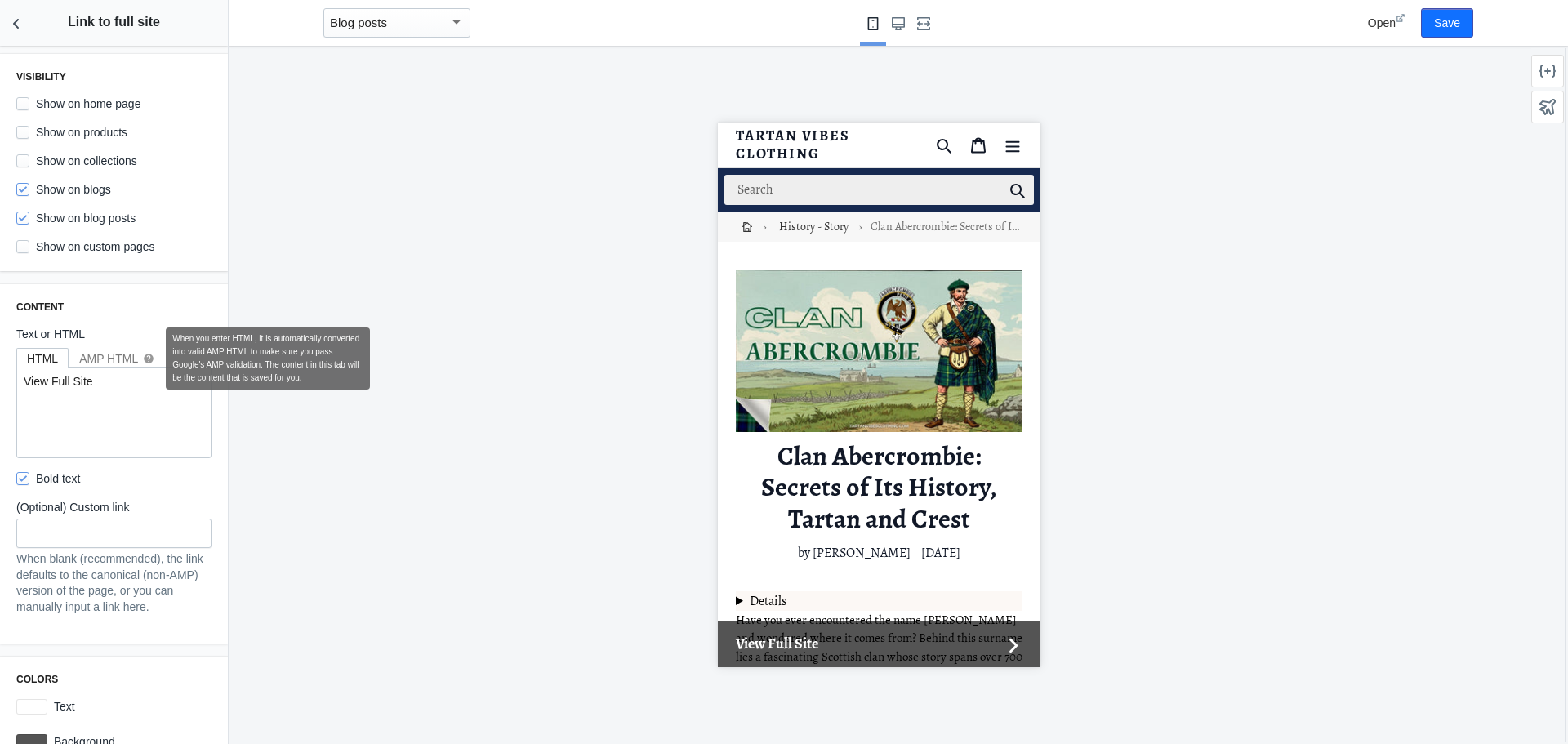
scroll to position [31, 0]
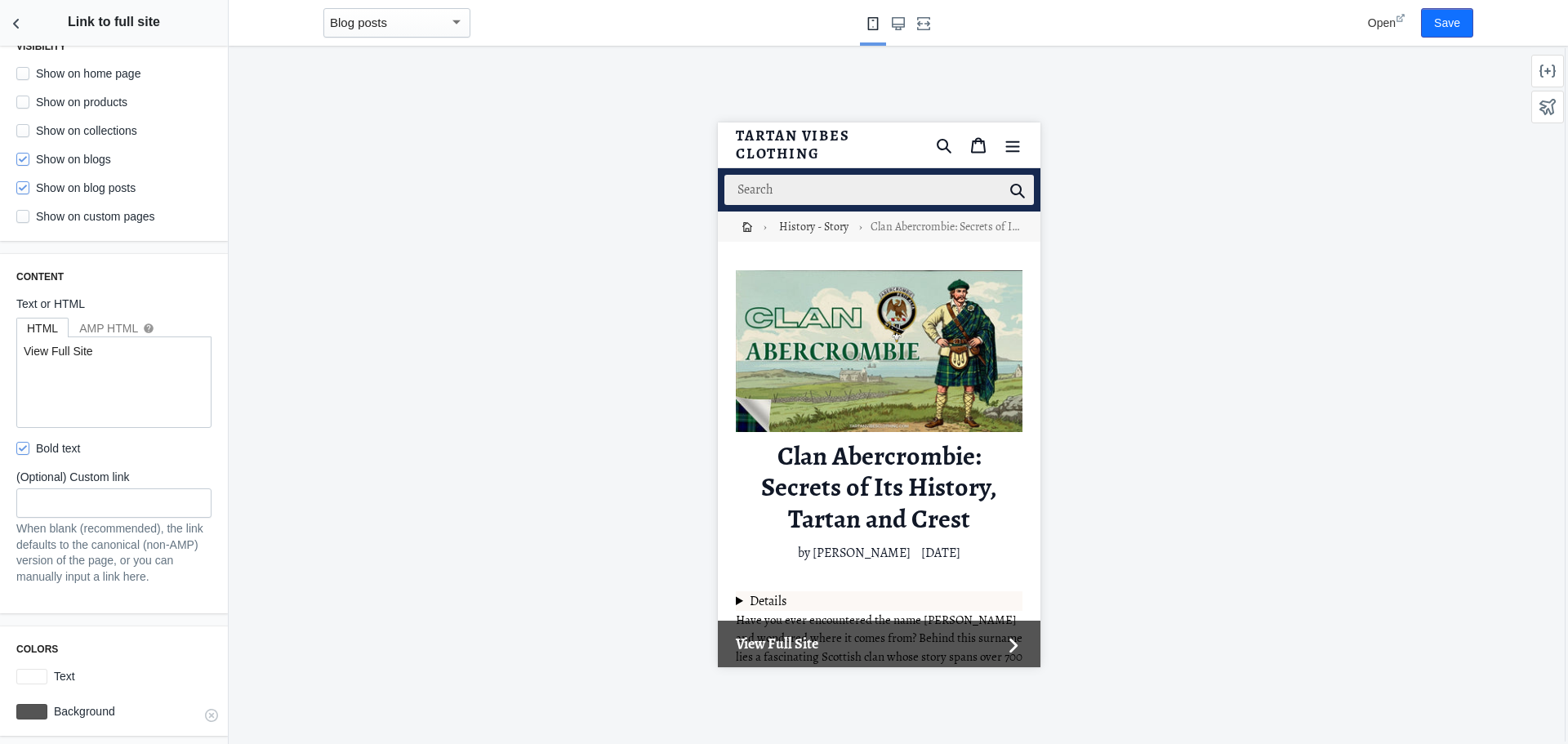
click at [101, 717] on label "Background" at bounding box center [129, 711] width 164 height 16
click at [205, 718] on icon at bounding box center [211, 715] width 13 height 13
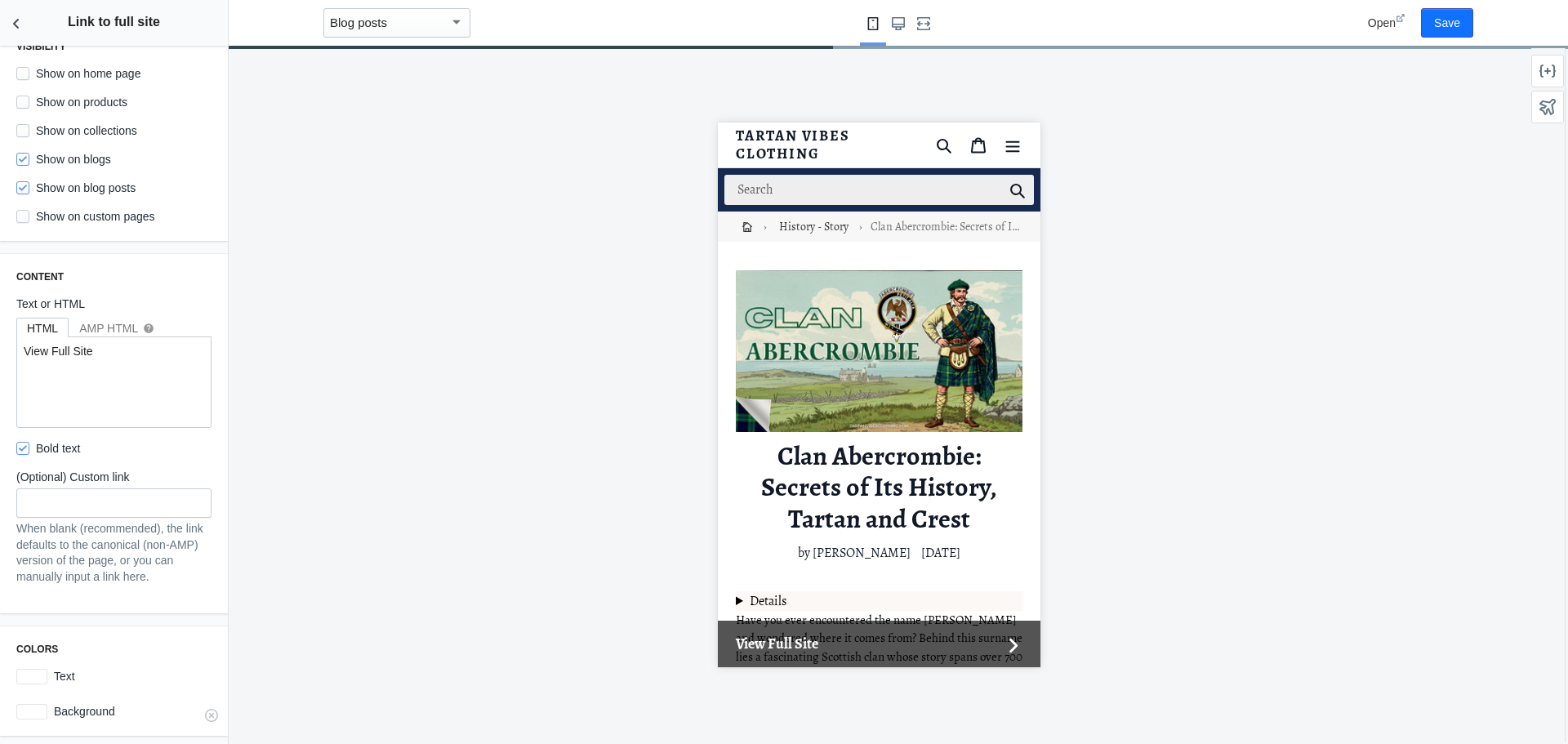
click at [37, 714] on div at bounding box center [31, 712] width 31 height 15
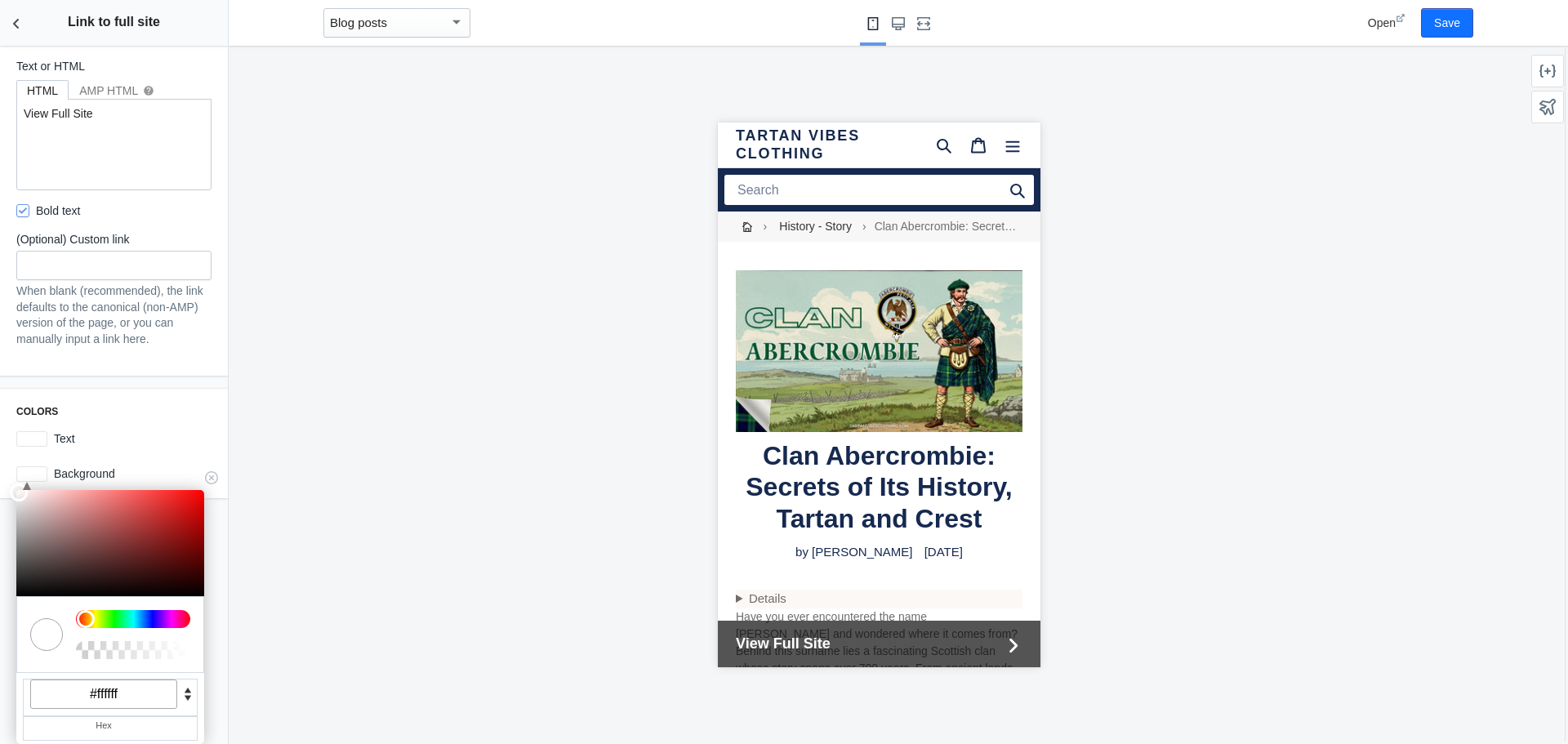
scroll to position [0, 0]
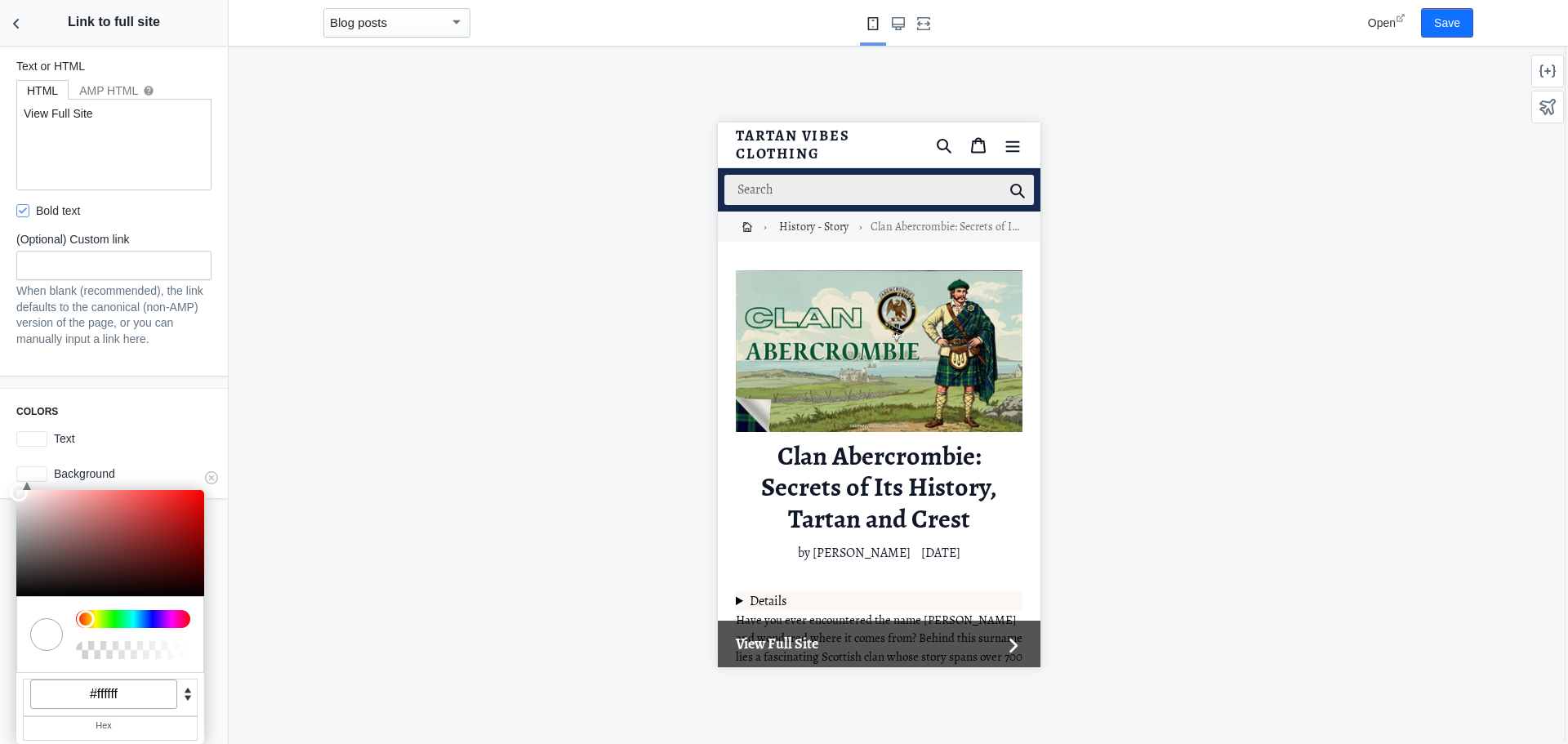
drag, startPoint x: 123, startPoint y: 695, endPoint x: 92, endPoint y: 699, distance: 31.3
click at [92, 699] on input "#ffffff" at bounding box center [104, 695] width 147 height 30
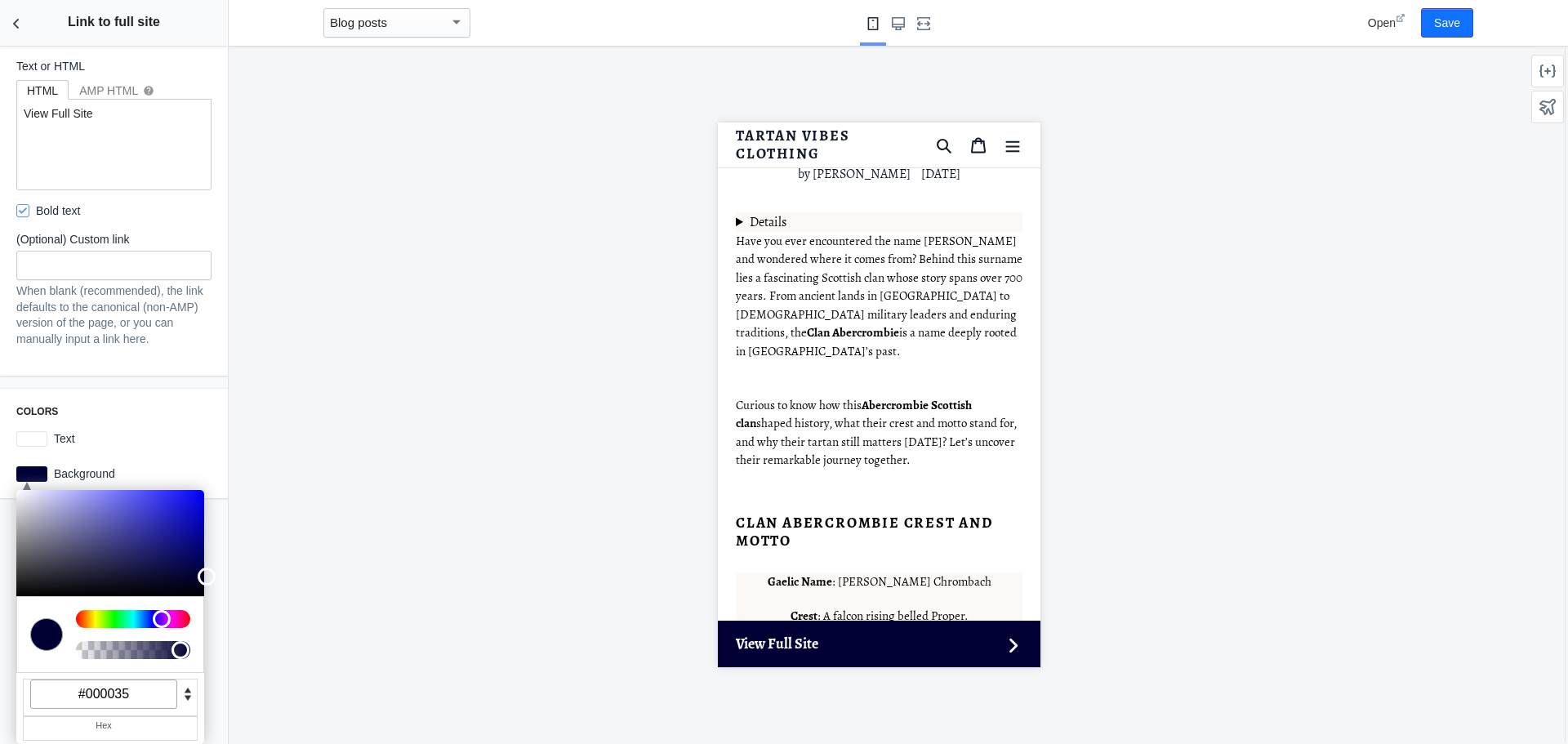
scroll to position [327, 0]
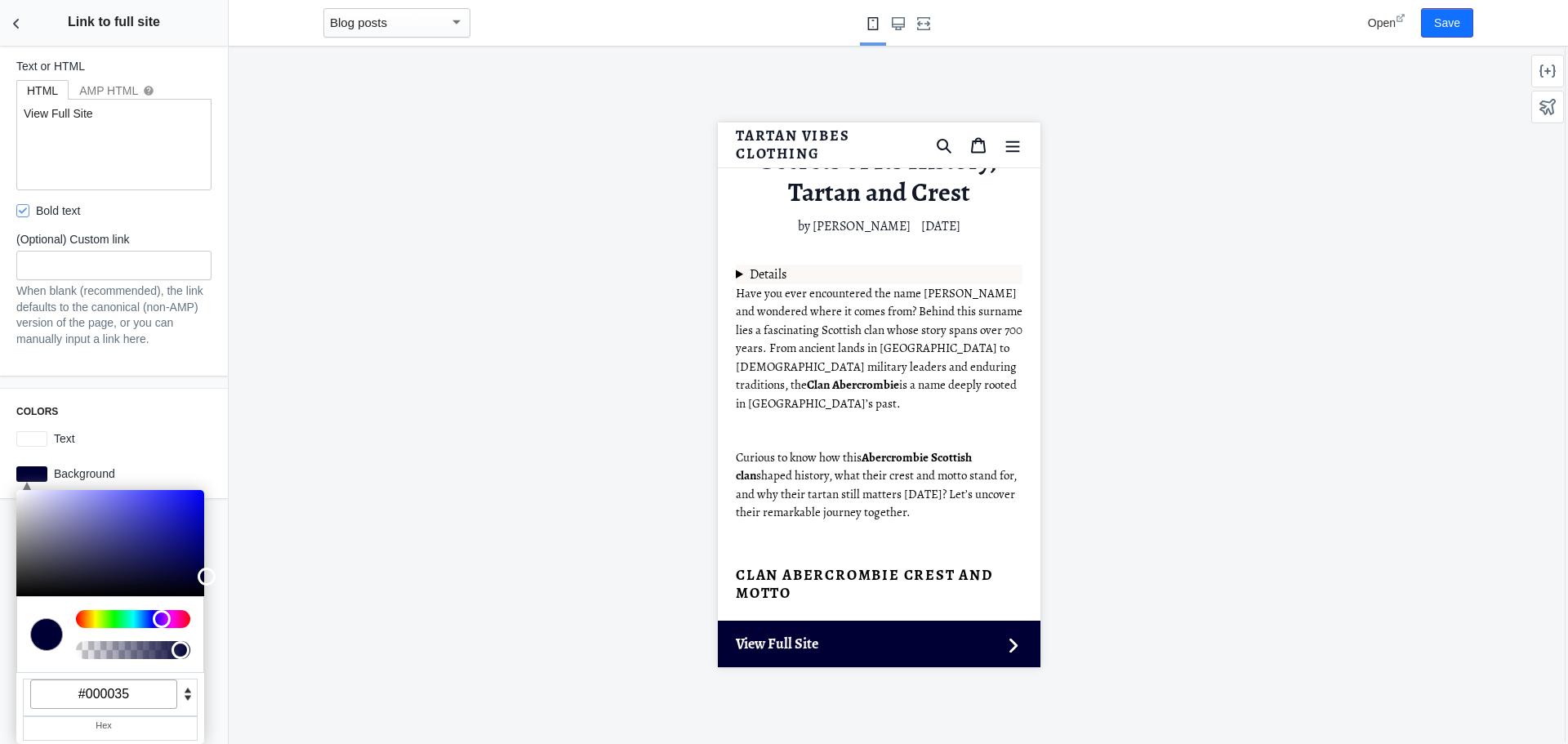
type input "#000035"
drag, startPoint x: 484, startPoint y: 353, endPoint x: 476, endPoint y: 342, distance: 13.6
click at [485, 353] on div at bounding box center [879, 395] width 1300 height 699
click at [18, 24] on icon "Back to sections" at bounding box center [16, 23] width 16 height 16
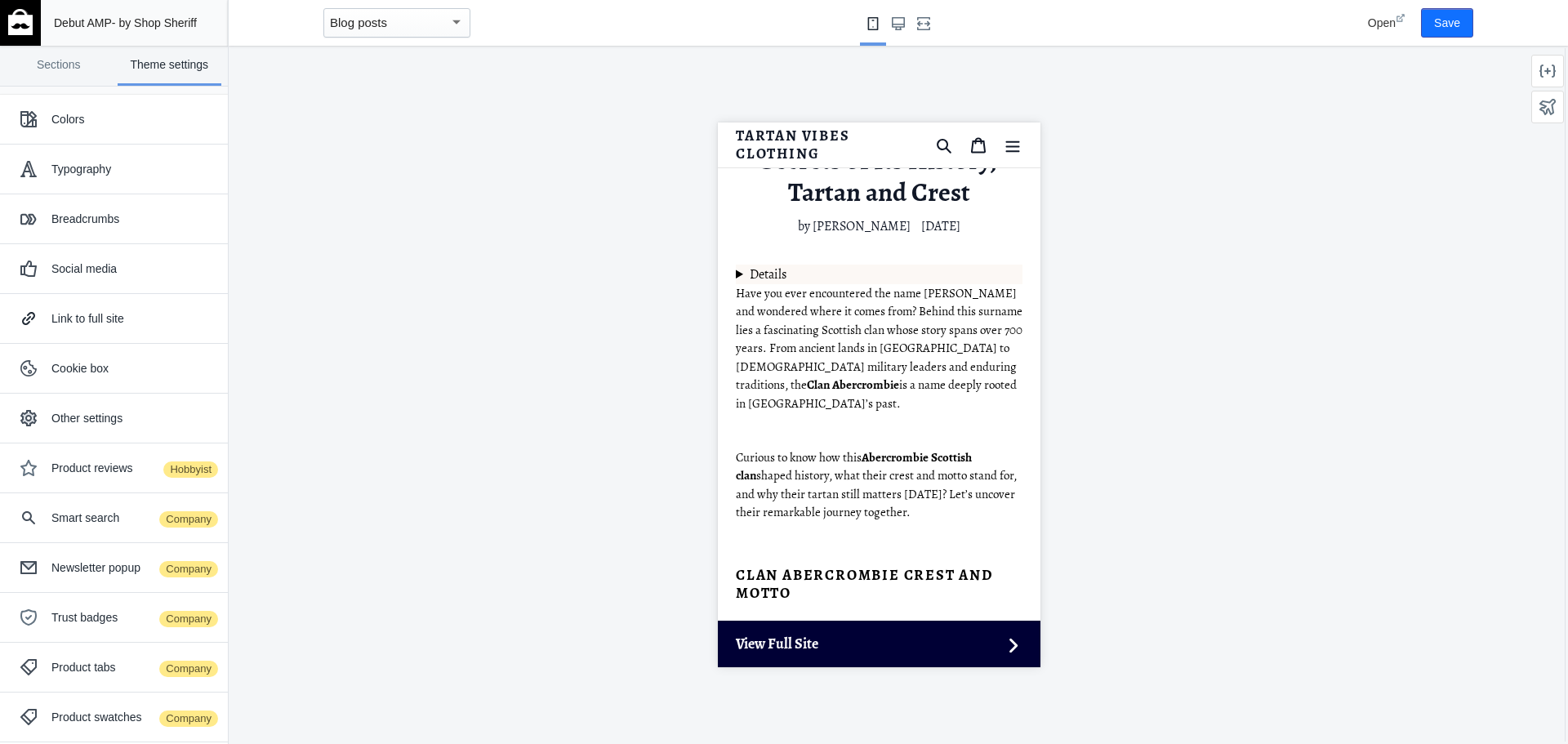
scroll to position [0, 0]
click at [100, 365] on div "Cookie box" at bounding box center [133, 368] width 164 height 16
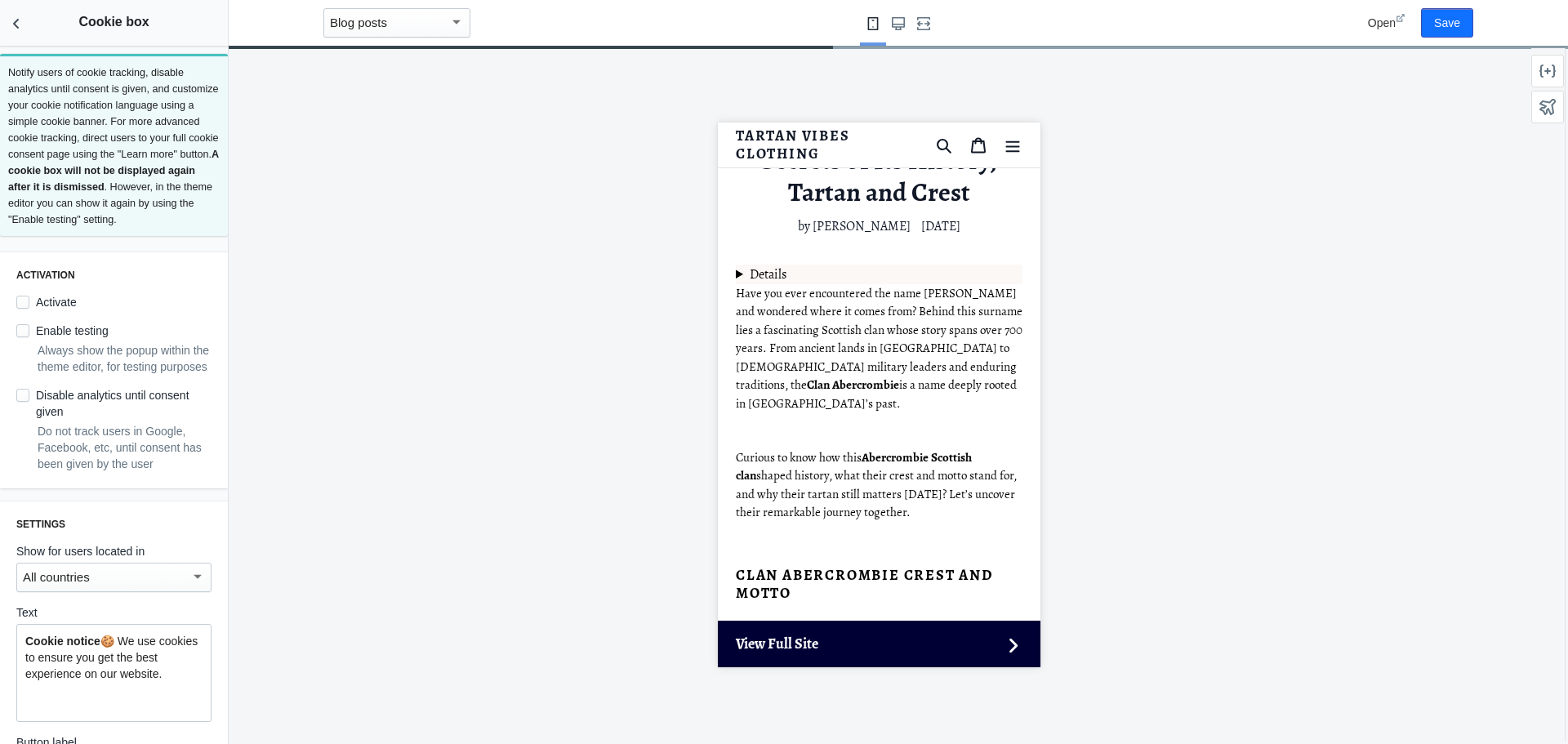
click at [11, 73] on p "Notify users of cookie tracking, disable analytics until consent is given, and …" at bounding box center [114, 146] width 212 height 163
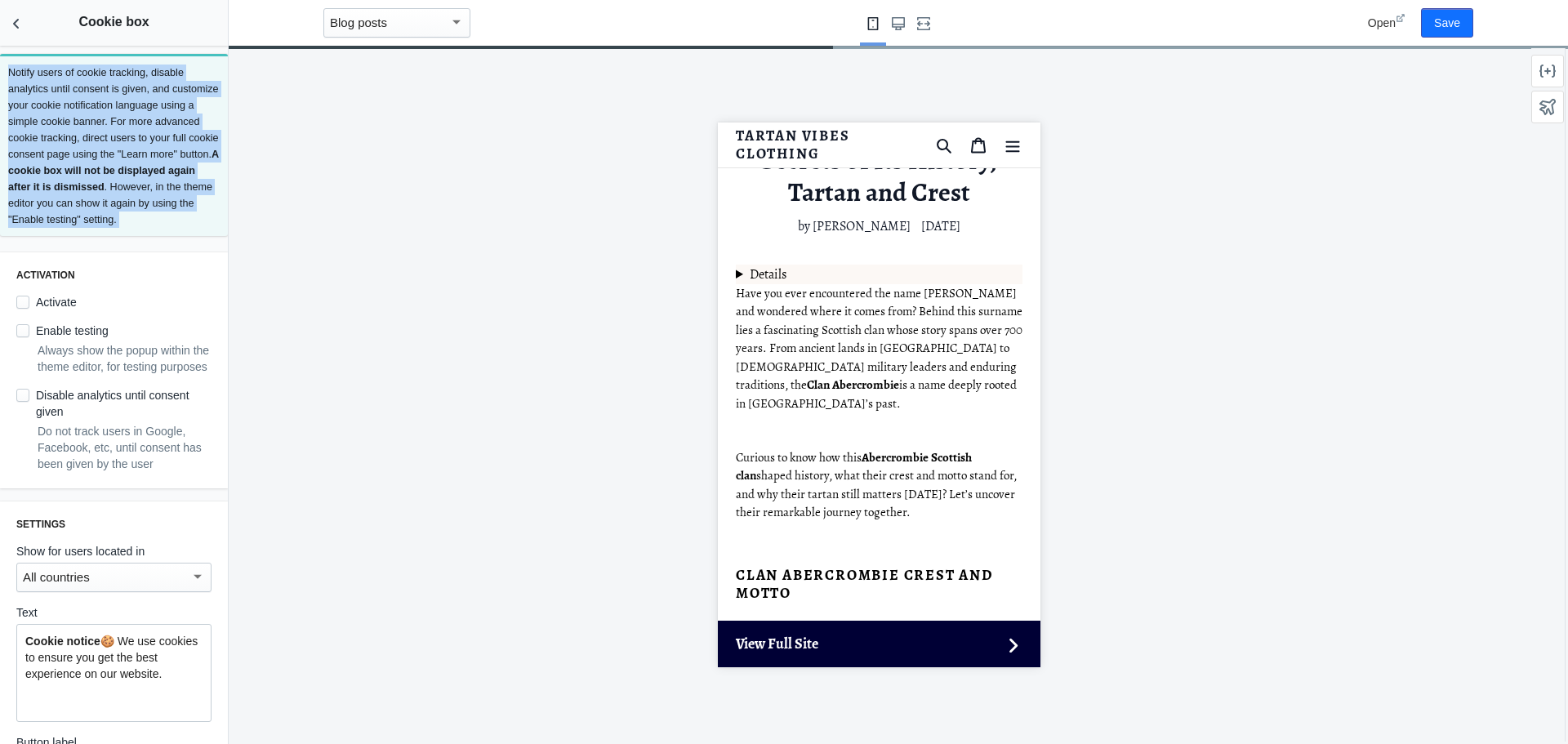
drag, startPoint x: 11, startPoint y: 73, endPoint x: 105, endPoint y: 247, distance: 197.8
click at [105, 236] on section "Notify users of cookie tracking, disable analytics until consent is given, and …" at bounding box center [114, 145] width 228 height 182
copy p "Notify users of cookie tracking, disable analytics until consent is given, and …"
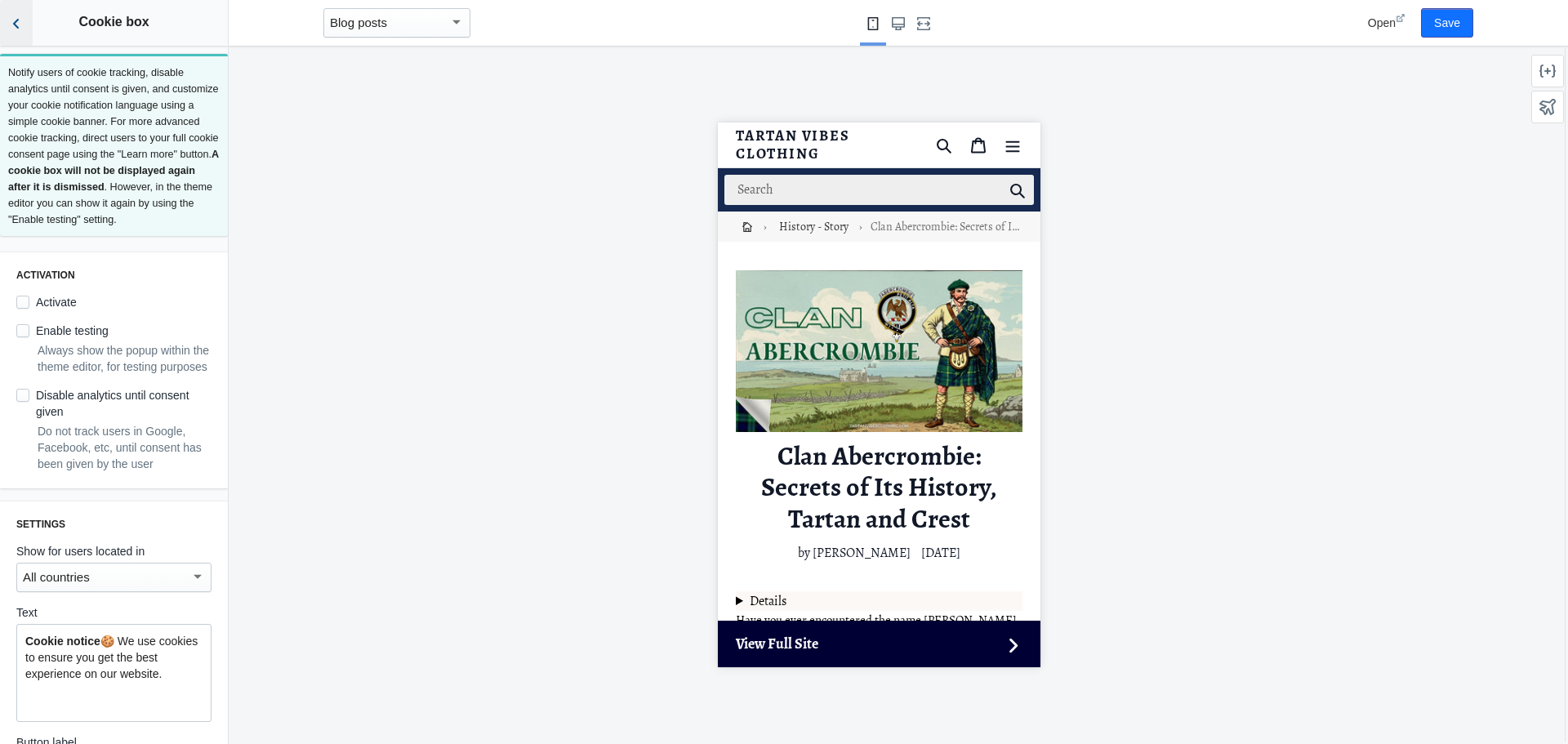
click at [24, 22] on icon "Back to sections" at bounding box center [16, 23] width 16 height 16
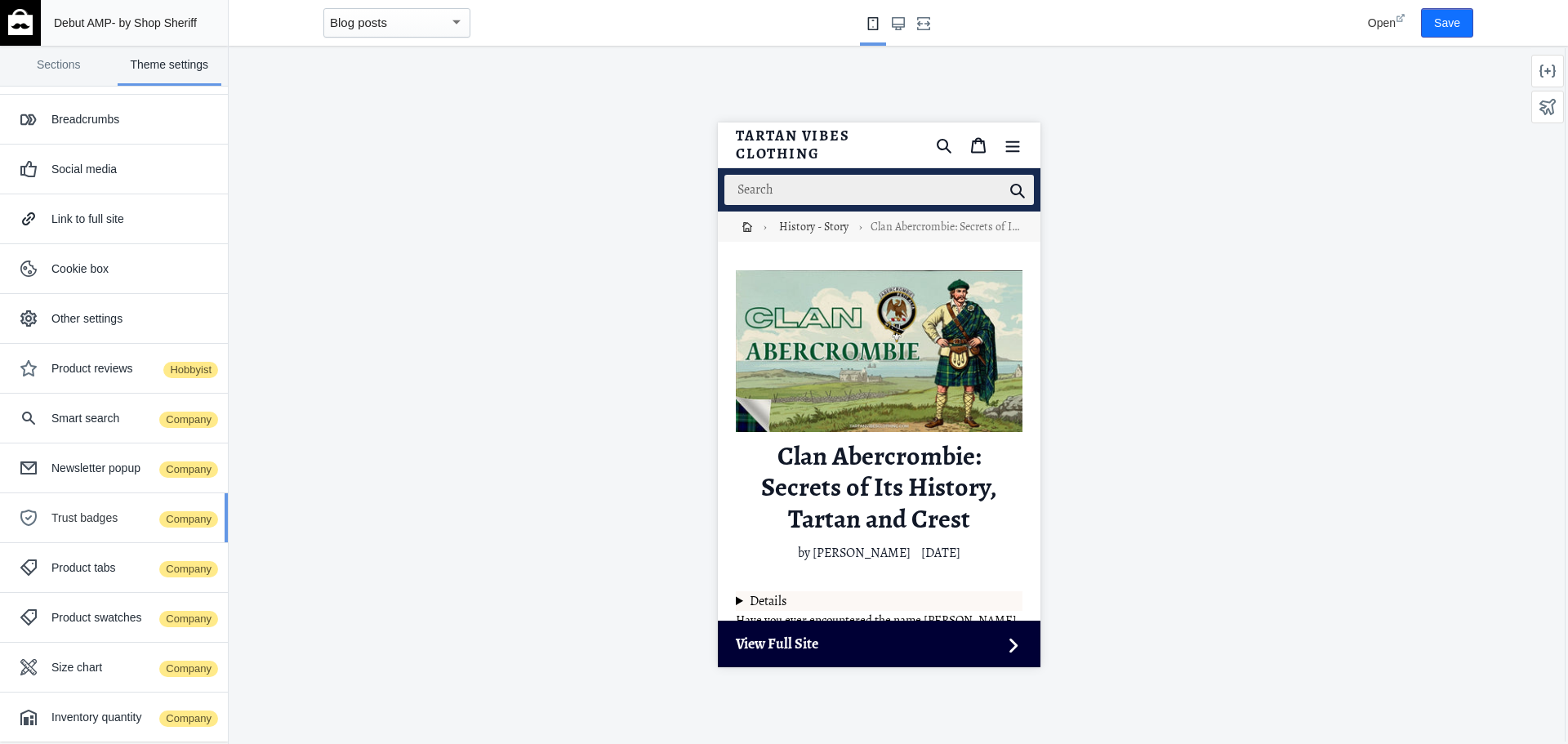
scroll to position [106, 0]
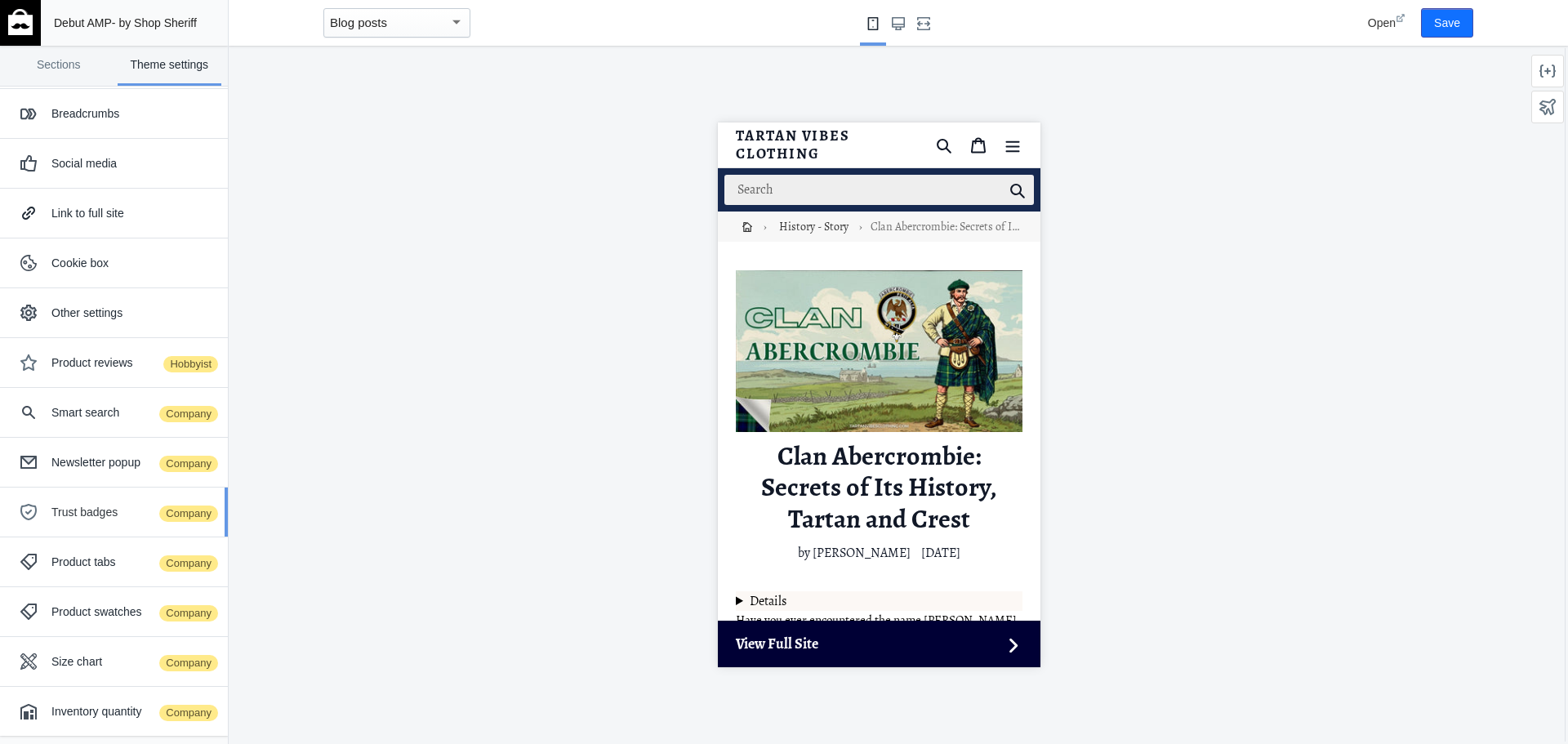
click at [100, 510] on div "Trust badges Company" at bounding box center [133, 512] width 164 height 16
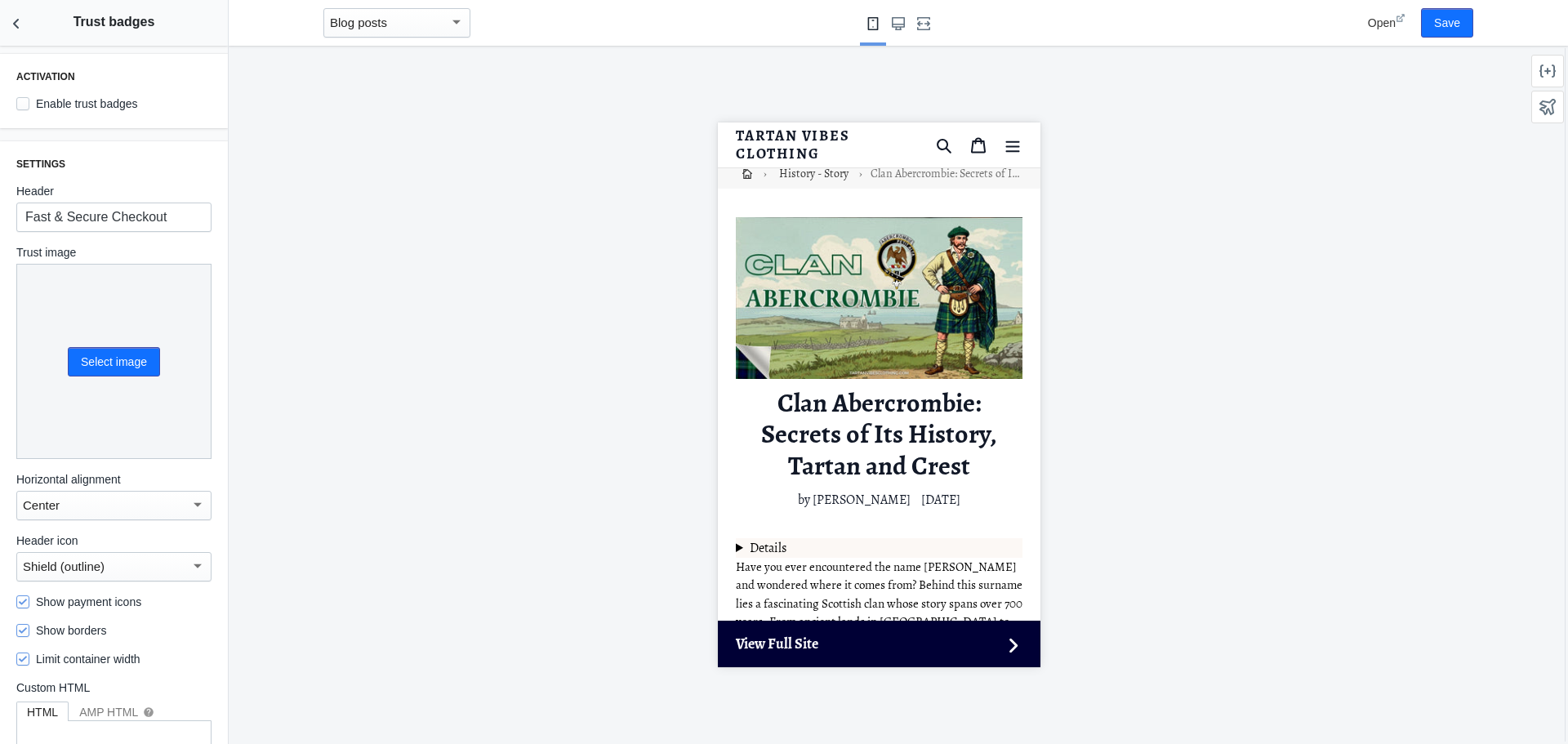
scroll to position [82, 0]
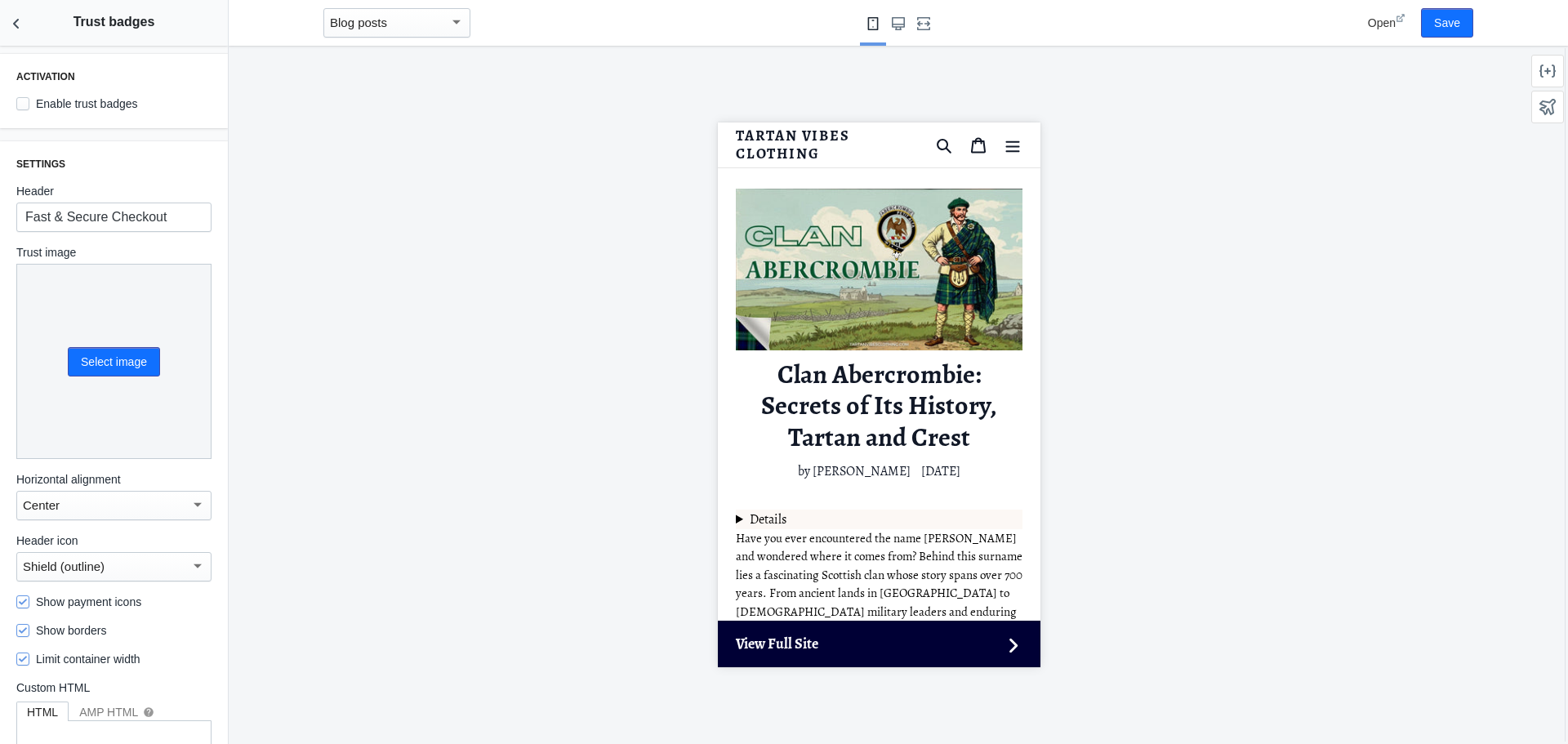
click at [1390, 26] on span "Open" at bounding box center [1382, 22] width 28 height 13
click at [126, 230] on input "Fast & Secure Checkout" at bounding box center [113, 217] width 195 height 30
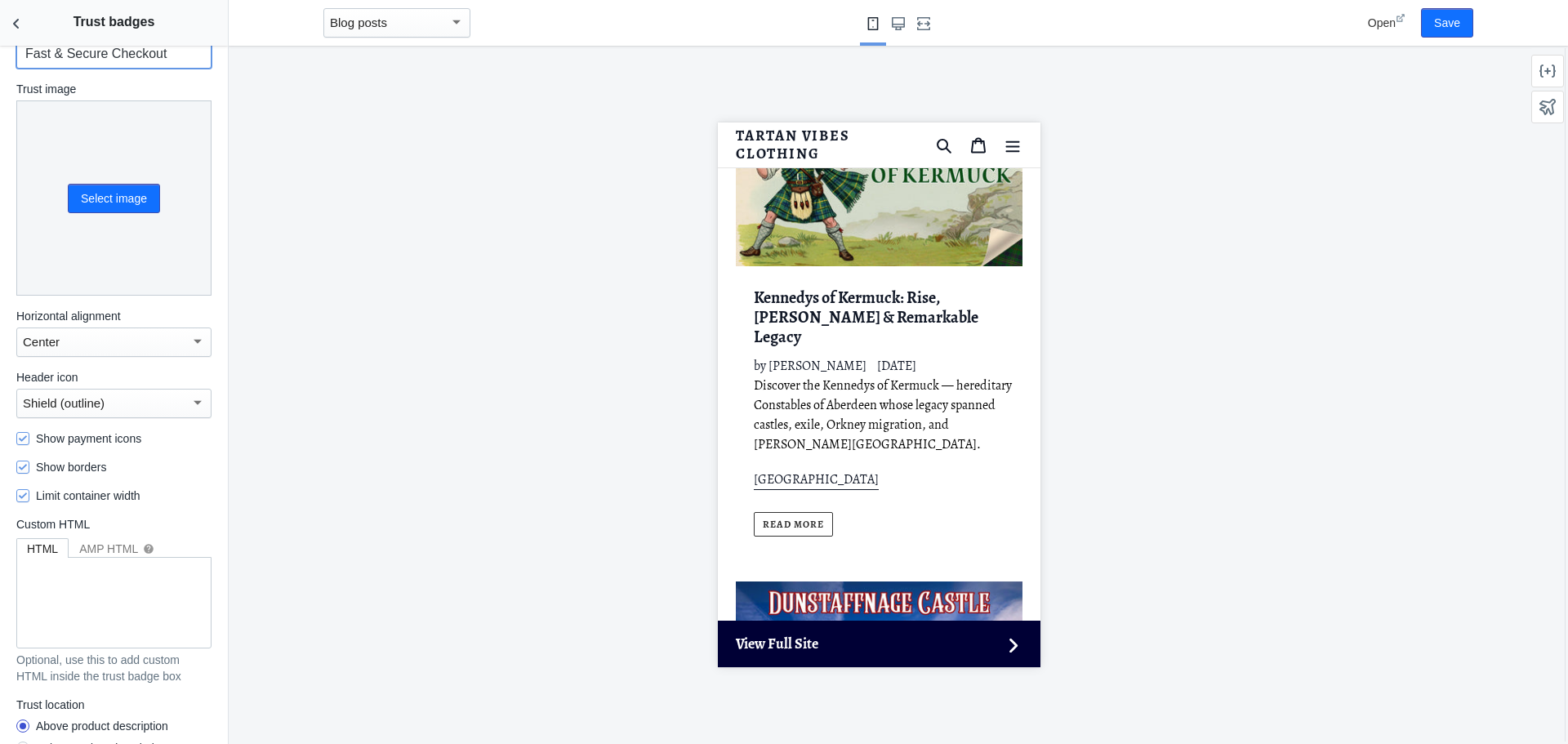
scroll to position [0, 0]
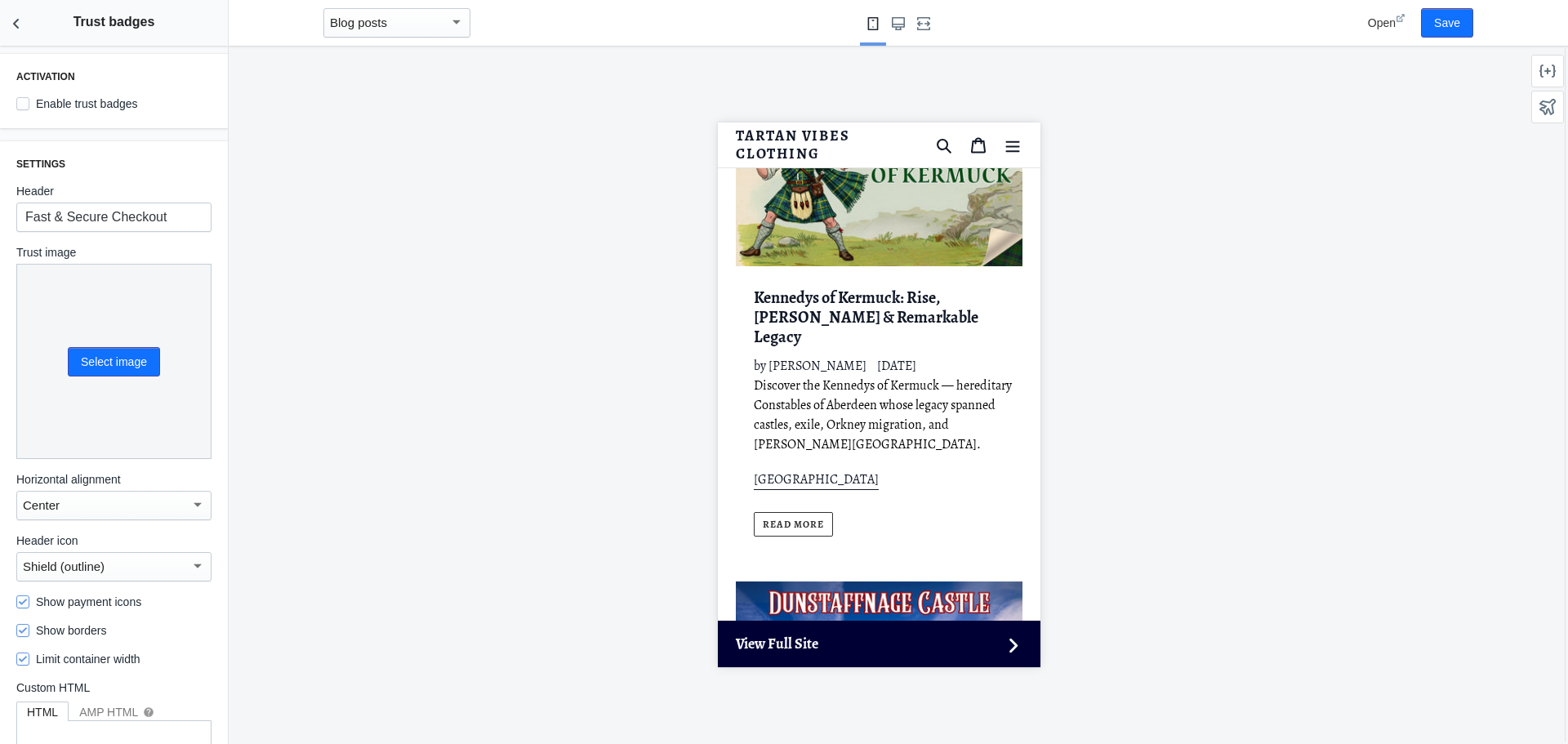
click at [117, 109] on label "Enable trust badges" at bounding box center [77, 103] width 122 height 16
click at [30, 109] on input "Enable trust badges" at bounding box center [22, 103] width 13 height 13
checkbox input "true"
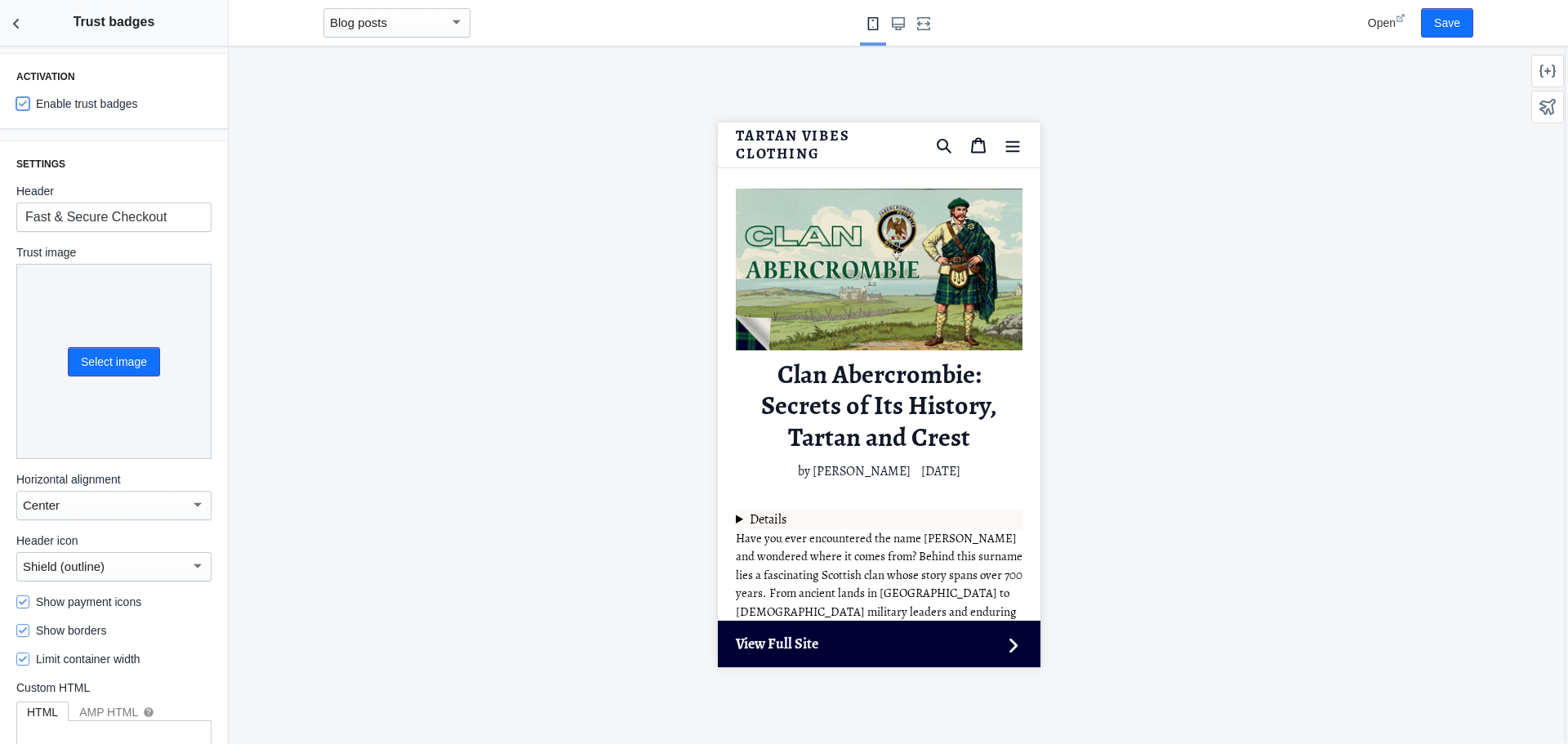
scroll to position [163, 0]
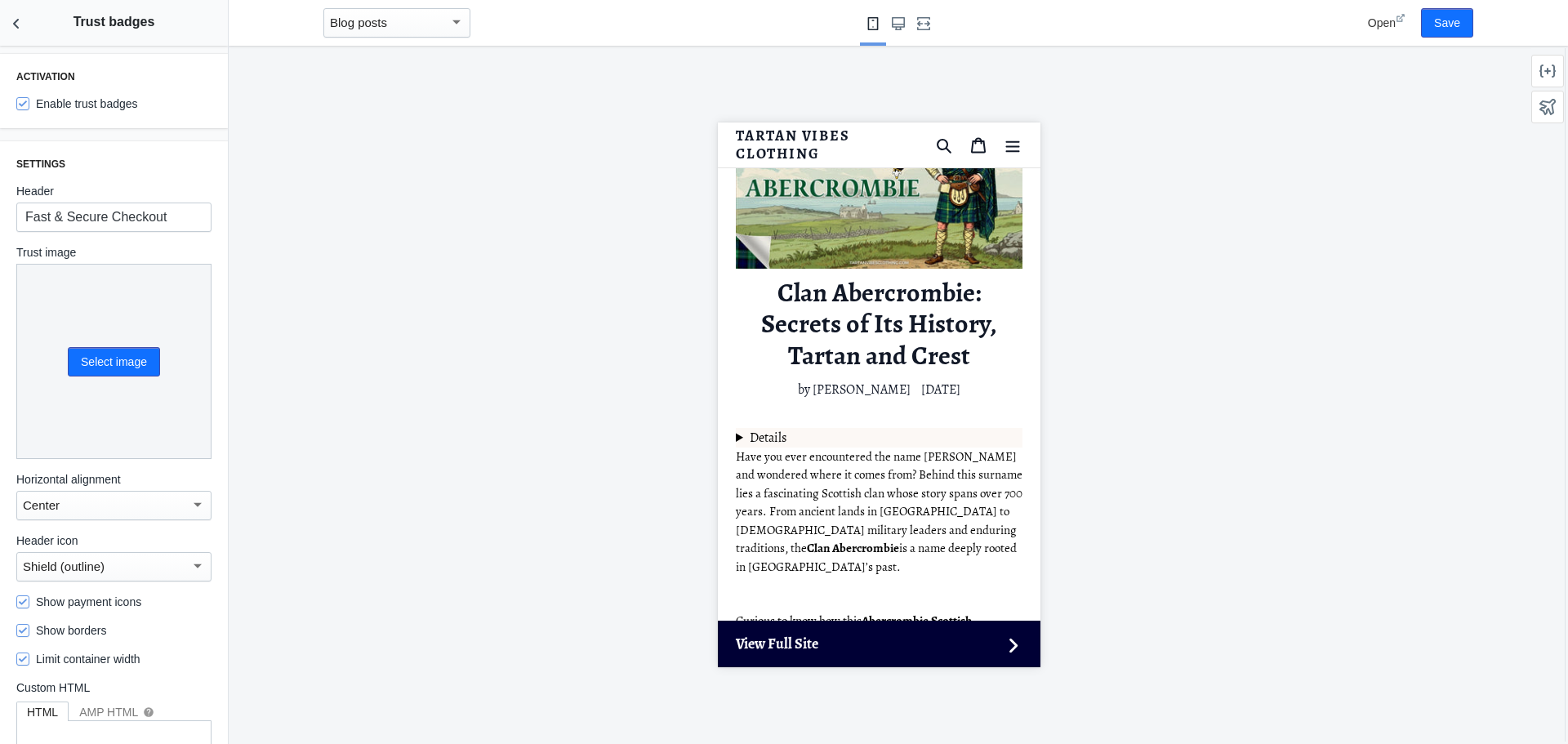
click at [1393, 23] on span "Open" at bounding box center [1382, 22] width 28 height 13
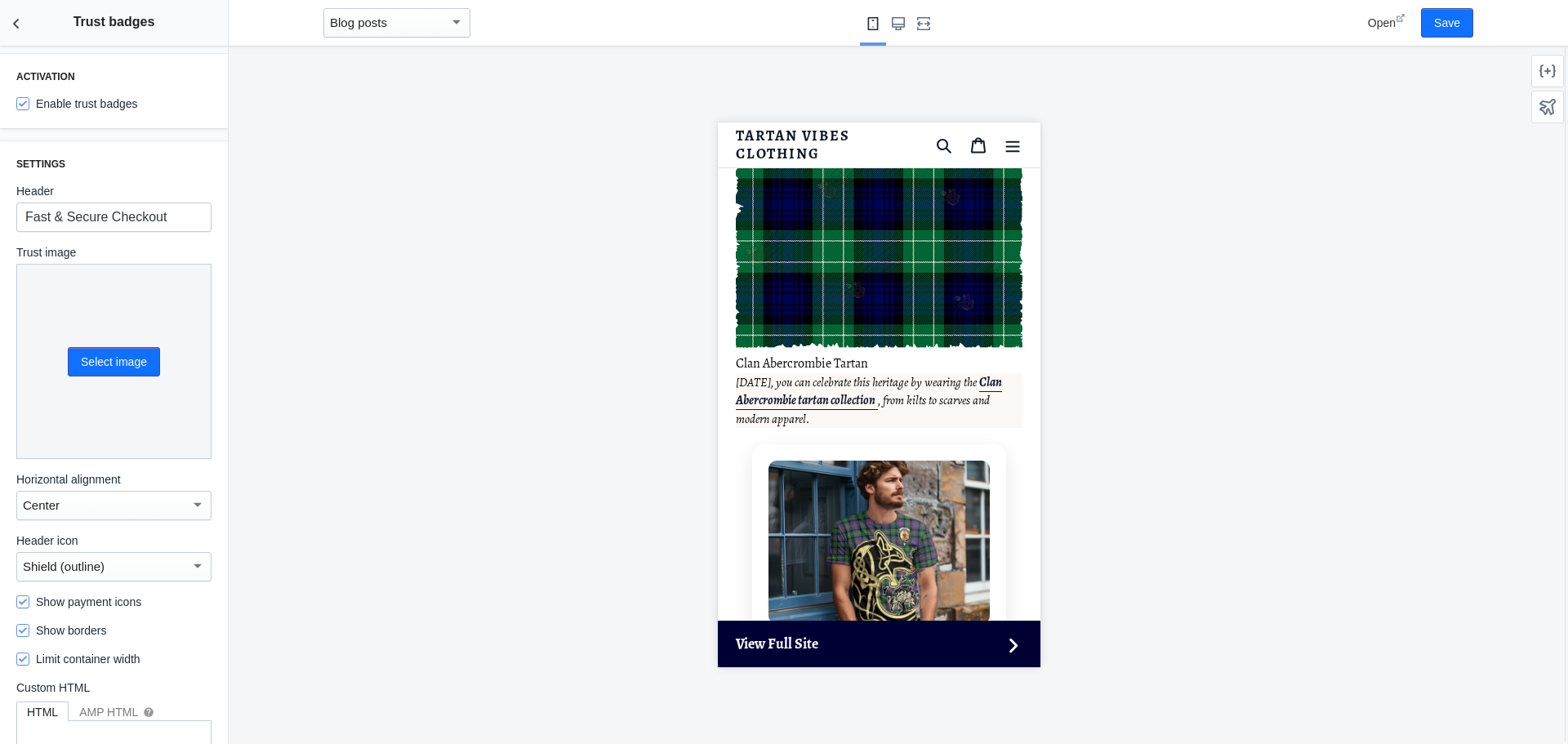
scroll to position [4997, 0]
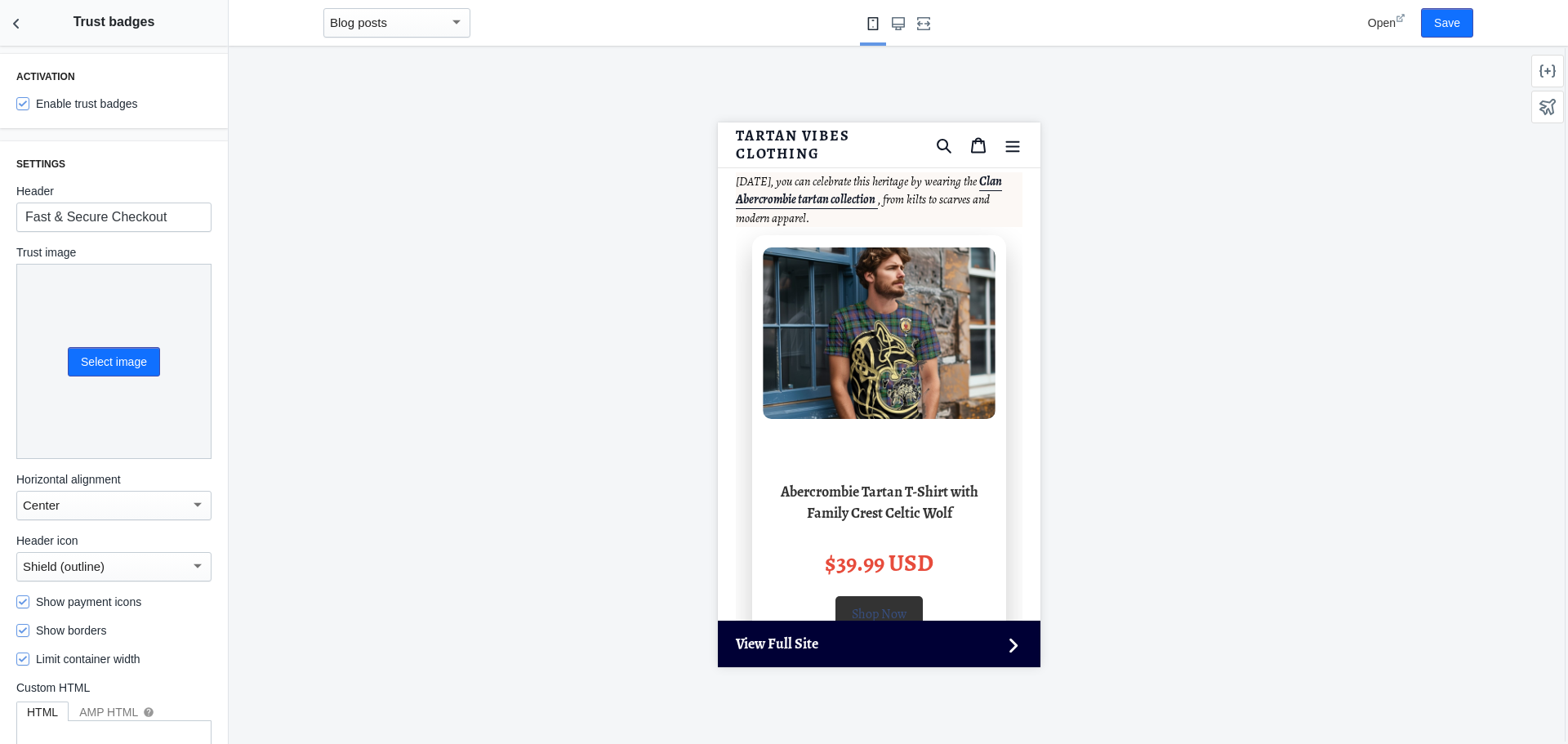
drag, startPoint x: 862, startPoint y: 361, endPoint x: 1636, endPoint y: 186, distance: 793.5
click at [862, 597] on link "Shop Now" at bounding box center [878, 611] width 88 height 30
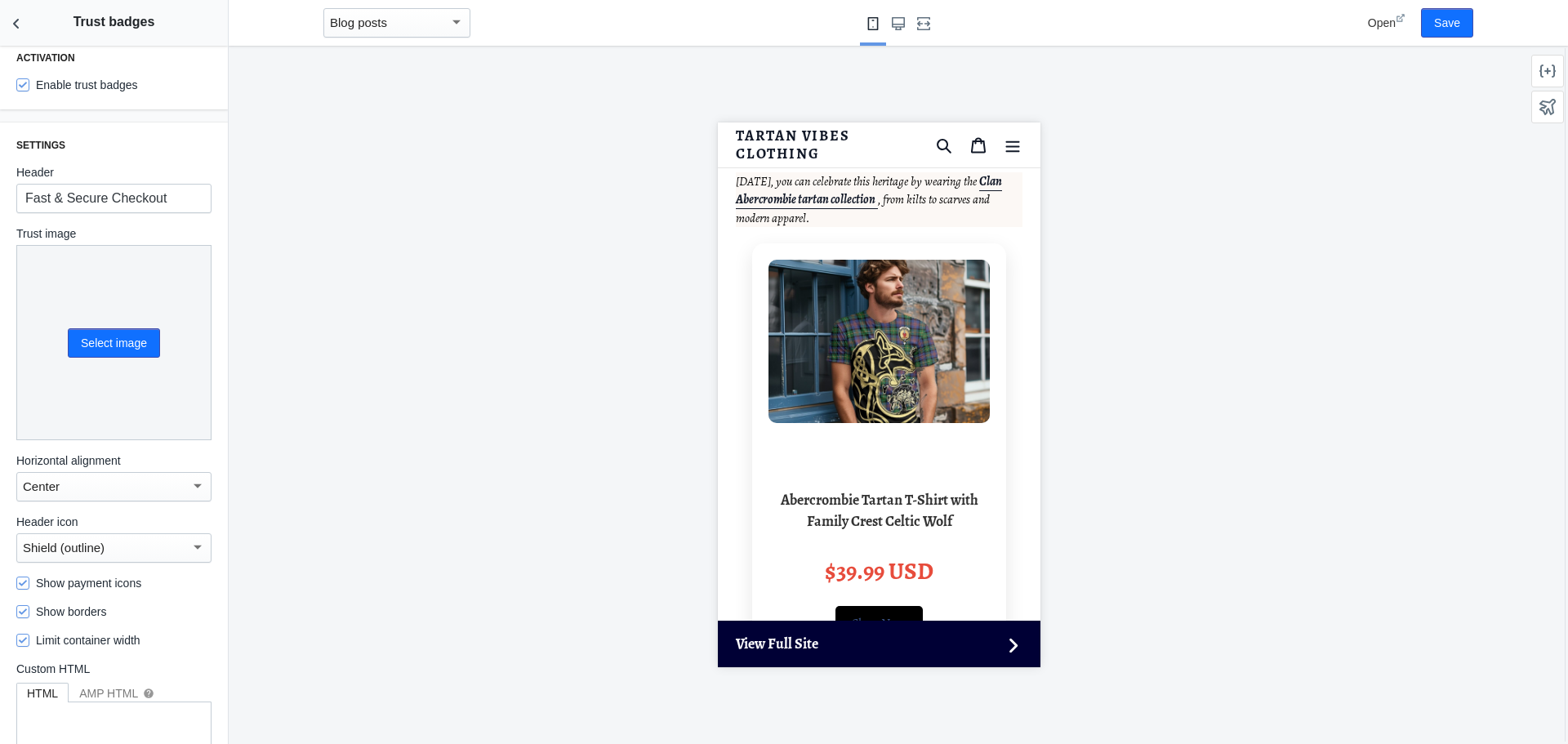
scroll to position [0, 0]
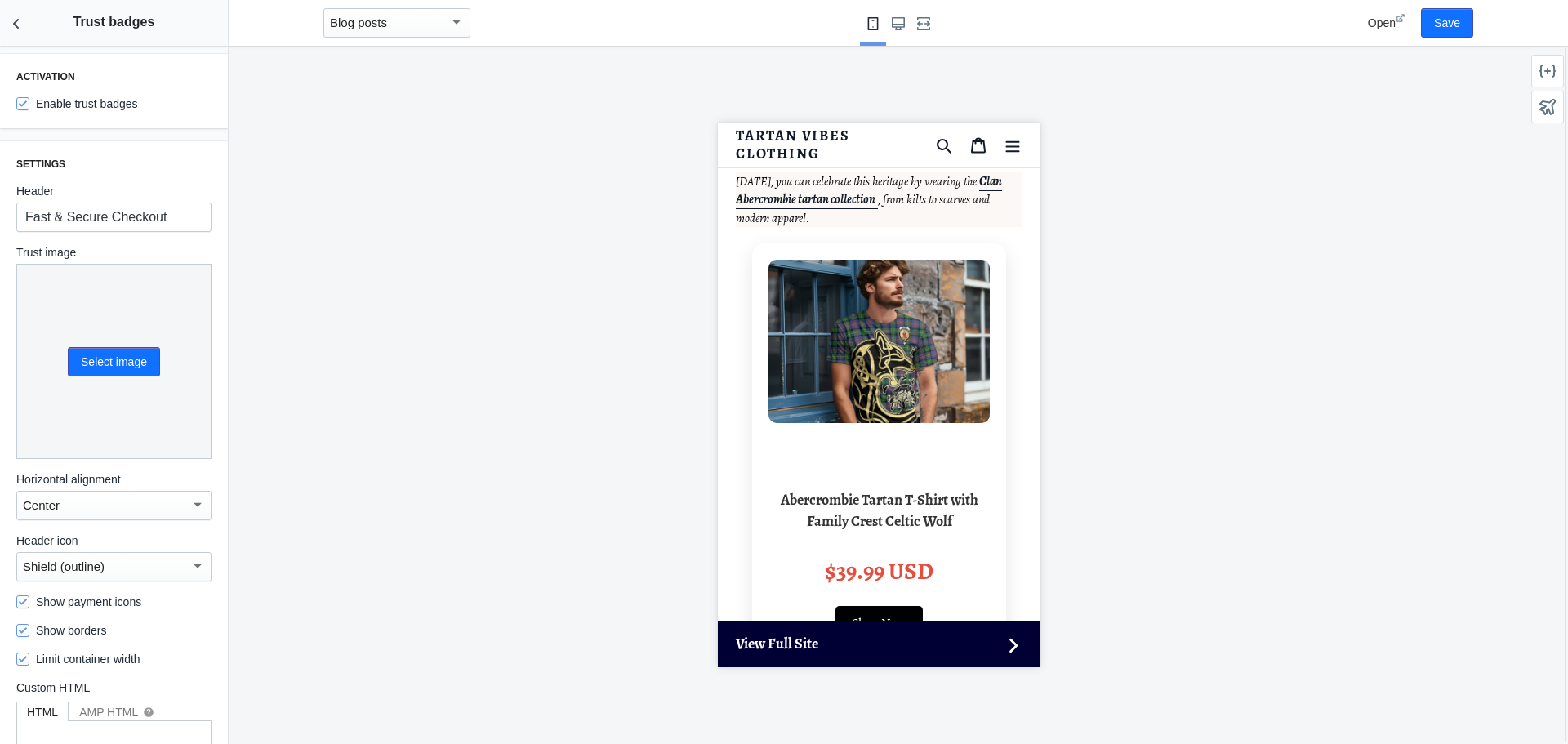
click at [101, 104] on label "Enable trust badges" at bounding box center [77, 103] width 122 height 16
click at [30, 104] on input "Enable trust badges" at bounding box center [22, 103] width 13 height 13
checkbox input "false"
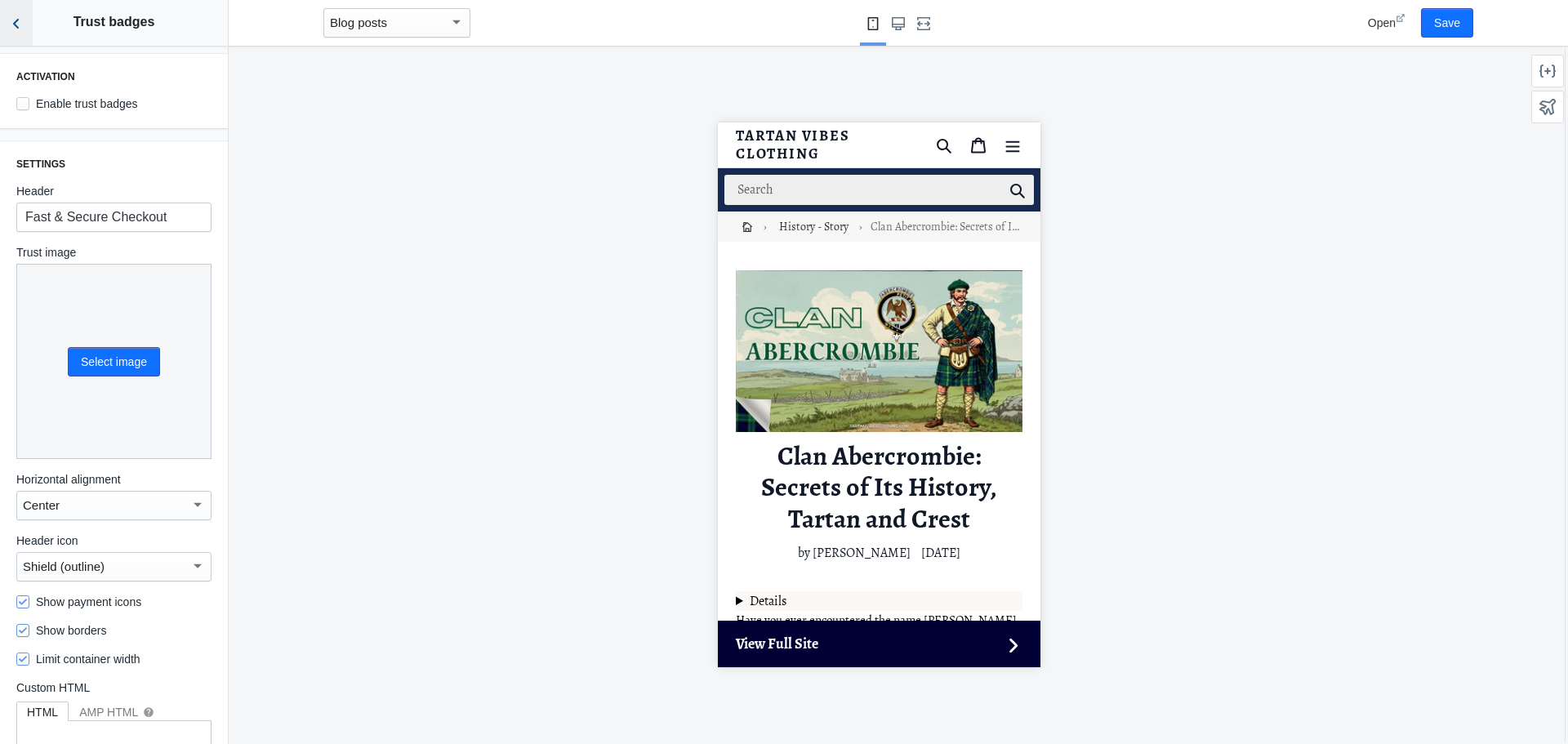
click at [22, 26] on icon "Back to sections" at bounding box center [16, 23] width 16 height 16
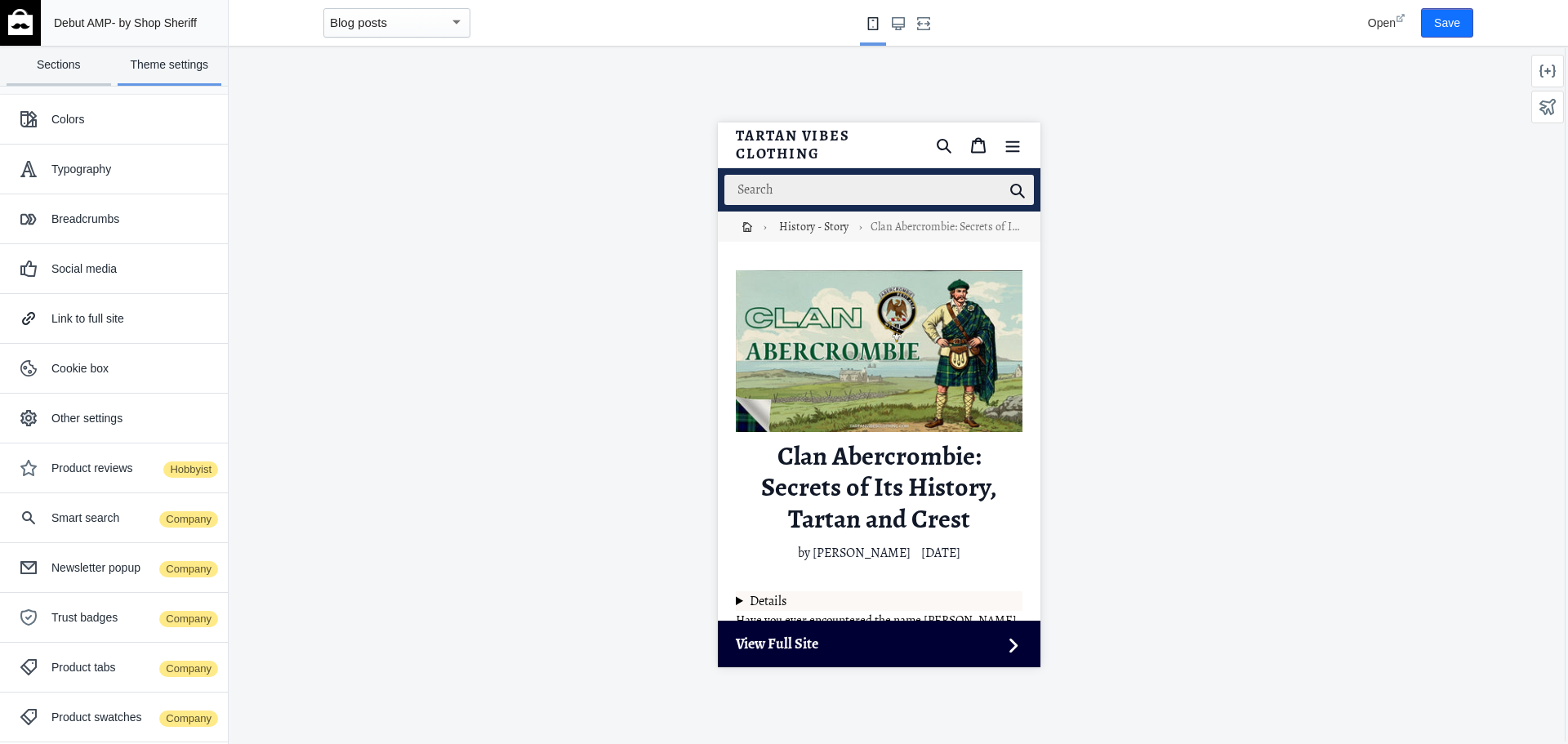
click at [58, 63] on link "Sections" at bounding box center [59, 66] width 105 height 40
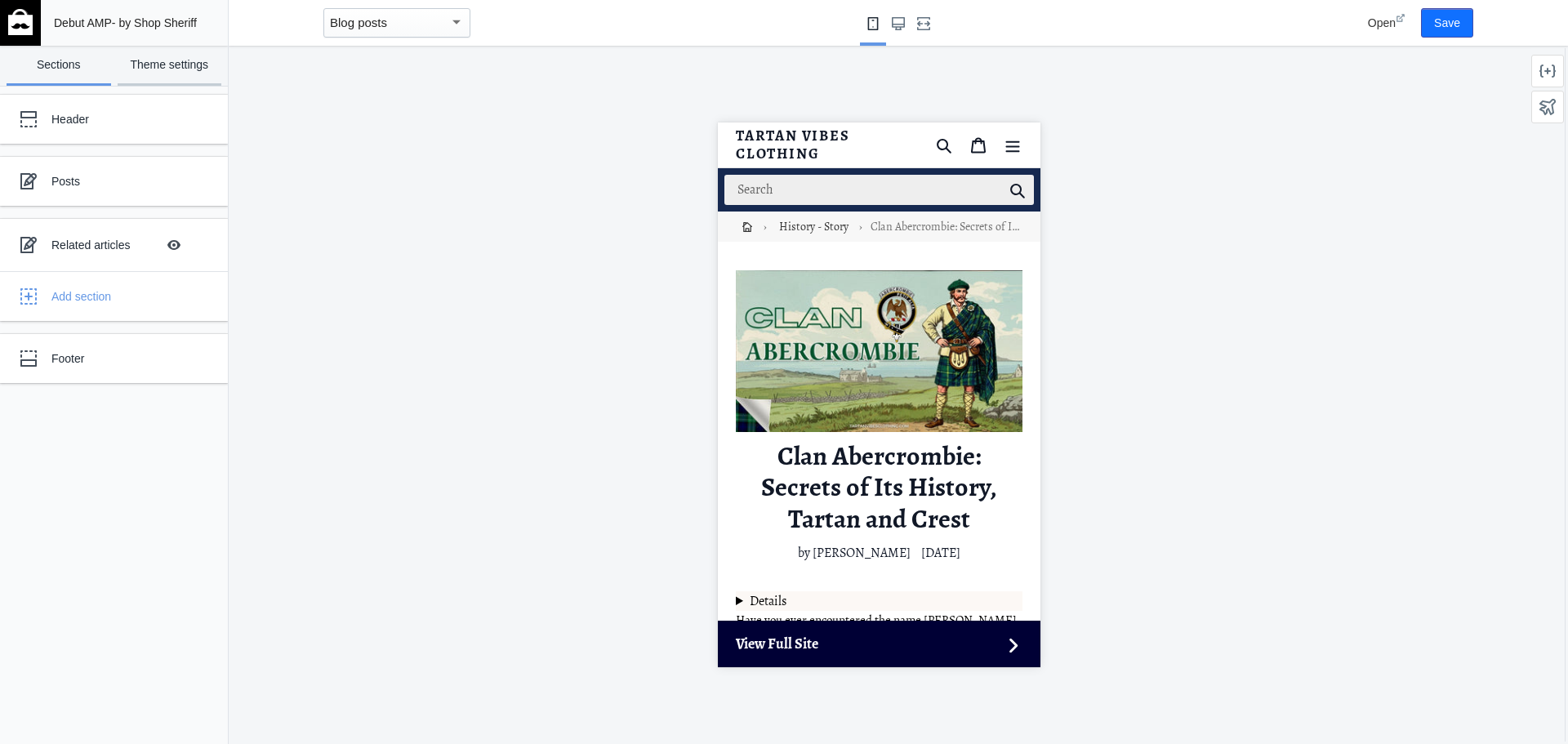
click at [168, 72] on link "Theme settings" at bounding box center [169, 66] width 105 height 40
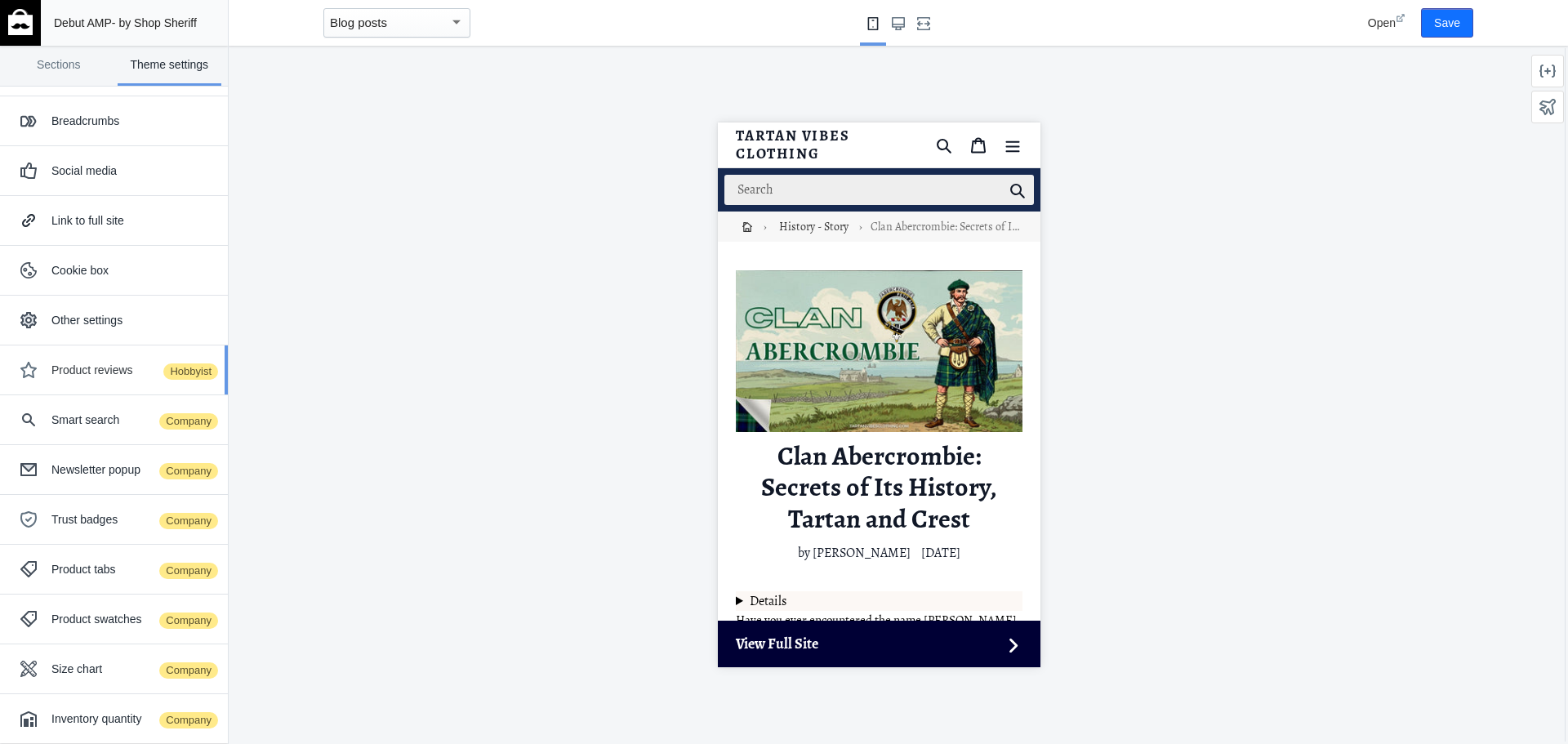
scroll to position [106, 0]
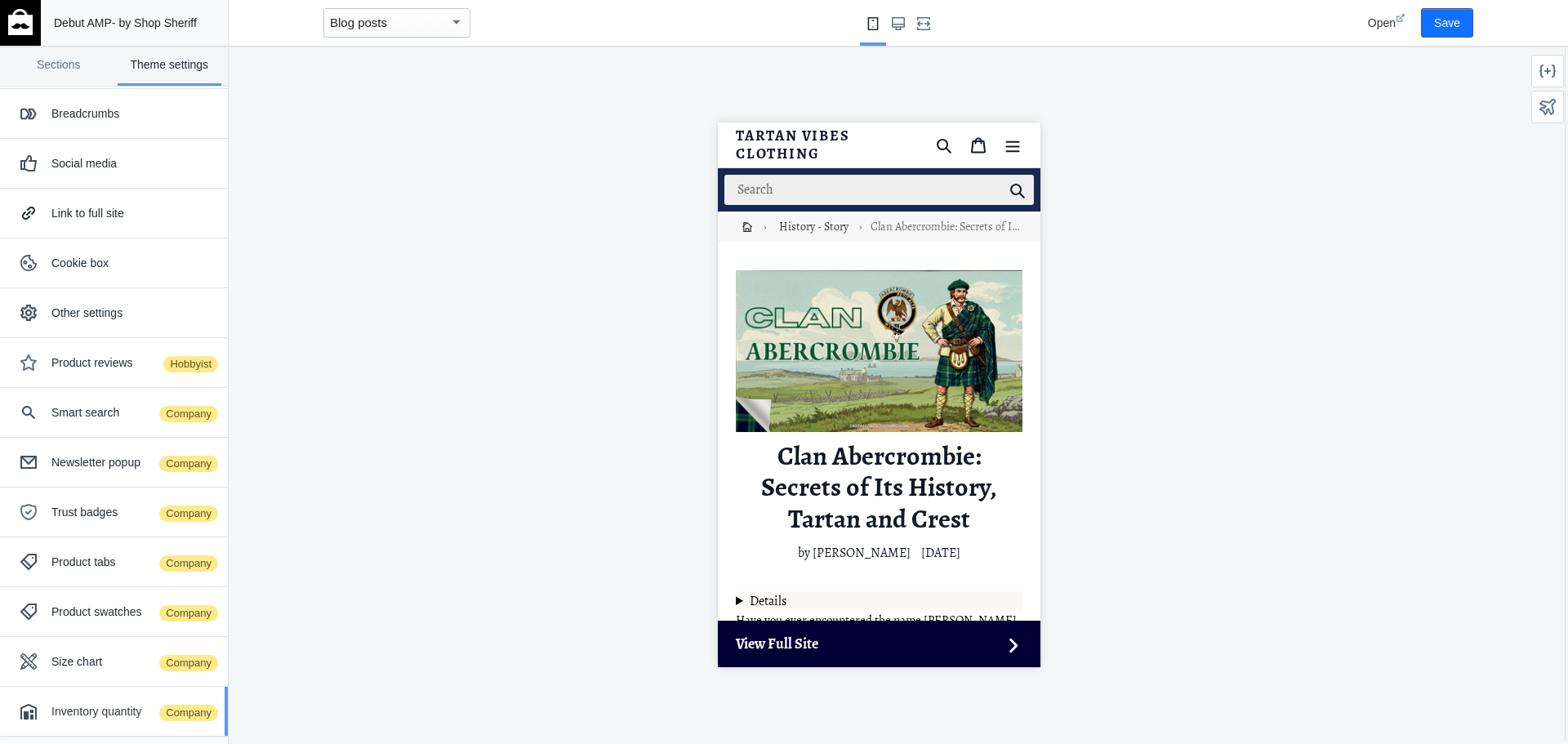
click at [88, 713] on div "Inventory quantity Company" at bounding box center [133, 711] width 164 height 16
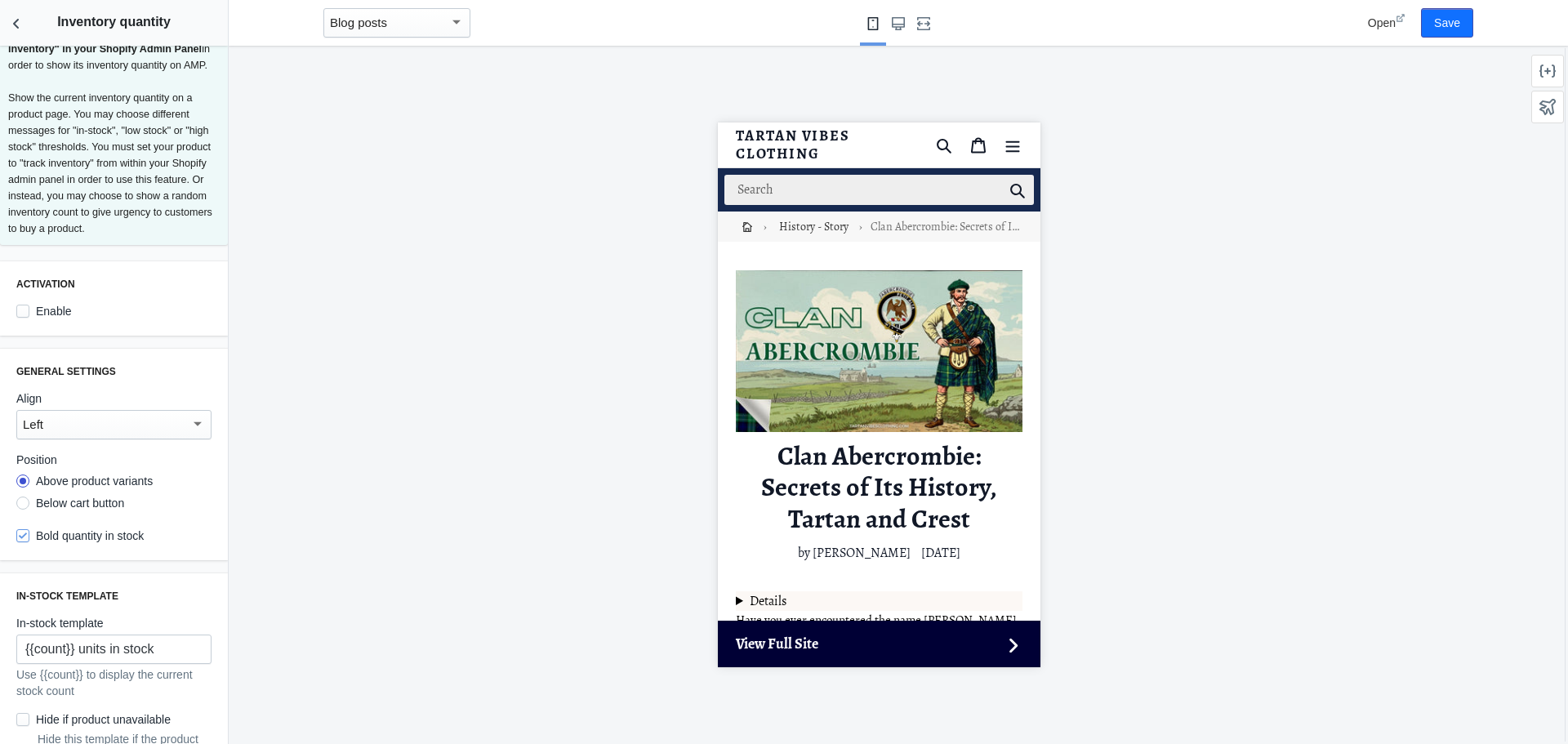
scroll to position [0, 0]
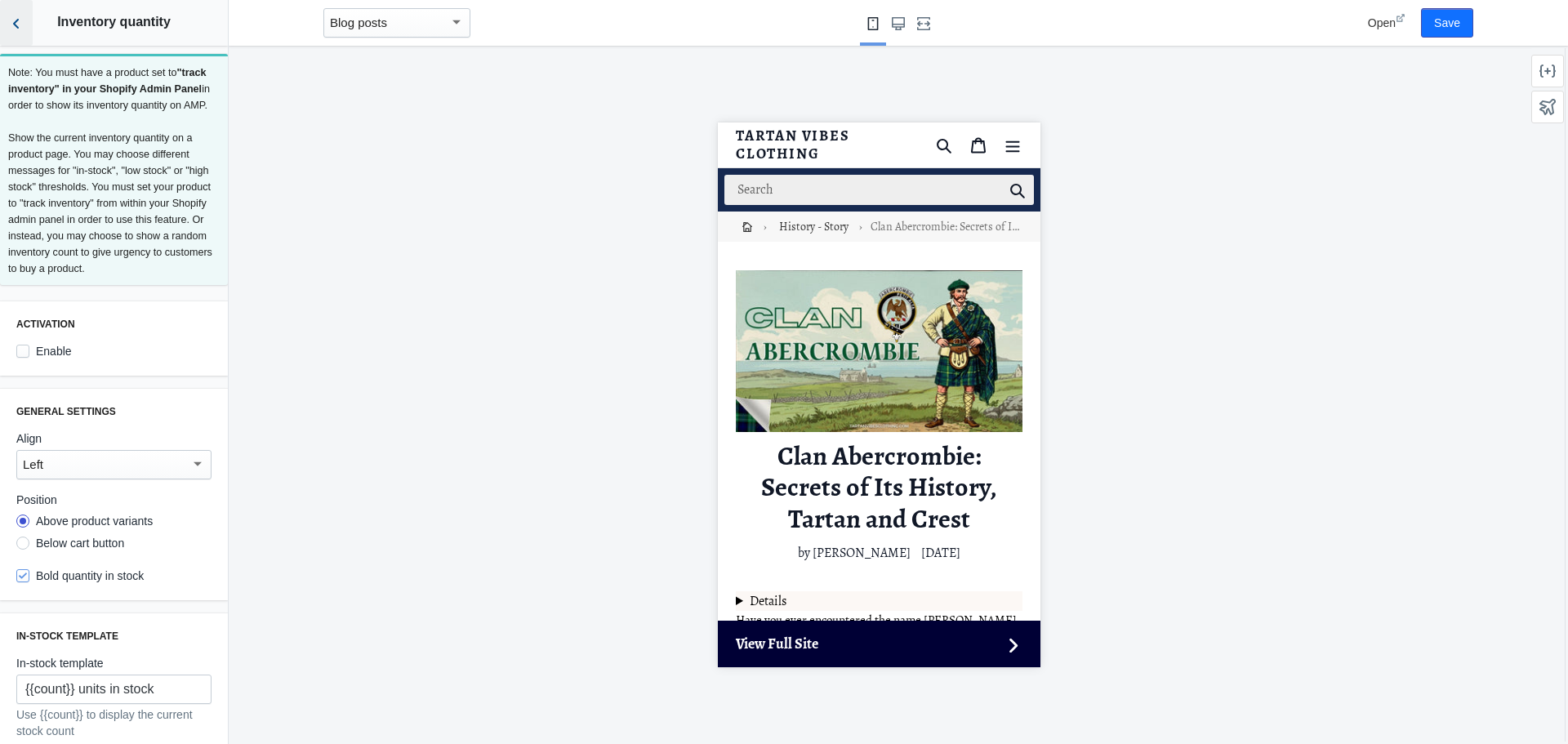
click at [13, 26] on icon "Back to sections" at bounding box center [16, 23] width 16 height 16
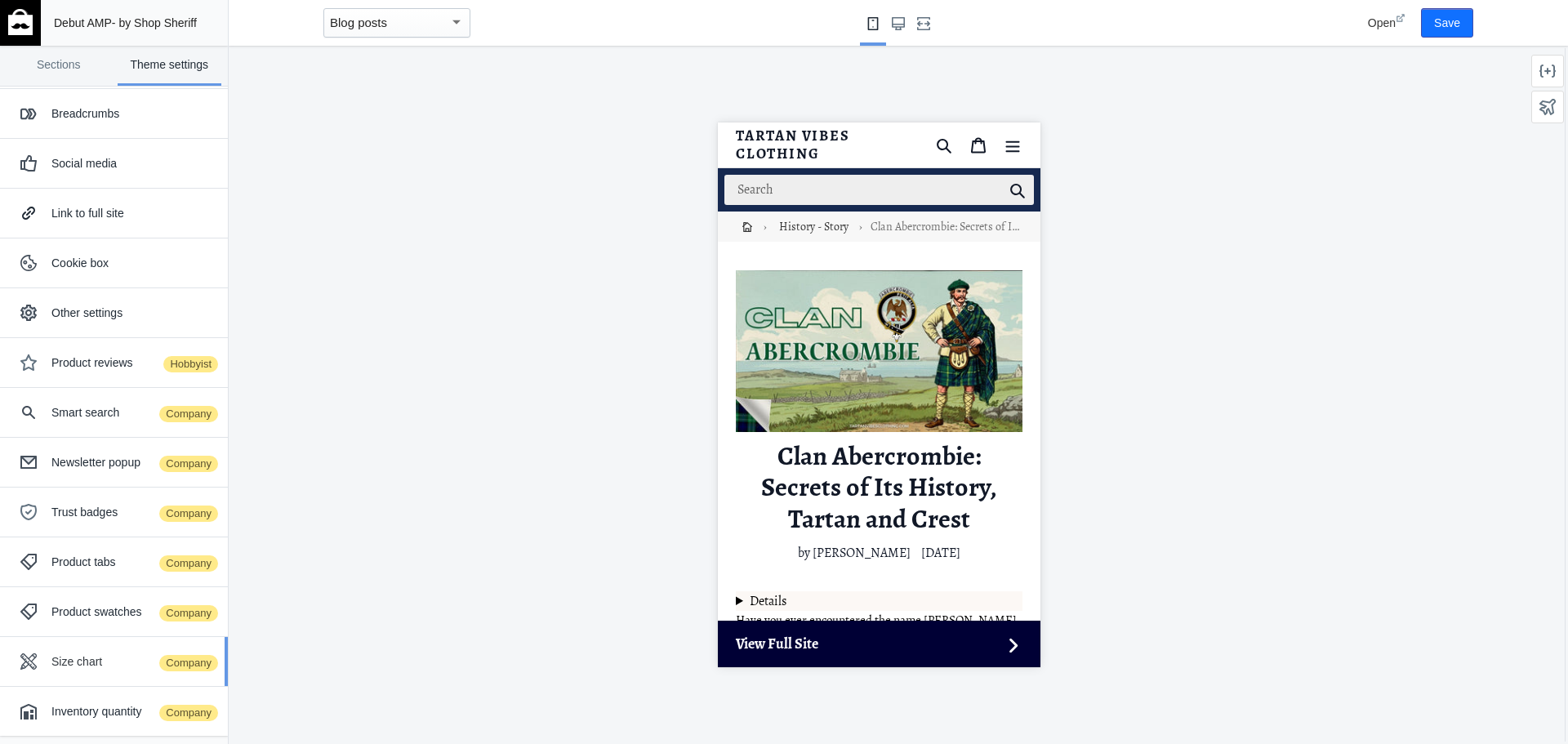
scroll to position [24, 0]
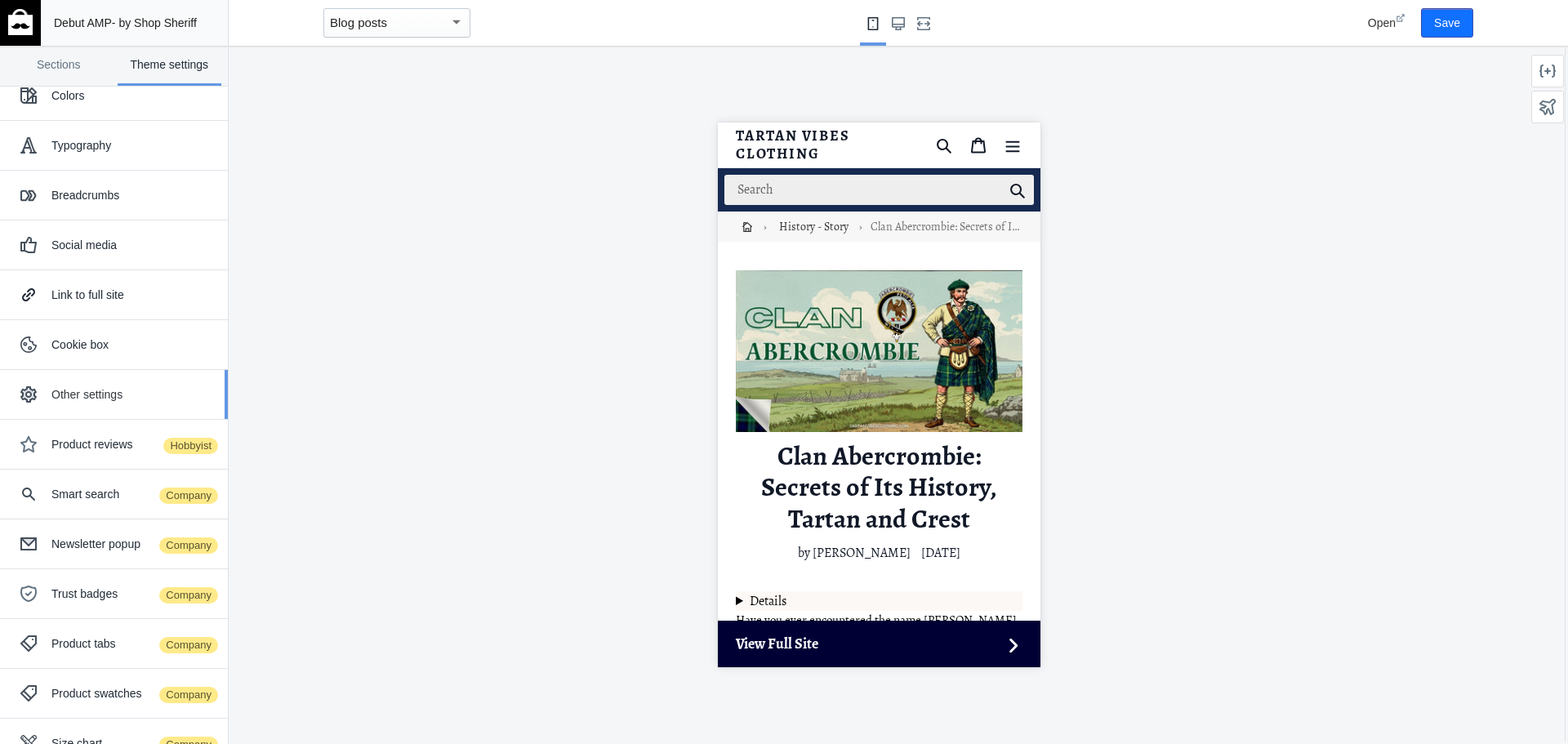
click at [111, 399] on div "Other settings" at bounding box center [133, 394] width 164 height 16
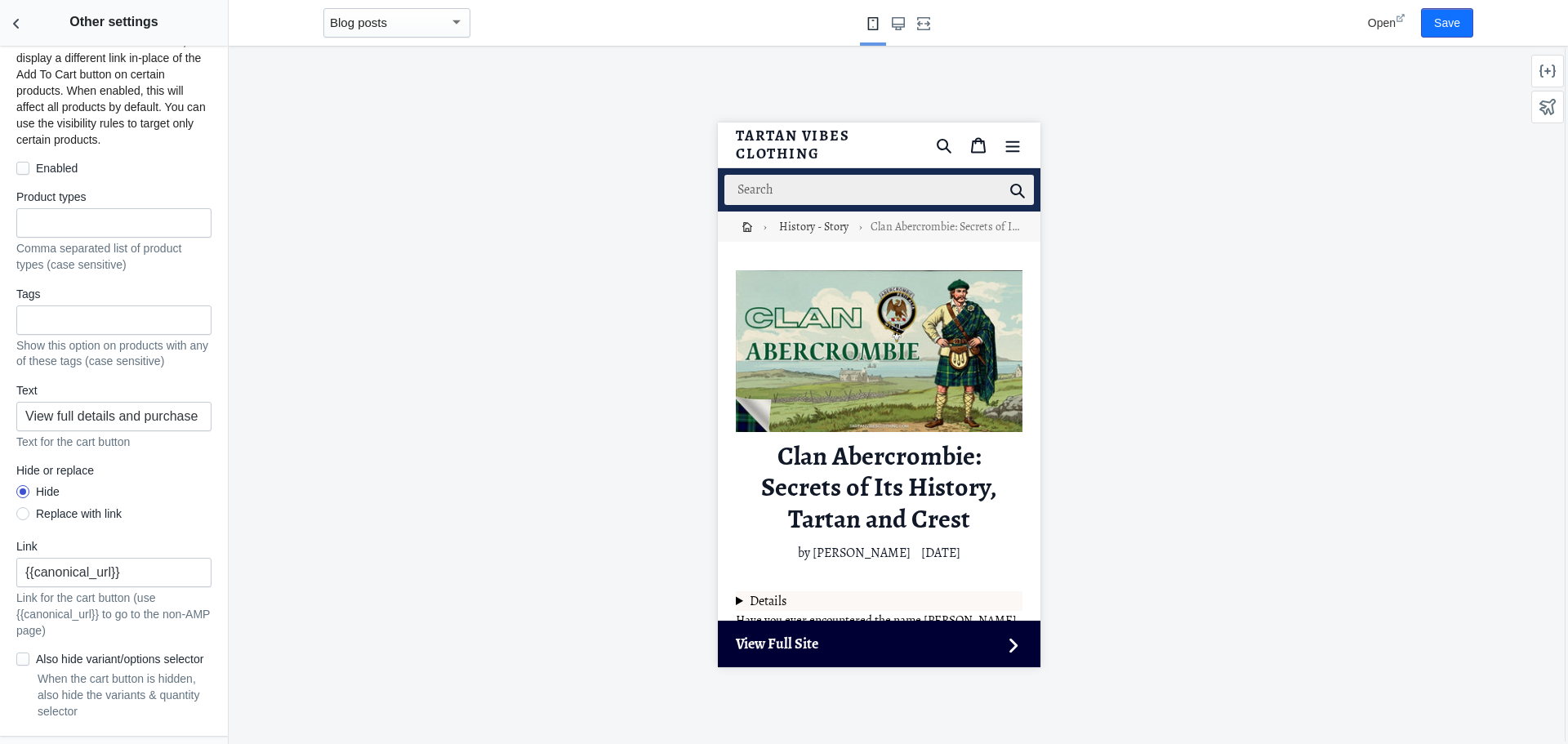
scroll to position [1322, 0]
click at [19, 24] on icon "Back to sections" at bounding box center [16, 23] width 16 height 16
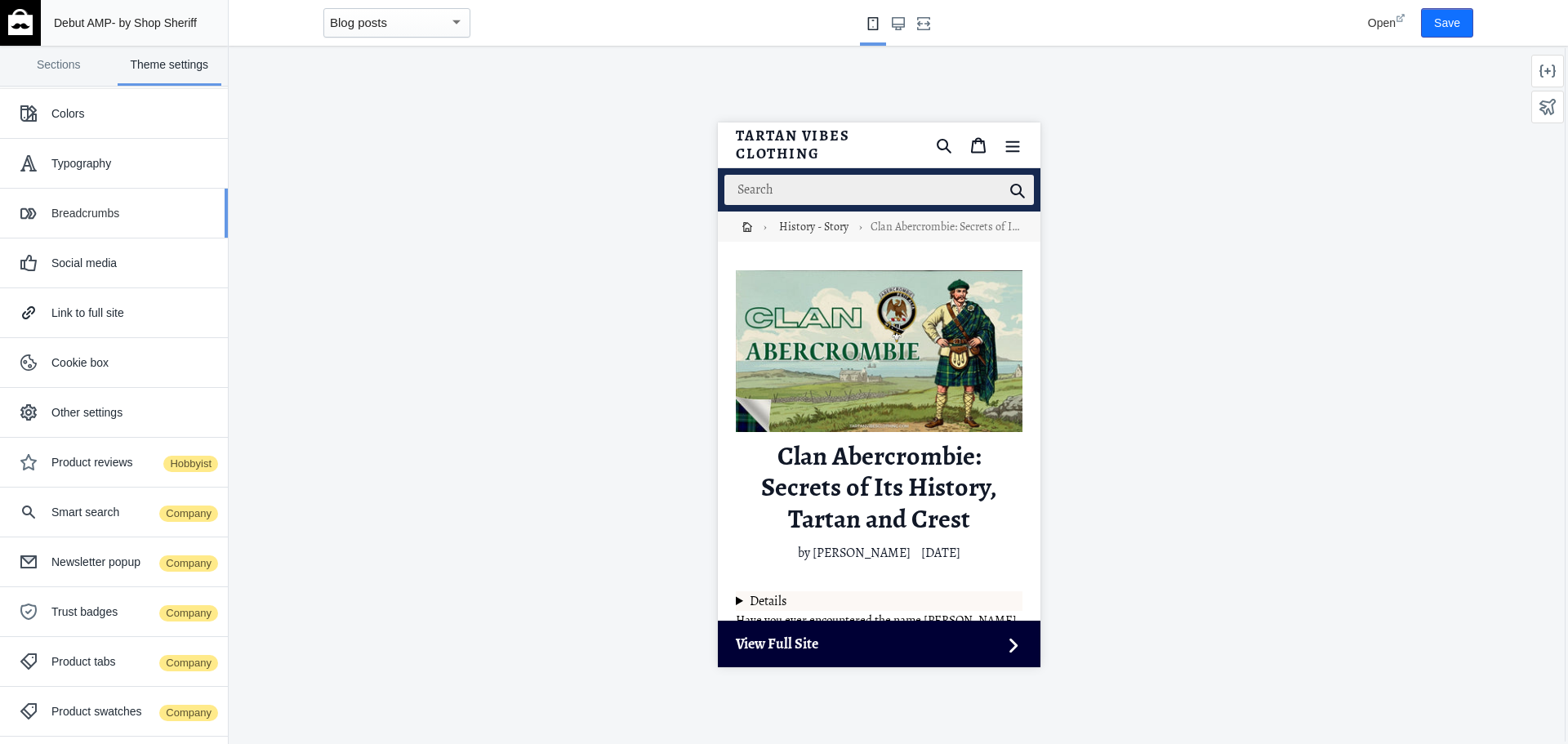
scroll to position [0, 0]
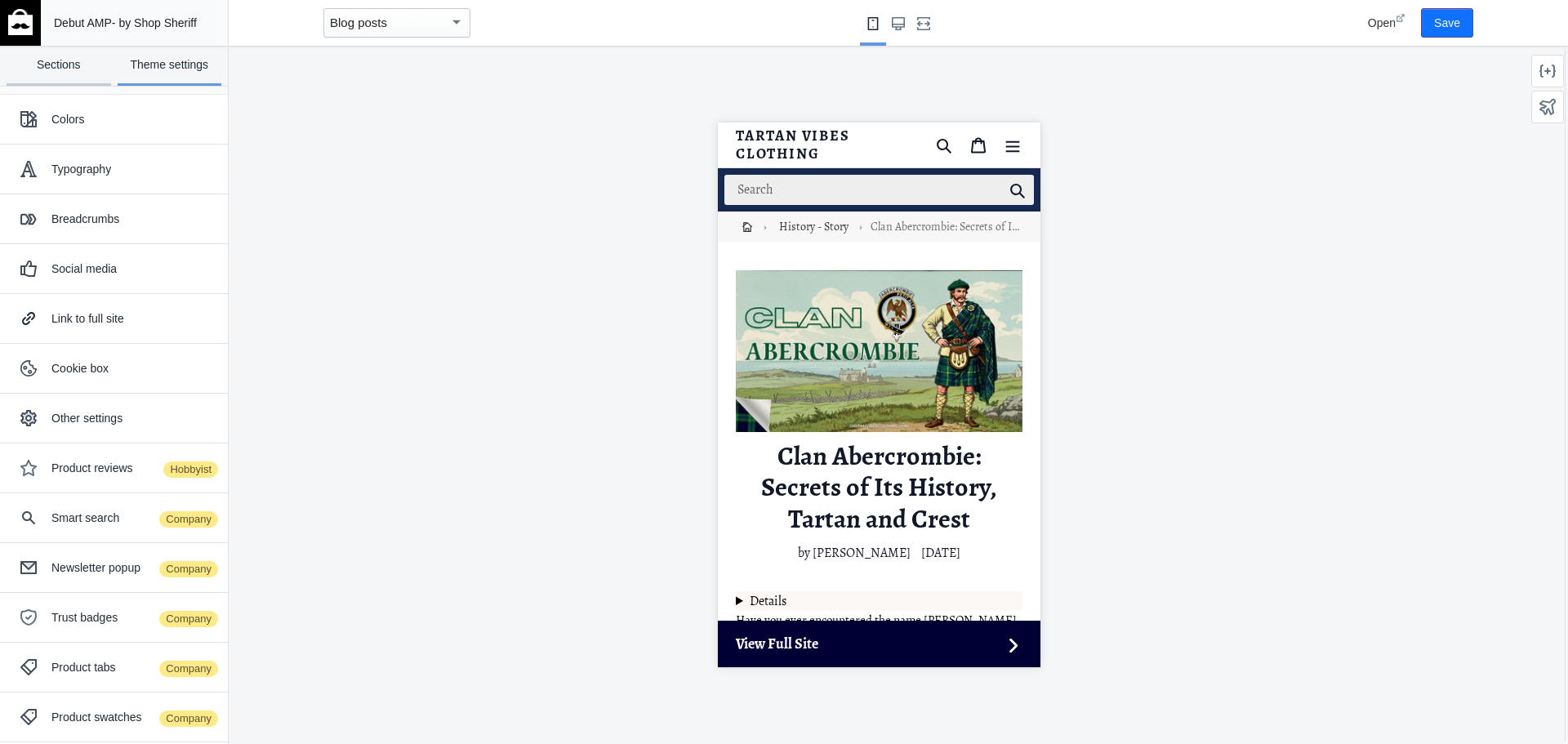
click at [69, 69] on link "Sections" at bounding box center [59, 66] width 105 height 40
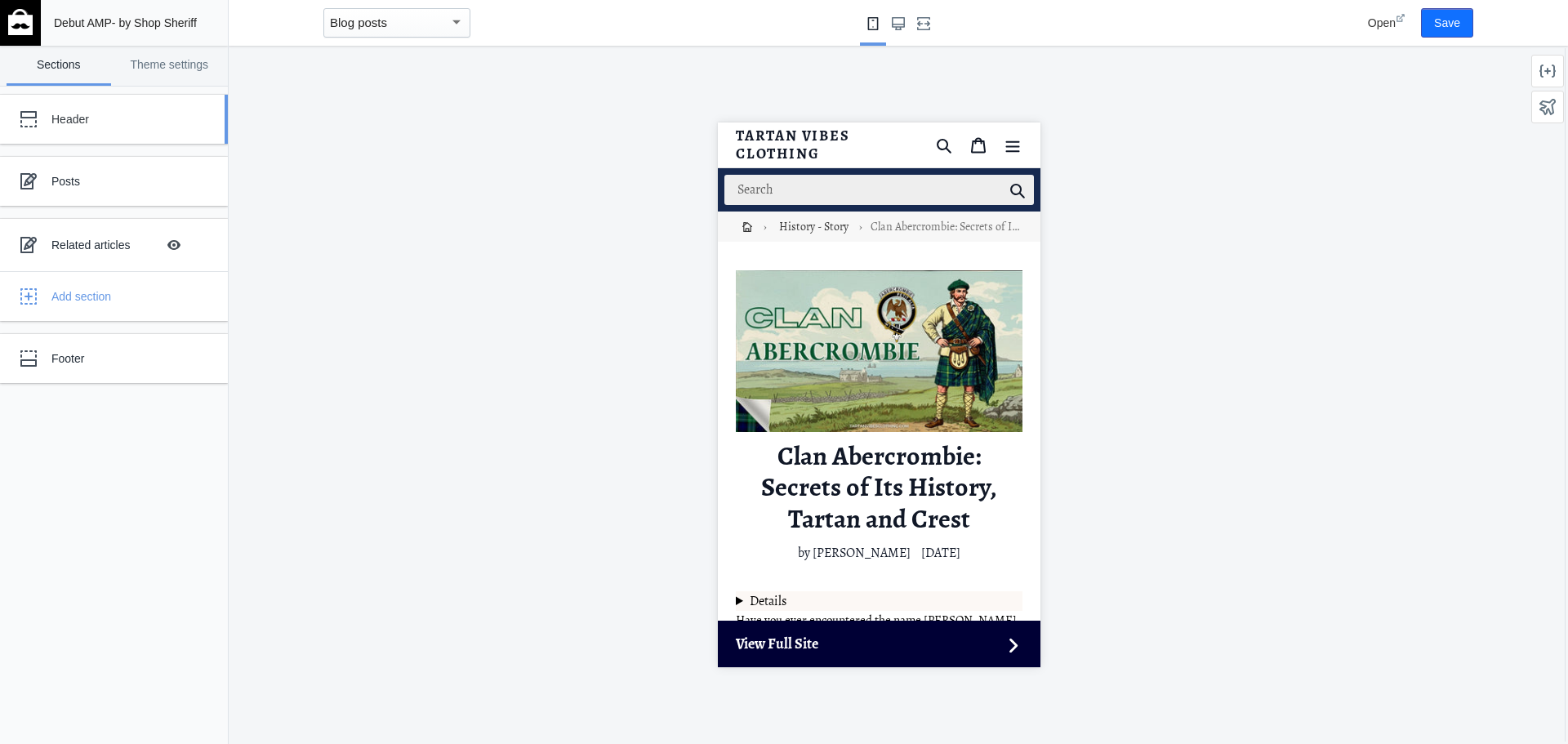
click at [122, 121] on div "Header" at bounding box center [121, 119] width 140 height 16
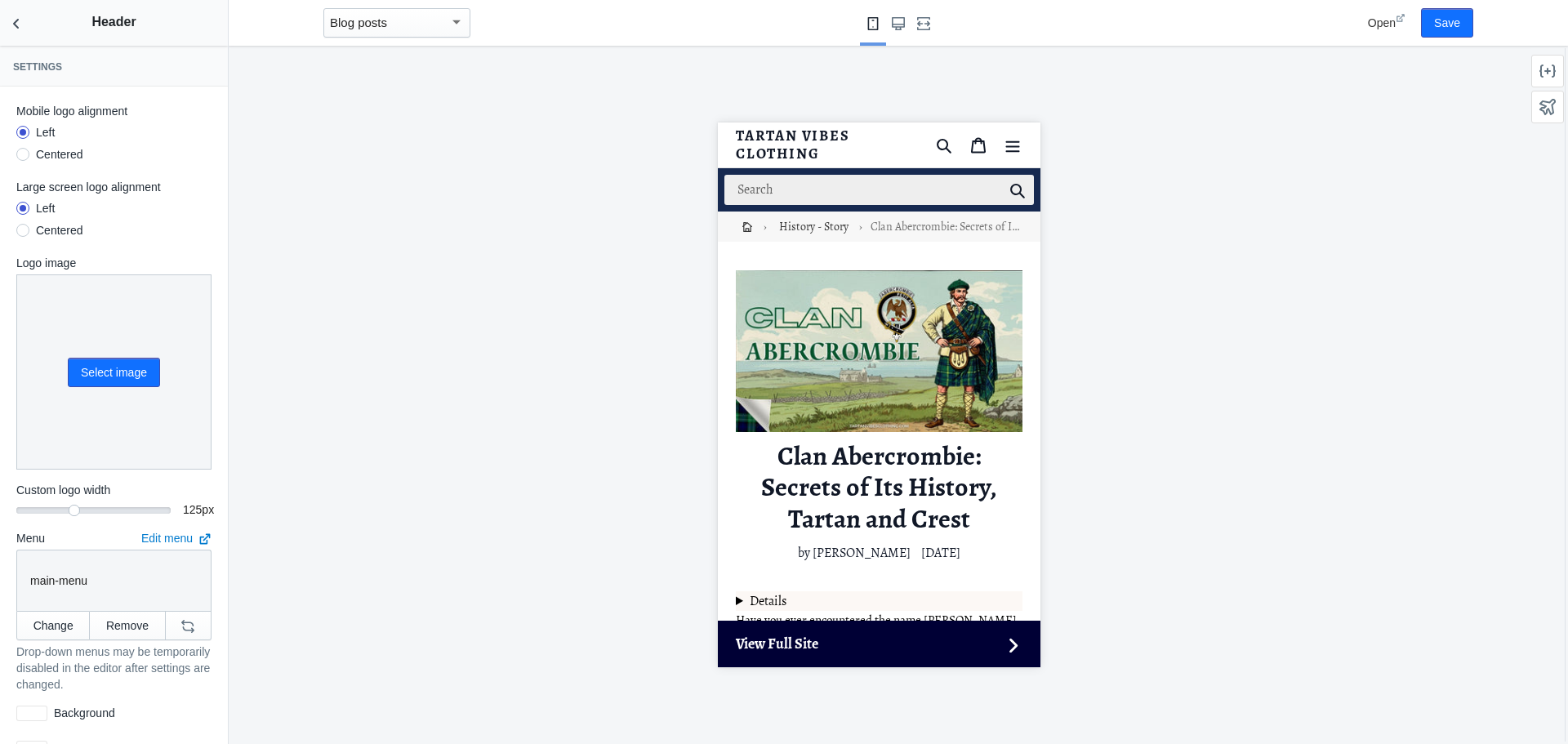
click at [106, 117] on label "Mobile logo alignment" at bounding box center [113, 111] width 195 height 16
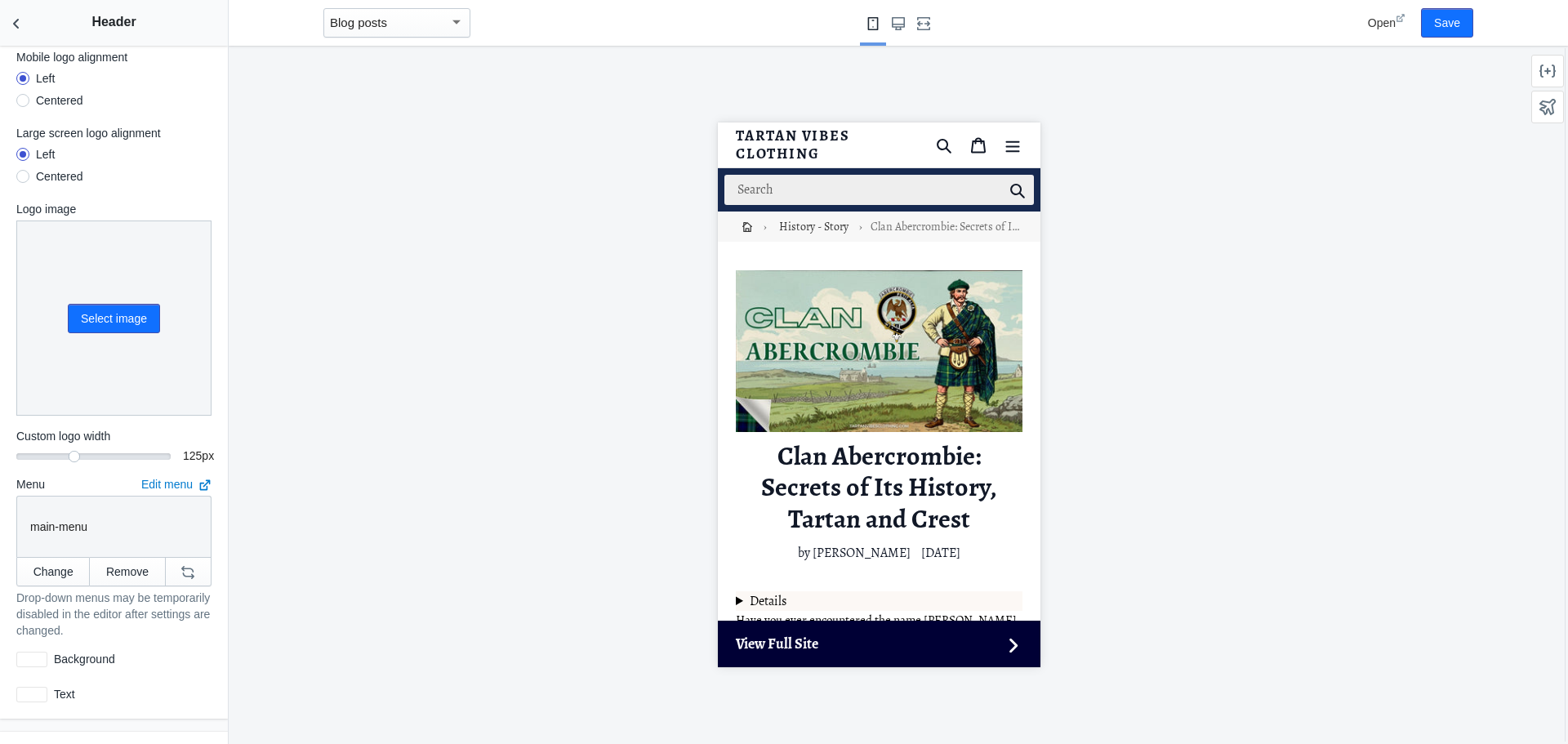
scroll to position [82, 0]
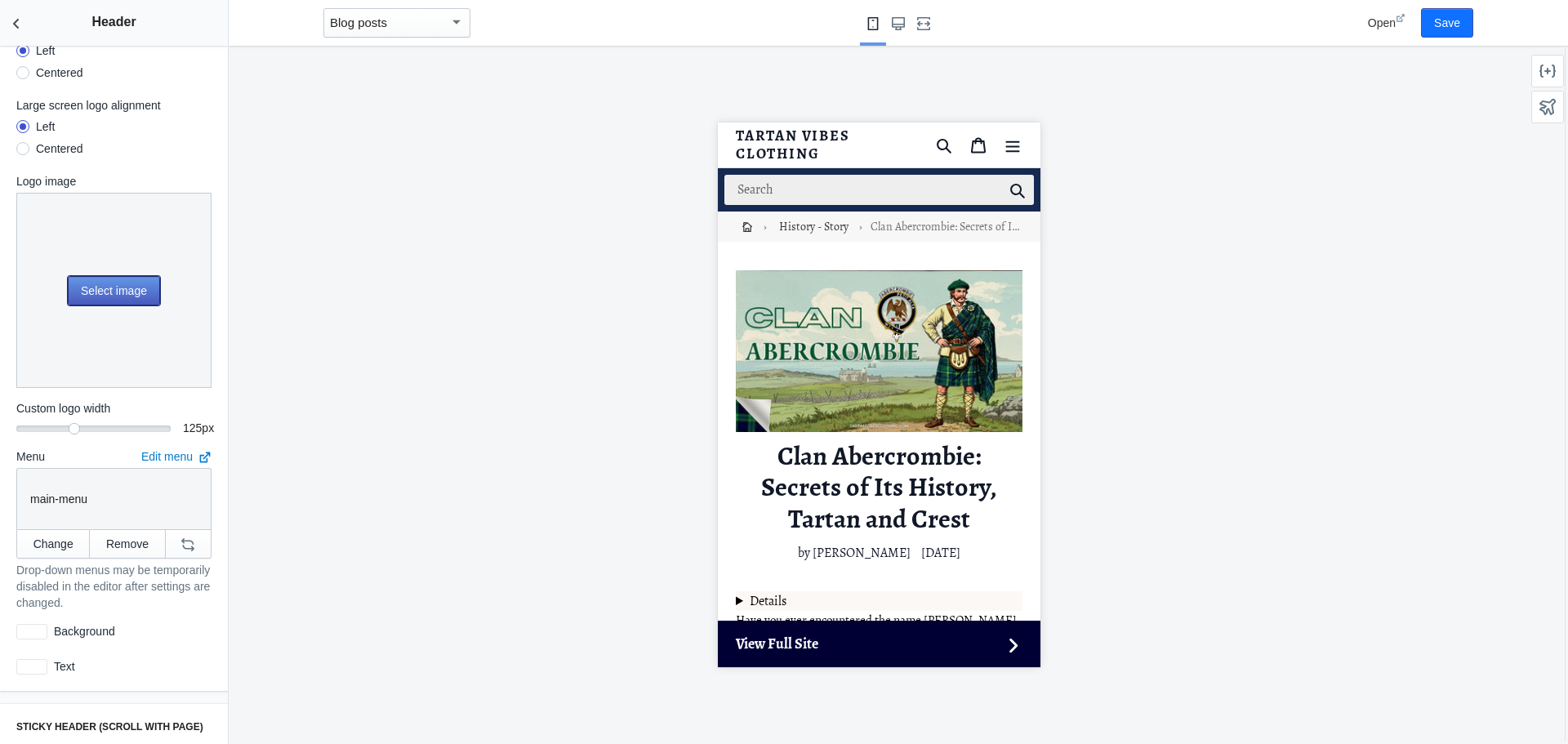
click at [113, 286] on button "Select image" at bounding box center [114, 290] width 92 height 30
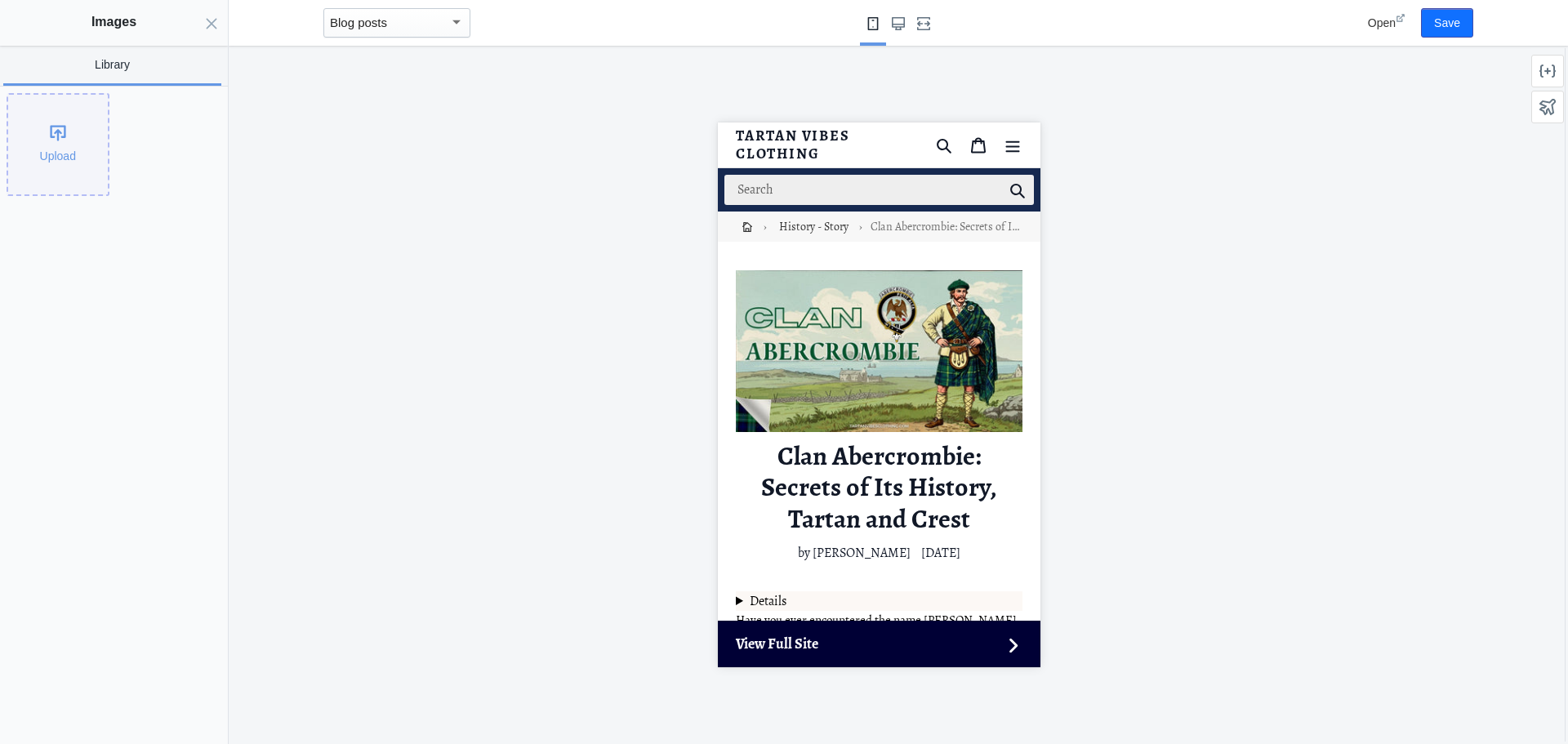
click at [42, 135] on div "Upload" at bounding box center [58, 144] width 100 height 100
click at [112, 150] on div "Upload" at bounding box center [111, 141] width 221 height 110
click at [165, 146] on img at bounding box center [167, 145] width 101 height 36
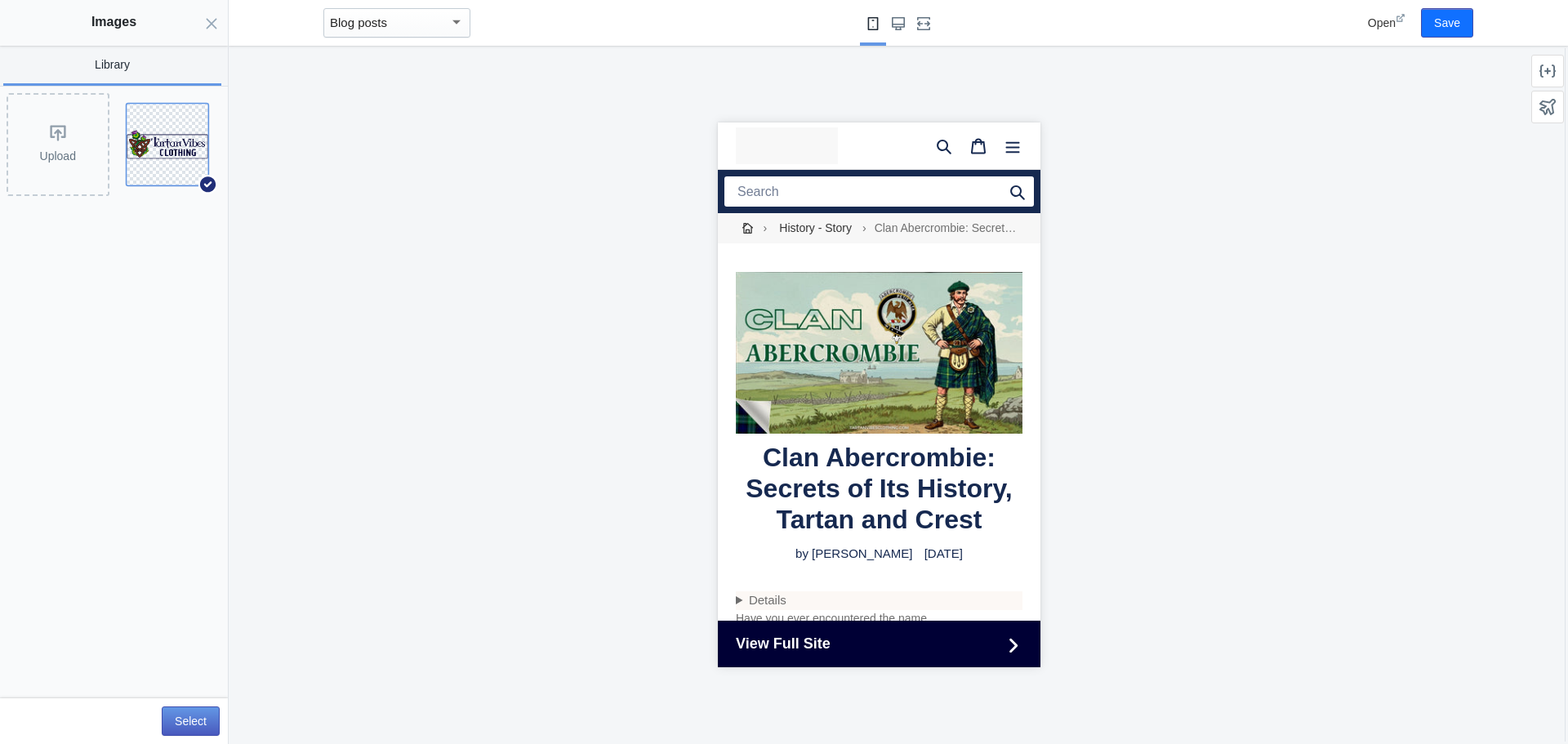
scroll to position [0, 0]
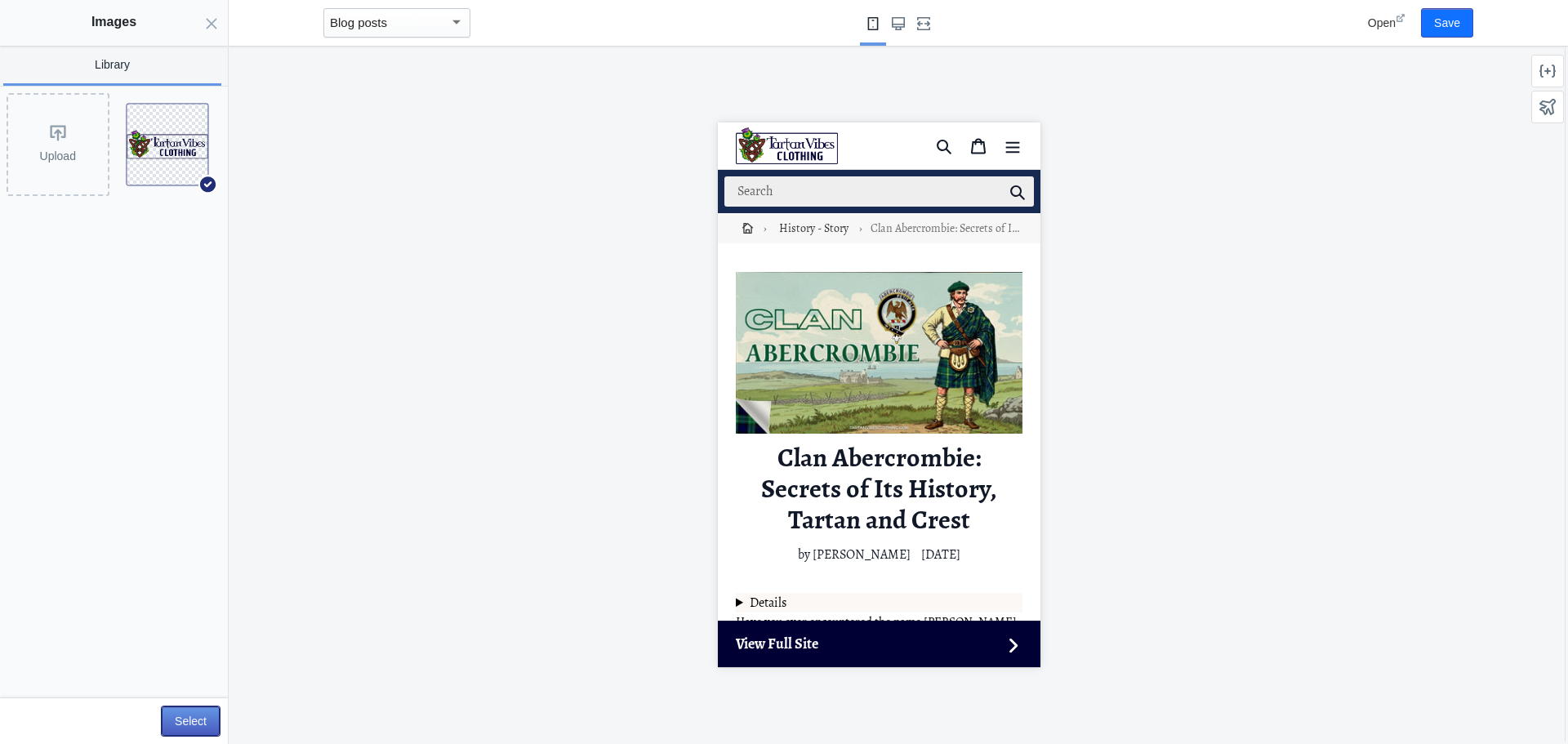
click at [185, 723] on button "Select" at bounding box center [191, 721] width 58 height 30
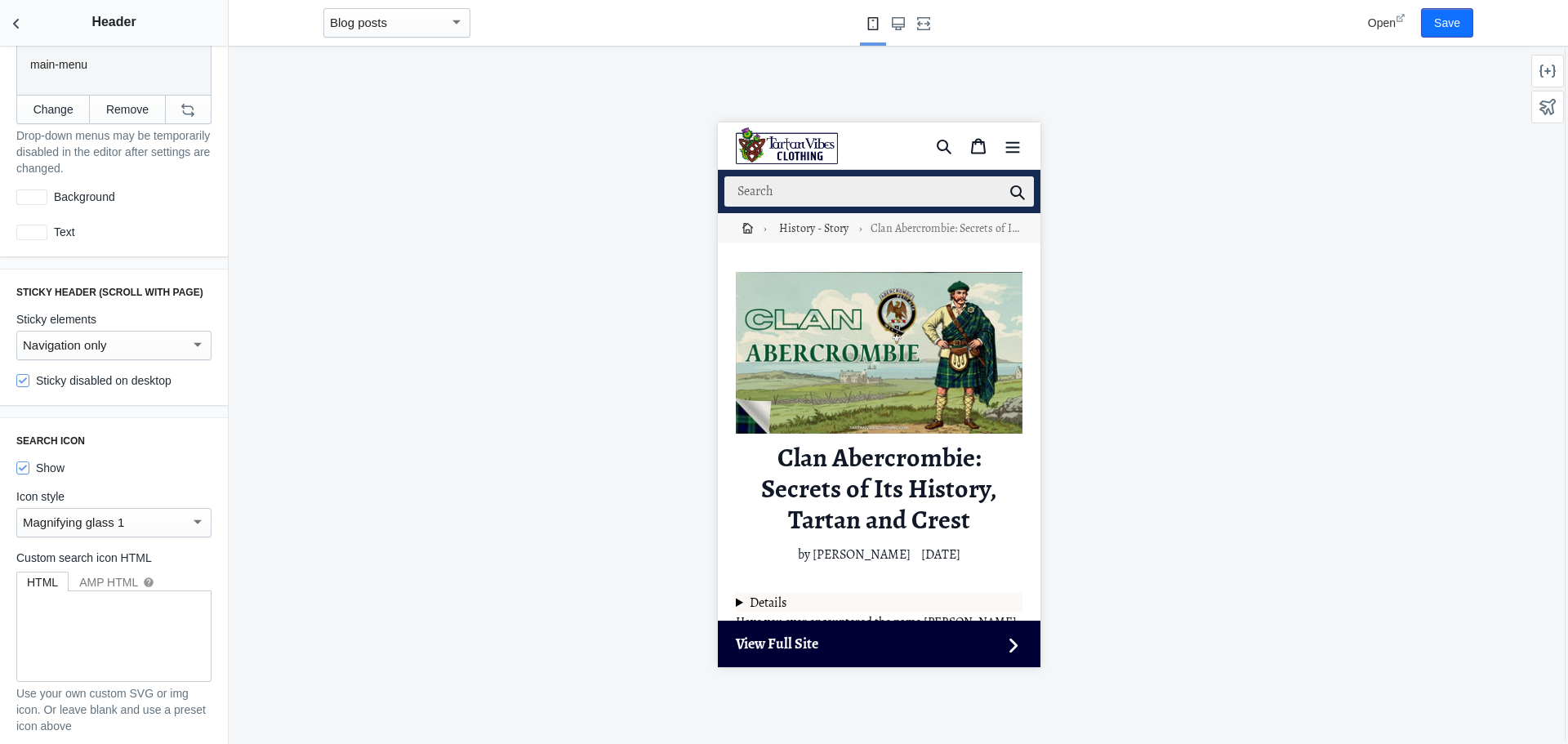
scroll to position [572, 0]
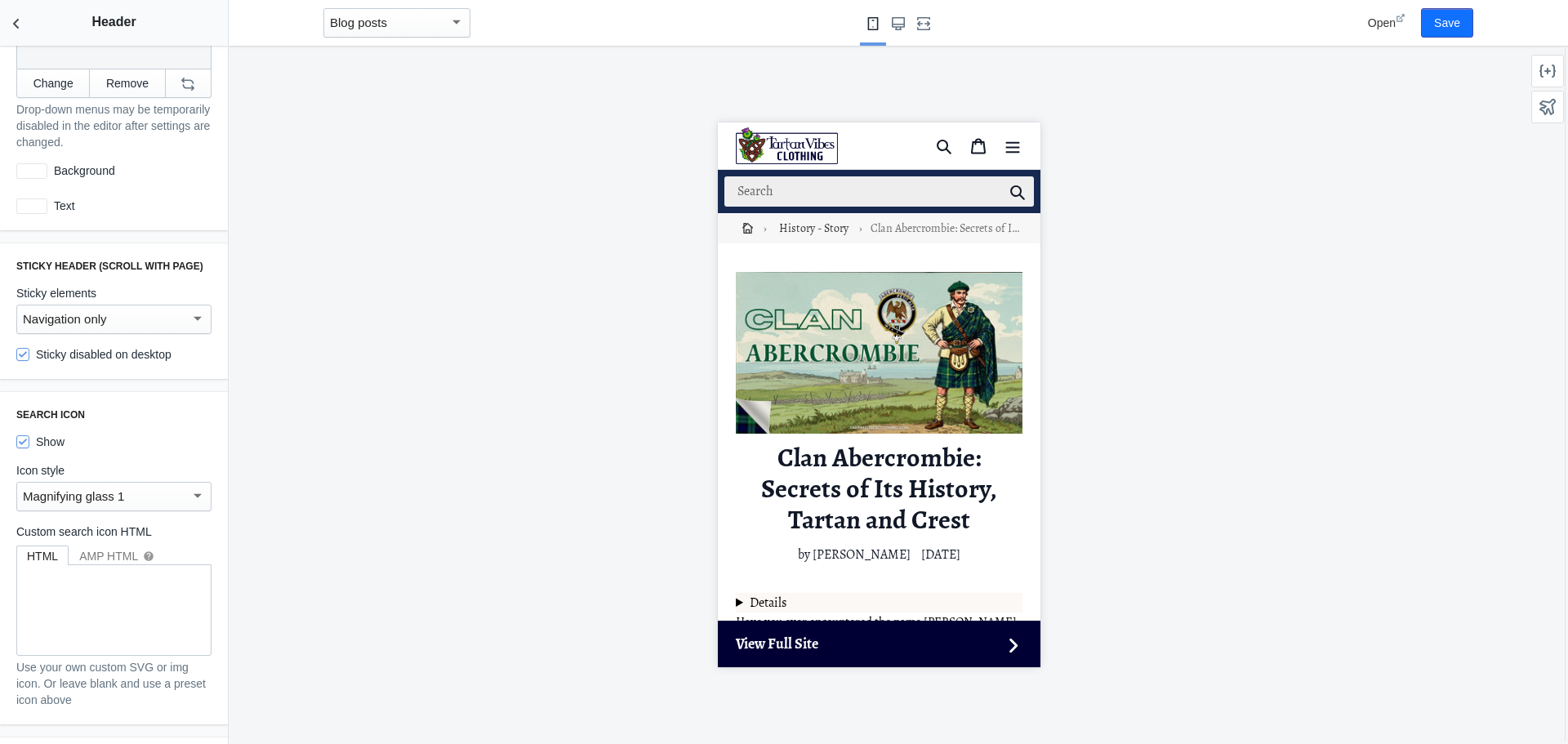
click at [50, 434] on label "Show" at bounding box center [40, 442] width 48 height 16
click at [30, 436] on input "Show" at bounding box center [22, 442] width 13 height 13
checkbox input "false"
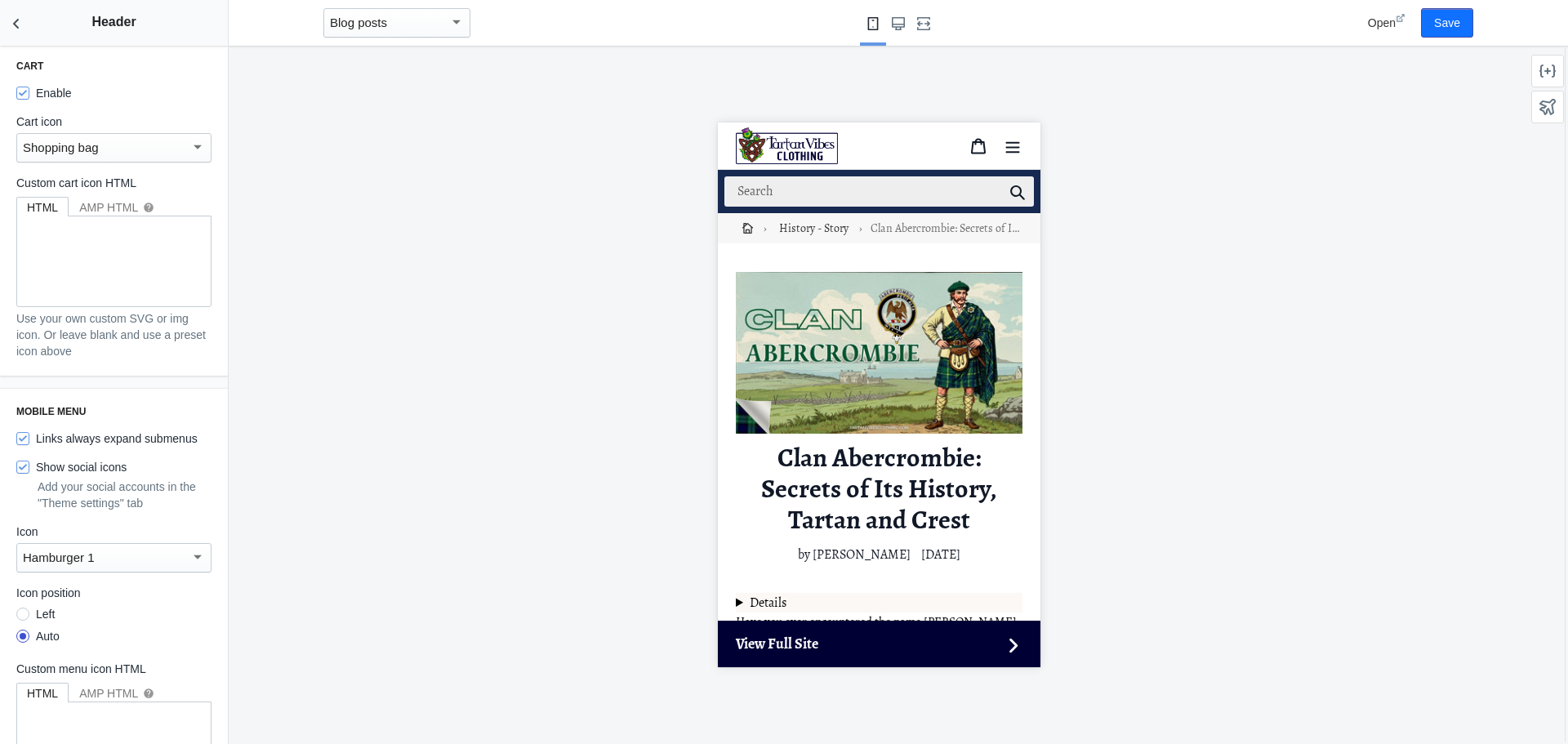
scroll to position [1798, 0]
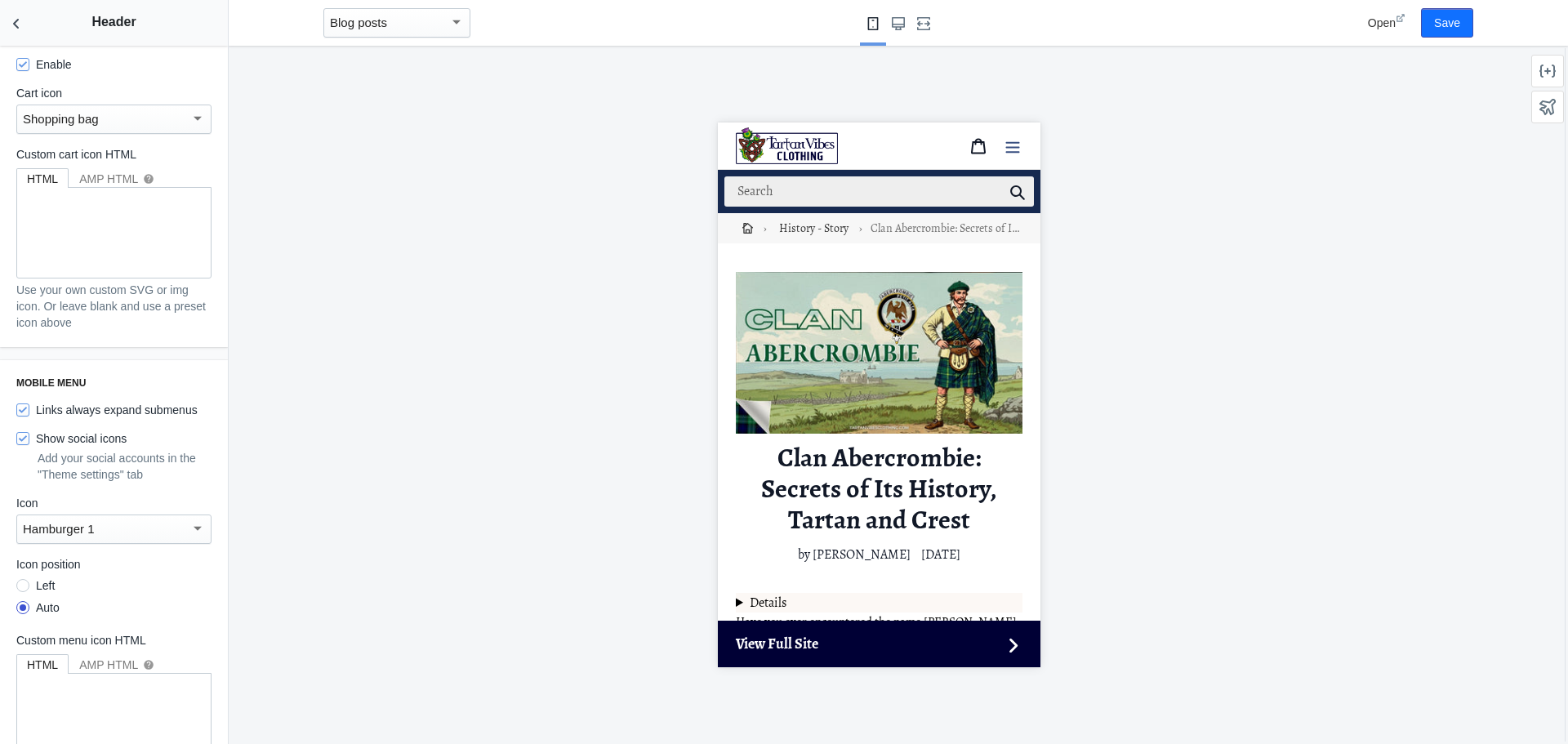
click at [1004, 146] on icon "Menu" at bounding box center [1012, 146] width 16 height 16
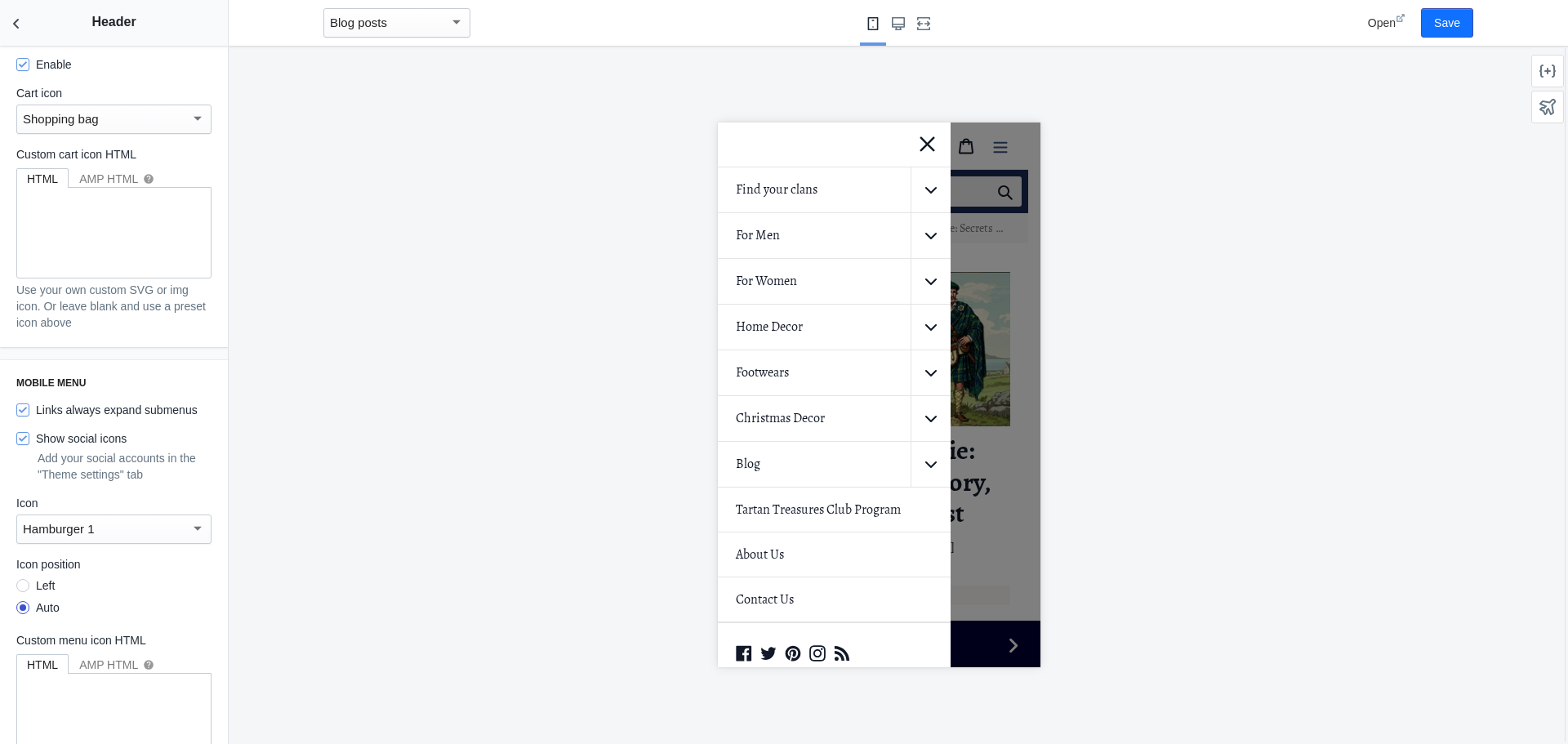
scroll to position [1, 0]
click at [176, 519] on div "Hamburger 1" at bounding box center [106, 529] width 168 height 20
click at [176, 516] on span "Hamburger 1" at bounding box center [108, 521] width 170 height 37
click at [165, 524] on div "Hamburger 1" at bounding box center [106, 529] width 168 height 20
click at [124, 554] on span "Hamburger 2 (light)" at bounding box center [108, 558] width 170 height 37
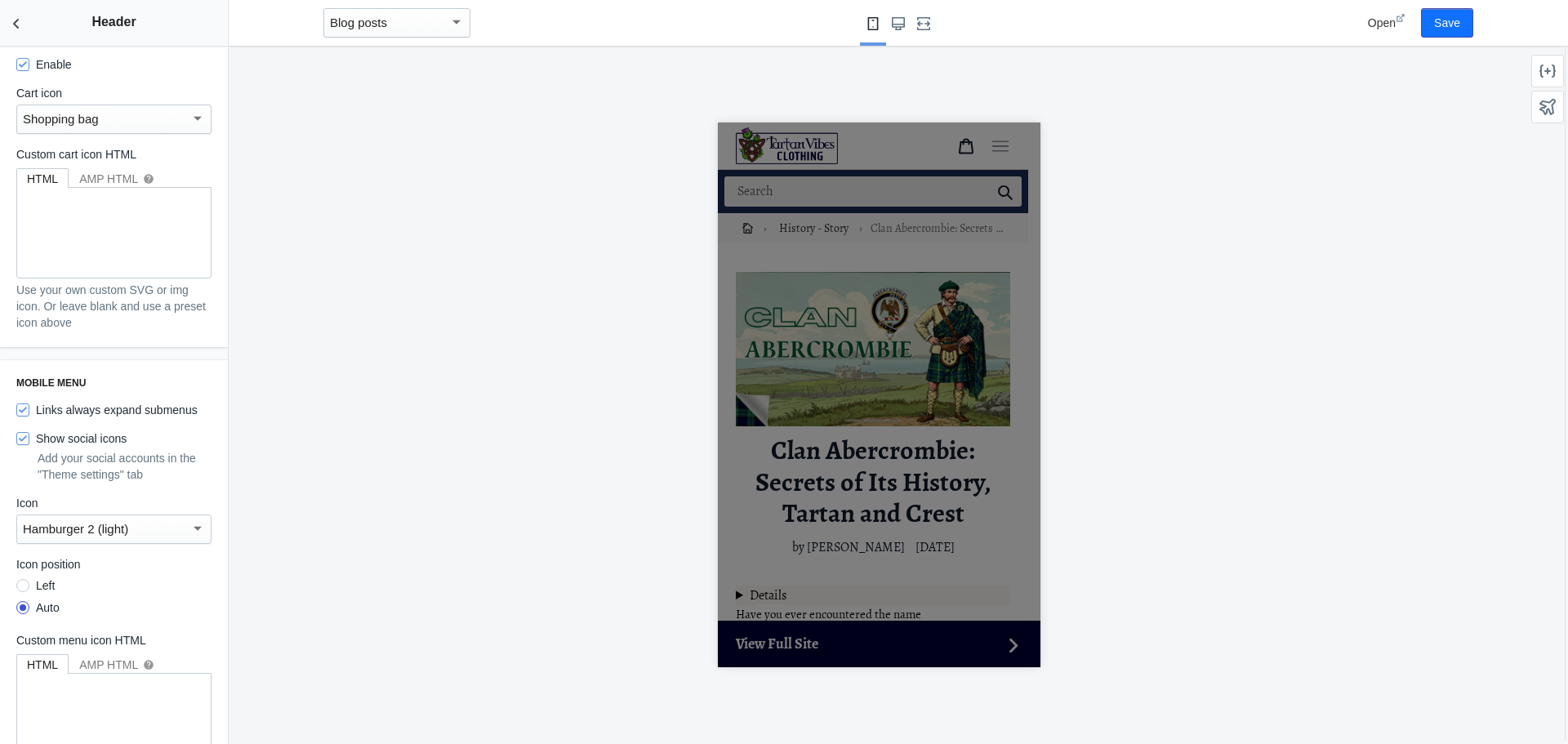
click at [205, 585] on div "Mobile menu Links always expand submenus Show social icons Add your social acco…" at bounding box center [114, 695] width 228 height 670
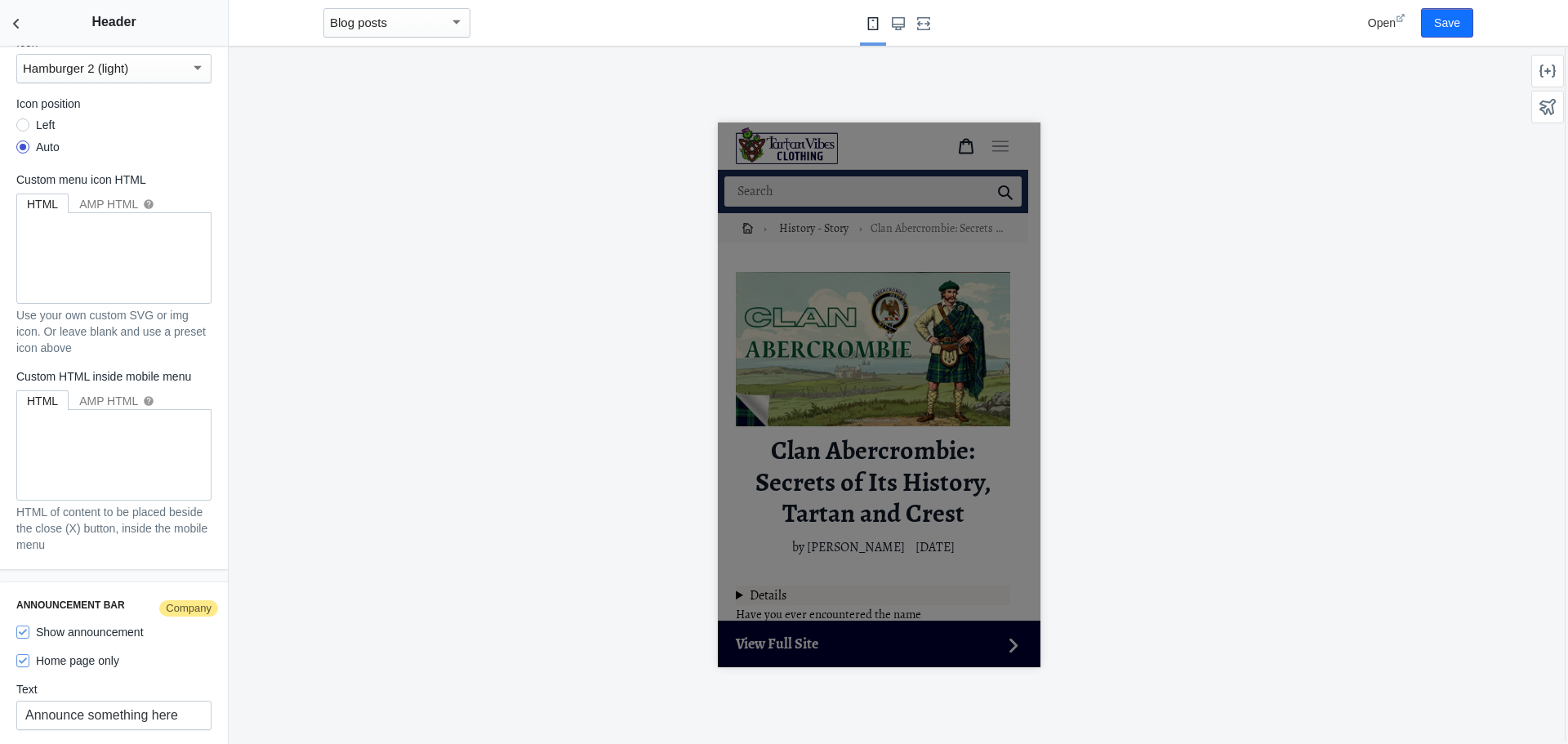
scroll to position [2288, 0]
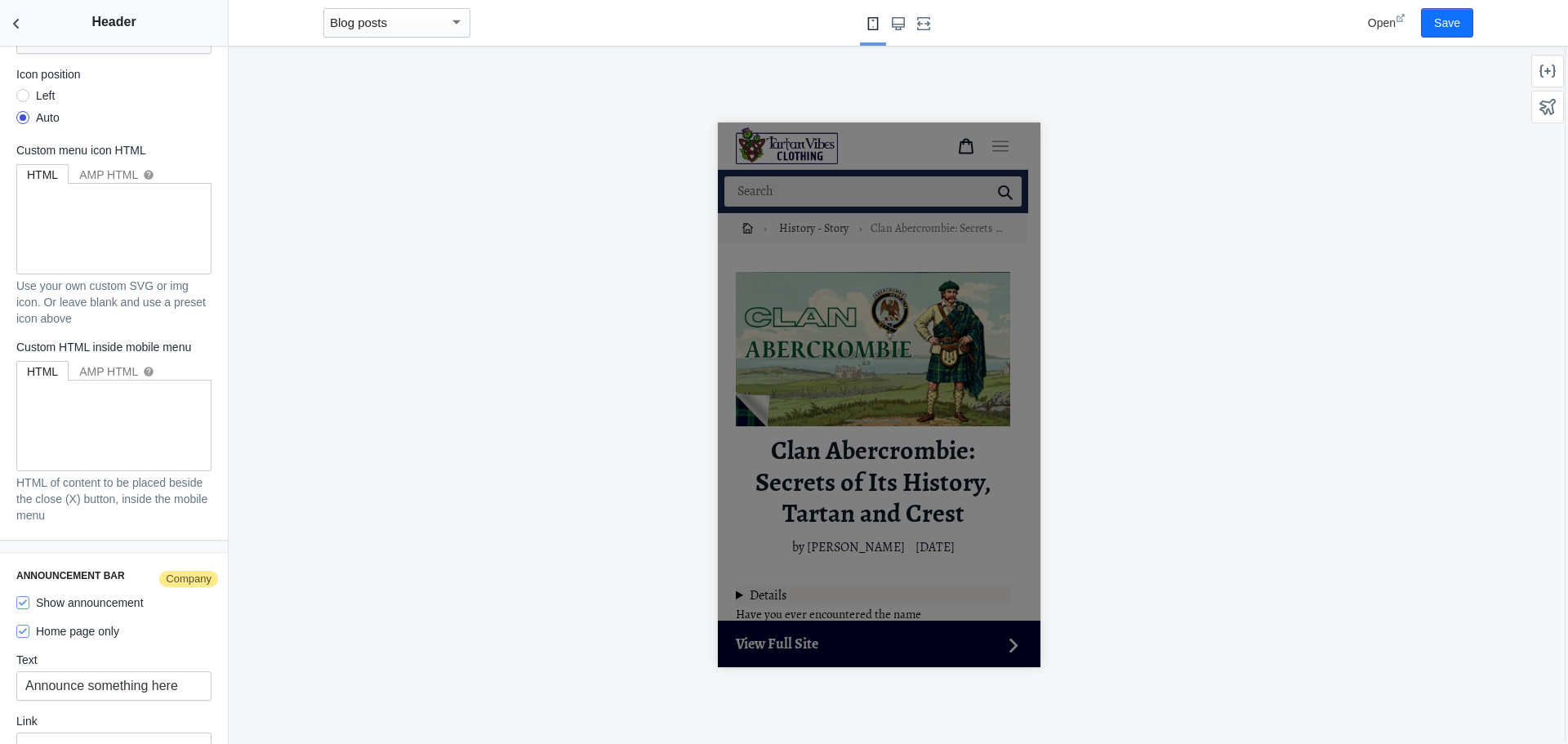
click at [31, 569] on h3 "Announcement bar Company" at bounding box center [113, 575] width 195 height 13
click at [77, 569] on h3 "Announcement bar Company" at bounding box center [113, 575] width 195 height 13
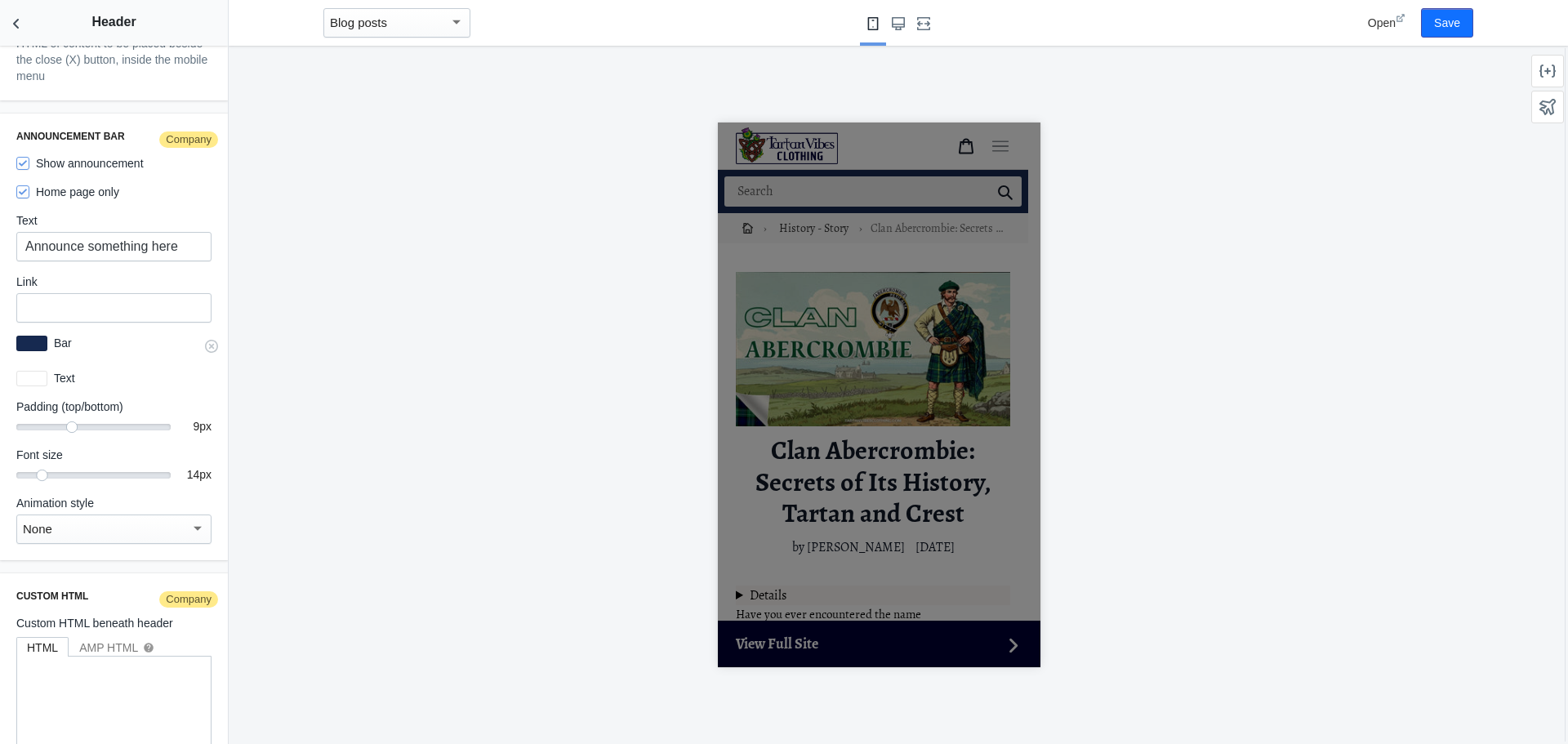
scroll to position [2748, 0]
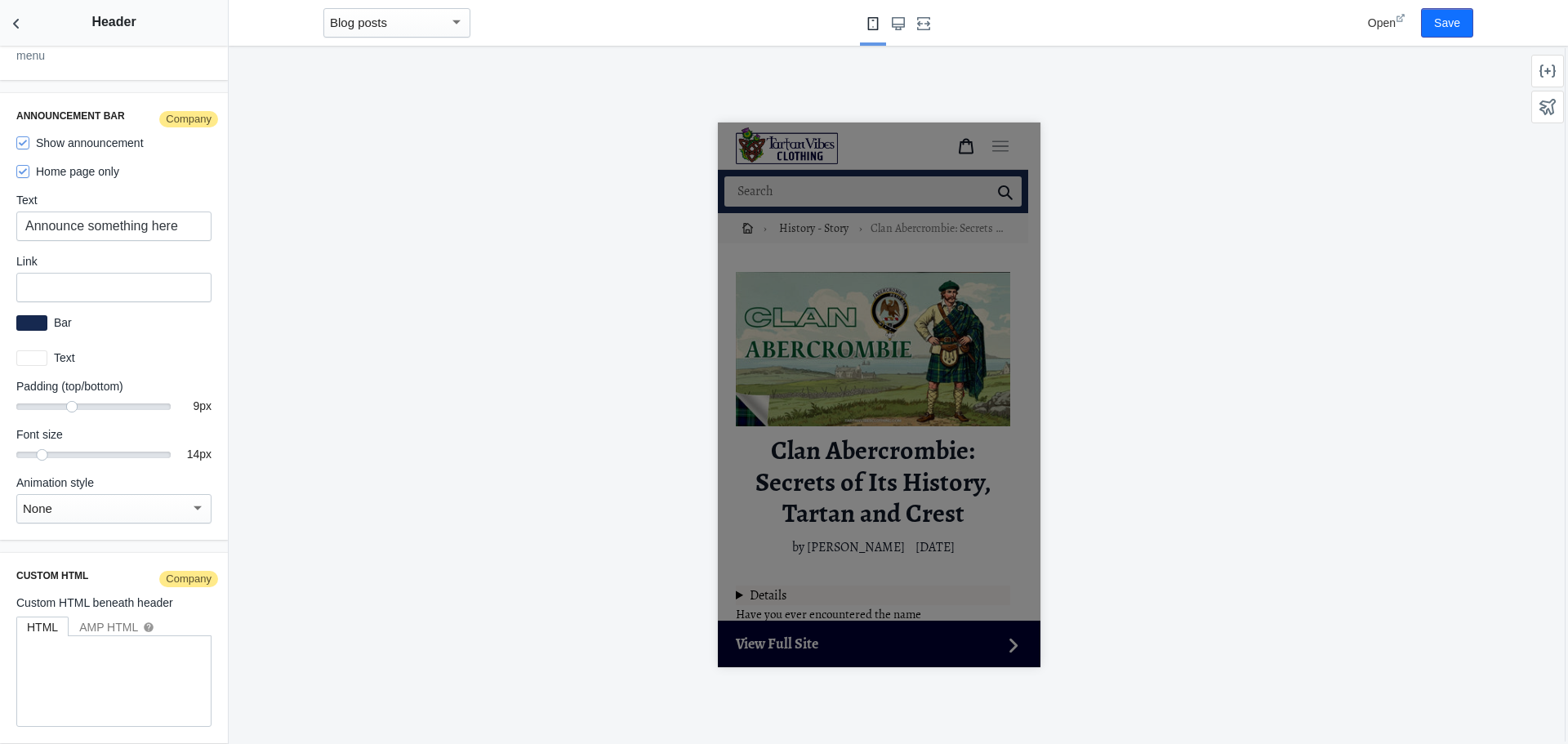
click at [451, 384] on div at bounding box center [879, 395] width 1300 height 699
click at [11, 26] on icon "Back to sections" at bounding box center [16, 23] width 16 height 16
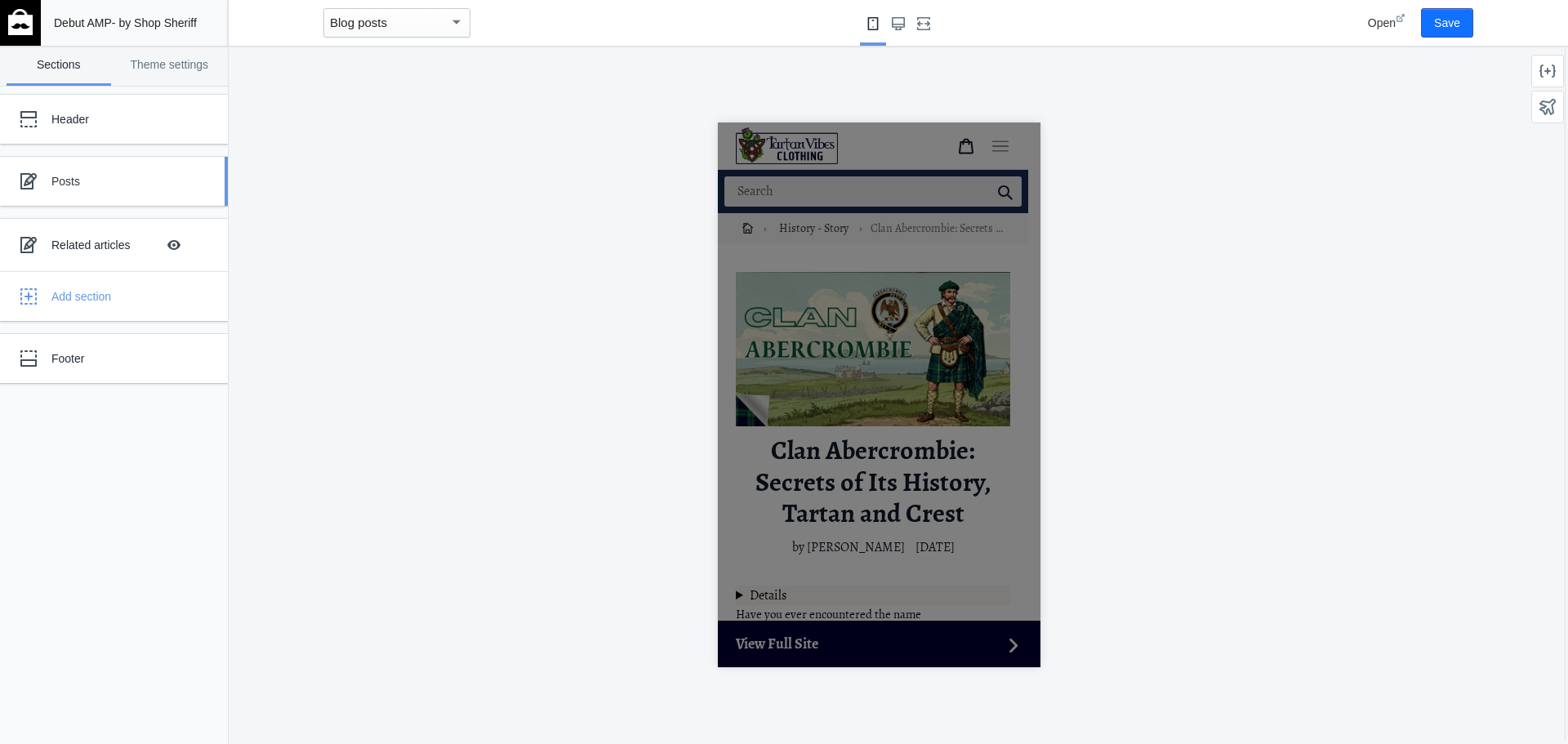
scroll to position [2189, 0]
click at [28, 243] on use at bounding box center [28, 244] width 16 height 16
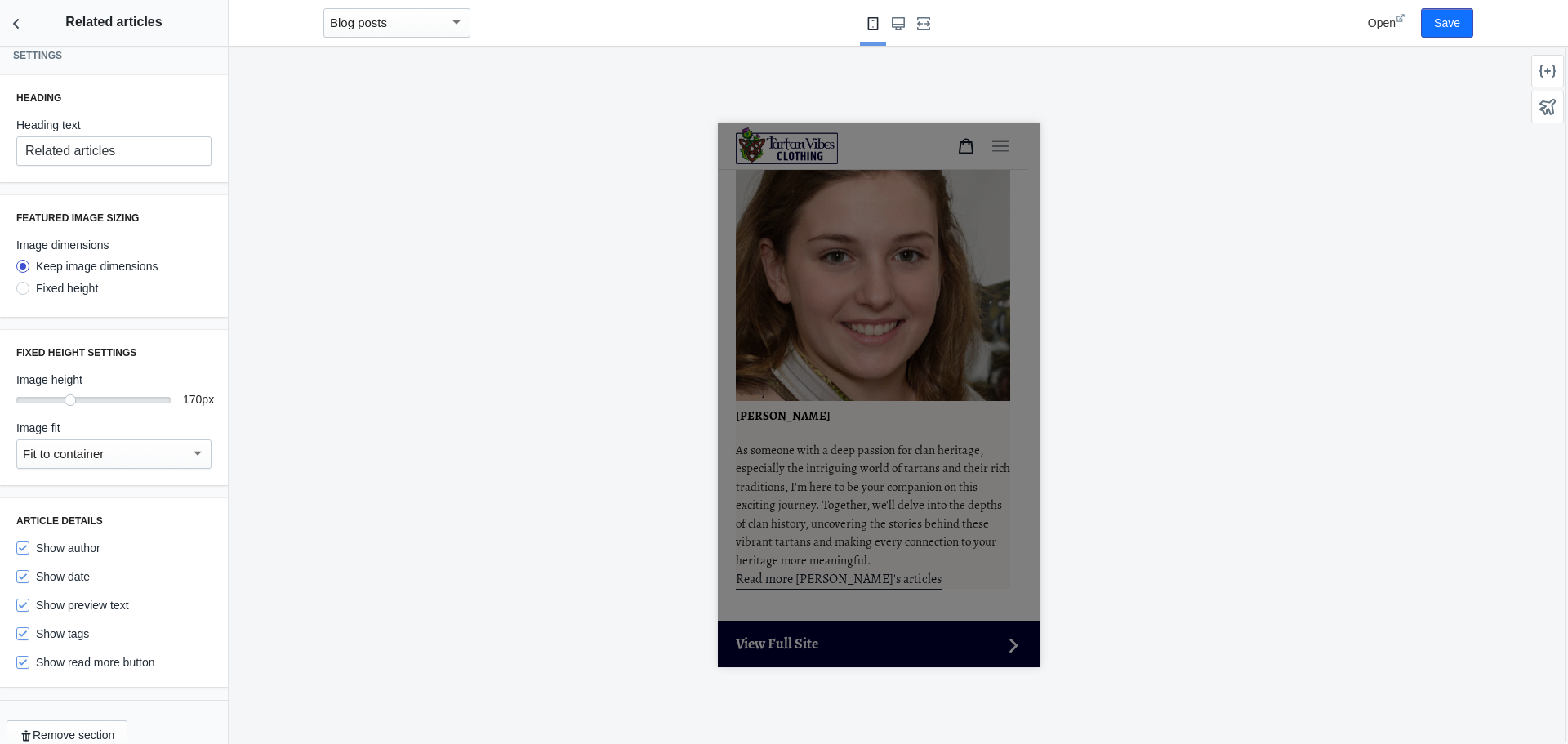
scroll to position [0, 0]
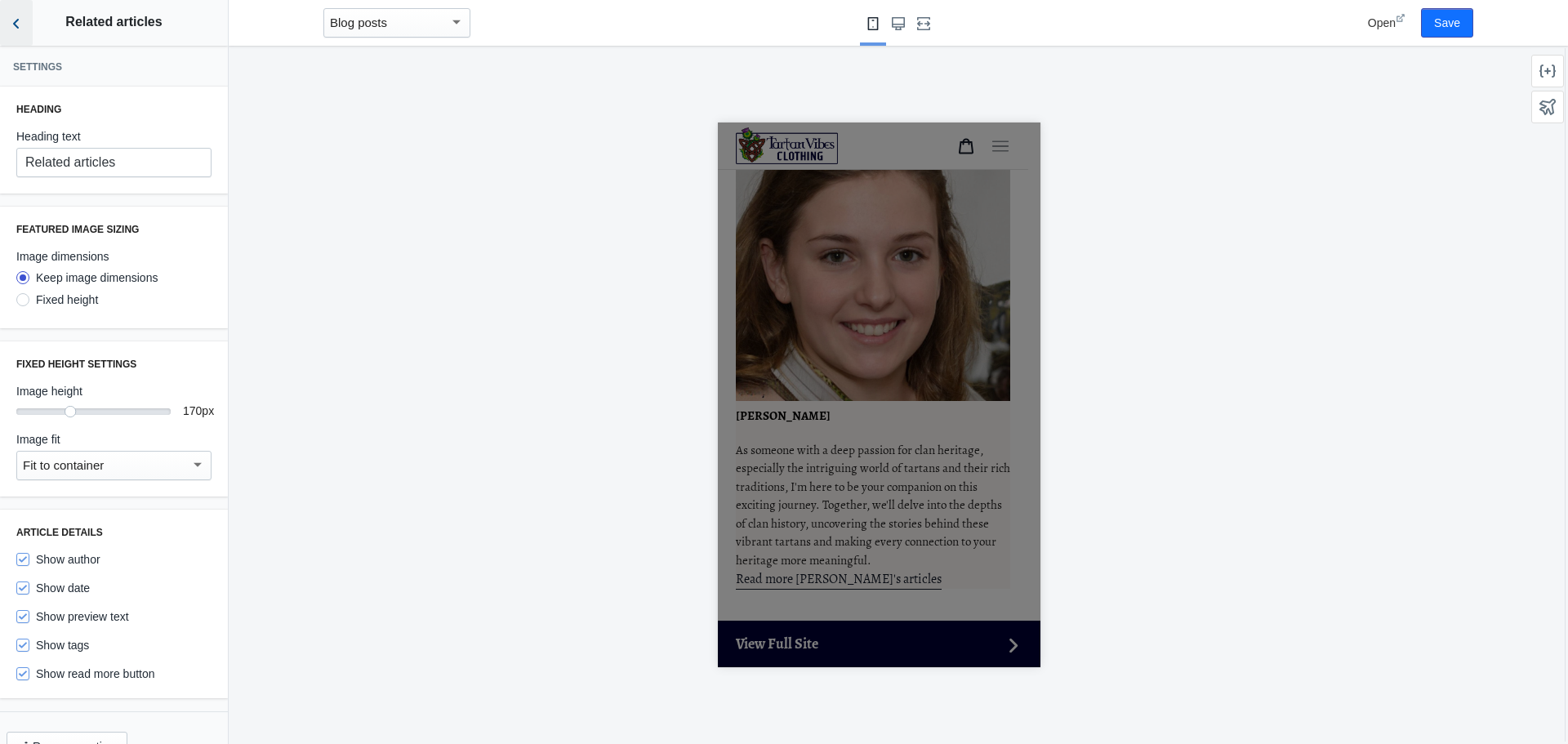
click at [26, 26] on button "Back to sections" at bounding box center [16, 23] width 32 height 46
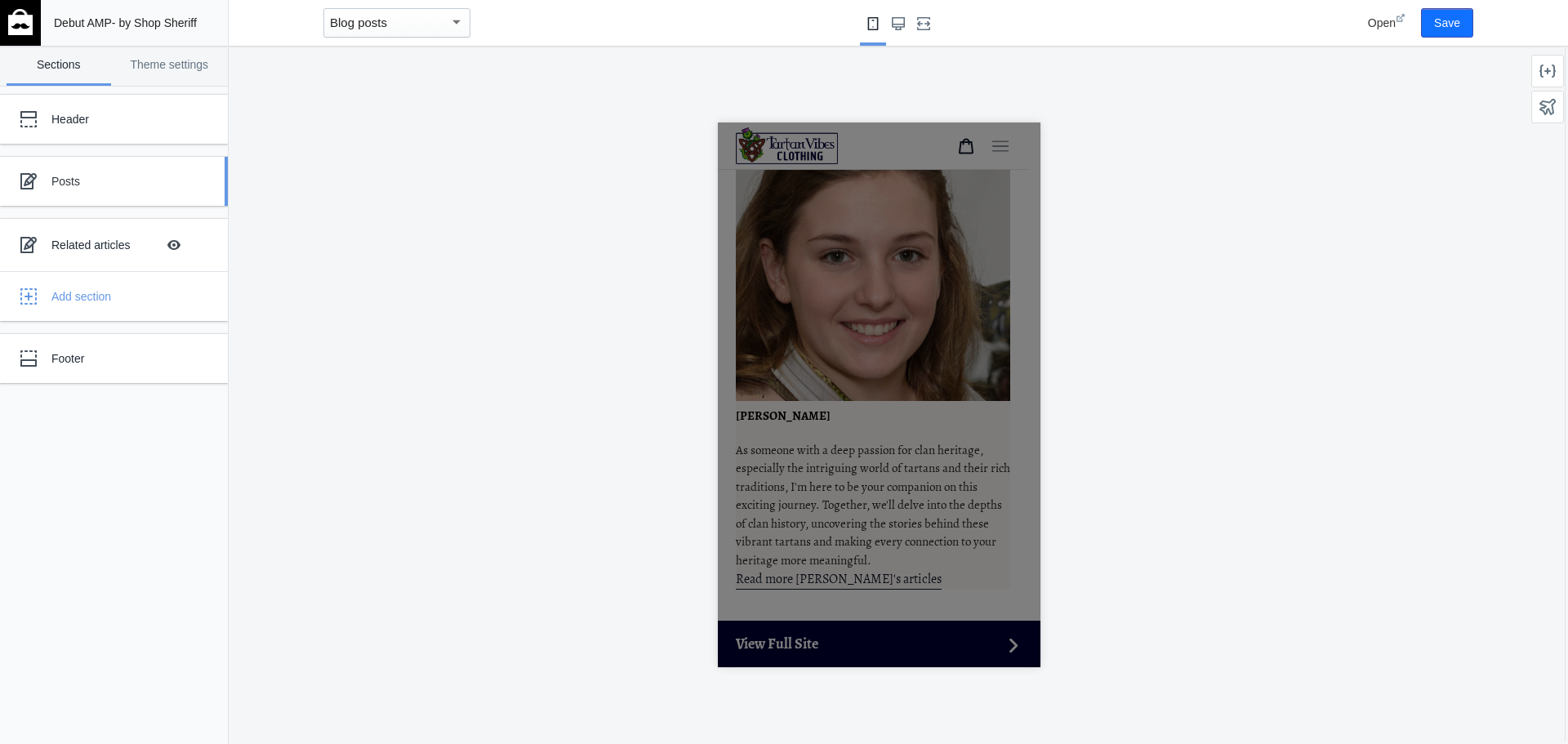
click at [127, 184] on div "Posts" at bounding box center [121, 180] width 140 height 16
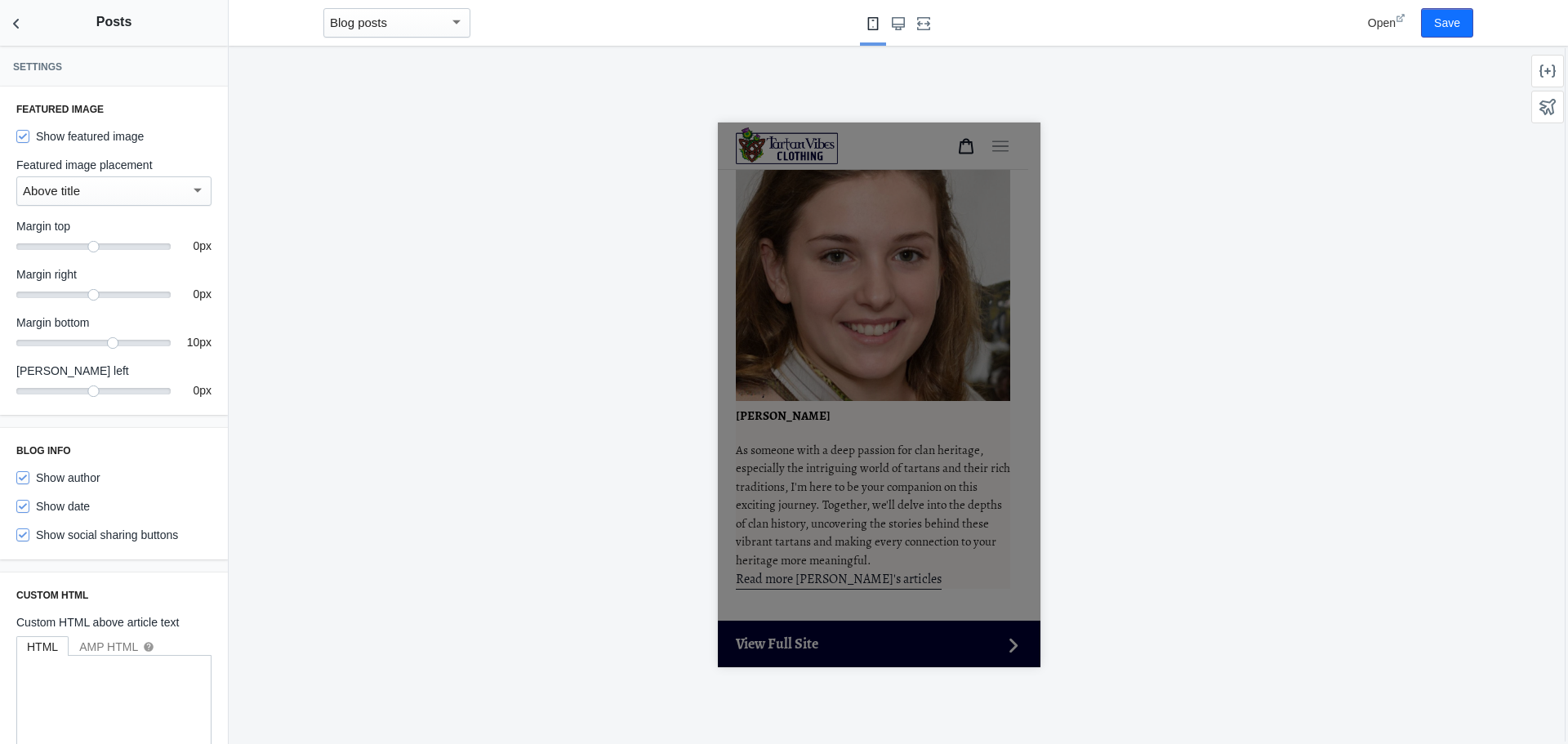
click at [124, 196] on div "Above title" at bounding box center [106, 191] width 168 height 20
click at [124, 196] on span "Above title" at bounding box center [108, 192] width 170 height 37
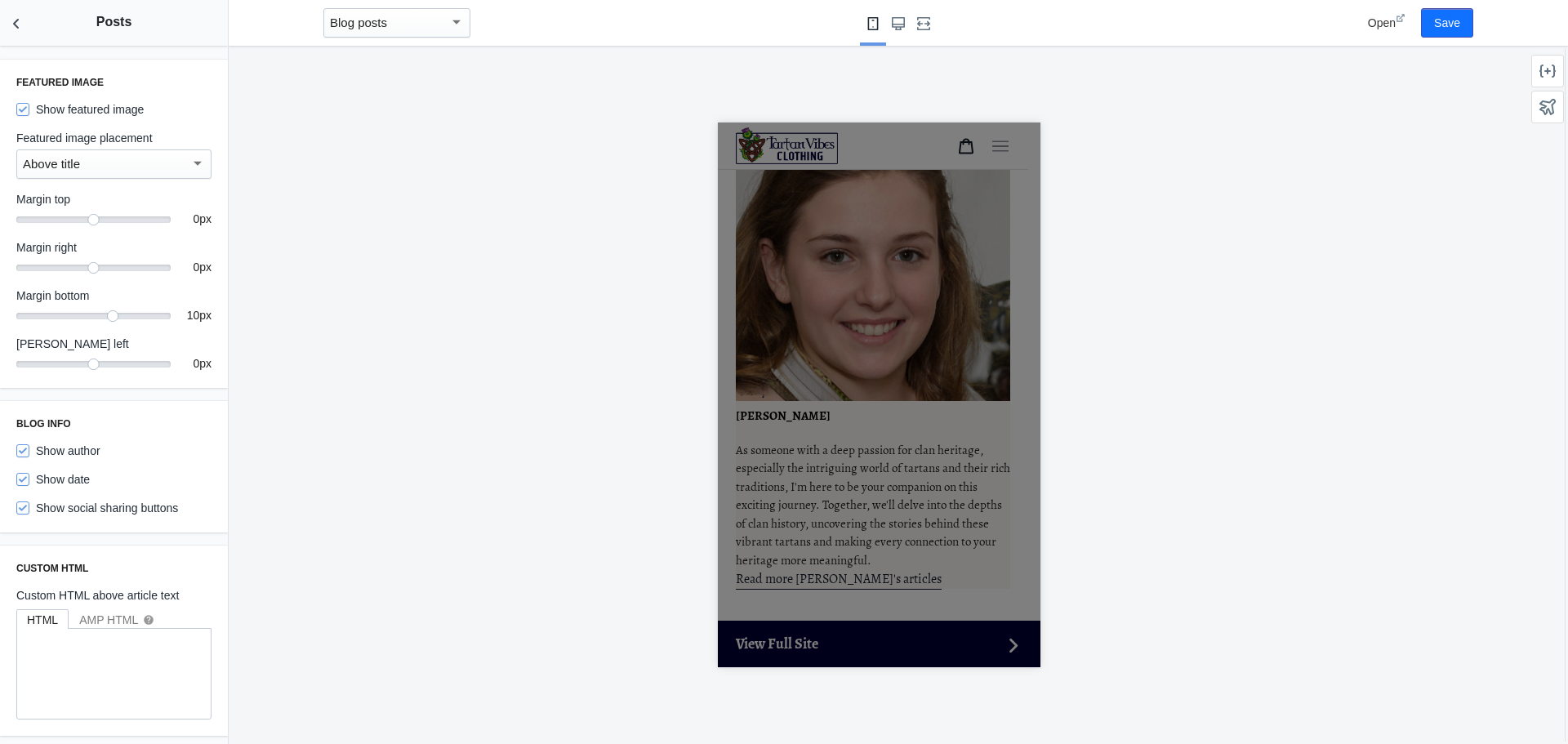
click at [102, 512] on label "Show social sharing buttons" at bounding box center [97, 507] width 162 height 16
click at [30, 512] on input "Show social sharing buttons" at bounding box center [22, 507] width 13 height 13
checkbox input "false"
click at [20, 24] on icon "Back to sections" at bounding box center [16, 23] width 16 height 16
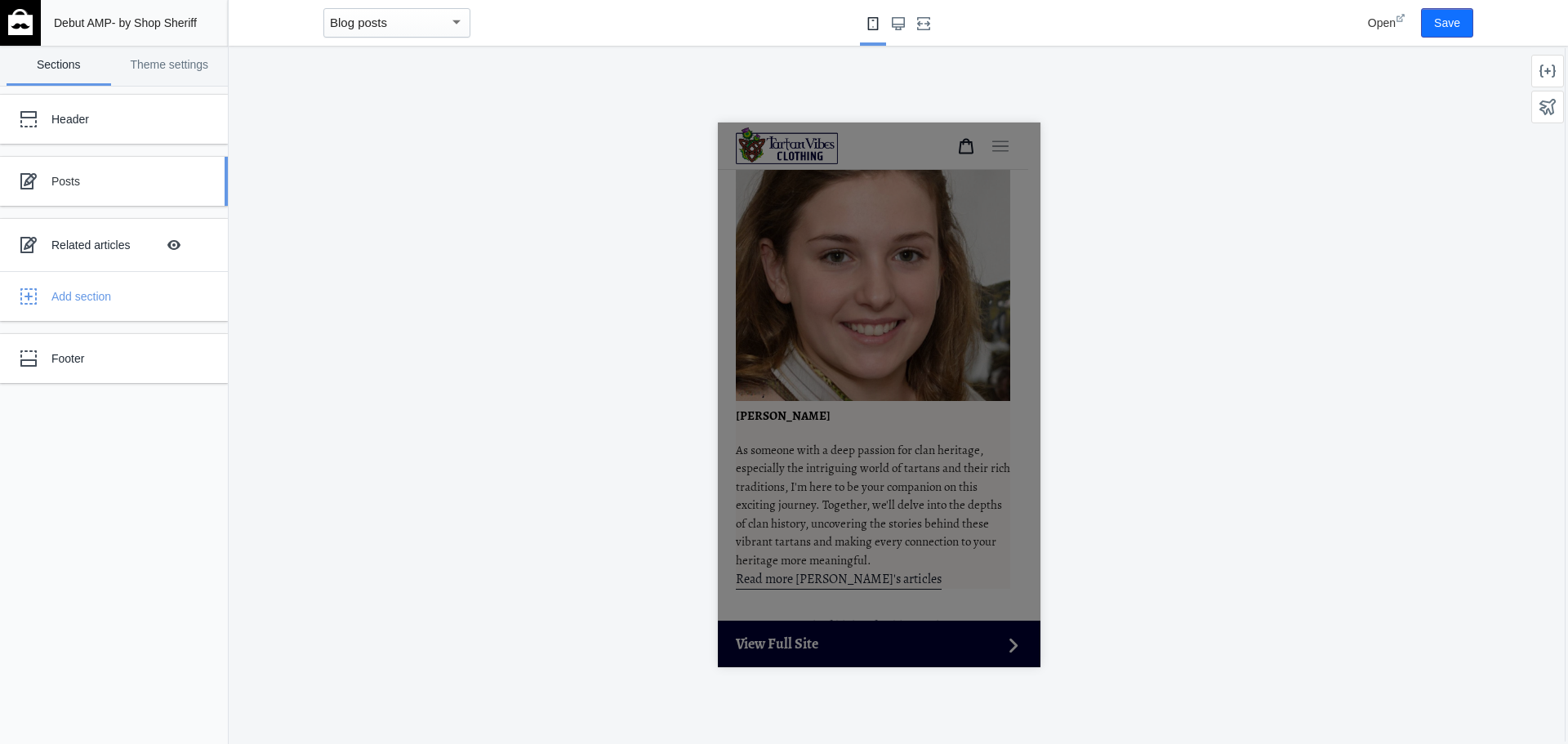
scroll to position [0, 0]
click at [88, 363] on div "Footer" at bounding box center [121, 358] width 140 height 16
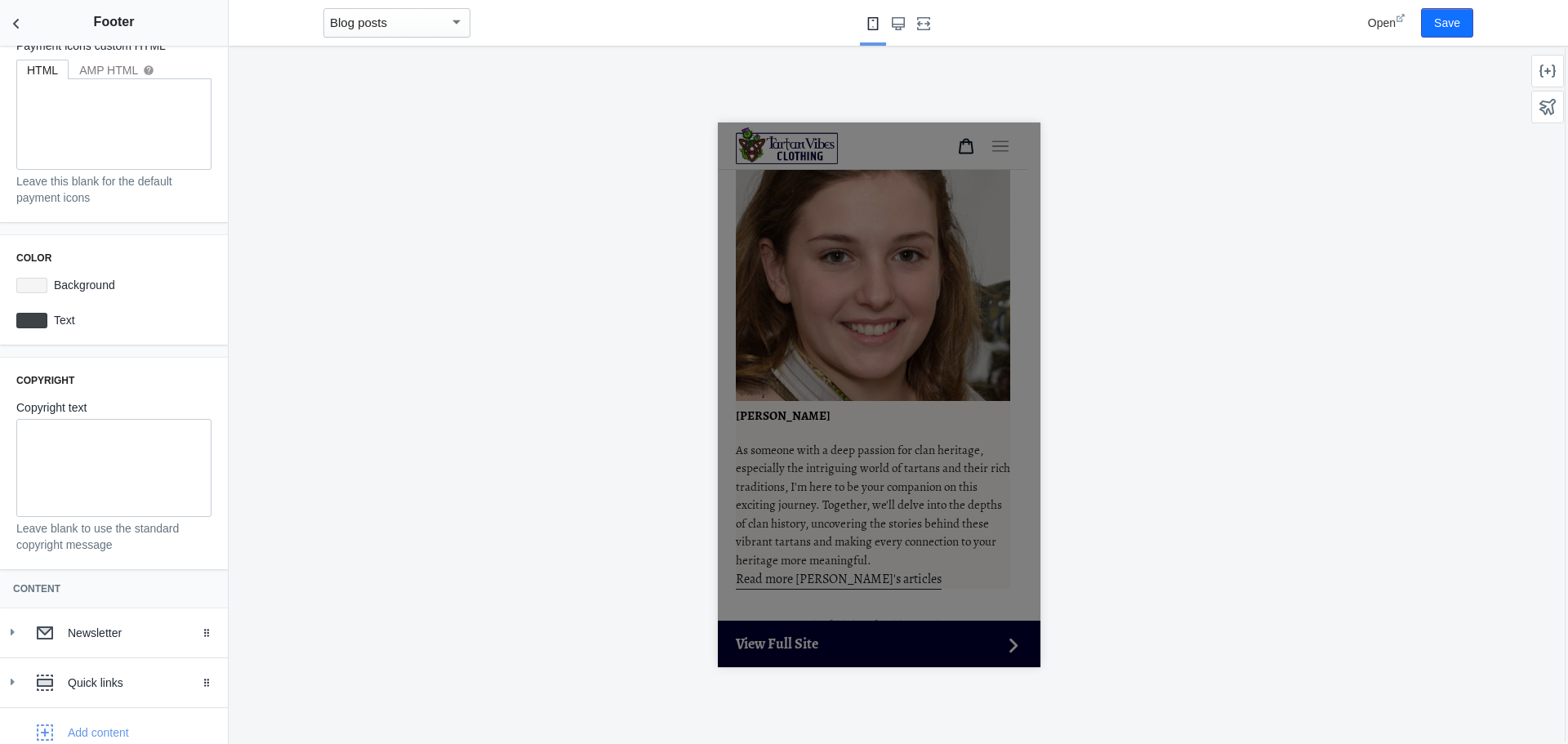
scroll to position [140, 0]
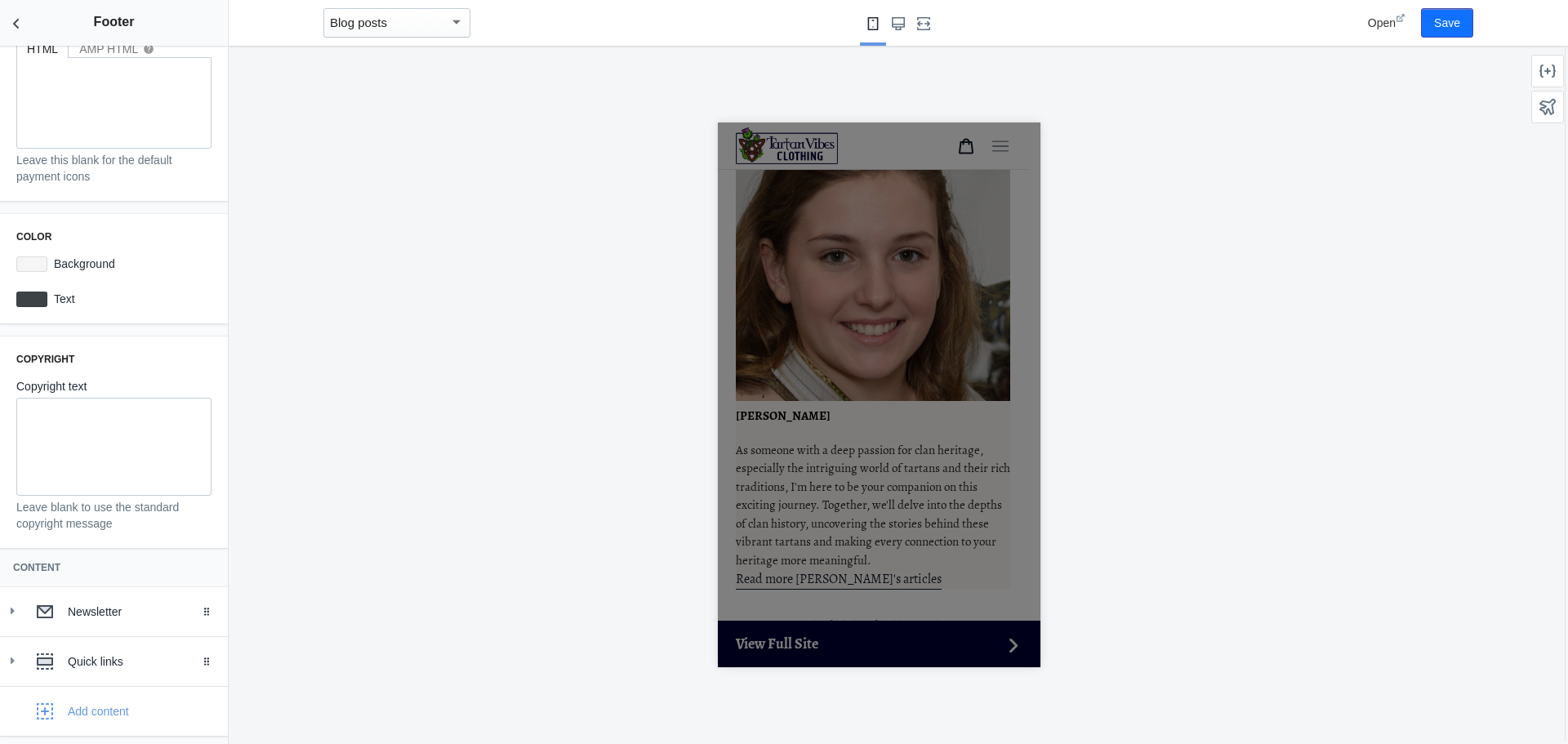
click at [1212, 234] on div at bounding box center [879, 395] width 1300 height 699
click at [508, 276] on div at bounding box center [879, 395] width 1300 height 699
click at [16, 23] on icon "Back to sections" at bounding box center [16, 23] width 16 height 16
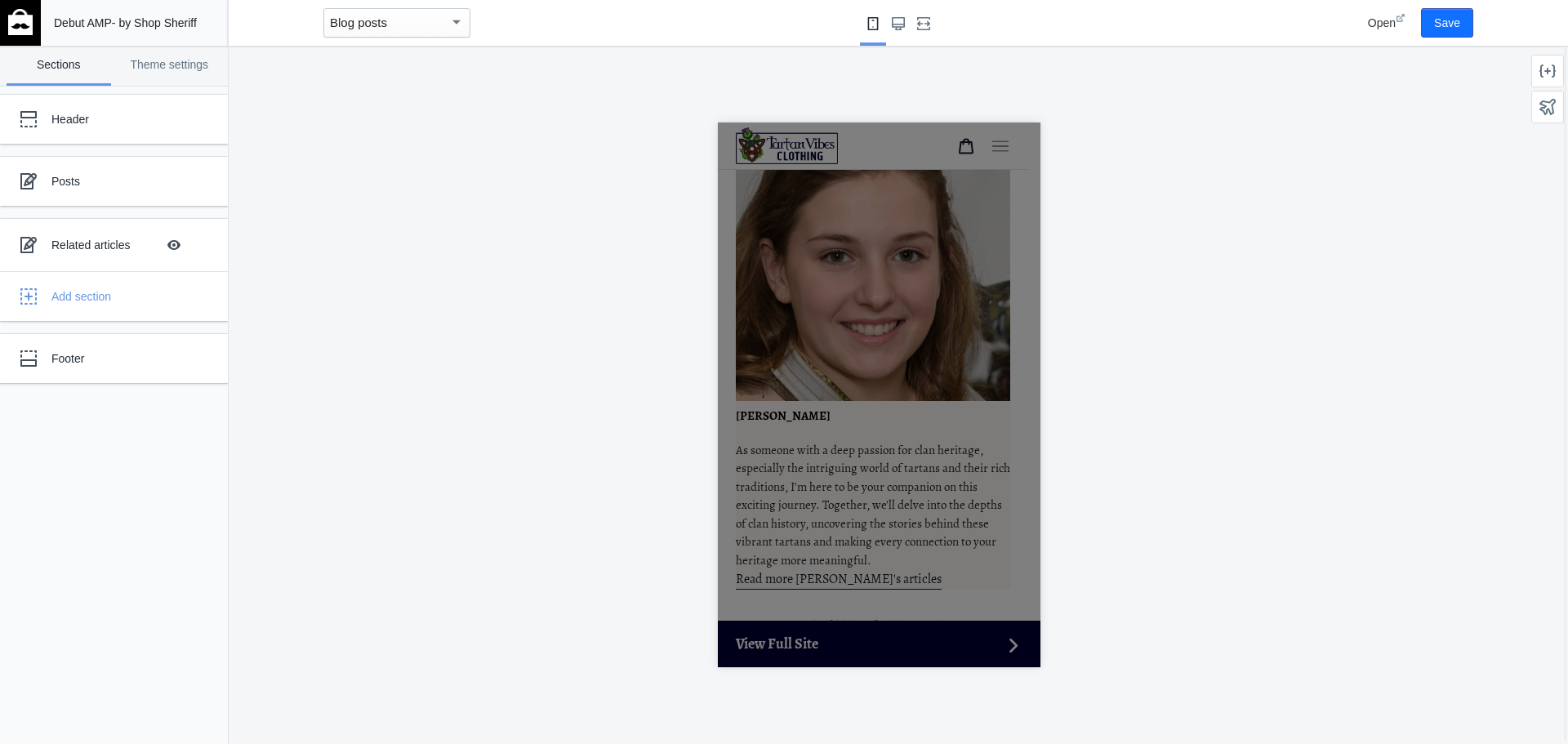
scroll to position [0, 0]
click at [993, 287] on div at bounding box center [878, 395] width 322 height 545
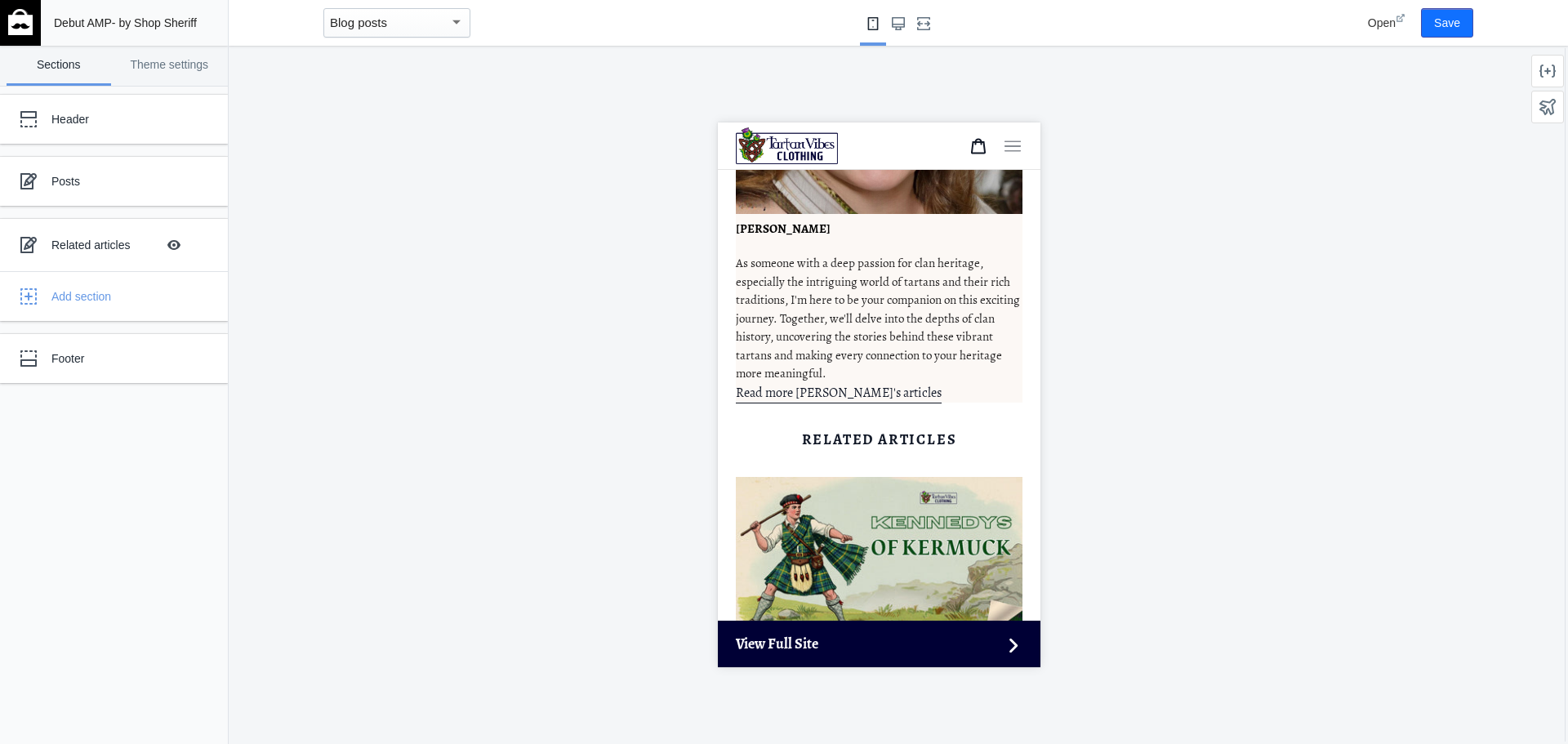
click at [938, 254] on div at bounding box center [878, 395] width 322 height 545
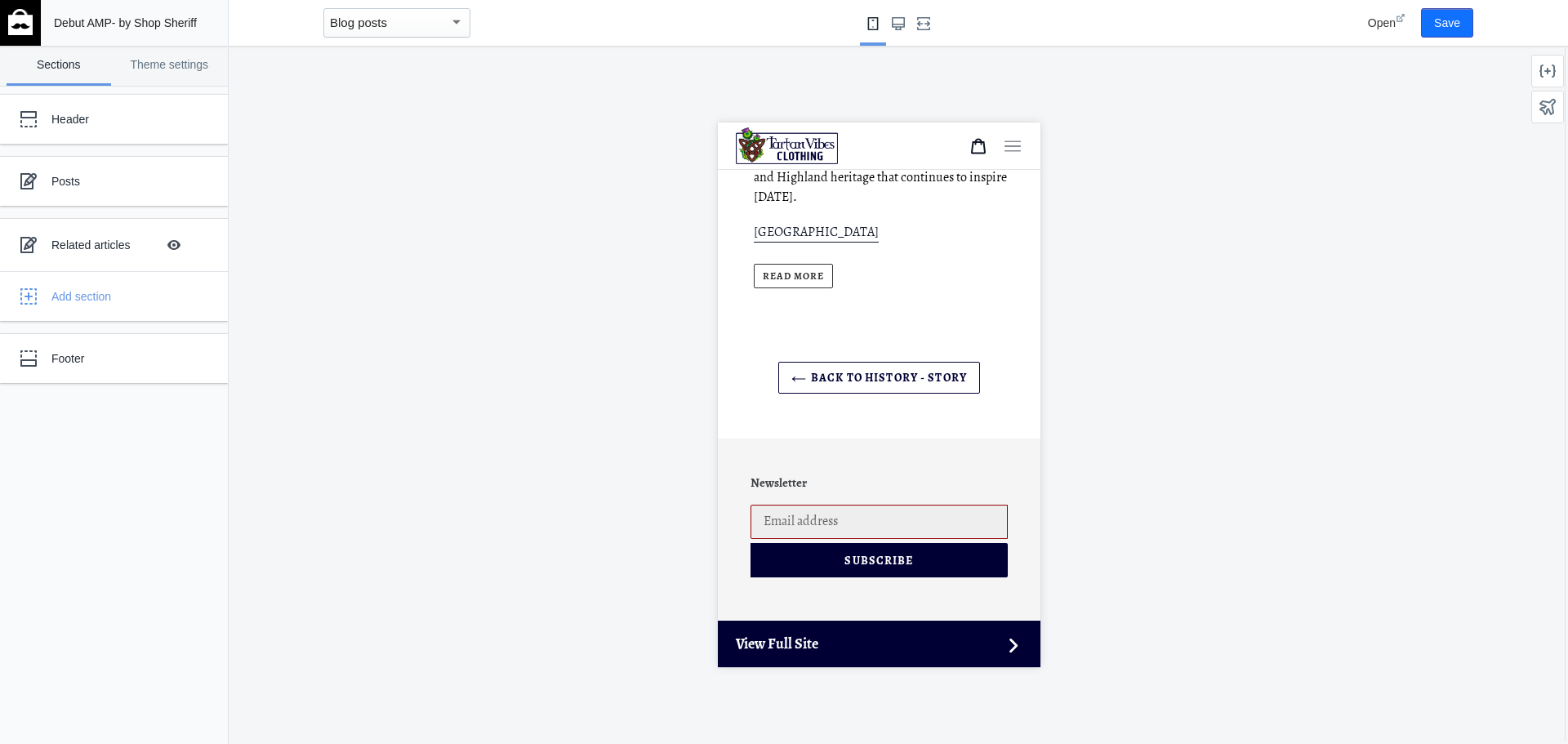
scroll to position [13140, 0]
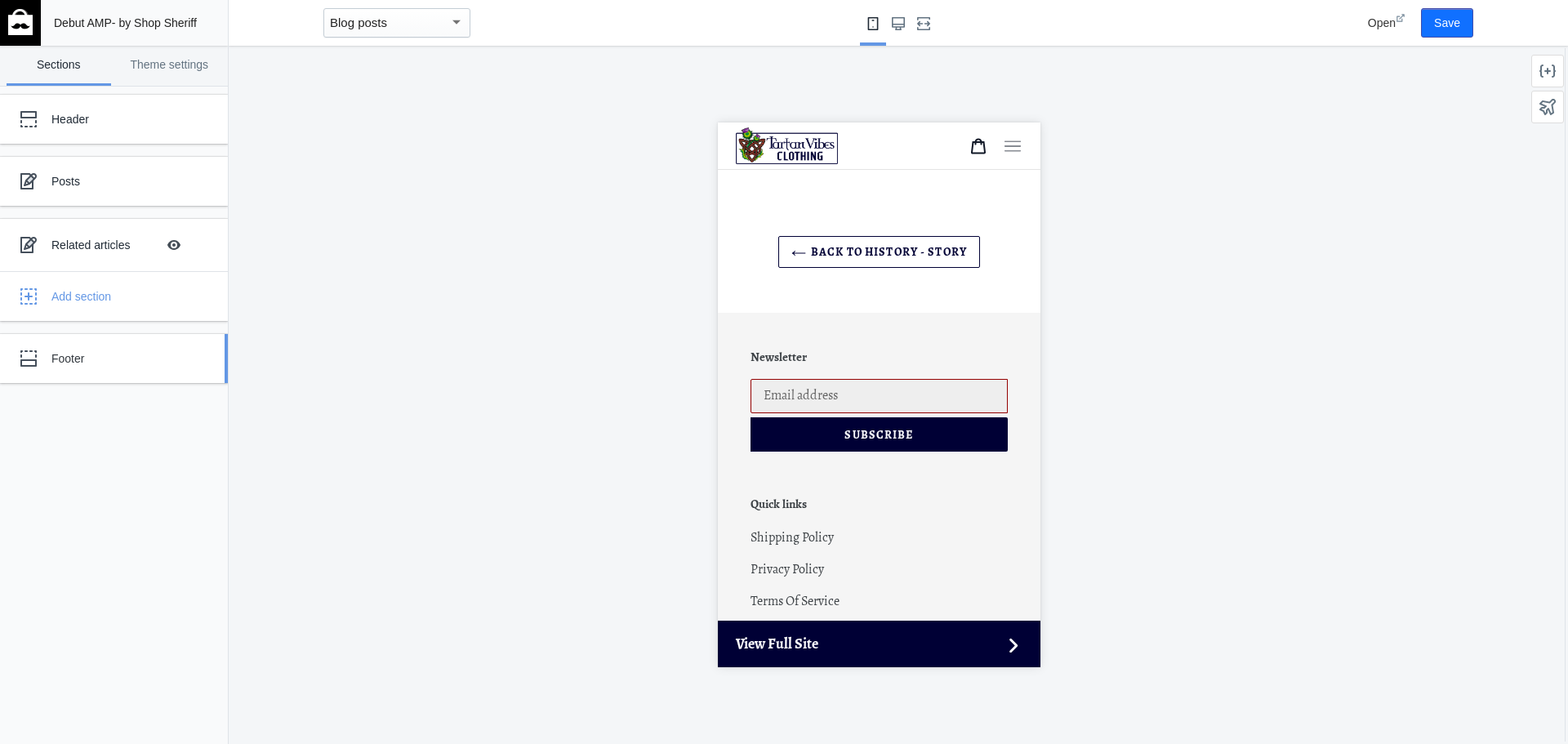
click at [106, 356] on div "Footer" at bounding box center [121, 358] width 140 height 16
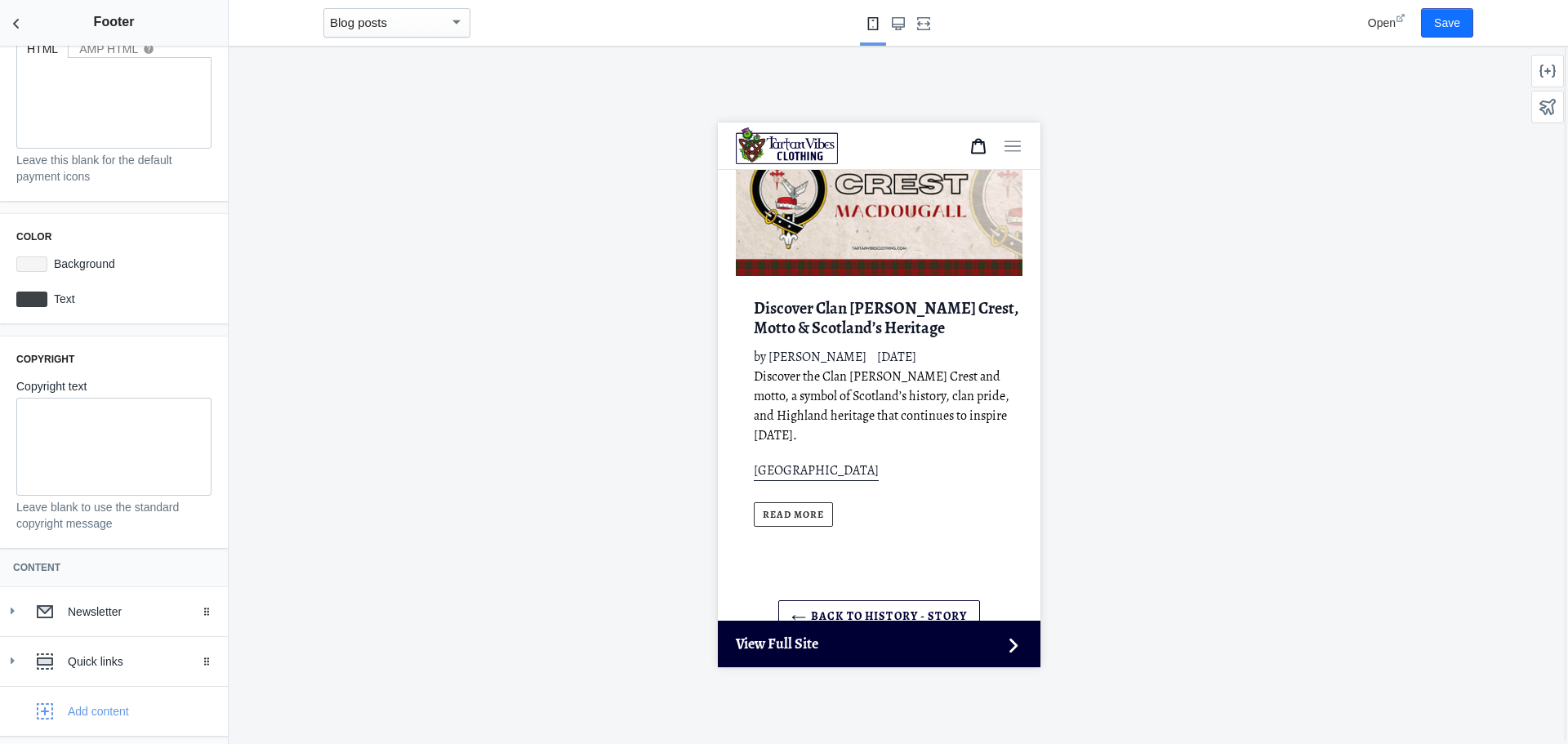
scroll to position [12813, 0]
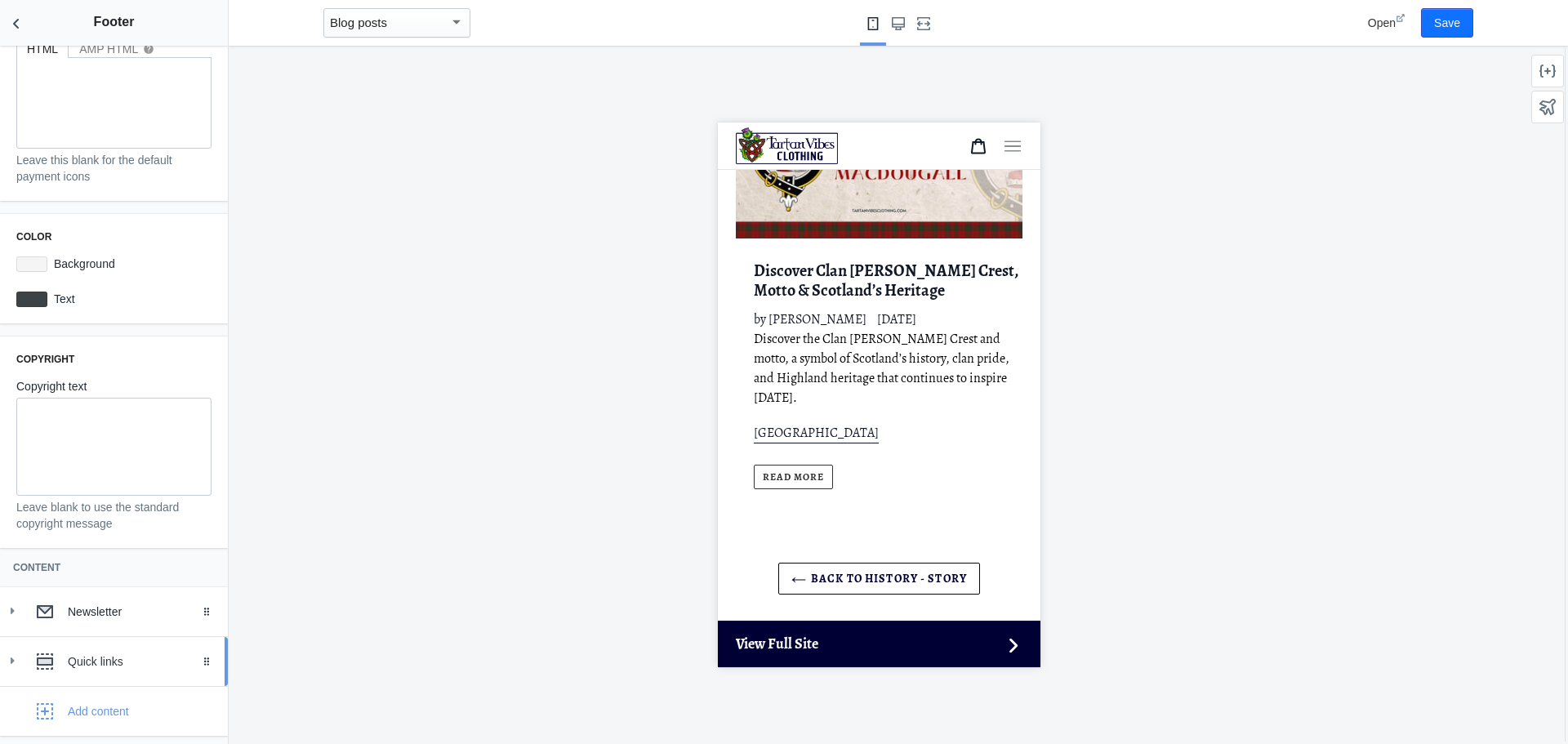
click at [11, 661] on use at bounding box center [12, 661] width 4 height 7
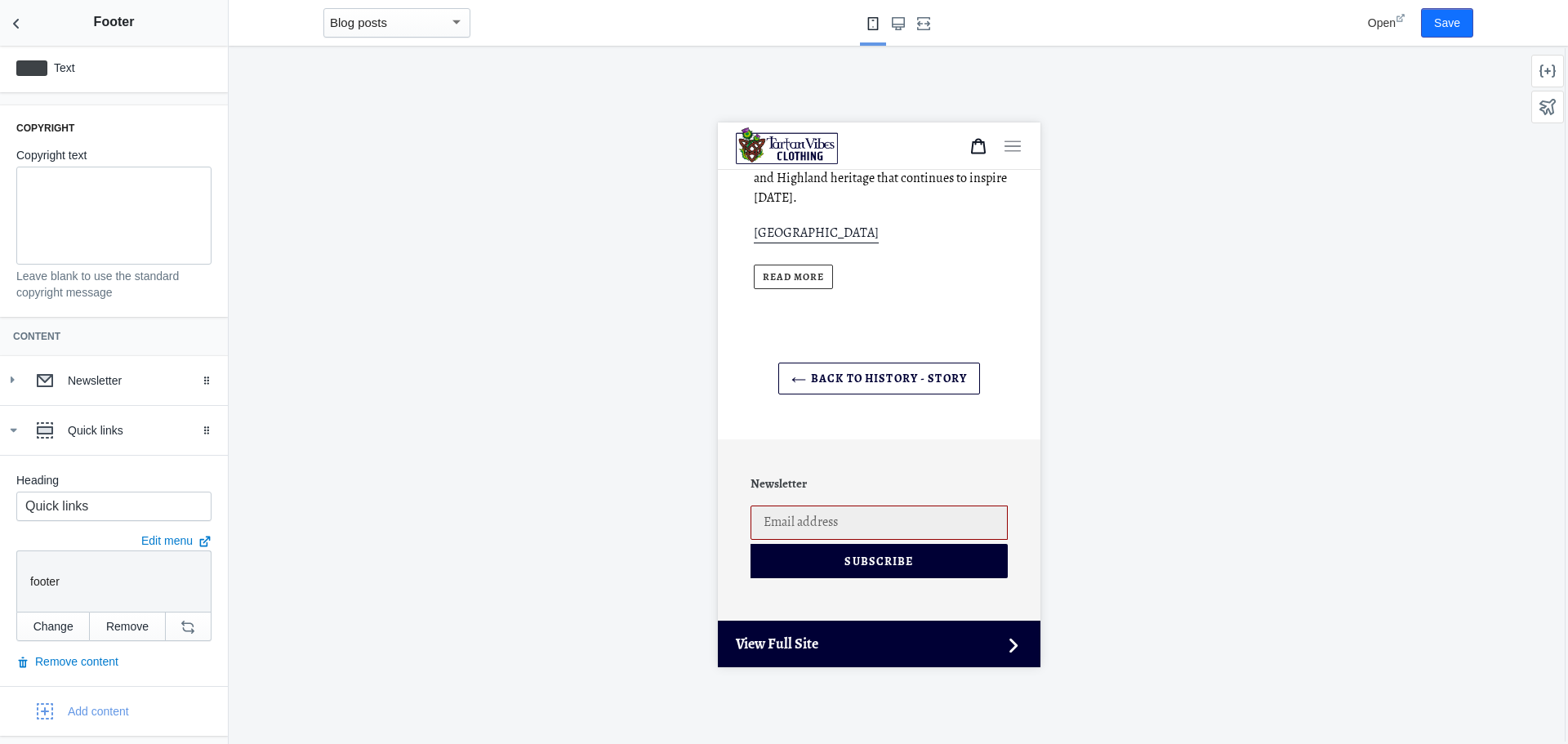
scroll to position [13058, 0]
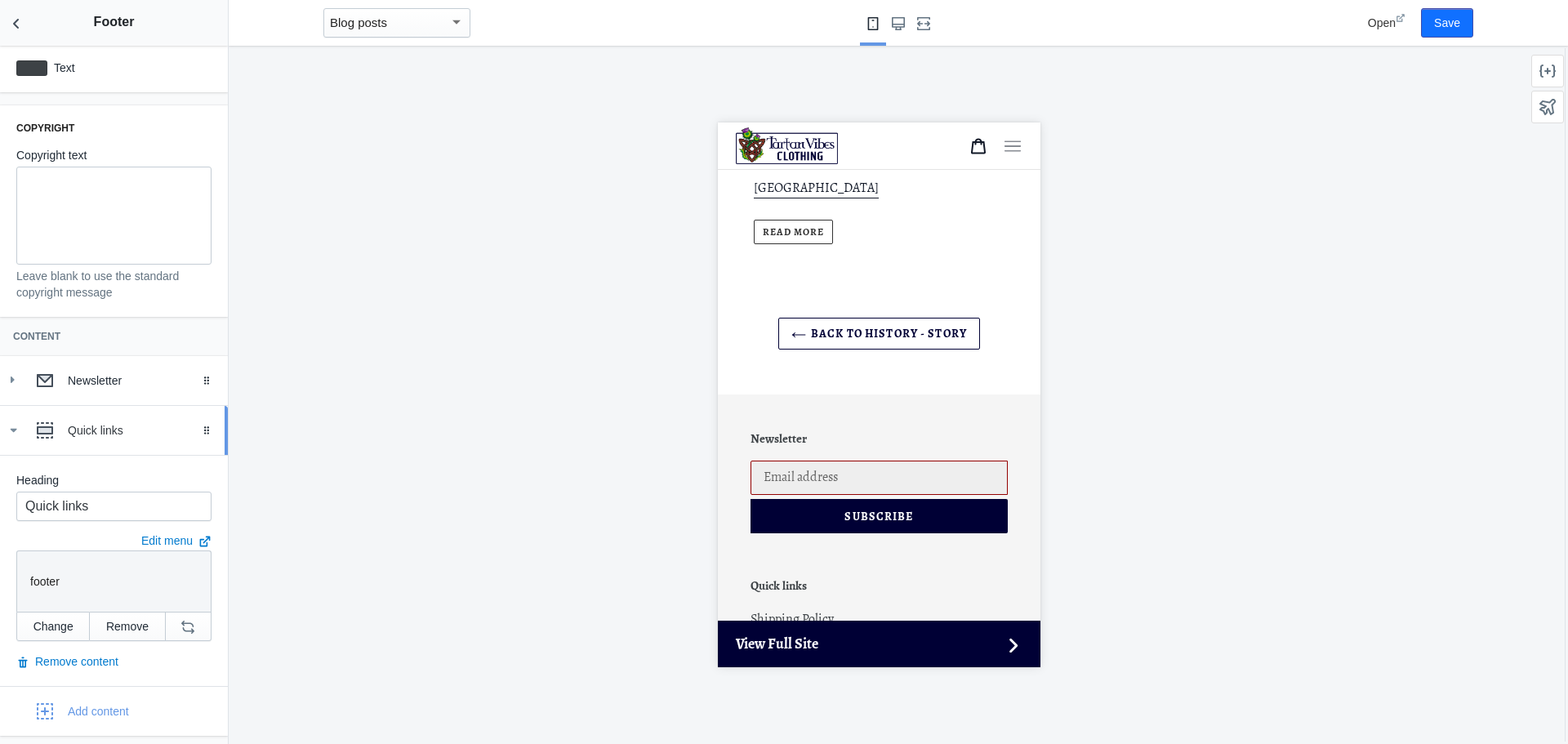
click at [10, 426] on icon at bounding box center [13, 430] width 16 height 16
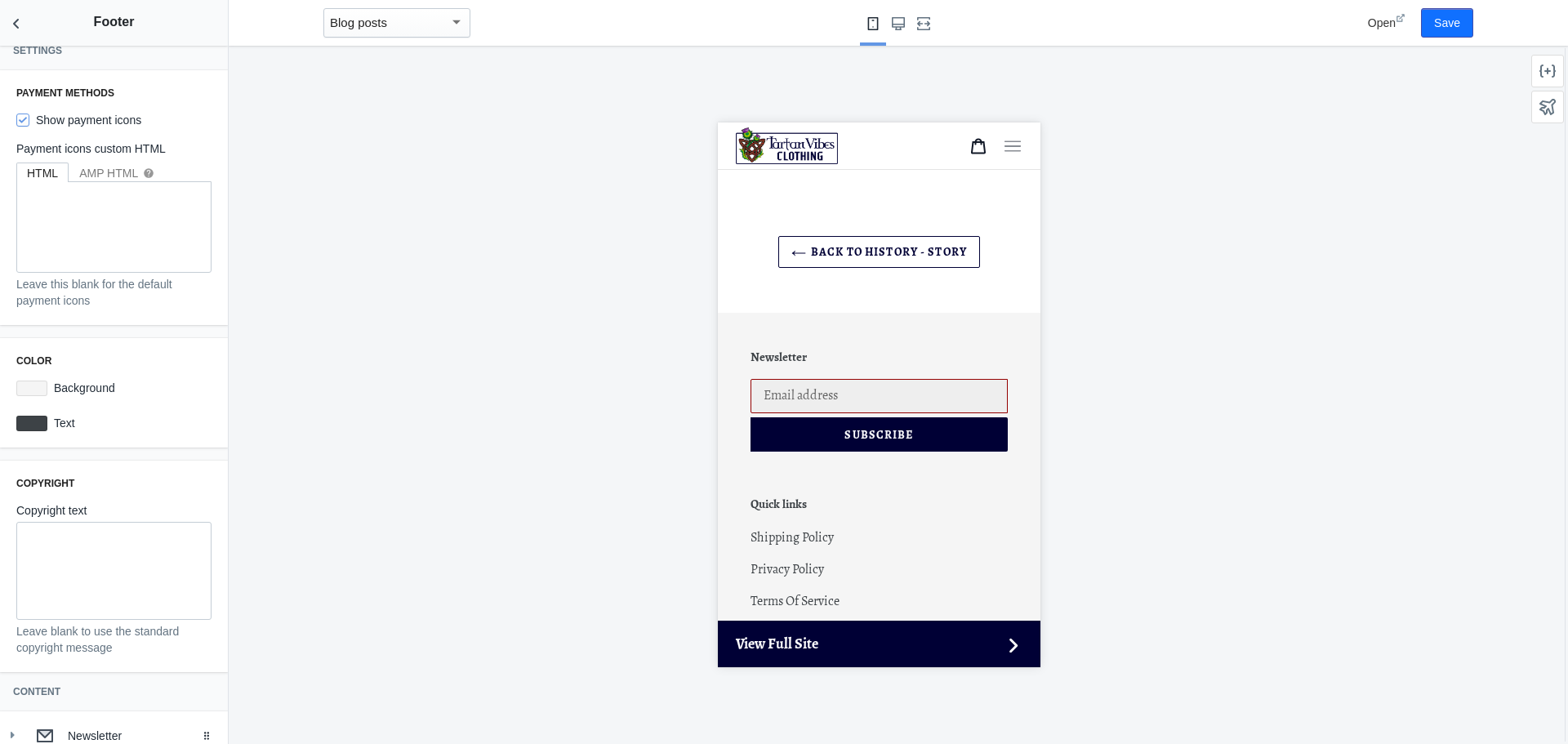
scroll to position [0, 0]
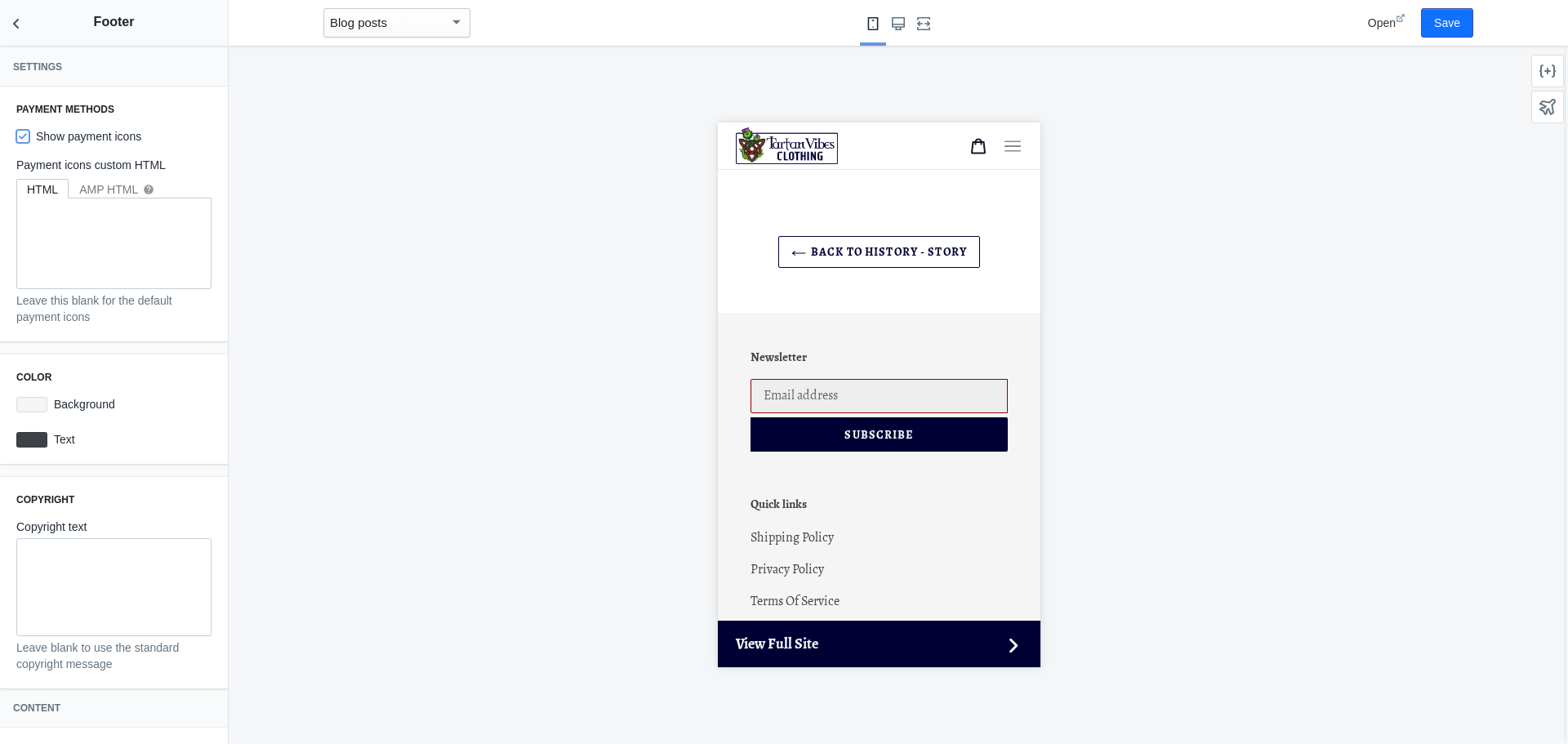
click at [19, 135] on input "Show payment icons" at bounding box center [22, 136] width 13 height 13
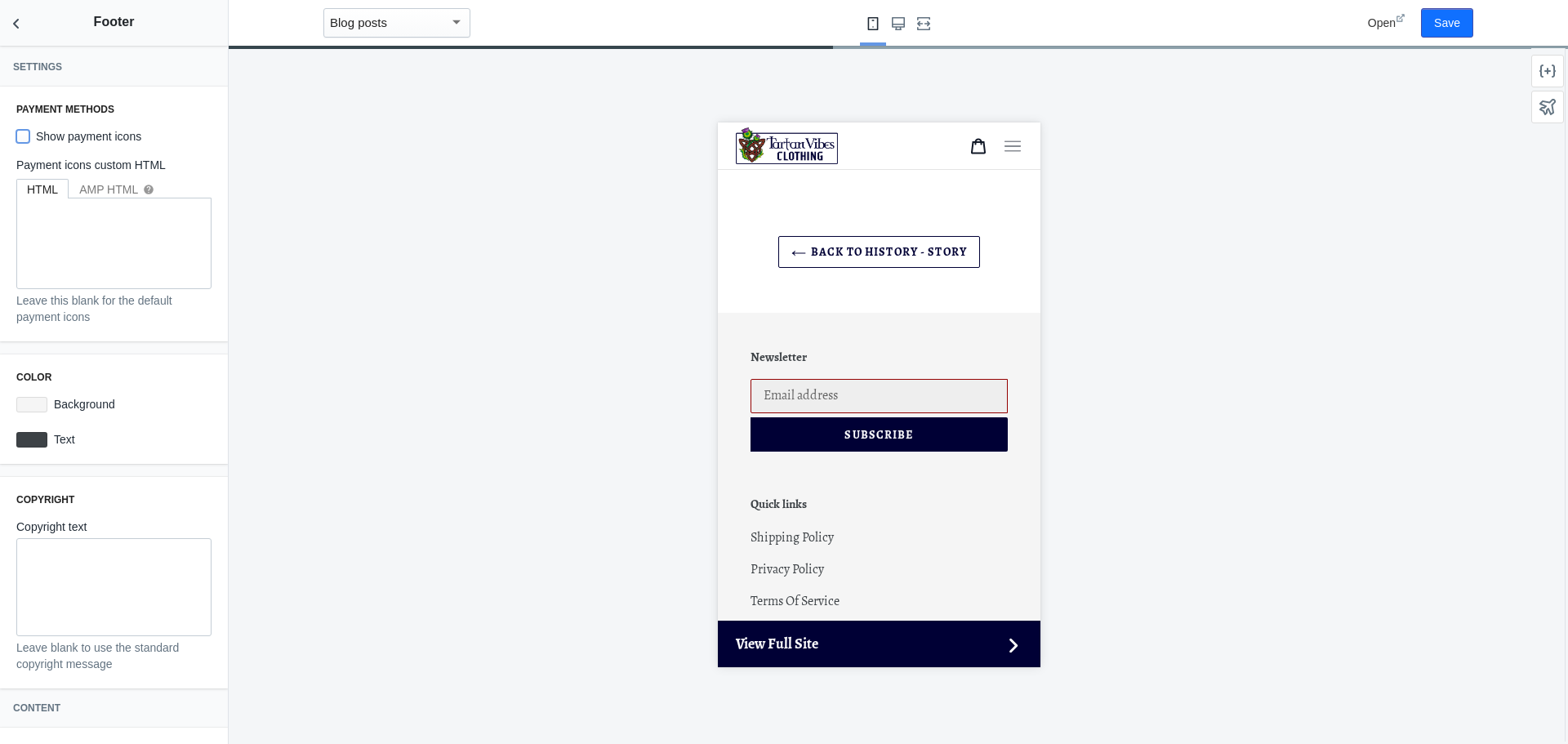
scroll to position [13042, 0]
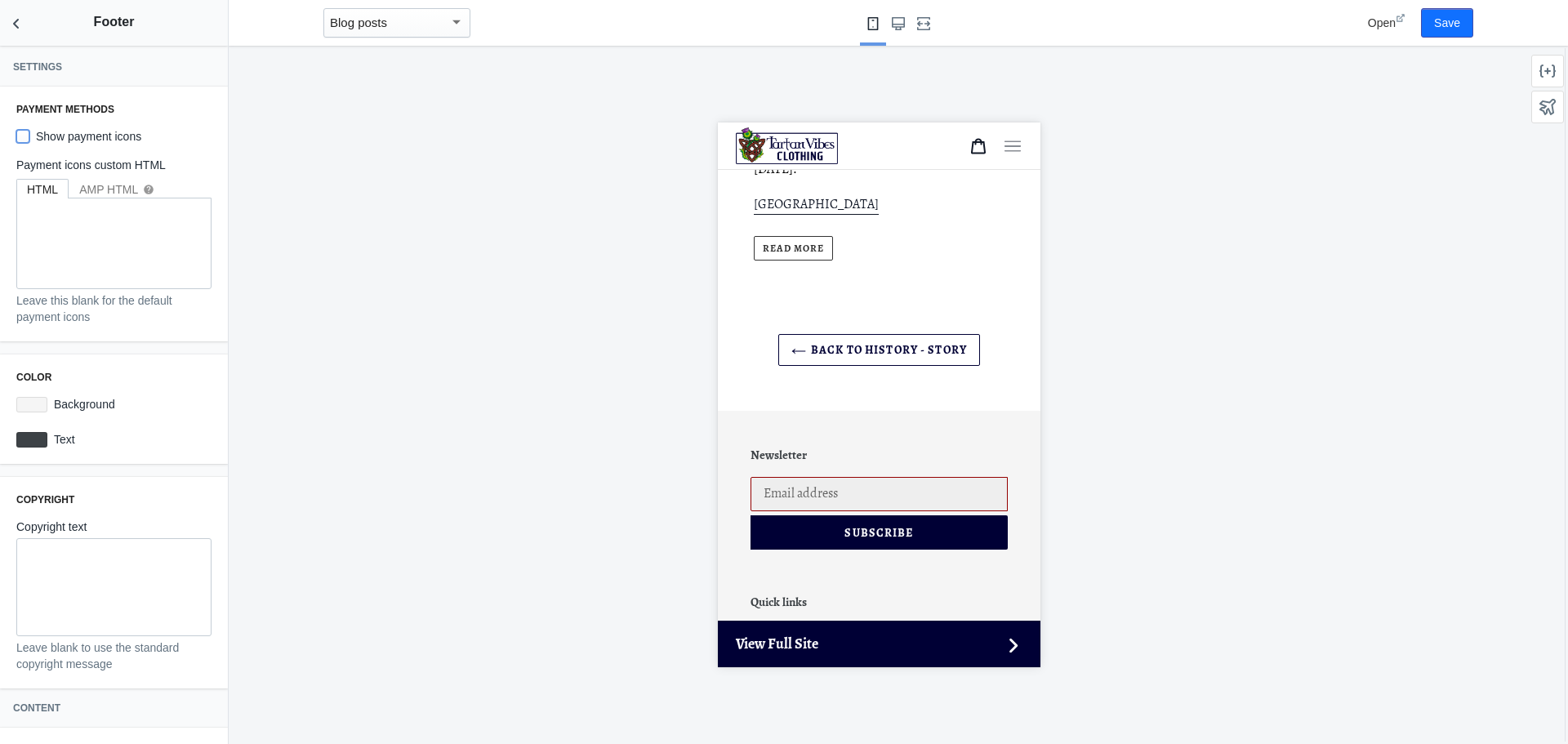
click at [19, 135] on input "Show payment icons" at bounding box center [22, 136] width 13 height 13
checkbox input "true"
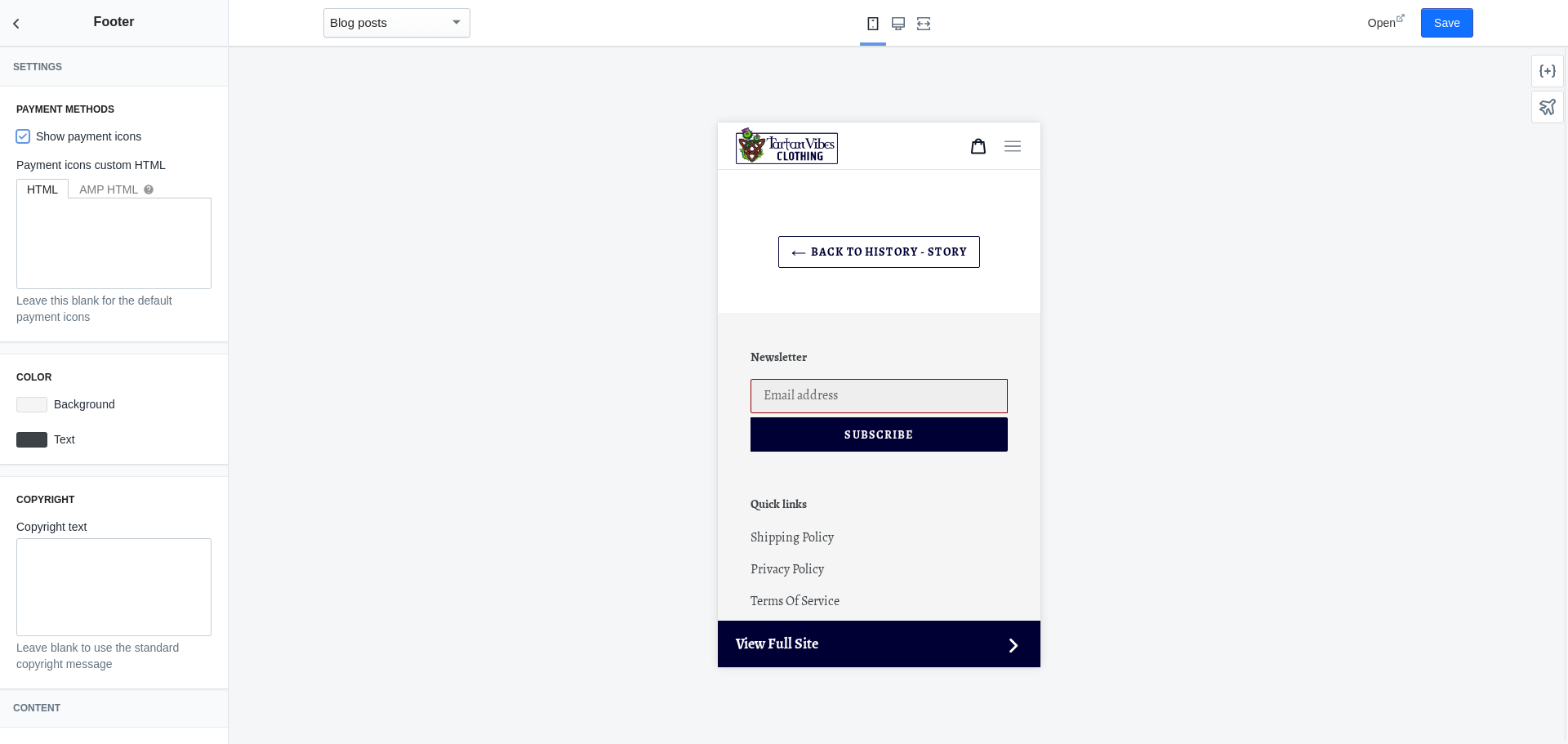
scroll to position [140, 0]
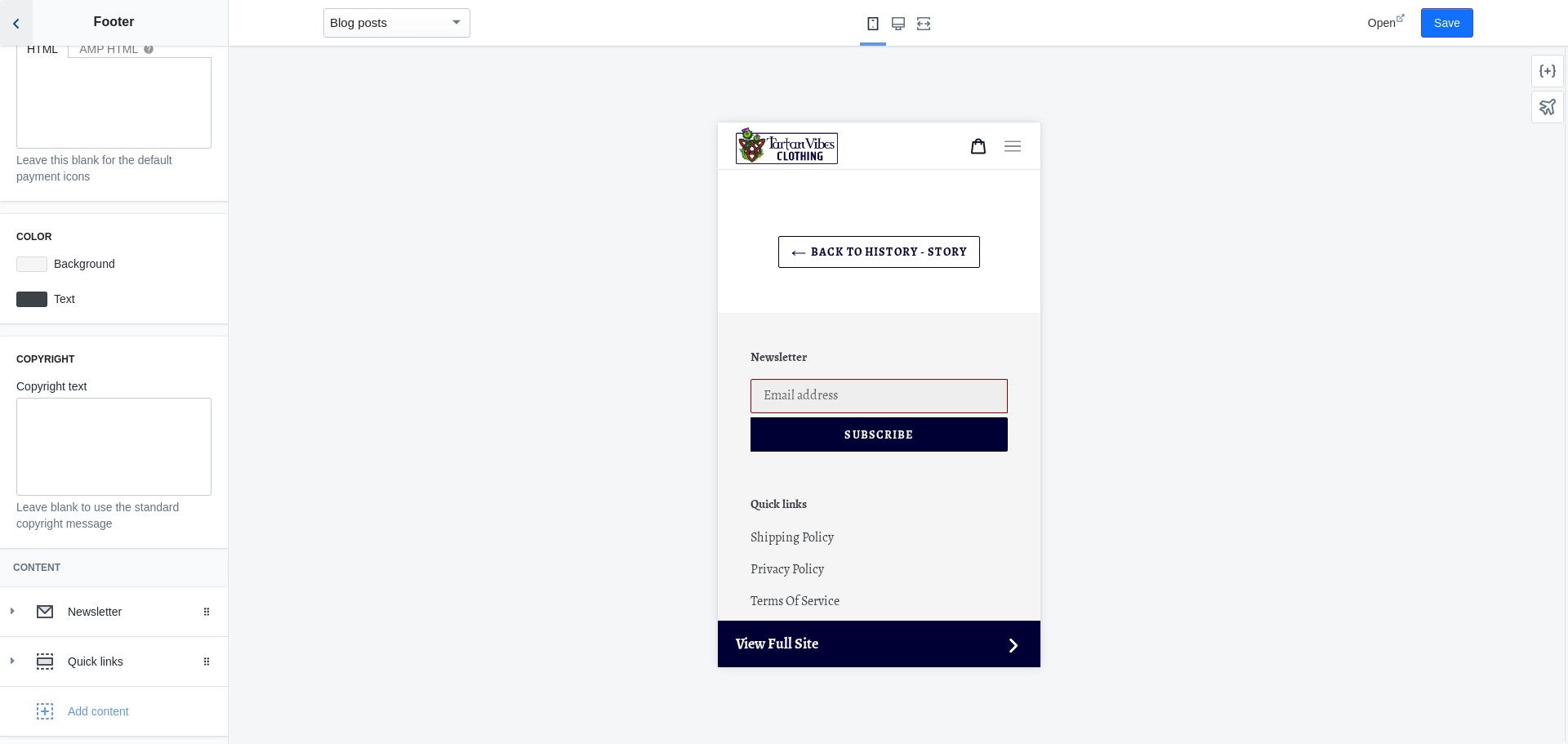
click at [24, 26] on icon "Back to sections" at bounding box center [16, 23] width 16 height 16
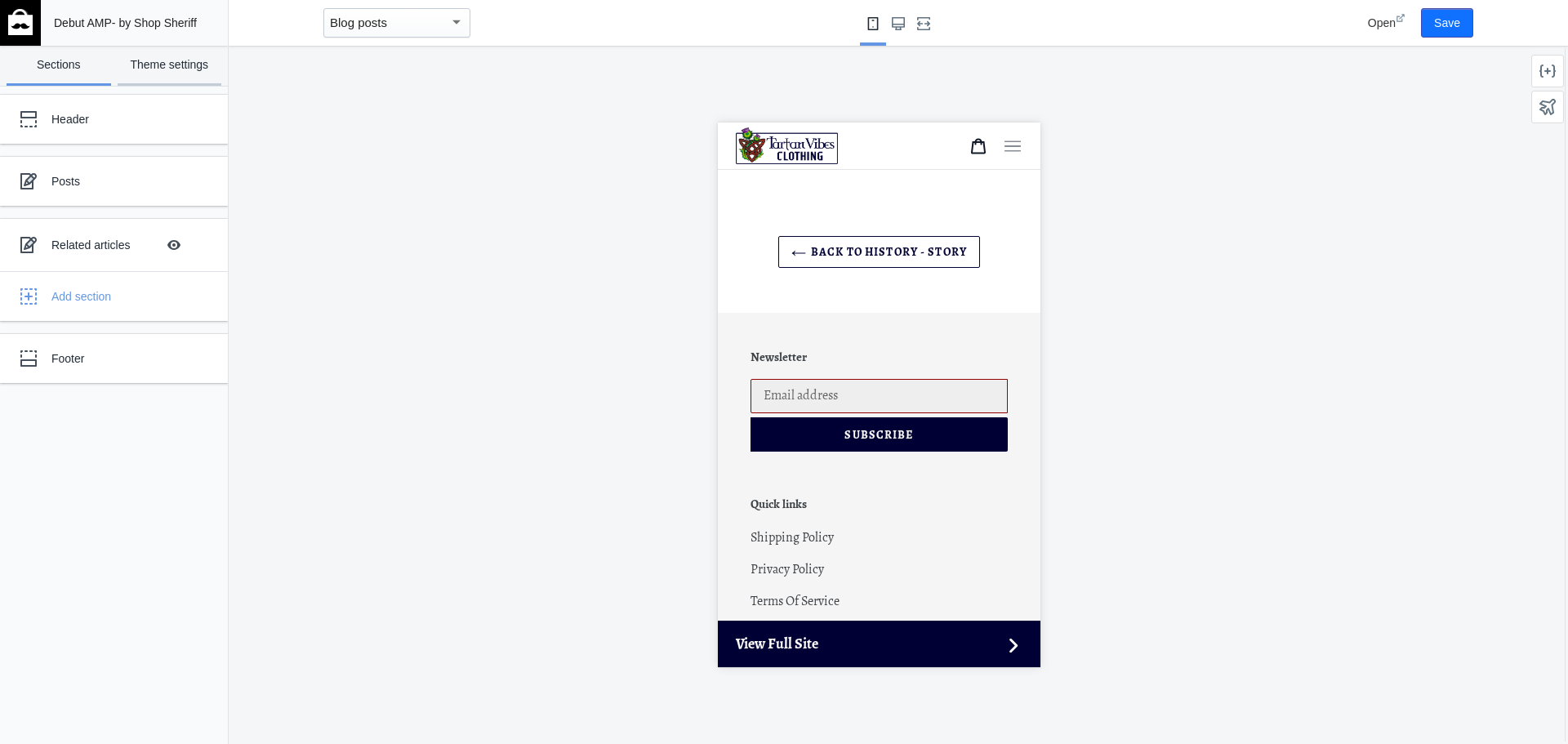
click at [171, 67] on link "Theme settings" at bounding box center [169, 66] width 105 height 40
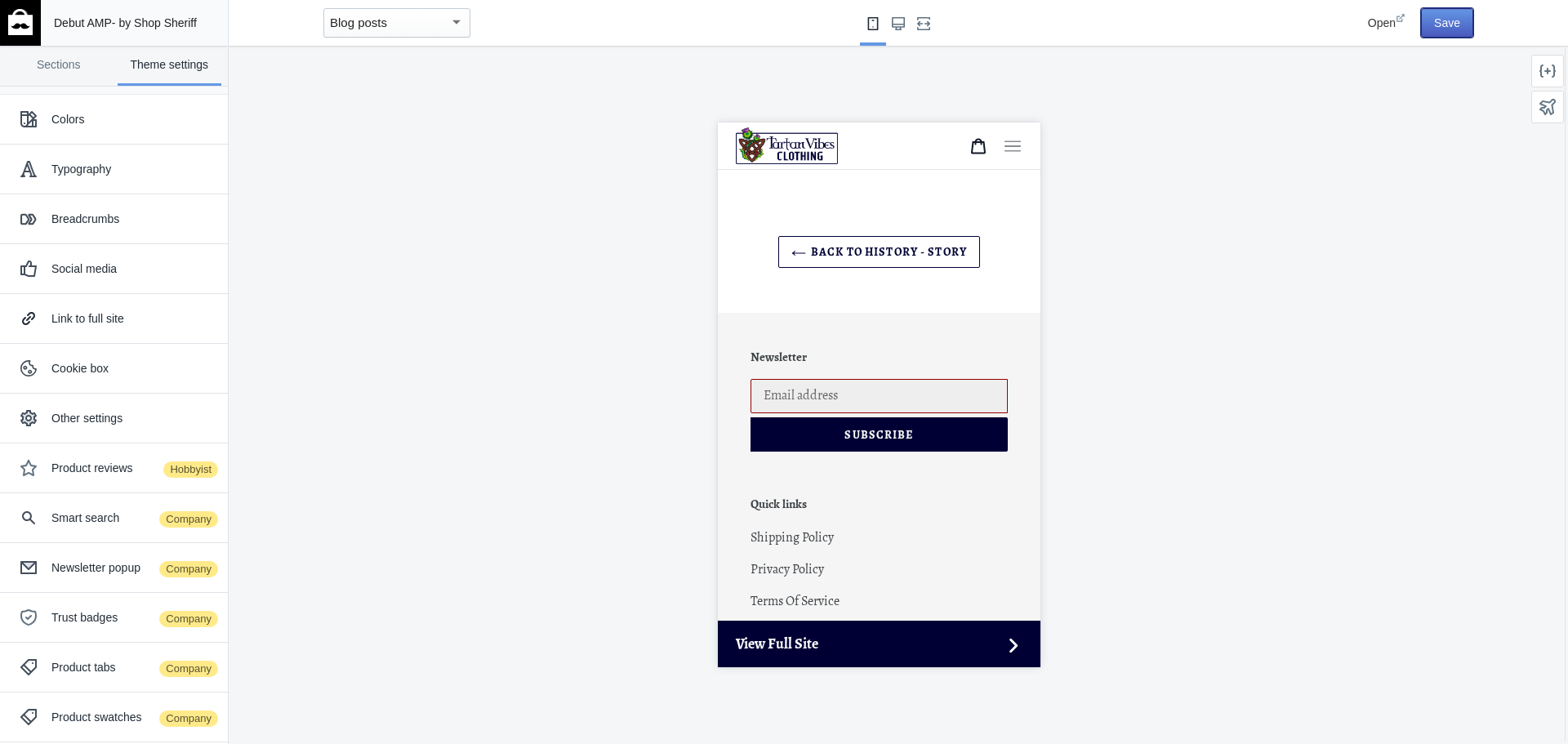
click at [1460, 22] on button "Save" at bounding box center [1446, 23] width 52 height 30
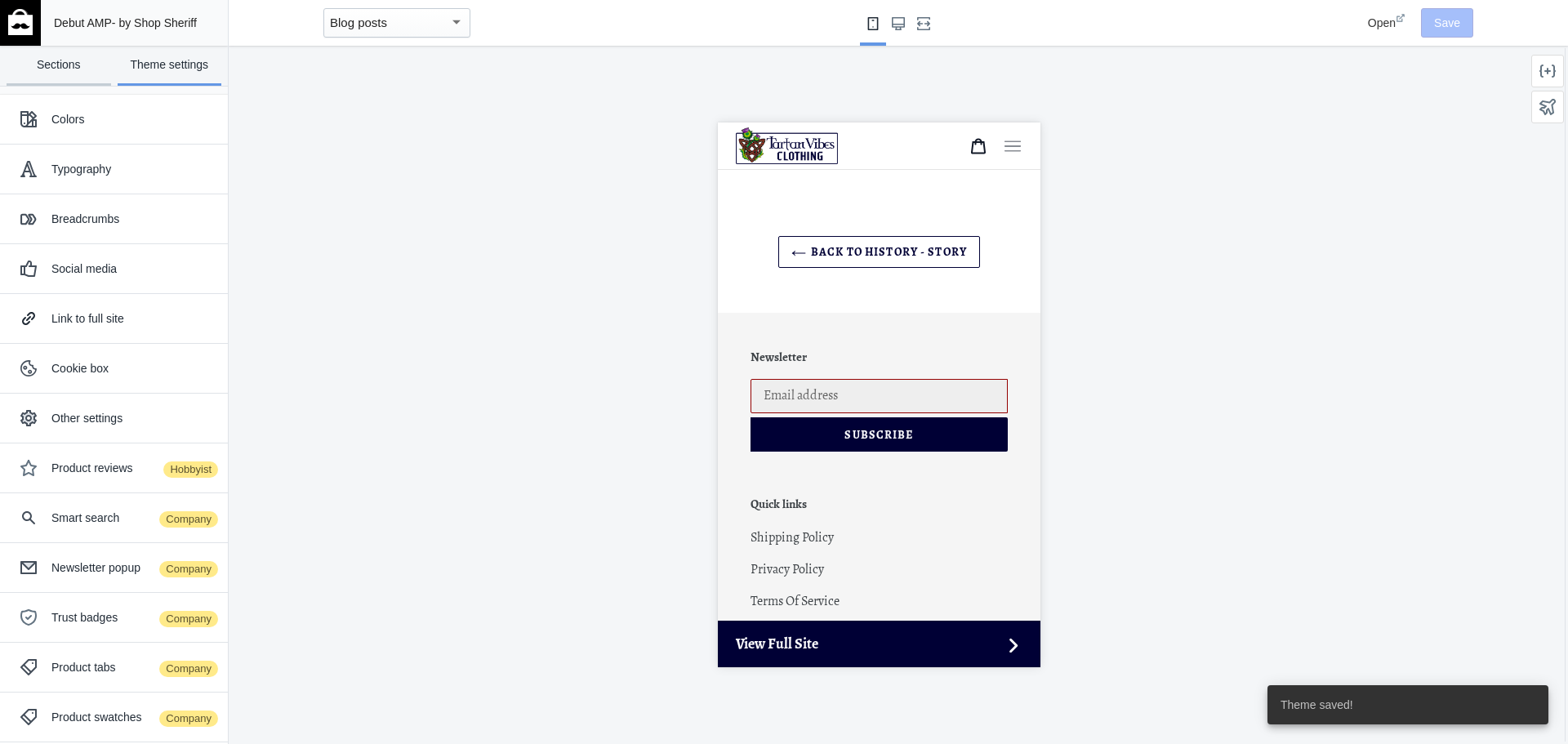
click at [59, 68] on link "Sections" at bounding box center [59, 66] width 105 height 40
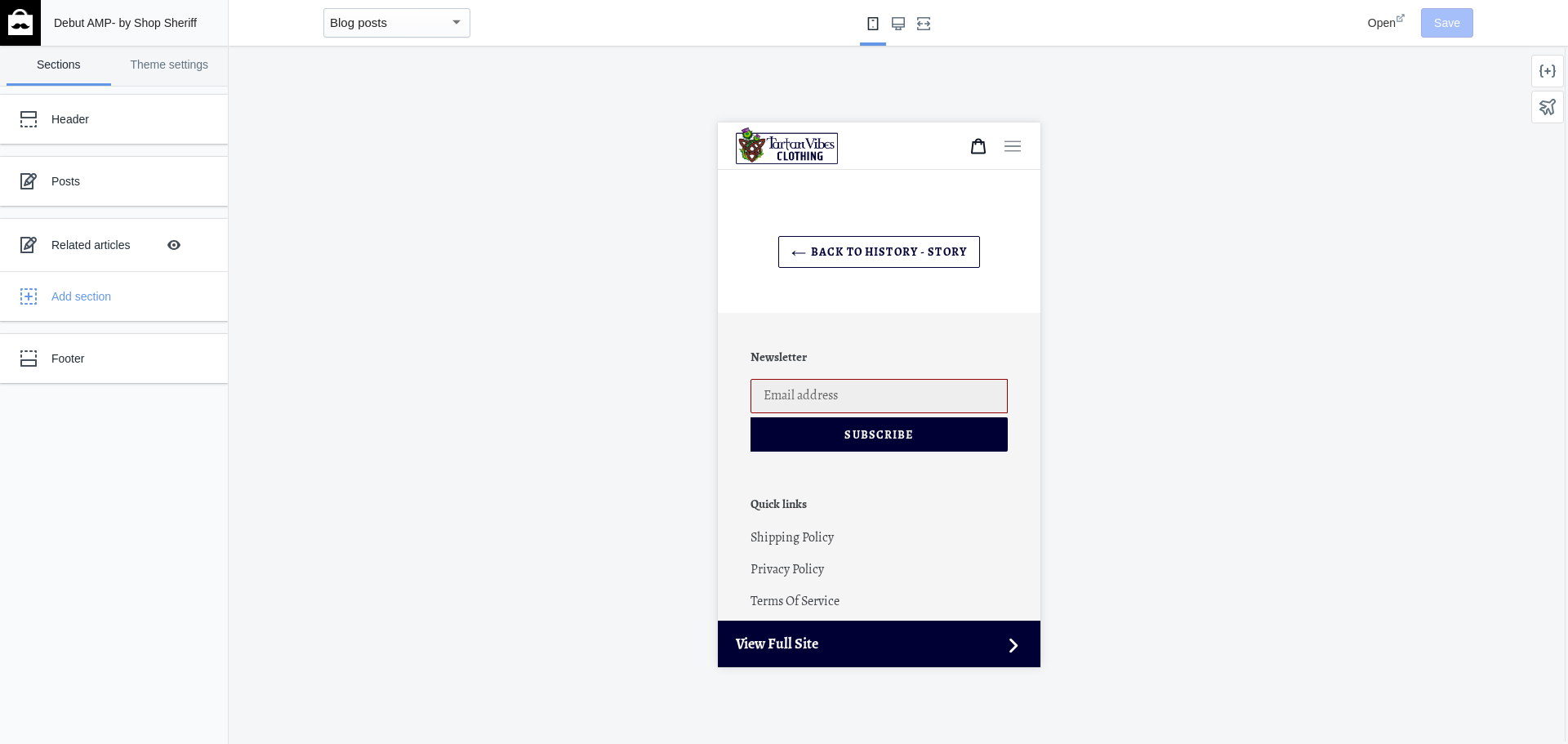
click at [1382, 24] on span "Open" at bounding box center [1382, 22] width 28 height 13
click at [49, 297] on div "Add section" at bounding box center [113, 296] width 203 height 32
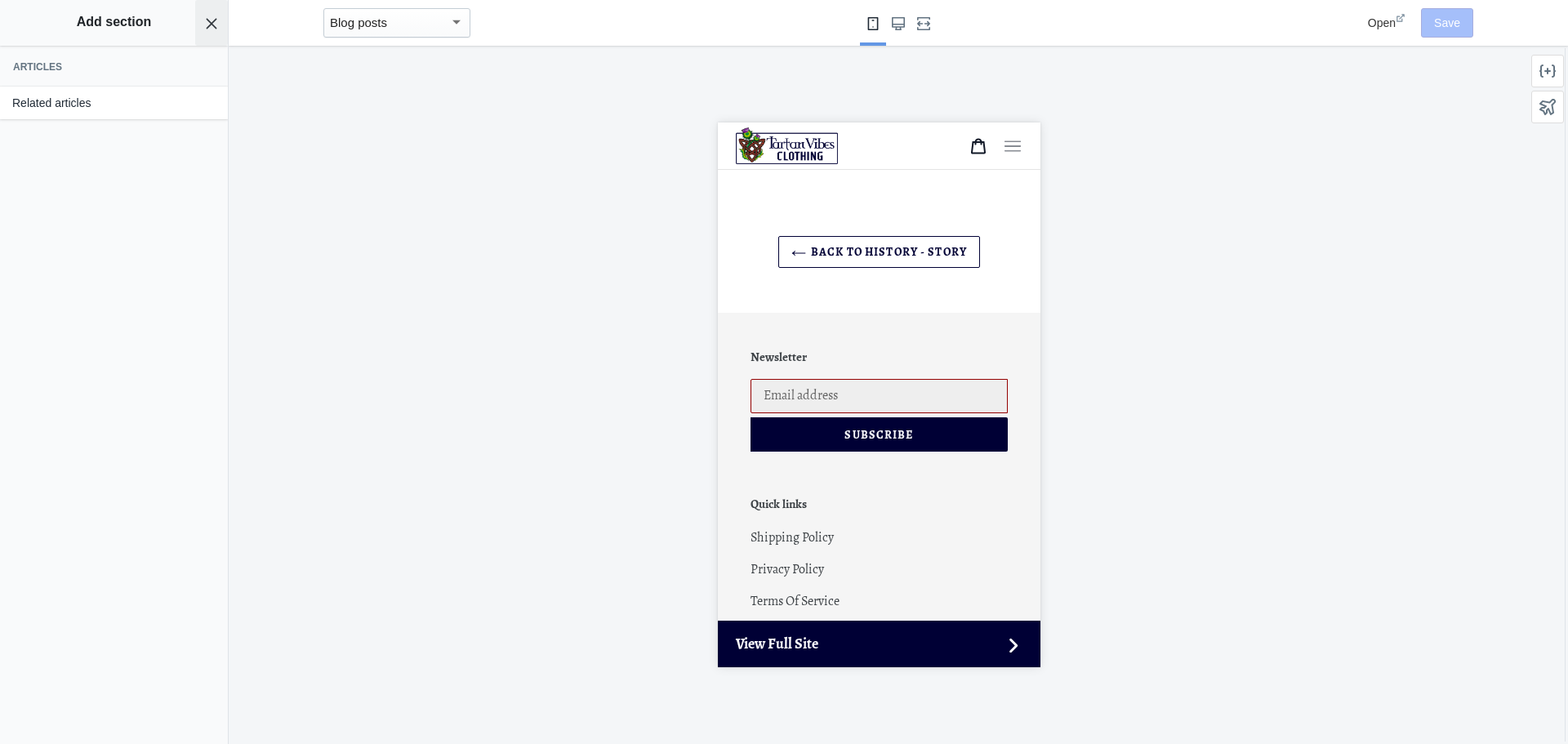
click at [214, 22] on use "Close panel" at bounding box center [212, 23] width 10 height 10
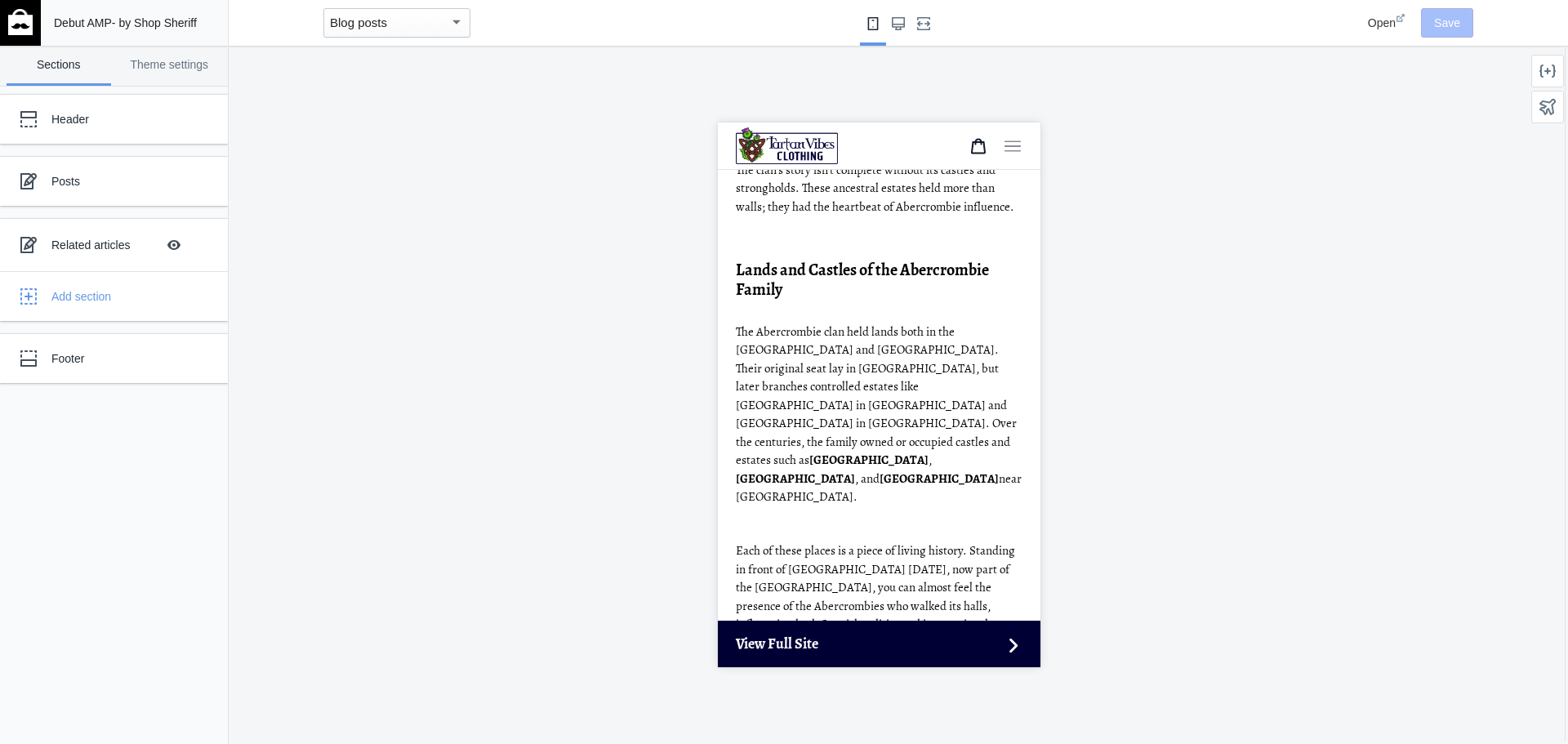
scroll to position [2028, 0]
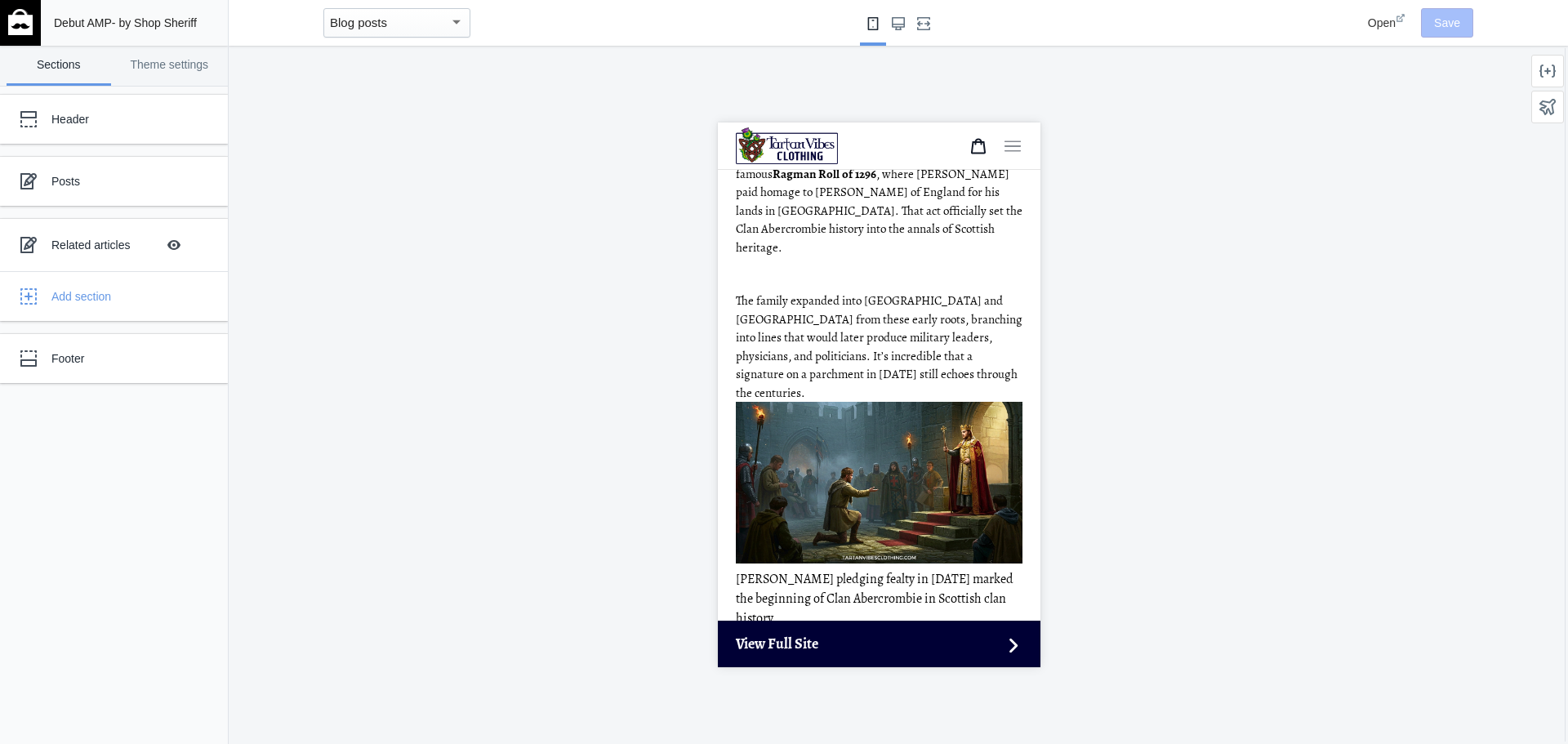
click at [1371, 26] on span "Open" at bounding box center [1382, 22] width 28 height 13
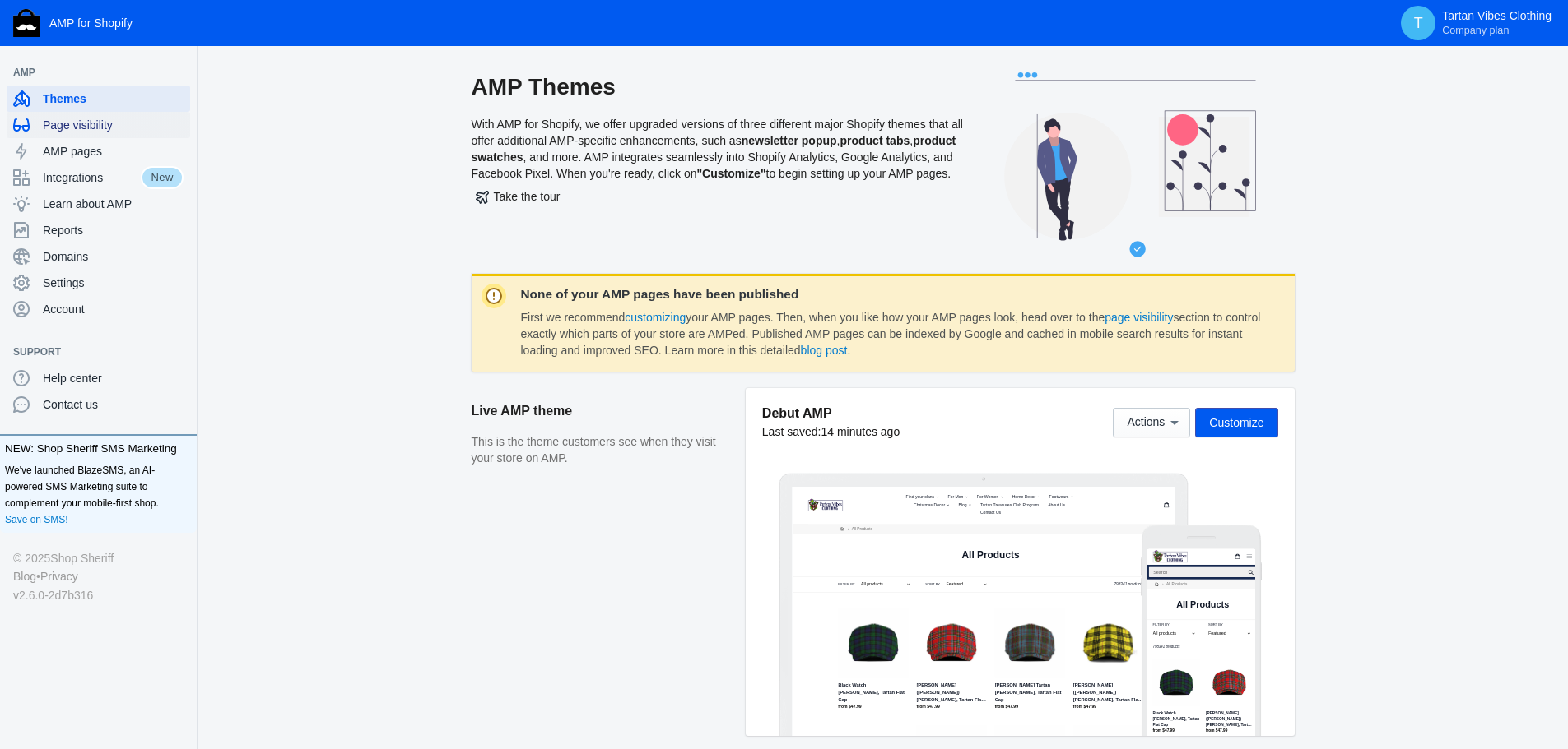
click at [151, 129] on span "Page visibility" at bounding box center [113, 124] width 141 height 16
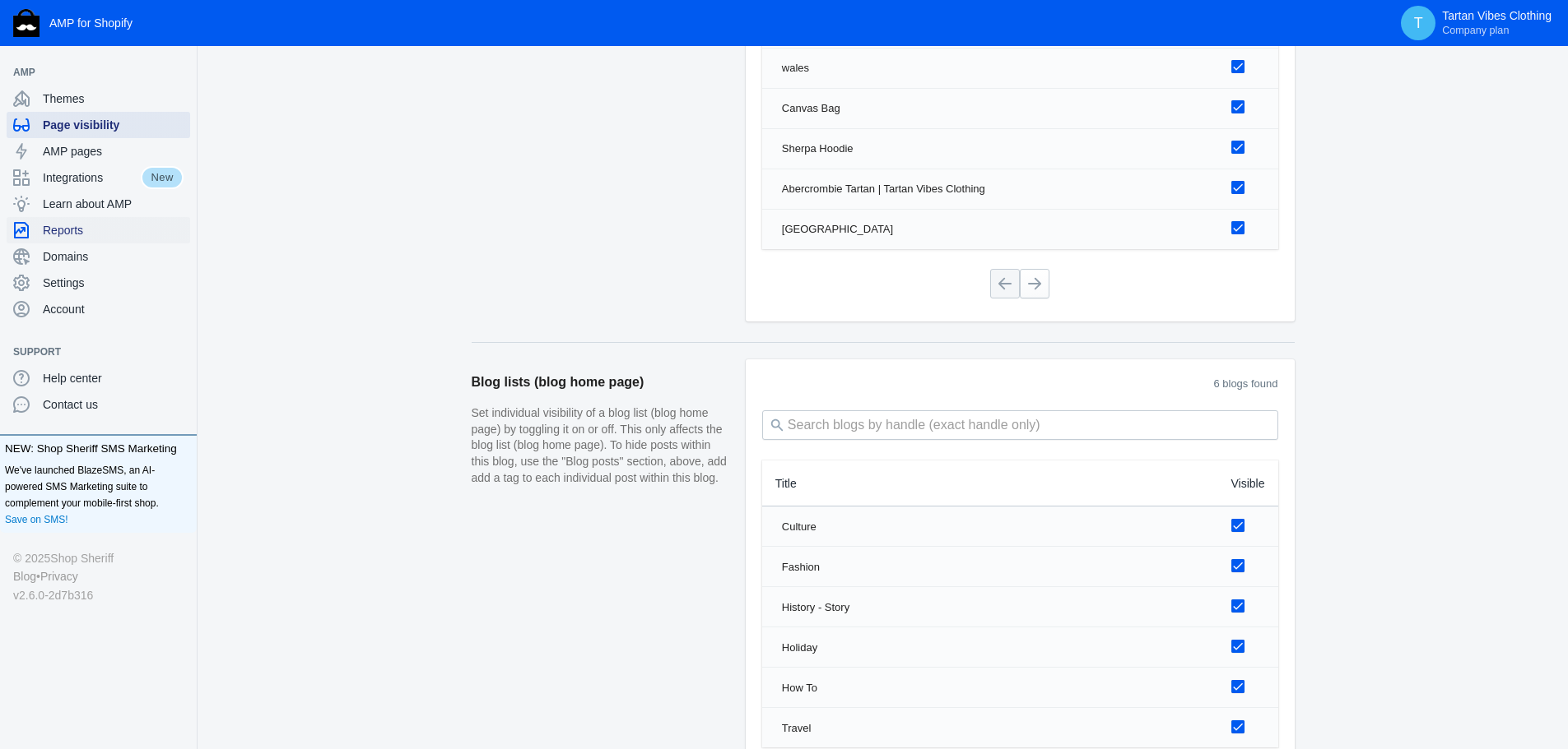
scroll to position [1238, 0]
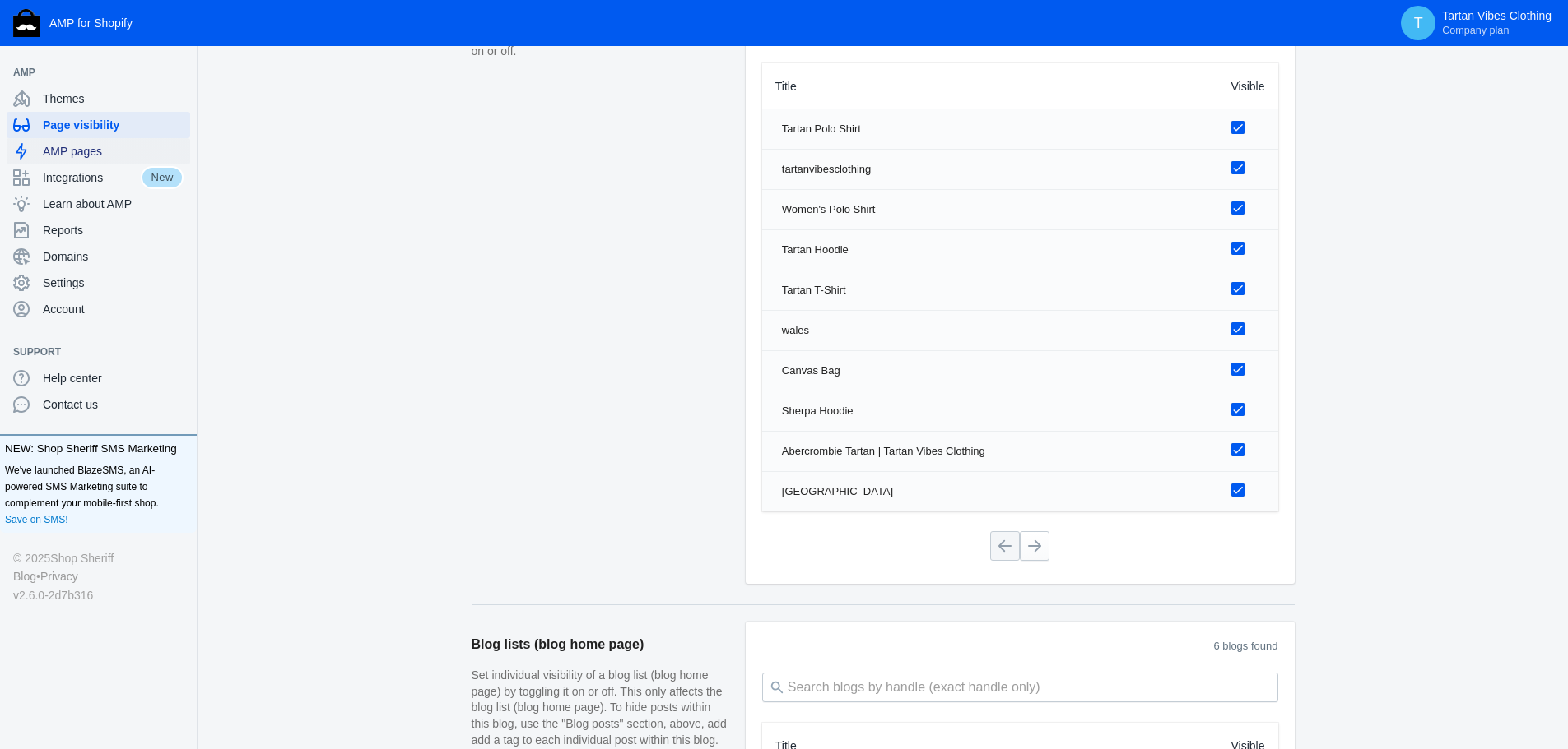
click at [87, 156] on span "AMP pages" at bounding box center [113, 151] width 141 height 16
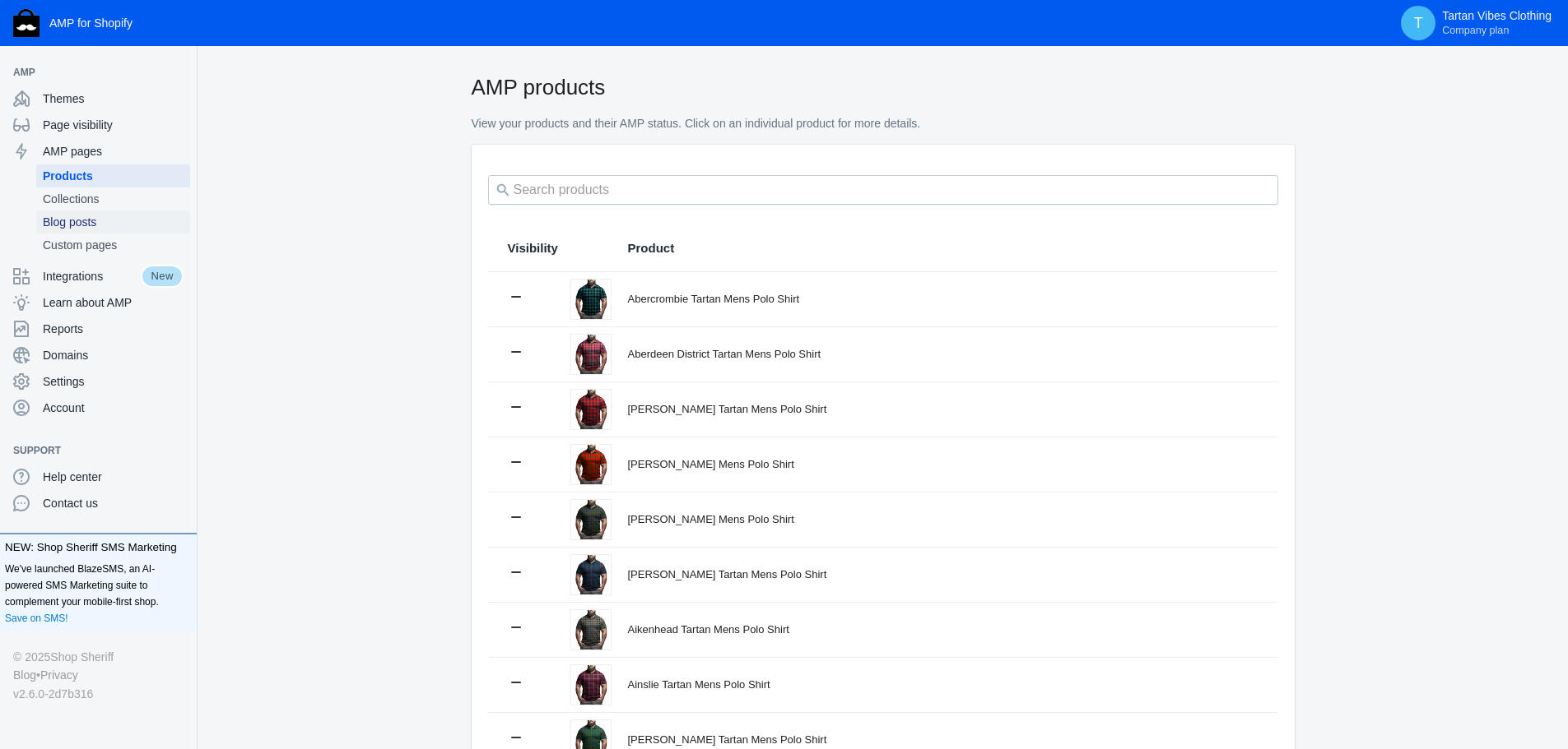
click at [130, 223] on span "Blog posts" at bounding box center [113, 222] width 141 height 16
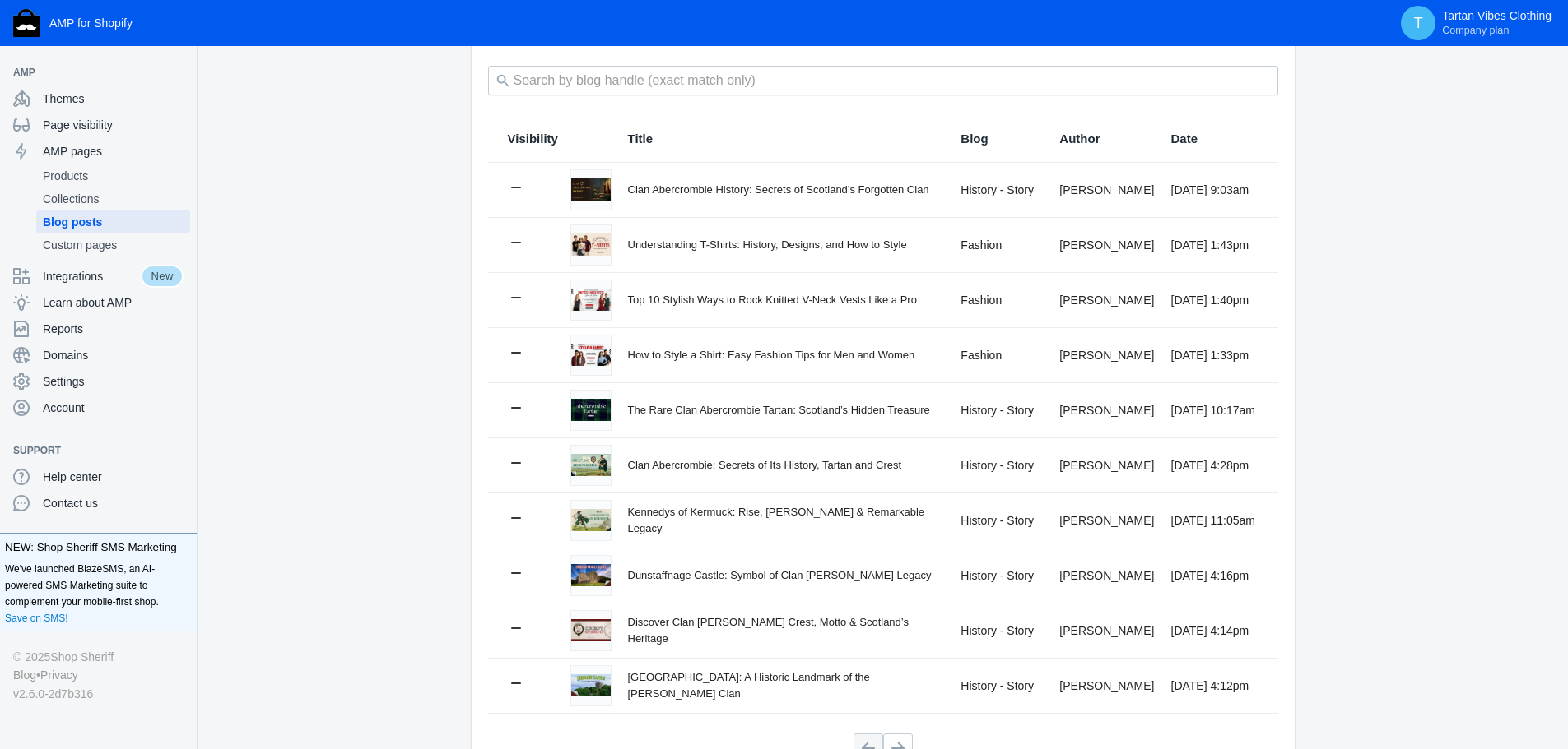
scroll to position [82, 0]
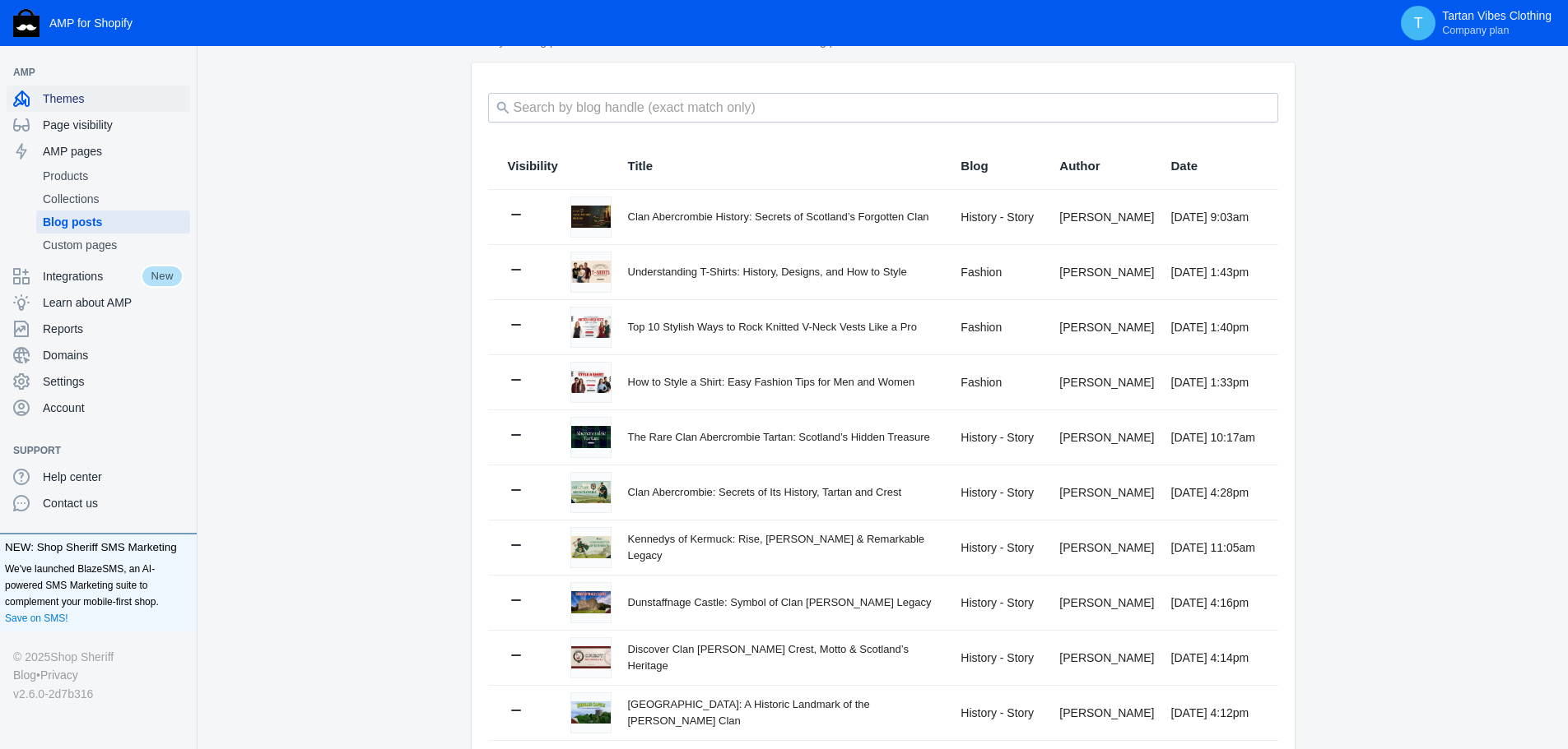
click at [47, 95] on span "Themes" at bounding box center [113, 99] width 141 height 16
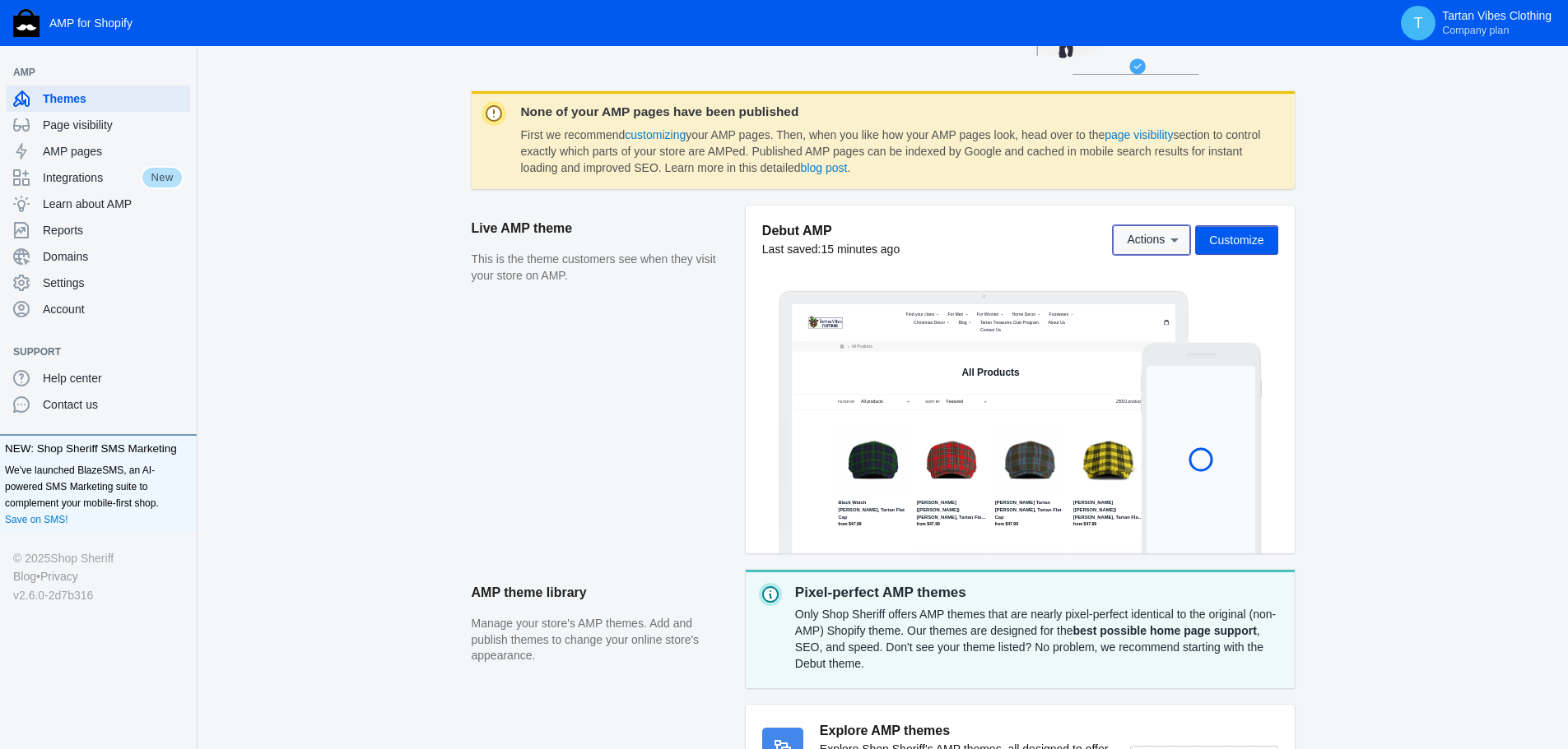
click at [1156, 239] on span "Actions" at bounding box center [1145, 240] width 38 height 13
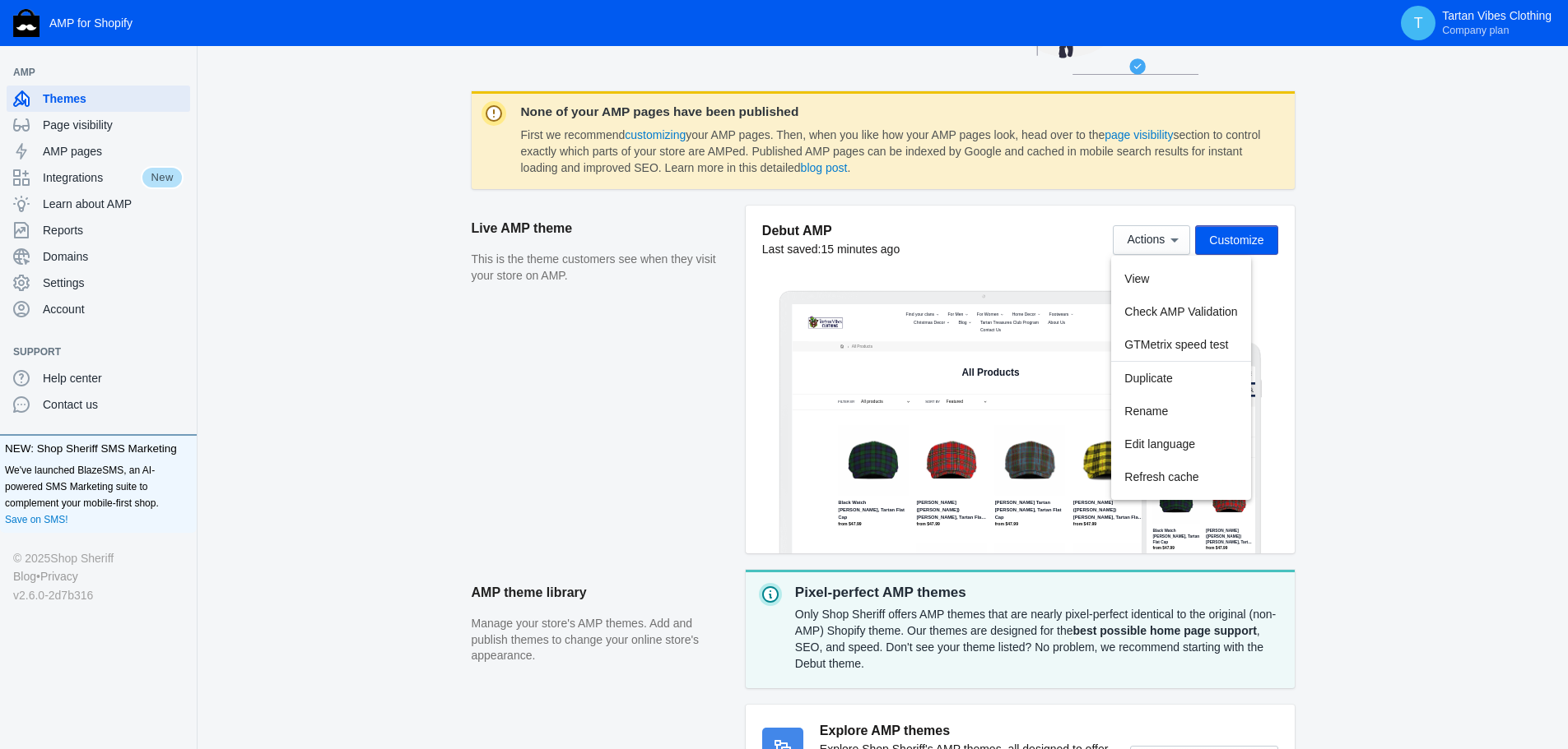
click at [473, 429] on div at bounding box center [784, 374] width 1568 height 749
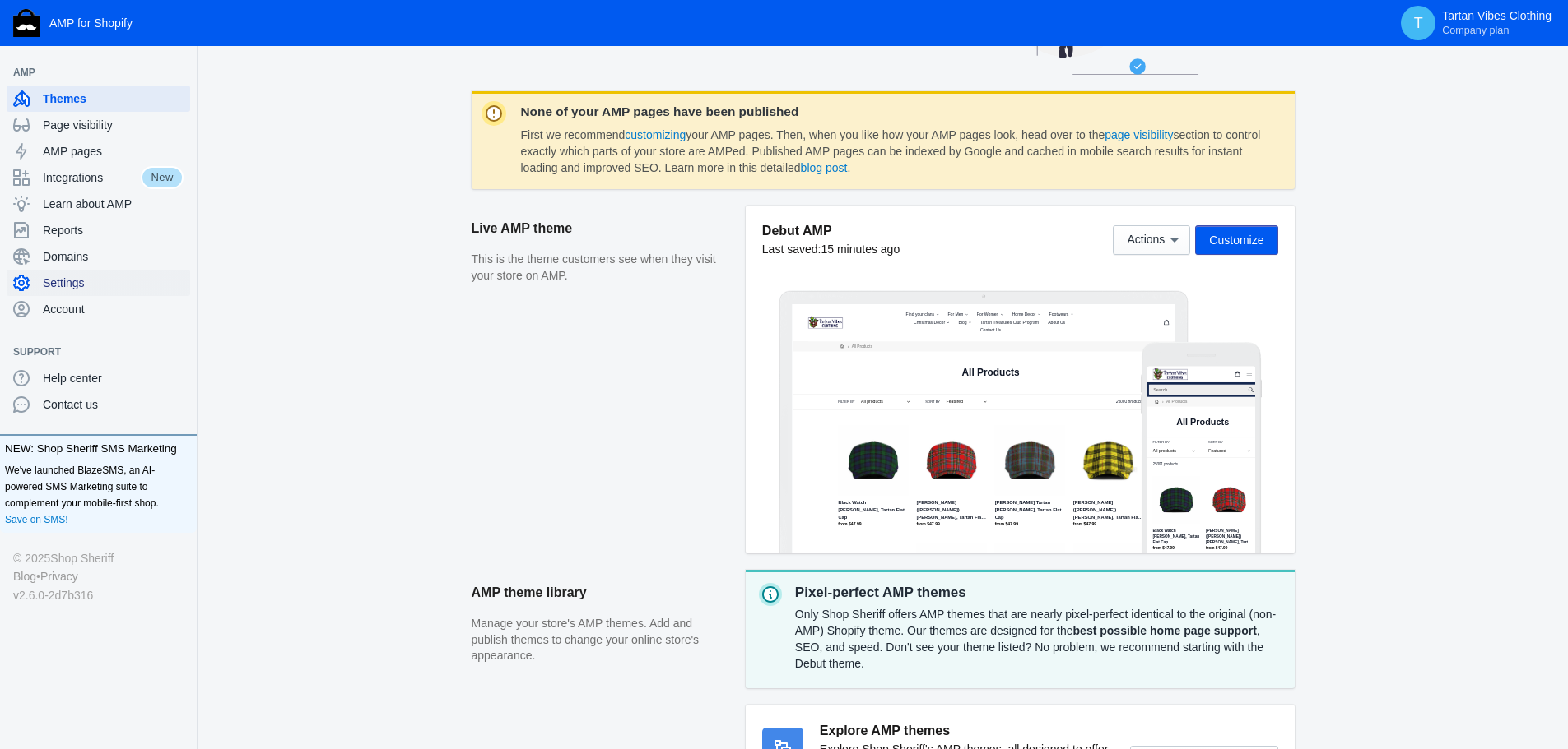
click at [86, 284] on span "Settings" at bounding box center [113, 283] width 141 height 16
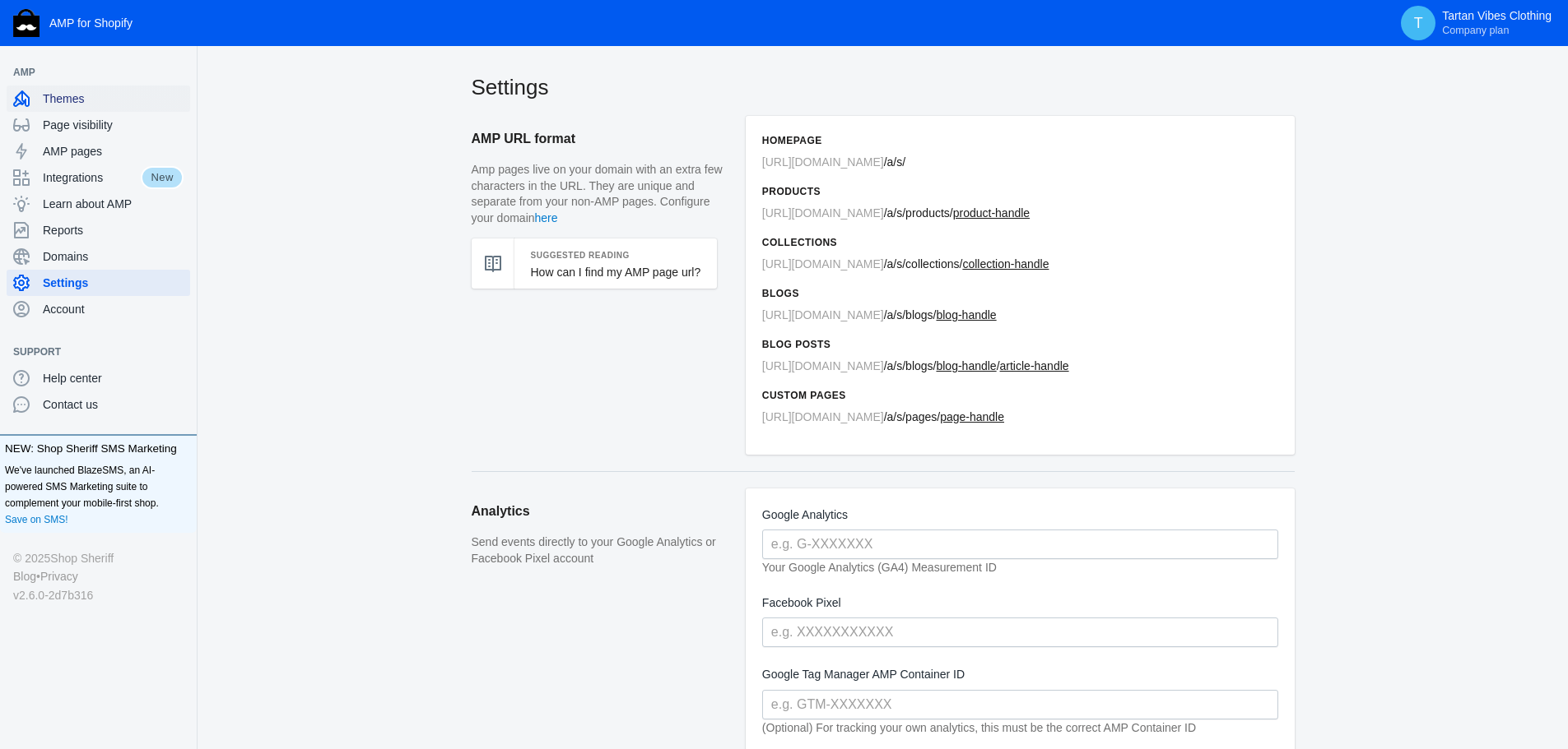
click at [102, 105] on span "Themes" at bounding box center [113, 99] width 141 height 16
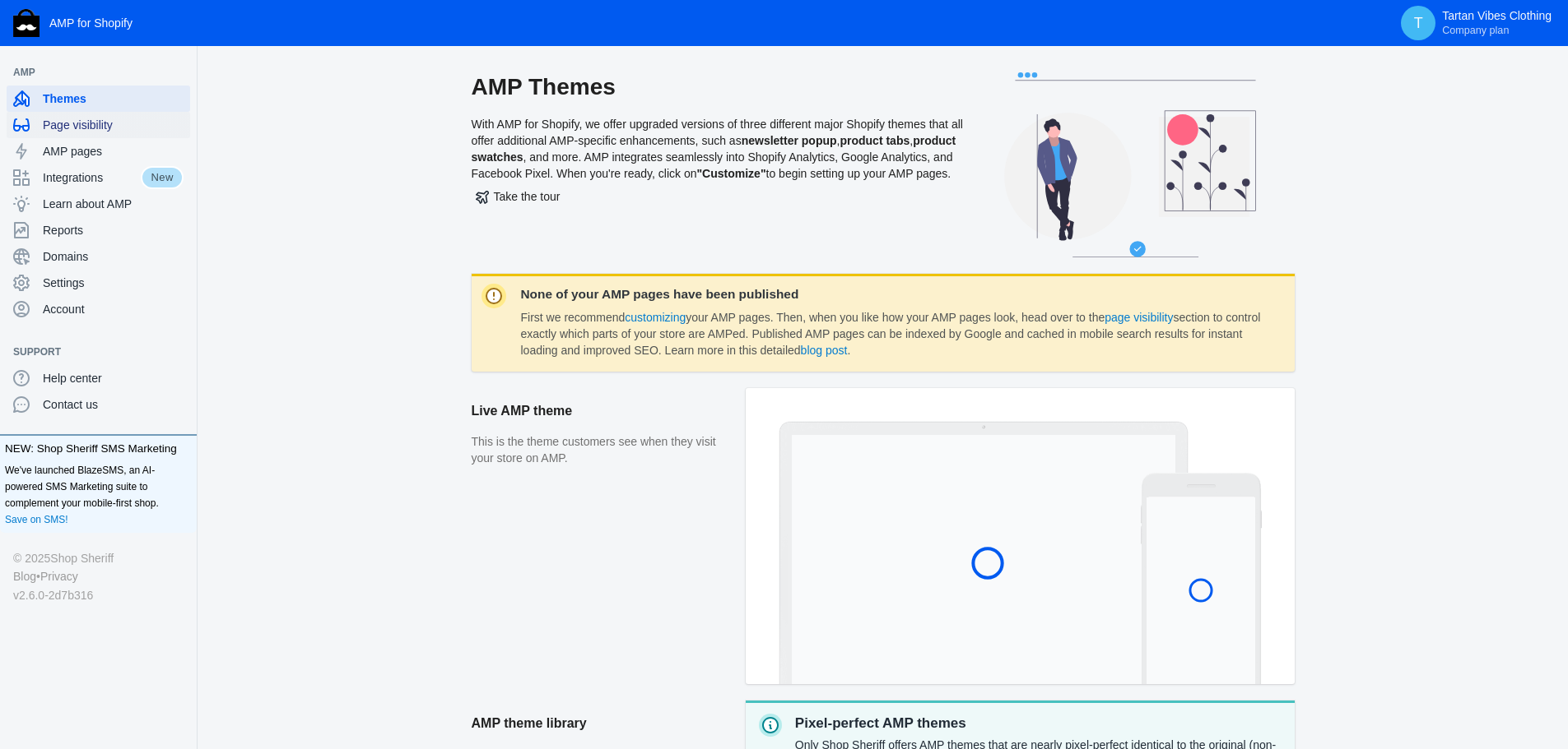
click at [102, 126] on span "Page visibility" at bounding box center [113, 124] width 141 height 16
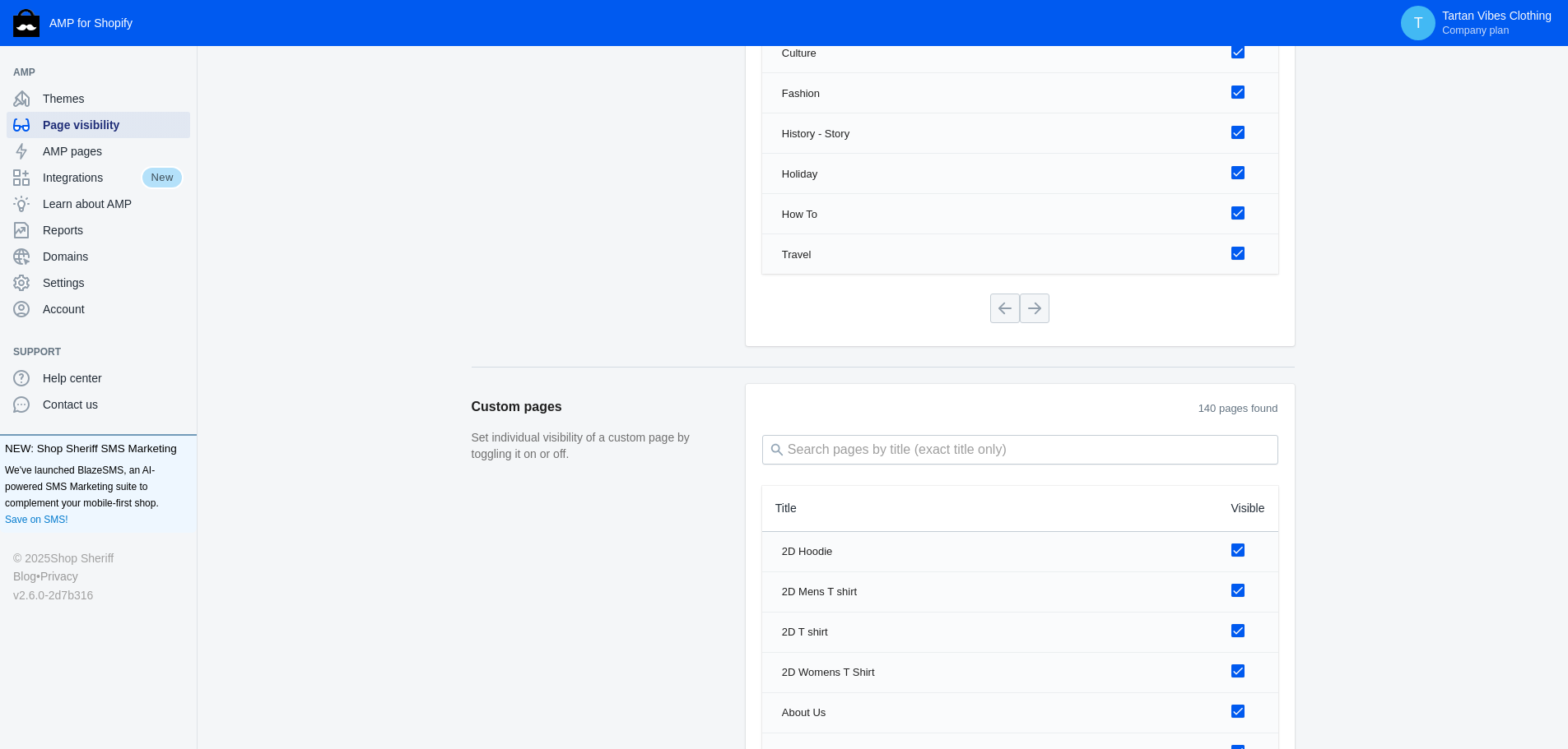
scroll to position [2307, 0]
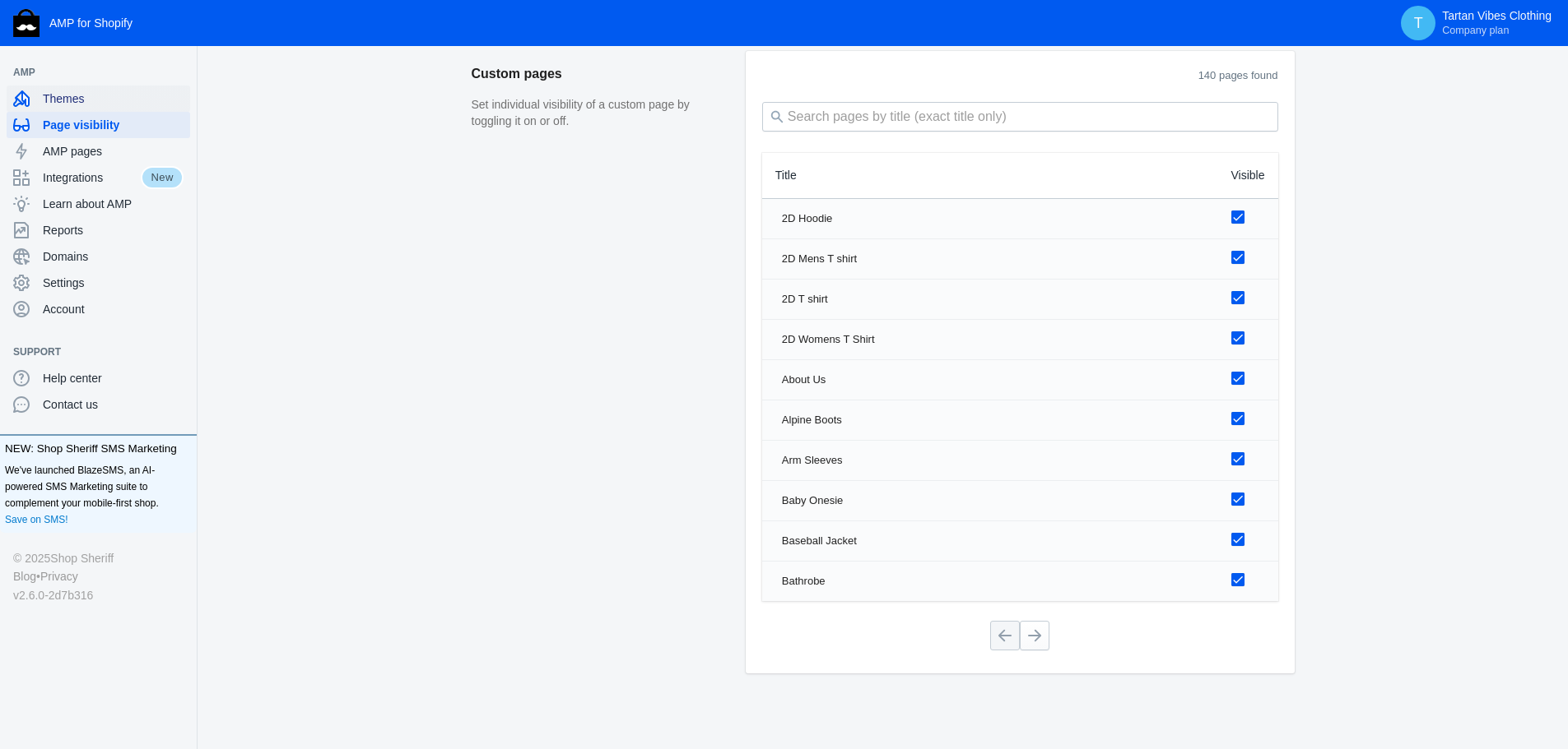
click at [66, 105] on span "Themes" at bounding box center [113, 99] width 141 height 16
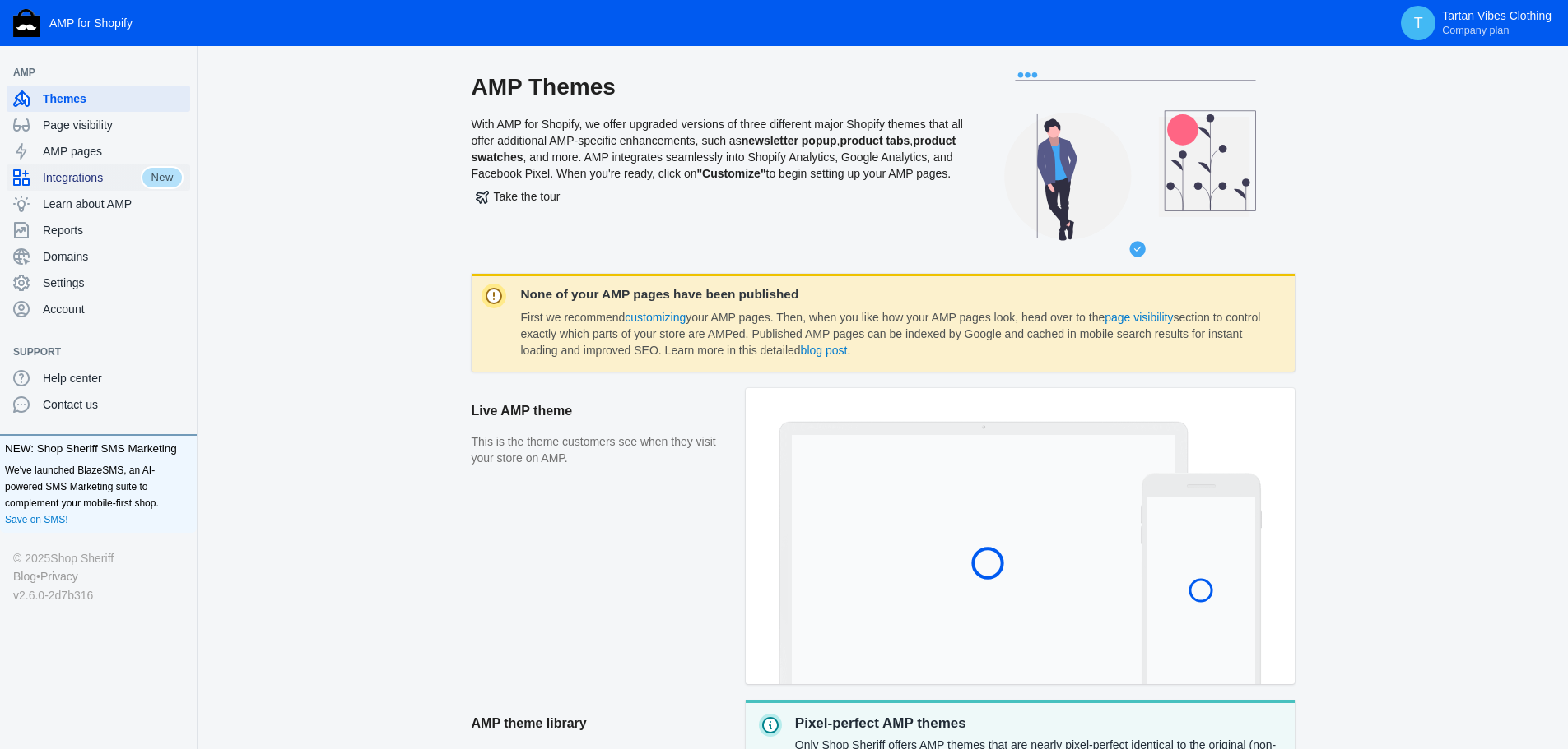
drag, startPoint x: 91, startPoint y: 174, endPoint x: 100, endPoint y: 175, distance: 9.1
click at [91, 174] on span "Integrations" at bounding box center [92, 177] width 98 height 16
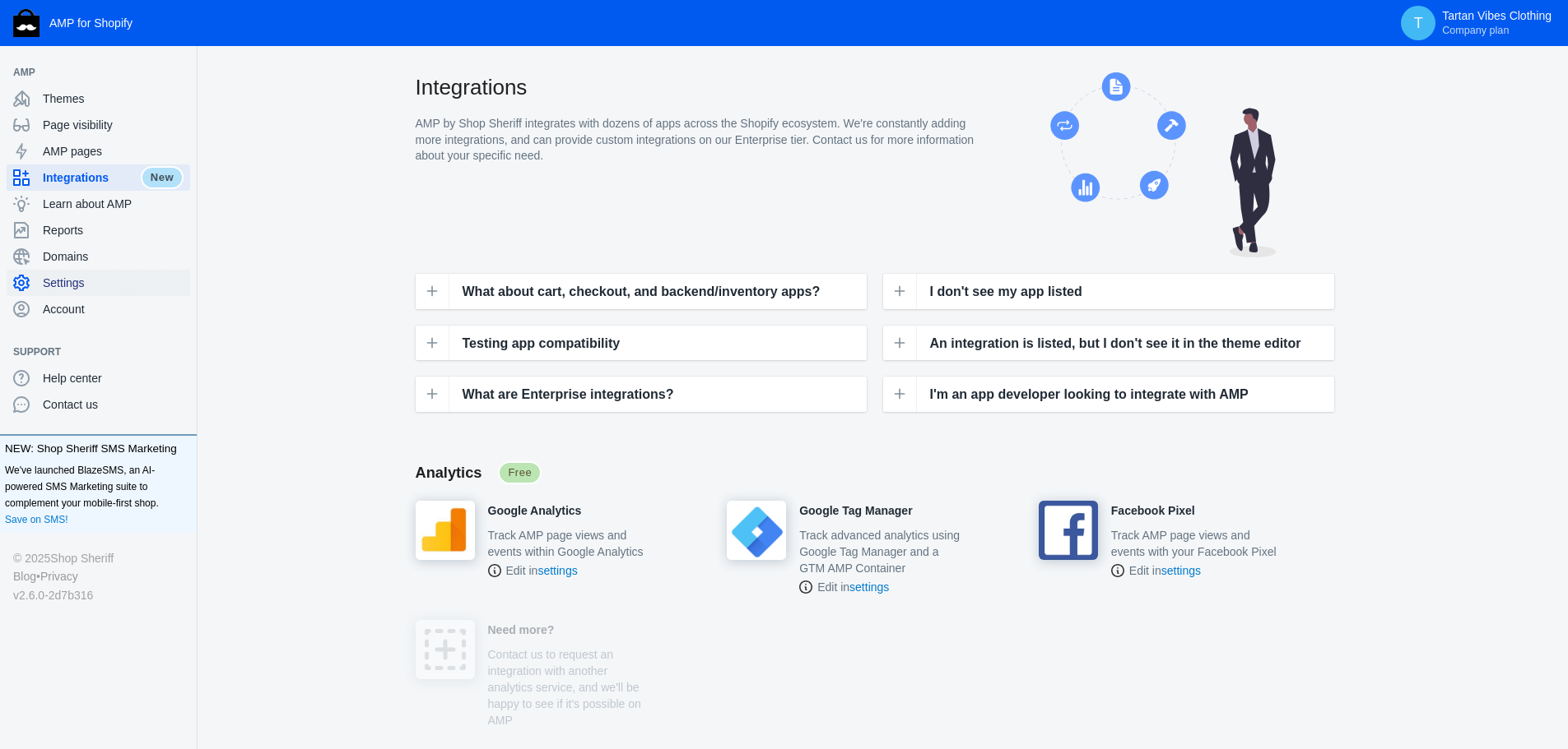
click at [91, 284] on span "Settings" at bounding box center [113, 283] width 141 height 16
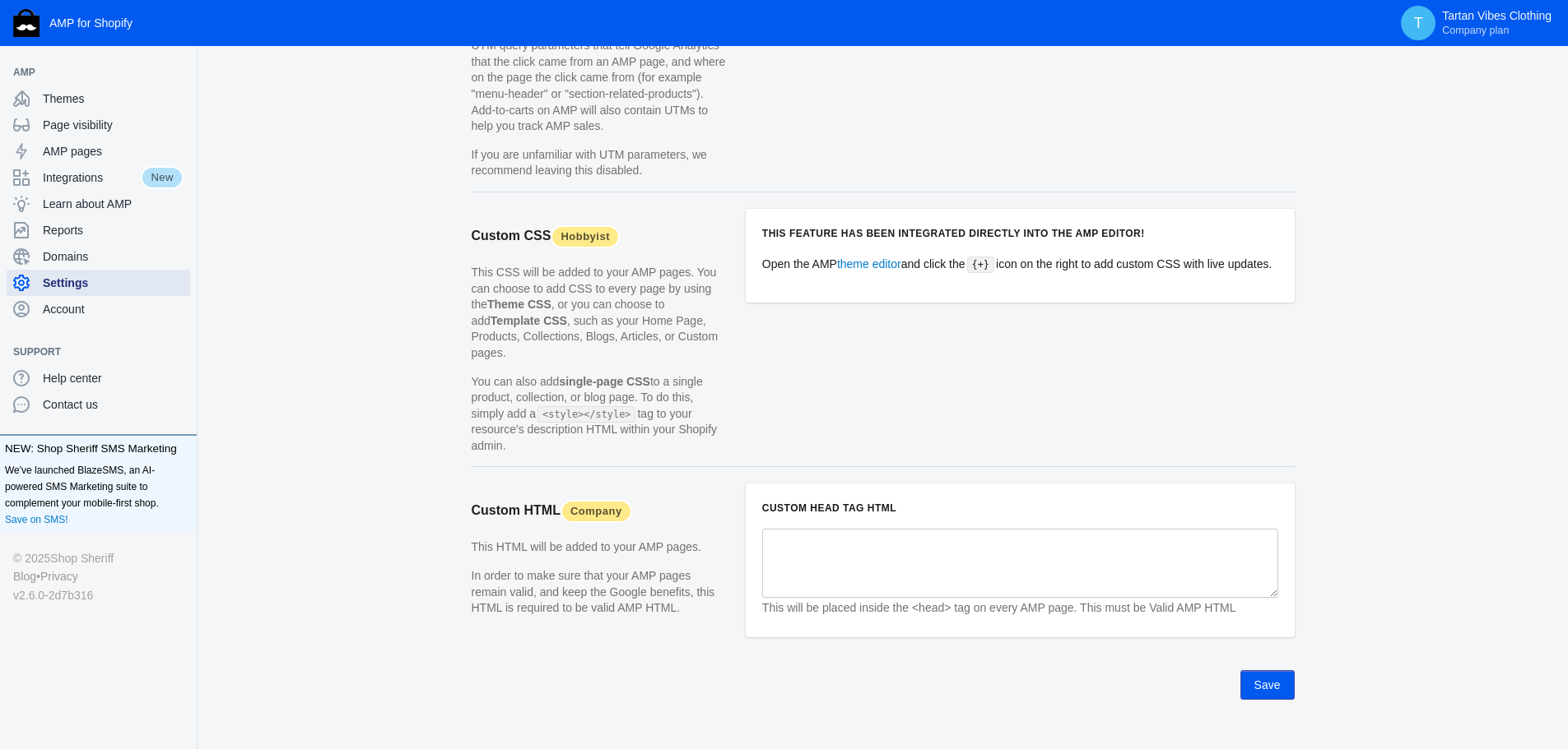
scroll to position [1507, 0]
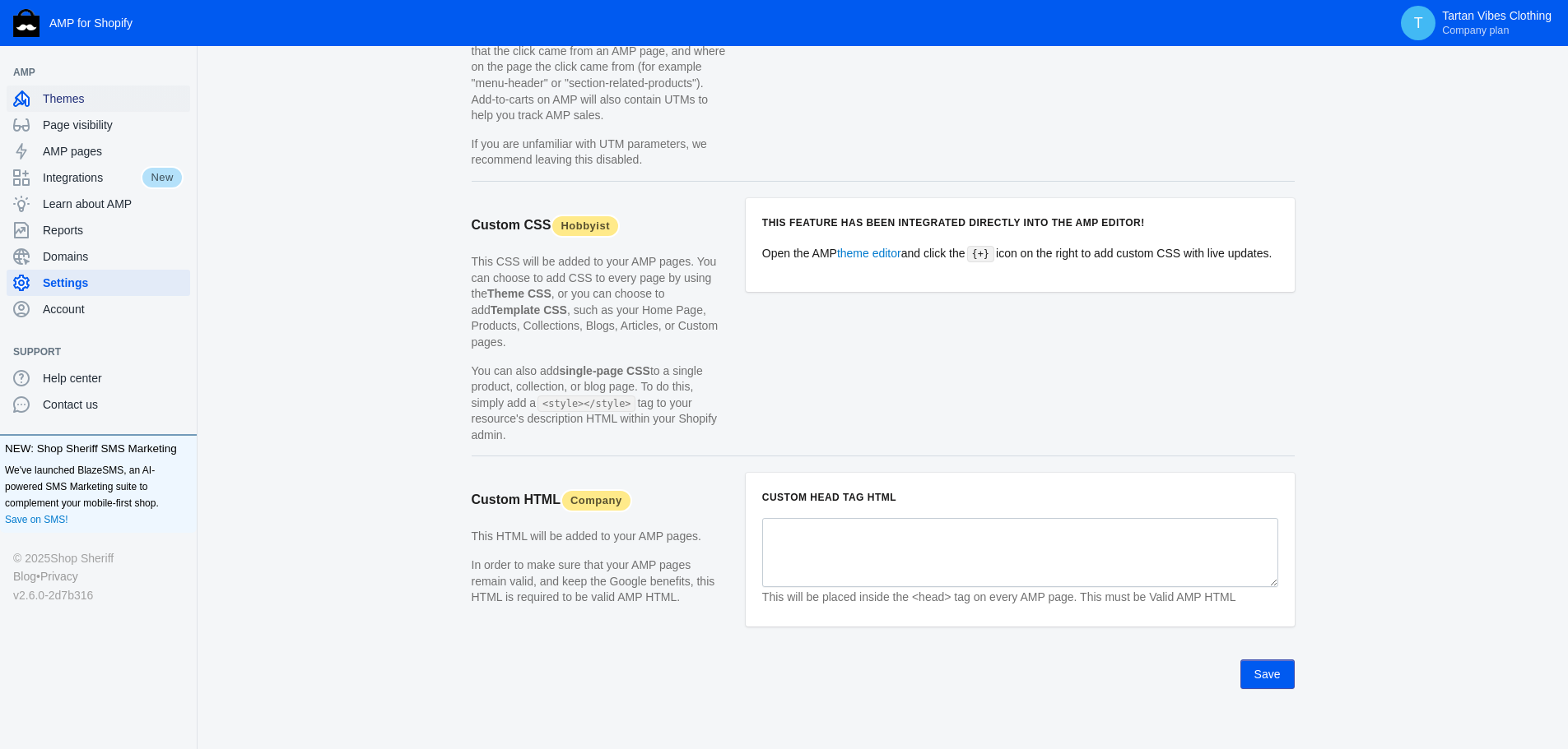
drag, startPoint x: 98, startPoint y: 100, endPoint x: 112, endPoint y: 104, distance: 14.6
click at [98, 100] on span "Themes" at bounding box center [113, 99] width 141 height 16
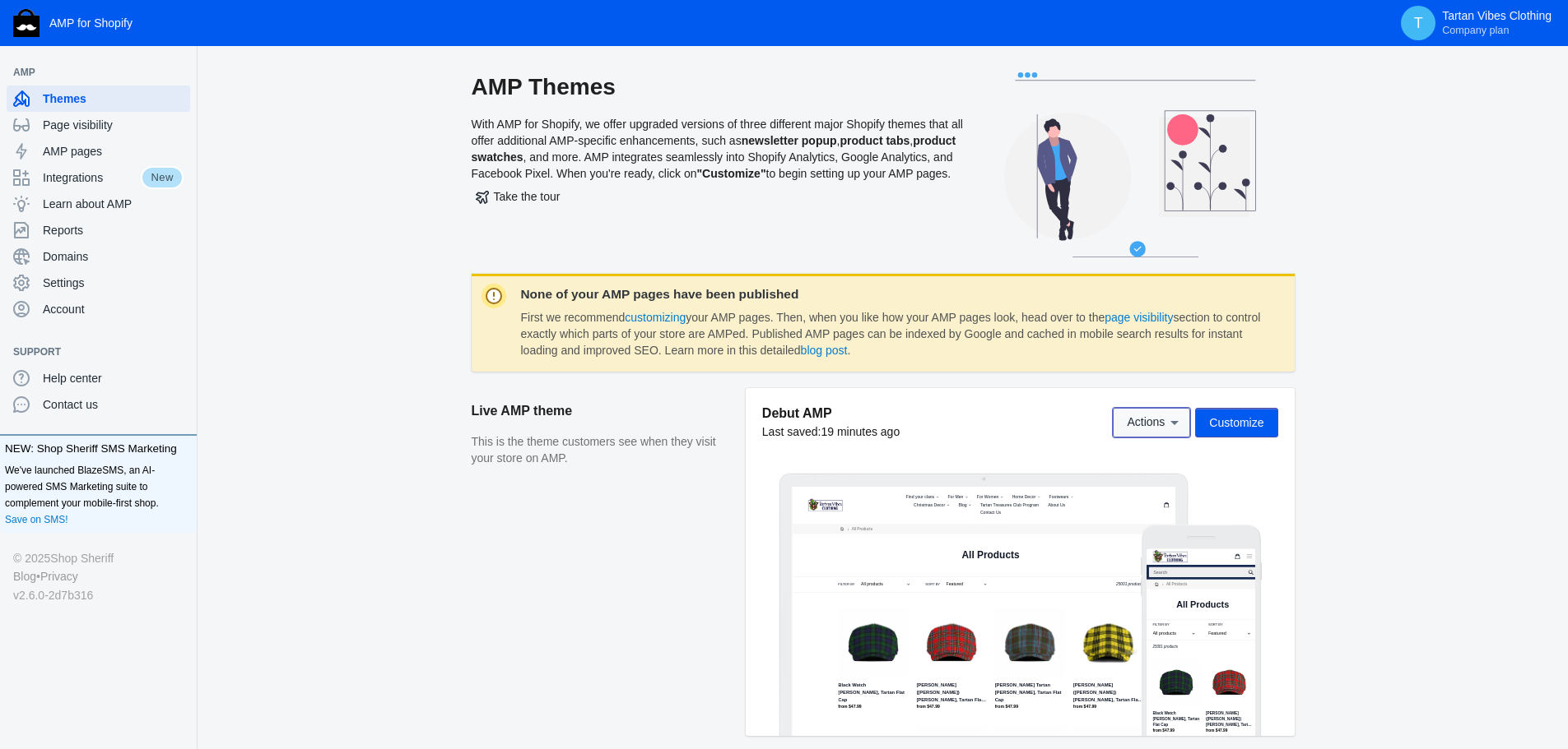
click at [1150, 421] on span "Actions" at bounding box center [1145, 422] width 38 height 13
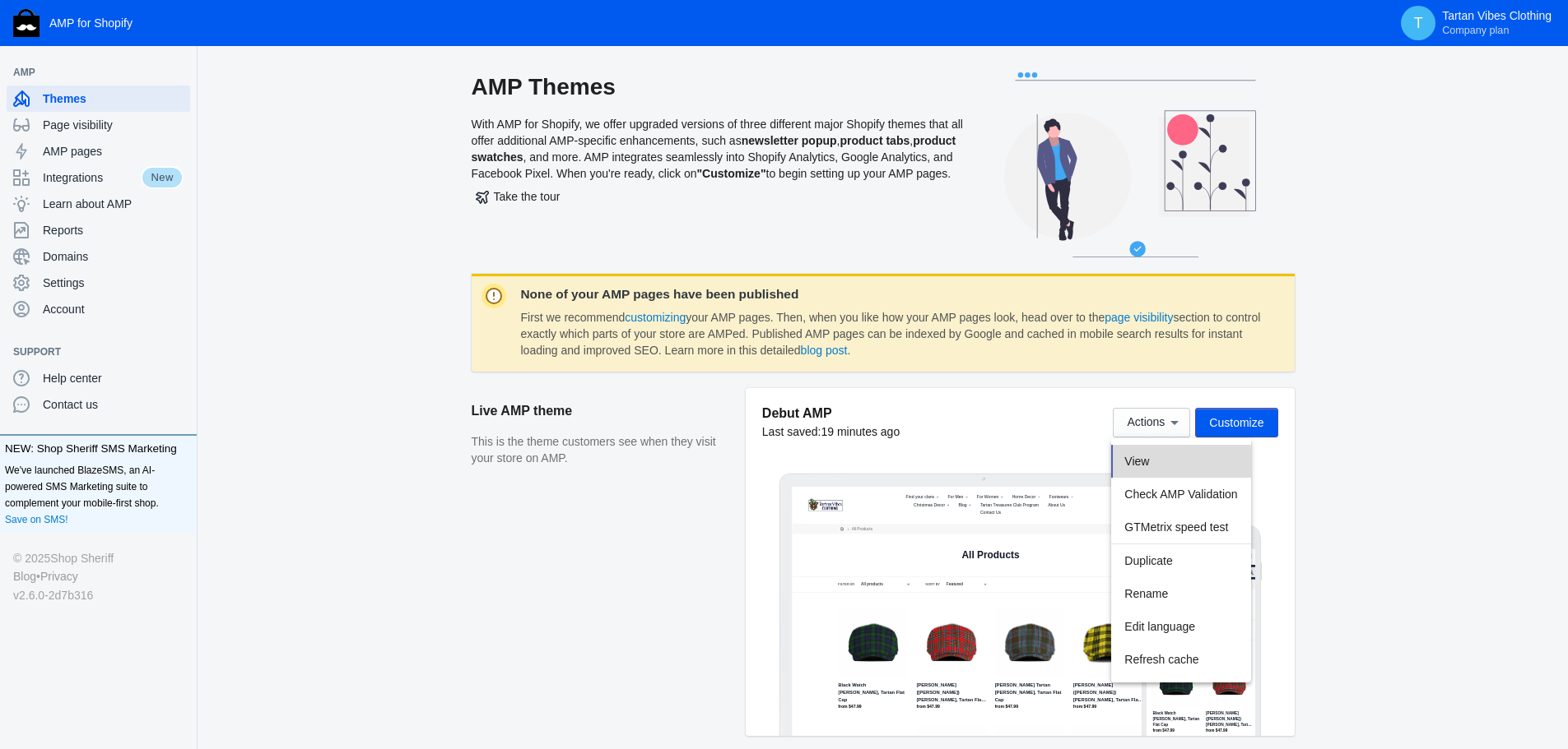
click at [1156, 464] on button "View" at bounding box center [1181, 461] width 139 height 33
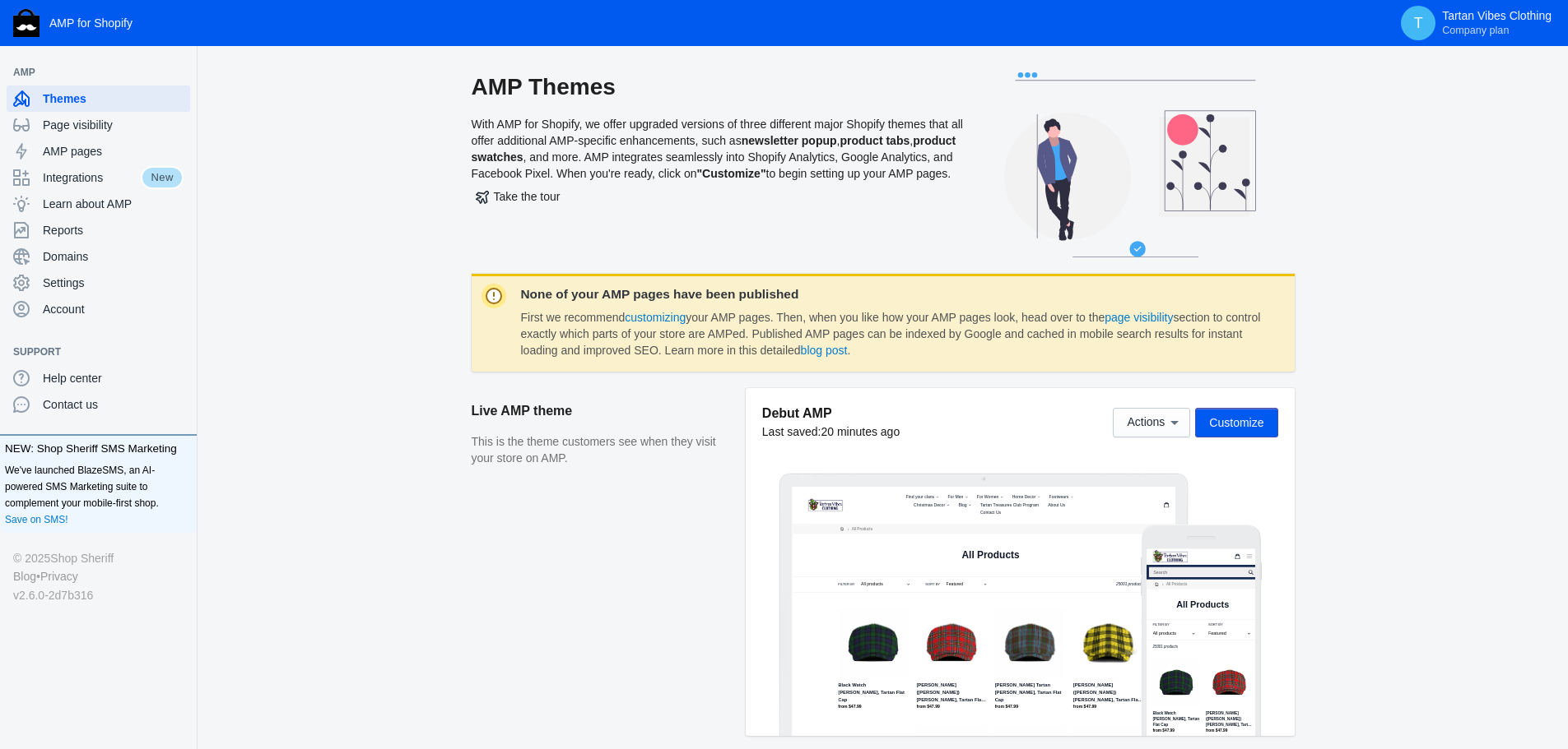
click at [626, 574] on aside "Live AMP theme This is the theme customers see when they visit your store on AM…" at bounding box center [609, 570] width 274 height 364
click at [1243, 419] on span "Customize" at bounding box center [1235, 422] width 54 height 13
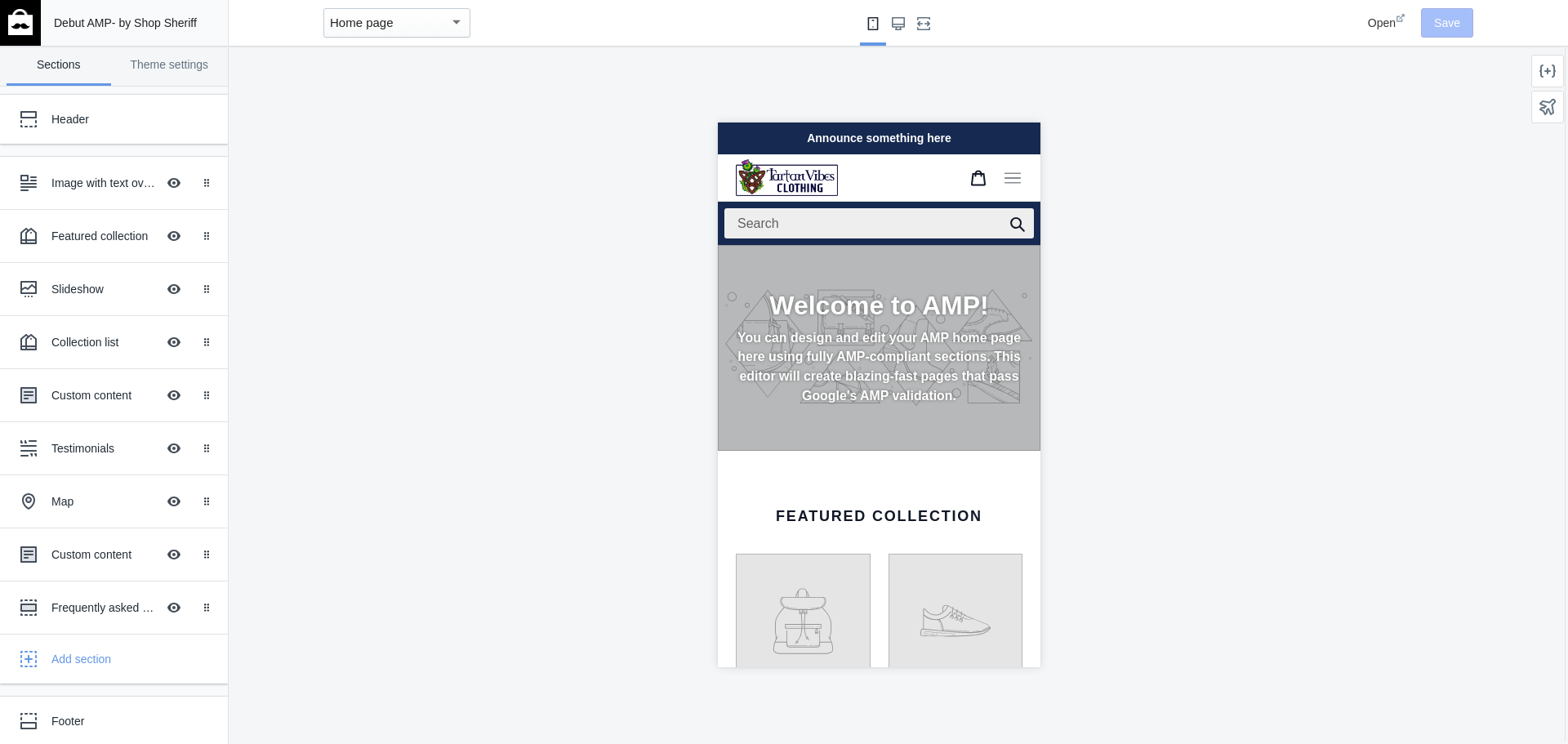
click at [396, 16] on div "Home page" at bounding box center [390, 22] width 119 height 20
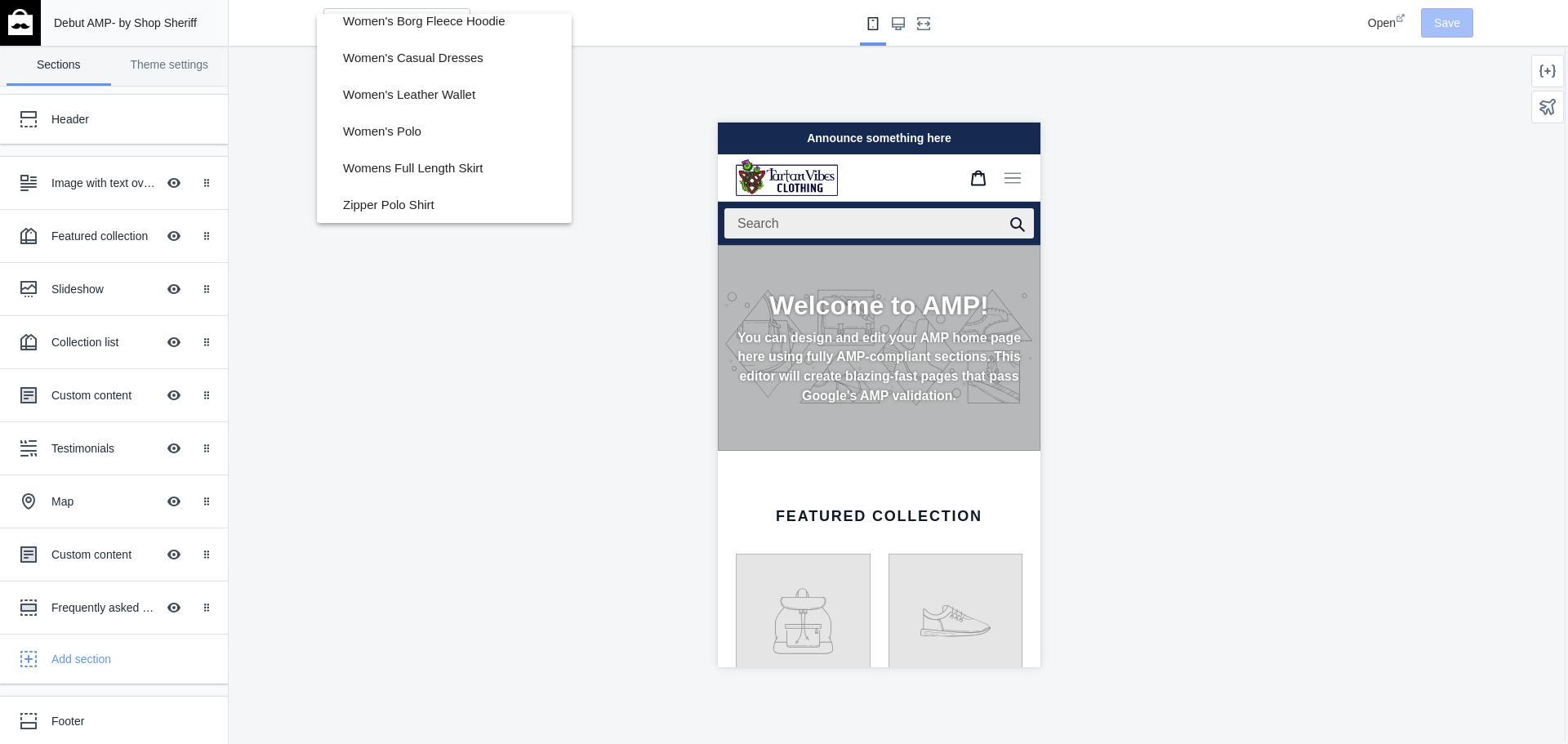
click at [455, 348] on div at bounding box center [784, 372] width 1568 height 744
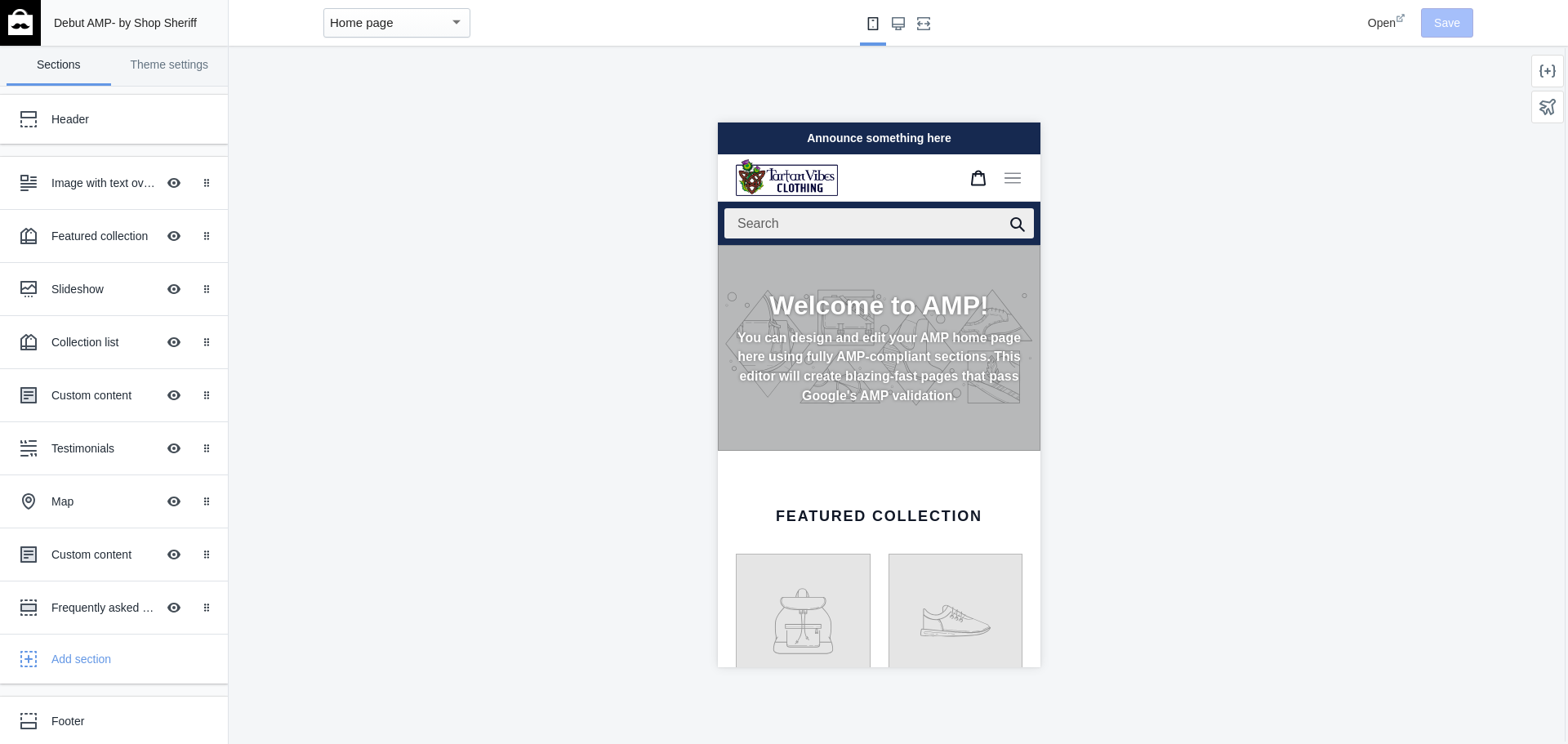
scroll to position [0, 275]
click at [425, 32] on div "Home page" at bounding box center [390, 22] width 119 height 20
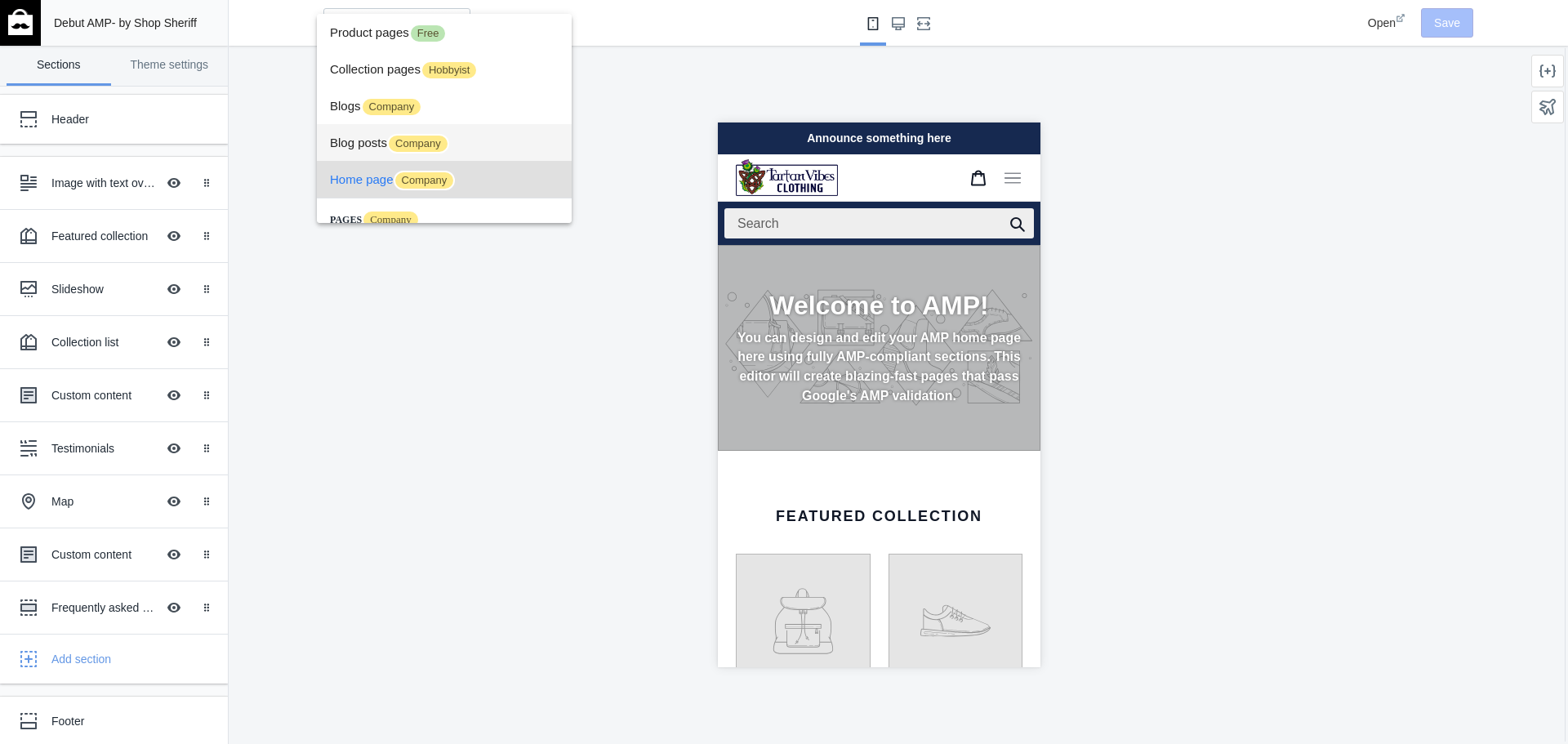
scroll to position [61, 0]
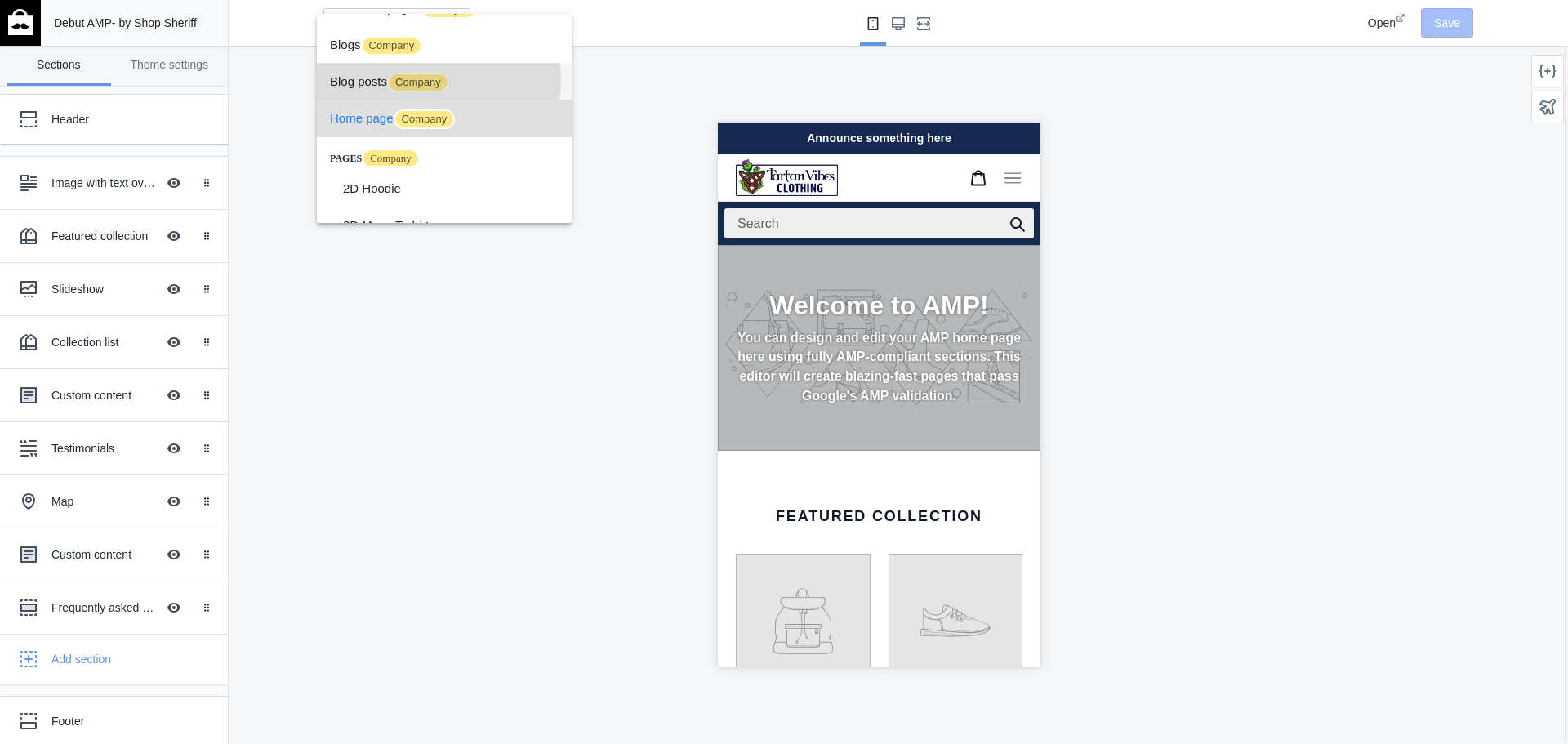
click at [434, 80] on span "Company" at bounding box center [418, 82] width 62 height 20
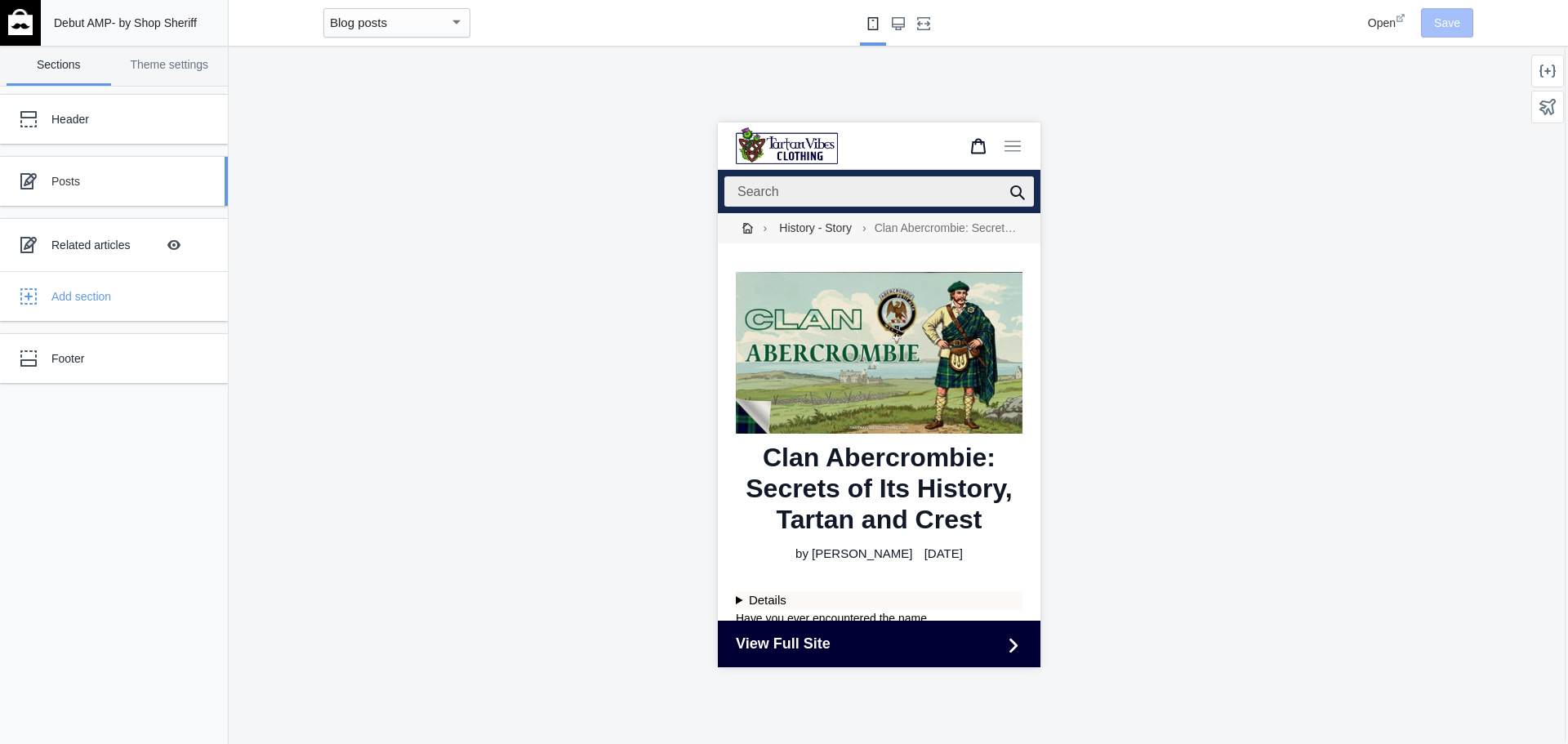
click at [165, 193] on div "Posts" at bounding box center [101, 181] width 180 height 32
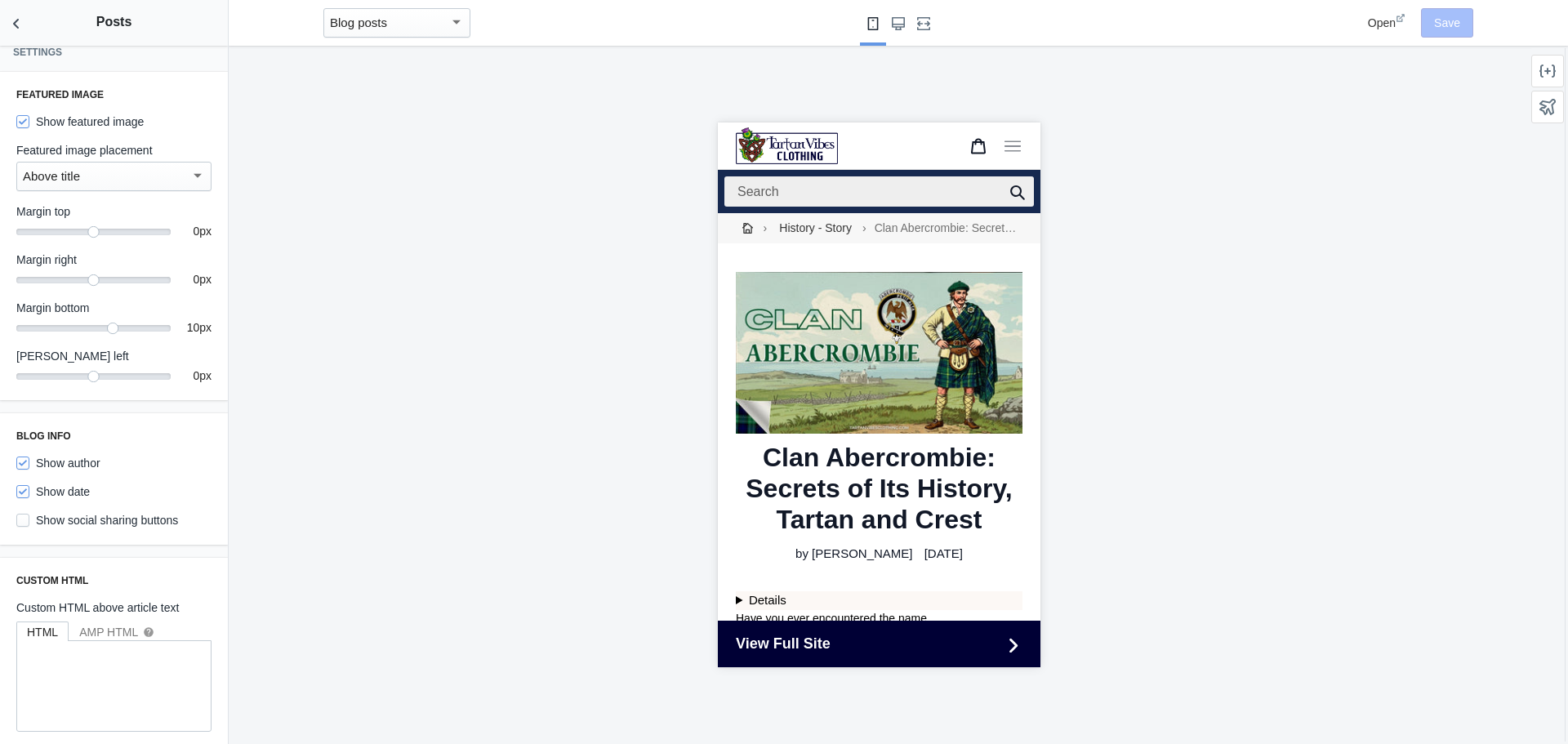
scroll to position [28, 0]
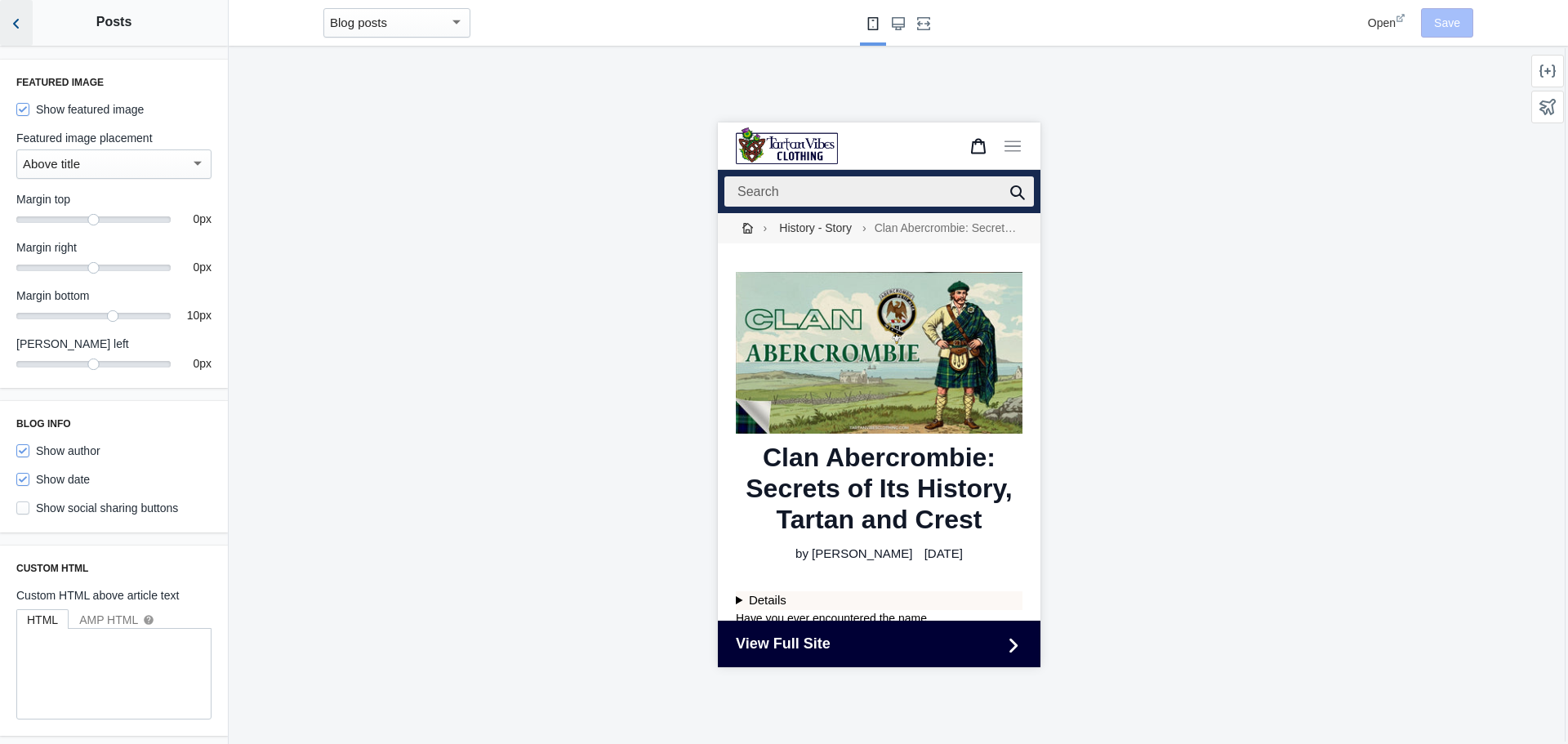
click at [11, 22] on icon "Back to sections" at bounding box center [16, 23] width 16 height 16
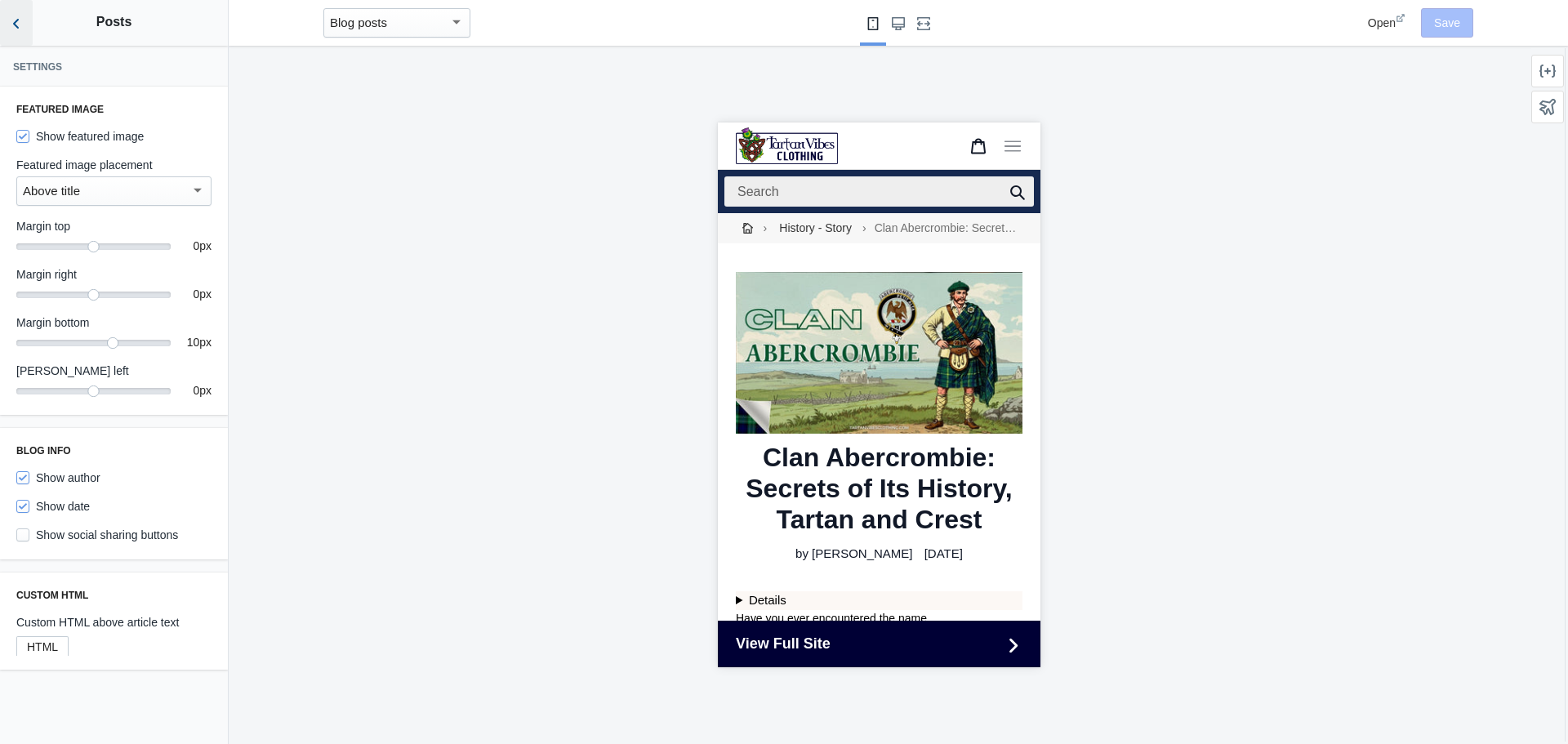
scroll to position [0, 0]
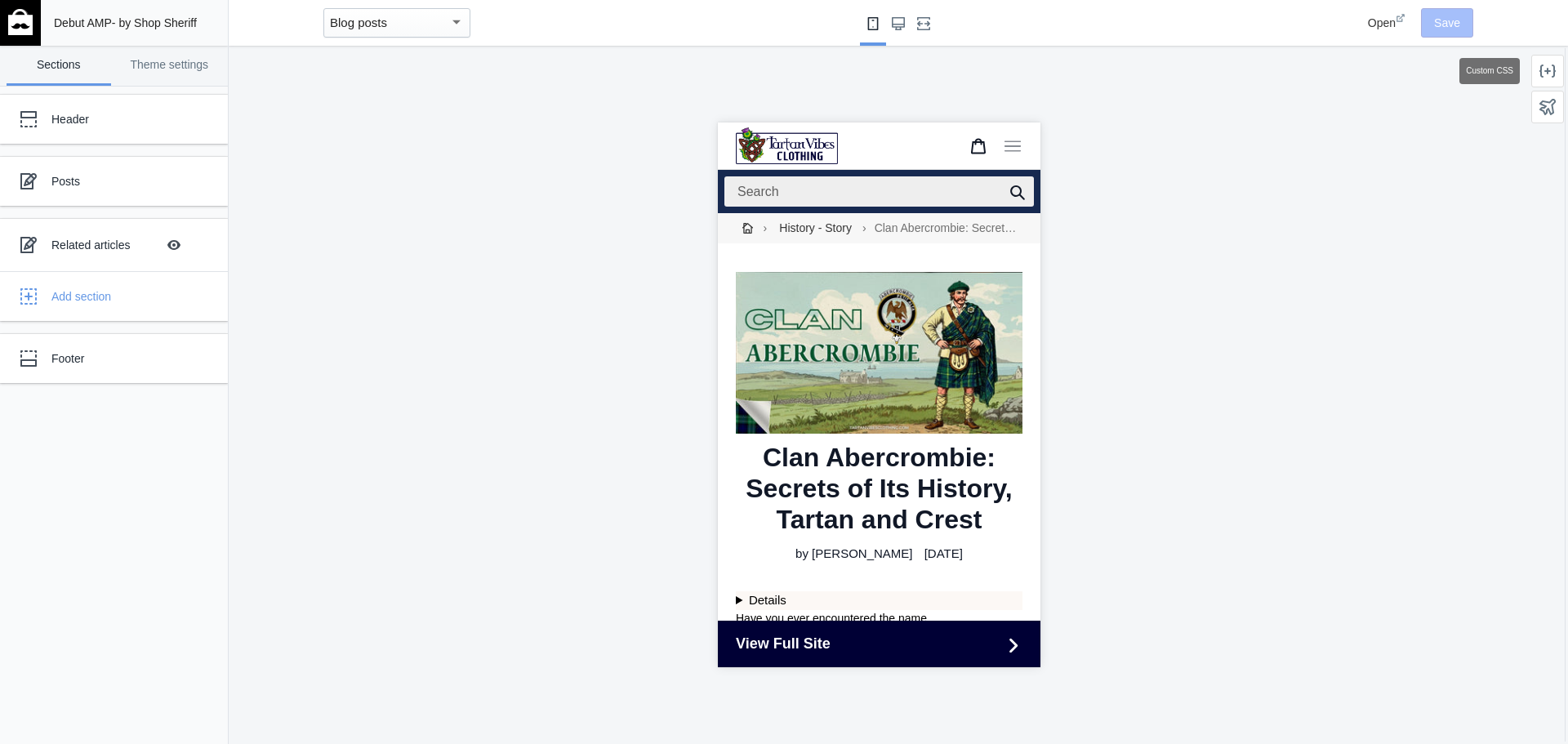
click at [1537, 72] on div at bounding box center [1548, 71] width 32 height 32
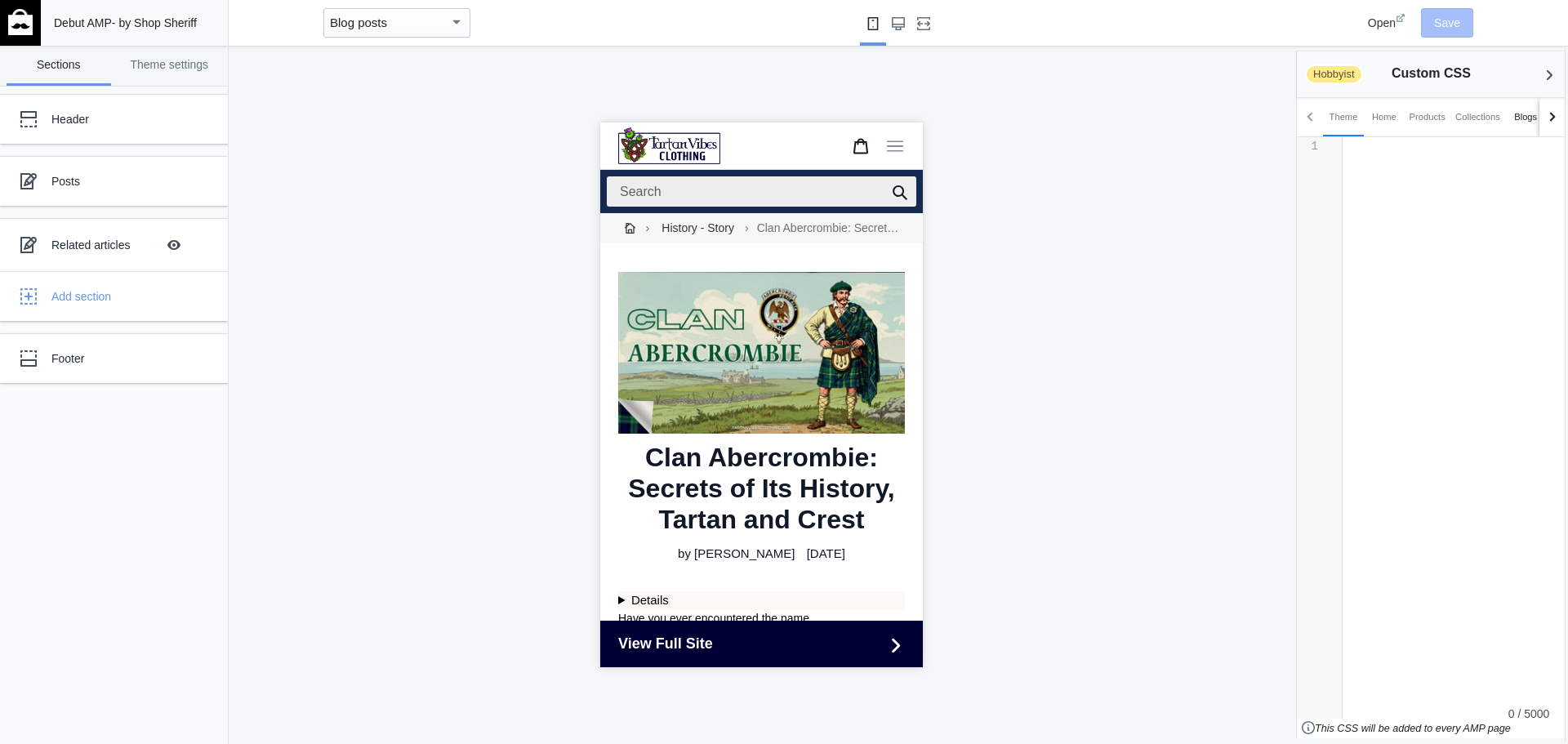
click at [1516, 117] on div "Blogs" at bounding box center [1525, 117] width 23 height 16
click at [1542, 117] on div at bounding box center [1552, 117] width 26 height 39
click at [1443, 125] on div "Articles" at bounding box center [1451, 117] width 41 height 39
click at [1397, 172] on div "​ x 1 ​" at bounding box center [1460, 185] width 235 height 96
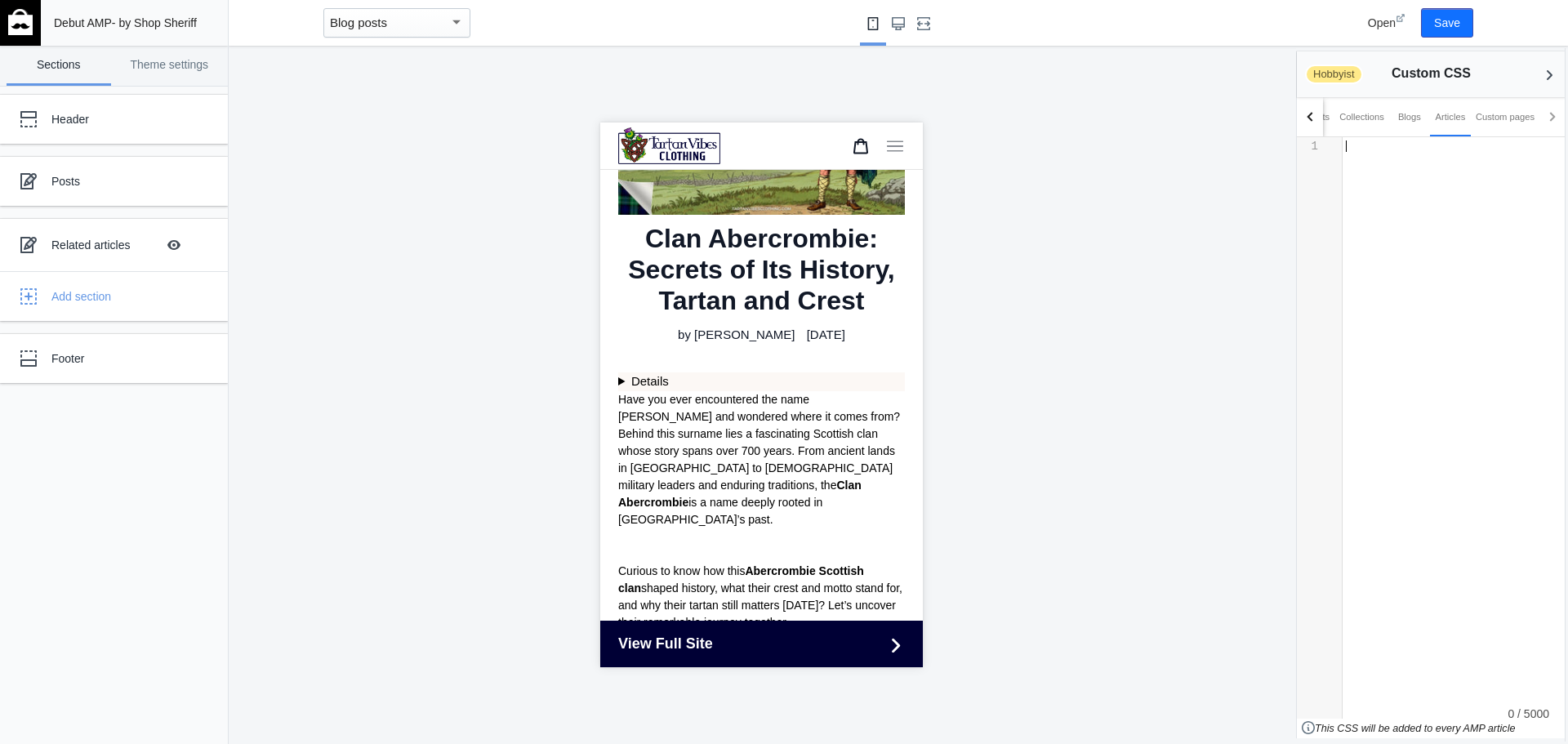
scroll to position [245, 0]
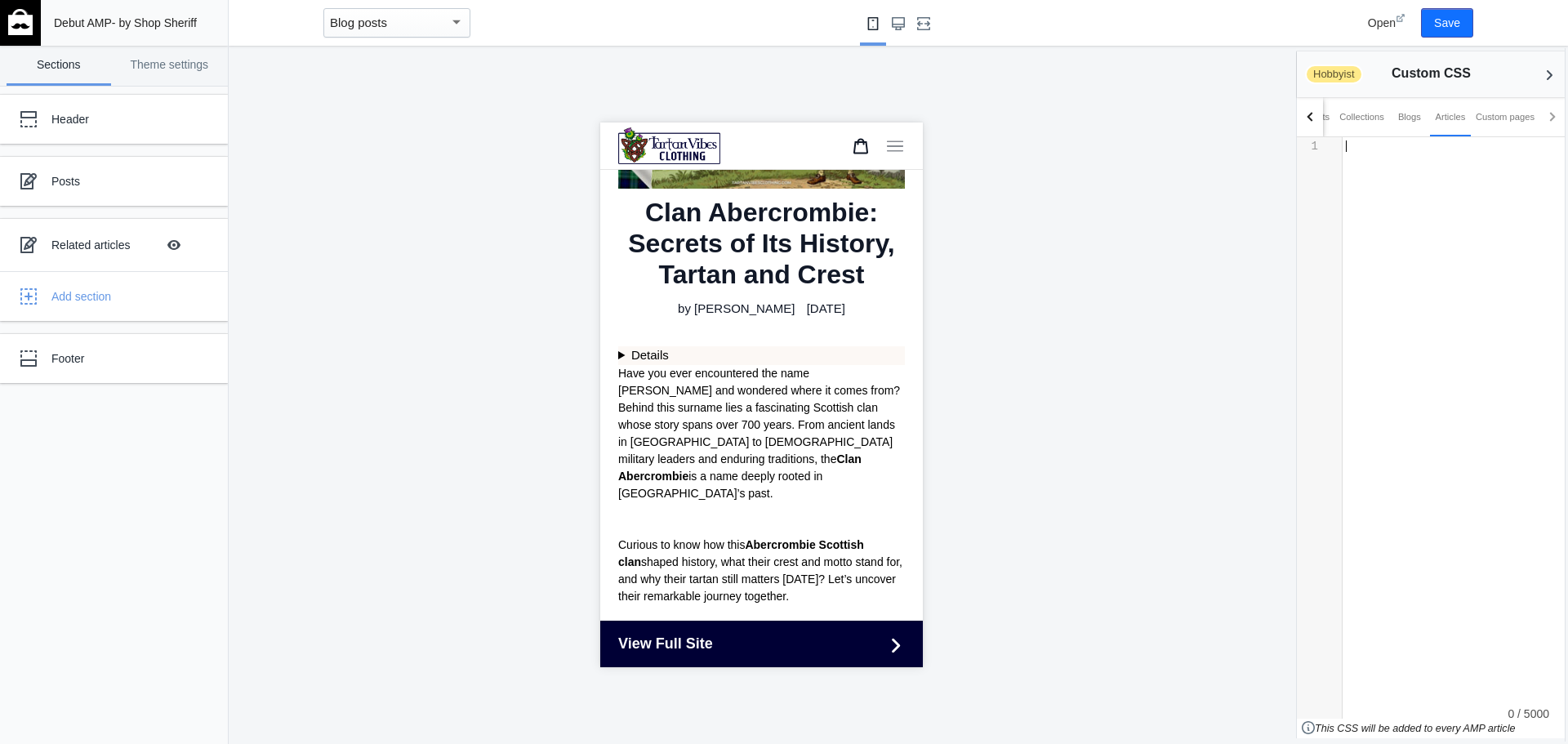
click at [1416, 238] on div "​ x 1 ​" at bounding box center [1466, 427] width 248 height 581
click at [621, 348] on details "Table of Content Clan Abercrombie Crest and Motto Origins of Clan Abercrombie T…" at bounding box center [761, 356] width 287 height 19
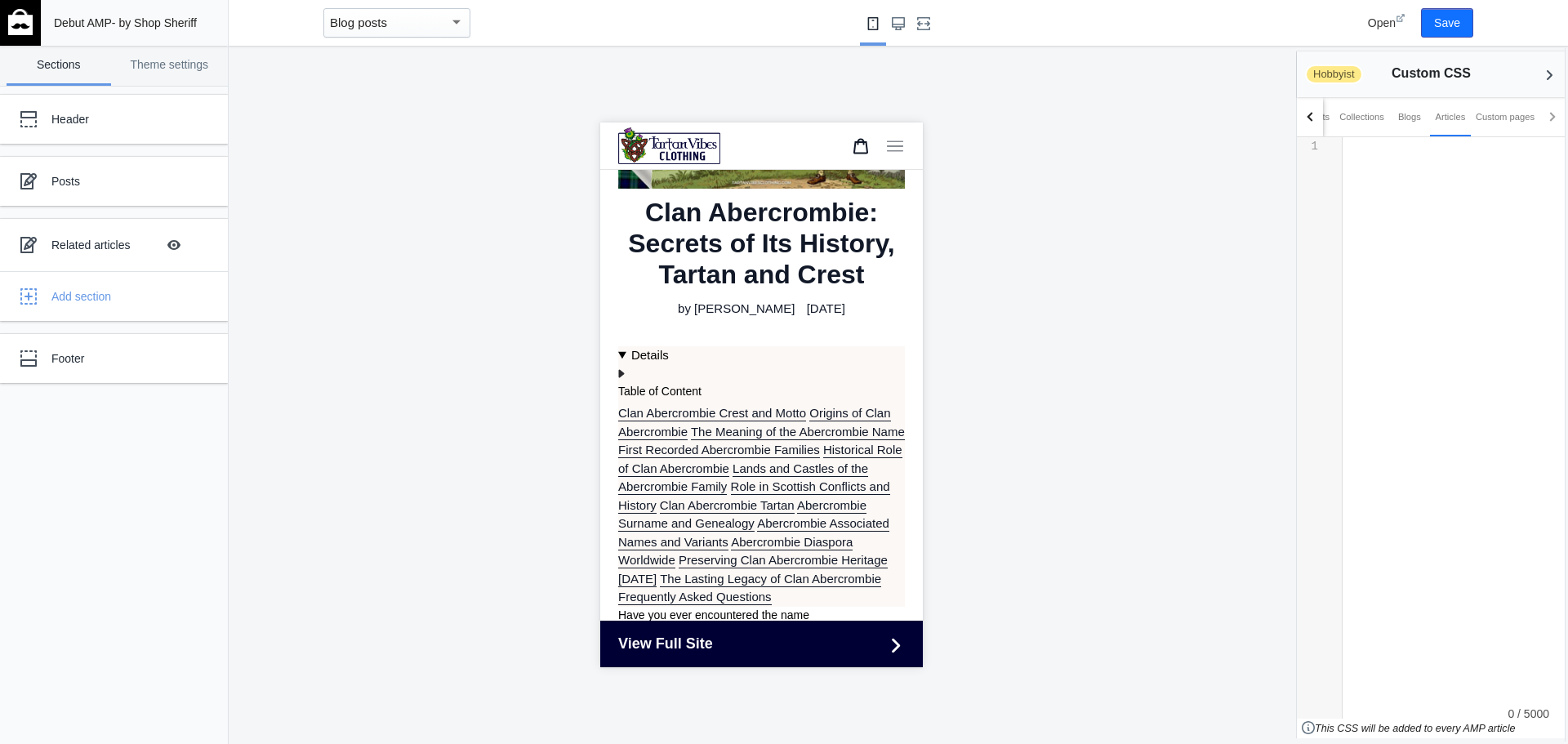
scroll to position [327, 0]
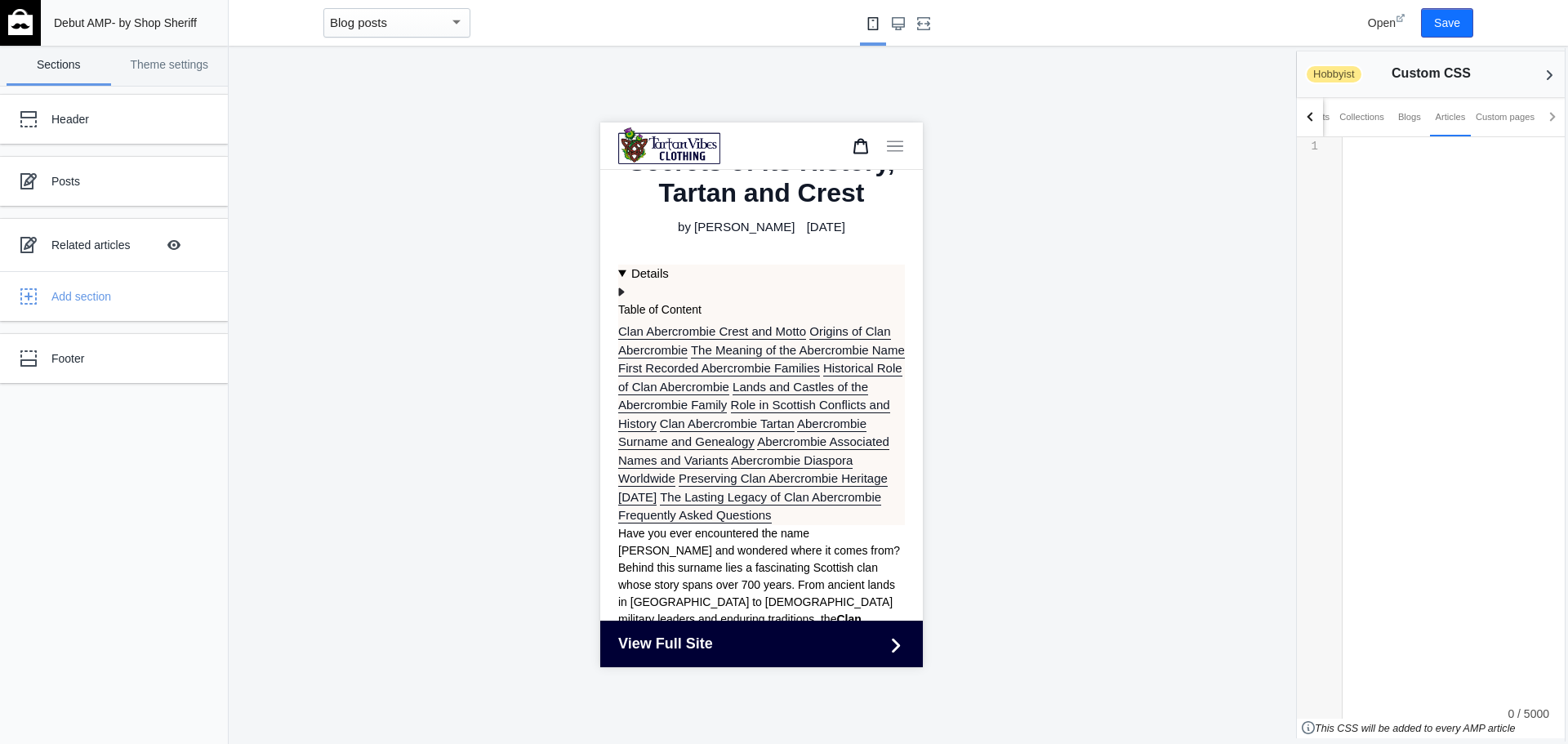
click at [1440, 177] on div "​ x 1 ​" at bounding box center [1460, 185] width 235 height 96
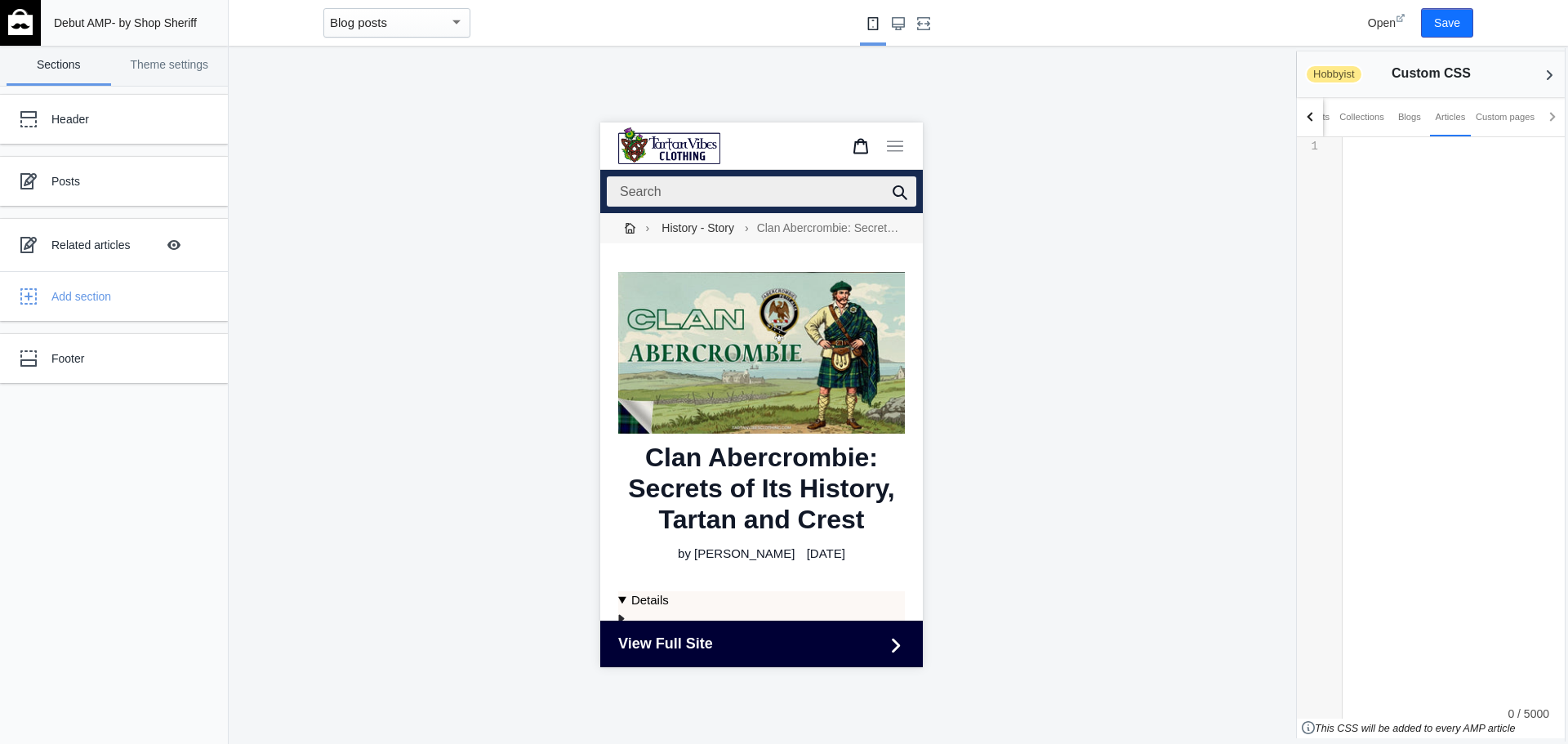
drag, startPoint x: 722, startPoint y: 636, endPoint x: 714, endPoint y: 638, distance: 8.2
click at [1427, 264] on div "​ x 1 ​" at bounding box center [1466, 427] width 248 height 581
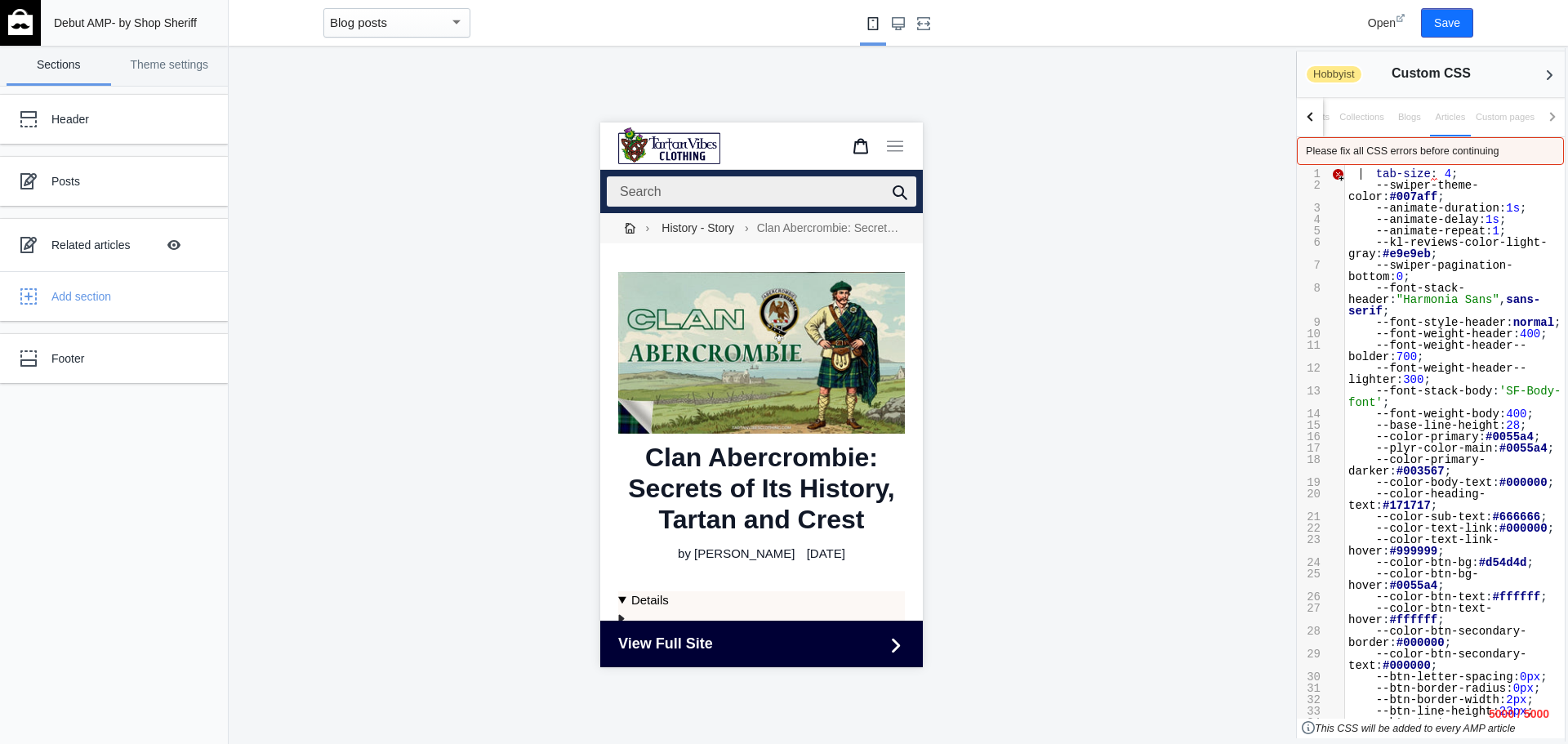
click at [1359, 175] on span "tab-size : 4 ;" at bounding box center [1404, 174] width 111 height 13
type textarea "tab-size: 4; --swiper-theme-color: #007aff; --animate-duration: 1s; --animate-d…"
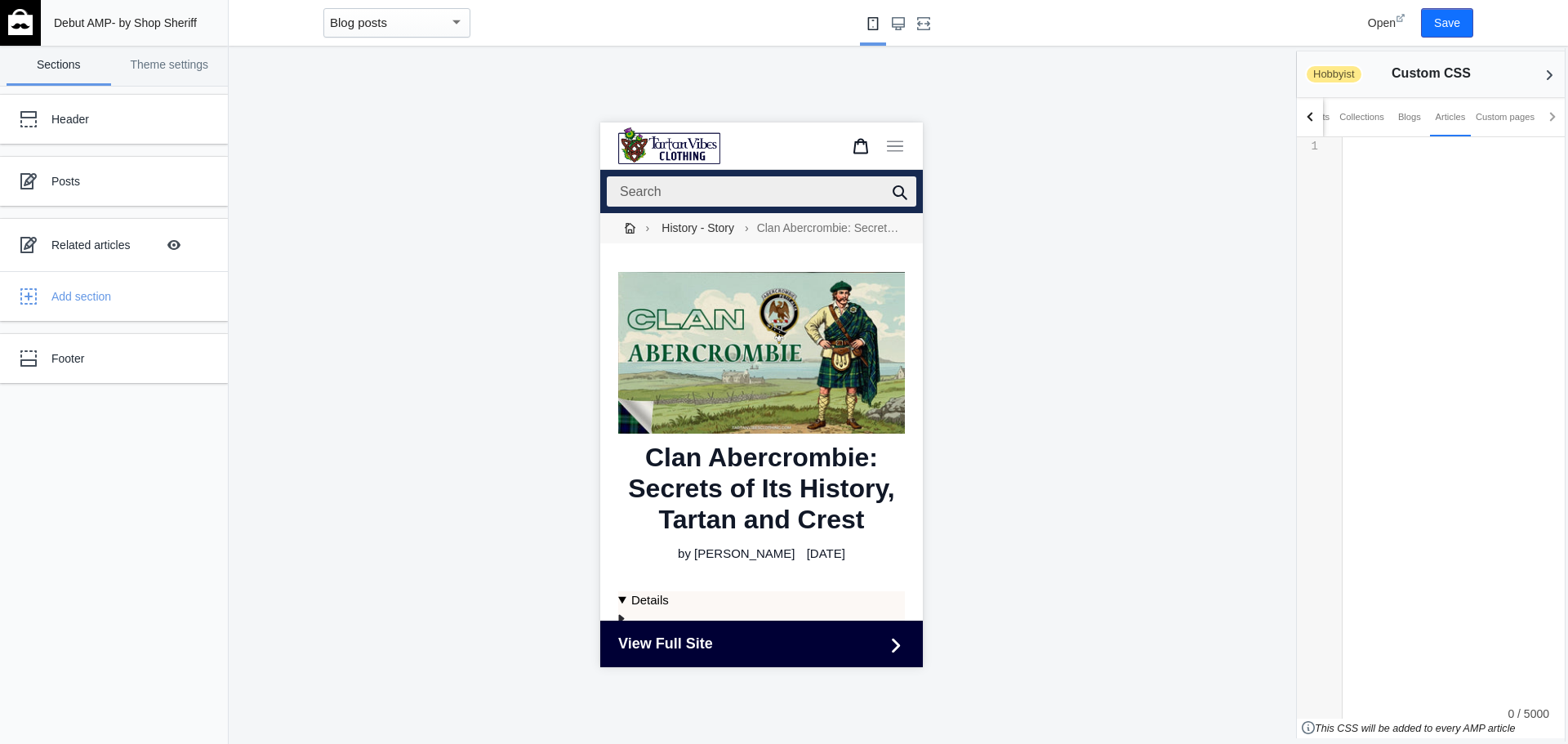
click at [1060, 305] on div at bounding box center [761, 395] width 1065 height 699
click at [1251, 144] on div at bounding box center [761, 395] width 1065 height 699
click at [476, 713] on div at bounding box center [761, 395] width 1065 height 699
click at [1162, 245] on div at bounding box center [761, 395] width 1065 height 699
click at [1554, 74] on icon "Back to sections" at bounding box center [1548, 75] width 16 height 16
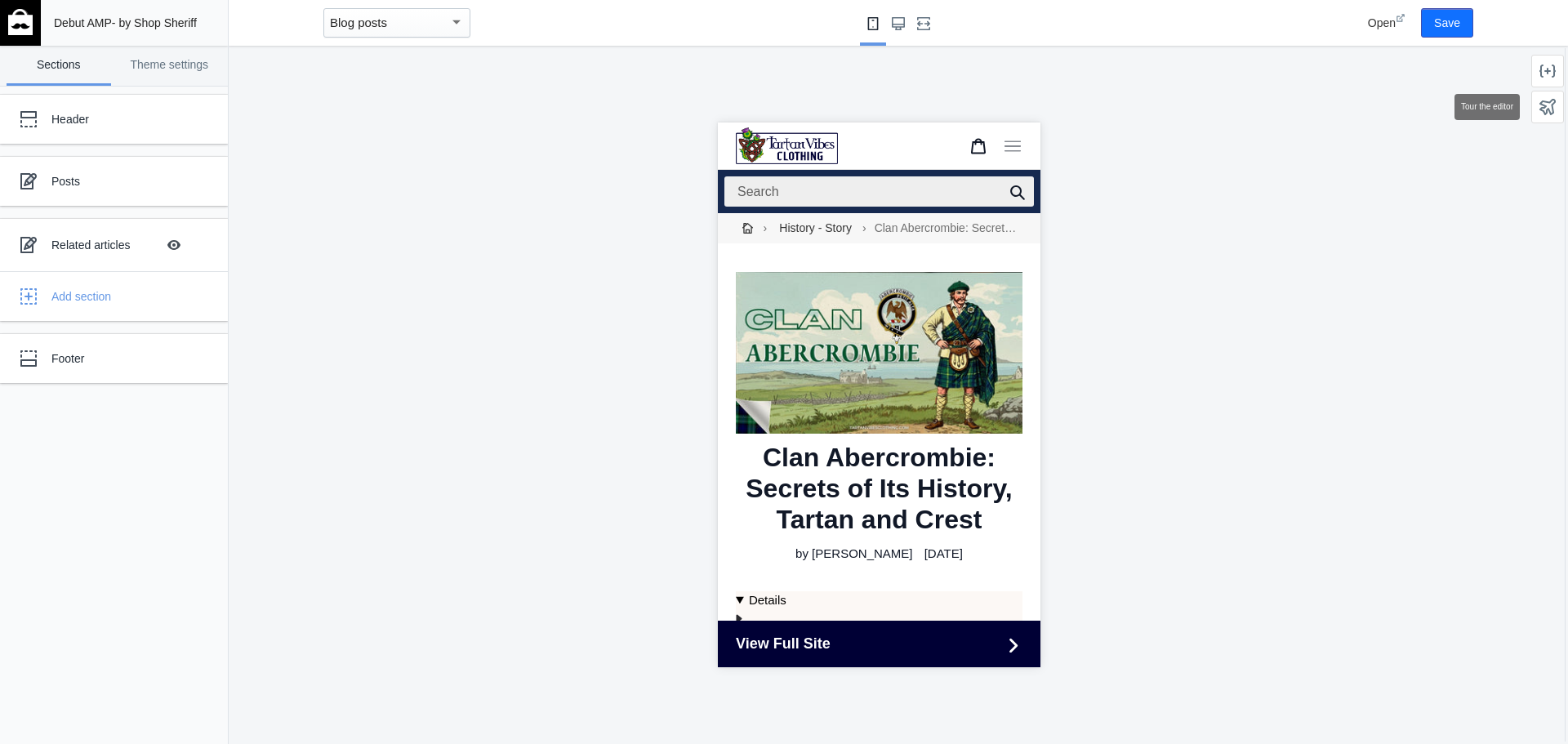
click at [1543, 107] on use at bounding box center [1547, 106] width 16 height 16
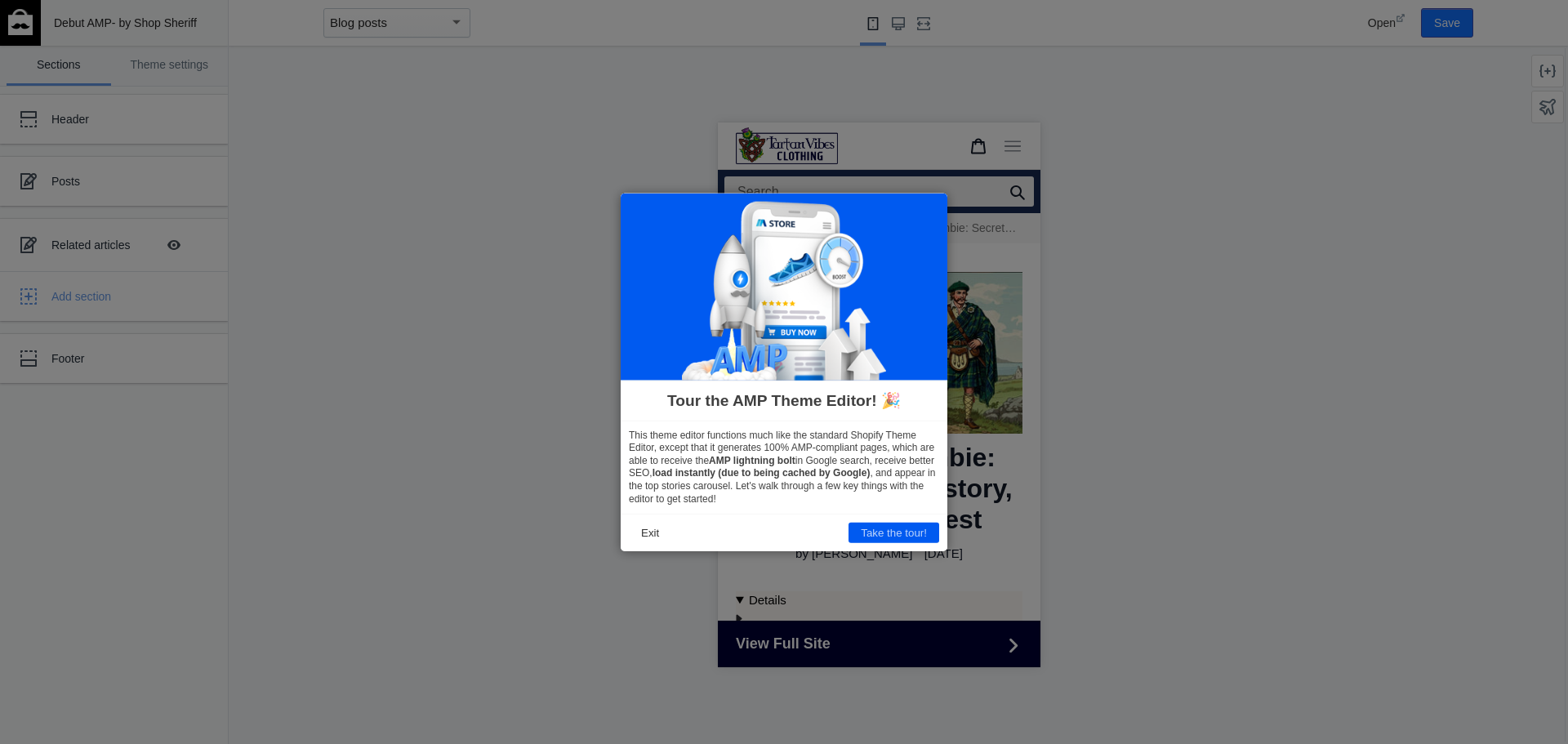
click at [1227, 320] on icon at bounding box center [784, 372] width 1568 height 744
click at [641, 535] on button "Exit" at bounding box center [650, 533] width 43 height 20
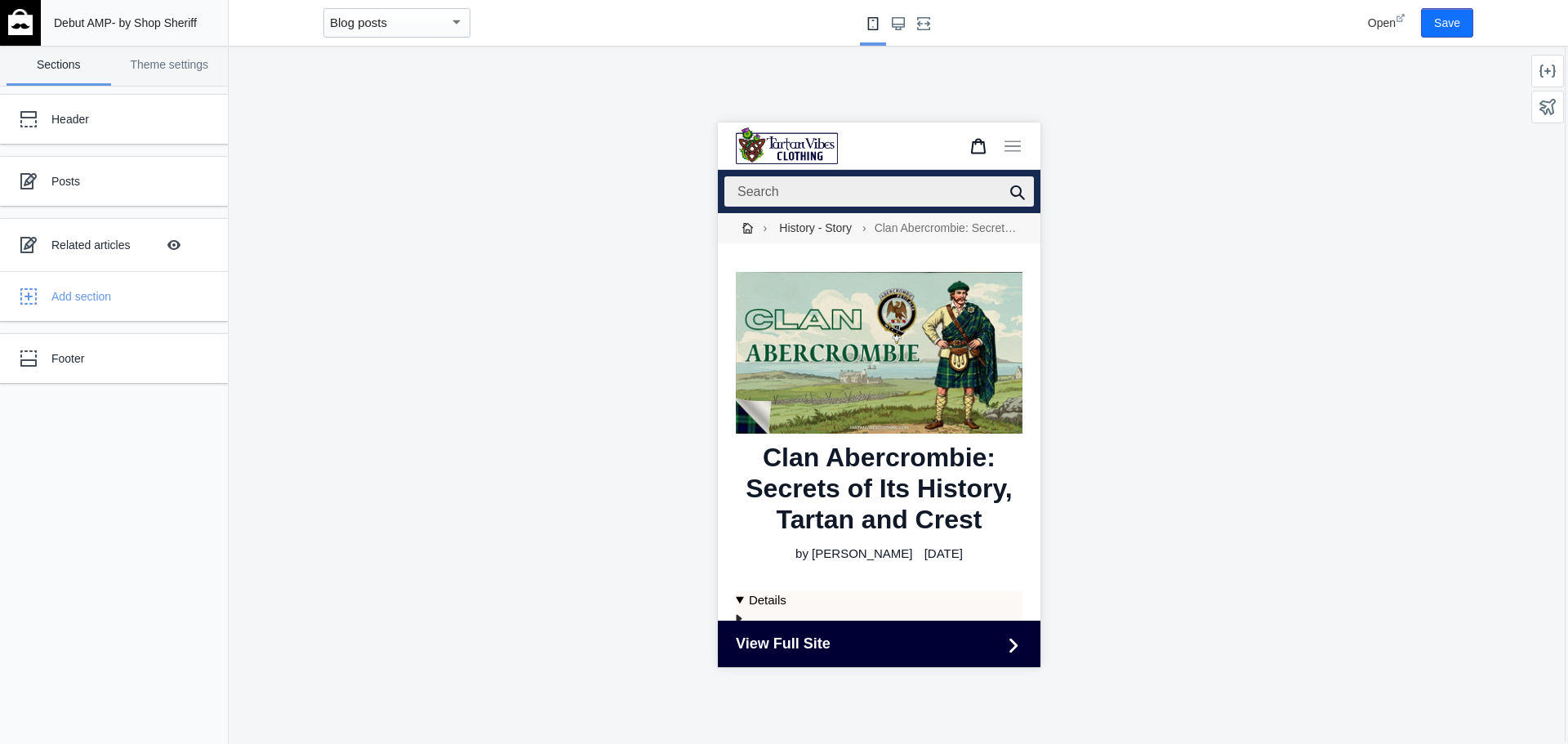
drag, startPoint x: 566, startPoint y: 394, endPoint x: 1343, endPoint y: 43, distance: 852.6
click at [579, 378] on div at bounding box center [879, 395] width 1300 height 699
click at [1447, 21] on button "Save" at bounding box center [1446, 23] width 52 height 30
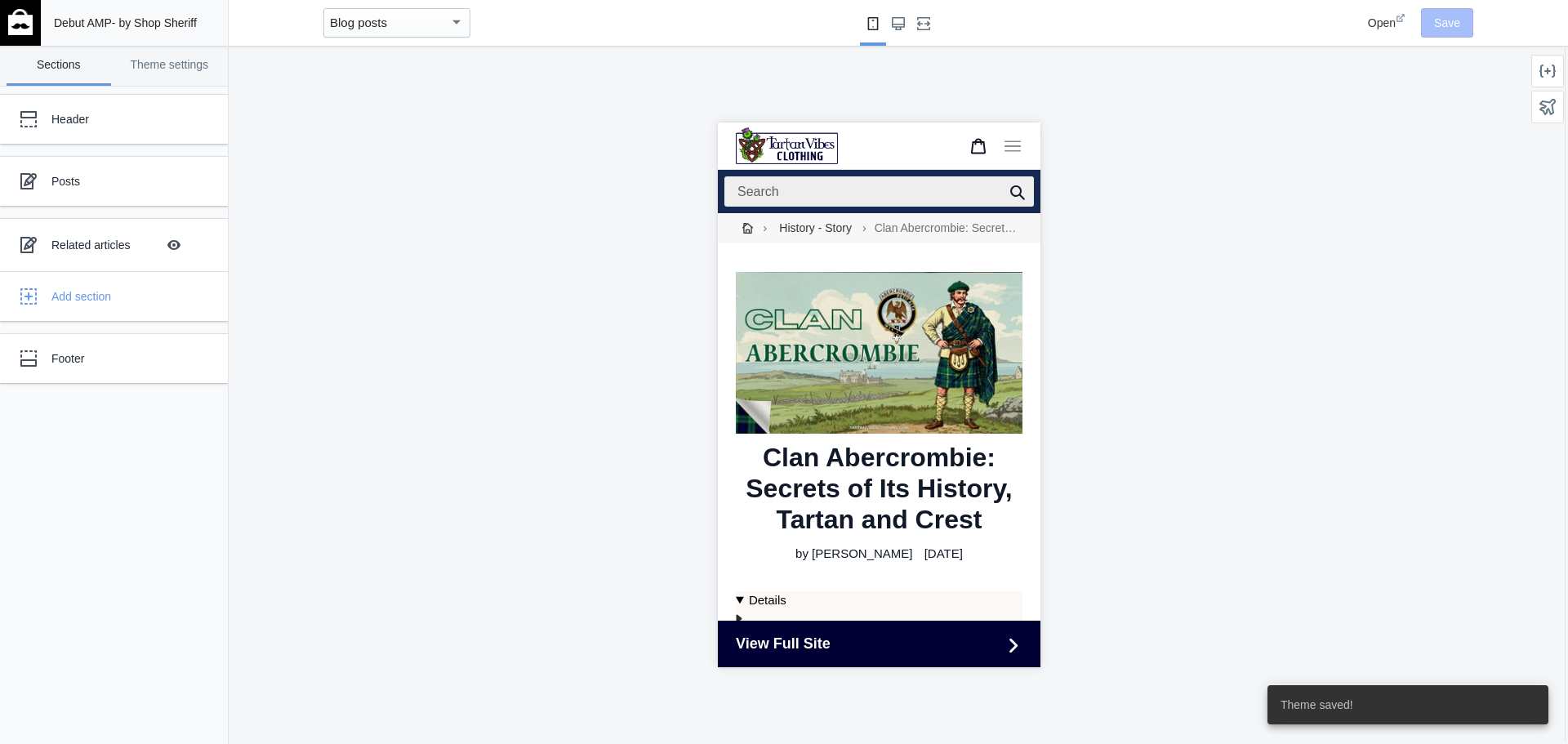
click at [1228, 490] on div at bounding box center [879, 395] width 1300 height 699
